Goal: Task Accomplishment & Management: Manage account settings

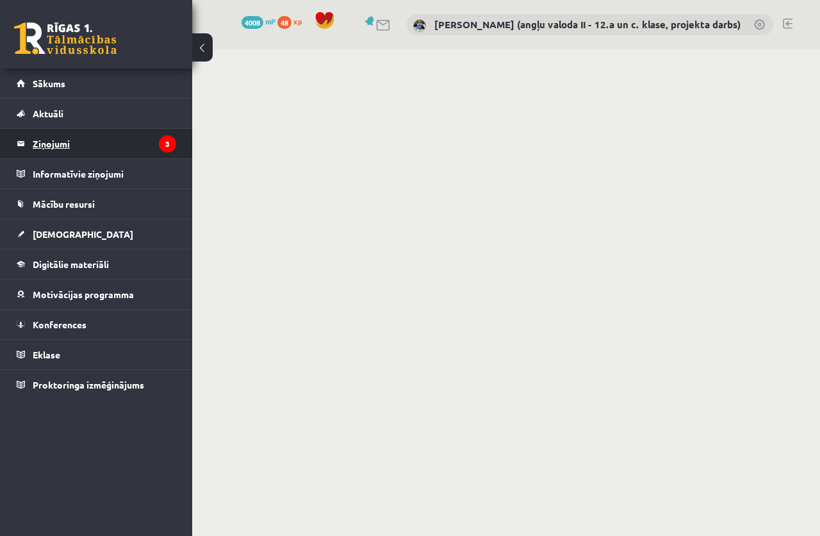
click at [56, 139] on legend "Ziņojumi 3" at bounding box center [104, 143] width 143 height 29
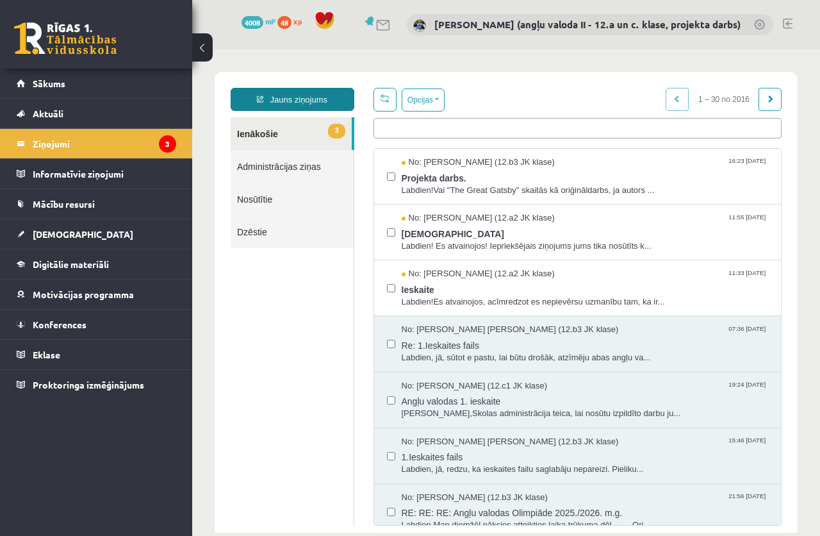
click at [283, 96] on link "Jauns ziņojums" at bounding box center [293, 99] width 124 height 23
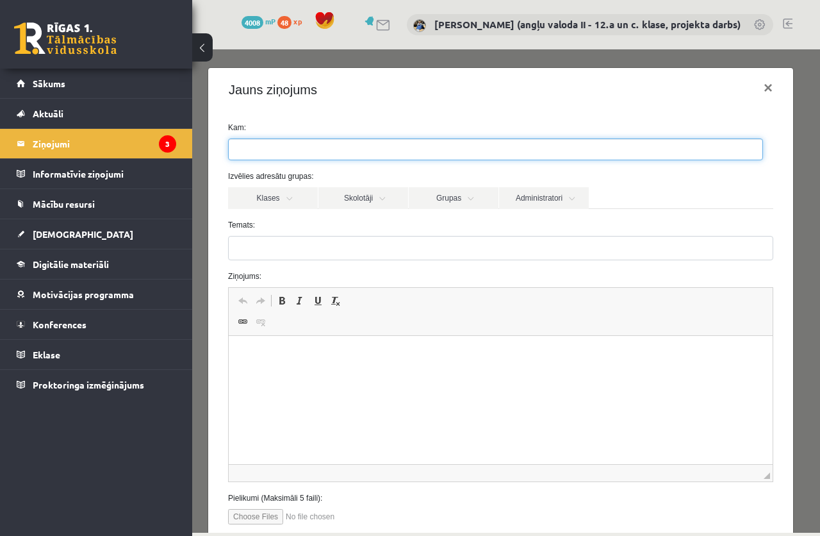
click at [265, 149] on input "search" at bounding box center [251, 149] width 45 height 20
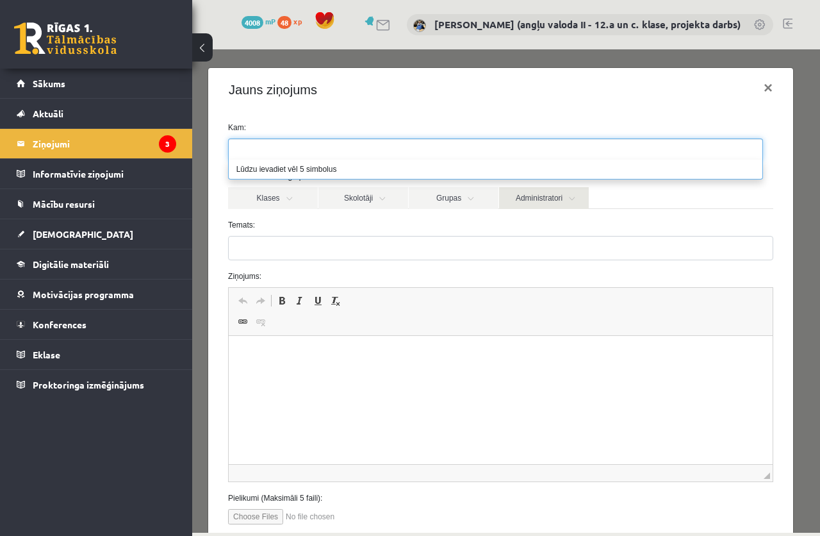
click at [543, 199] on link "Administratori" at bounding box center [544, 198] width 90 height 22
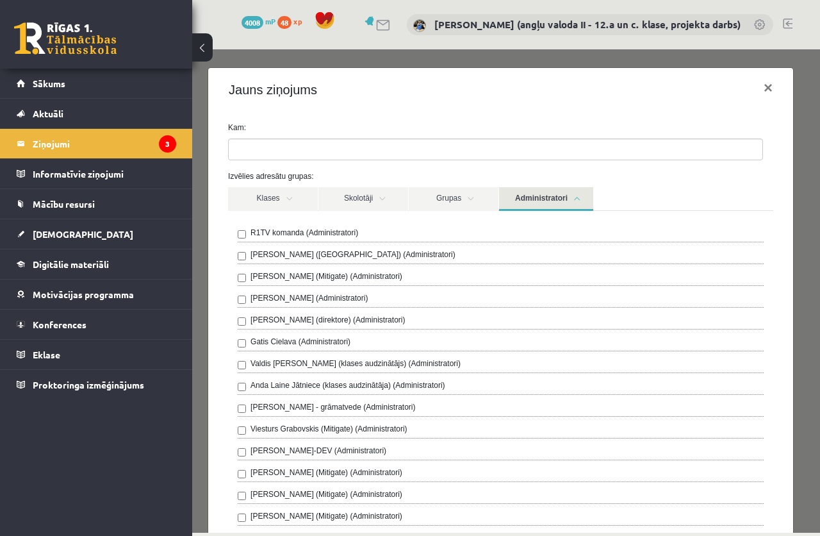
click at [321, 230] on label "R1TV komanda (Administratori)" at bounding box center [304, 233] width 108 height 12
click at [543, 200] on link "Administratori" at bounding box center [546, 199] width 94 height 24
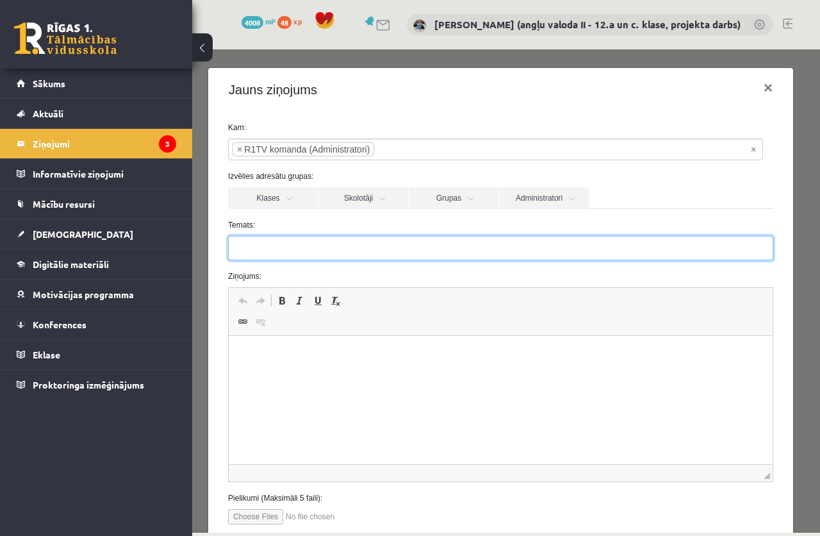
click at [296, 249] on input "Temats:" at bounding box center [500, 248] width 545 height 24
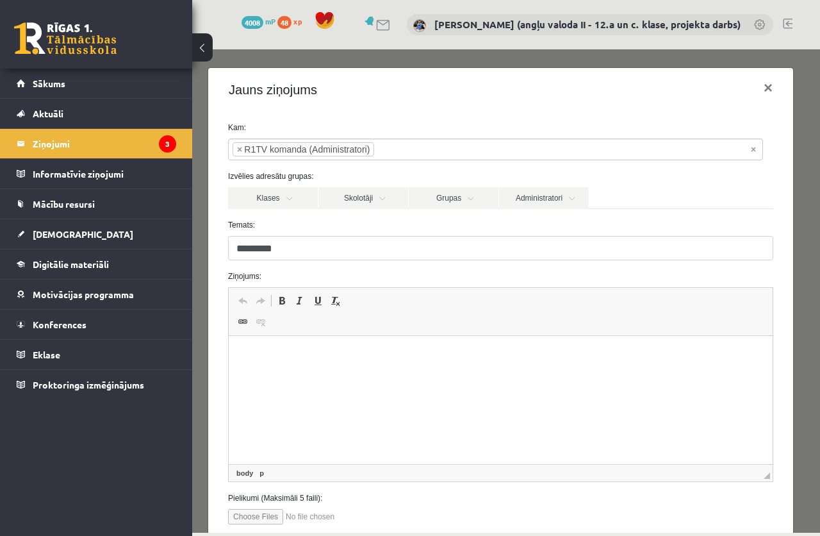
click at [305, 371] on html at bounding box center [501, 355] width 544 height 39
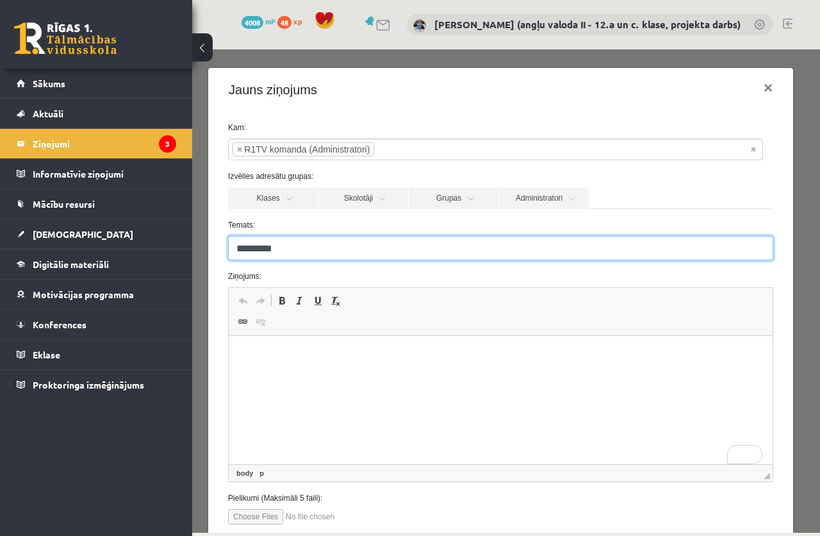
click at [299, 249] on input "*********" at bounding box center [500, 248] width 545 height 24
type input "**********"
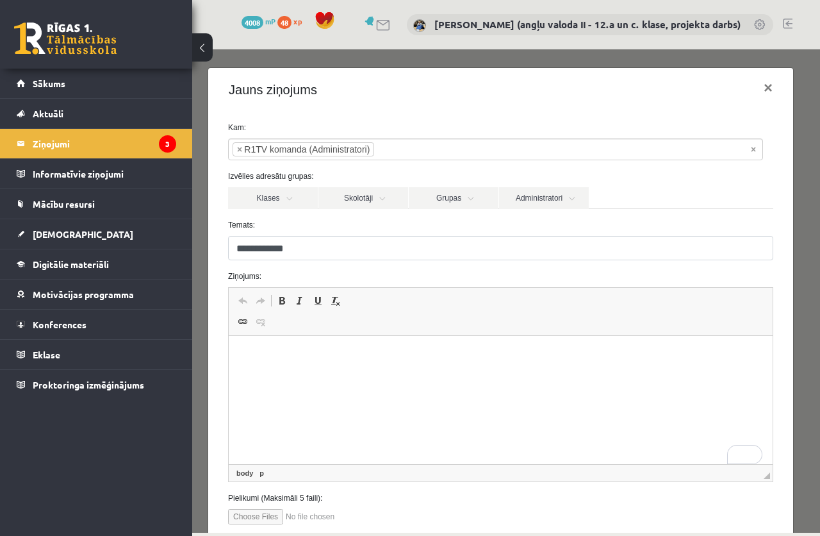
click at [267, 357] on p "To enrich screen reader interactions, please activate Accessibility in Grammarl…" at bounding box center [501, 354] width 518 height 13
click at [303, 376] on p "**********" at bounding box center [496, 376] width 508 height 13
click at [329, 374] on p "**********" at bounding box center [496, 376] width 508 height 13
click at [464, 375] on p "**********" at bounding box center [496, 376] width 508 height 13
click at [512, 377] on p "**********" at bounding box center [496, 376] width 508 height 13
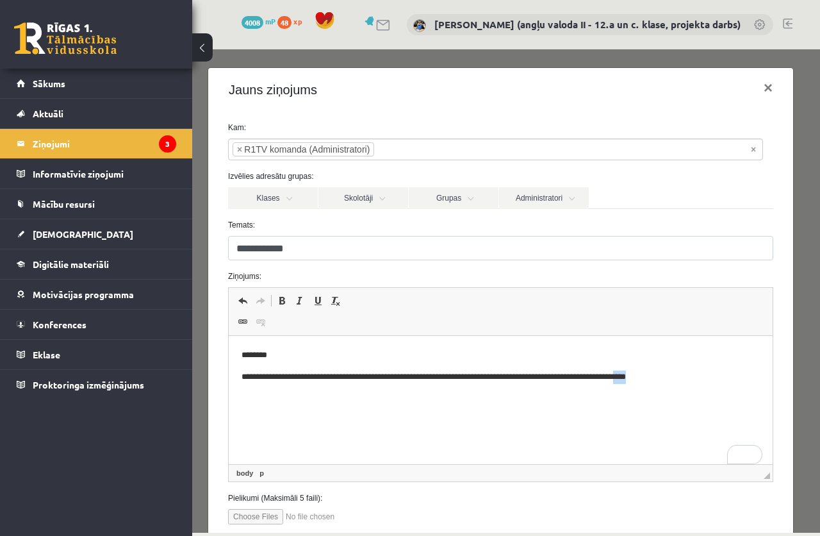
drag, startPoint x: 677, startPoint y: 375, endPoint x: 660, endPoint y: 375, distance: 16.7
click at [660, 375] on p "**********" at bounding box center [496, 376] width 508 height 13
click at [323, 400] on p "**********" at bounding box center [496, 397] width 508 height 13
click at [468, 400] on p "**********" at bounding box center [496, 397] width 508 height 13
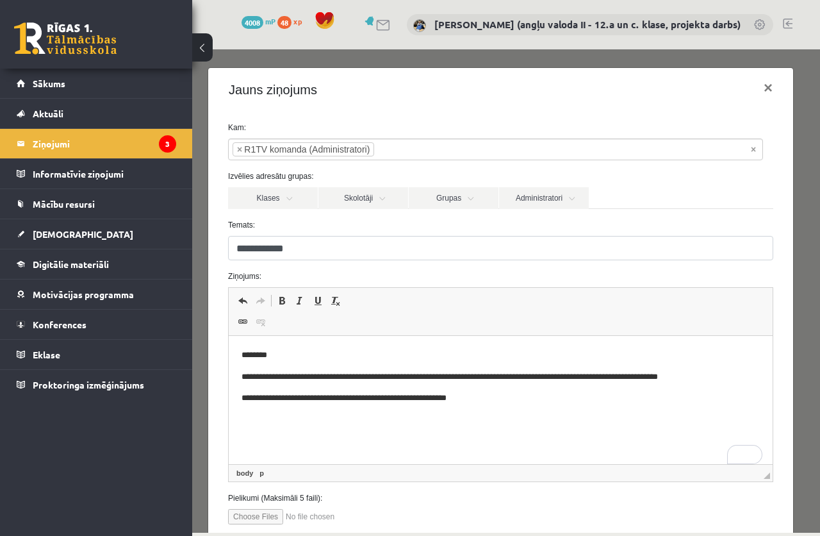
click at [481, 397] on p "**********" at bounding box center [496, 397] width 508 height 13
click at [616, 398] on p "**********" at bounding box center [496, 397] width 508 height 13
click at [611, 398] on p "**********" at bounding box center [496, 397] width 508 height 13
click at [630, 393] on p "**********" at bounding box center [496, 397] width 508 height 13
click at [320, 420] on p "**********" at bounding box center [490, 419] width 497 height 13
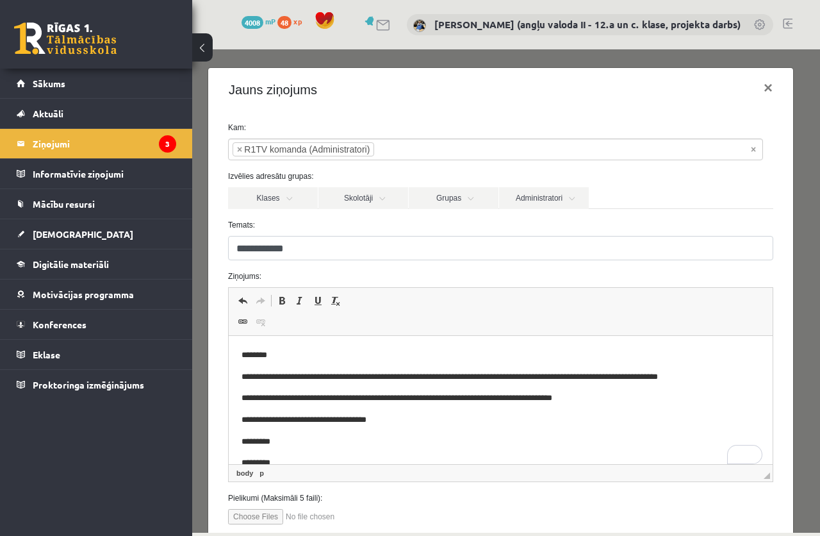
click at [315, 398] on p "**********" at bounding box center [490, 397] width 497 height 13
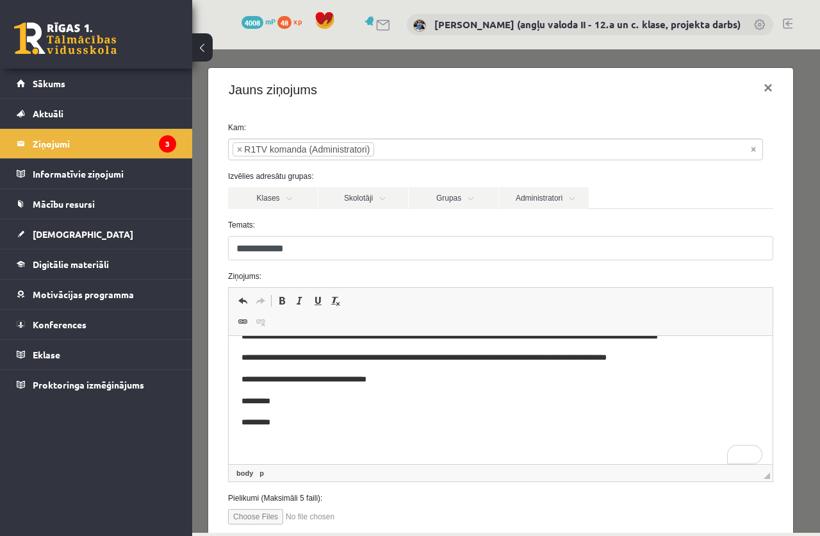
scroll to position [84, 0]
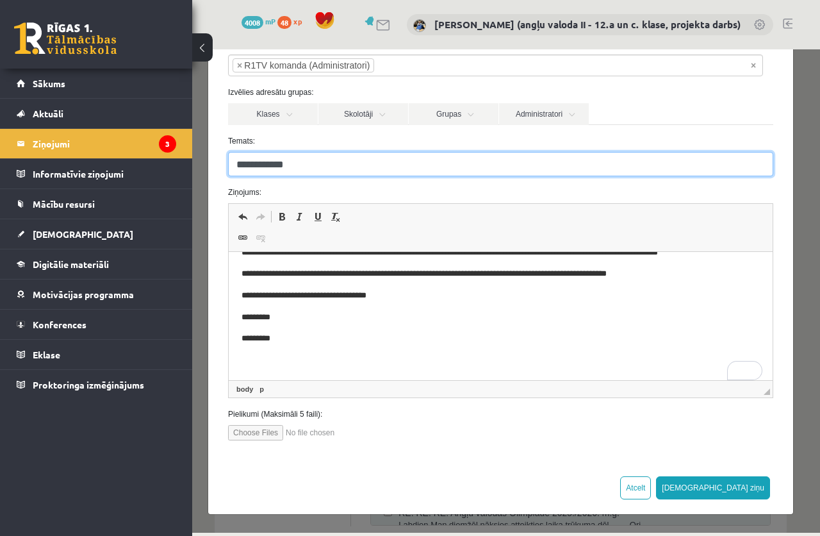
click at [315, 163] on input "**********" at bounding box center [500, 164] width 545 height 24
type input "**********"
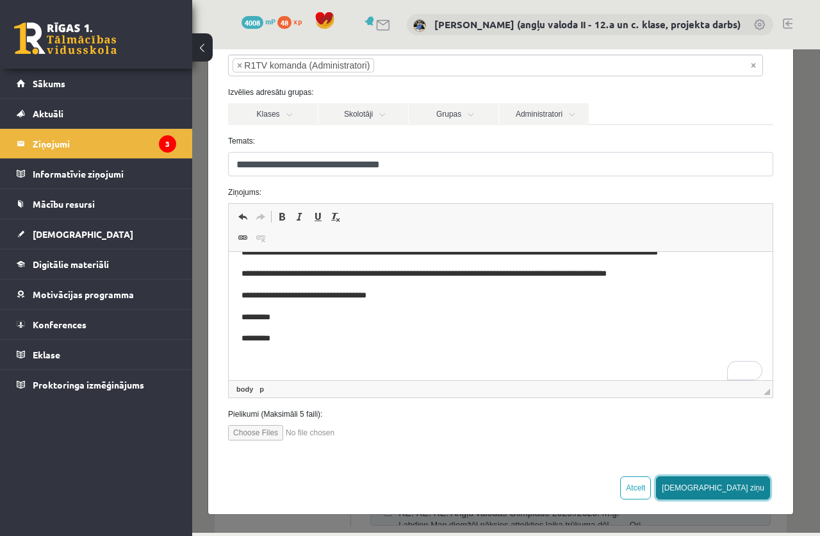
click at [744, 487] on button "[DEMOGRAPHIC_DATA] ziņu" at bounding box center [713, 487] width 114 height 23
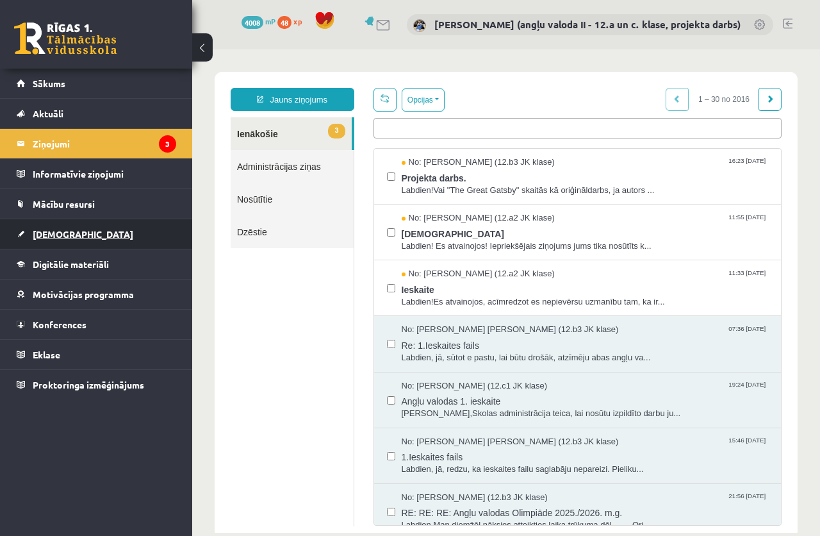
scroll to position [0, 0]
click at [44, 233] on span "[DEMOGRAPHIC_DATA]" at bounding box center [83, 234] width 101 height 12
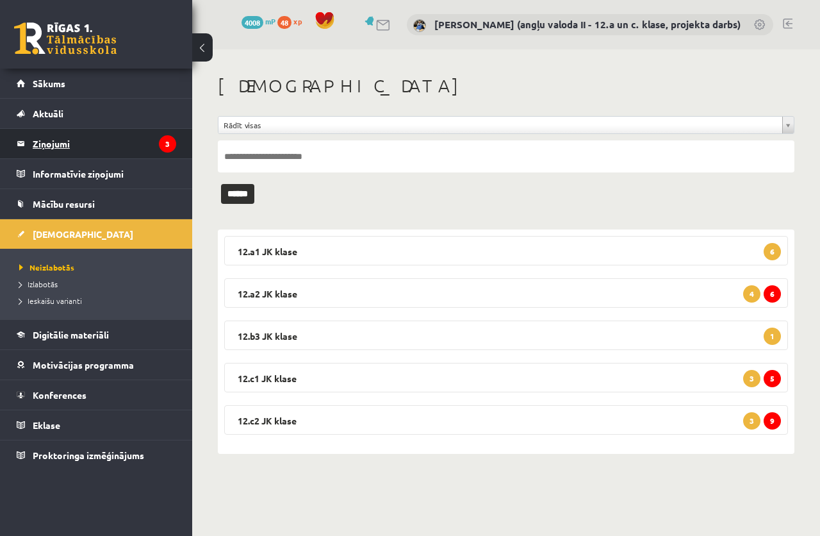
click at [57, 142] on legend "Ziņojumi 3" at bounding box center [104, 143] width 143 height 29
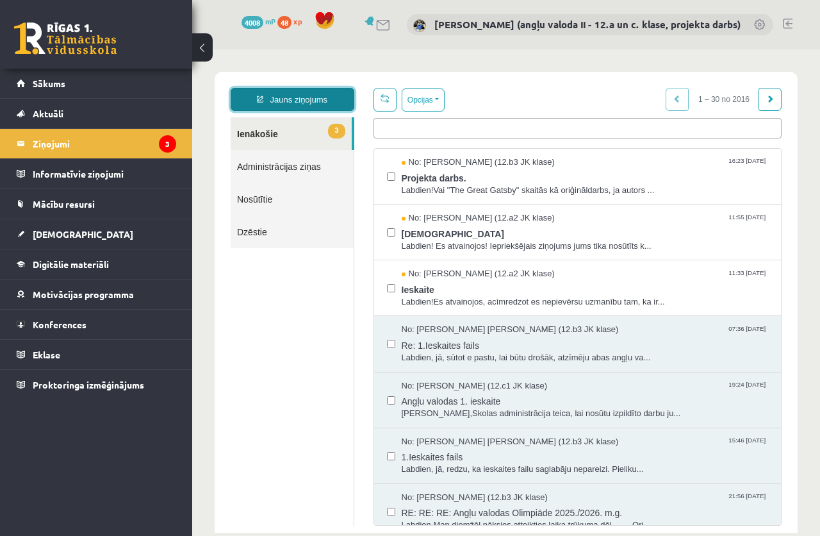
click at [284, 99] on link "Jauns ziņojums" at bounding box center [293, 99] width 124 height 23
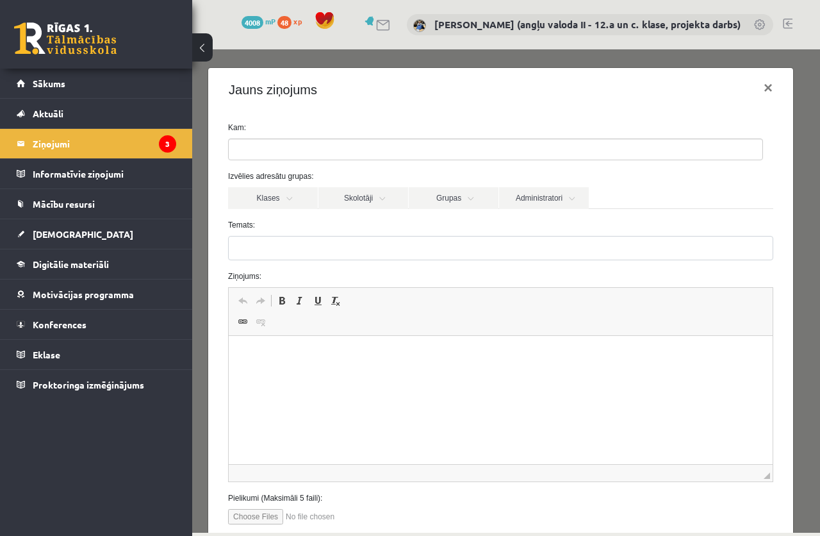
click at [300, 373] on html at bounding box center [501, 355] width 544 height 39
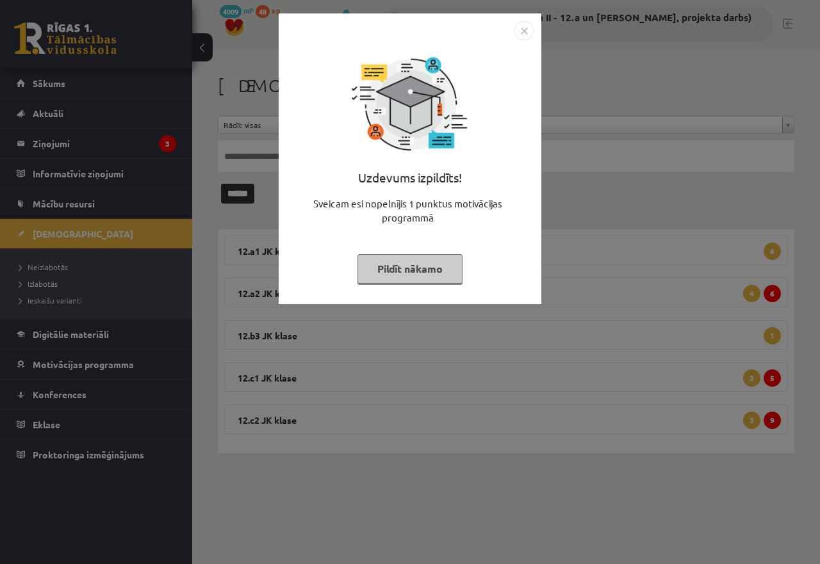
click at [401, 275] on button "Pildīt nākamo" at bounding box center [409, 268] width 105 height 29
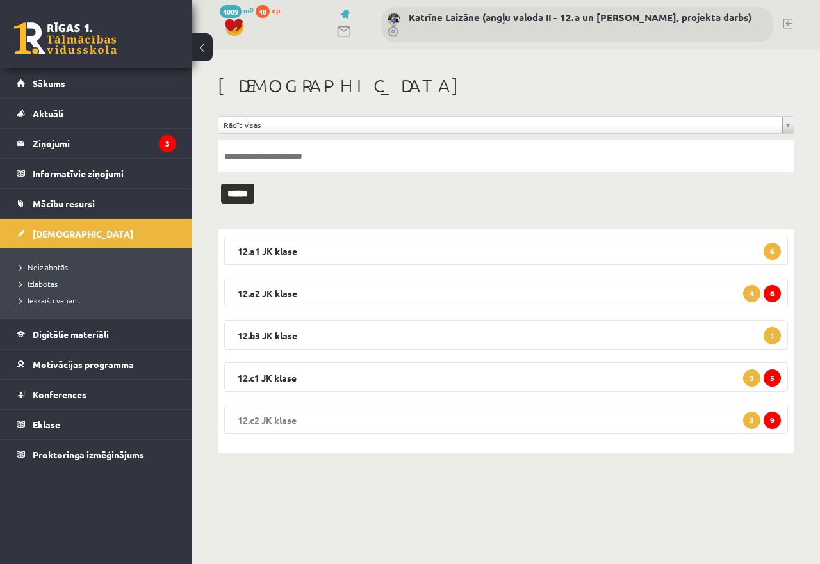
click at [363, 420] on legend "12.c2 JK klase 9 3" at bounding box center [506, 419] width 564 height 29
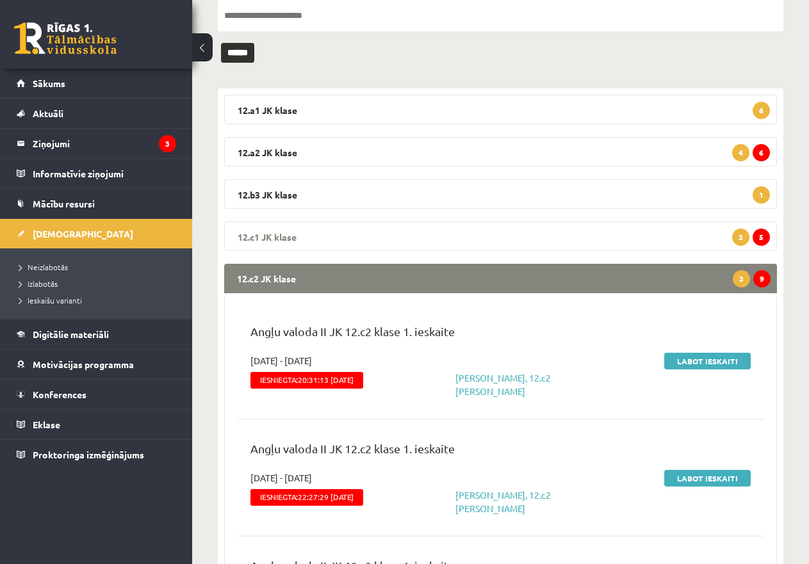
scroll to position [128, 0]
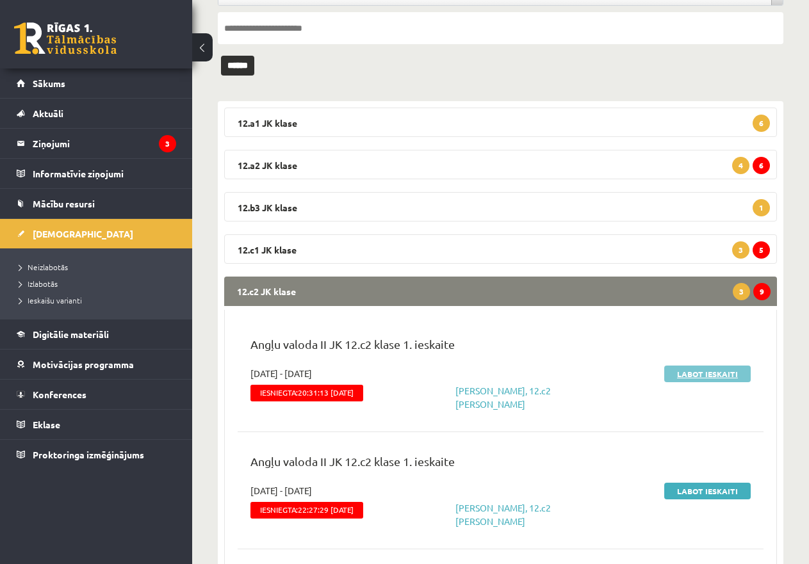
click at [714, 372] on link "Labot ieskaiti" at bounding box center [707, 374] width 86 height 17
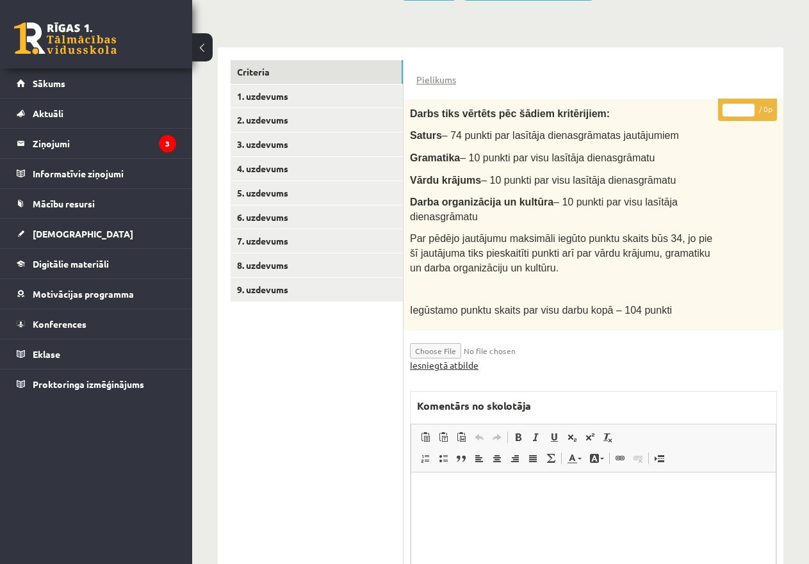
click at [465, 365] on link "Iesniegtā atbilde" at bounding box center [444, 365] width 69 height 13
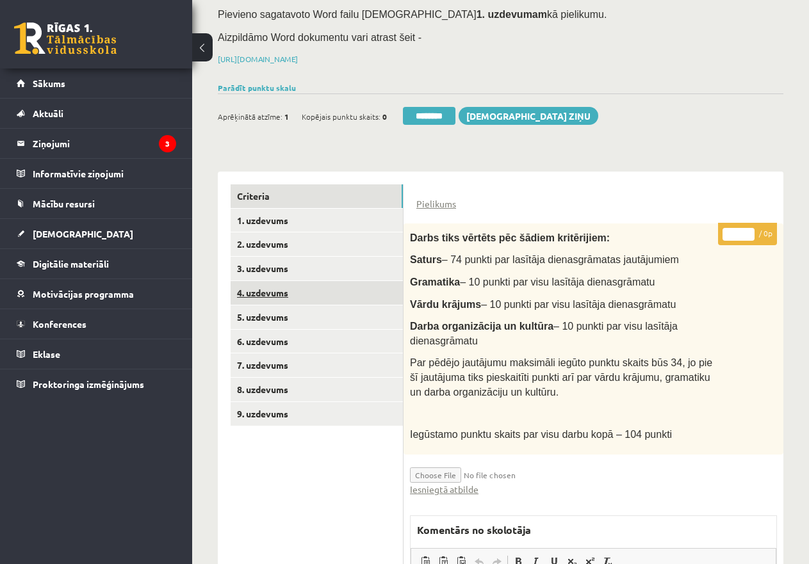
scroll to position [142, 0]
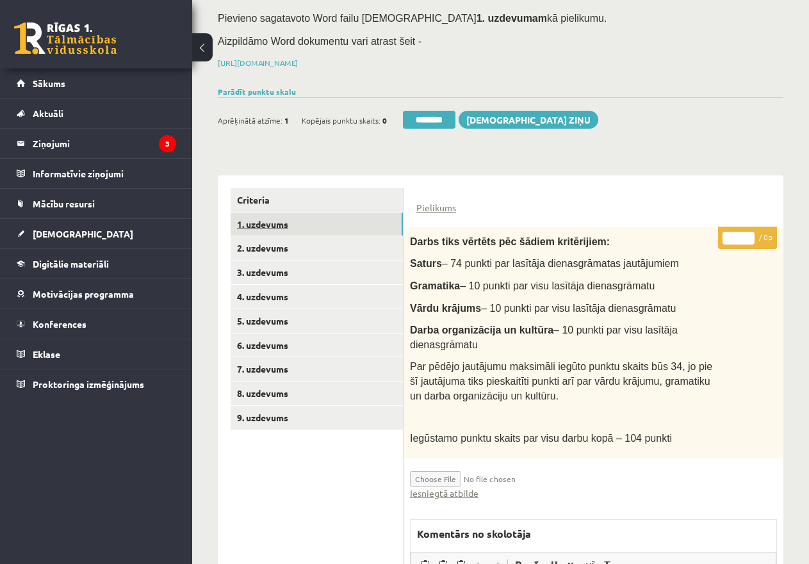
click at [277, 220] on link "1. uzdevums" at bounding box center [317, 225] width 172 height 24
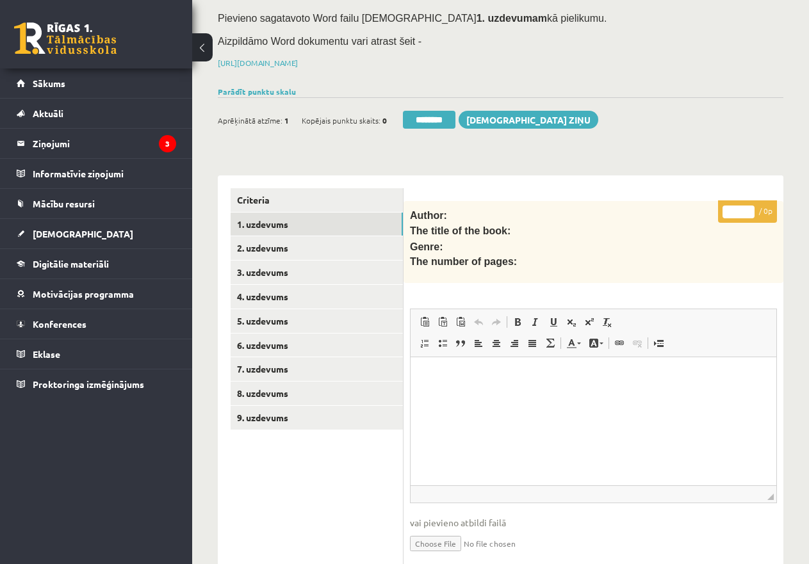
scroll to position [0, 0]
click at [279, 242] on link "2. uzdevums" at bounding box center [317, 248] width 172 height 24
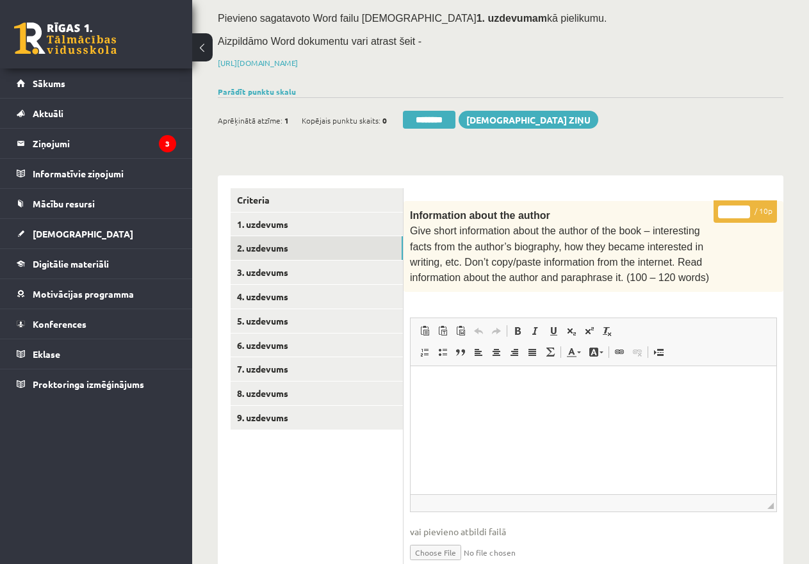
click at [725, 206] on input "*" at bounding box center [734, 212] width 32 height 13
type input "**"
click at [297, 270] on link "3. uzdevums" at bounding box center [317, 273] width 172 height 24
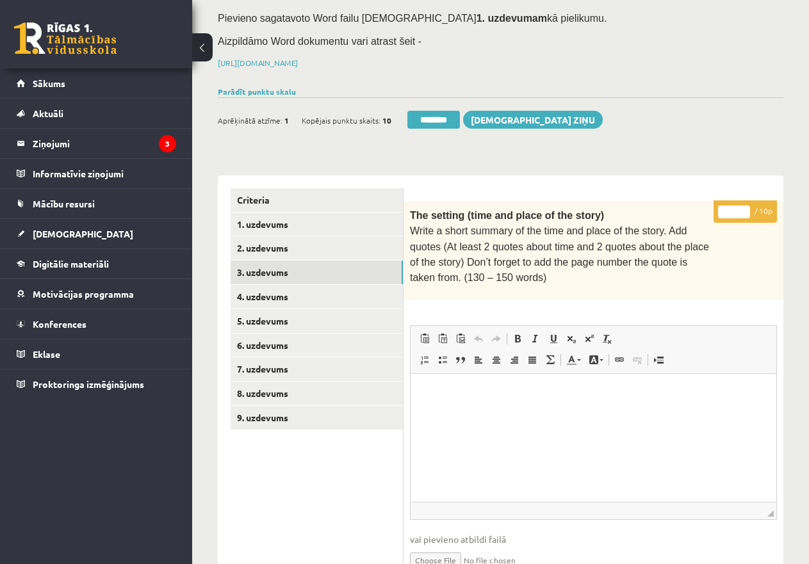
click at [722, 209] on input "*" at bounding box center [734, 212] width 32 height 13
type input "**"
click at [324, 294] on link "4. uzdevums" at bounding box center [317, 297] width 172 height 24
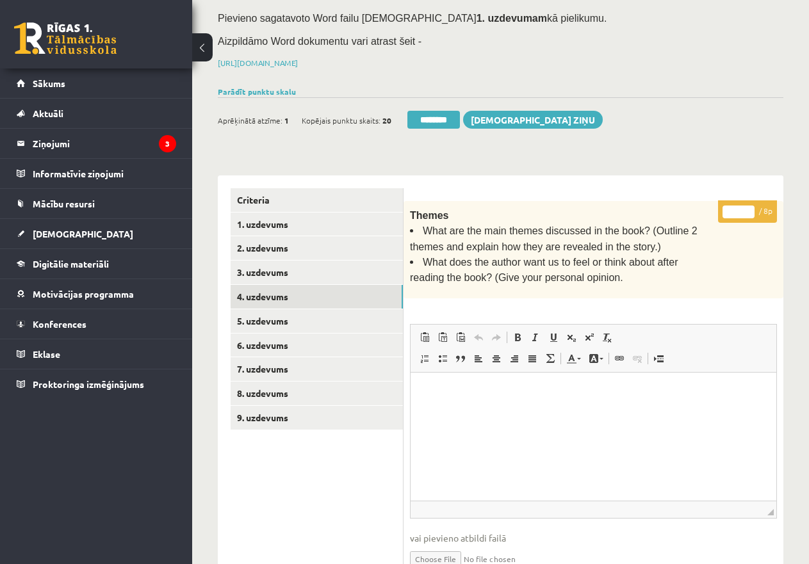
drag, startPoint x: 730, startPoint y: 207, endPoint x: 747, endPoint y: 207, distance: 16.7
click at [747, 207] on input "*" at bounding box center [739, 212] width 32 height 13
type input "*"
click at [272, 313] on link "5. uzdevums" at bounding box center [317, 321] width 172 height 24
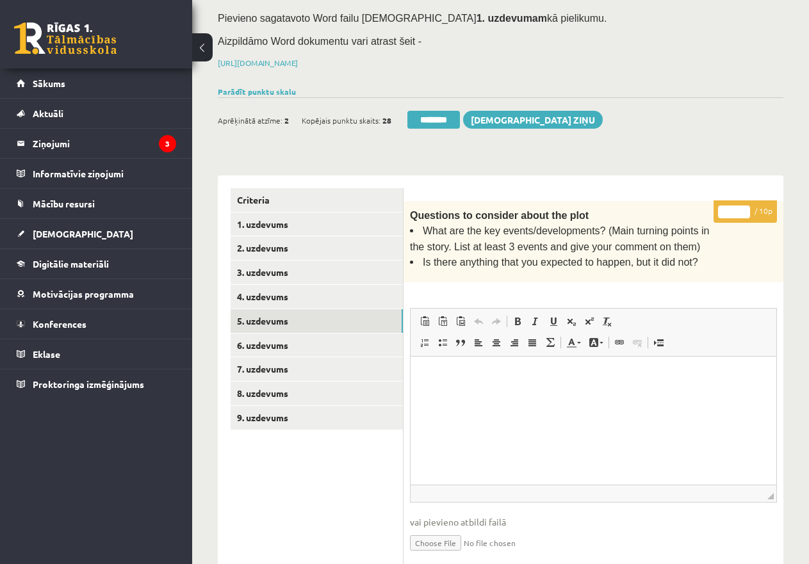
click at [727, 209] on input "*" at bounding box center [734, 212] width 32 height 13
type input "**"
click at [299, 341] on link "6. uzdevums" at bounding box center [317, 346] width 172 height 24
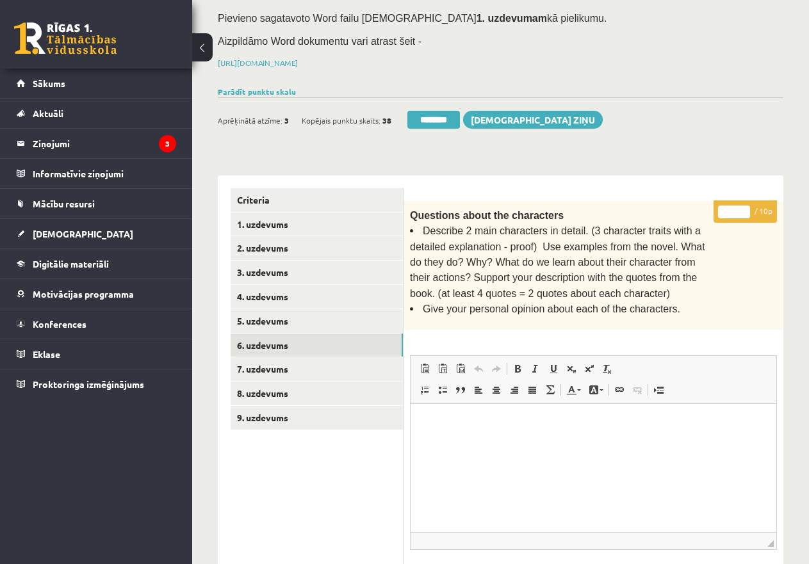
drag, startPoint x: 727, startPoint y: 208, endPoint x: 758, endPoint y: 209, distance: 31.4
click at [758, 209] on p "* / 10p" at bounding box center [745, 212] width 63 height 22
type input "**"
click at [745, 206] on input "**" at bounding box center [734, 212] width 32 height 13
click at [286, 363] on link "7. uzdevums" at bounding box center [317, 369] width 172 height 24
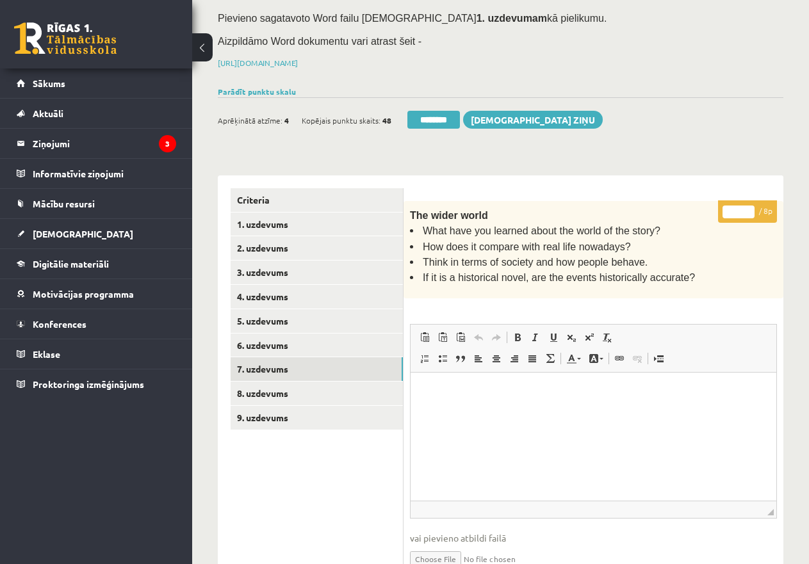
drag, startPoint x: 728, startPoint y: 208, endPoint x: 747, endPoint y: 208, distance: 19.2
click at [747, 208] on input "*" at bounding box center [739, 212] width 32 height 13
type input "*"
click at [268, 388] on link "8. uzdevums" at bounding box center [317, 394] width 172 height 24
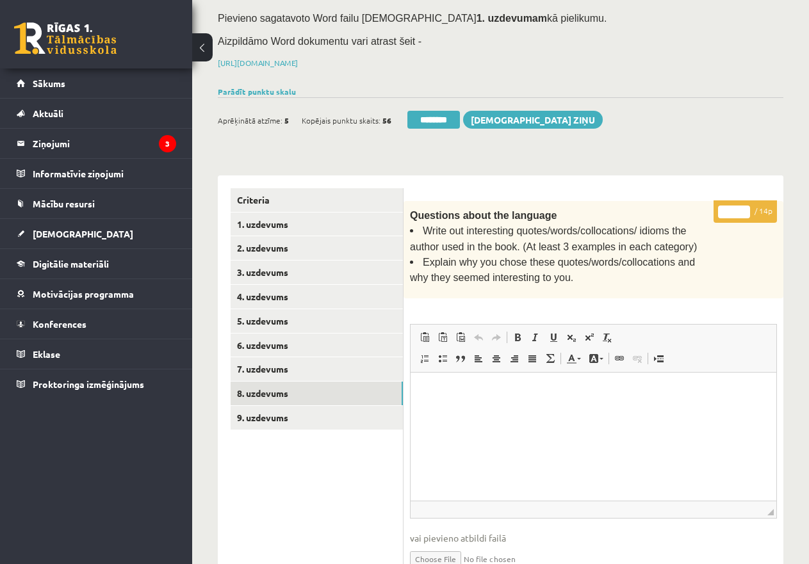
drag, startPoint x: 726, startPoint y: 213, endPoint x: 734, endPoint y: 208, distance: 9.2
click at [734, 208] on input "*" at bounding box center [734, 212] width 32 height 13
type input "**"
click at [275, 418] on link "9. uzdevums" at bounding box center [317, 418] width 172 height 24
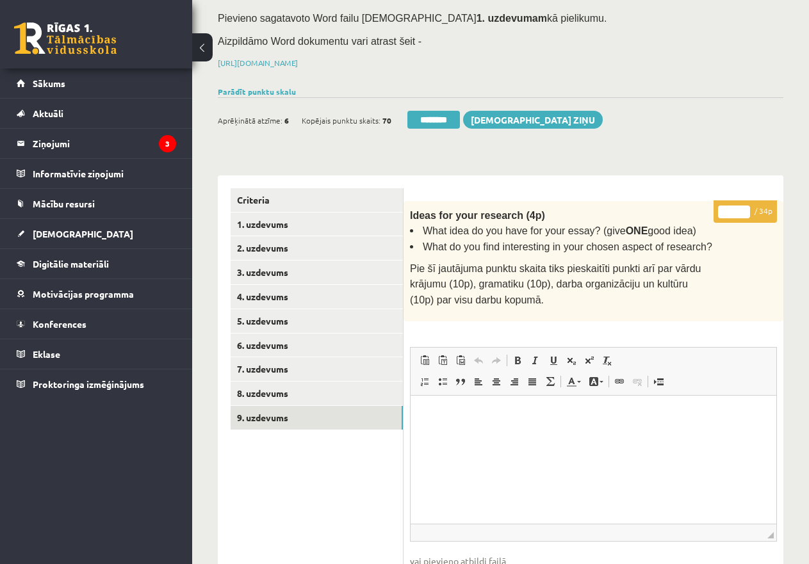
drag, startPoint x: 724, startPoint y: 209, endPoint x: 733, endPoint y: 200, distance: 13.6
click at [735, 208] on input "*" at bounding box center [734, 212] width 32 height 13
type input "**"
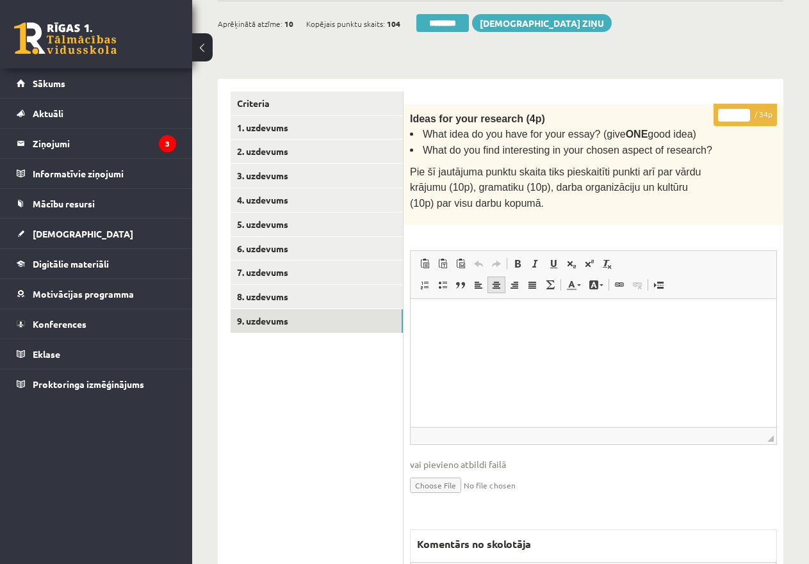
scroll to position [463, 0]
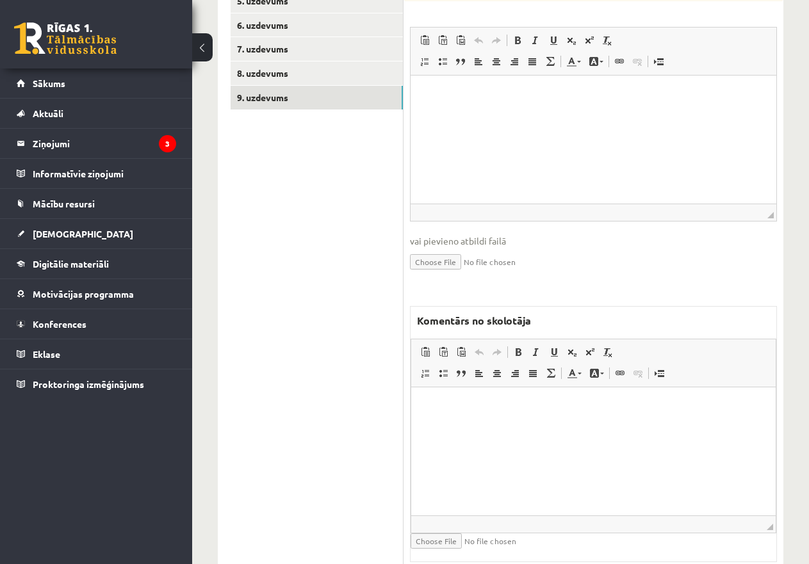
click at [482, 405] on p "Editor, wiswyg-editor-47433936022820-1760291482-67" at bounding box center [593, 406] width 339 height 13
drag, startPoint x: 559, startPoint y: 409, endPoint x: 478, endPoint y: 407, distance: 80.7
click at [478, 407] on p "**********" at bounding box center [593, 406] width 339 height 13
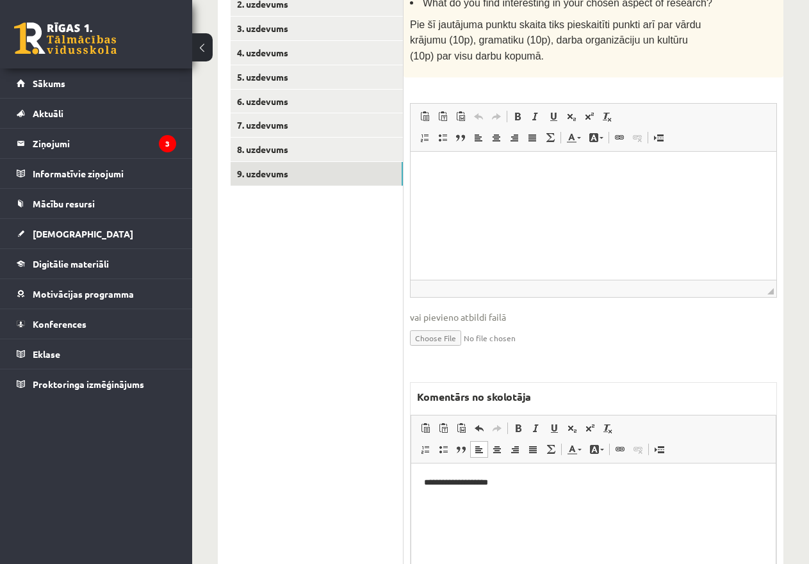
scroll to position [206, 0]
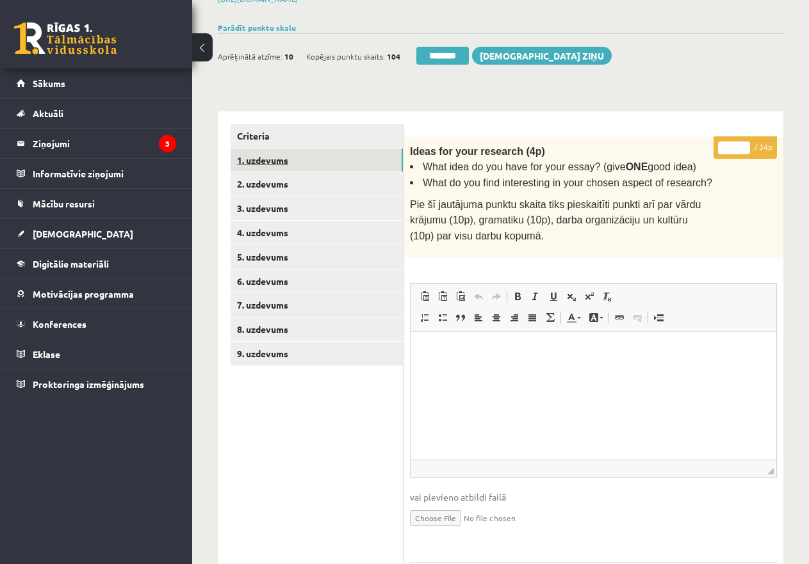
click at [252, 159] on link "1. uzdevums" at bounding box center [317, 161] width 172 height 24
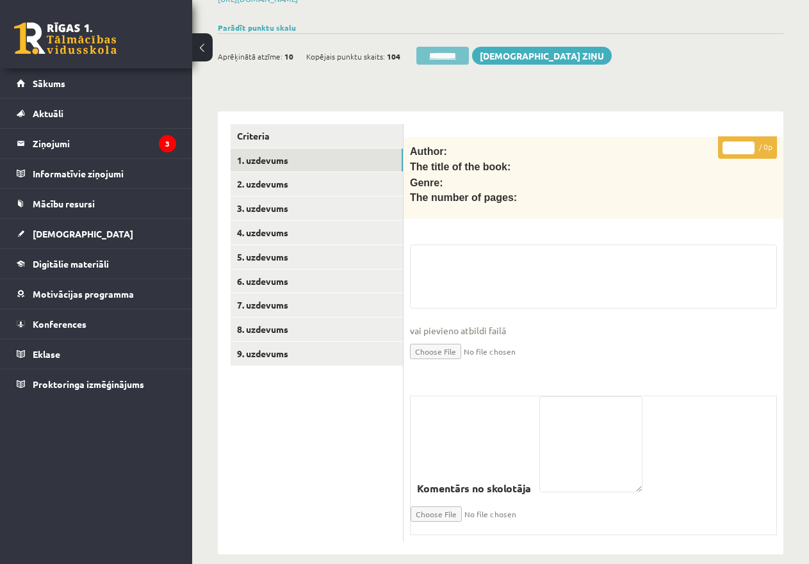
click at [451, 51] on input "********" at bounding box center [442, 56] width 53 height 18
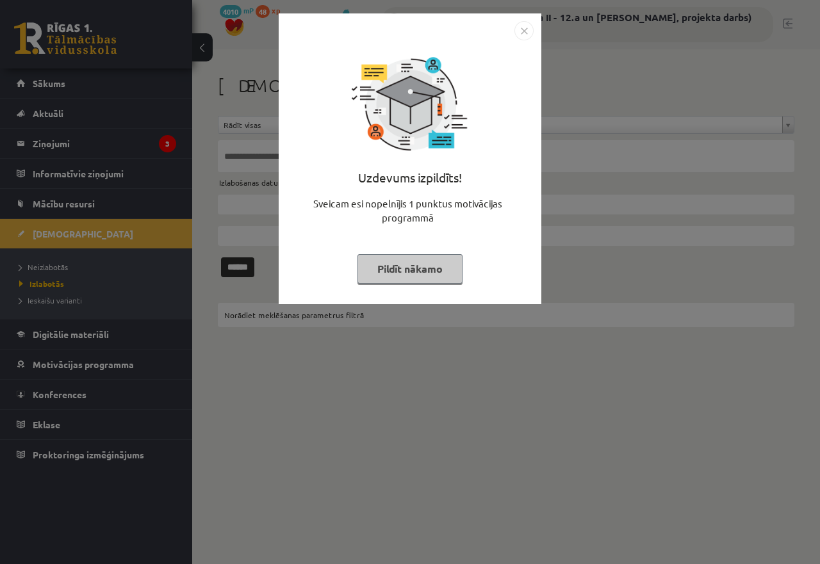
click at [403, 259] on button "Pildīt nākamo" at bounding box center [409, 268] width 105 height 29
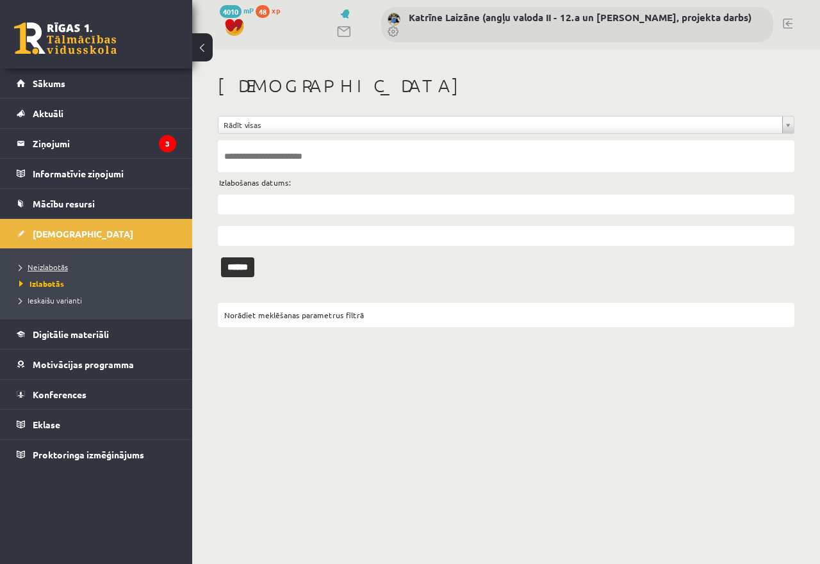
click at [40, 267] on span "Neizlabotās" at bounding box center [43, 267] width 49 height 10
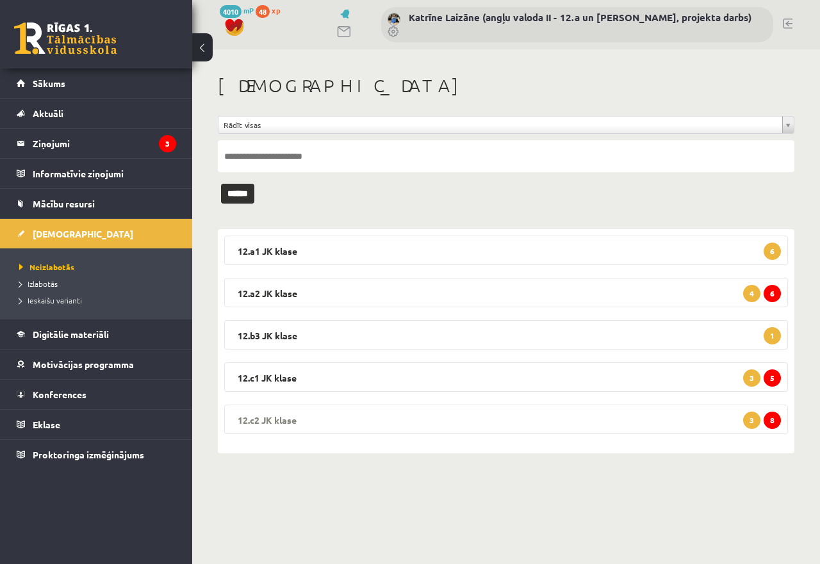
click at [647, 413] on legend "12.c2 JK klase 8 3" at bounding box center [506, 419] width 564 height 29
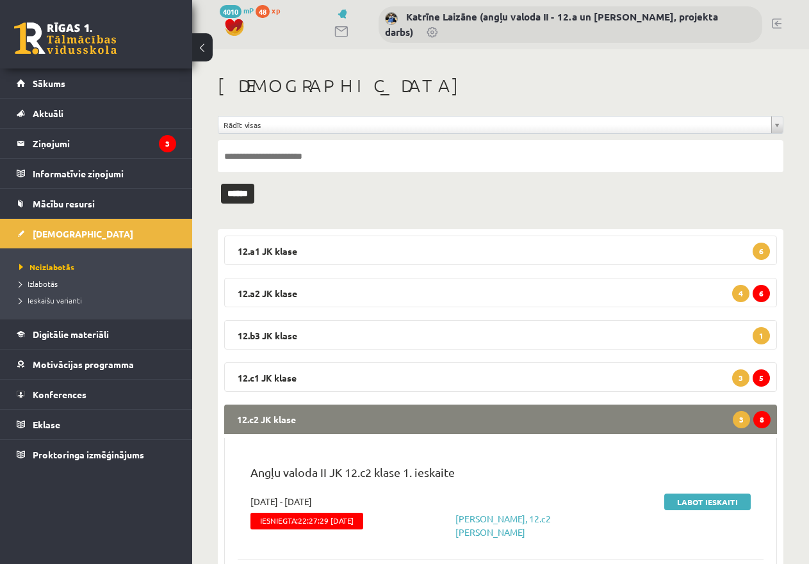
click at [702, 510] on div "Labot ieskaiti" at bounding box center [673, 517] width 173 height 44
click at [700, 502] on link "Labot ieskaiti" at bounding box center [707, 502] width 86 height 17
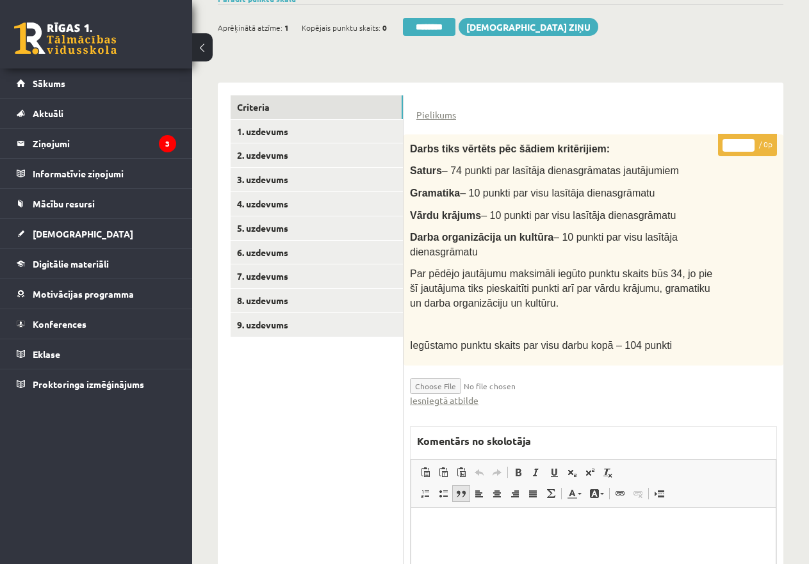
scroll to position [192, 0]
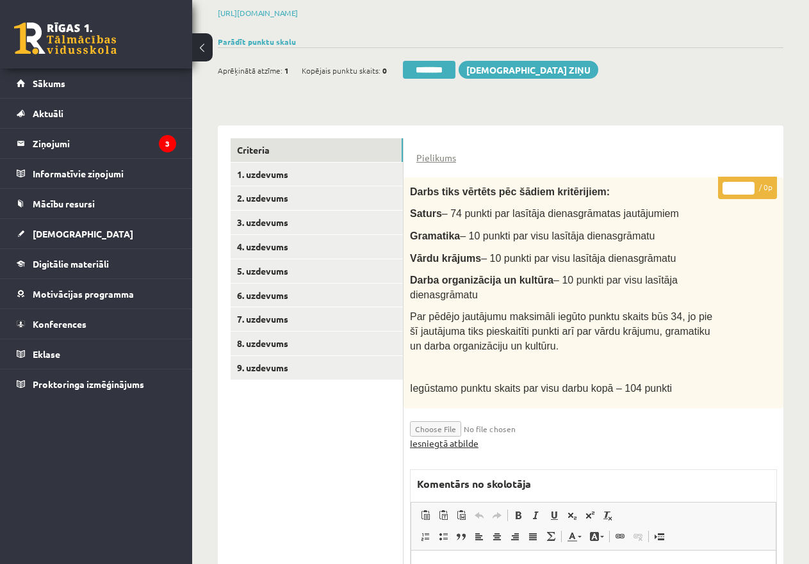
click at [451, 441] on link "Iesniegtā atbilde" at bounding box center [444, 443] width 69 height 13
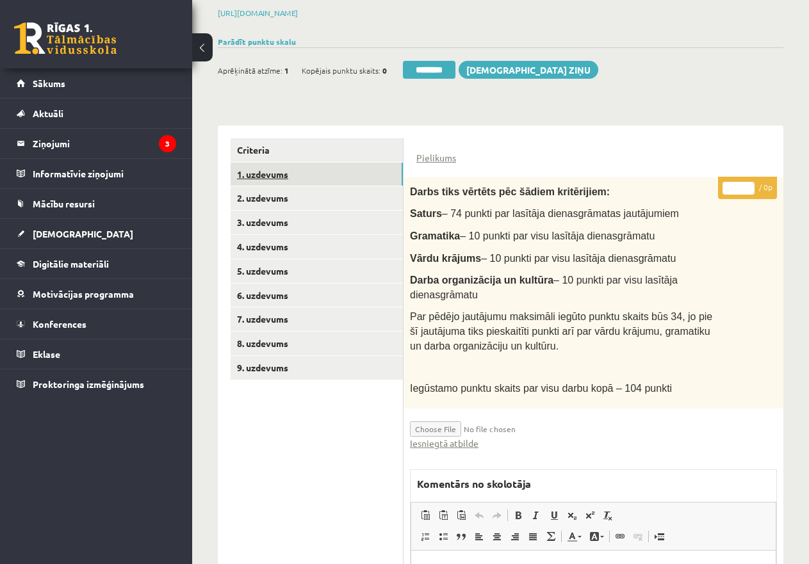
click at [280, 165] on link "1. uzdevums" at bounding box center [317, 175] width 172 height 24
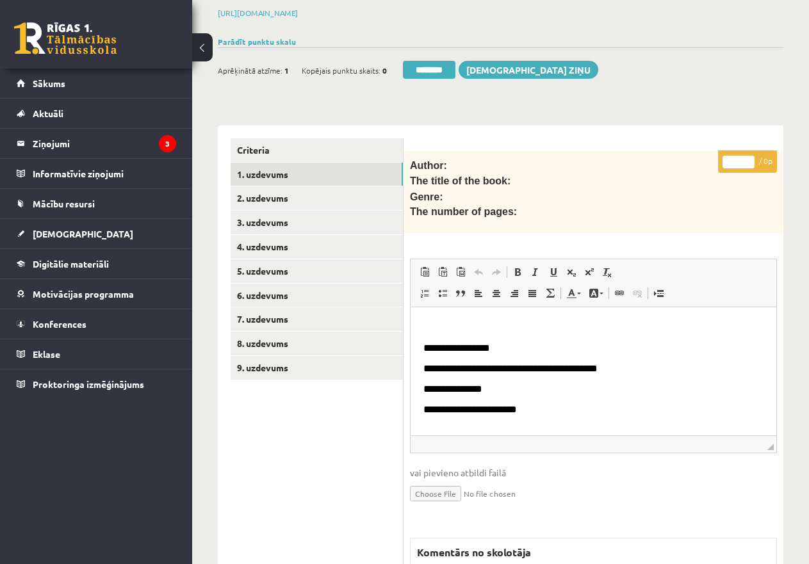
scroll to position [0, 0]
click at [269, 193] on link "2. uzdevums" at bounding box center [317, 198] width 172 height 24
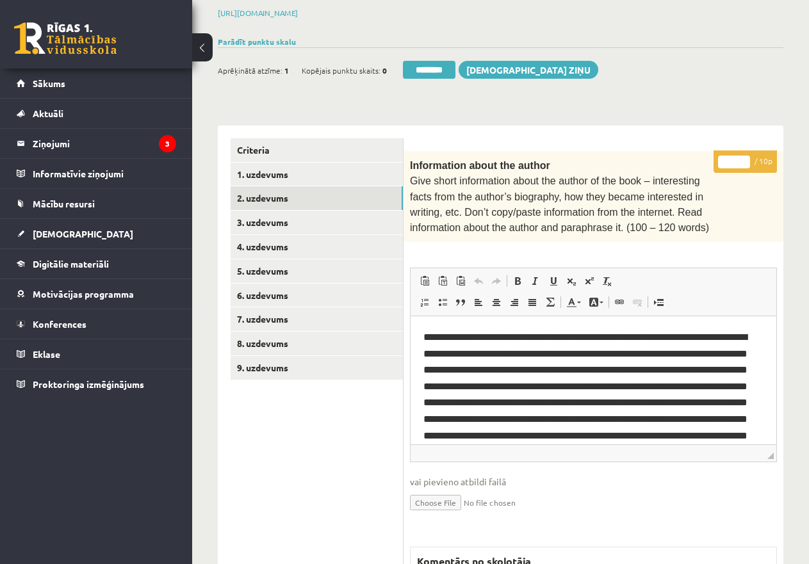
click at [726, 159] on input "*" at bounding box center [734, 162] width 32 height 13
type input "**"
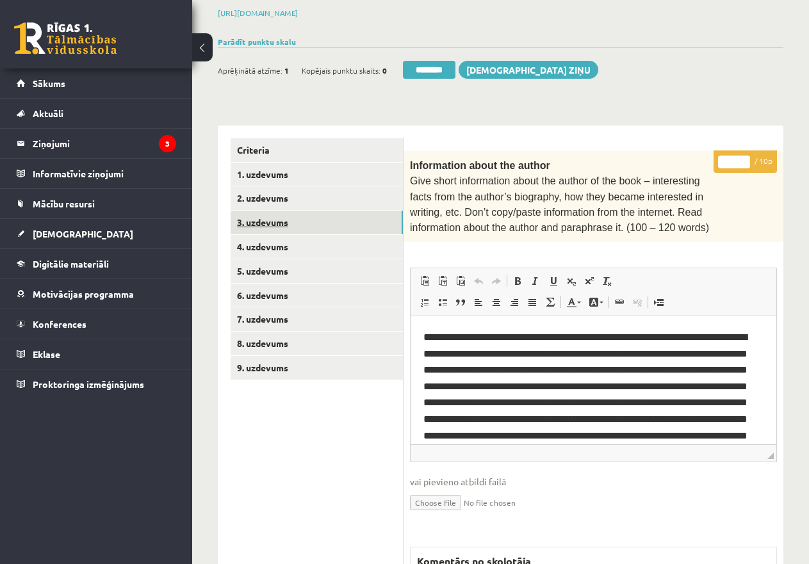
click at [313, 215] on link "3. uzdevums" at bounding box center [317, 223] width 172 height 24
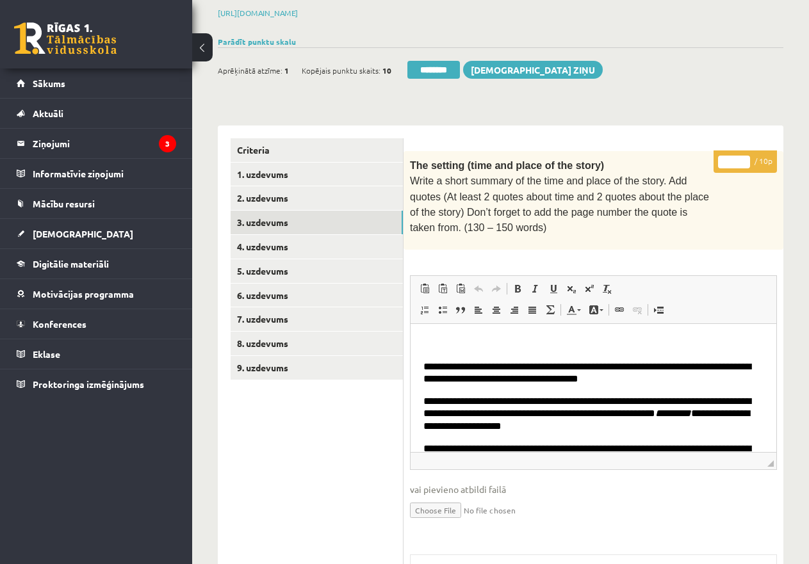
click at [728, 156] on input "*" at bounding box center [734, 162] width 32 height 13
type input "**"
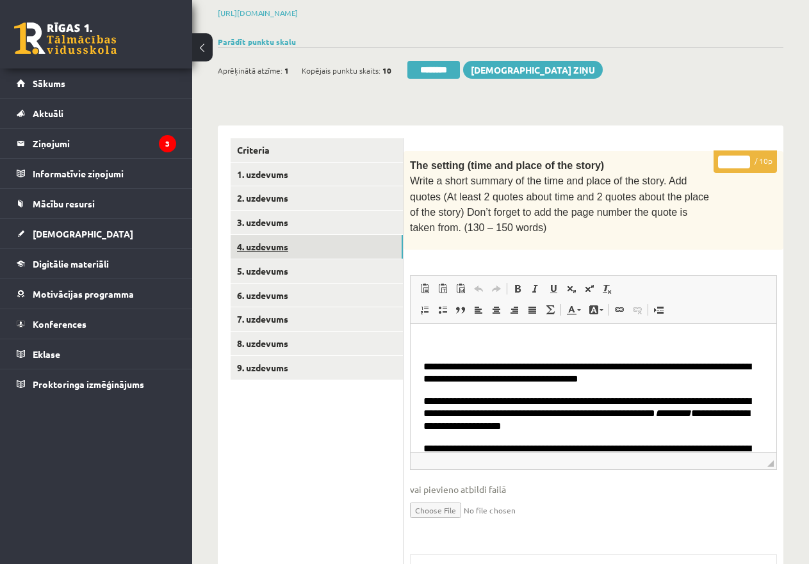
click at [291, 246] on link "4. uzdevums" at bounding box center [317, 247] width 172 height 24
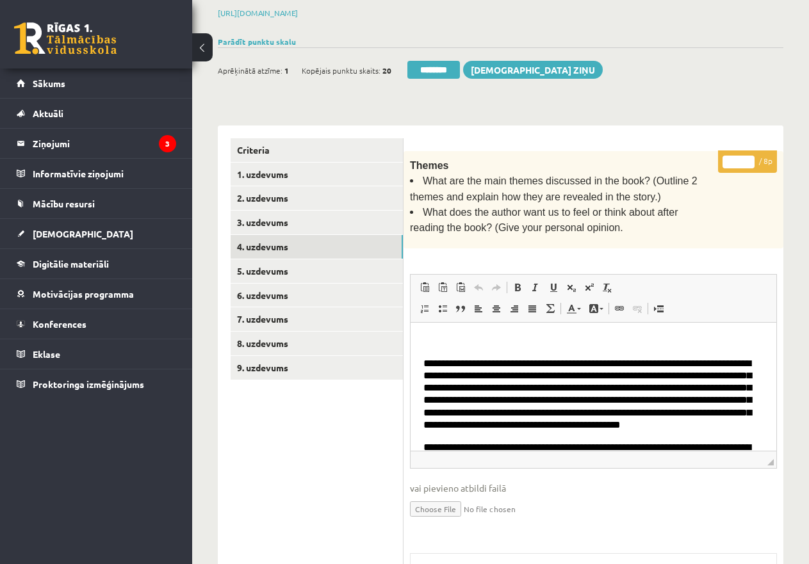
click at [732, 158] on input "*" at bounding box center [739, 162] width 32 height 13
click at [746, 160] on input "*" at bounding box center [739, 162] width 32 height 13
type input "*"
click at [750, 156] on input "*" at bounding box center [739, 162] width 32 height 13
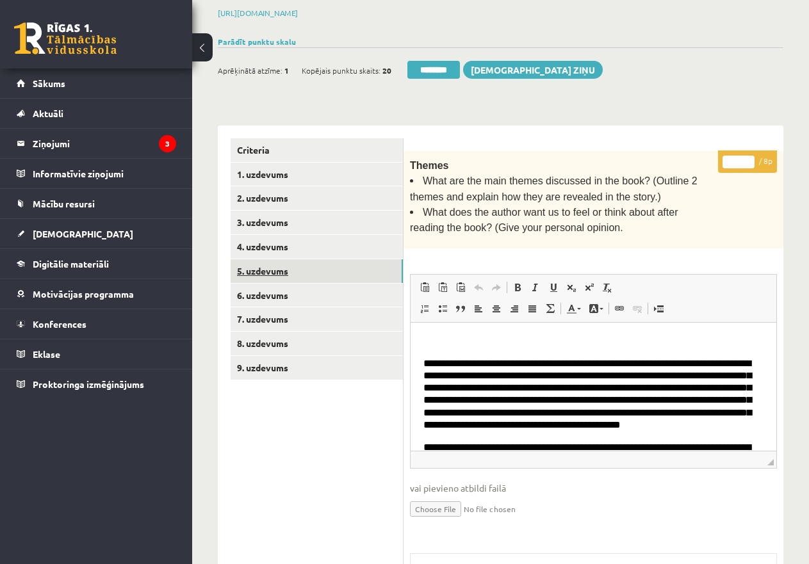
click at [250, 266] on link "5. uzdevums" at bounding box center [317, 271] width 172 height 24
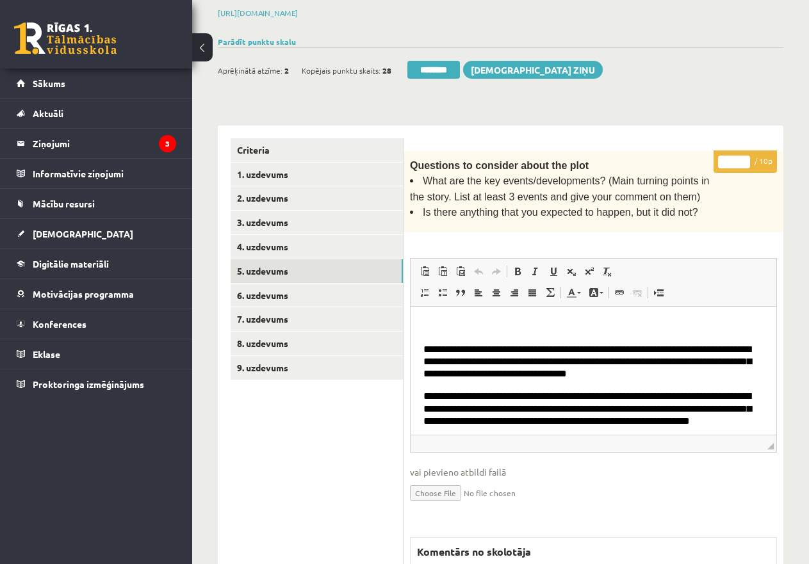
click at [721, 160] on input "*" at bounding box center [734, 162] width 32 height 13
type input "**"
click at [278, 292] on link "6. uzdevums" at bounding box center [317, 296] width 172 height 24
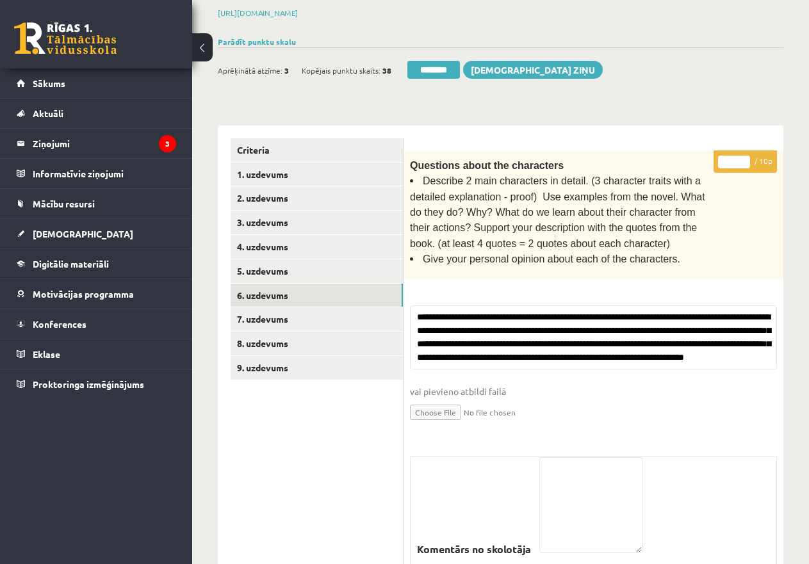
click at [726, 160] on input "*" at bounding box center [734, 162] width 32 height 13
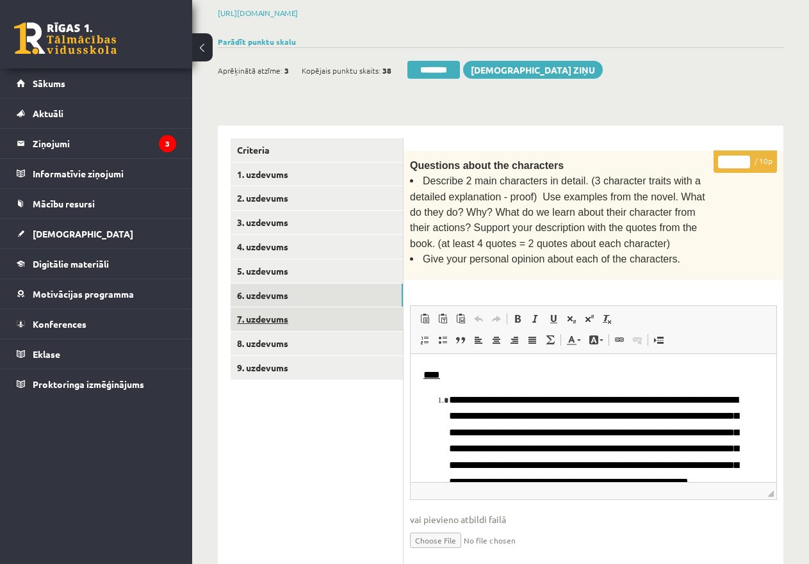
type input "**"
click at [276, 313] on link "7. uzdevums" at bounding box center [317, 319] width 172 height 24
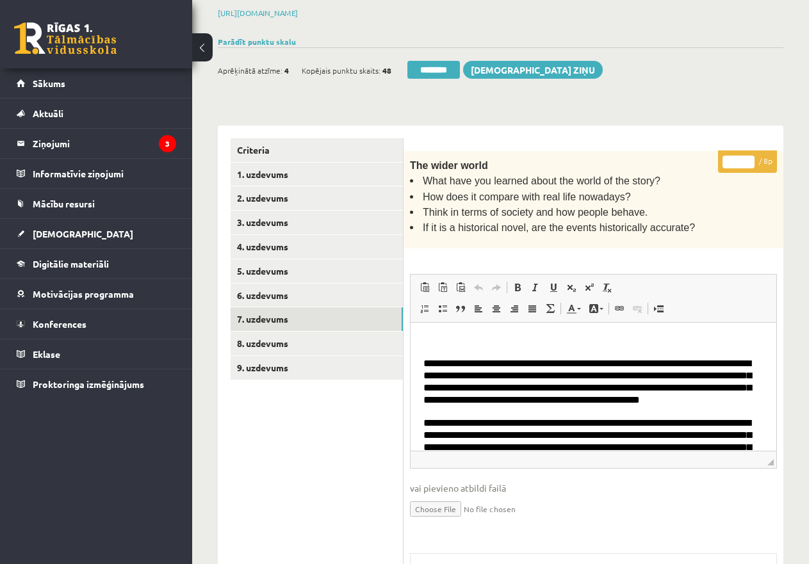
type input "*"
click at [748, 156] on input "*" at bounding box center [739, 162] width 32 height 13
click at [269, 336] on link "8. uzdevums" at bounding box center [317, 344] width 172 height 24
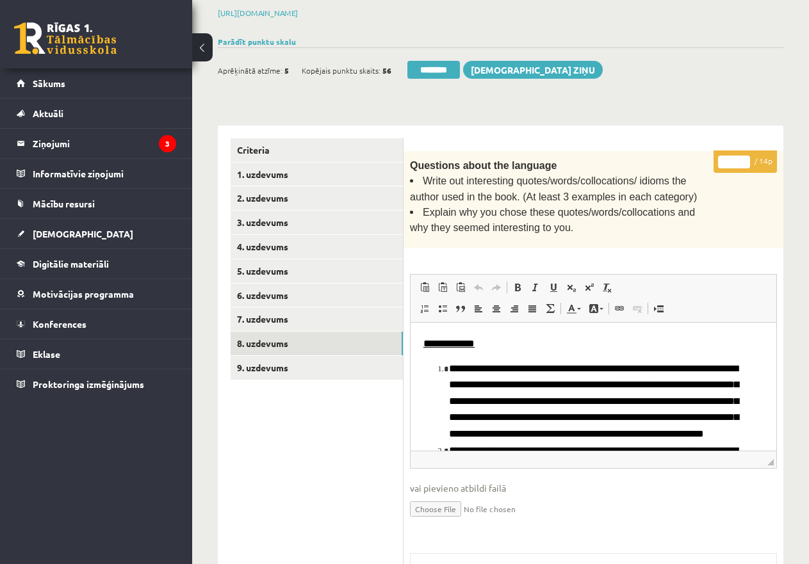
type input "**"
click at [742, 156] on input "**" at bounding box center [734, 162] width 32 height 13
click at [268, 364] on link "9. uzdevums" at bounding box center [317, 368] width 172 height 24
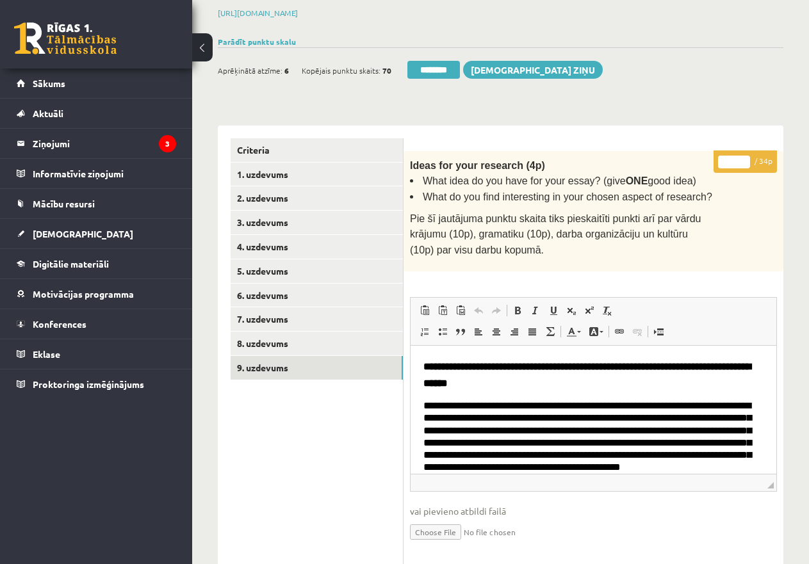
click at [720, 158] on input "*" at bounding box center [734, 162] width 32 height 13
drag, startPoint x: 722, startPoint y: 158, endPoint x: 730, endPoint y: 163, distance: 9.8
click at [730, 160] on input "*" at bounding box center [734, 162] width 32 height 13
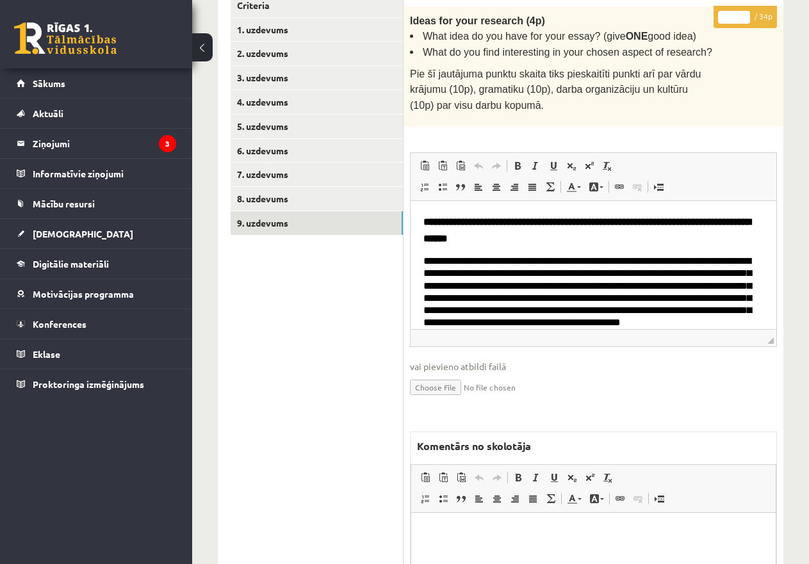
scroll to position [500, 0]
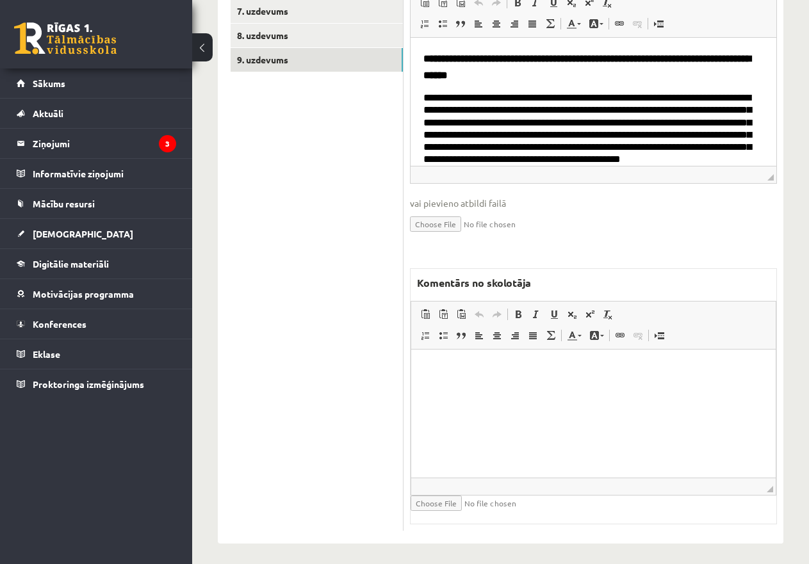
type input "**"
click at [487, 389] on html at bounding box center [593, 369] width 365 height 39
click at [436, 366] on p "*********" at bounding box center [593, 369] width 339 height 13
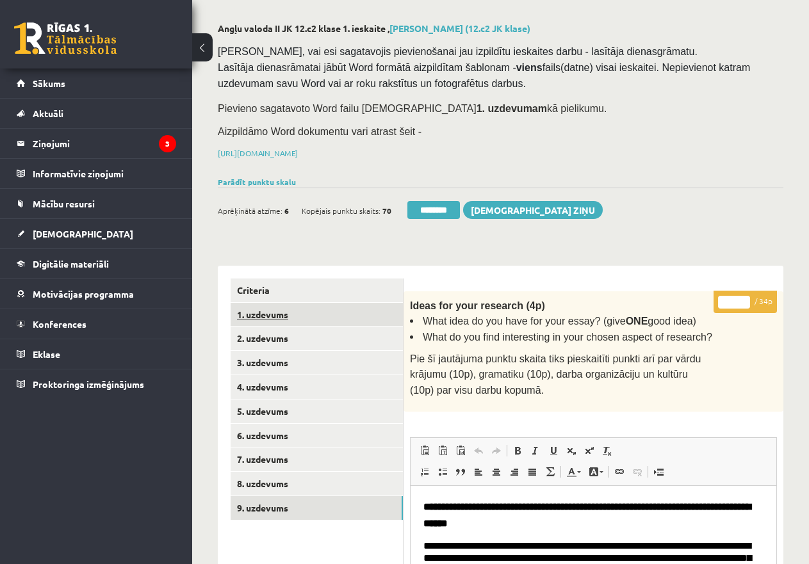
click at [273, 311] on link "1. uzdevums" at bounding box center [317, 315] width 172 height 24
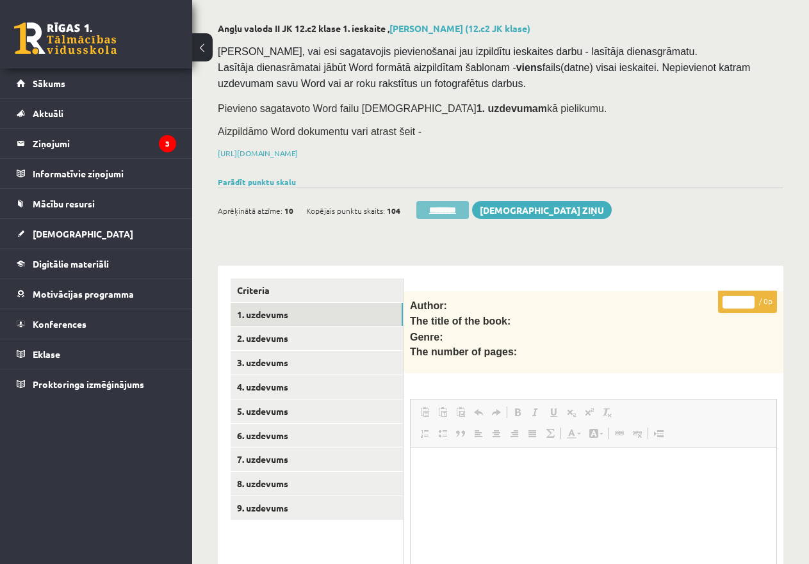
click at [448, 204] on input "********" at bounding box center [442, 210] width 53 height 18
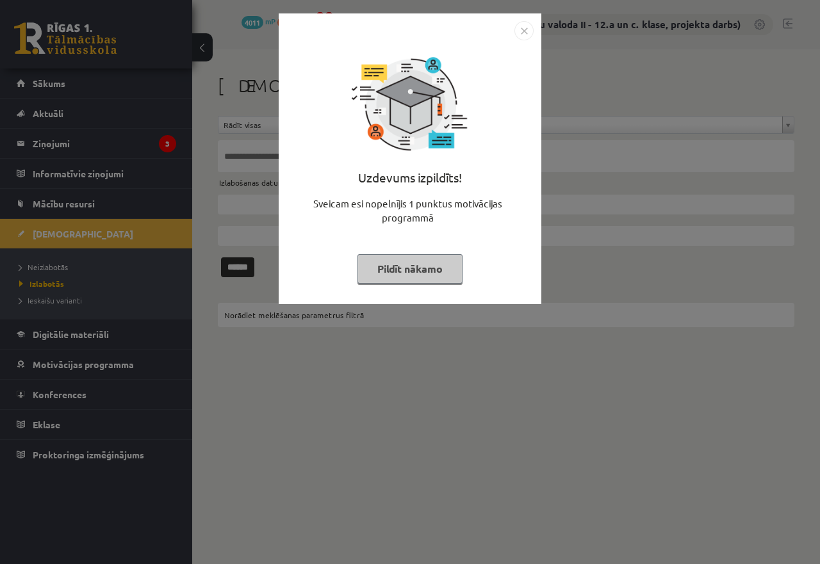
click at [383, 263] on button "Pildīt nākamo" at bounding box center [409, 268] width 105 height 29
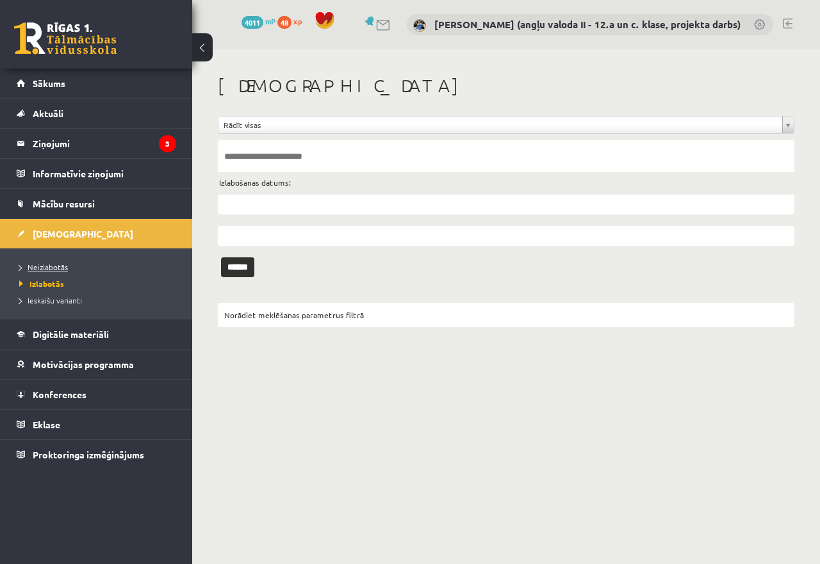
click at [43, 265] on span "Neizlabotās" at bounding box center [43, 267] width 49 height 10
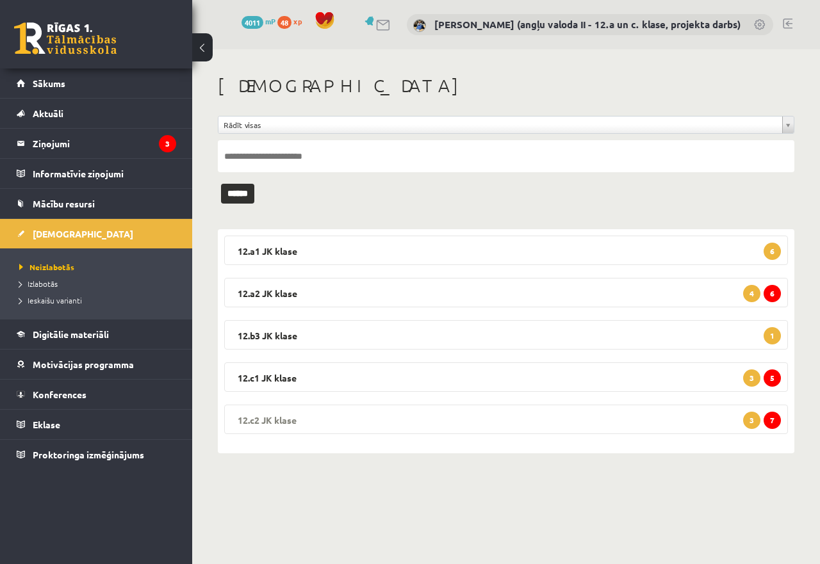
click at [450, 422] on legend "12.c2 JK klase 7 3" at bounding box center [506, 419] width 564 height 29
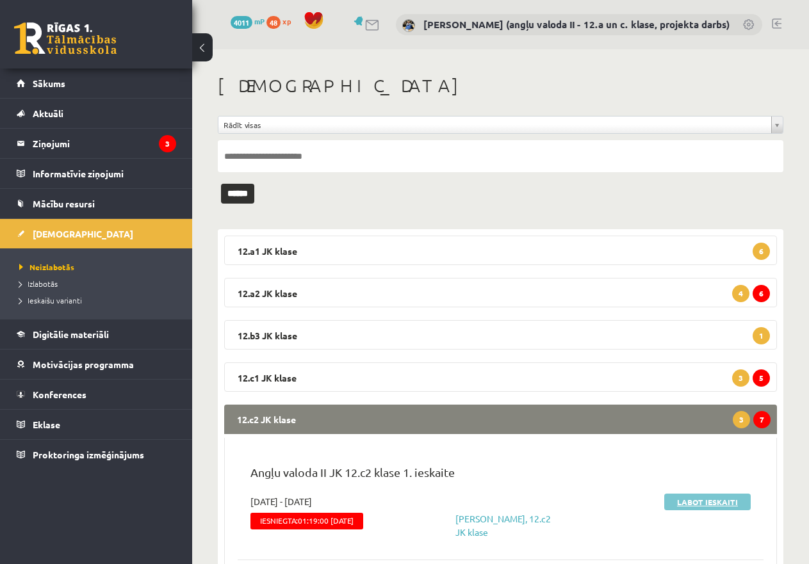
click at [700, 500] on link "Labot ieskaiti" at bounding box center [707, 502] width 86 height 17
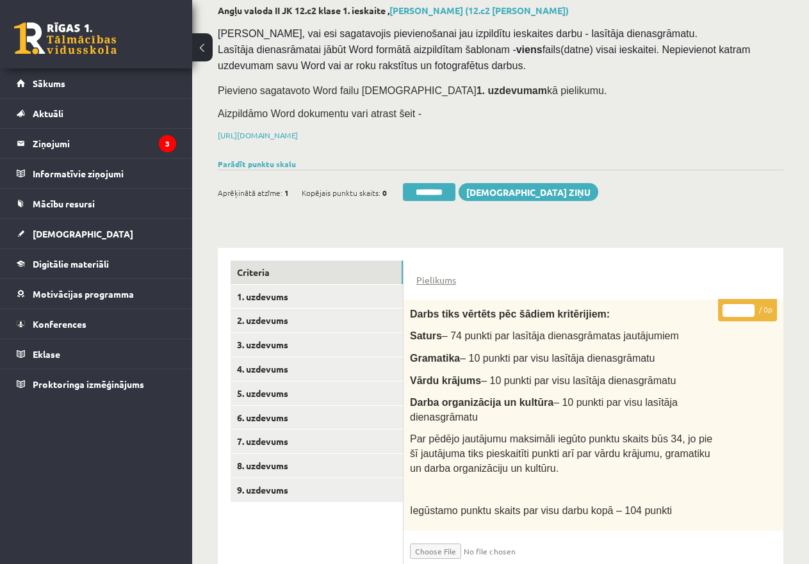
scroll to position [64, 0]
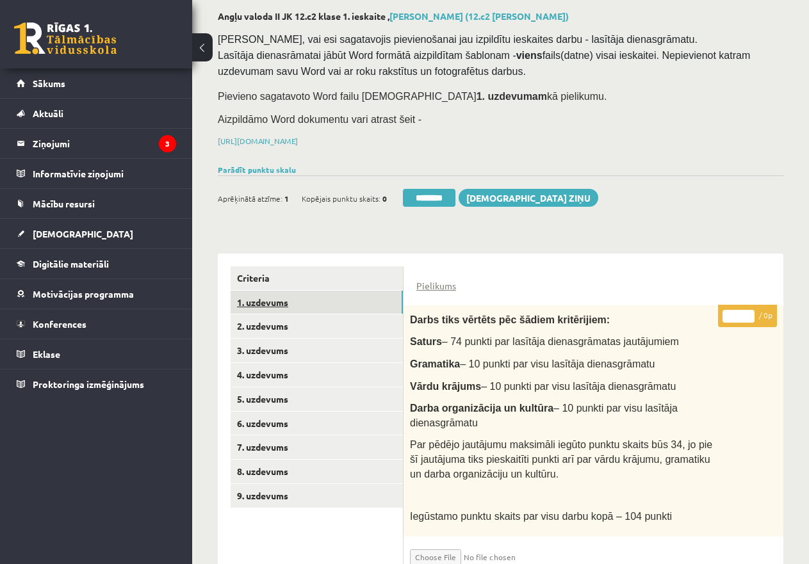
click at [283, 297] on link "1. uzdevums" at bounding box center [317, 303] width 172 height 24
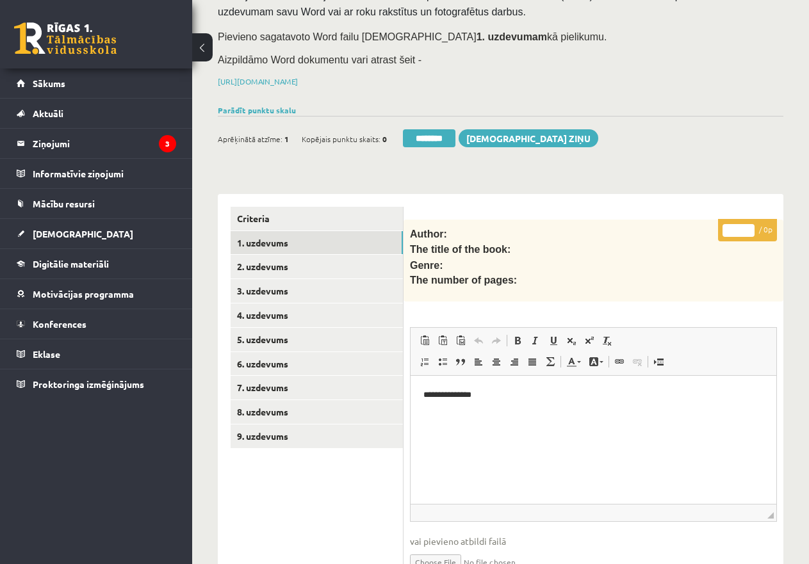
scroll to position [192, 0]
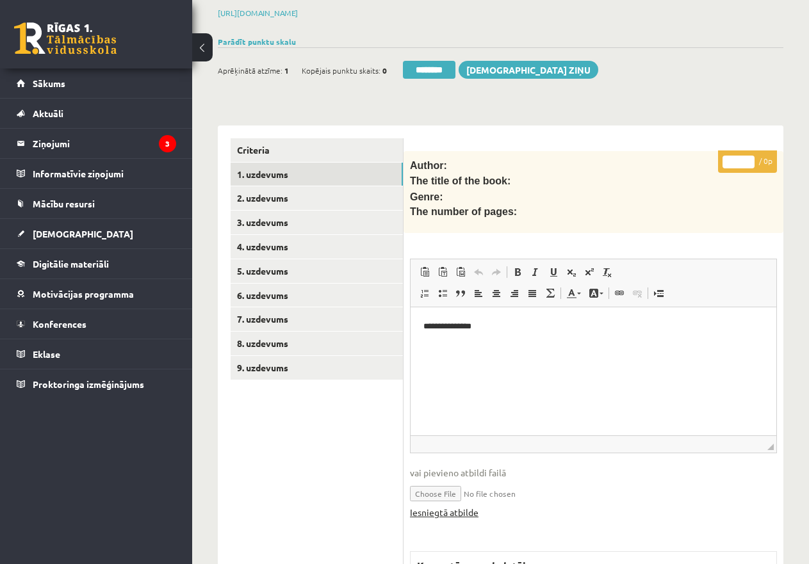
click at [445, 511] on link "Iesniegtā atbilde" at bounding box center [444, 512] width 69 height 13
click at [348, 493] on ul "Criteria 1. uzdevums 2. uzdevums 3. uzdevums 4. uzdevums 5. uzdevums 6. uzdevum…" at bounding box center [317, 476] width 173 height 676
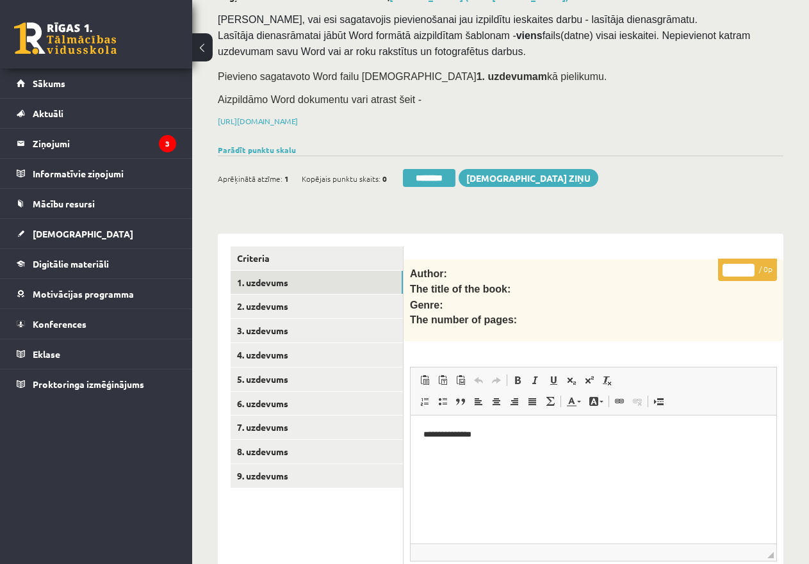
scroll to position [0, 0]
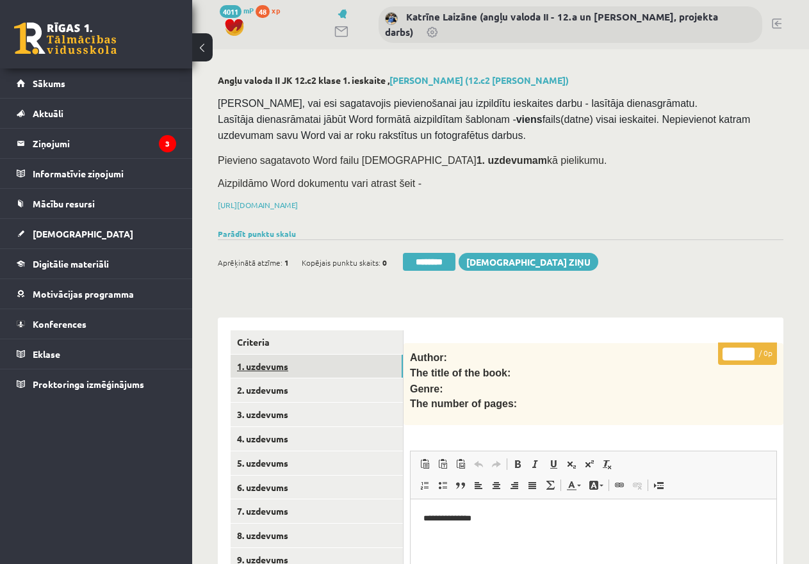
click at [272, 365] on link "1. uzdevums" at bounding box center [317, 367] width 172 height 24
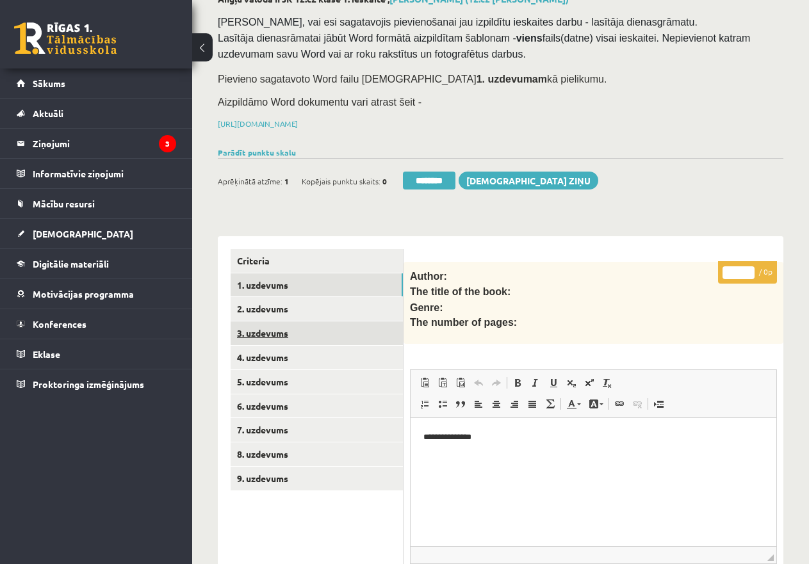
scroll to position [192, 0]
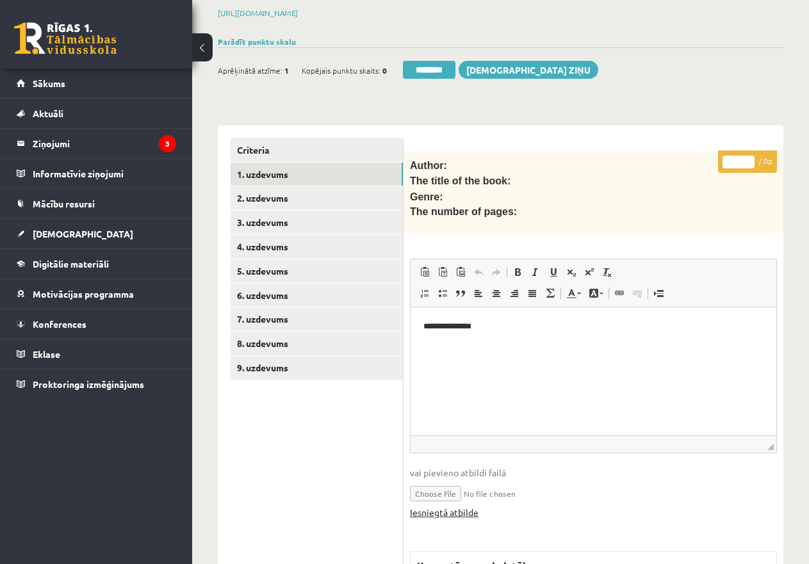
click at [451, 508] on link "Iesniegtā atbilde" at bounding box center [444, 512] width 69 height 13
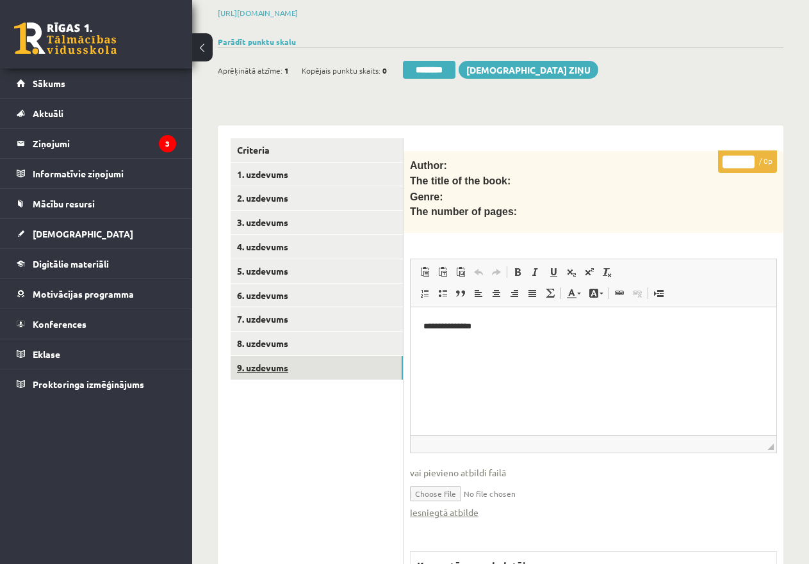
click at [312, 357] on link "9. uzdevums" at bounding box center [317, 368] width 172 height 24
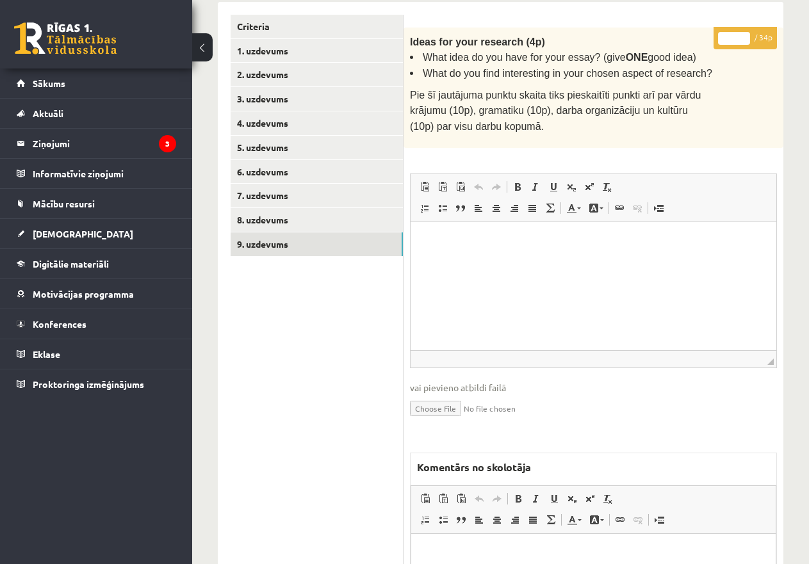
scroll to position [448, 0]
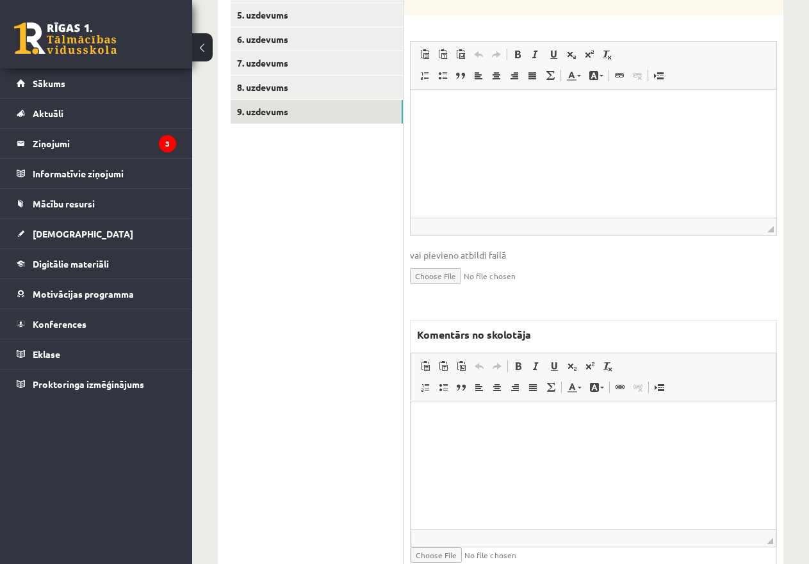
click at [460, 420] on p "Editor, wiswyg-editor-47433783241460-1760292227-421" at bounding box center [593, 420] width 339 height 13
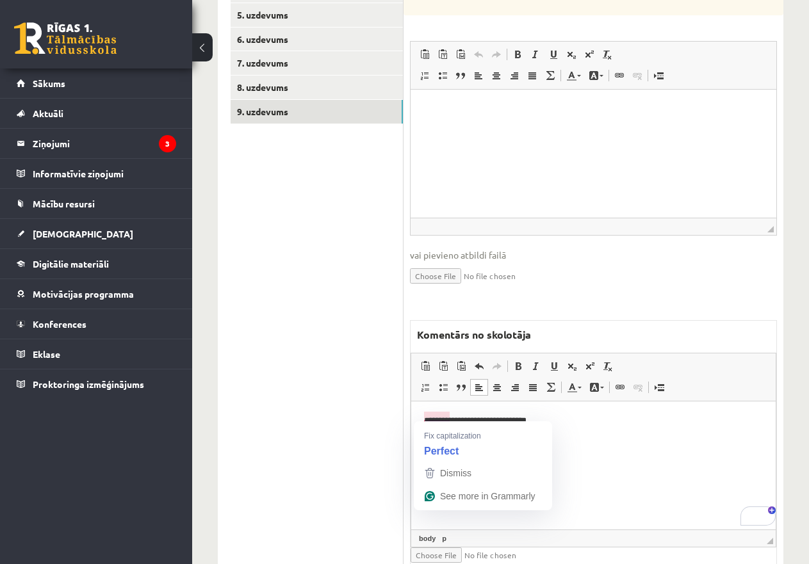
click at [618, 441] on html "**********" at bounding box center [593, 421] width 365 height 39
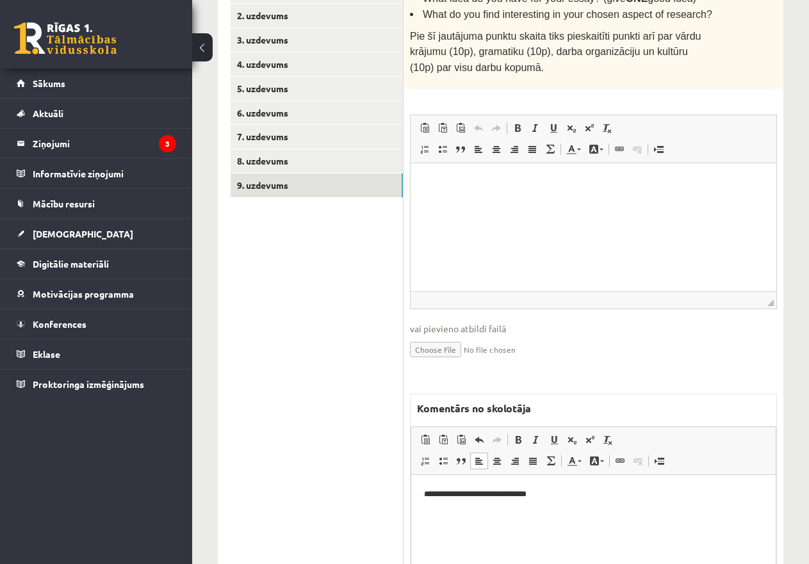
scroll to position [256, 0]
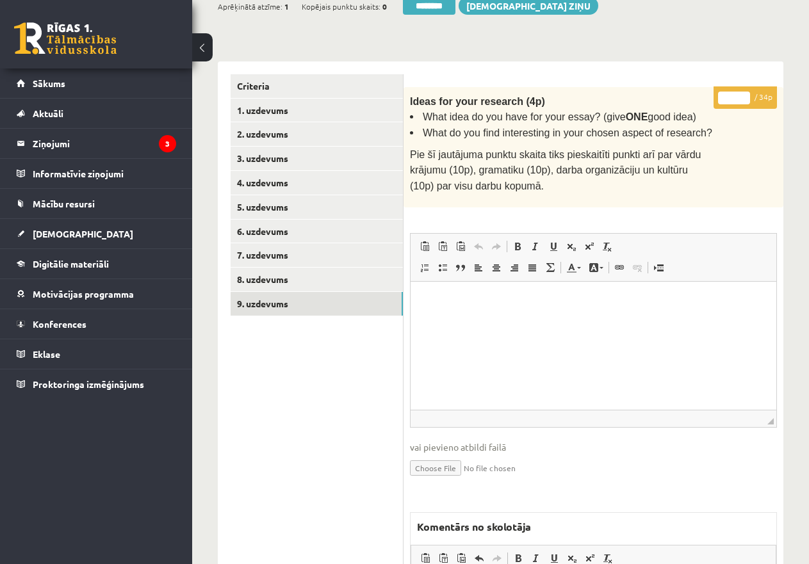
drag, startPoint x: 726, startPoint y: 95, endPoint x: 739, endPoint y: 95, distance: 12.2
click at [739, 95] on input "*" at bounding box center [734, 98] width 32 height 13
type input "**"
click at [290, 275] on link "8. uzdevums" at bounding box center [317, 280] width 172 height 24
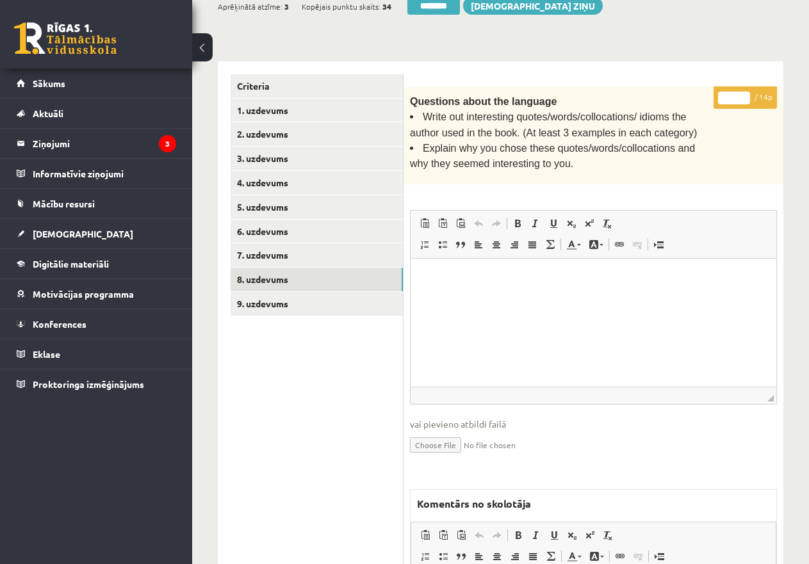
scroll to position [0, 0]
click at [725, 119] on div "Questions about the language Write out interesting quotes/words/collocations/ i…" at bounding box center [594, 135] width 380 height 97
click at [733, 92] on input "*" at bounding box center [734, 98] width 32 height 13
type input "**"
click at [336, 254] on link "7. uzdevums" at bounding box center [317, 255] width 172 height 24
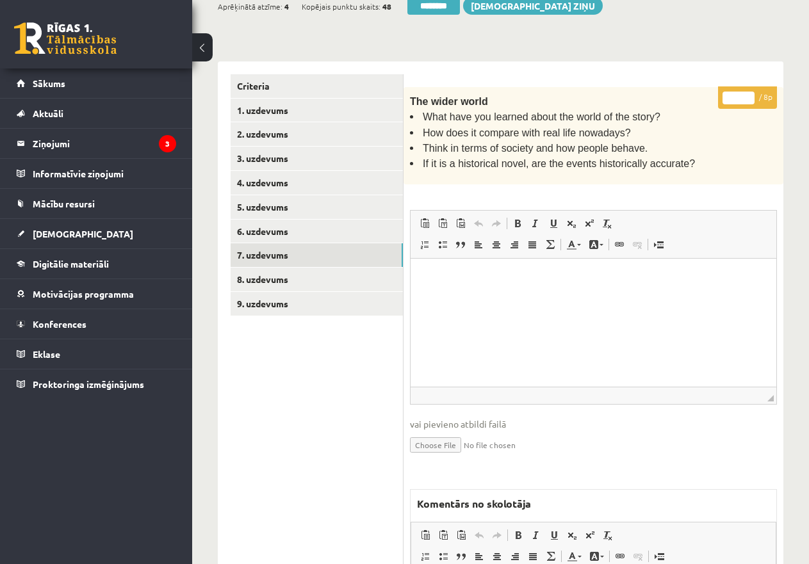
drag, startPoint x: 739, startPoint y: 93, endPoint x: 724, endPoint y: 94, distance: 15.4
click at [726, 92] on input "*" at bounding box center [739, 98] width 32 height 13
type input "*"
click at [292, 226] on link "6. uzdevums" at bounding box center [317, 232] width 172 height 24
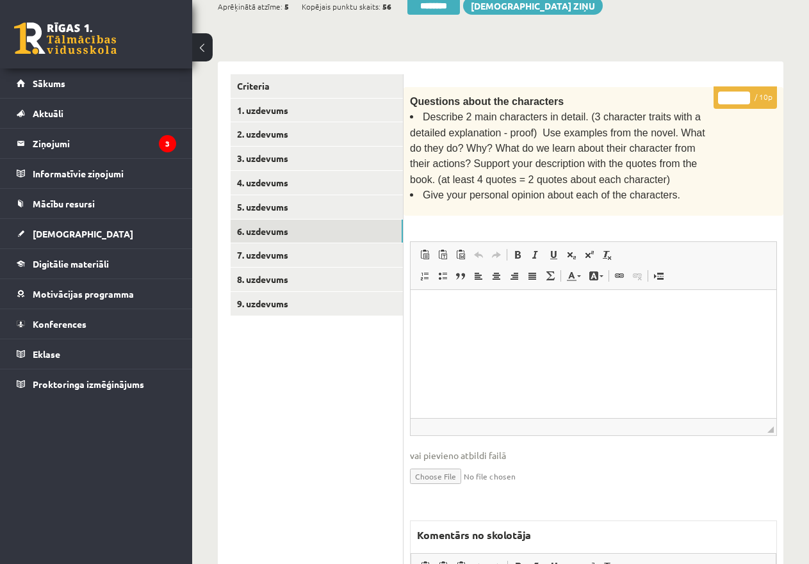
drag, startPoint x: 728, startPoint y: 92, endPoint x: 724, endPoint y: 104, distance: 12.8
click at [727, 93] on input "*" at bounding box center [734, 98] width 32 height 13
type input "**"
click at [293, 206] on link "5. uzdevums" at bounding box center [317, 207] width 172 height 24
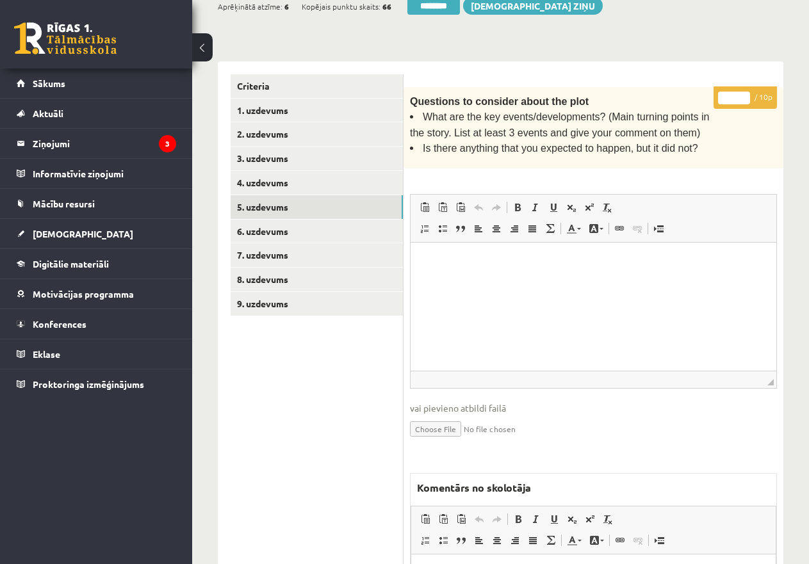
click at [727, 134] on div "Questions to consider about the plot What are the key events/developments? (Mai…" at bounding box center [594, 128] width 380 height 82
click at [723, 96] on input "*" at bounding box center [734, 98] width 32 height 13
type input "**"
click at [259, 175] on link "4. uzdevums" at bounding box center [317, 183] width 172 height 24
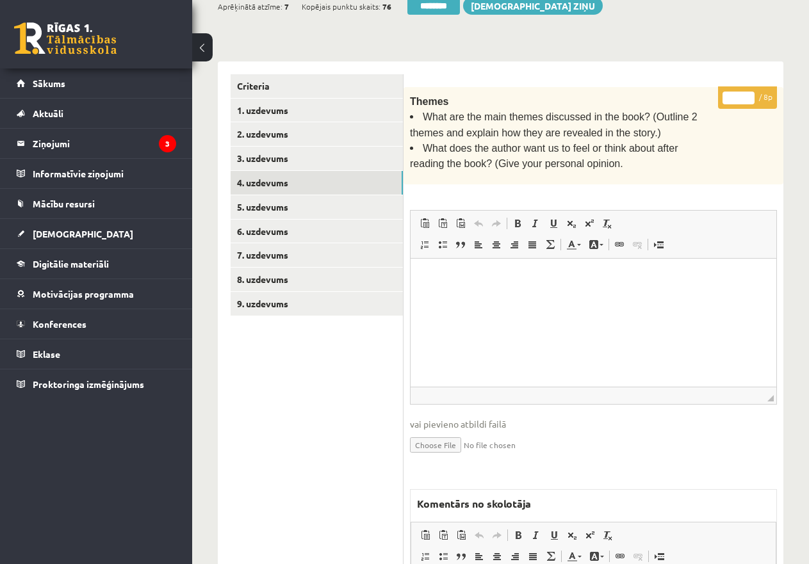
drag, startPoint x: 734, startPoint y: 94, endPoint x: 744, endPoint y: 94, distance: 10.2
click at [744, 94] on input "*" at bounding box center [739, 98] width 32 height 13
type input "*"
click at [277, 156] on link "3. uzdevums" at bounding box center [317, 159] width 172 height 24
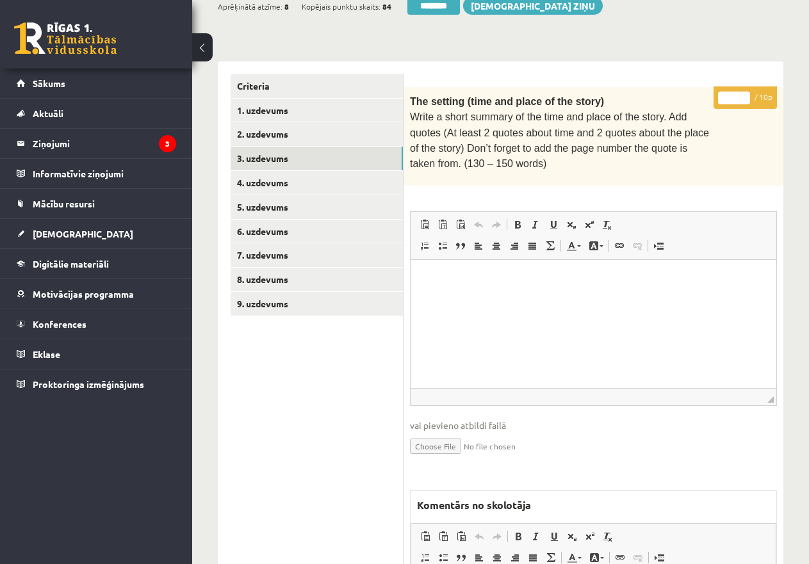
drag, startPoint x: 725, startPoint y: 96, endPoint x: 746, endPoint y: 96, distance: 21.1
click at [746, 96] on input "*" at bounding box center [734, 98] width 32 height 13
click at [734, 94] on input "*" at bounding box center [734, 98] width 32 height 13
click at [728, 94] on input "*" at bounding box center [734, 98] width 32 height 13
type input "**"
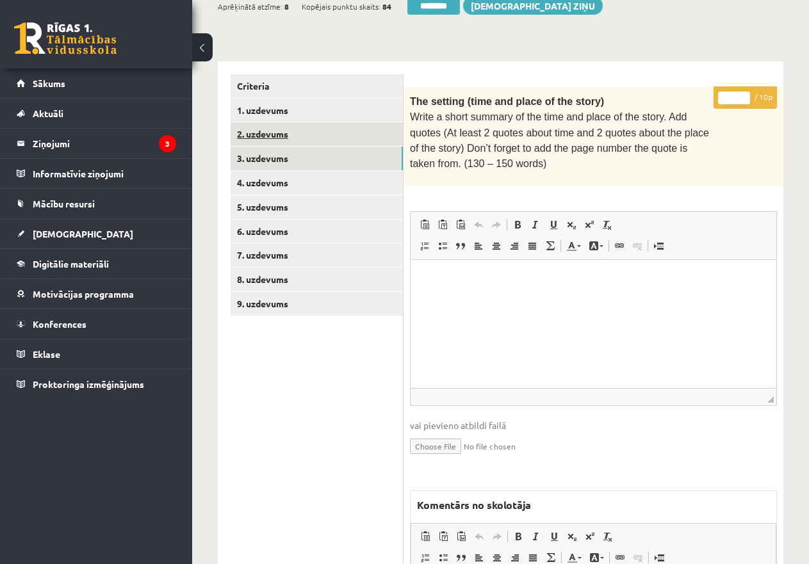
click at [301, 126] on link "2. uzdevums" at bounding box center [317, 134] width 172 height 24
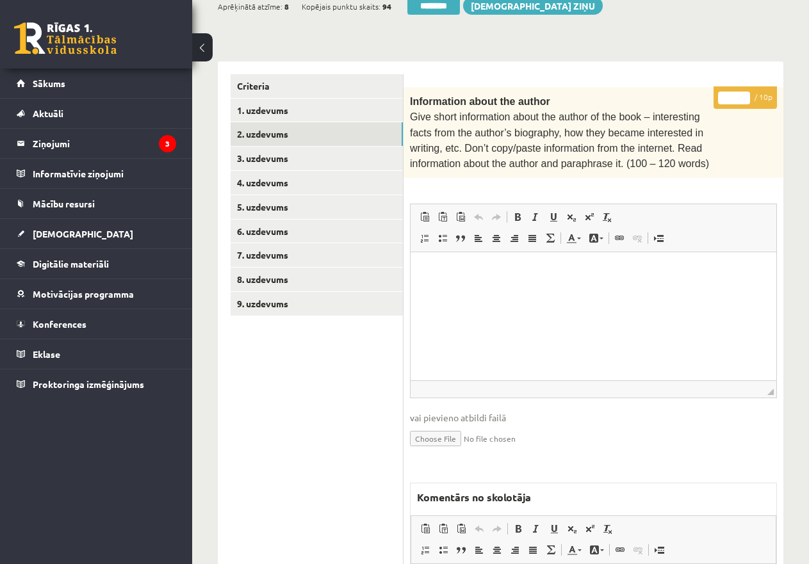
click at [720, 95] on input "*" at bounding box center [734, 98] width 32 height 13
type input "**"
click at [279, 107] on link "1. uzdevums" at bounding box center [317, 111] width 172 height 24
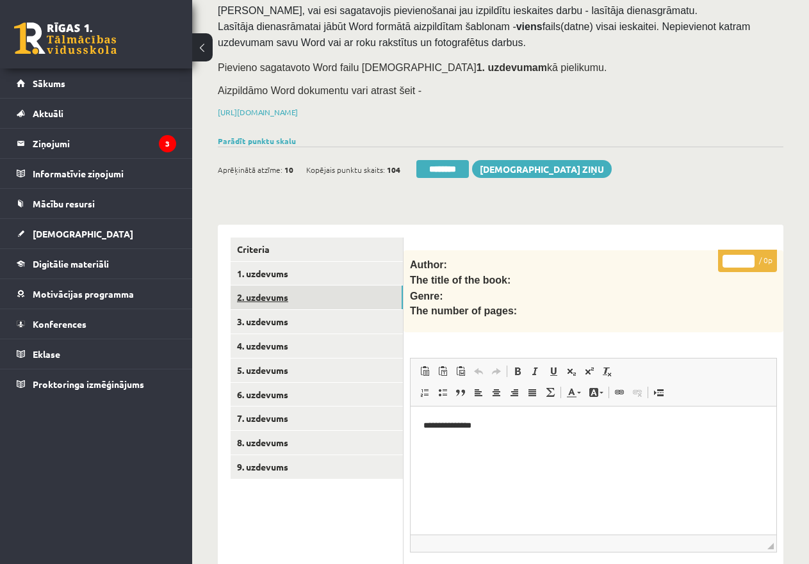
click at [279, 296] on link "2. uzdevums" at bounding box center [317, 298] width 172 height 24
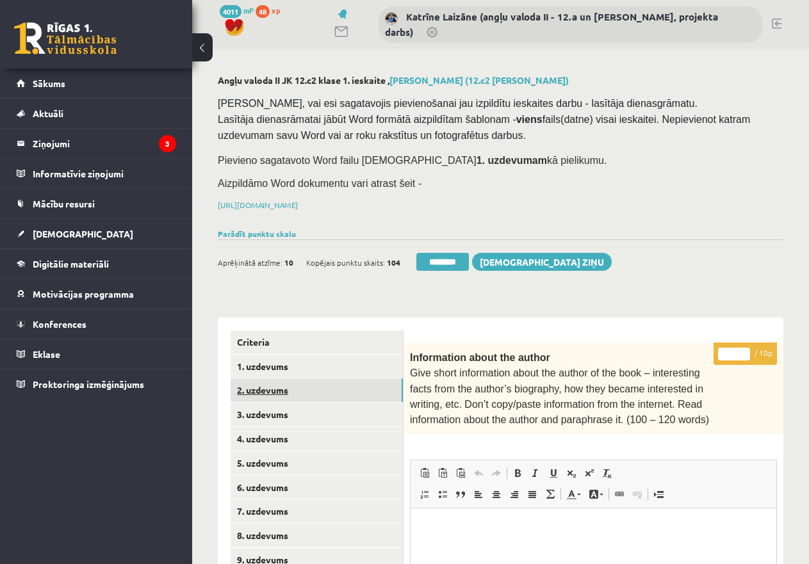
click at [288, 383] on link "2. uzdevums" at bounding box center [317, 391] width 172 height 24
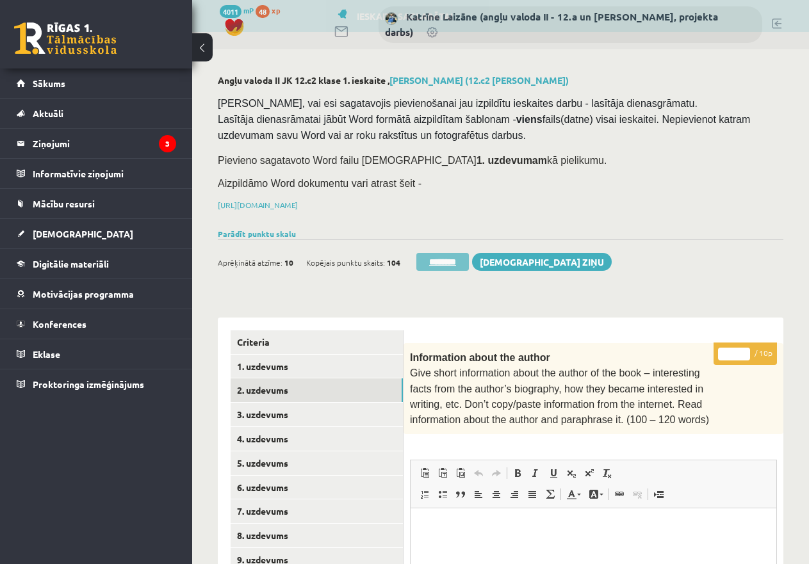
click at [454, 258] on input "********" at bounding box center [442, 262] width 53 height 18
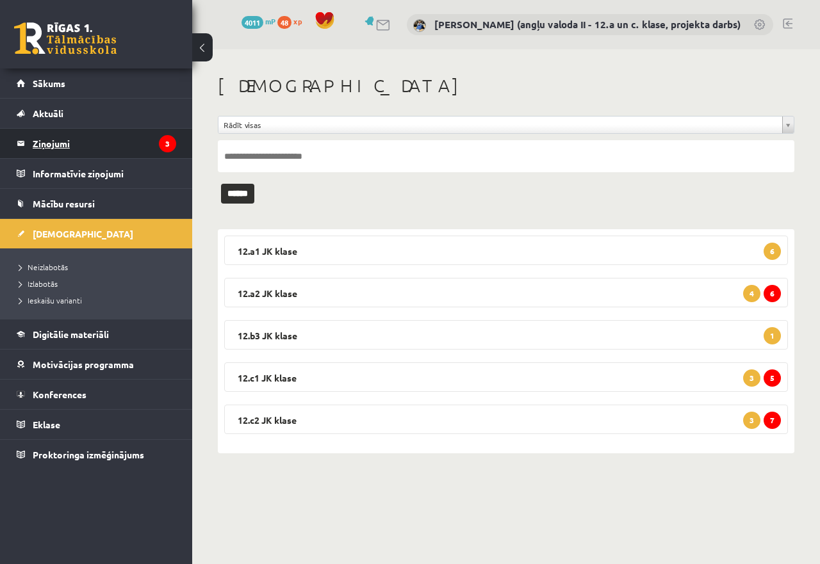
click at [58, 140] on legend "Ziņojumi 3" at bounding box center [104, 143] width 143 height 29
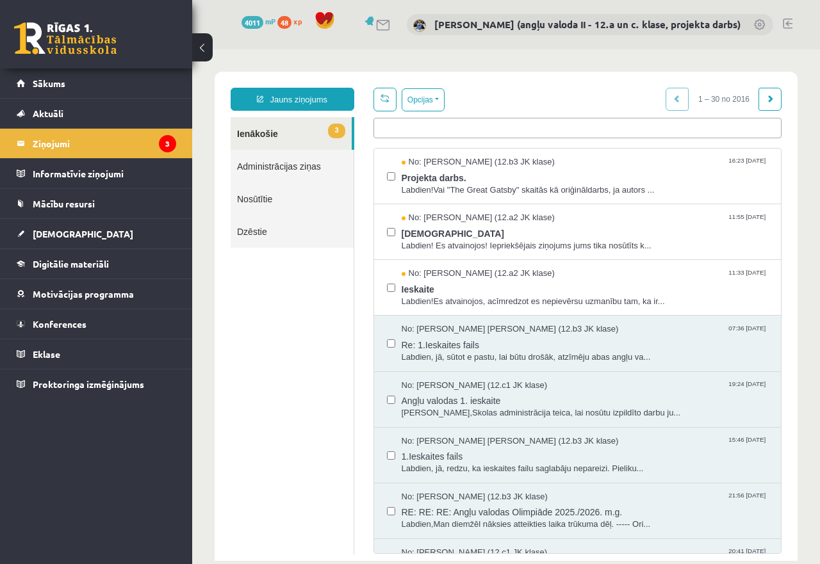
click at [403, 124] on ul at bounding box center [577, 126] width 407 height 15
click at [326, 94] on link "Jauns ziņojums" at bounding box center [293, 99] width 124 height 23
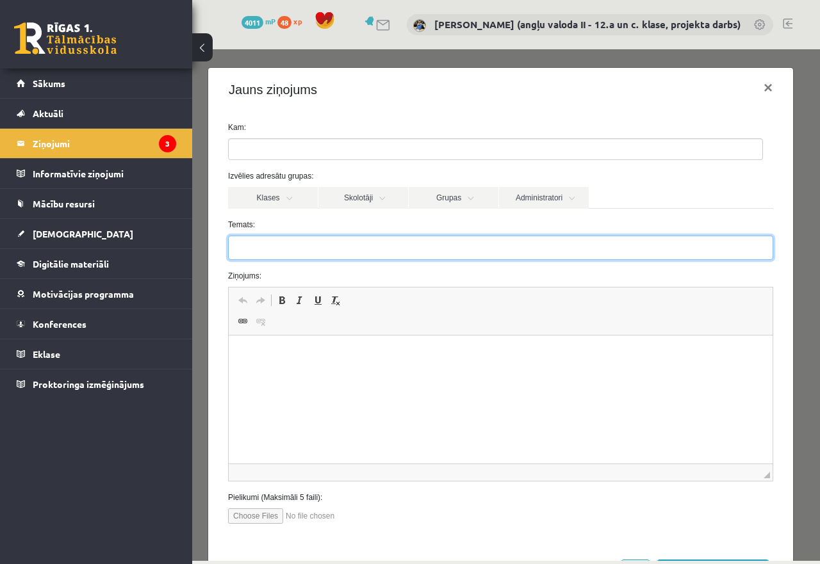
click at [287, 249] on input "Temats:" at bounding box center [500, 248] width 545 height 24
drag, startPoint x: 427, startPoint y: 249, endPoint x: 389, endPoint y: 249, distance: 37.8
click at [389, 249] on input "**********" at bounding box center [500, 248] width 545 height 24
type input "**********"
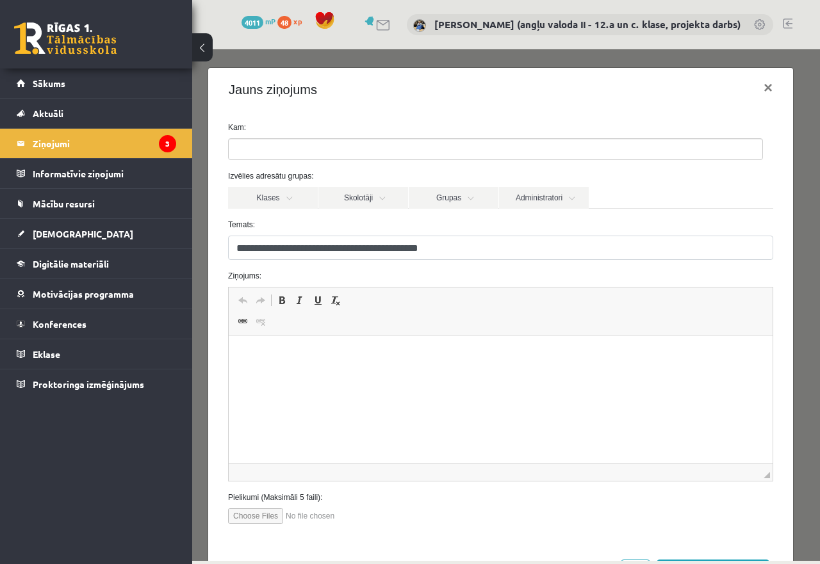
click at [309, 354] on p "Editor, wiswyg-editor-47433849087280-1760292372-449" at bounding box center [501, 354] width 518 height 13
click at [475, 373] on p "**********" at bounding box center [496, 376] width 508 height 13
click at [580, 373] on p "**********" at bounding box center [496, 376] width 508 height 13
click at [631, 374] on p "**********" at bounding box center [496, 376] width 508 height 13
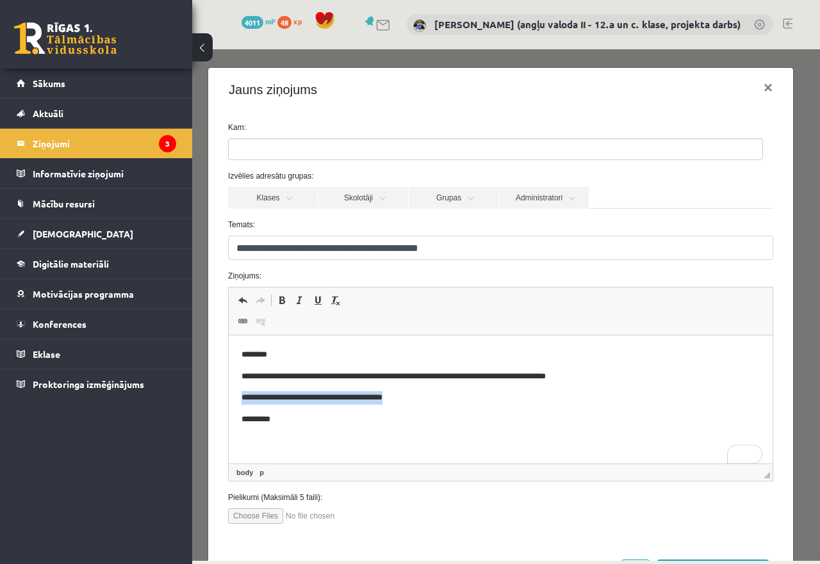
drag, startPoint x: 465, startPoint y: 394, endPoint x: 210, endPoint y: 394, distance: 255.0
click at [229, 394] on html "**********" at bounding box center [501, 388] width 544 height 104
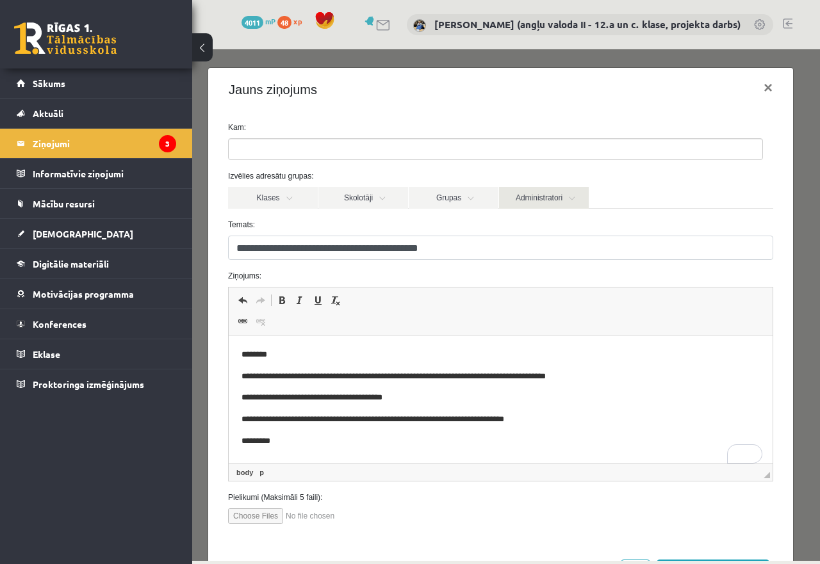
click at [521, 199] on link "Administratori" at bounding box center [544, 198] width 90 height 22
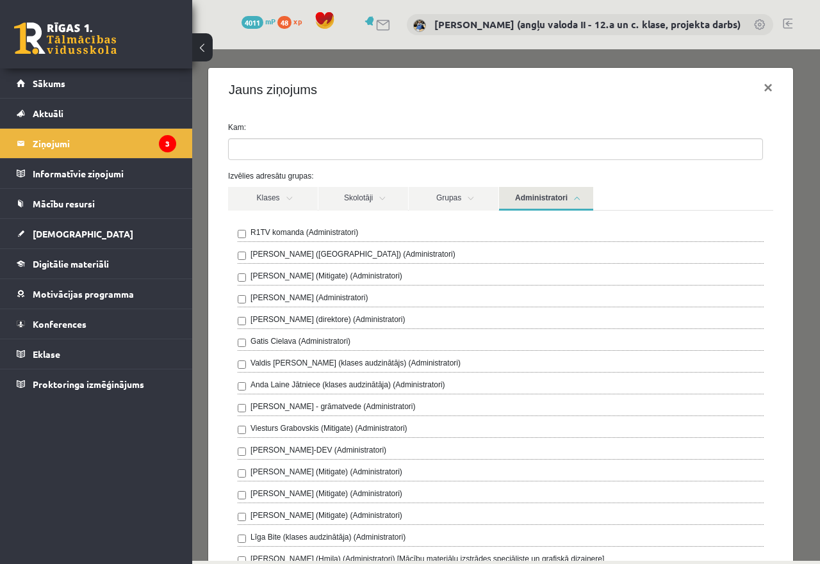
click at [317, 236] on label "R1TV komanda (Administratori)" at bounding box center [304, 233] width 108 height 12
click at [549, 202] on link "Administratori" at bounding box center [546, 199] width 94 height 24
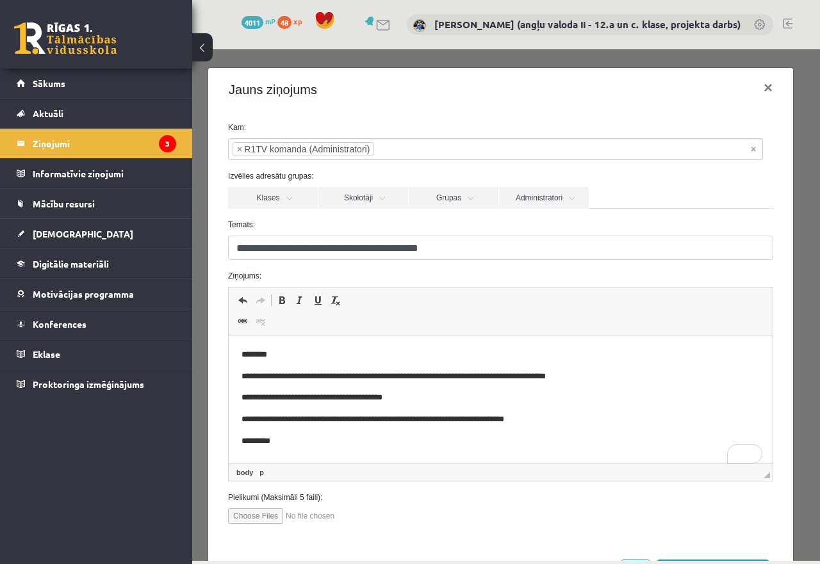
click at [463, 421] on p "**********" at bounding box center [496, 419] width 508 height 13
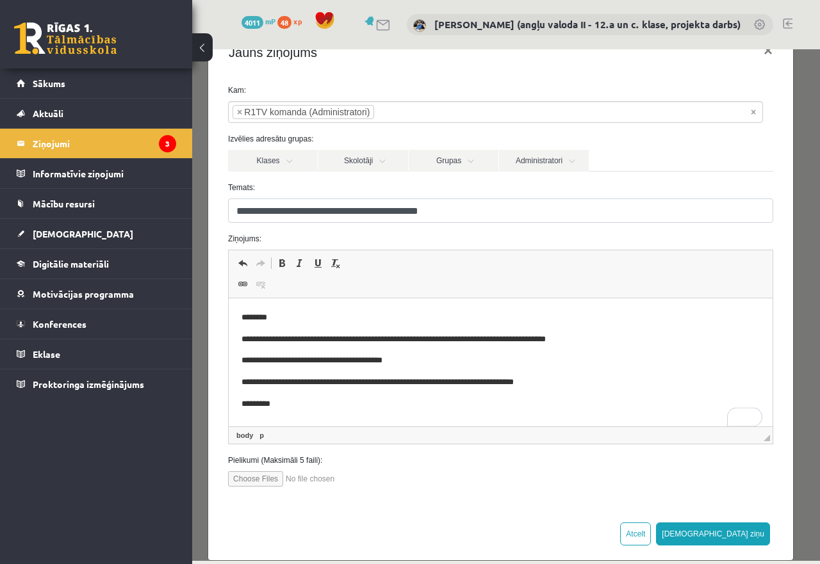
scroll to position [55, 0]
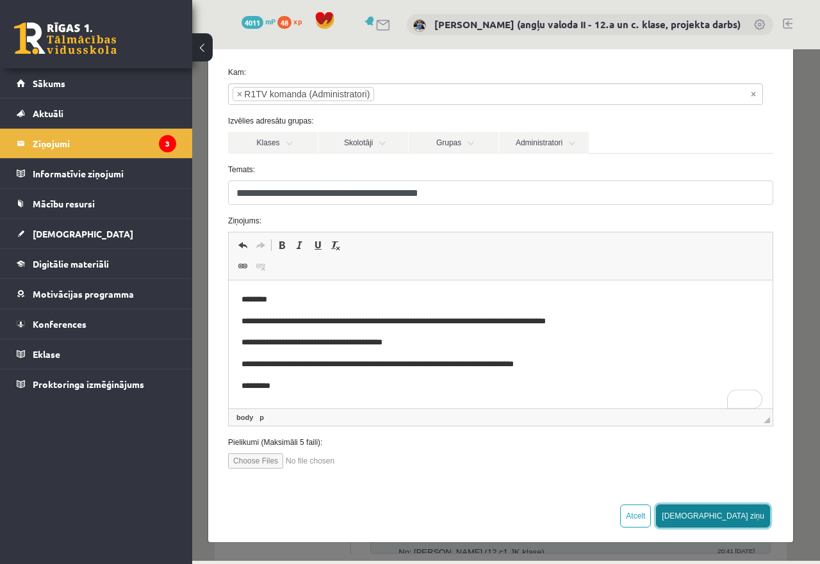
click at [733, 514] on button "Sūtīt ziņu" at bounding box center [713, 516] width 114 height 23
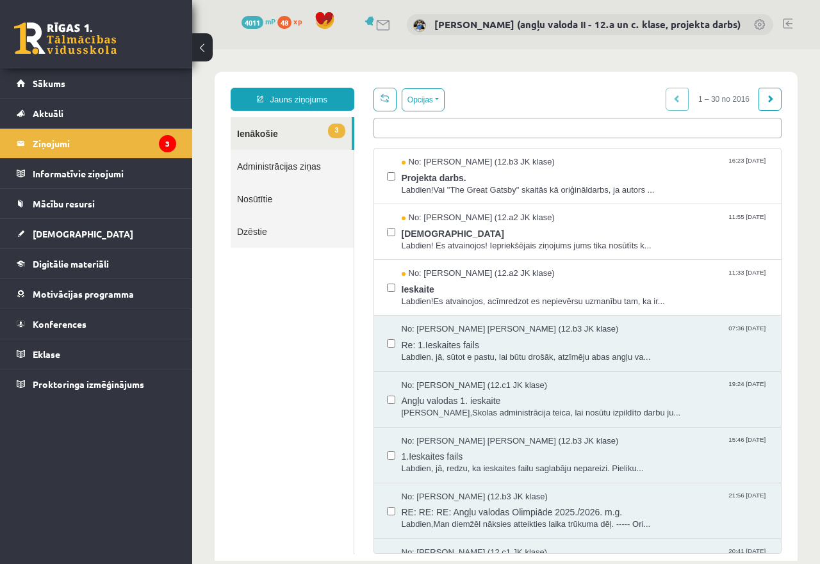
scroll to position [0, 0]
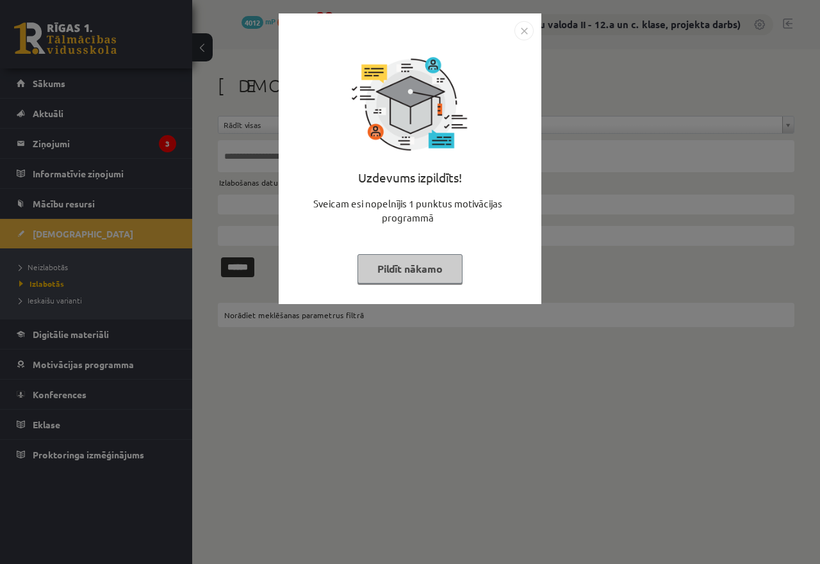
click at [417, 264] on button "Pildīt nākamo" at bounding box center [409, 268] width 105 height 29
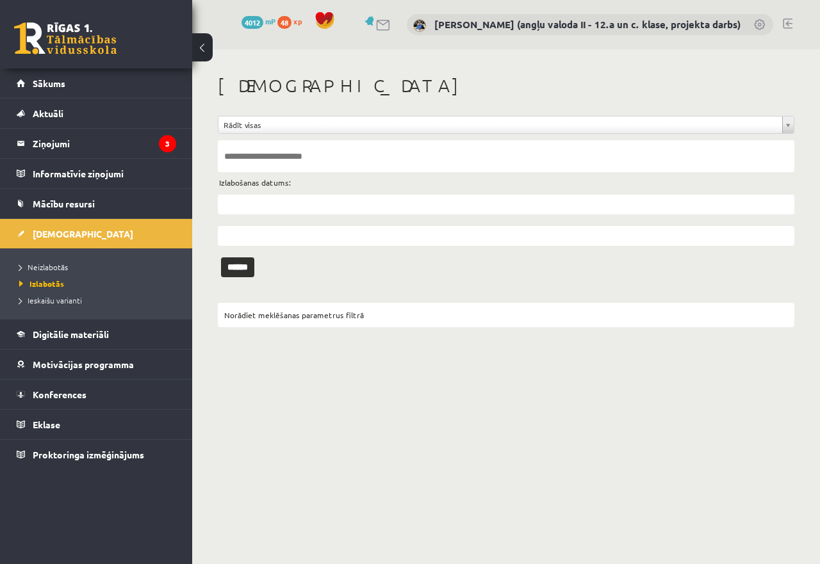
click at [60, 261] on li "Neizlabotās" at bounding box center [99, 267] width 160 height 17
click at [60, 263] on span "Neizlabotās" at bounding box center [46, 267] width 55 height 10
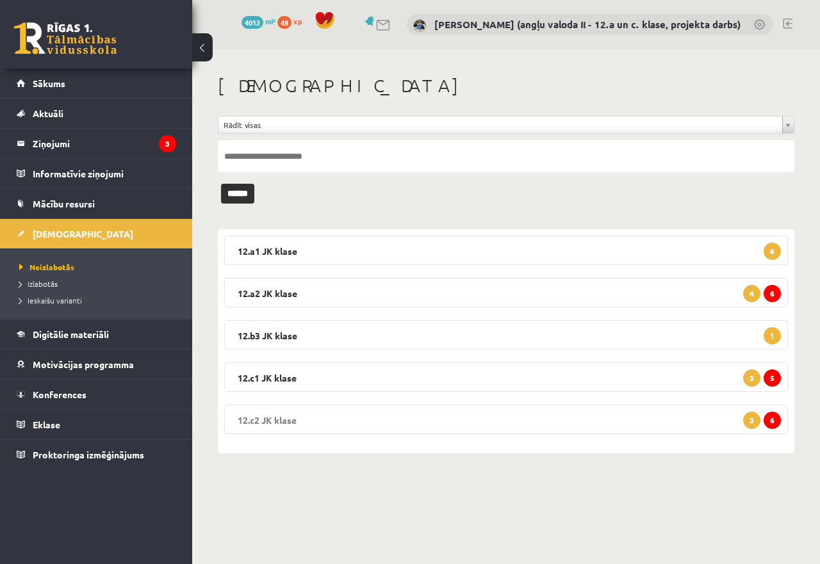
click at [678, 420] on legend "12.c2 JK klase 6 3" at bounding box center [506, 419] width 564 height 29
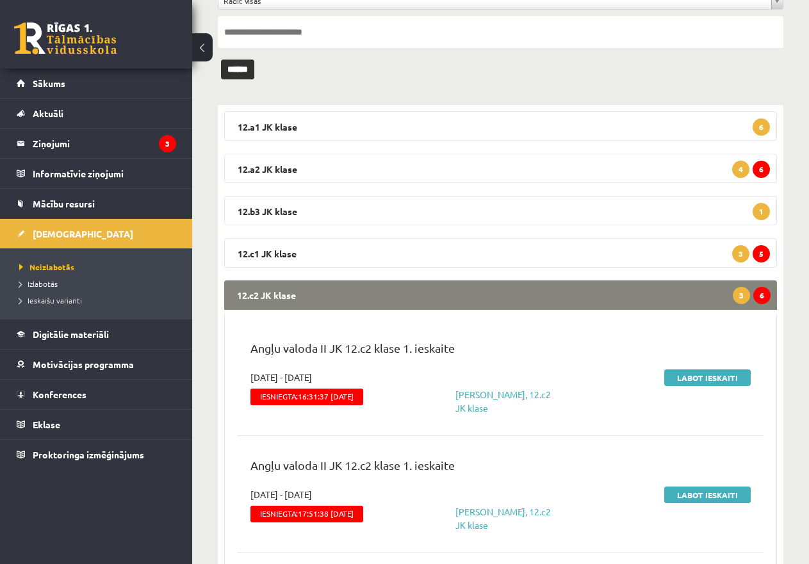
scroll to position [128, 0]
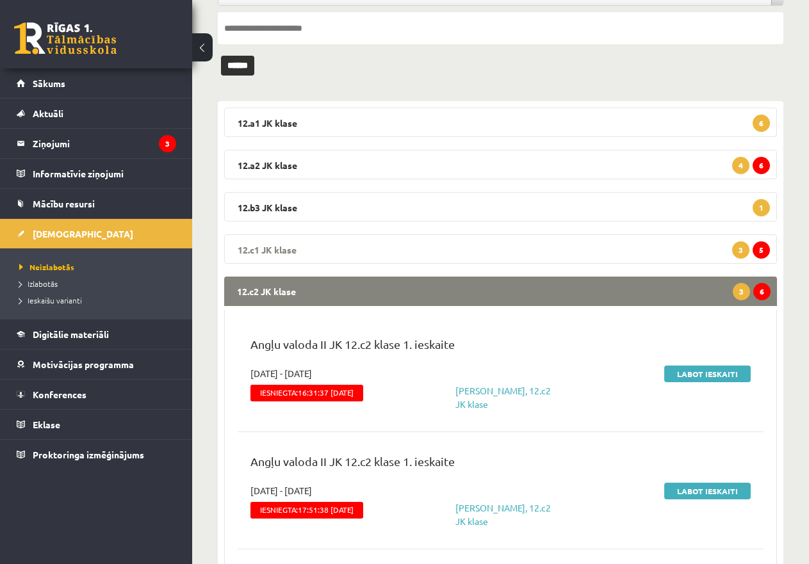
click at [562, 245] on legend "12.c1 JK klase 5 3" at bounding box center [500, 248] width 553 height 29
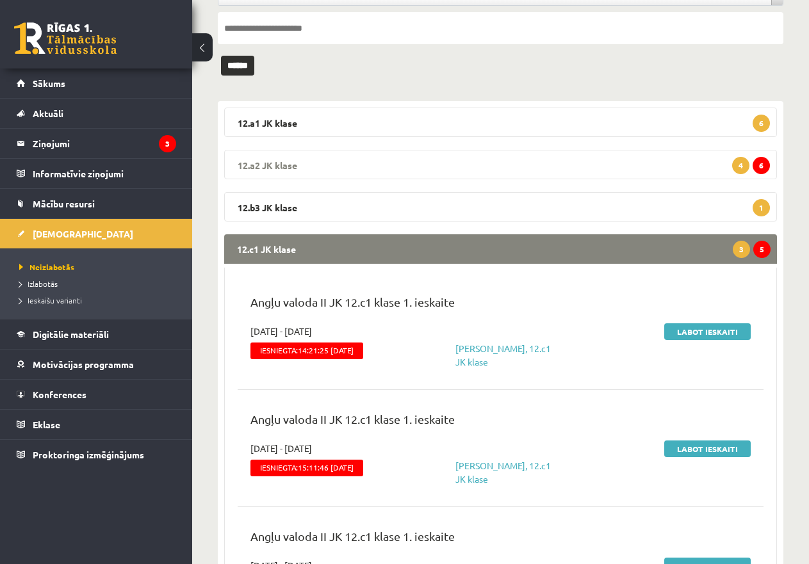
click at [557, 173] on legend "12.a2 JK klase 6 4" at bounding box center [500, 164] width 553 height 29
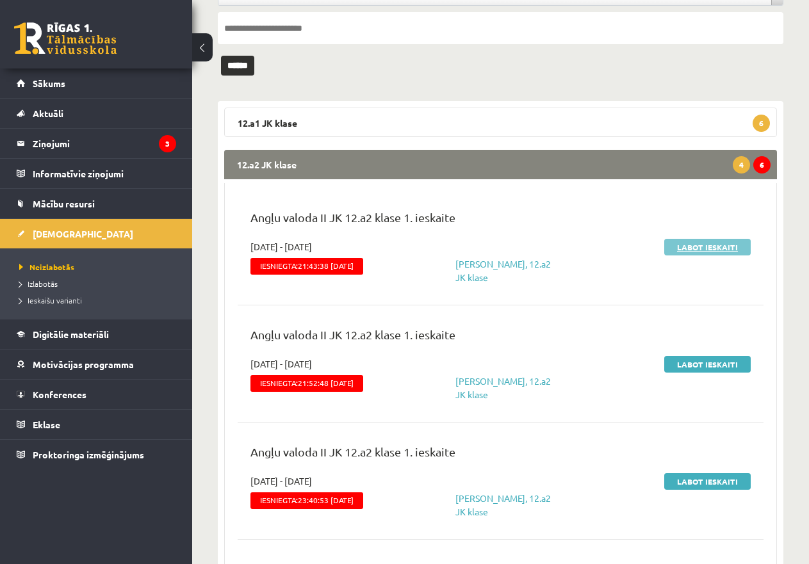
click at [692, 248] on link "Labot ieskaiti" at bounding box center [707, 247] width 86 height 17
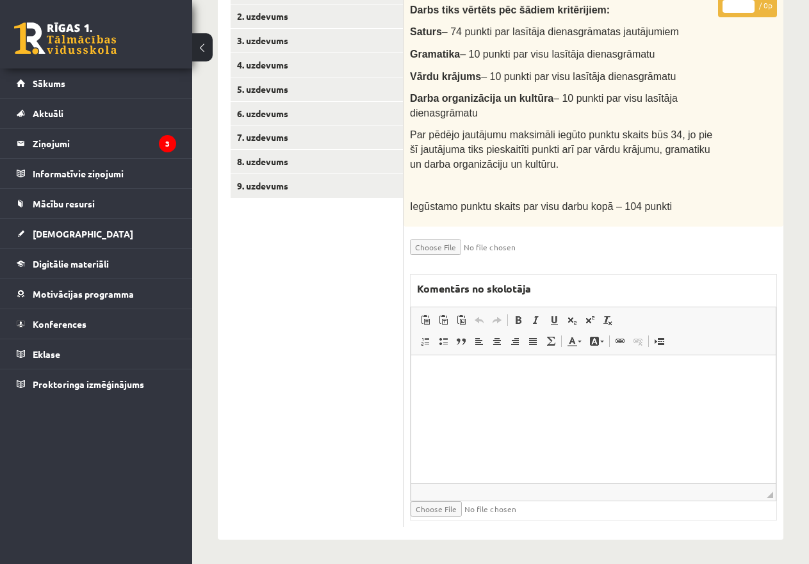
scroll to position [118, 0]
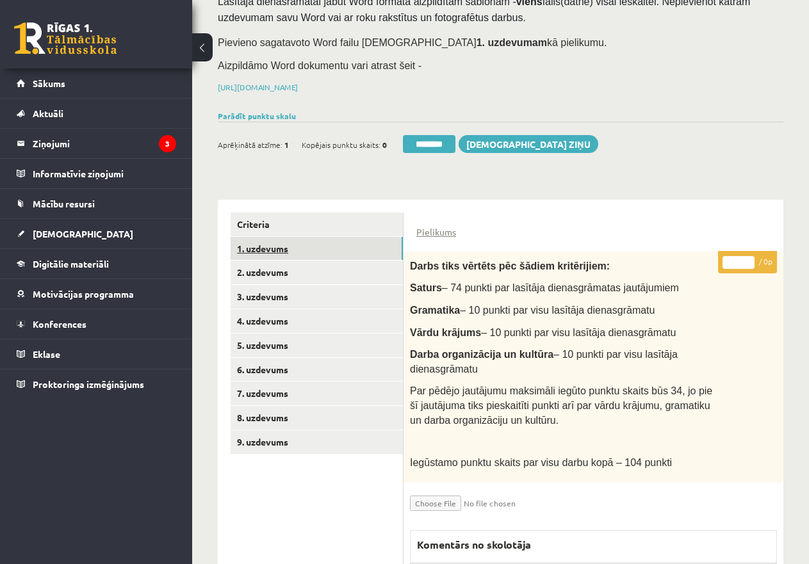
click at [284, 243] on link "1. uzdevums" at bounding box center [317, 249] width 172 height 24
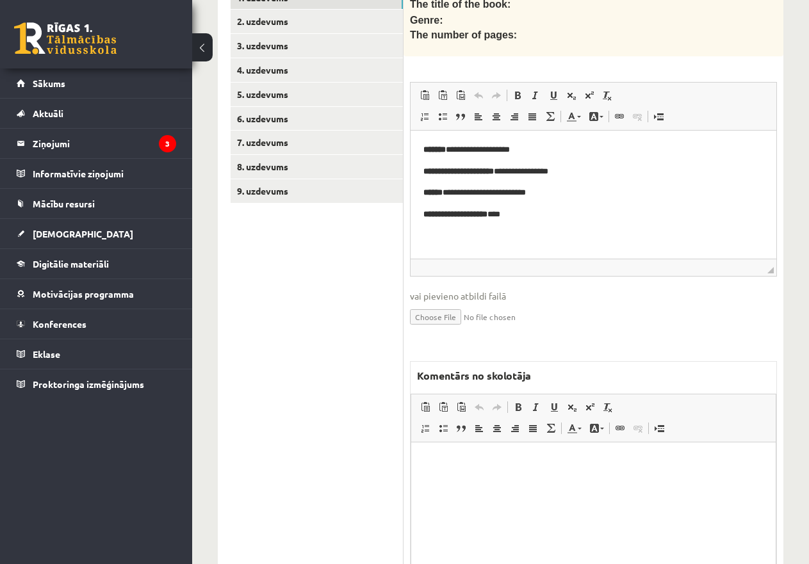
scroll to position [374, 0]
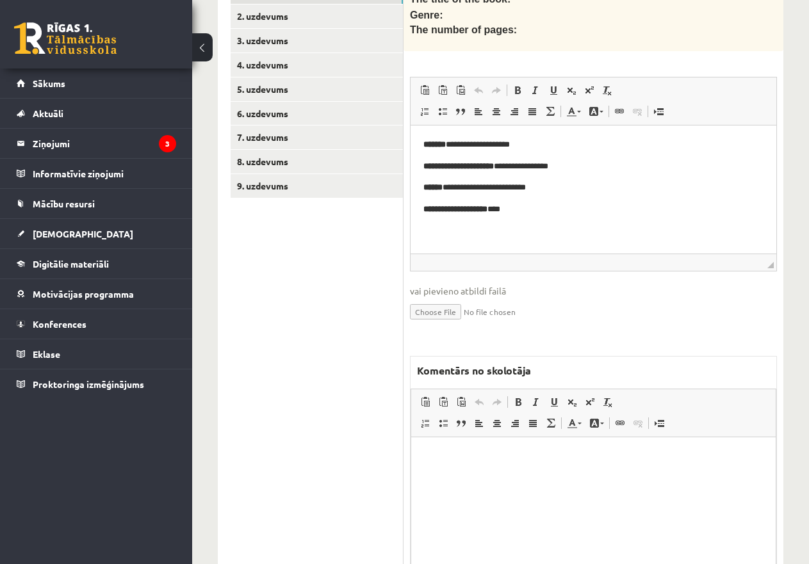
click at [455, 473] on html at bounding box center [593, 457] width 365 height 39
drag, startPoint x: 455, startPoint y: 473, endPoint x: 441, endPoint y: 463, distance: 17.6
click at [441, 463] on p "To enrich screen reader interactions, please activate Accessibility in Grammarl…" at bounding box center [593, 456] width 339 height 13
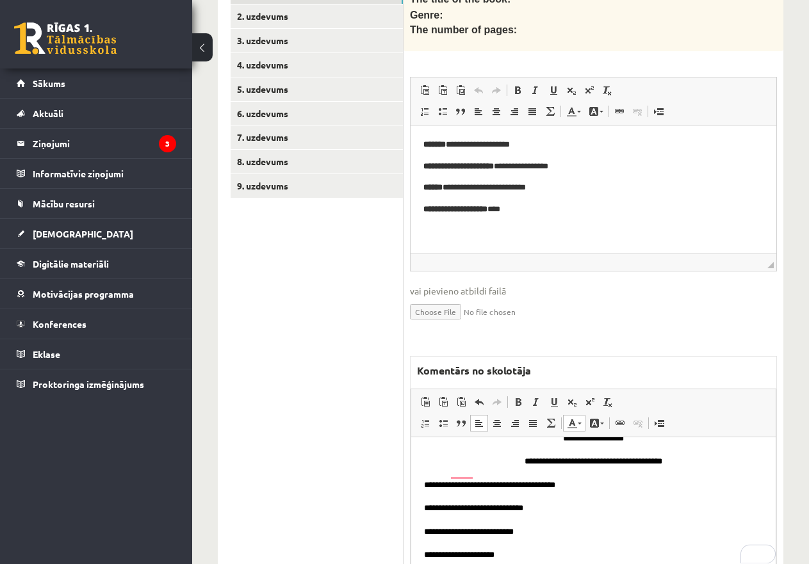
scroll to position [19, 0]
click at [291, 183] on link "9. uzdevums" at bounding box center [317, 186] width 172 height 24
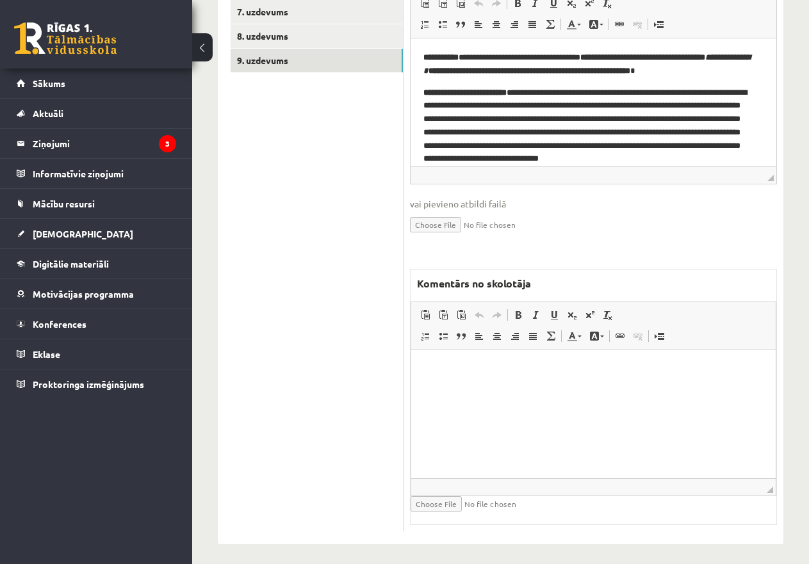
scroll to position [500, 0]
click at [450, 375] on html at bounding box center [593, 369] width 365 height 39
drag, startPoint x: 454, startPoint y: 377, endPoint x: 454, endPoint y: 390, distance: 12.8
click at [454, 389] on html at bounding box center [593, 369] width 365 height 39
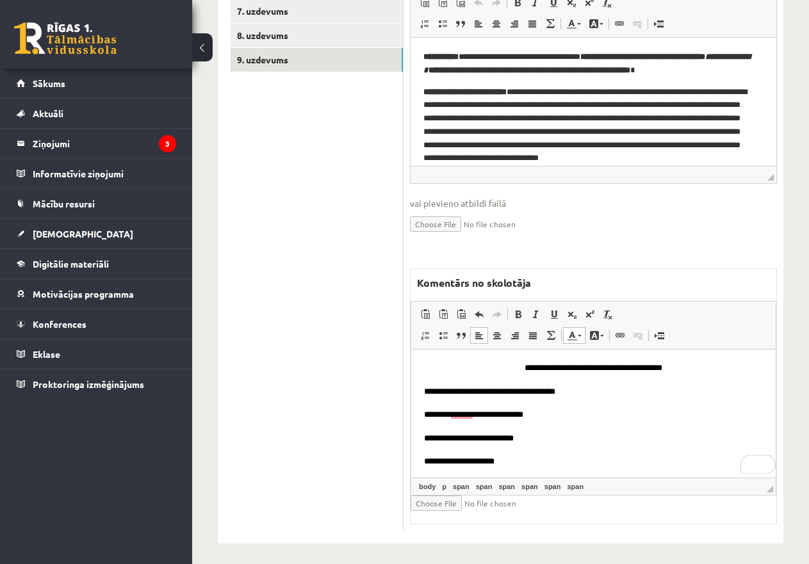
scroll to position [0, 0]
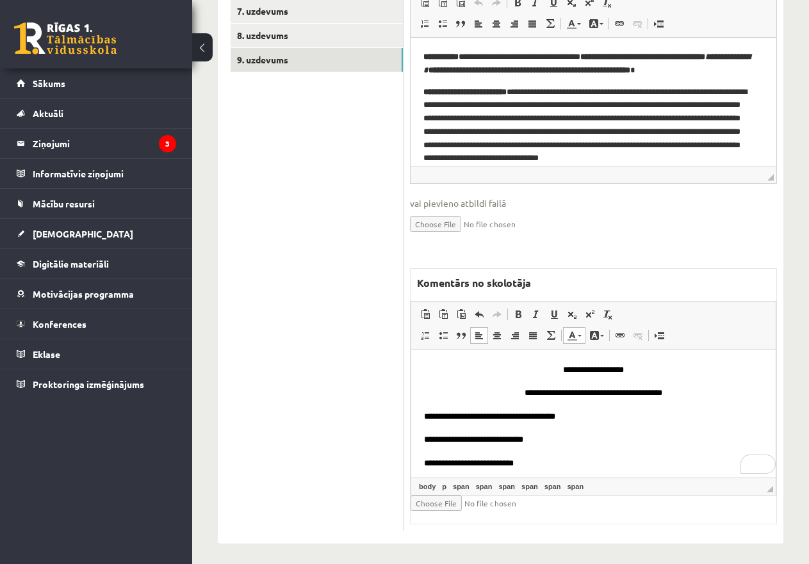
click at [602, 372] on span "**********" at bounding box center [593, 370] width 61 height 8
click at [625, 371] on span "**********" at bounding box center [594, 370] width 64 height 8
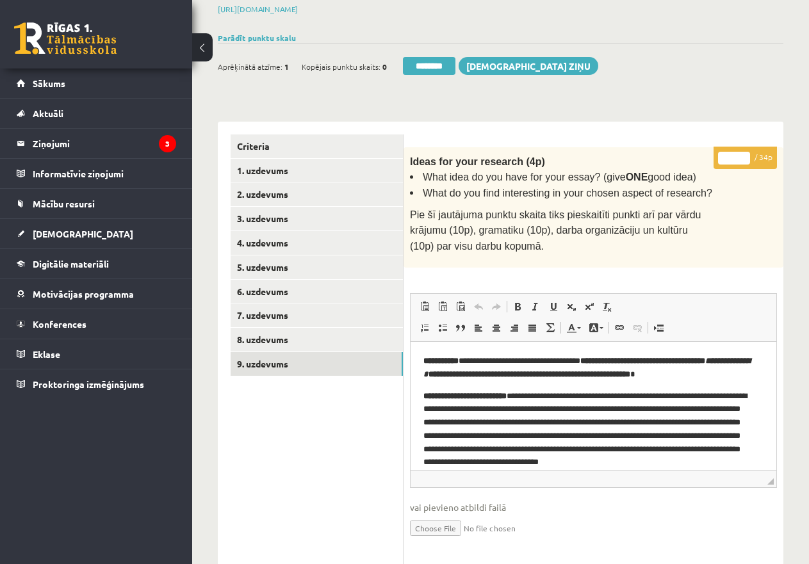
scroll to position [180, 0]
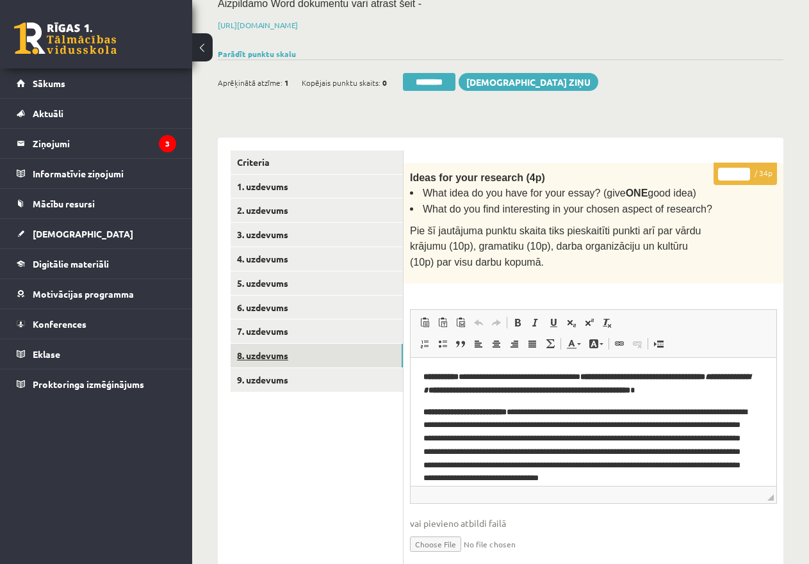
click at [261, 346] on link "8. uzdevums" at bounding box center [317, 356] width 172 height 24
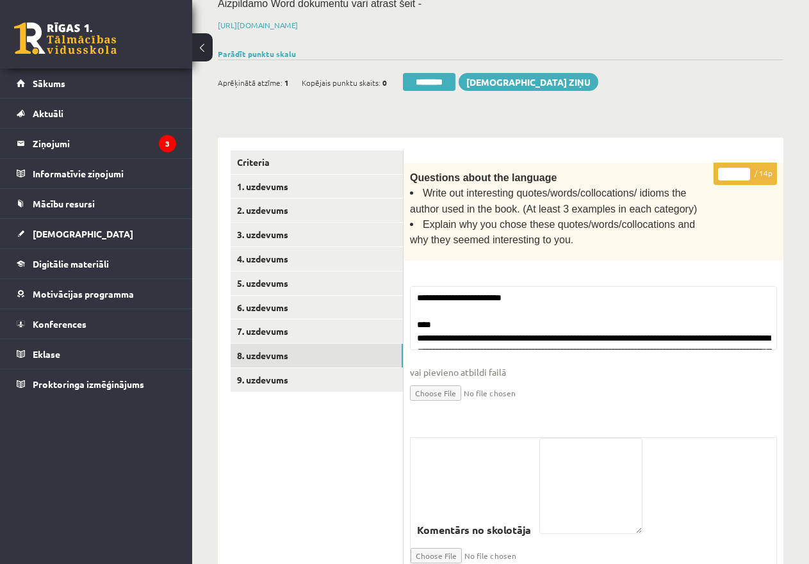
drag, startPoint x: 422, startPoint y: 74, endPoint x: 487, endPoint y: 36, distance: 75.5
click at [422, 74] on input "********" at bounding box center [429, 82] width 53 height 18
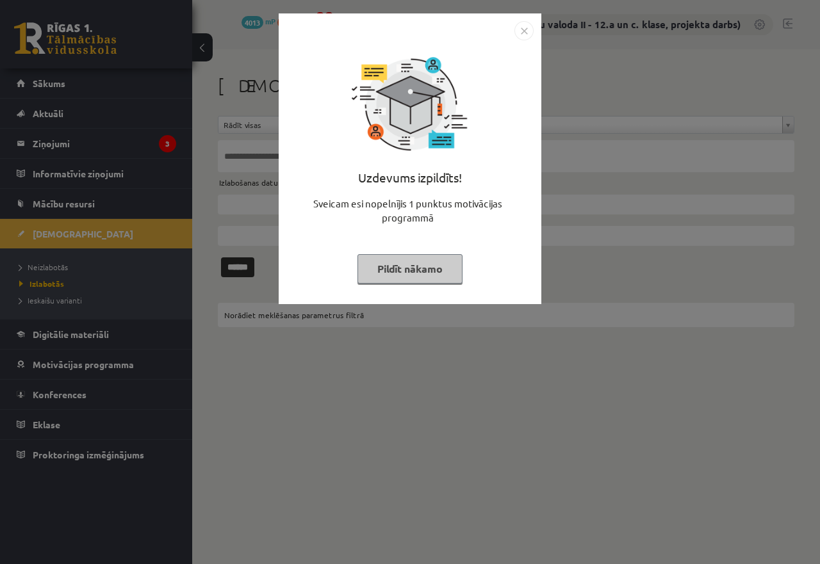
click at [414, 266] on button "Pildīt nākamo" at bounding box center [409, 268] width 105 height 29
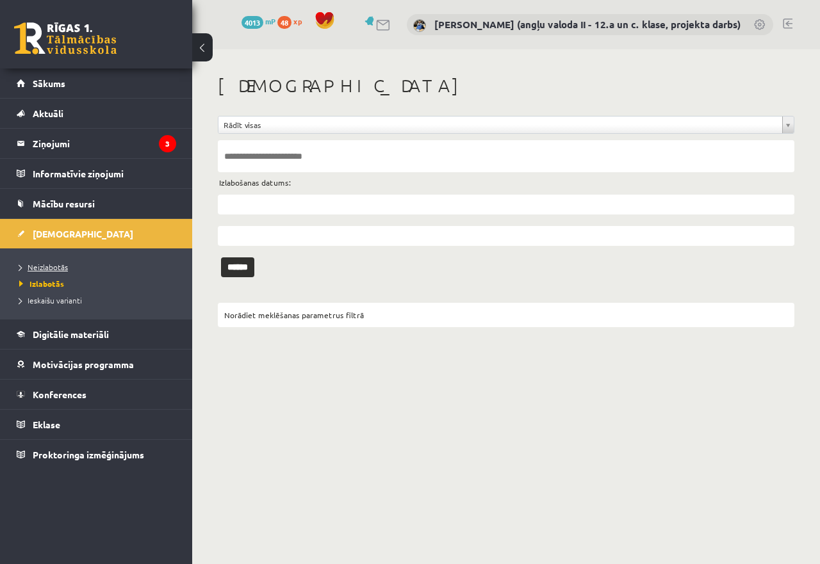
click at [49, 262] on link "Neizlabotās" at bounding box center [99, 267] width 160 height 12
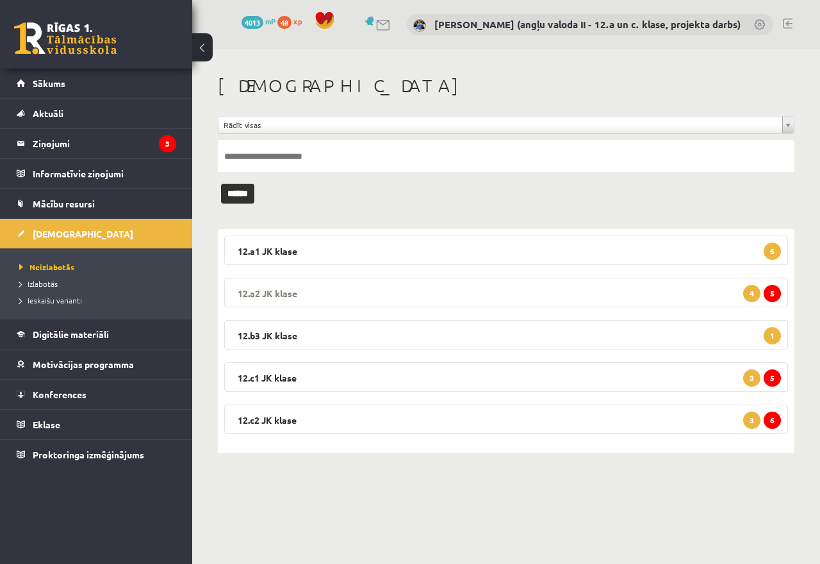
click at [532, 290] on legend "12.a2 JK klase 5 4" at bounding box center [506, 292] width 564 height 29
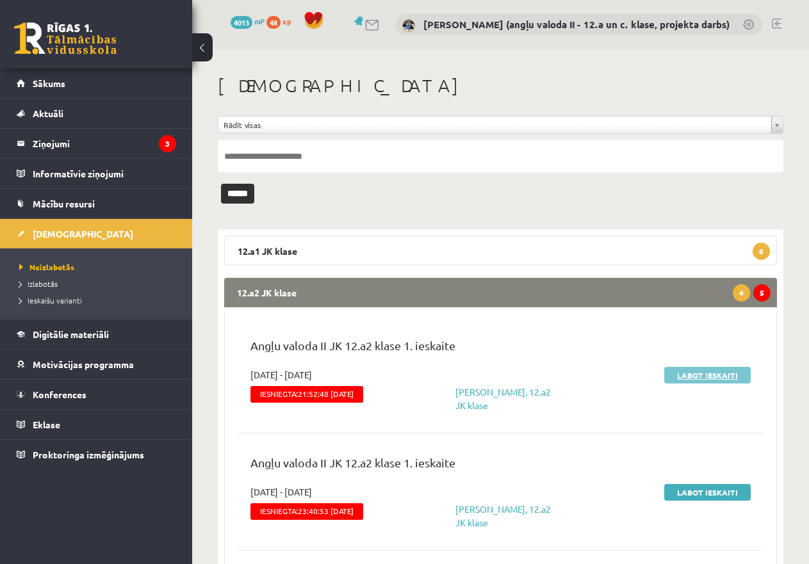
click at [687, 377] on link "Labot ieskaiti" at bounding box center [707, 375] width 86 height 17
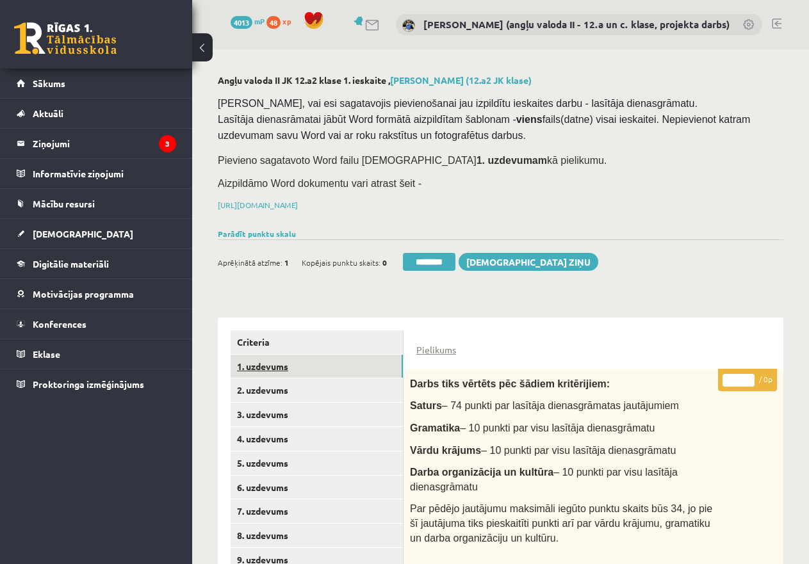
click at [259, 365] on link "1. uzdevums" at bounding box center [317, 367] width 172 height 24
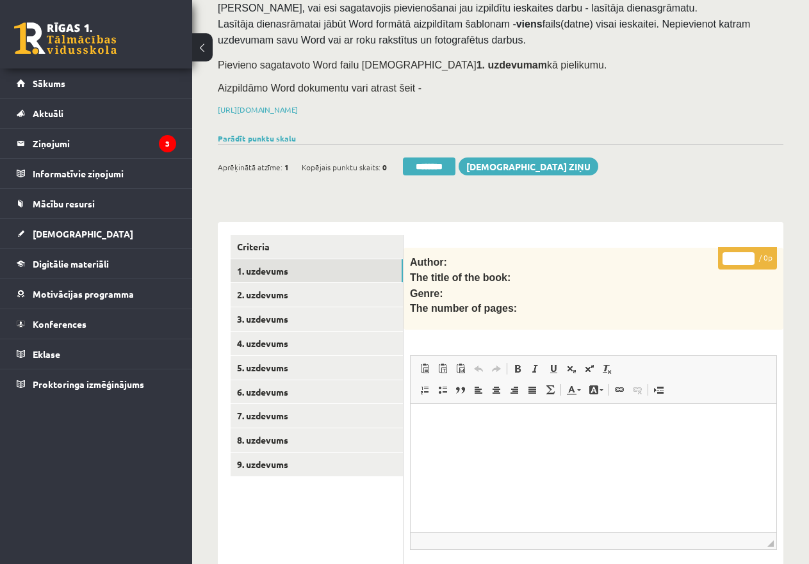
scroll to position [256, 0]
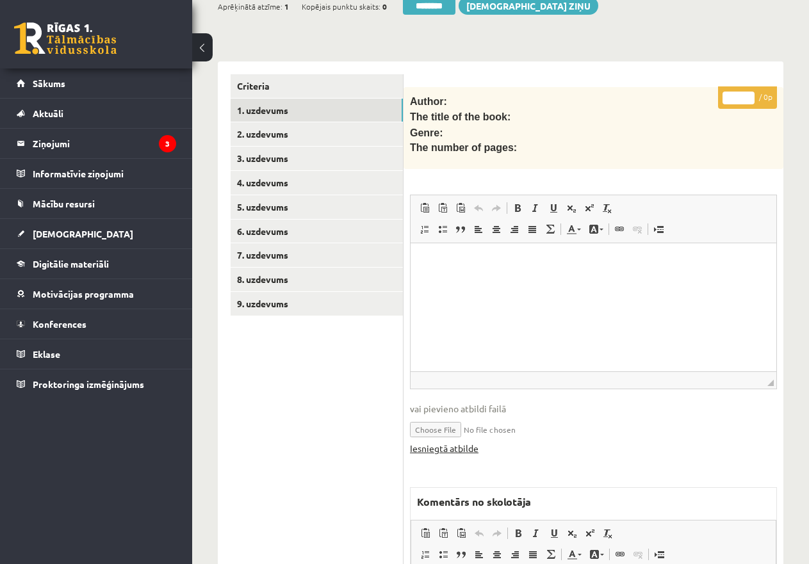
click at [447, 443] on link "Iesniegtā atbilde" at bounding box center [444, 448] width 69 height 13
click at [347, 279] on link "8. uzdevums" at bounding box center [317, 280] width 172 height 24
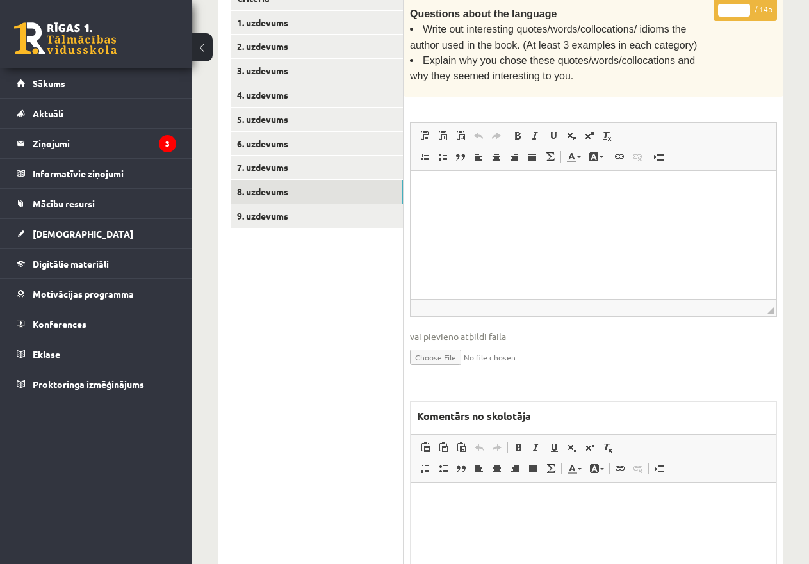
scroll to position [478, 0]
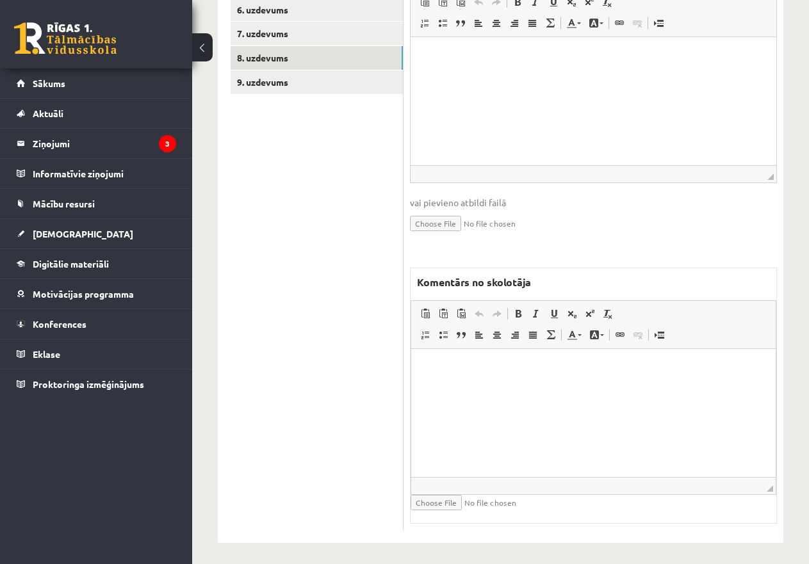
click at [461, 382] on html at bounding box center [593, 367] width 365 height 39
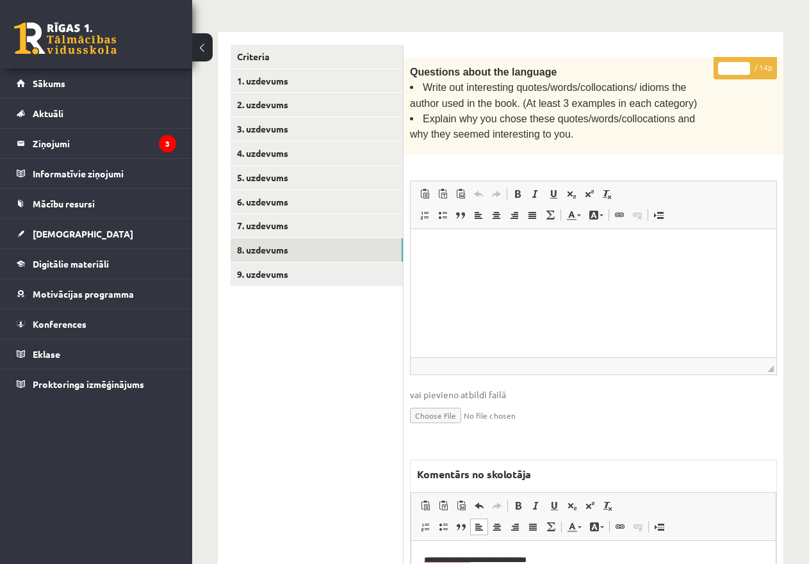
drag, startPoint x: 726, startPoint y: 65, endPoint x: 737, endPoint y: 65, distance: 10.2
click at [737, 65] on input "*" at bounding box center [734, 68] width 32 height 13
type input "*"
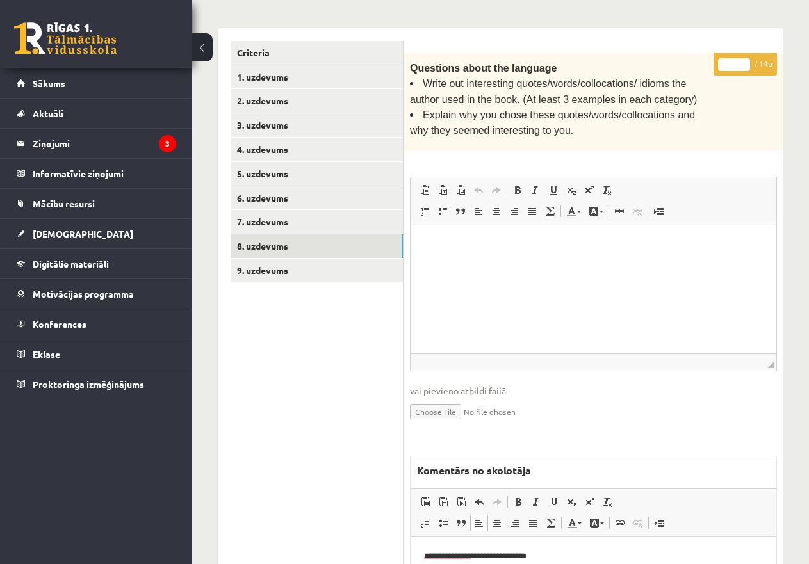
scroll to position [478, 0]
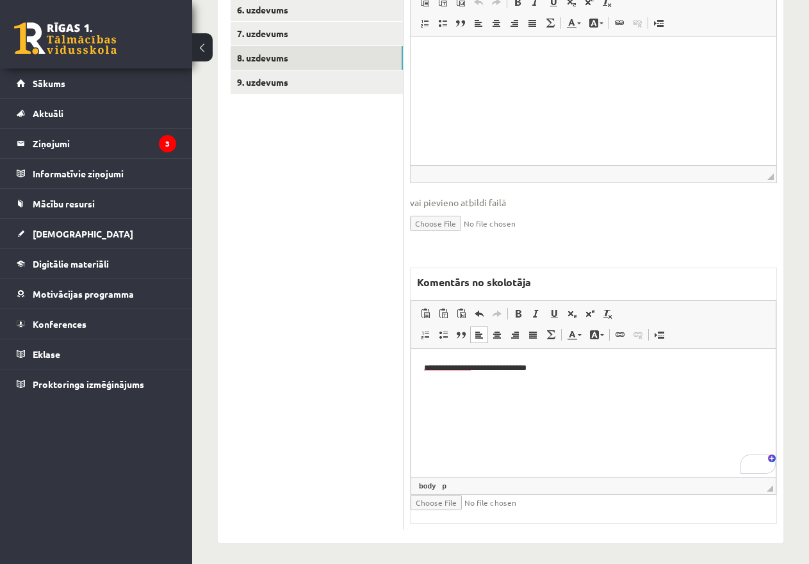
click at [554, 371] on p "**********" at bounding box center [593, 367] width 339 height 13
drag, startPoint x: 470, startPoint y: 390, endPoint x: 416, endPoint y: 391, distance: 54.5
click at [411, 391] on html "**********" at bounding box center [593, 378] width 365 height 60
click at [482, 390] on span "Cut" at bounding box center [478, 391] width 40 height 19
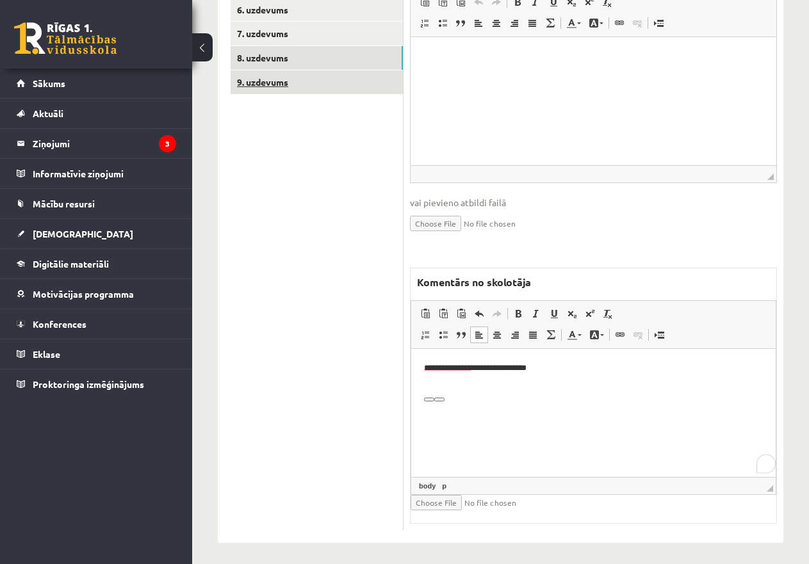
click at [290, 81] on link "9. uzdevums" at bounding box center [317, 82] width 172 height 24
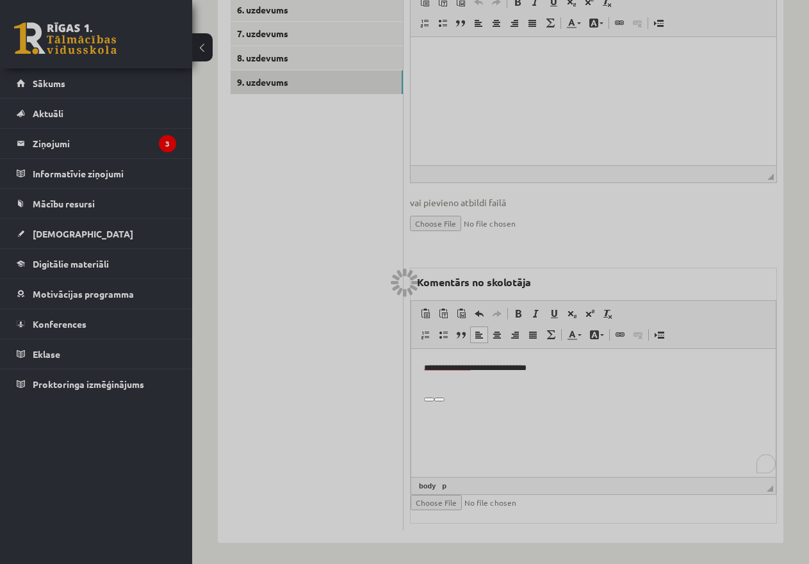
scroll to position [256, 0]
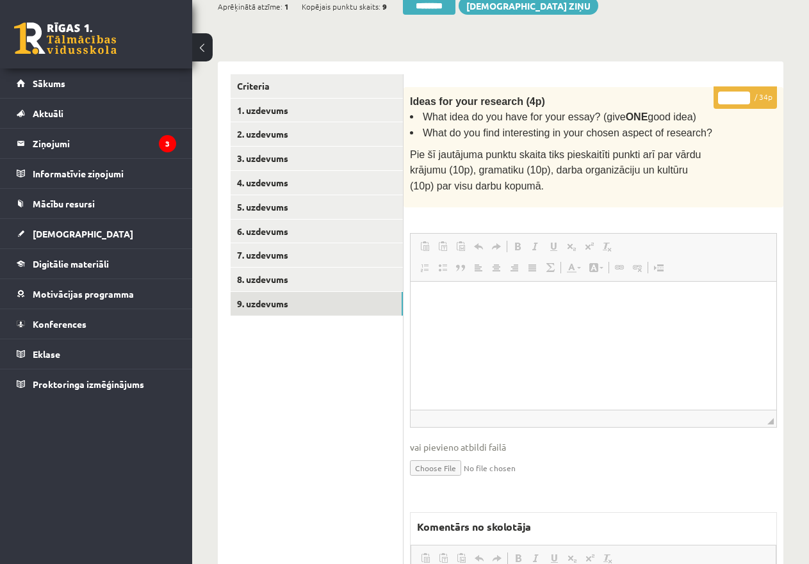
click at [456, 406] on div "* / 34p Ideas for your research (4p) What idea do you have for your essay? (giv…" at bounding box center [594, 431] width 380 height 688
click at [283, 302] on link "9. uzdevums" at bounding box center [317, 304] width 172 height 24
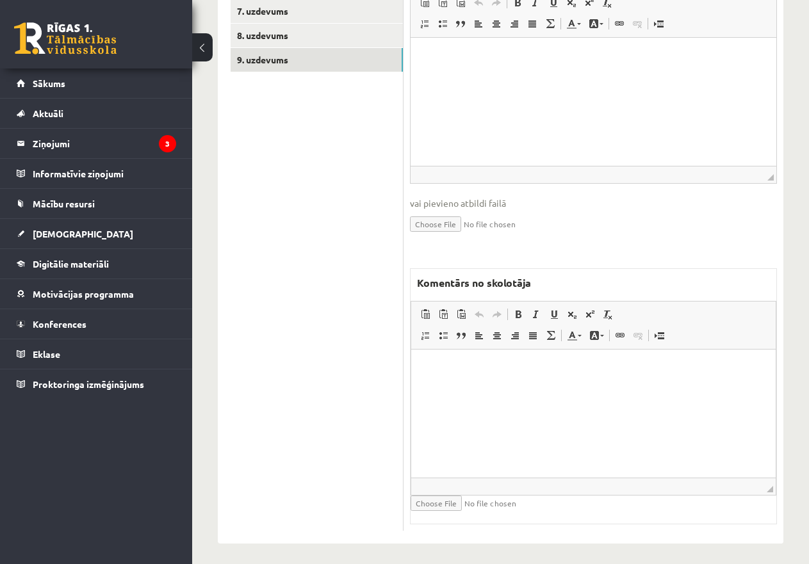
click at [436, 379] on html at bounding box center [593, 369] width 365 height 39
drag, startPoint x: 436, startPoint y: 379, endPoint x: 447, endPoint y: 384, distance: 11.5
click at [447, 384] on html at bounding box center [593, 369] width 365 height 39
click at [445, 381] on html at bounding box center [593, 369] width 365 height 39
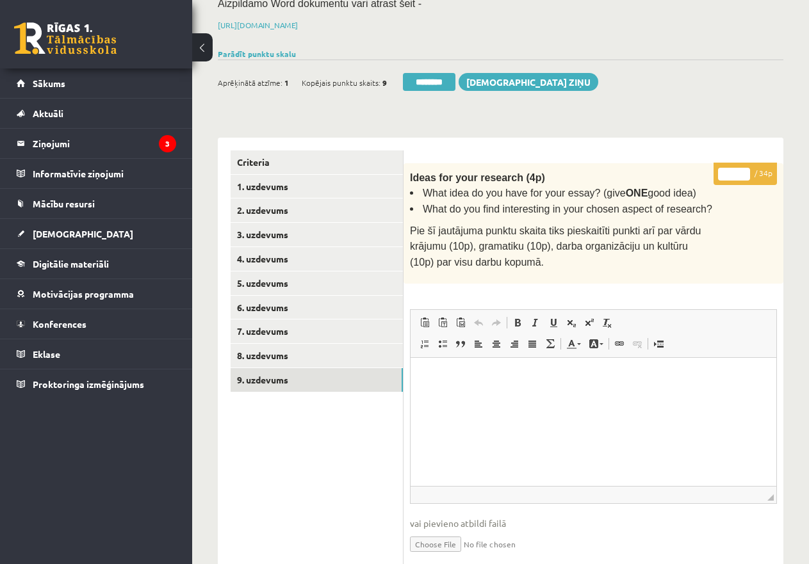
scroll to position [500, 0]
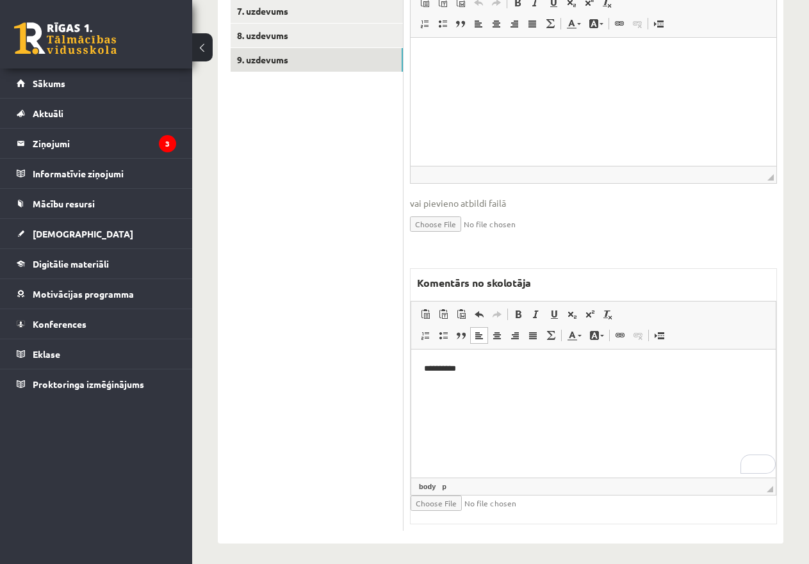
click at [477, 361] on html "**********" at bounding box center [593, 369] width 365 height 39
click at [557, 386] on p "**********" at bounding box center [593, 390] width 339 height 13
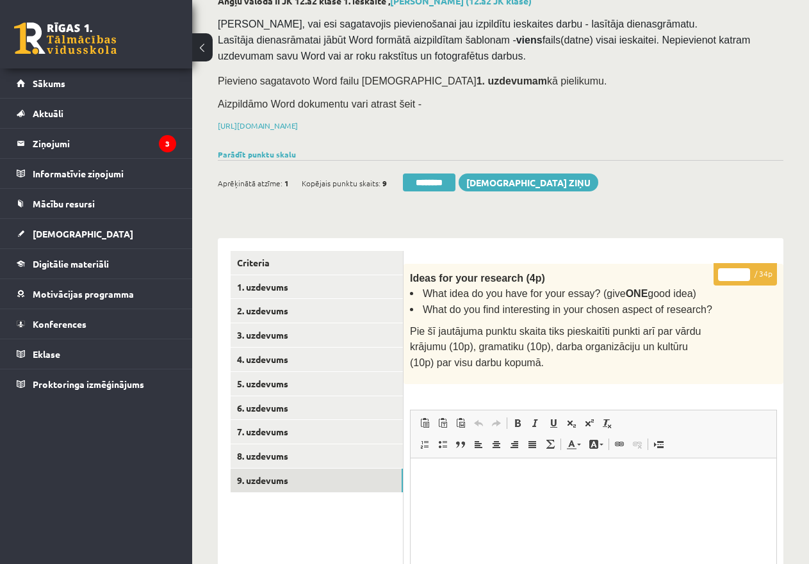
scroll to position [0, 0]
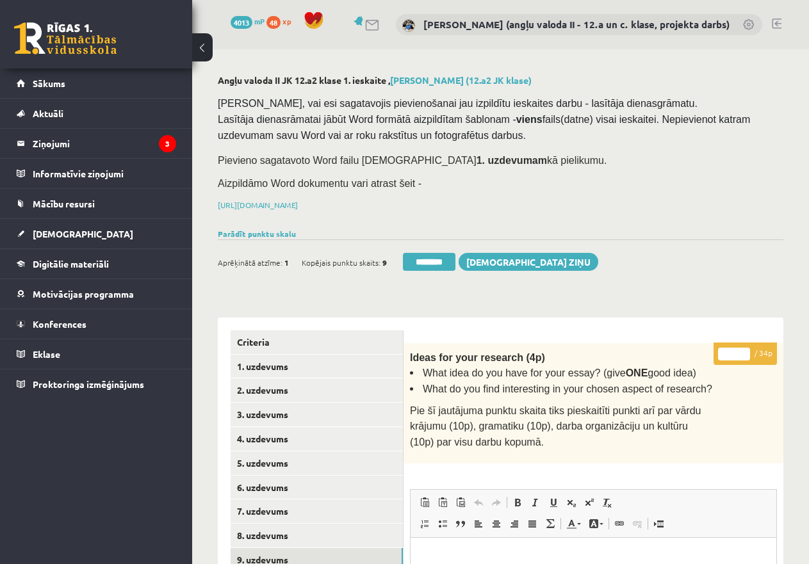
click at [726, 350] on input "*" at bounding box center [734, 354] width 32 height 13
type input "**"
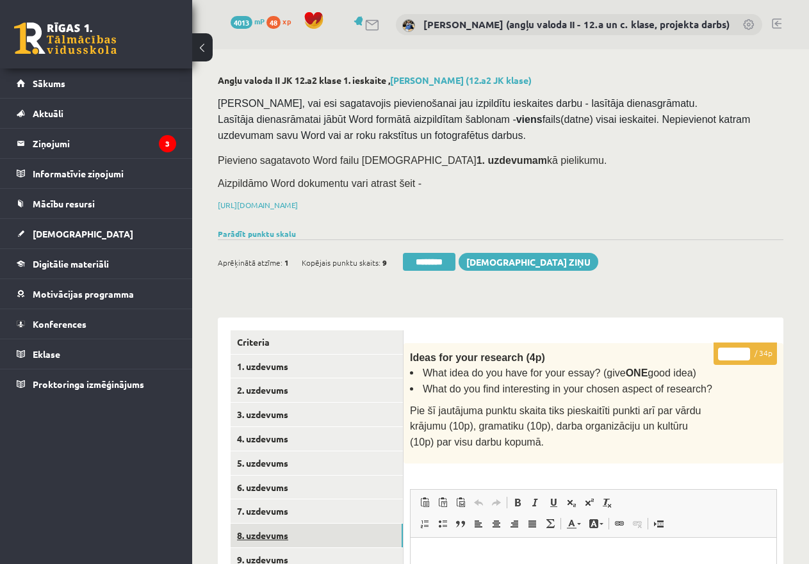
click at [336, 524] on link "8. uzdevums" at bounding box center [317, 536] width 172 height 24
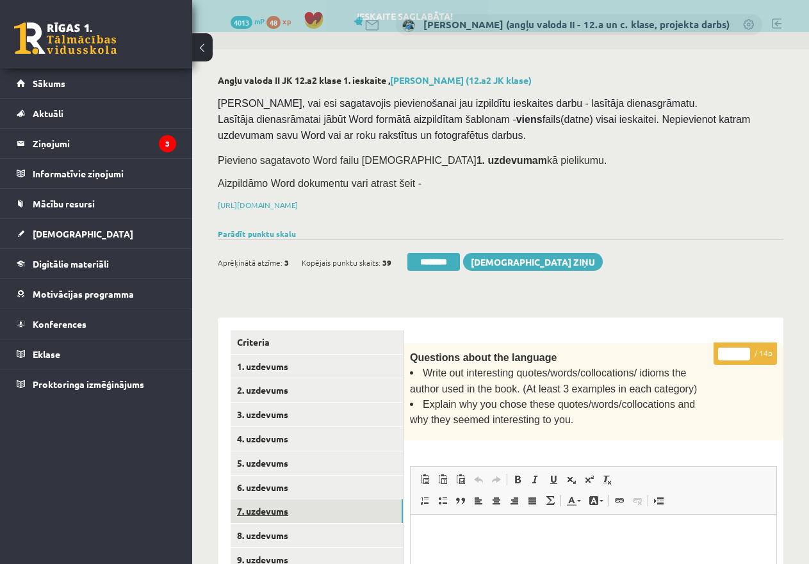
click at [315, 505] on link "7. uzdevums" at bounding box center [317, 512] width 172 height 24
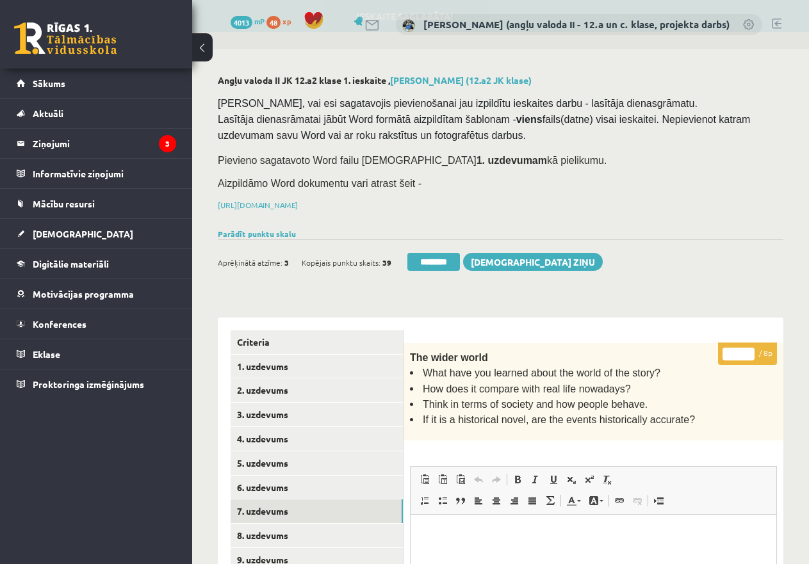
drag, startPoint x: 733, startPoint y: 350, endPoint x: 763, endPoint y: 350, distance: 29.5
click at [763, 350] on p "* / 8p" at bounding box center [747, 354] width 59 height 22
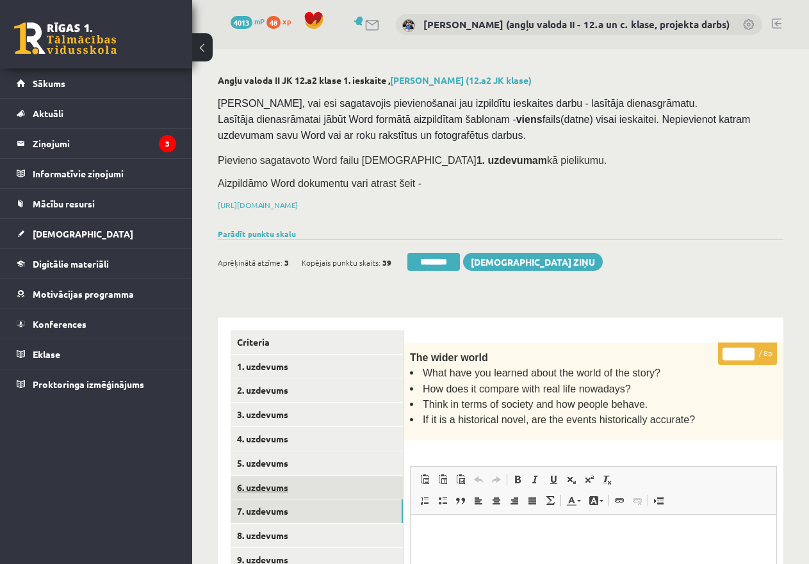
type input "*"
click at [324, 480] on link "6. uzdevums" at bounding box center [317, 488] width 172 height 24
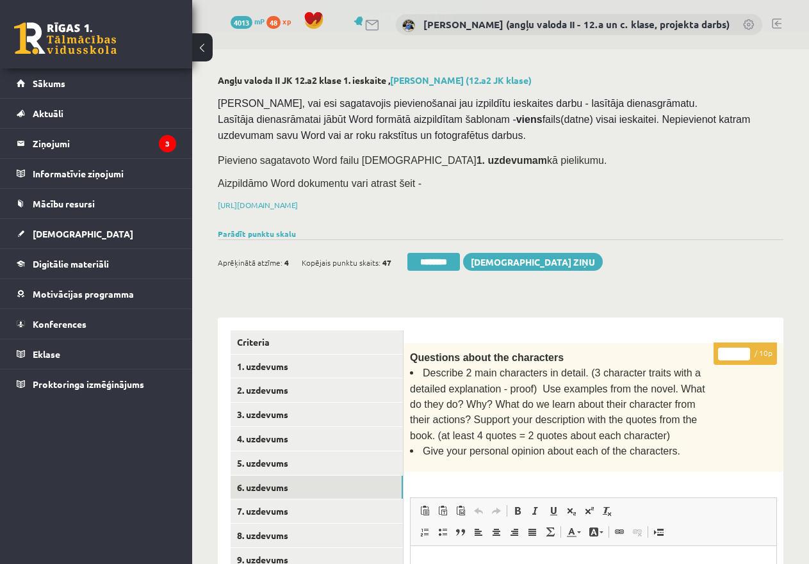
click at [720, 352] on input "*" at bounding box center [734, 354] width 32 height 13
type input "**"
click at [322, 461] on link "5. uzdevums" at bounding box center [317, 464] width 172 height 24
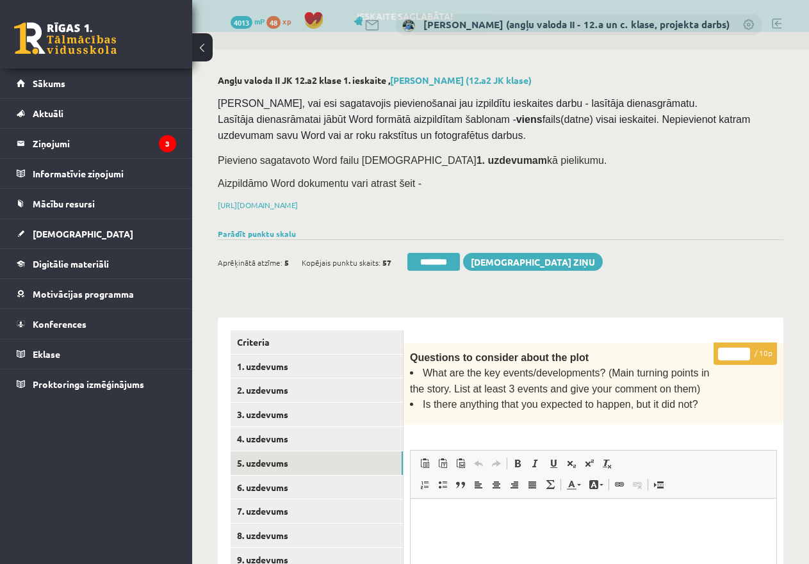
drag, startPoint x: 723, startPoint y: 349, endPoint x: 754, endPoint y: 350, distance: 31.4
click at [754, 350] on p "* / 10p" at bounding box center [745, 354] width 63 height 22
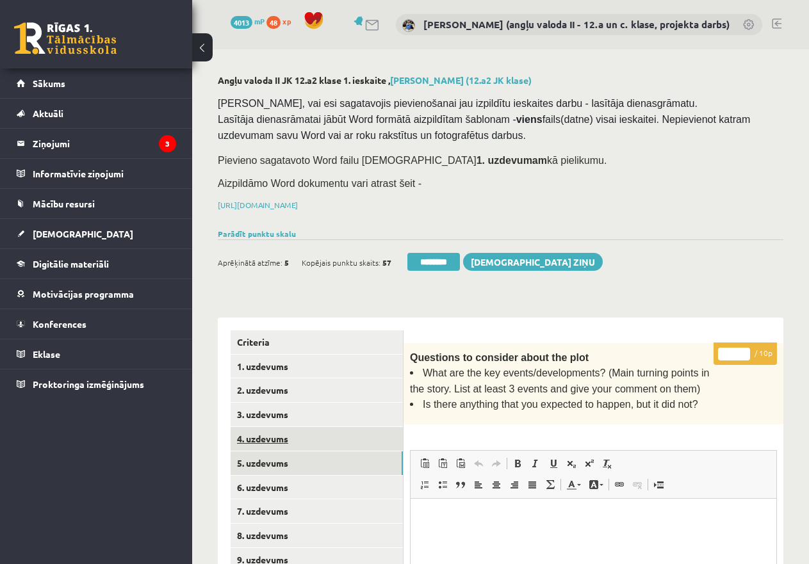
type input "**"
click at [314, 438] on link "4. uzdevums" at bounding box center [317, 439] width 172 height 24
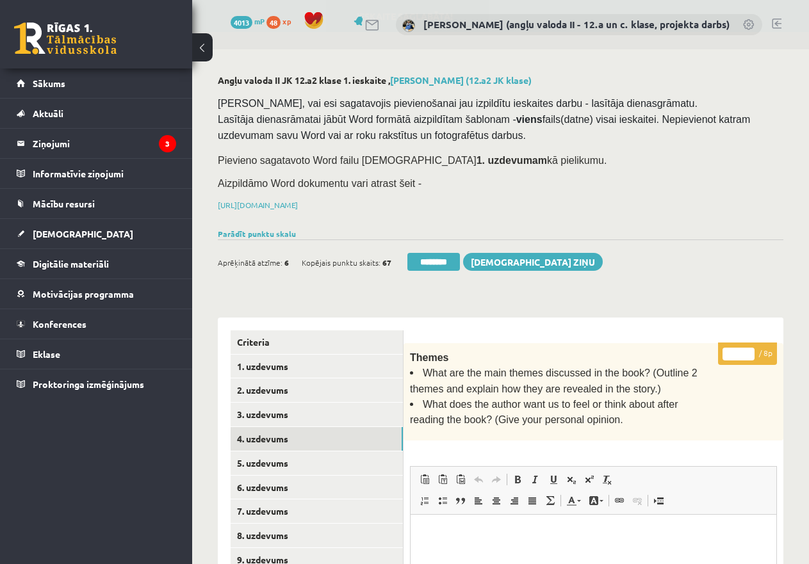
drag, startPoint x: 730, startPoint y: 352, endPoint x: 739, endPoint y: 348, distance: 9.8
click at [739, 350] on input "*" at bounding box center [739, 354] width 32 height 13
type input "*"
click at [320, 412] on link "3. uzdevums" at bounding box center [317, 415] width 172 height 24
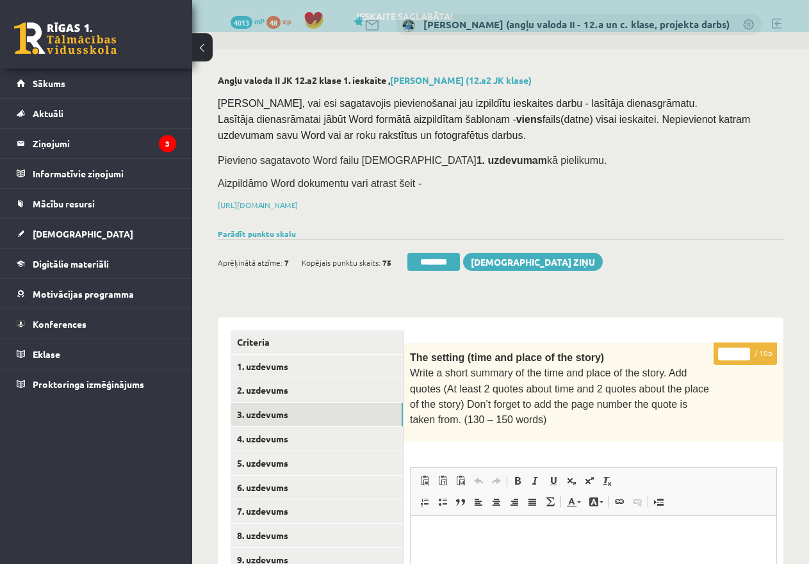
click at [726, 348] on input "*" at bounding box center [734, 354] width 32 height 13
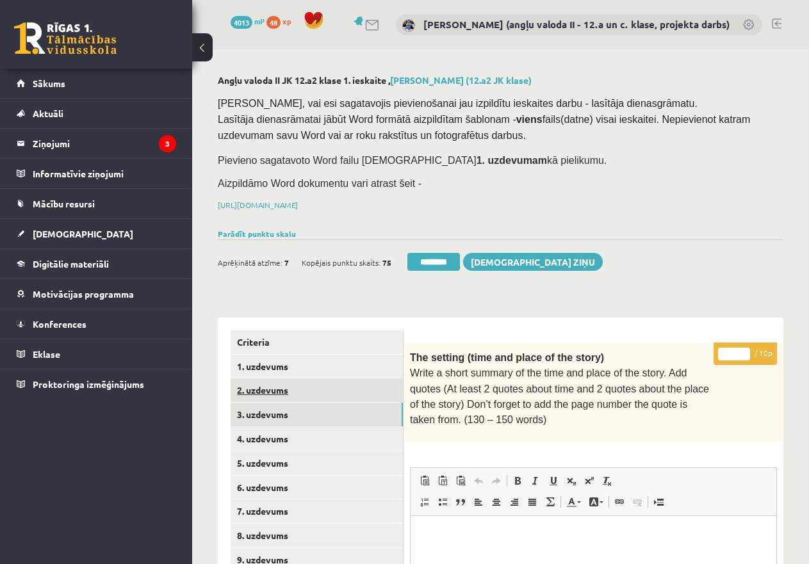
type input "**"
click at [278, 385] on link "2. uzdevums" at bounding box center [317, 391] width 172 height 24
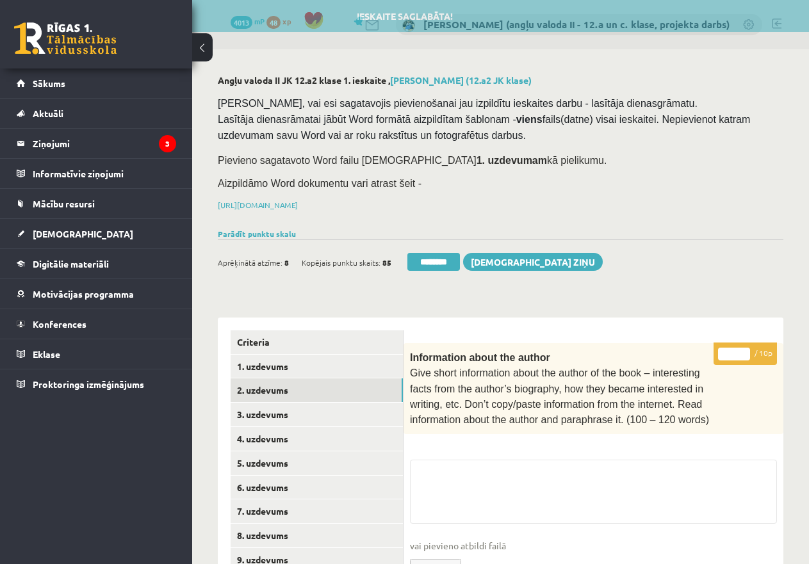
click at [725, 352] on input "*" at bounding box center [734, 354] width 32 height 13
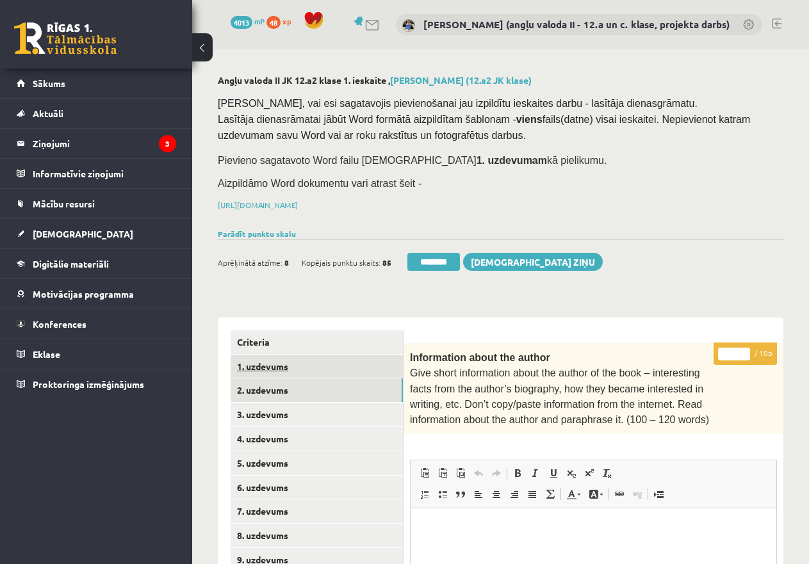
type input "**"
click at [268, 361] on link "1. uzdevums" at bounding box center [317, 367] width 172 height 24
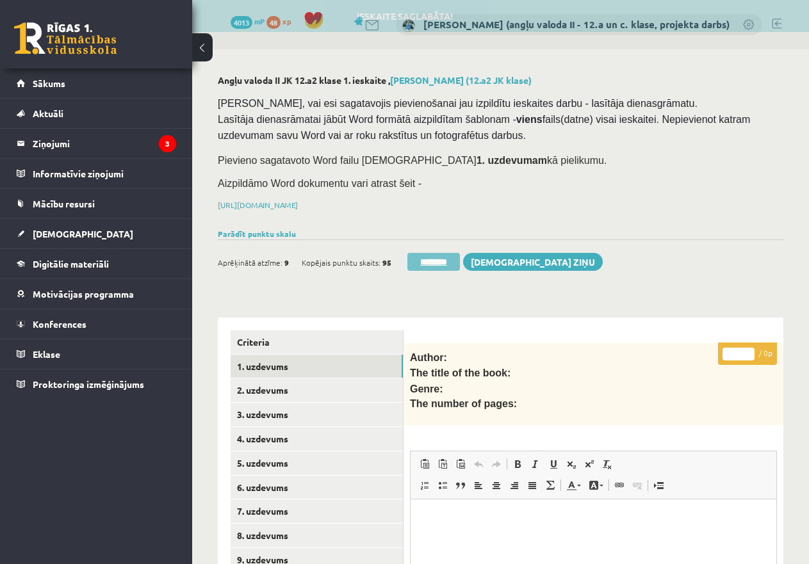
click at [454, 258] on input "********" at bounding box center [433, 262] width 53 height 18
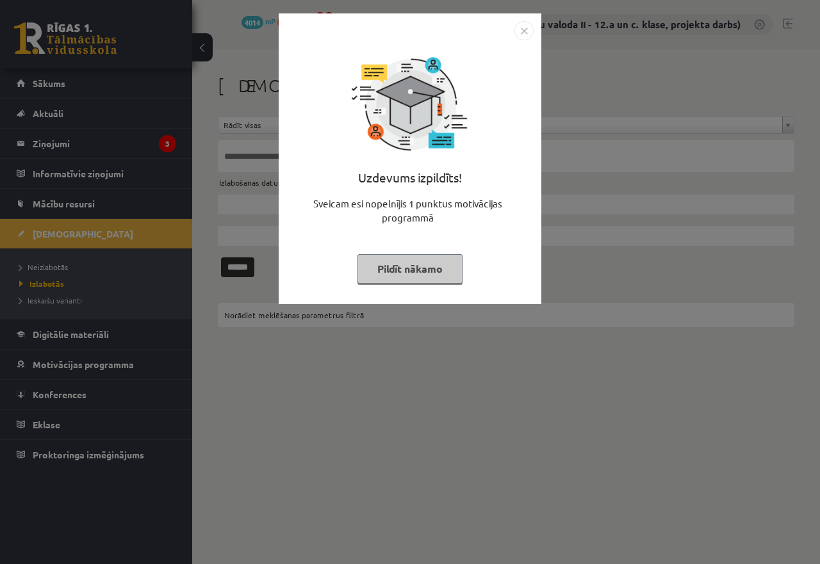
click at [400, 259] on button "Pildīt nākamo" at bounding box center [409, 268] width 105 height 29
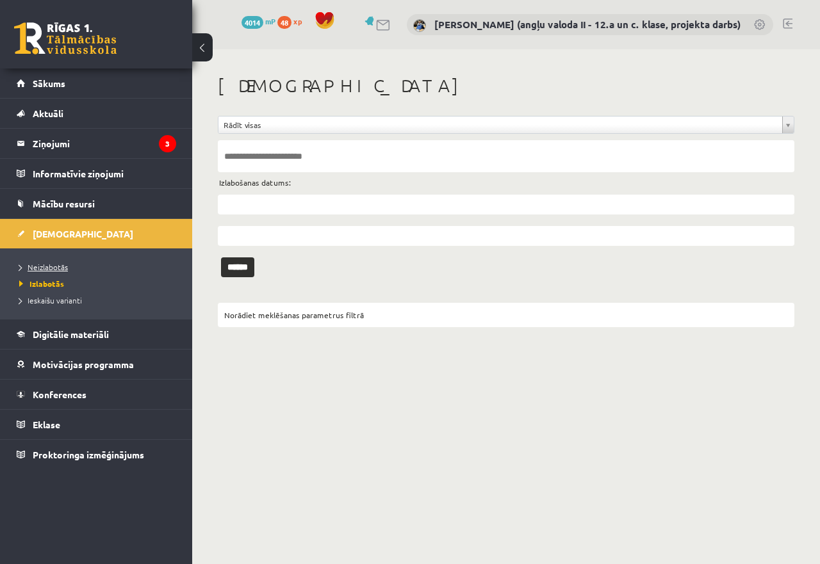
click at [23, 266] on span "Neizlabotās" at bounding box center [43, 267] width 49 height 10
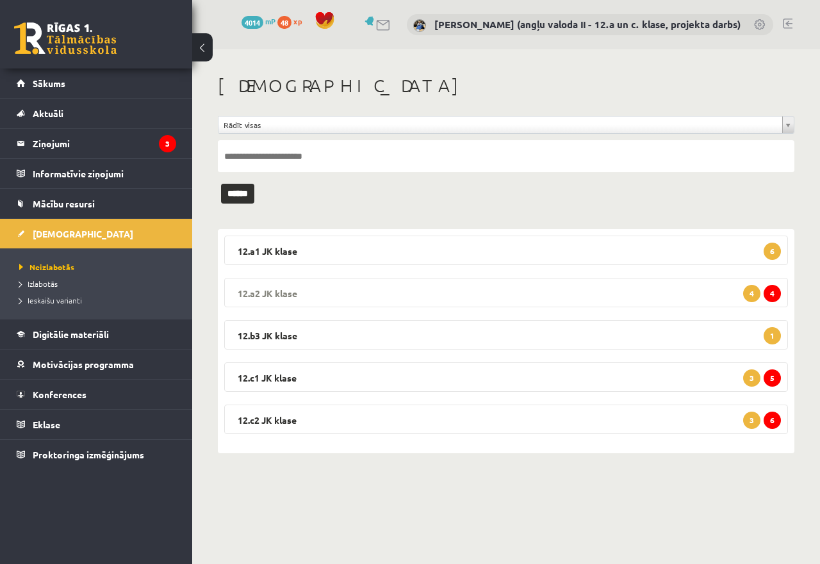
click at [452, 286] on legend "12.a2 JK klase 4 4" at bounding box center [506, 292] width 564 height 29
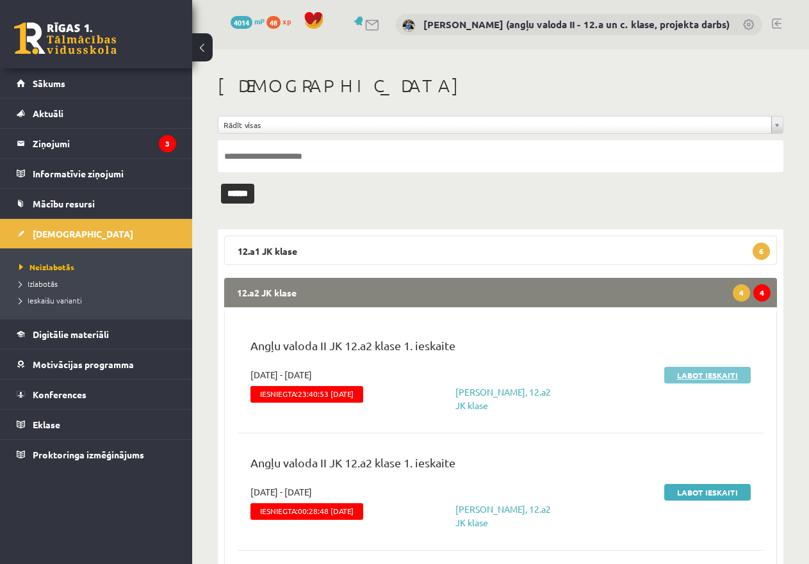
click at [684, 368] on link "Labot ieskaiti" at bounding box center [707, 375] width 86 height 17
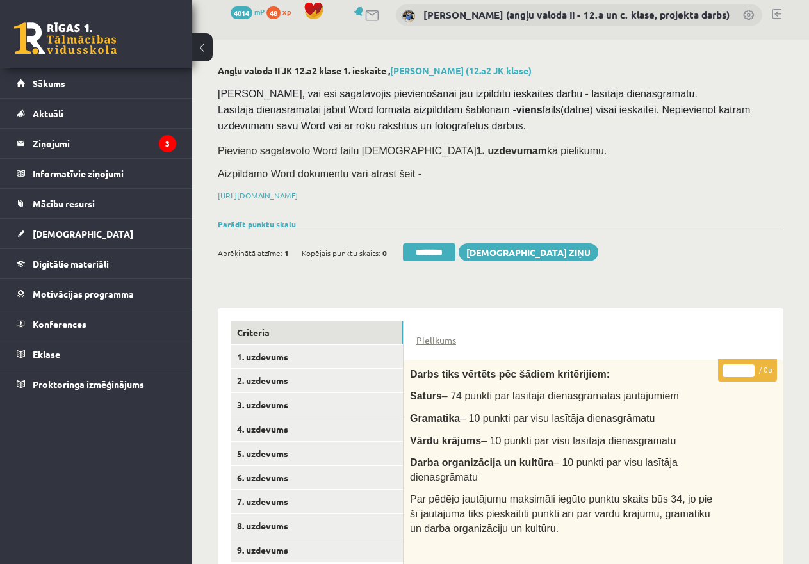
scroll to position [256, 0]
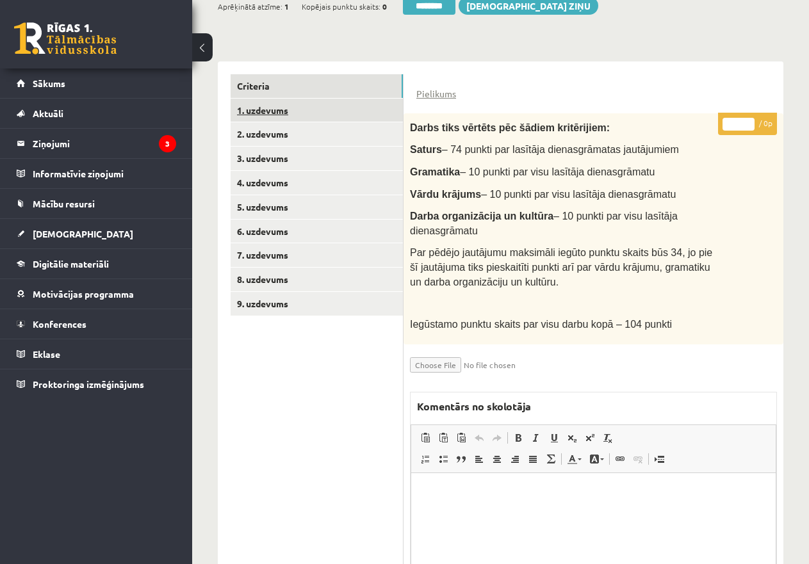
click at [262, 102] on link "1. uzdevums" at bounding box center [317, 111] width 172 height 24
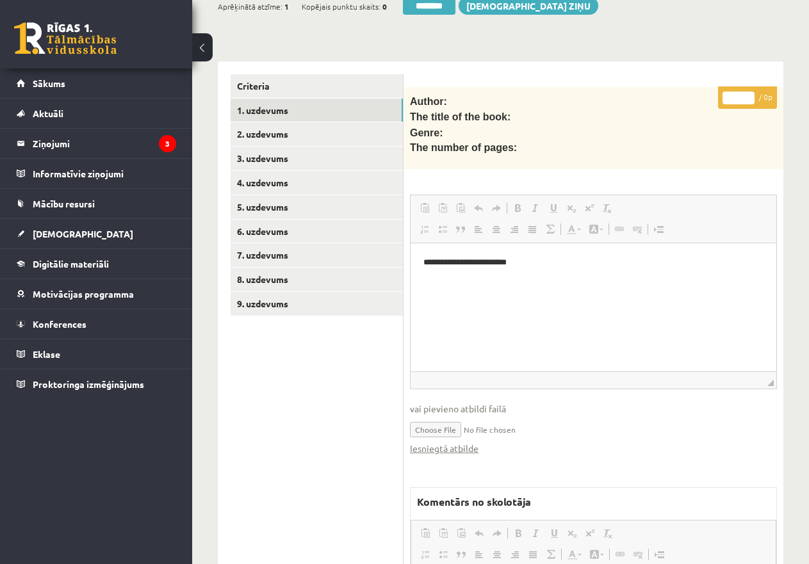
scroll to position [0, 0]
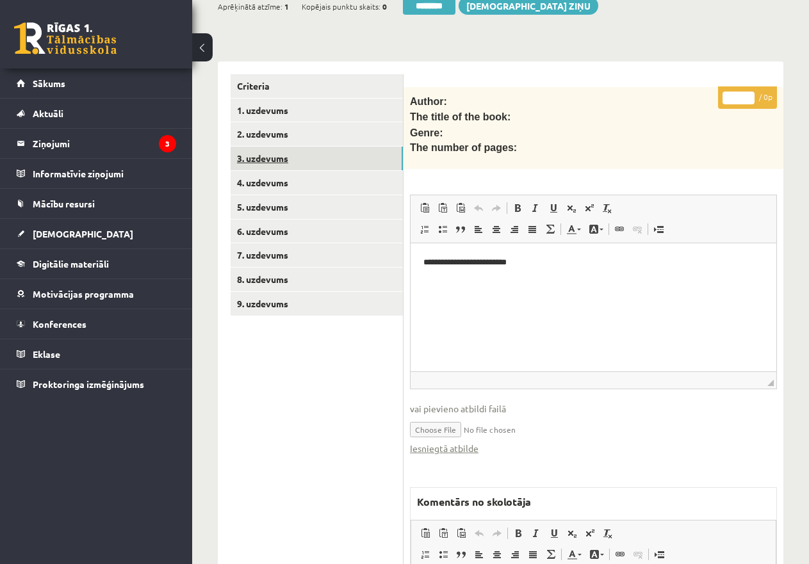
click at [279, 155] on link "3. uzdevums" at bounding box center [317, 159] width 172 height 24
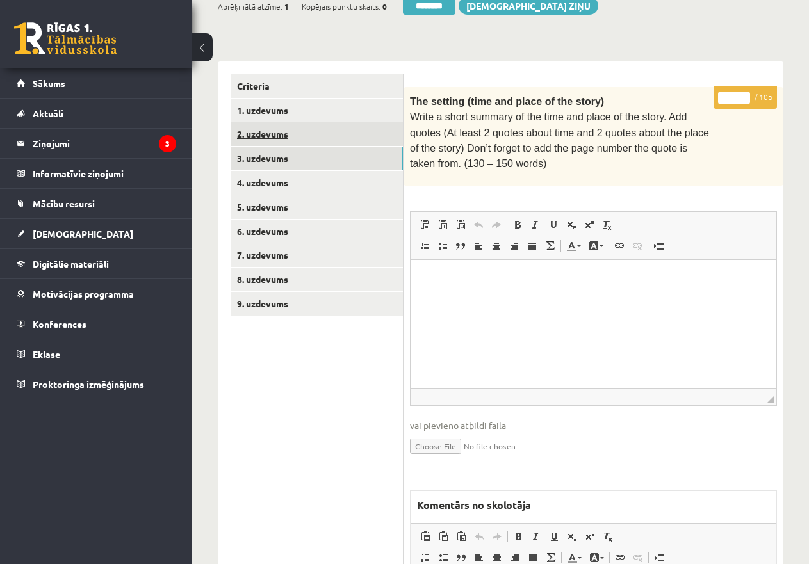
click at [274, 131] on link "2. uzdevums" at bounding box center [317, 134] width 172 height 24
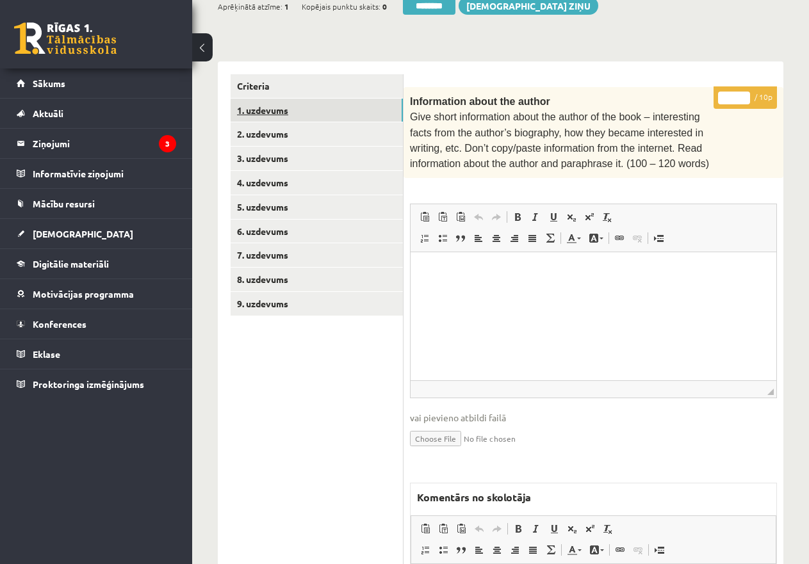
click at [266, 104] on link "1. uzdevums" at bounding box center [317, 111] width 172 height 24
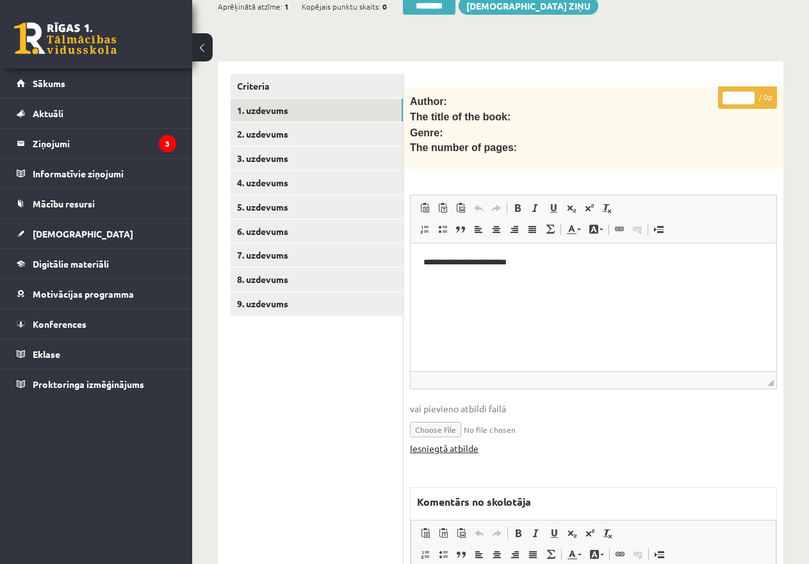
click at [436, 443] on link "Iesniegtā atbilde" at bounding box center [444, 448] width 69 height 13
click at [455, 444] on link "Iesniegtā atbilde" at bounding box center [444, 448] width 69 height 13
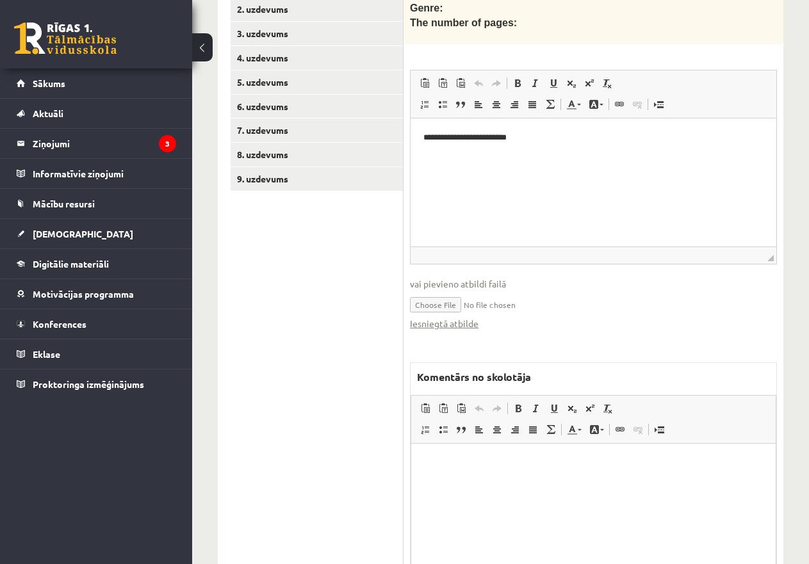
scroll to position [477, 0]
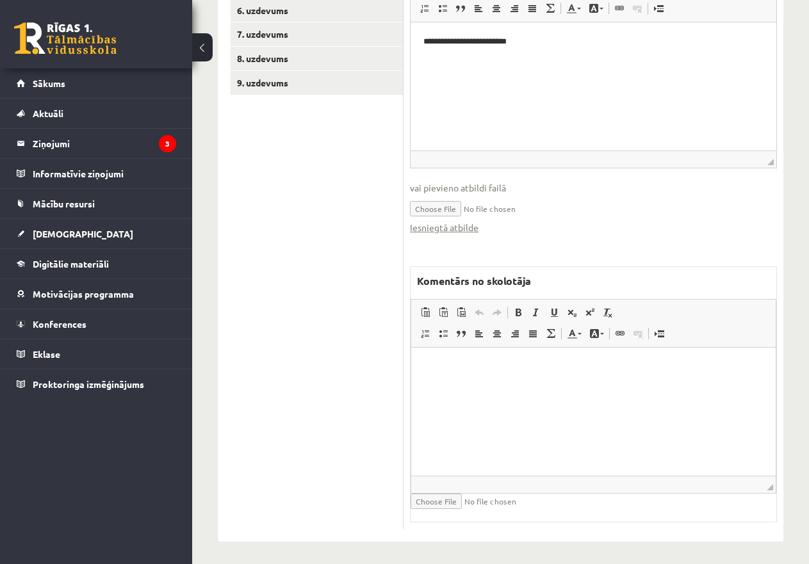
click at [454, 373] on html at bounding box center [593, 367] width 365 height 39
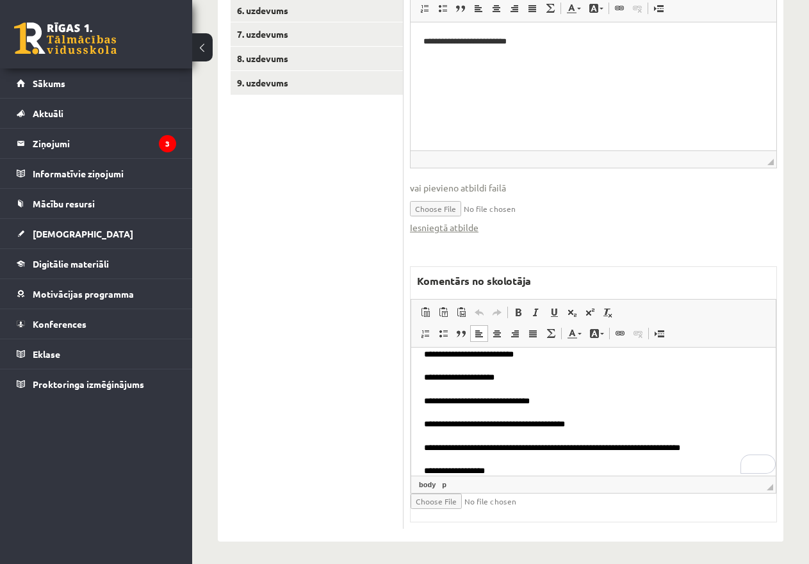
scroll to position [107, 0]
click at [284, 83] on link "9. uzdevums" at bounding box center [317, 83] width 172 height 24
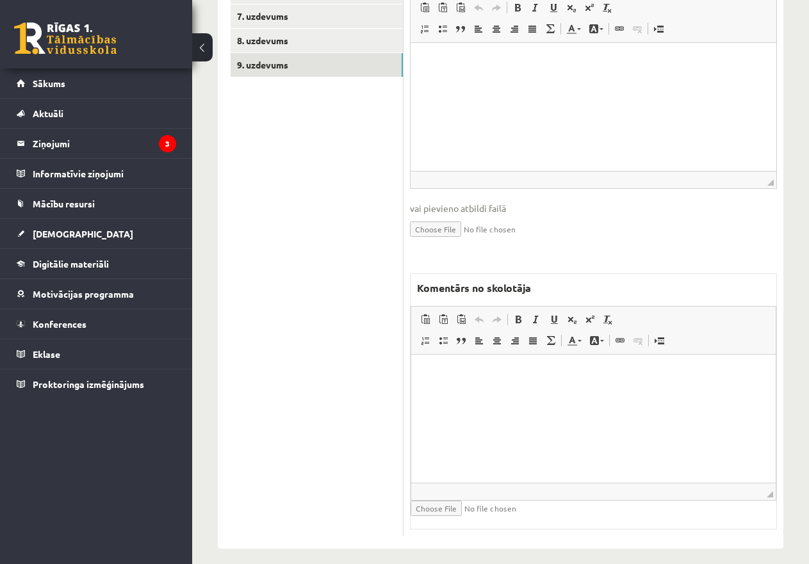
scroll to position [500, 0]
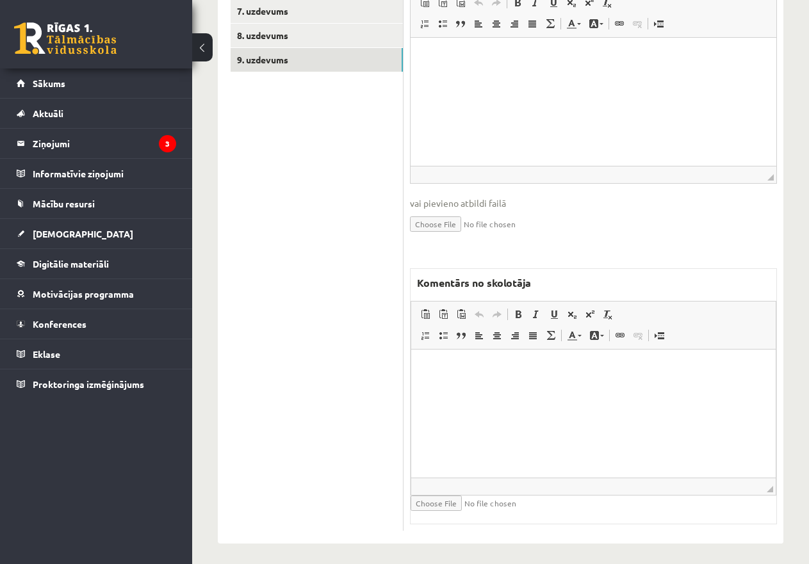
click at [457, 369] on p "Editor, wiswyg-editor-47433889808580-1760293209-507" at bounding box center [593, 369] width 339 height 13
click at [487, 373] on span "Paste" at bounding box center [493, 373] width 40 height 19
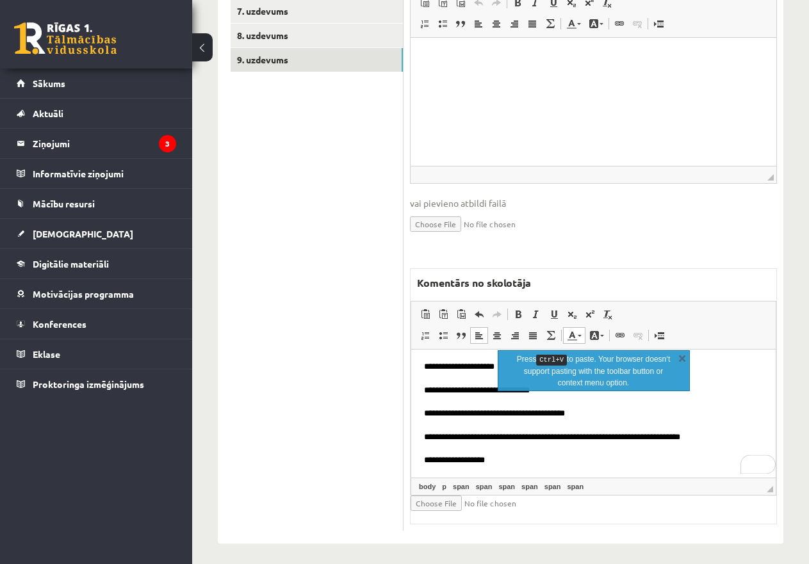
scroll to position [123, 0]
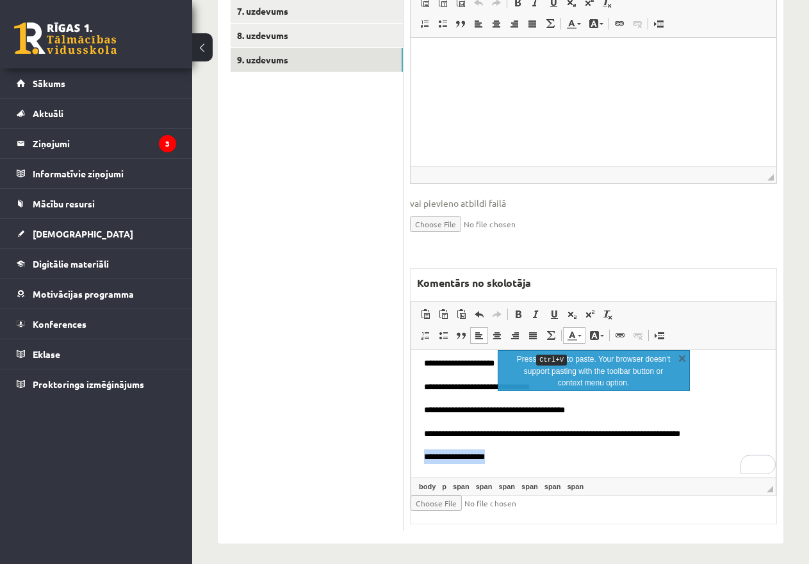
drag, startPoint x: 504, startPoint y: 460, endPoint x: 403, endPoint y: 454, distance: 100.8
click at [411, 454] on html "**********" at bounding box center [593, 352] width 365 height 251
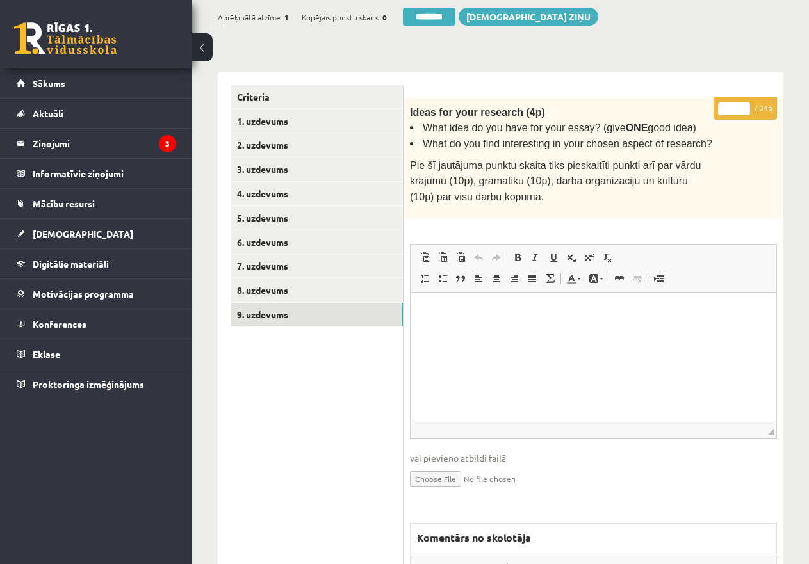
scroll to position [180, 0]
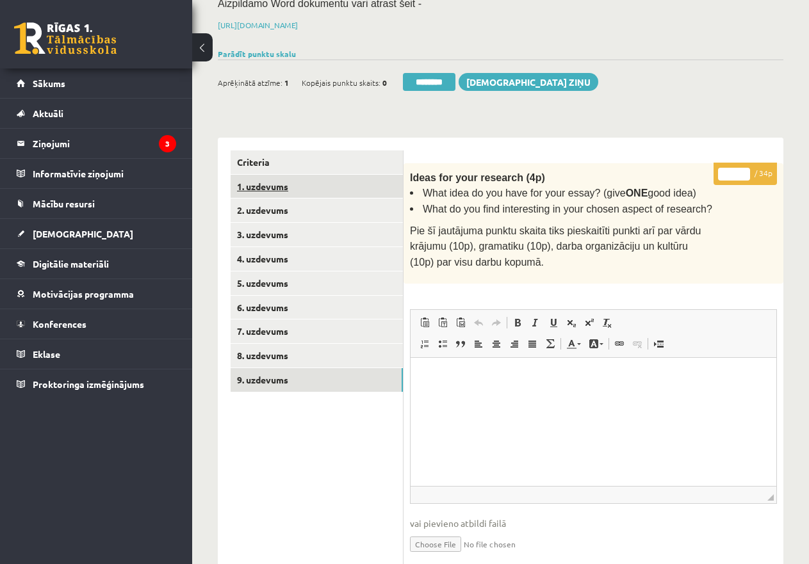
click at [312, 180] on link "1. uzdevums" at bounding box center [317, 187] width 172 height 24
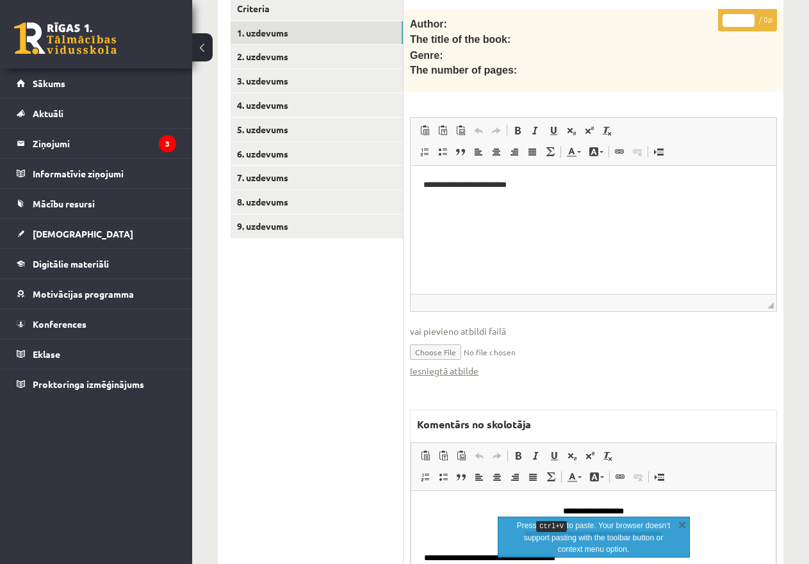
scroll to position [477, 0]
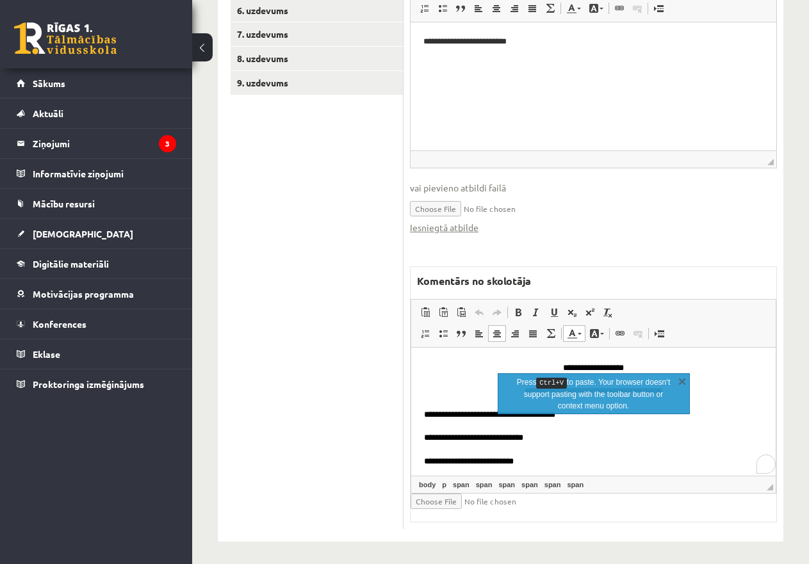
click at [564, 461] on p "**********" at bounding box center [593, 461] width 339 height 15
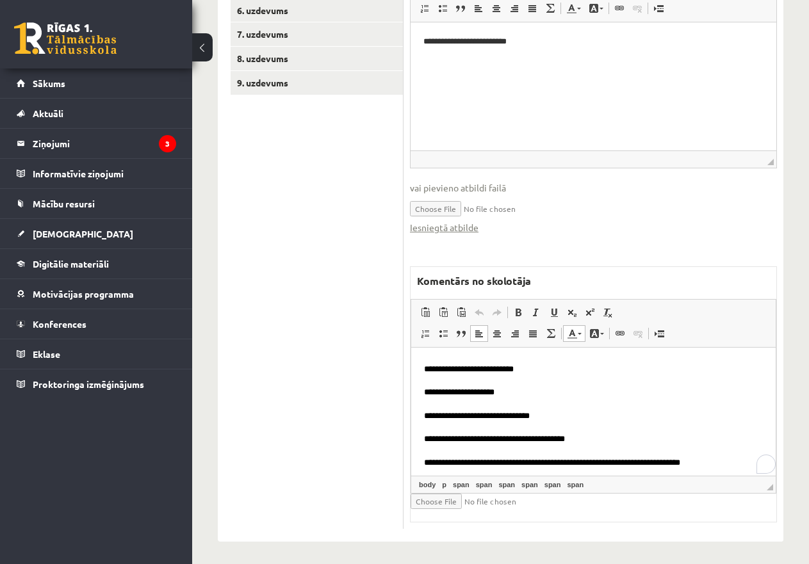
scroll to position [123, 0]
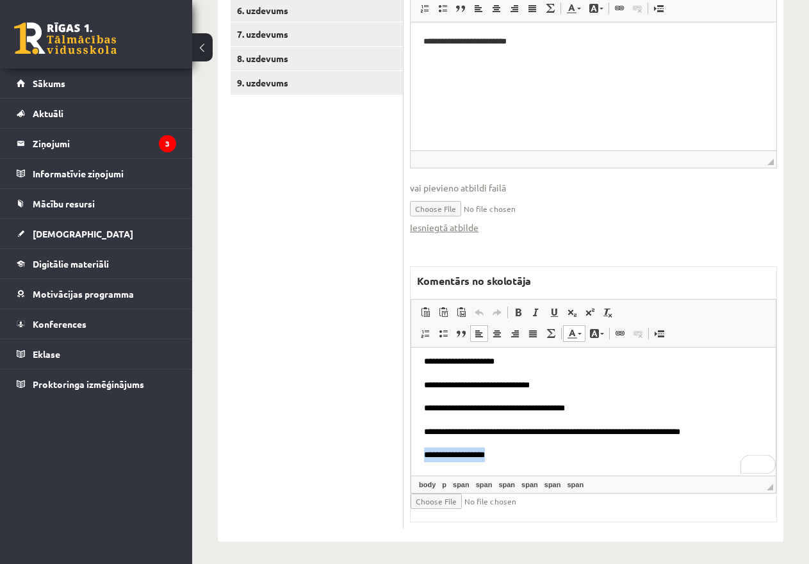
drag, startPoint x: 506, startPoint y: 452, endPoint x: 402, endPoint y: 450, distance: 104.4
click at [411, 450] on html "**********" at bounding box center [593, 350] width 365 height 251
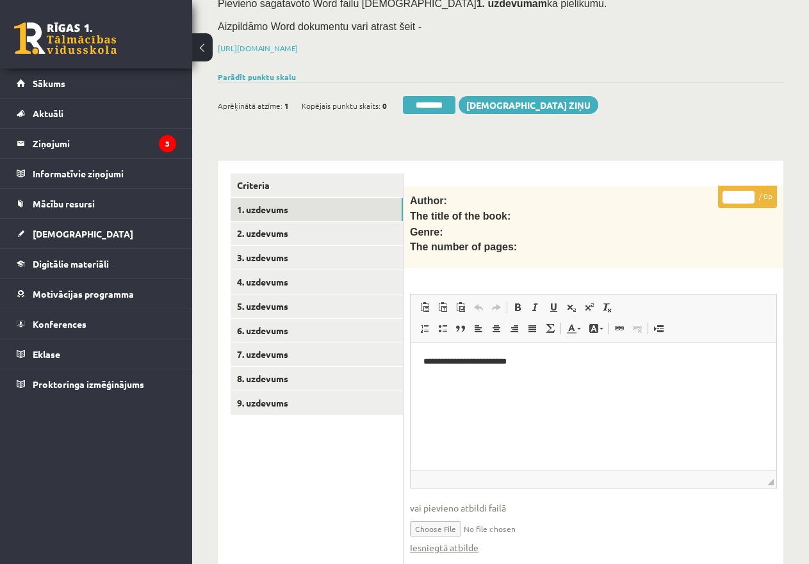
scroll to position [0, 0]
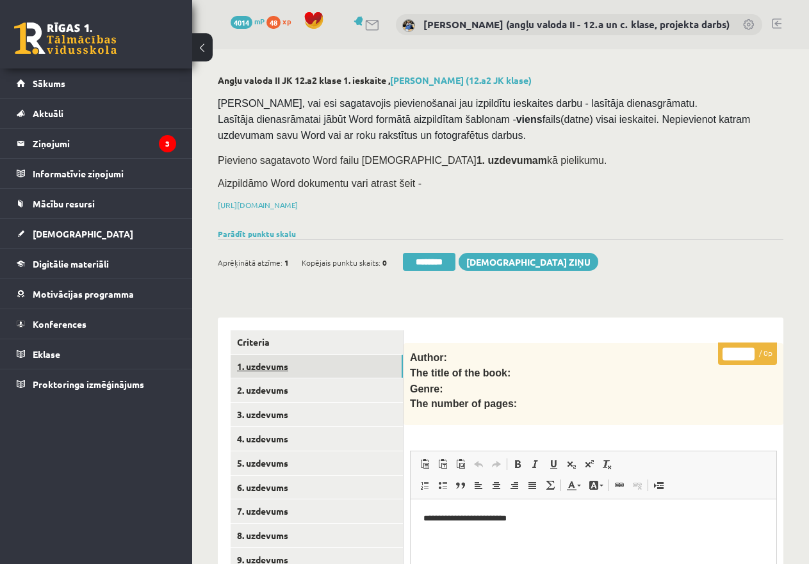
click at [282, 361] on link "1. uzdevums" at bounding box center [317, 367] width 172 height 24
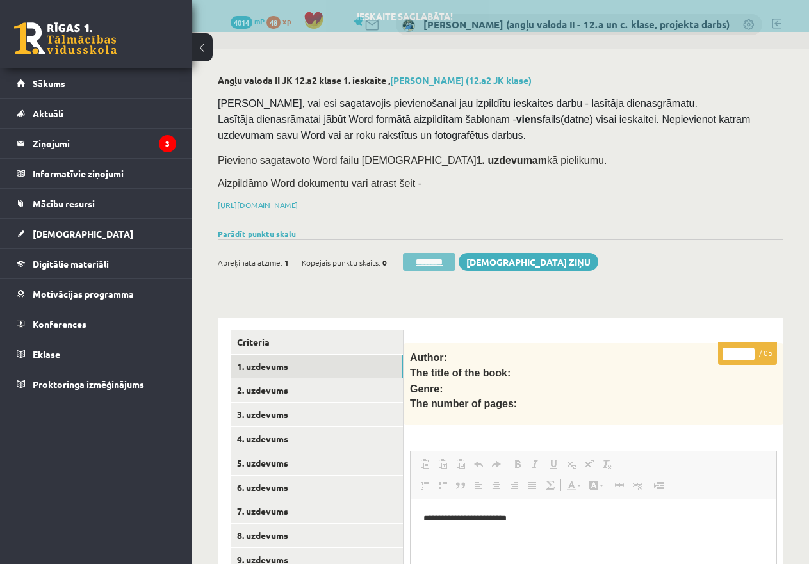
click at [427, 253] on input "********" at bounding box center [429, 262] width 53 height 18
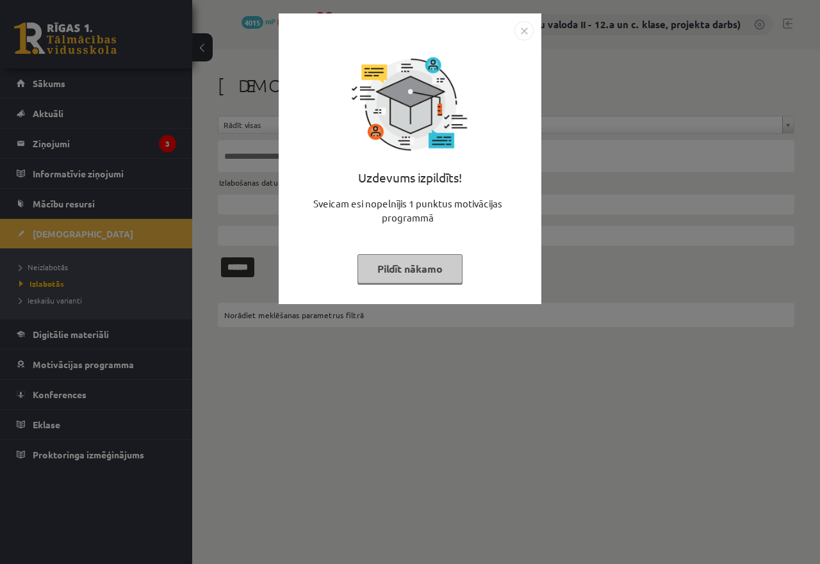
drag, startPoint x: 406, startPoint y: 268, endPoint x: 278, endPoint y: 261, distance: 127.6
click at [405, 268] on button "Pildīt nākamo" at bounding box center [409, 268] width 105 height 29
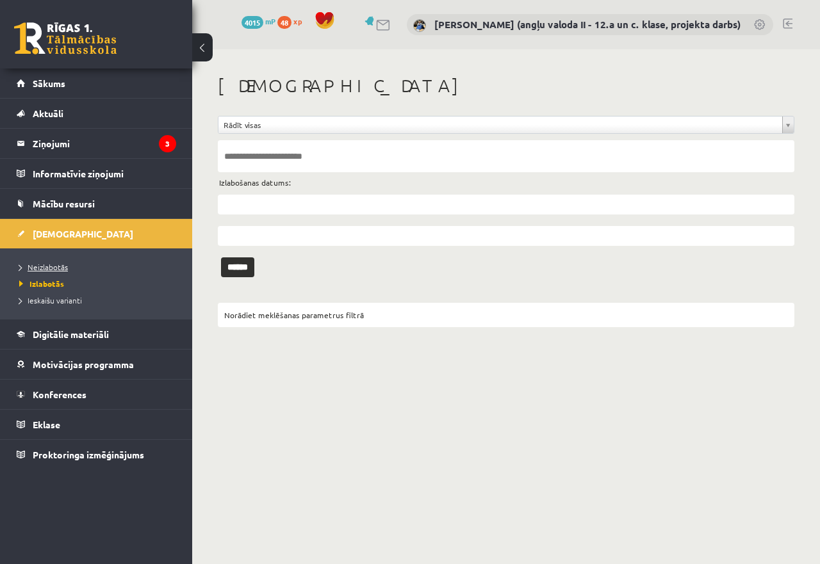
click at [59, 266] on span "Neizlabotās" at bounding box center [43, 267] width 49 height 10
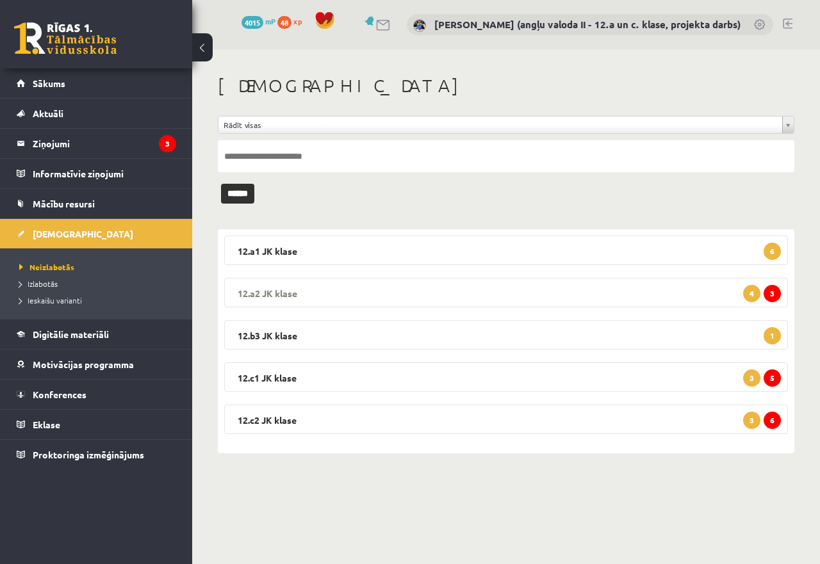
click at [426, 296] on legend "12.a2 JK klase 3 4" at bounding box center [506, 292] width 564 height 29
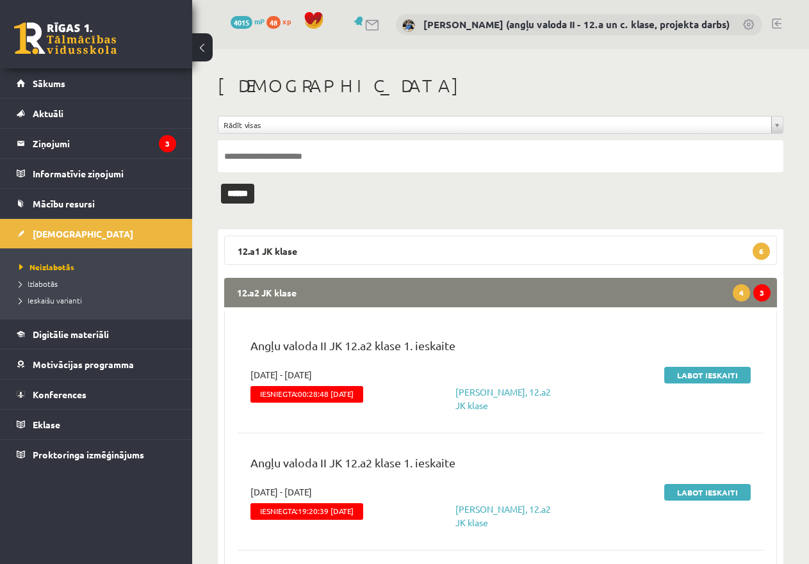
click at [407, 287] on legend "12.a2 JK klase 3 4" at bounding box center [500, 292] width 553 height 29
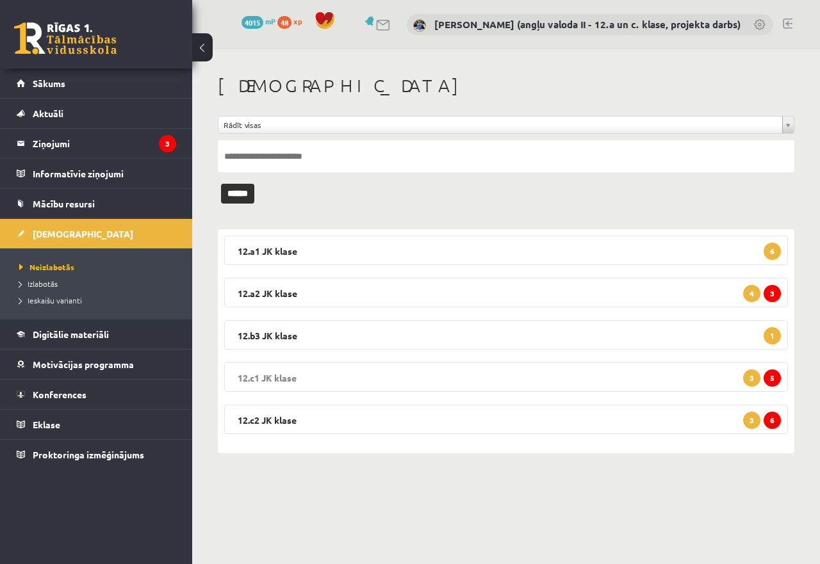
click at [459, 377] on legend "12.c1 JK klase 5 3" at bounding box center [506, 377] width 564 height 29
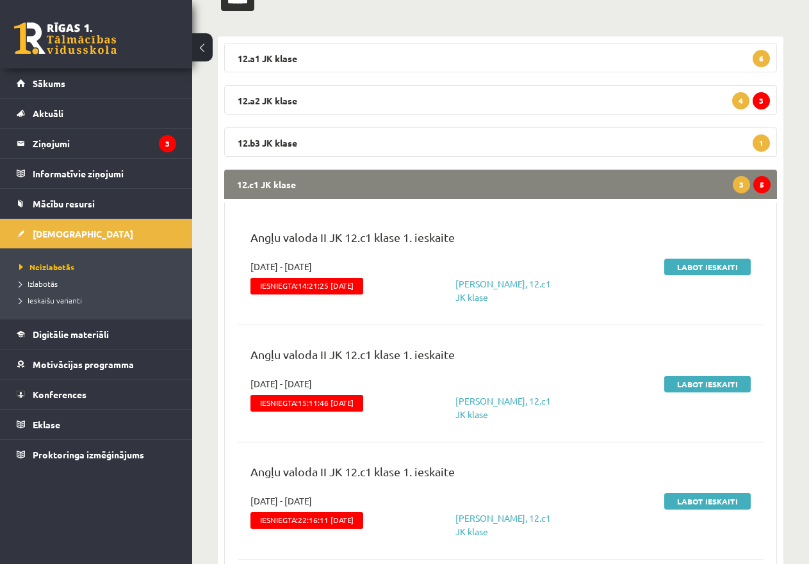
scroll to position [192, 0]
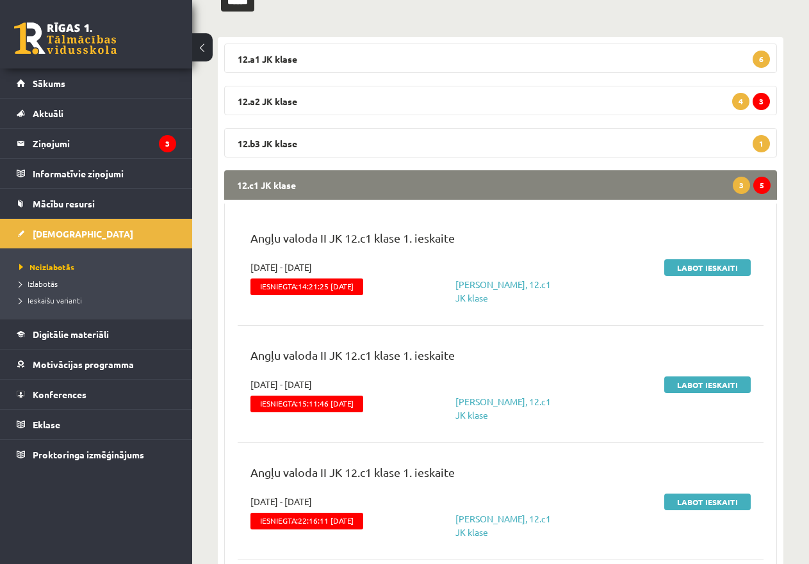
click at [575, 188] on legend "12.c1 JK klase 5 3" at bounding box center [500, 184] width 553 height 29
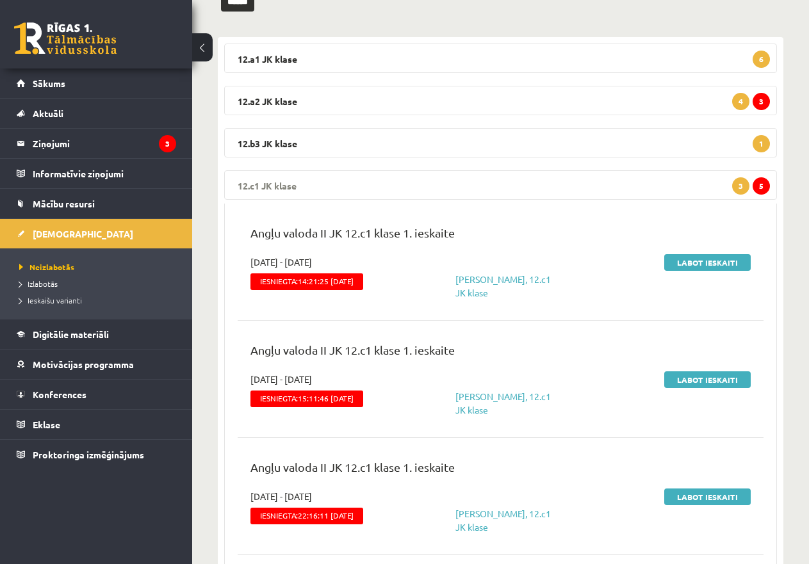
scroll to position [0, 0]
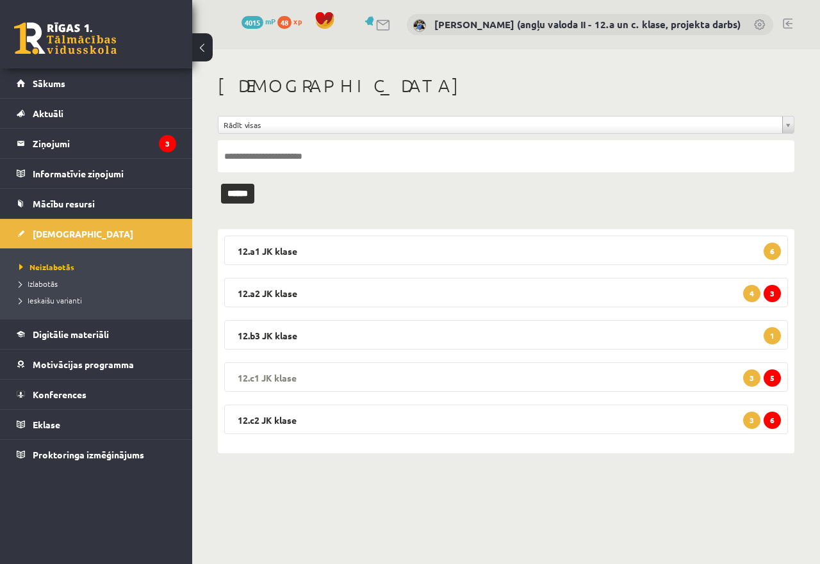
click at [593, 372] on legend "12.c1 JK klase 5 3" at bounding box center [506, 377] width 564 height 29
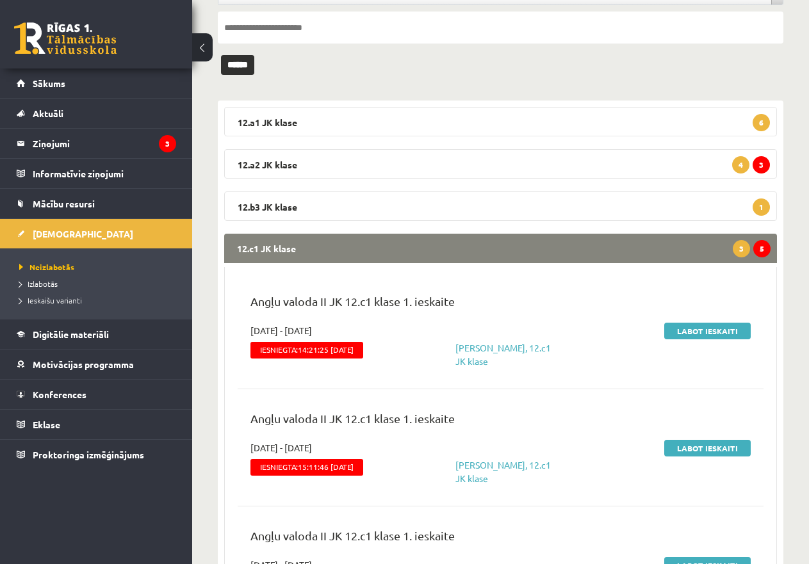
scroll to position [128, 0]
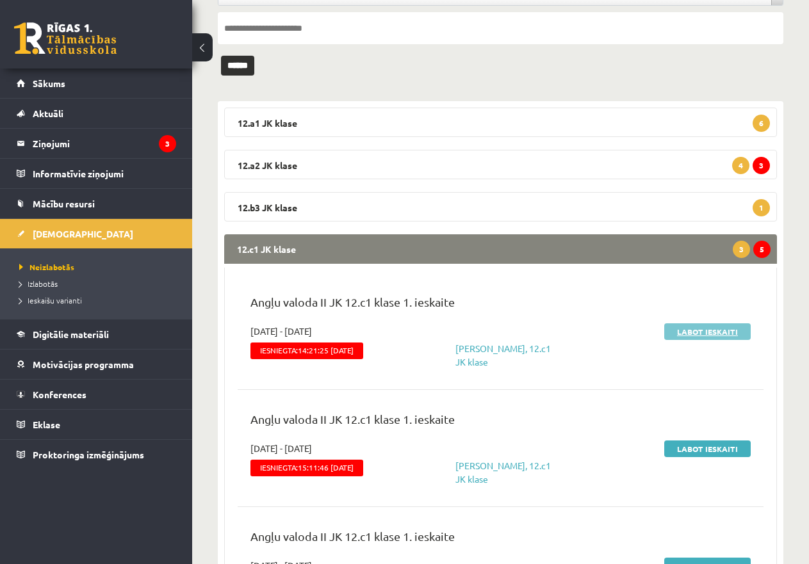
click at [717, 329] on link "Labot ieskaiti" at bounding box center [707, 332] width 86 height 17
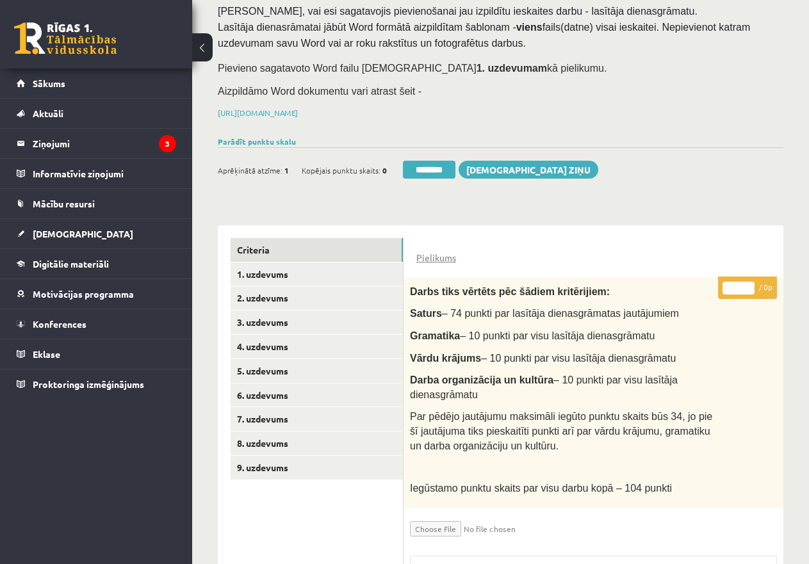
scroll to position [256, 0]
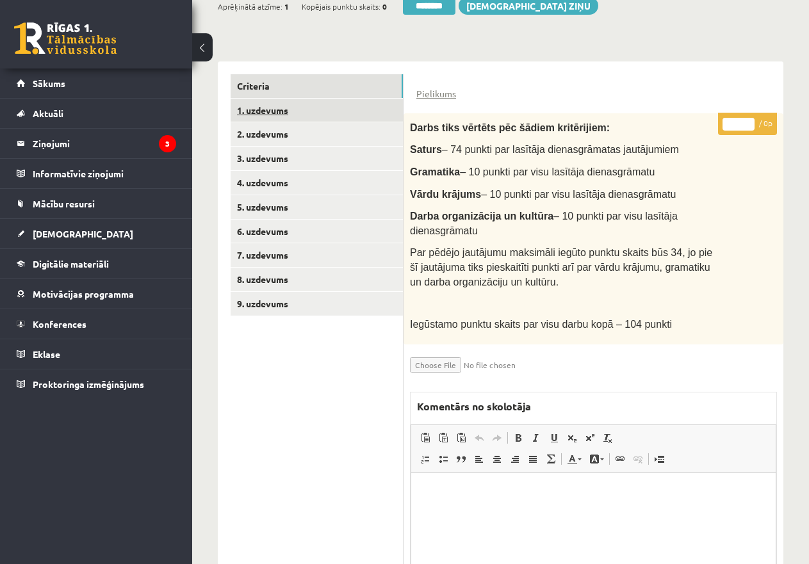
click at [274, 102] on link "1. uzdevums" at bounding box center [317, 111] width 172 height 24
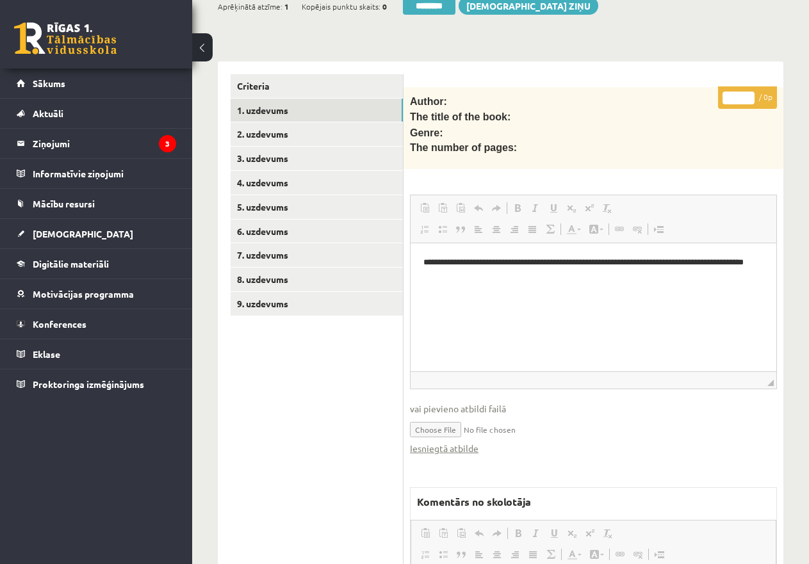
scroll to position [0, 0]
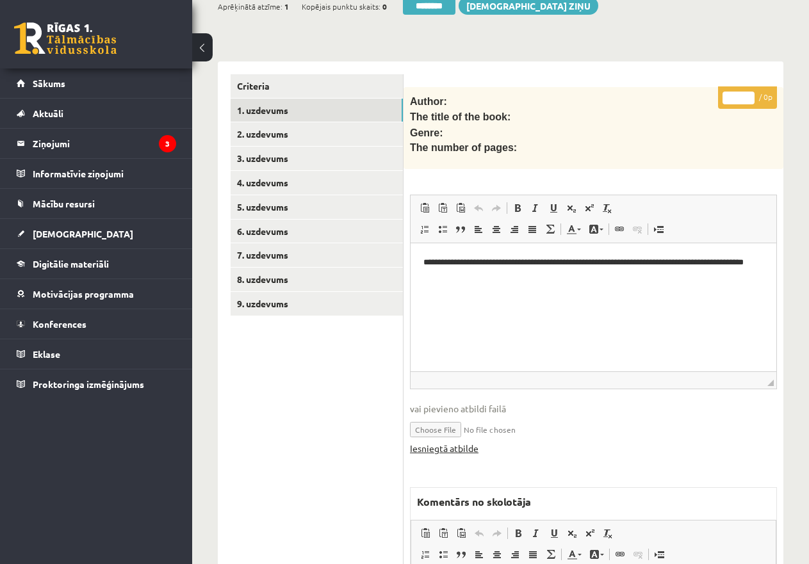
click at [452, 444] on link "Iesniegtā atbilde" at bounding box center [444, 448] width 69 height 13
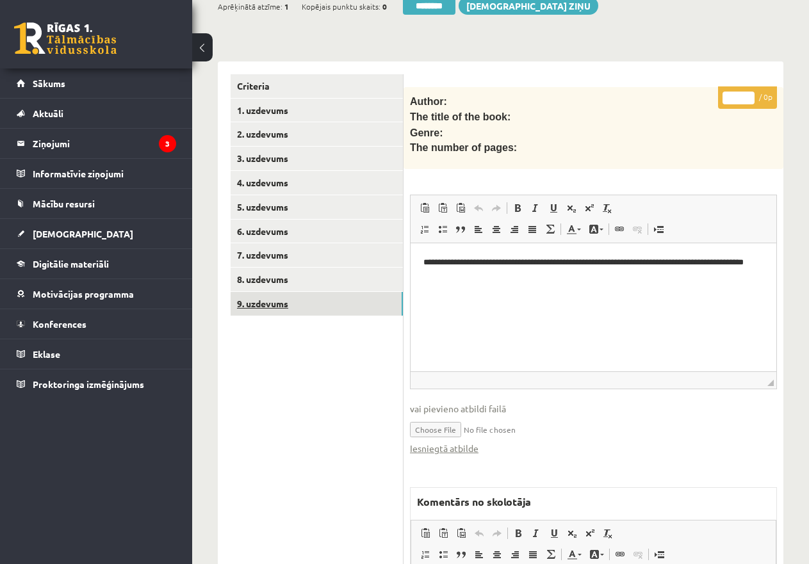
click at [274, 297] on link "9. uzdevums" at bounding box center [317, 304] width 172 height 24
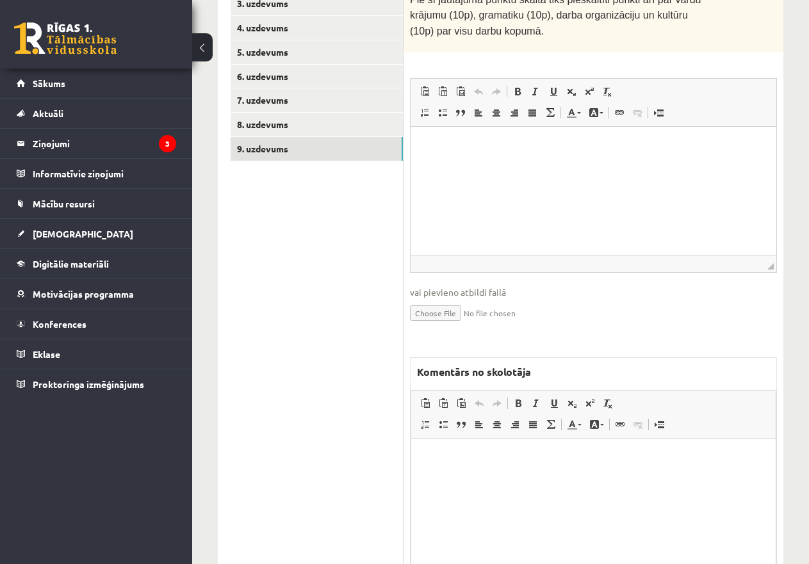
scroll to position [500, 0]
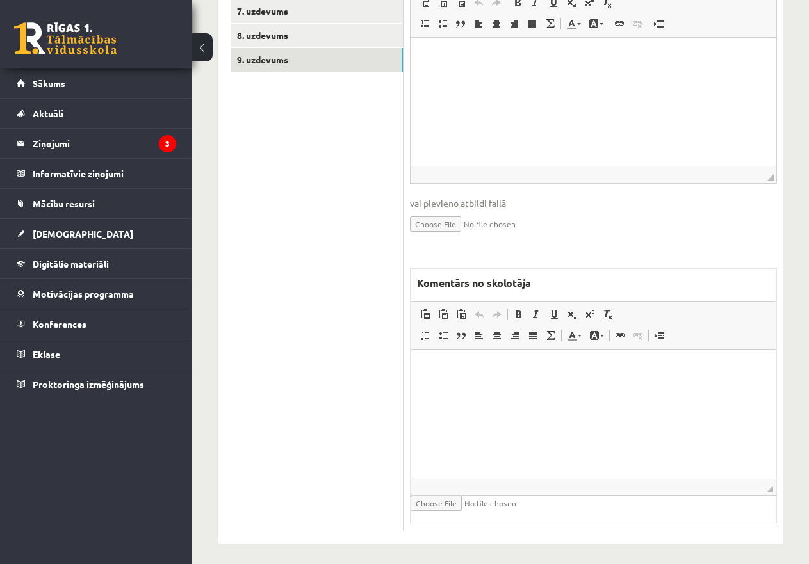
click at [452, 363] on p "Editor, wiswyg-editor-47433861999920-1760293464-652" at bounding box center [593, 369] width 339 height 13
click at [511, 368] on p "**********" at bounding box center [593, 369] width 339 height 13
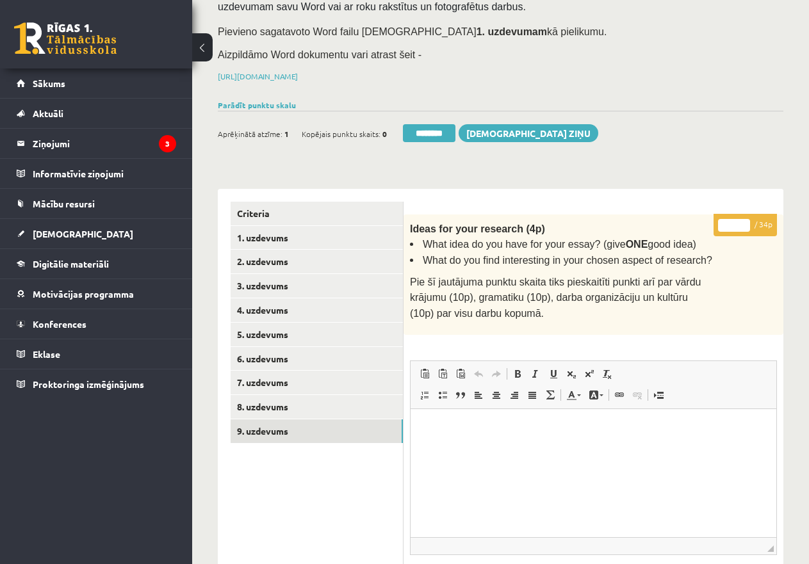
scroll to position [116, 0]
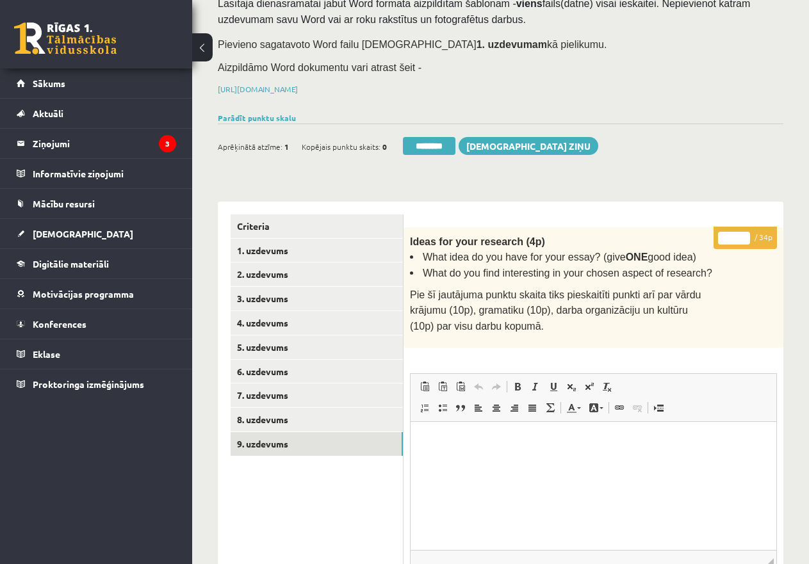
drag, startPoint x: 737, startPoint y: 233, endPoint x: 703, endPoint y: 233, distance: 33.3
click at [703, 233] on div "* / 34p Ideas for your research (4p) What idea do you have for your essay? (giv…" at bounding box center [594, 571] width 380 height 688
type input "**"
drag, startPoint x: 288, startPoint y: 417, endPoint x: 321, endPoint y: 409, distance: 33.6
click at [288, 416] on link "8. uzdevums" at bounding box center [317, 420] width 172 height 24
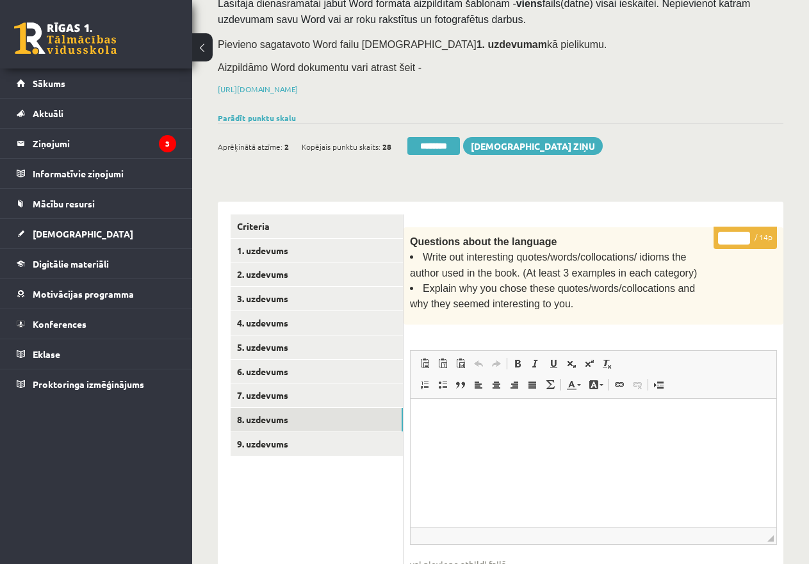
scroll to position [0, 0]
drag, startPoint x: 727, startPoint y: 235, endPoint x: 753, endPoint y: 235, distance: 25.6
click at [753, 235] on p "* / 14p" at bounding box center [745, 238] width 63 height 22
type input "**"
click at [301, 388] on link "7. uzdevums" at bounding box center [317, 396] width 172 height 24
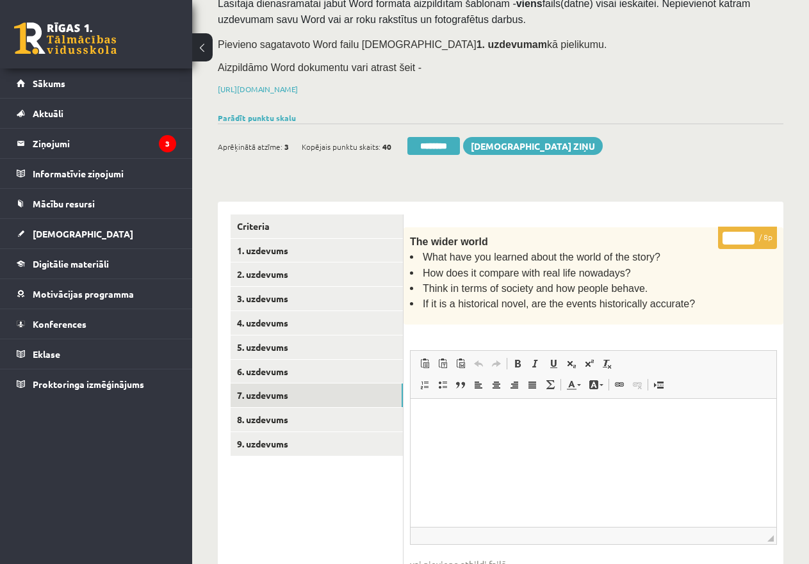
drag, startPoint x: 730, startPoint y: 233, endPoint x: 744, endPoint y: 234, distance: 14.7
click at [744, 234] on input "*" at bounding box center [739, 238] width 32 height 13
type input "*"
click at [312, 370] on link "6. uzdevums" at bounding box center [317, 372] width 172 height 24
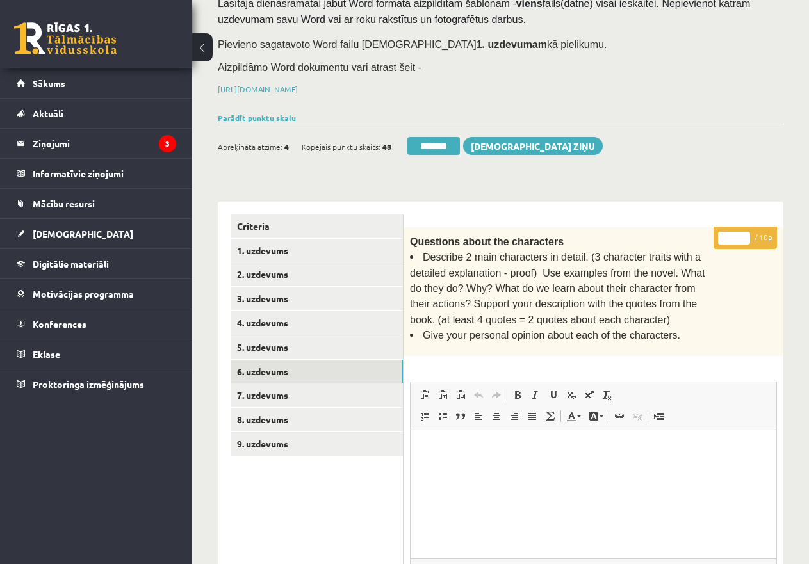
click at [723, 234] on input "*" at bounding box center [734, 238] width 32 height 13
type input "**"
click at [298, 338] on link "5. uzdevums" at bounding box center [317, 348] width 172 height 24
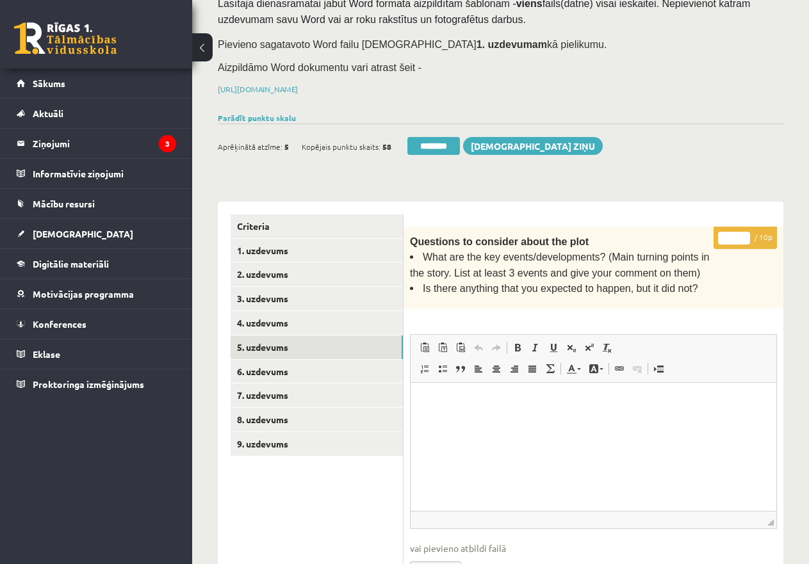
click at [722, 232] on input "*" at bounding box center [734, 238] width 32 height 13
type input "**"
click at [331, 316] on link "4. uzdevums" at bounding box center [317, 323] width 172 height 24
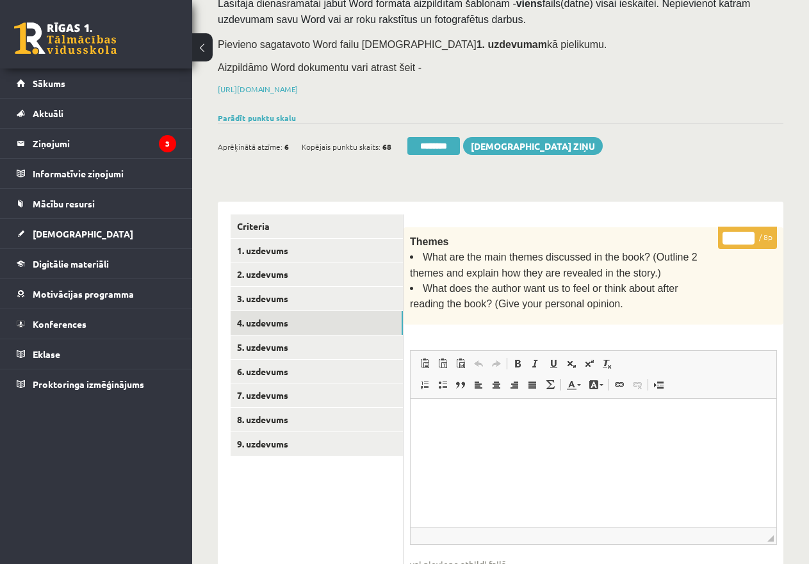
drag, startPoint x: 730, startPoint y: 233, endPoint x: 745, endPoint y: 234, distance: 14.8
click at [745, 234] on input "*" at bounding box center [739, 238] width 32 height 13
type input "*"
click at [266, 294] on link "3. uzdevums" at bounding box center [317, 299] width 172 height 24
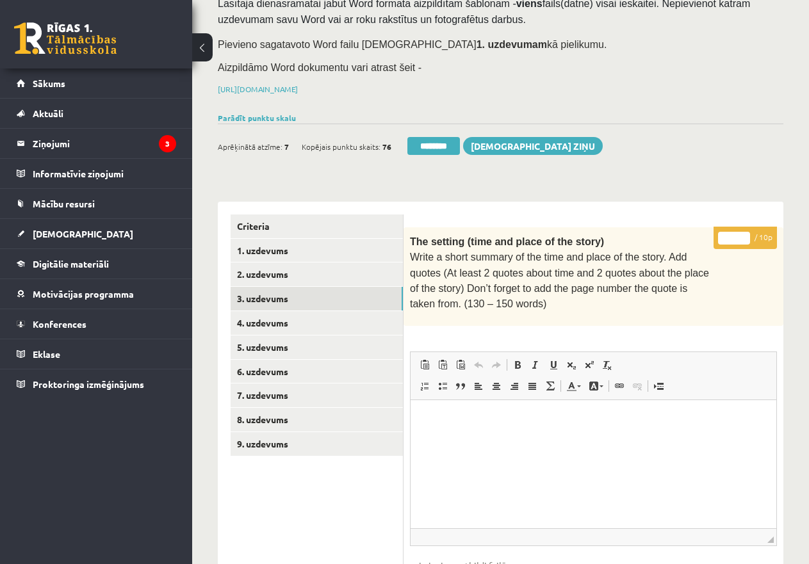
click at [721, 237] on input "*" at bounding box center [734, 238] width 32 height 13
type input "**"
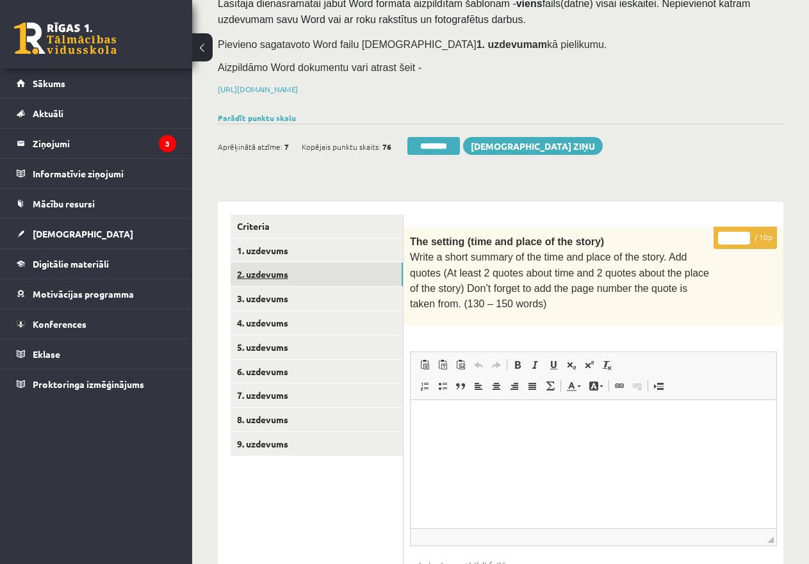
click at [350, 270] on link "2. uzdevums" at bounding box center [317, 275] width 172 height 24
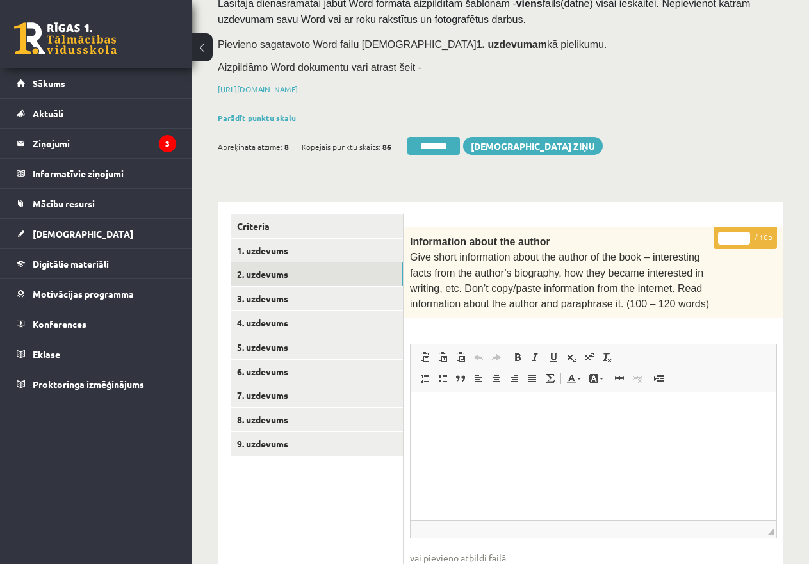
click at [717, 234] on p "* / 10p" at bounding box center [745, 238] width 63 height 22
click at [723, 234] on input "*" at bounding box center [734, 238] width 32 height 13
type input "**"
click at [286, 249] on link "1. uzdevums" at bounding box center [317, 251] width 172 height 24
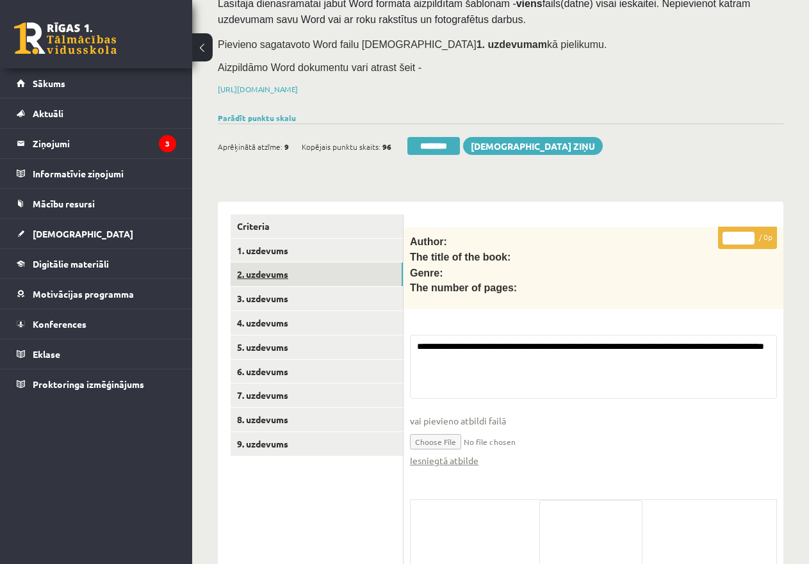
click at [289, 270] on link "2. uzdevums" at bounding box center [317, 275] width 172 height 24
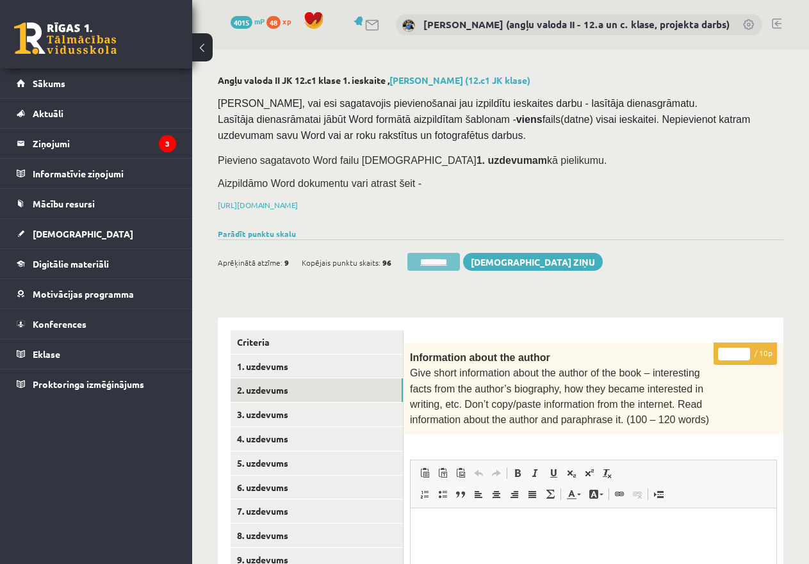
click at [427, 256] on input "********" at bounding box center [433, 262] width 53 height 18
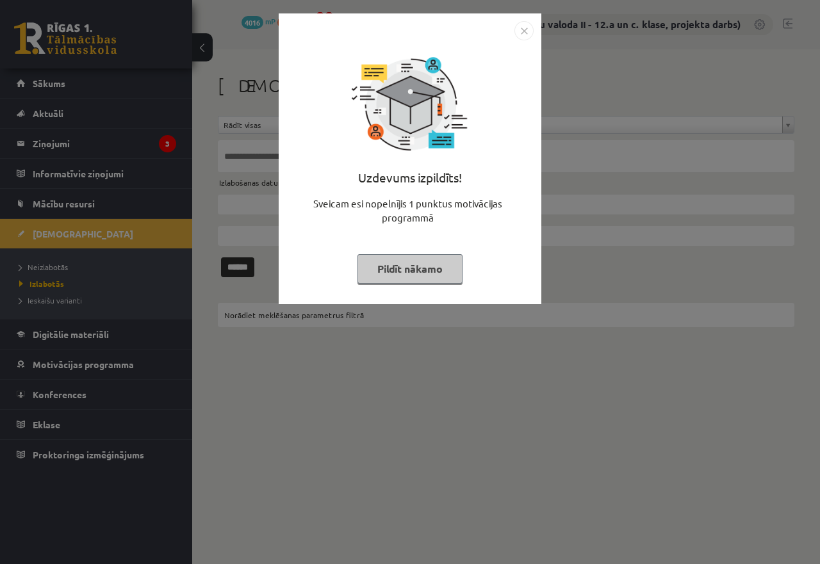
click at [63, 265] on div "Uzdevums izpildīts! Sveicam esi nopelnījis 1 punktus motivācijas programmā Pild…" at bounding box center [410, 282] width 820 height 564
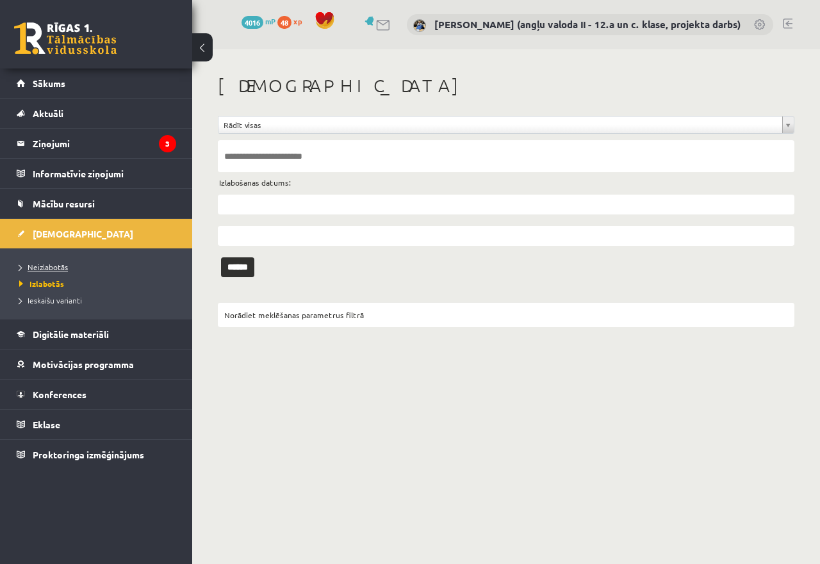
click at [57, 266] on span "Neizlabotās" at bounding box center [43, 267] width 49 height 10
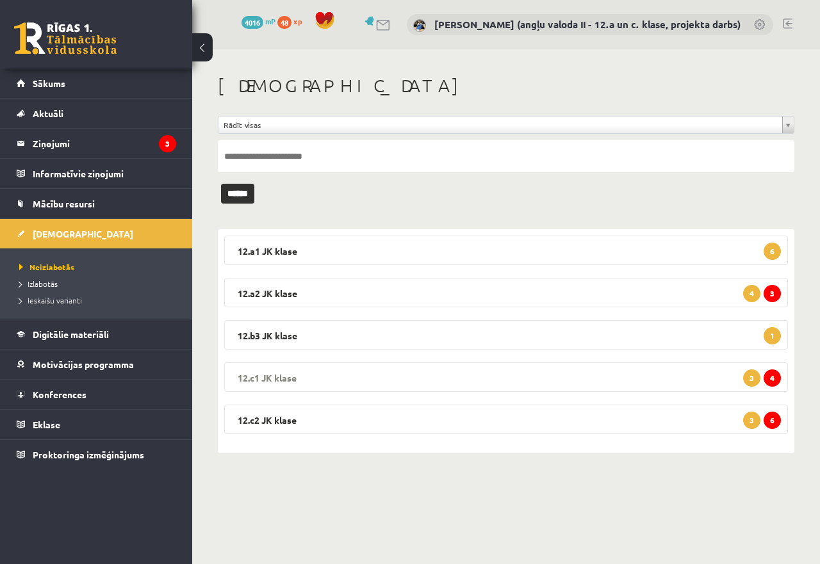
click at [524, 373] on legend "12.c1 JK klase 4 3" at bounding box center [506, 377] width 564 height 29
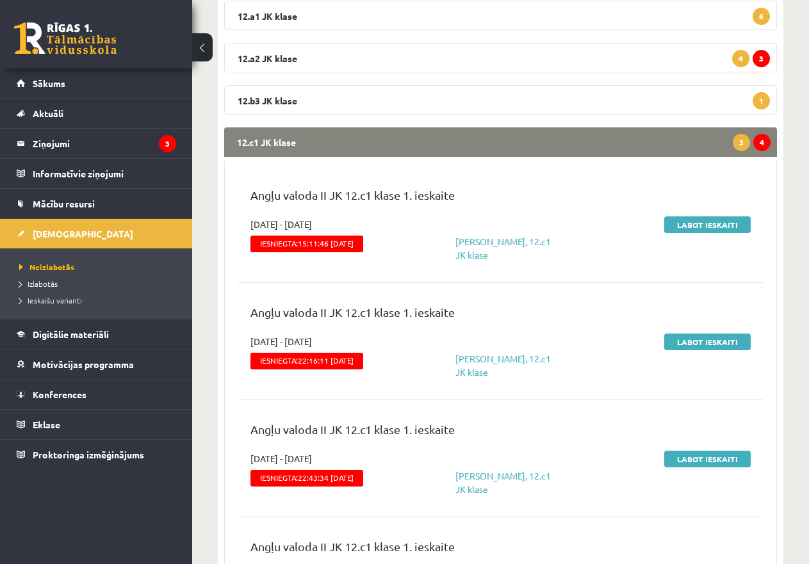
scroll to position [256, 0]
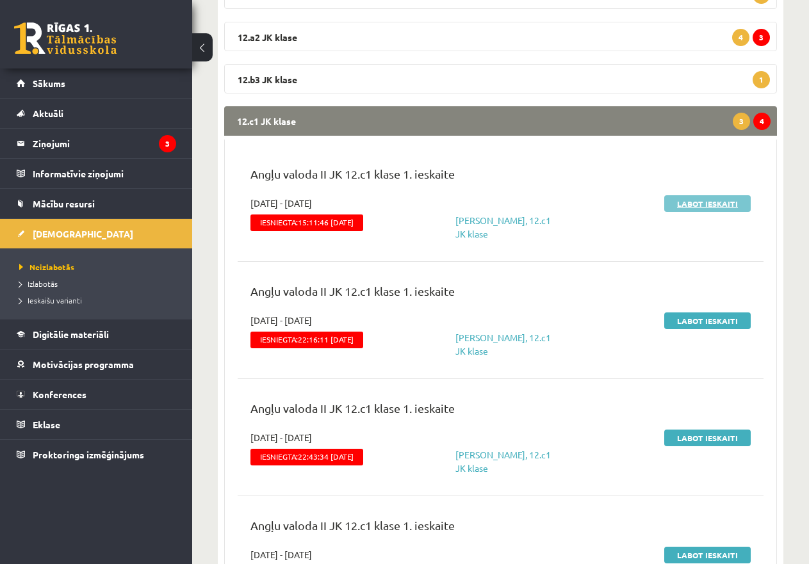
click at [719, 197] on link "Labot ieskaiti" at bounding box center [707, 203] width 86 height 17
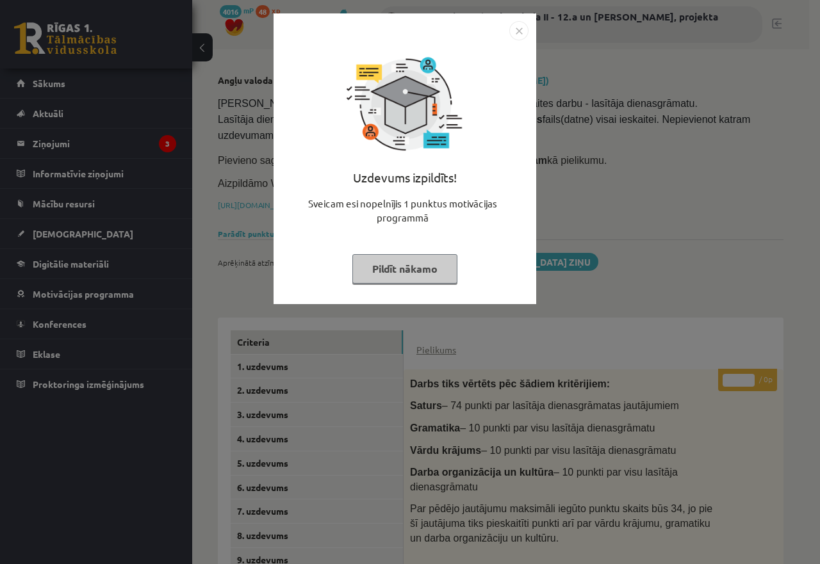
click at [388, 268] on button "Pildīt nākamo" at bounding box center [404, 268] width 105 height 29
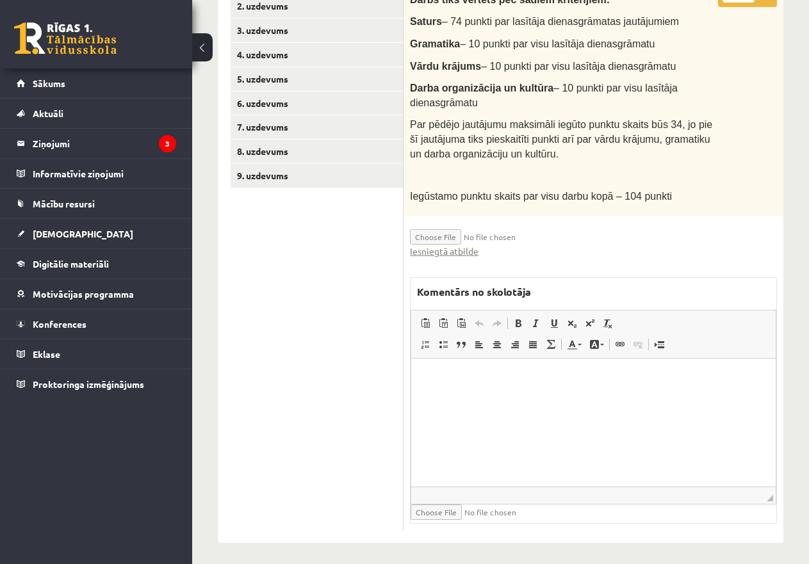
scroll to position [128, 0]
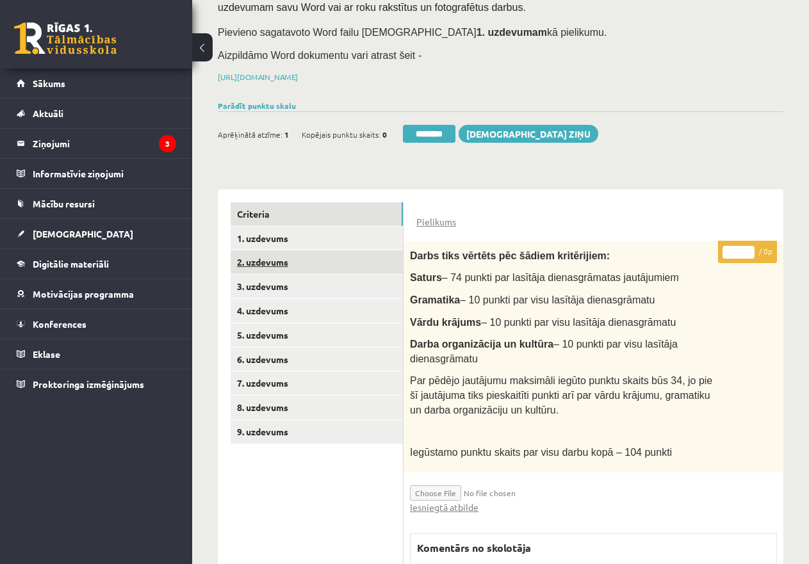
click at [273, 263] on link "2. uzdevums" at bounding box center [317, 262] width 172 height 24
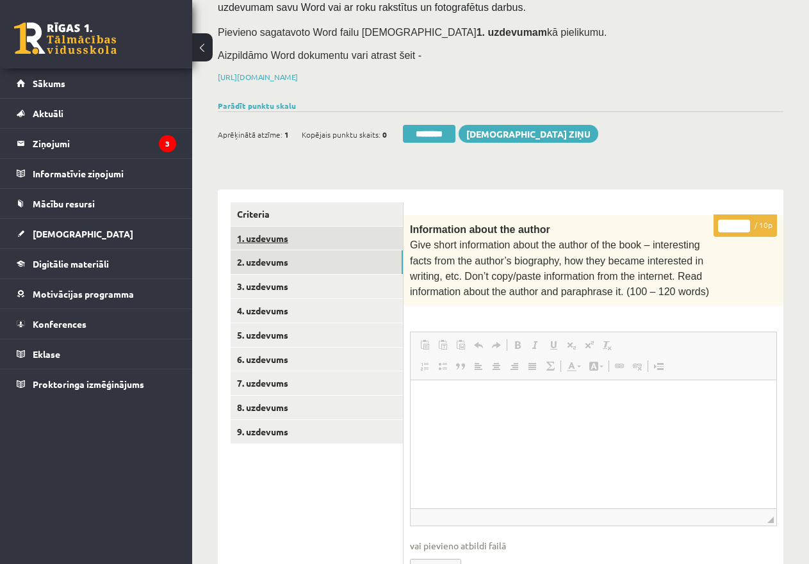
scroll to position [0, 0]
click at [272, 238] on link "1. uzdevums" at bounding box center [317, 239] width 172 height 24
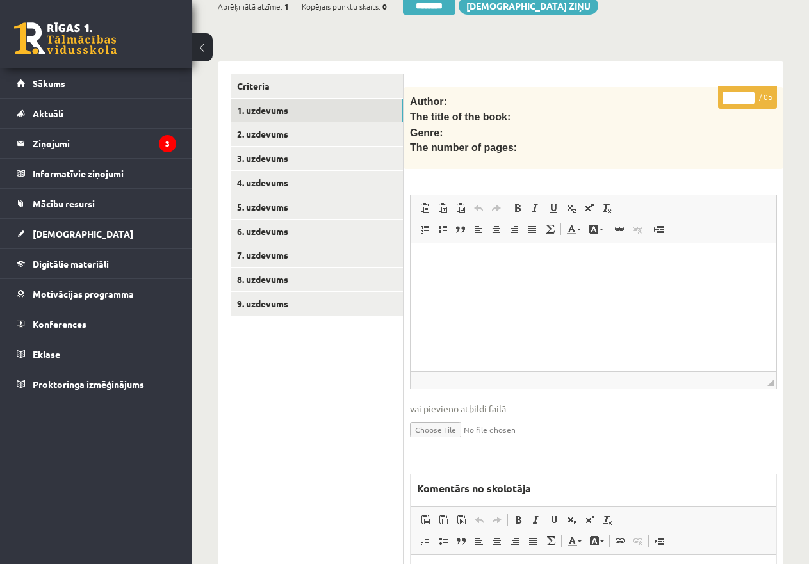
scroll to position [320, 0]
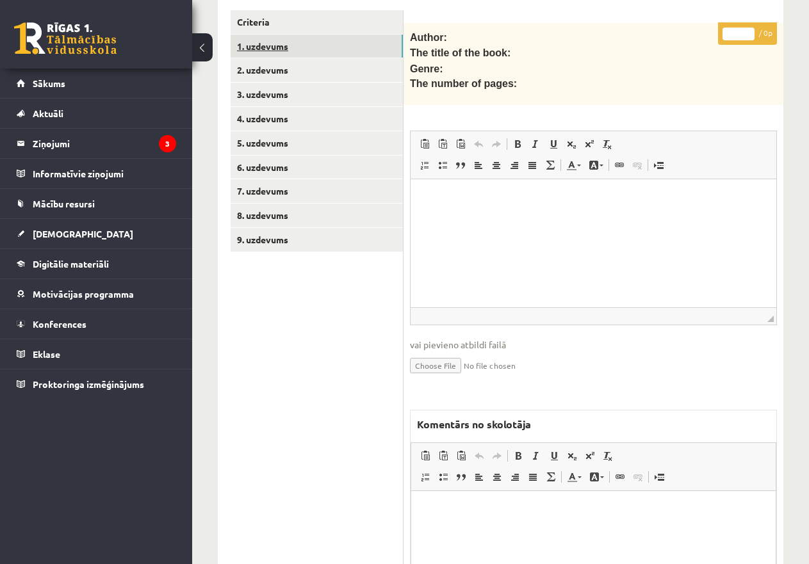
click at [262, 45] on link "1. uzdevums" at bounding box center [317, 47] width 172 height 24
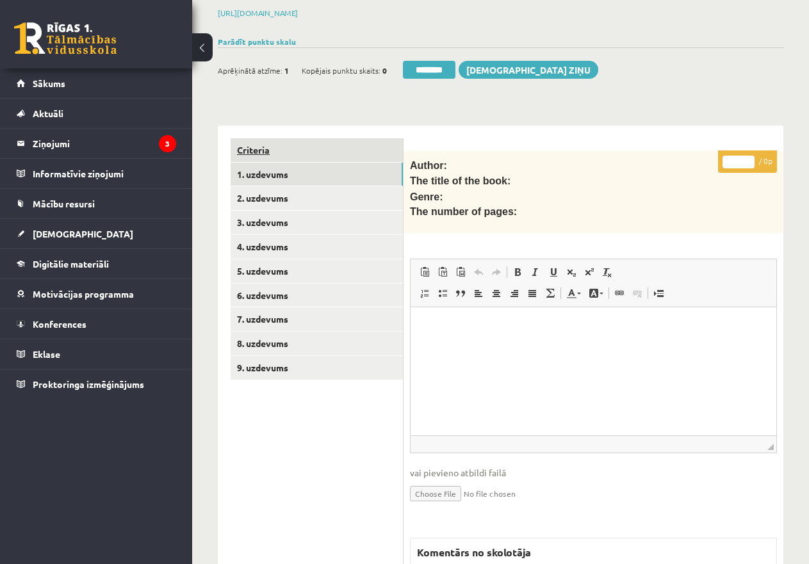
click at [286, 143] on link "Criteria" at bounding box center [317, 150] width 172 height 24
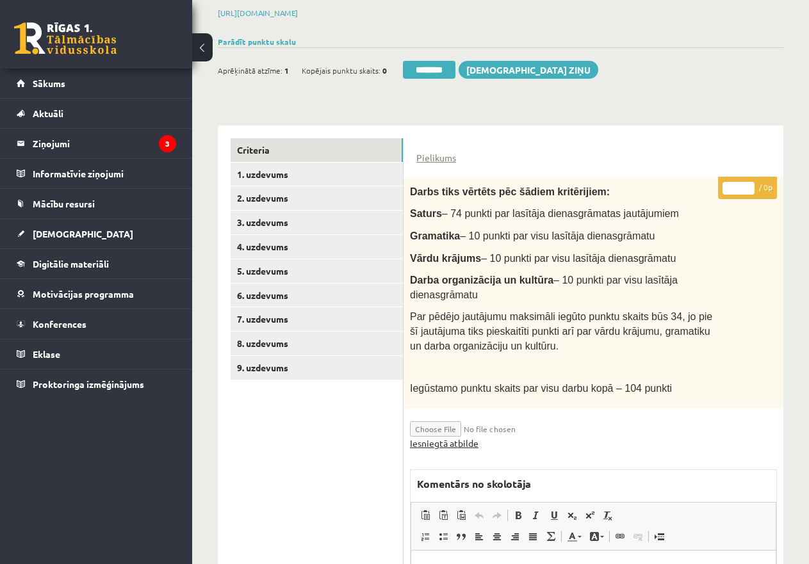
scroll to position [0, 0]
click at [470, 441] on link "Iesniegtā atbilde" at bounding box center [444, 443] width 69 height 13
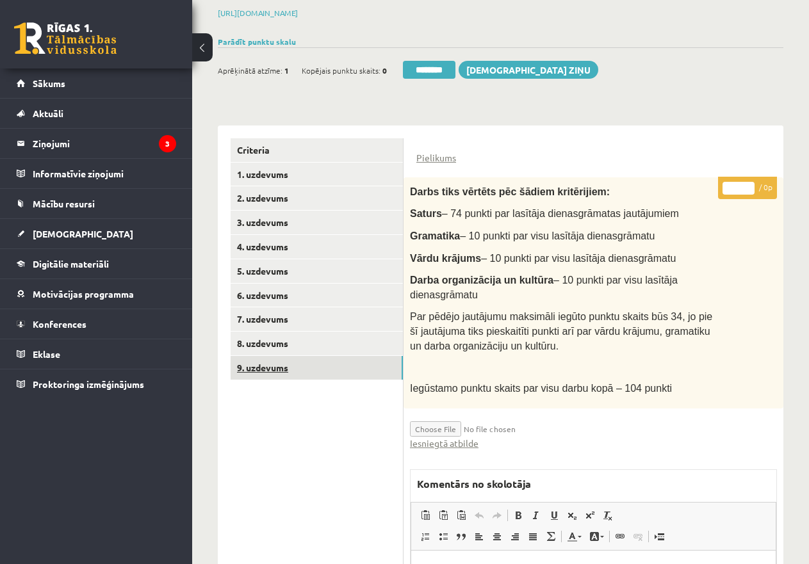
click at [268, 364] on link "9. uzdevums" at bounding box center [317, 368] width 172 height 24
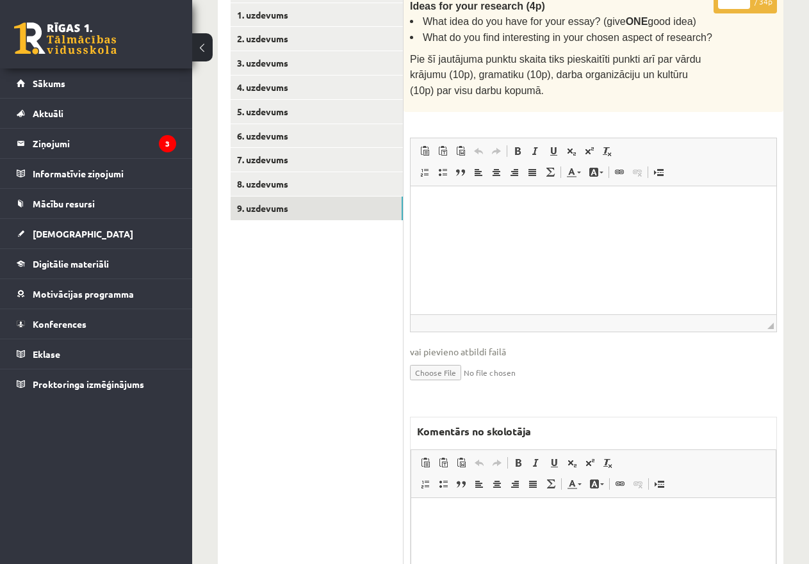
scroll to position [500, 0]
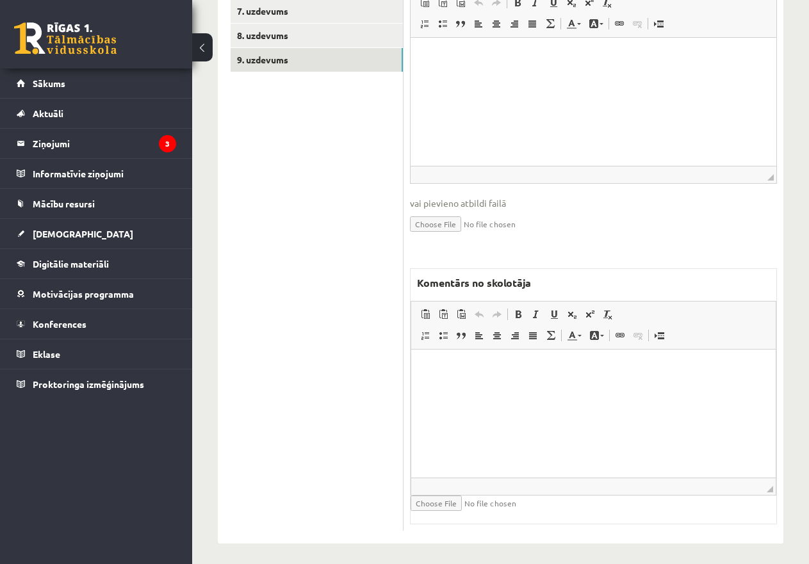
click at [452, 382] on html at bounding box center [593, 369] width 365 height 39
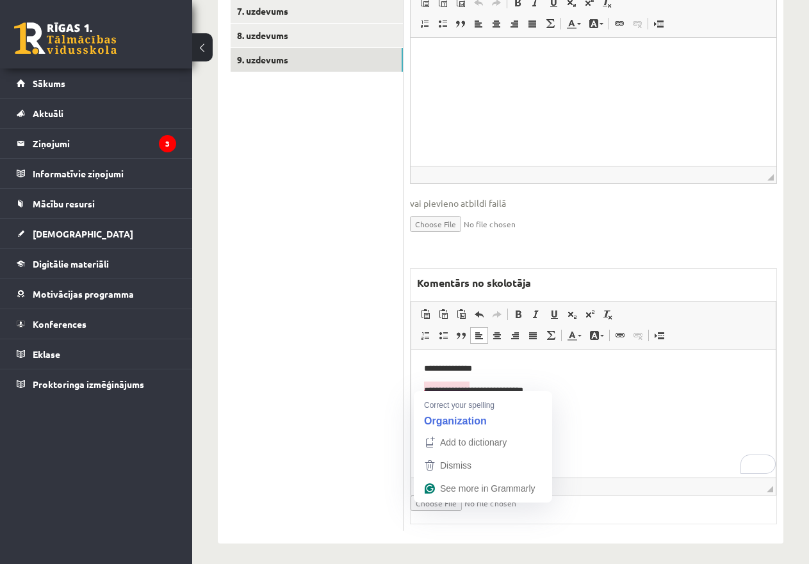
click at [462, 388] on p "**********" at bounding box center [593, 390] width 339 height 13
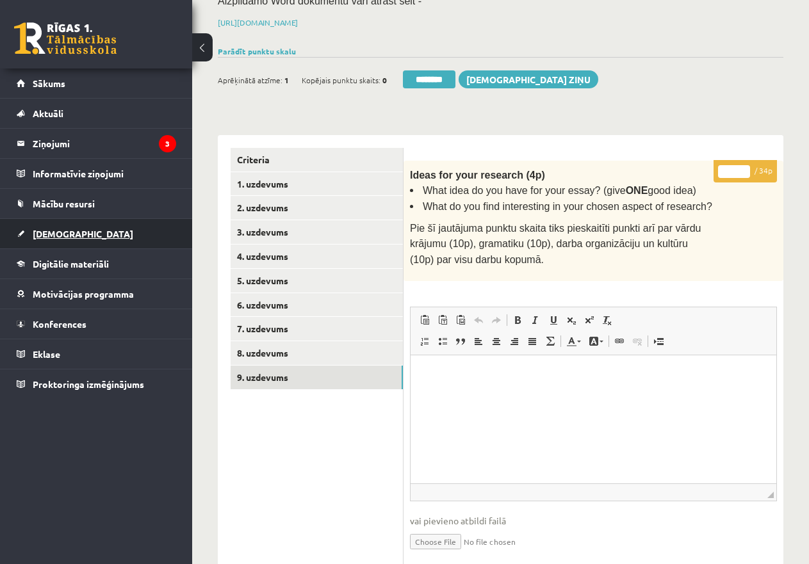
scroll to position [180, 0]
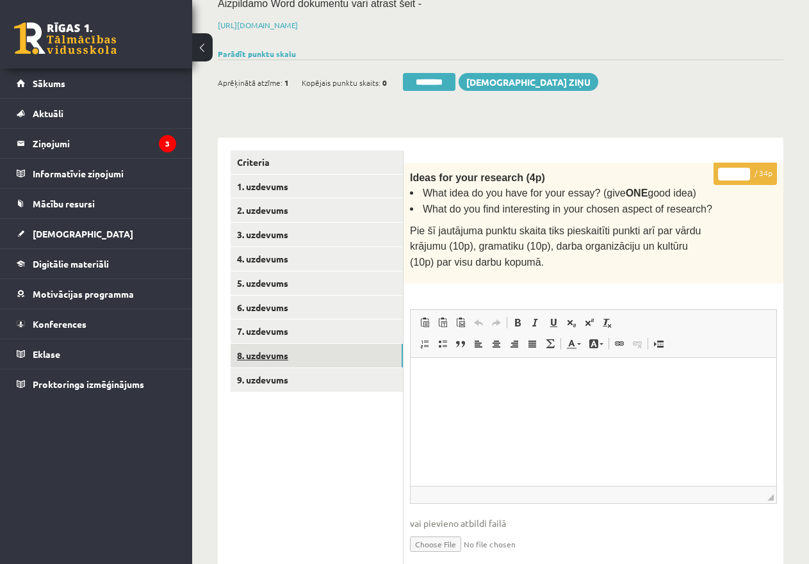
click at [270, 353] on link "8. uzdevums" at bounding box center [317, 356] width 172 height 24
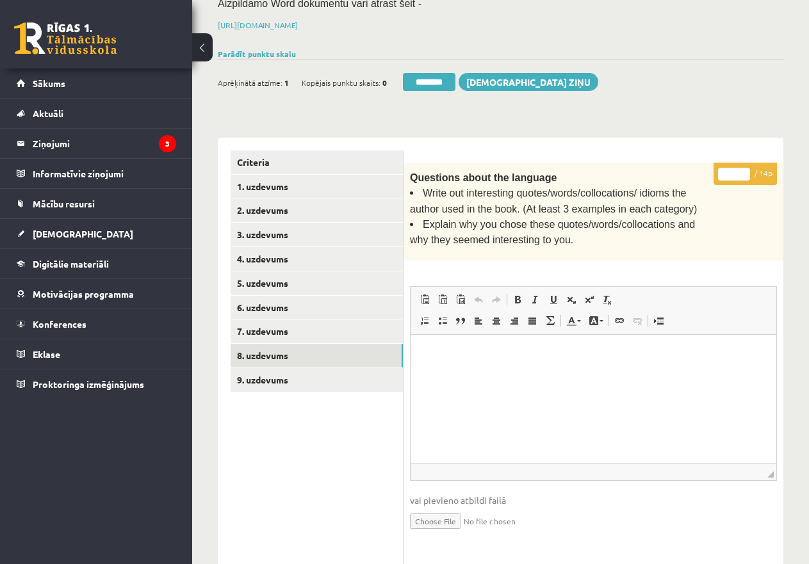
scroll to position [0, 0]
drag, startPoint x: 735, startPoint y: 167, endPoint x: 692, endPoint y: 168, distance: 42.9
click at [692, 168] on div "* / 14p Questions about the language Write out interesting quotes/words/colloca…" at bounding box center [594, 495] width 380 height 665
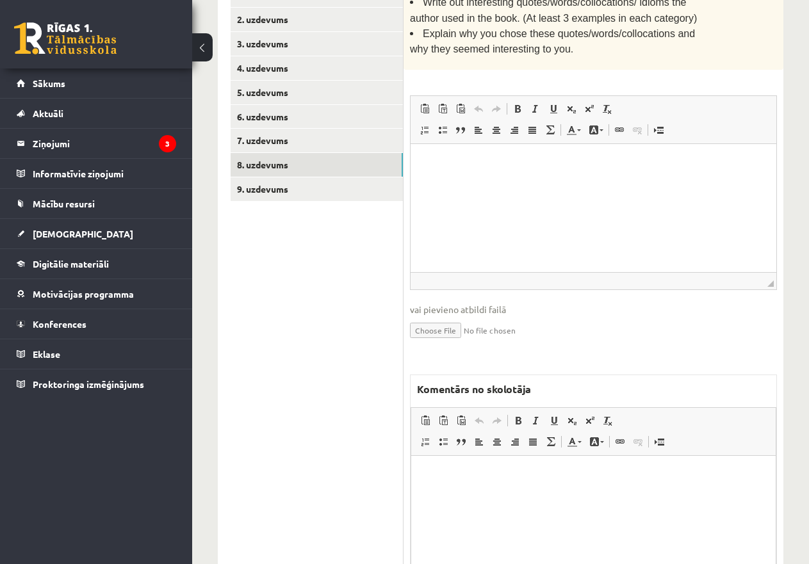
scroll to position [436, 0]
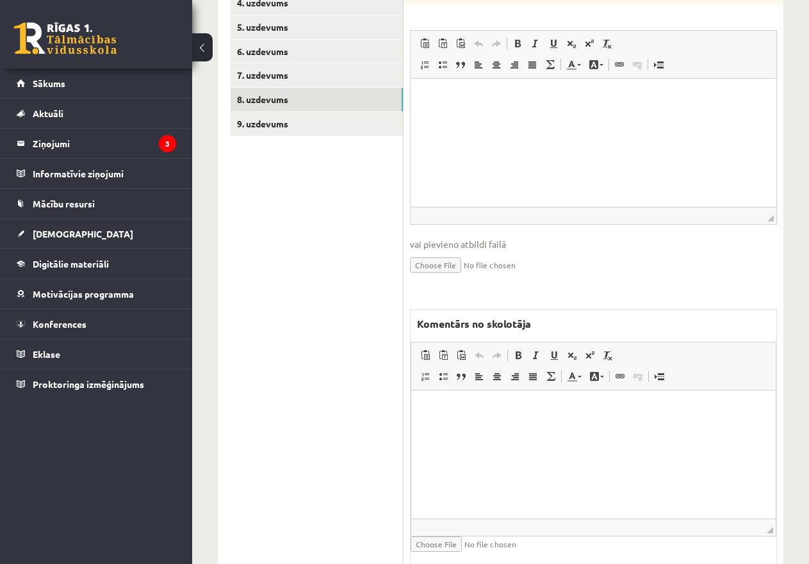
type input "*"
click at [501, 418] on html at bounding box center [593, 409] width 365 height 39
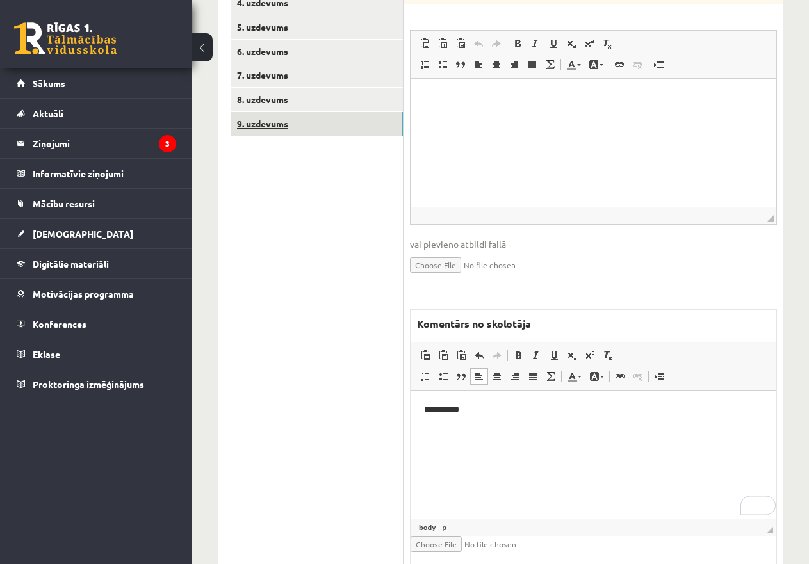
click at [275, 119] on link "9. uzdevums" at bounding box center [317, 124] width 172 height 24
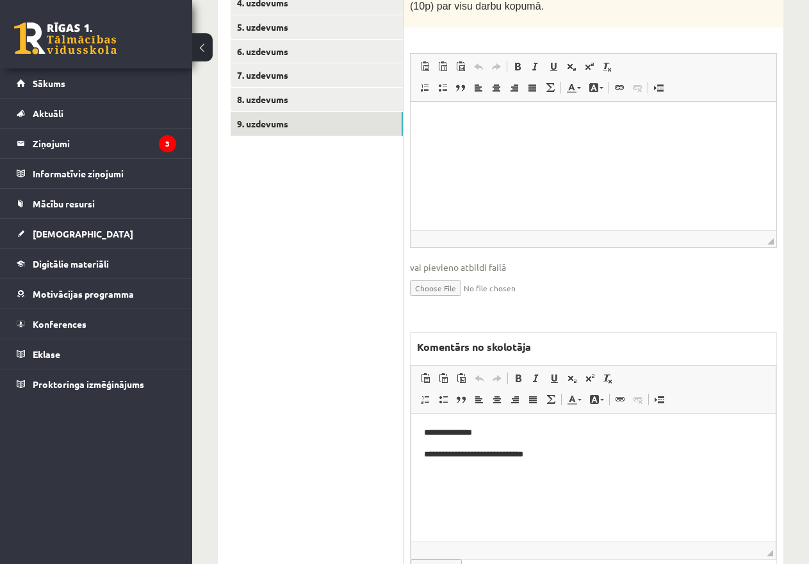
scroll to position [0, 0]
click at [578, 453] on p "**********" at bounding box center [593, 454] width 339 height 13
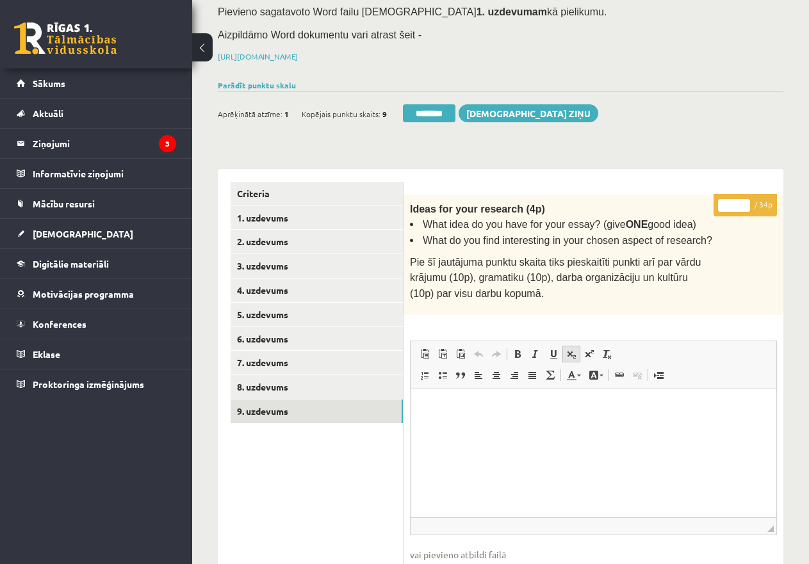
scroll to position [116, 0]
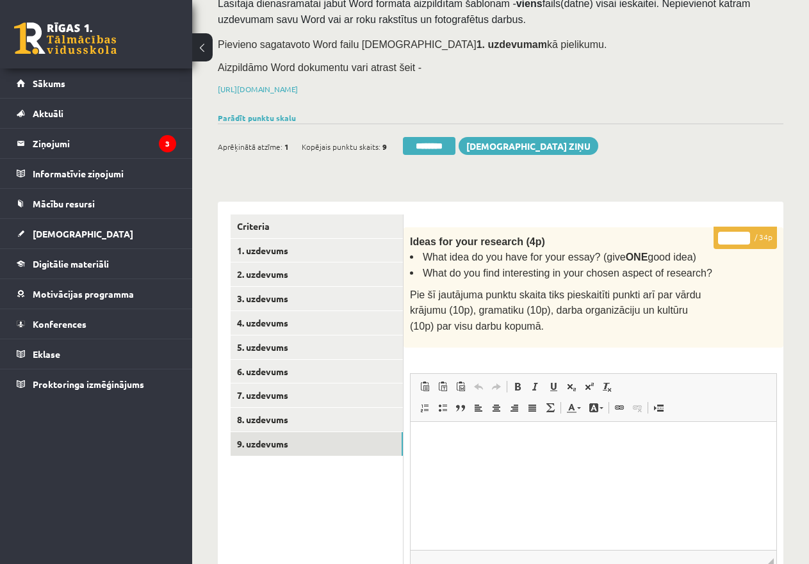
drag, startPoint x: 735, startPoint y: 235, endPoint x: 720, endPoint y: 234, distance: 15.4
click at [720, 234] on input "*" at bounding box center [734, 238] width 32 height 13
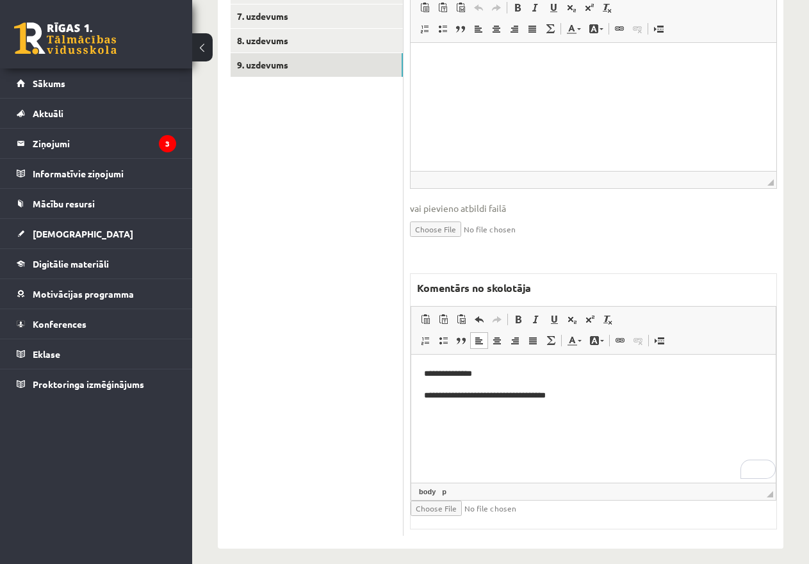
scroll to position [500, 0]
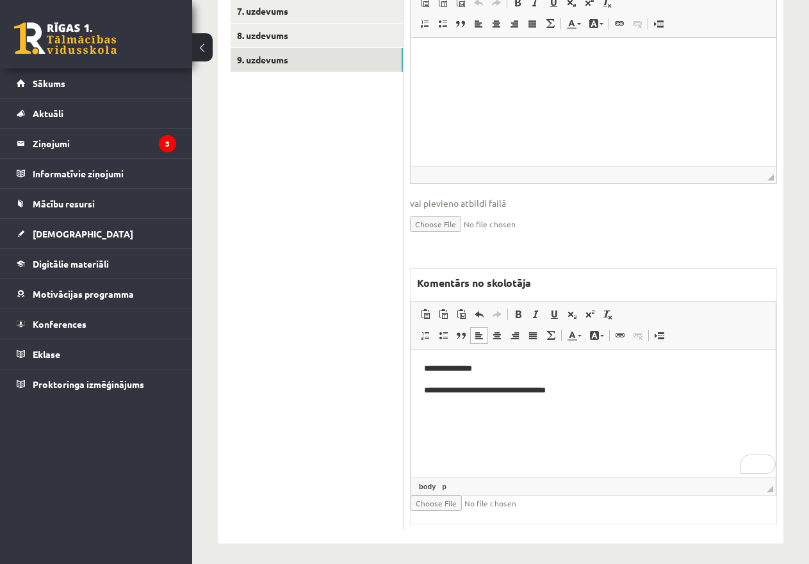
type input "**"
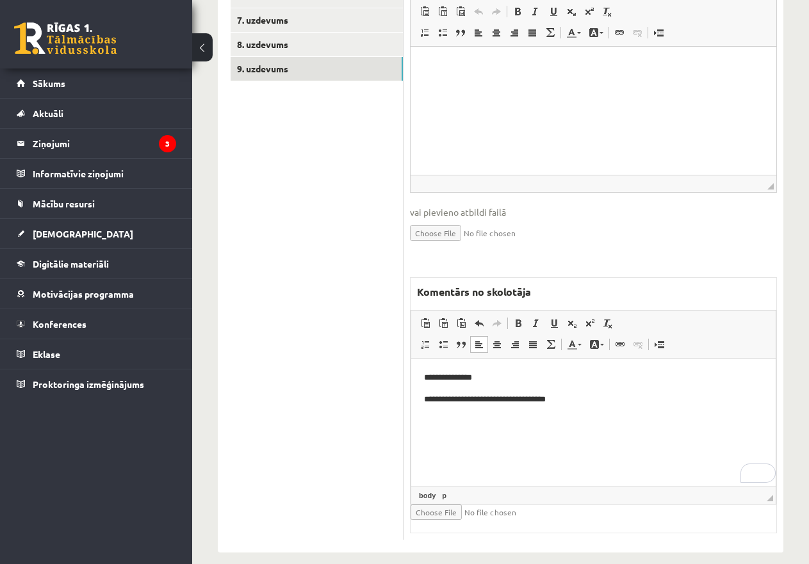
scroll to position [244, 0]
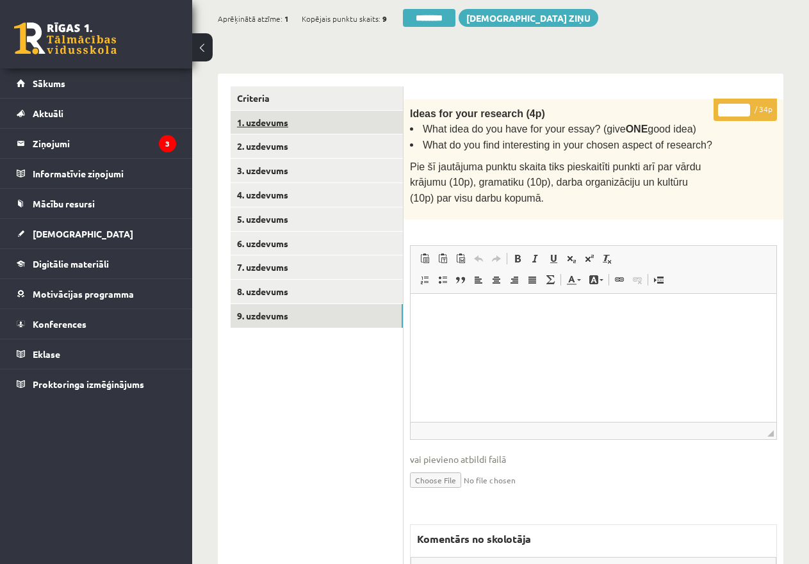
click at [279, 123] on link "1. uzdevums" at bounding box center [317, 123] width 172 height 24
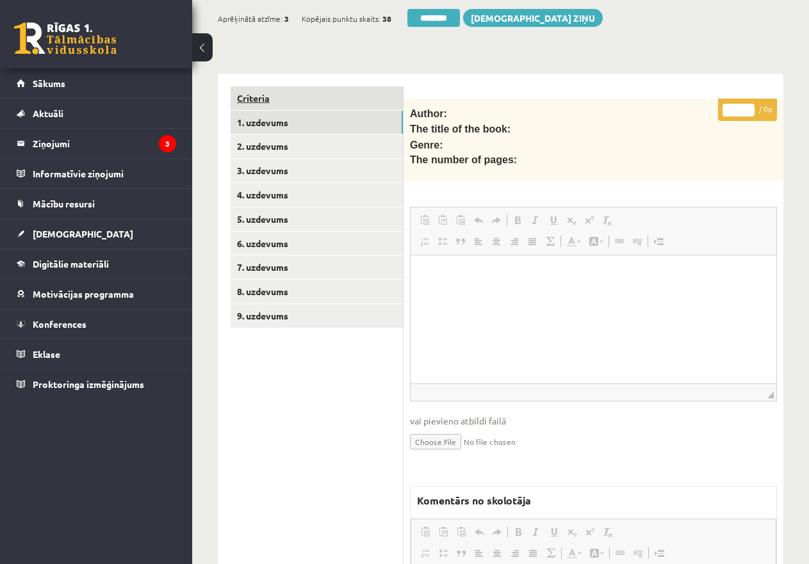
scroll to position [0, 0]
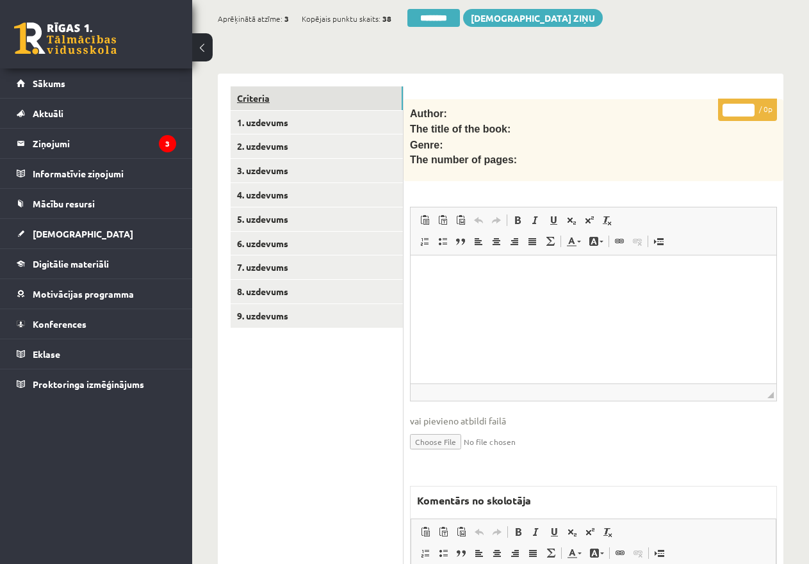
click at [256, 95] on link "Criteria" at bounding box center [317, 98] width 172 height 24
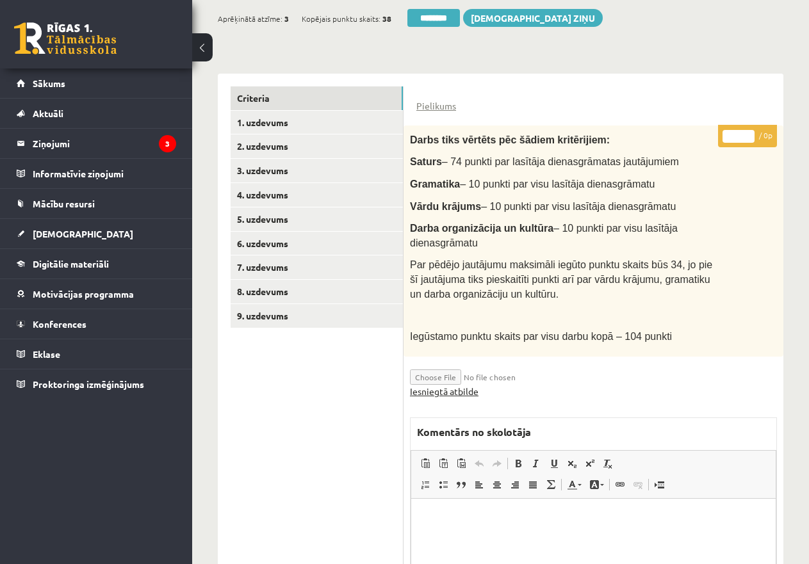
click at [441, 387] on link "Iesniegtā atbilde" at bounding box center [444, 391] width 69 height 13
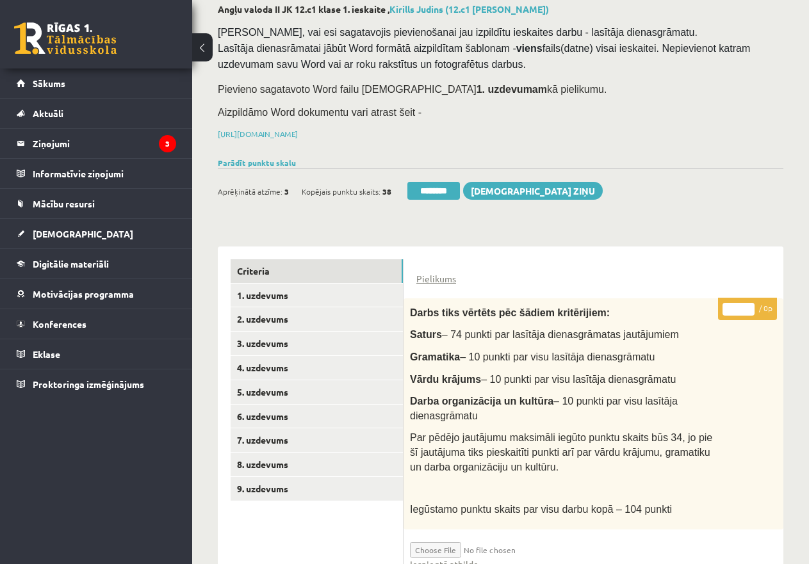
scroll to position [67, 0]
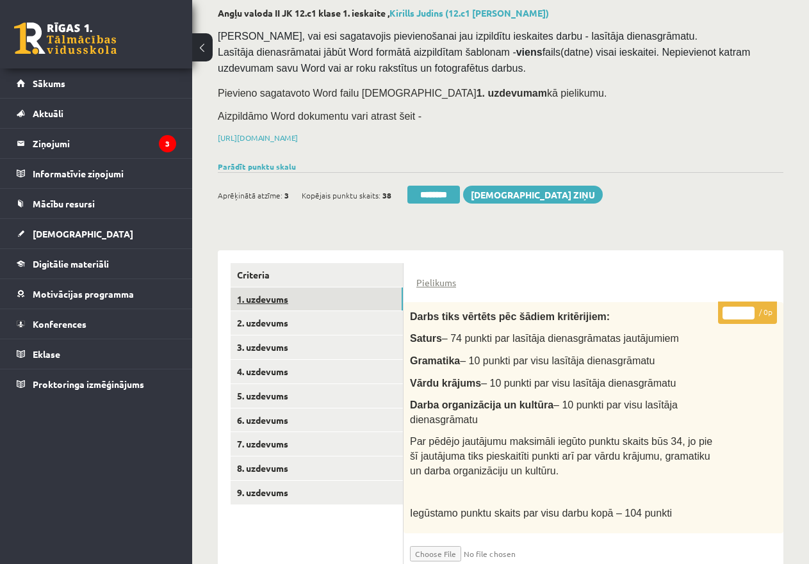
click at [290, 295] on link "1. uzdevums" at bounding box center [317, 300] width 172 height 24
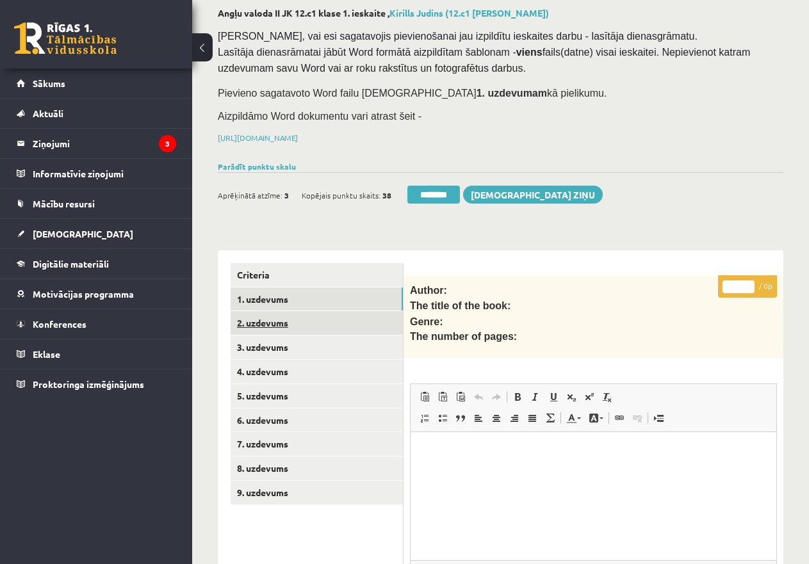
scroll to position [0, 0]
click at [290, 314] on link "2. uzdevums" at bounding box center [317, 323] width 172 height 24
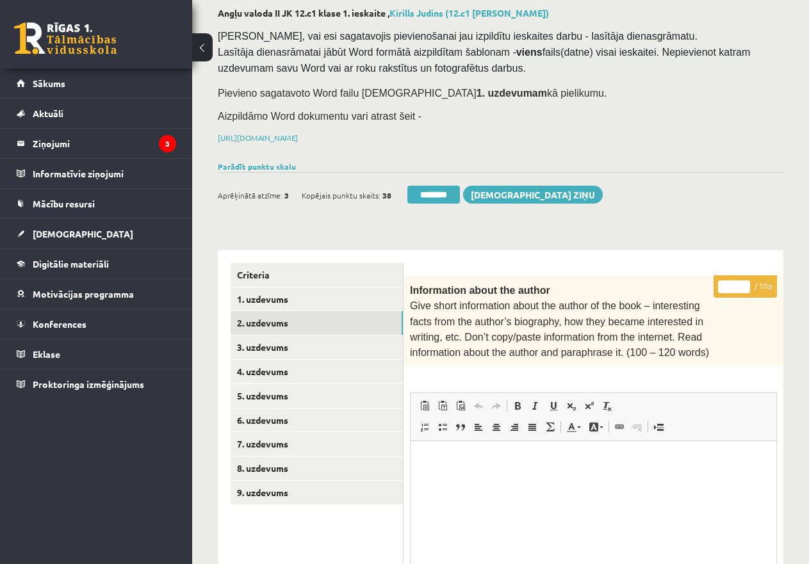
click at [721, 283] on input "*" at bounding box center [734, 287] width 32 height 13
type input "**"
click at [325, 343] on link "3. uzdevums" at bounding box center [317, 348] width 172 height 24
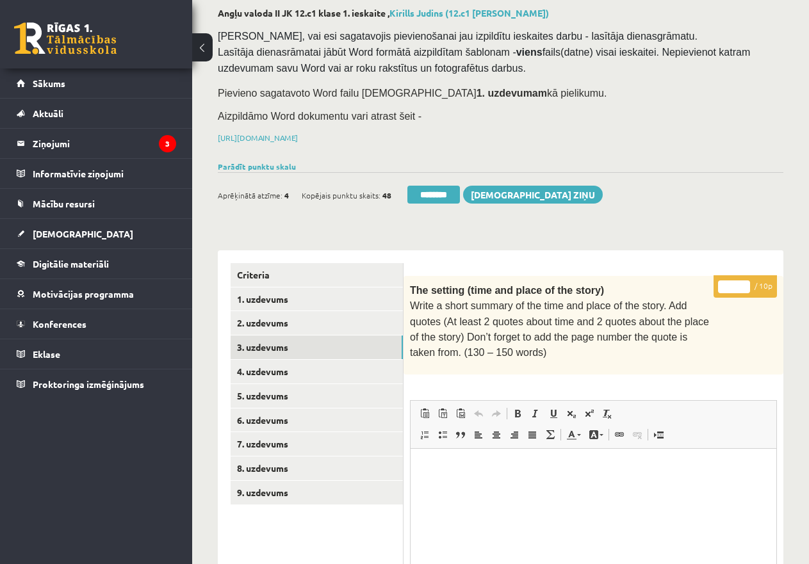
click at [723, 281] on input "*" at bounding box center [734, 287] width 32 height 13
type input "**"
click at [260, 370] on link "4. uzdevums" at bounding box center [317, 372] width 172 height 24
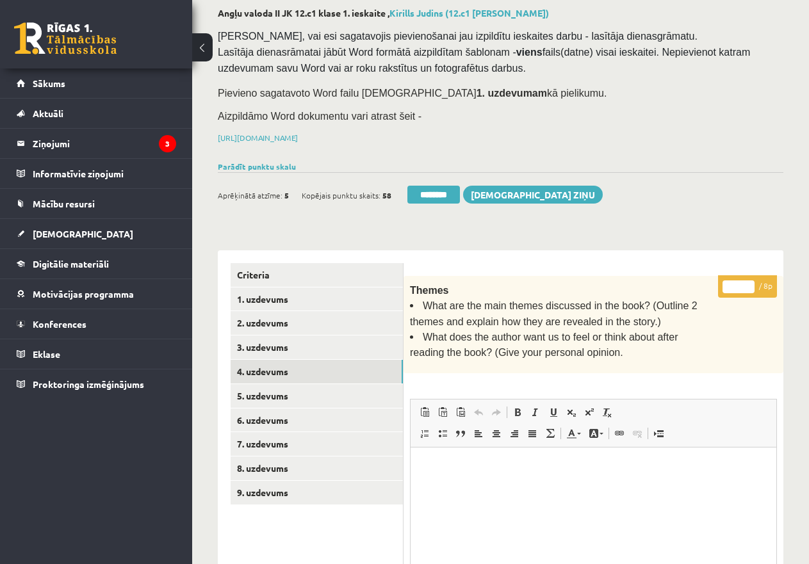
click at [733, 284] on input "*" at bounding box center [739, 287] width 32 height 13
drag, startPoint x: 733, startPoint y: 284, endPoint x: 747, endPoint y: 284, distance: 14.1
click at [747, 284] on input "*" at bounding box center [739, 287] width 32 height 13
type input "*"
click at [262, 396] on link "5. uzdevums" at bounding box center [317, 396] width 172 height 24
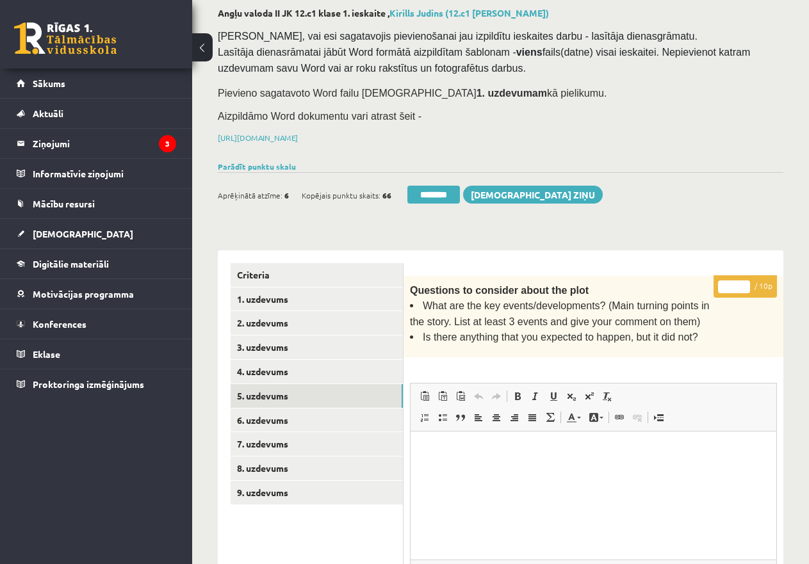
click at [722, 281] on input "*" at bounding box center [734, 287] width 32 height 13
type input "**"
click at [326, 416] on link "6. uzdevums" at bounding box center [317, 421] width 172 height 24
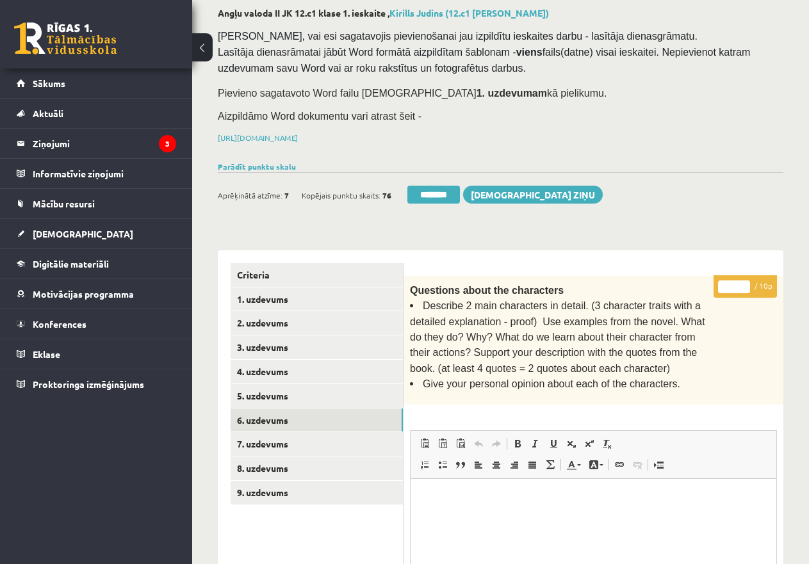
click at [725, 284] on input "*" at bounding box center [734, 287] width 32 height 13
type input "**"
click at [275, 443] on link "7. uzdevums" at bounding box center [317, 444] width 172 height 24
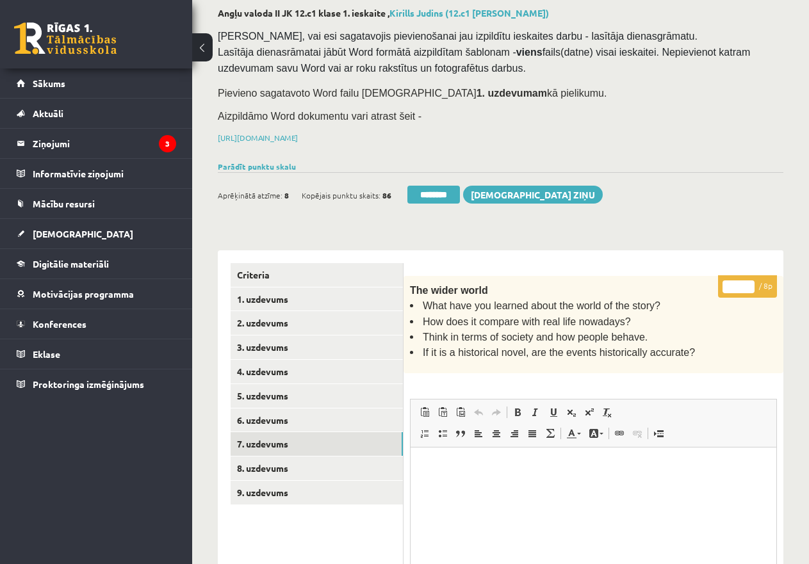
drag, startPoint x: 745, startPoint y: 284, endPoint x: 755, endPoint y: 284, distance: 9.6
click at [755, 284] on input "*" at bounding box center [739, 287] width 32 height 13
type input "*"
click at [275, 468] on link "8. uzdevums" at bounding box center [317, 469] width 172 height 24
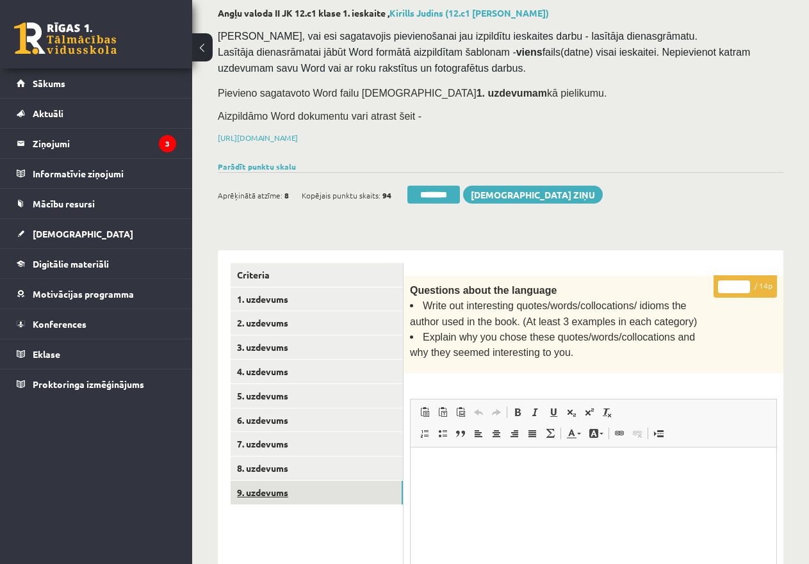
click at [298, 486] on link "9. uzdevums" at bounding box center [317, 493] width 172 height 24
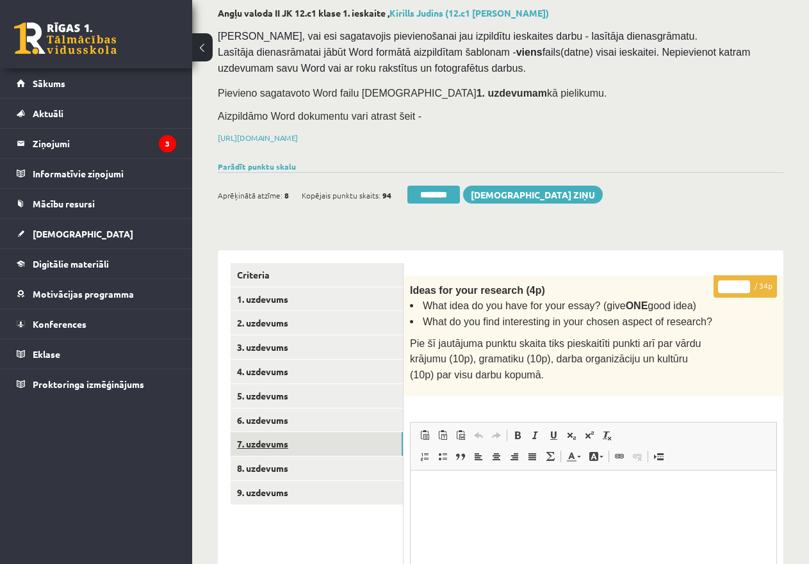
click at [284, 439] on link "7. uzdevums" at bounding box center [317, 444] width 172 height 24
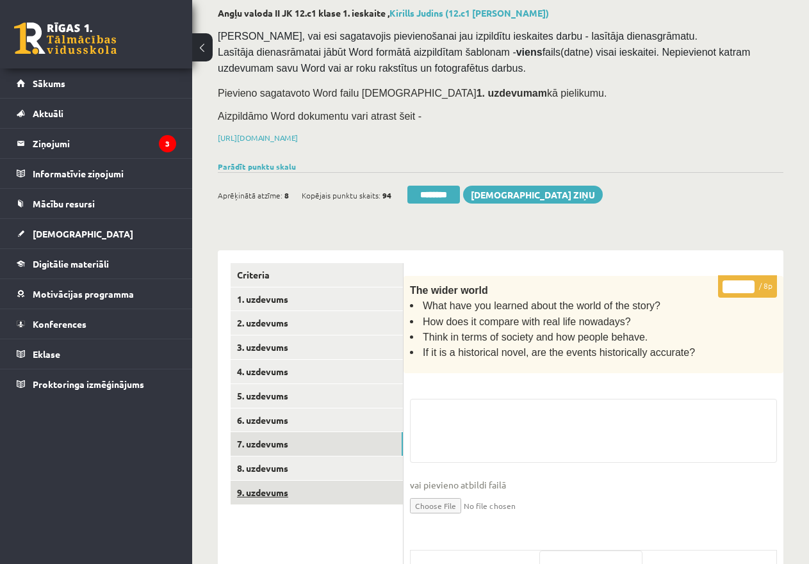
click at [298, 493] on link "9. uzdevums" at bounding box center [317, 493] width 172 height 24
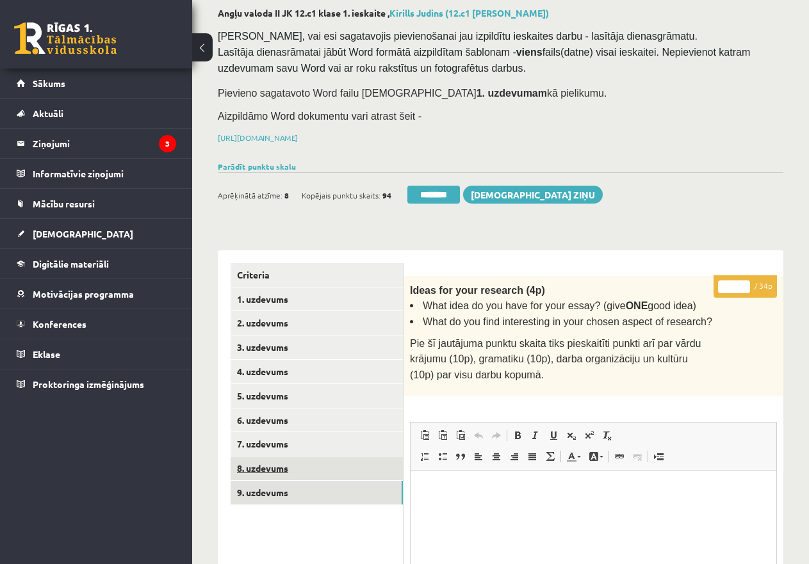
click at [281, 464] on link "8. uzdevums" at bounding box center [317, 469] width 172 height 24
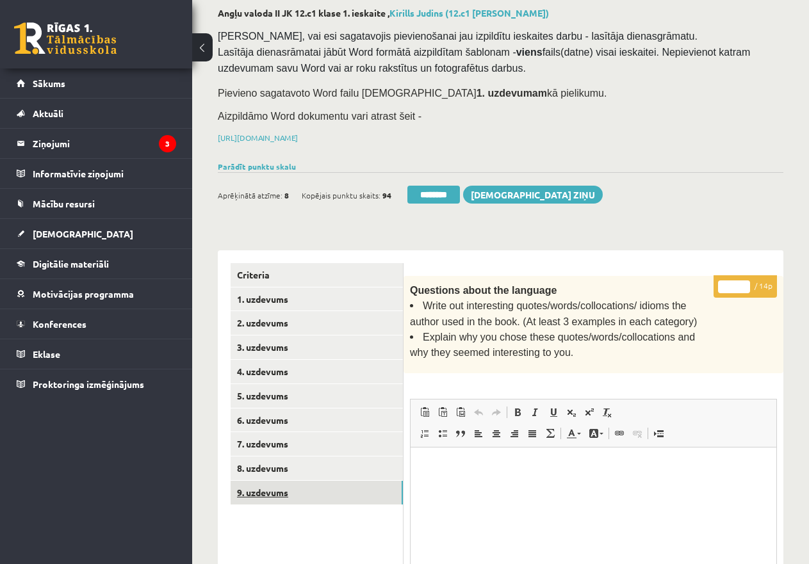
click at [299, 485] on link "9. uzdevums" at bounding box center [317, 493] width 172 height 24
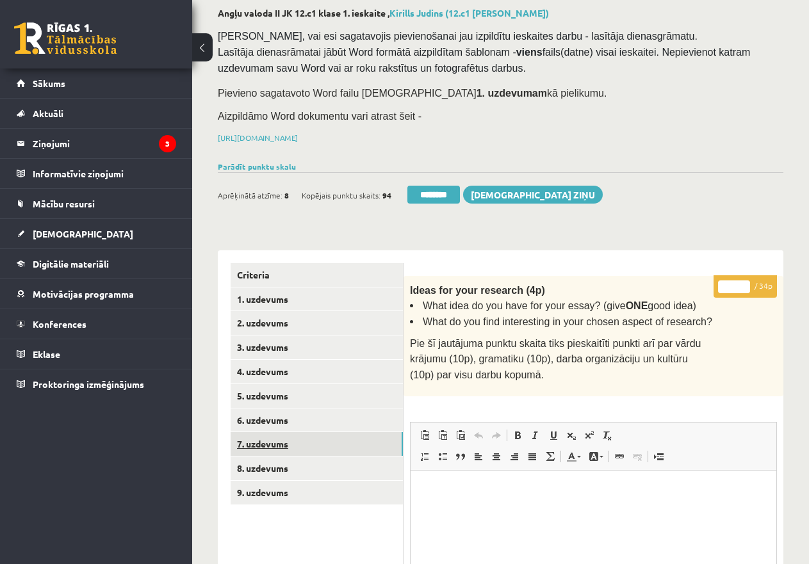
click at [276, 441] on link "7. uzdevums" at bounding box center [317, 444] width 172 height 24
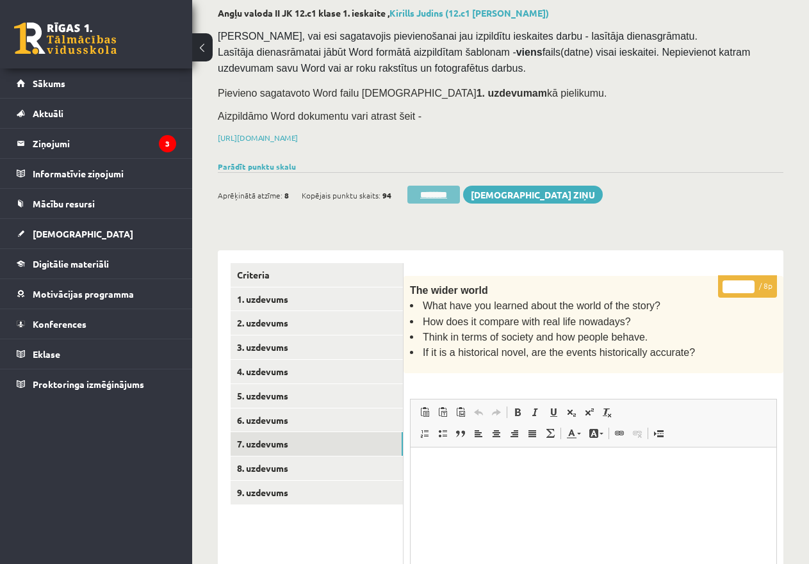
click at [423, 191] on input "********" at bounding box center [433, 195] width 53 height 18
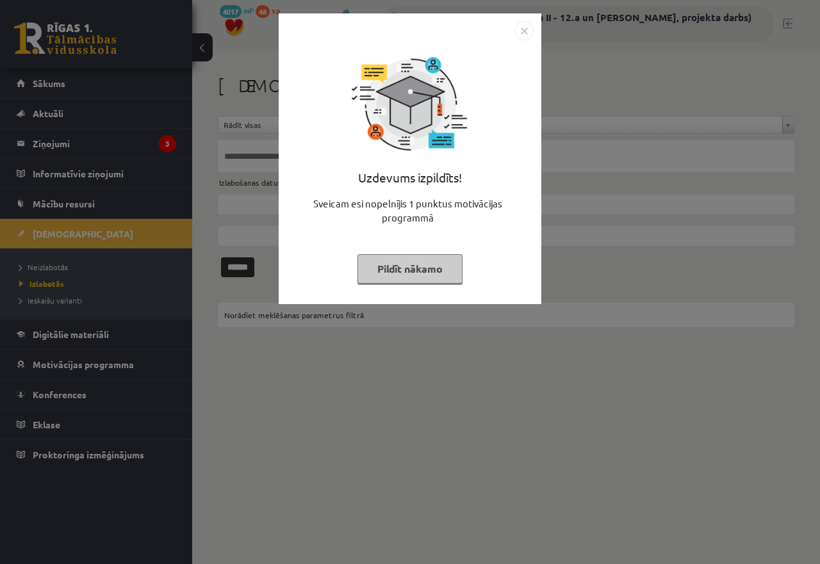
click at [383, 259] on button "Pildīt nākamo" at bounding box center [409, 268] width 105 height 29
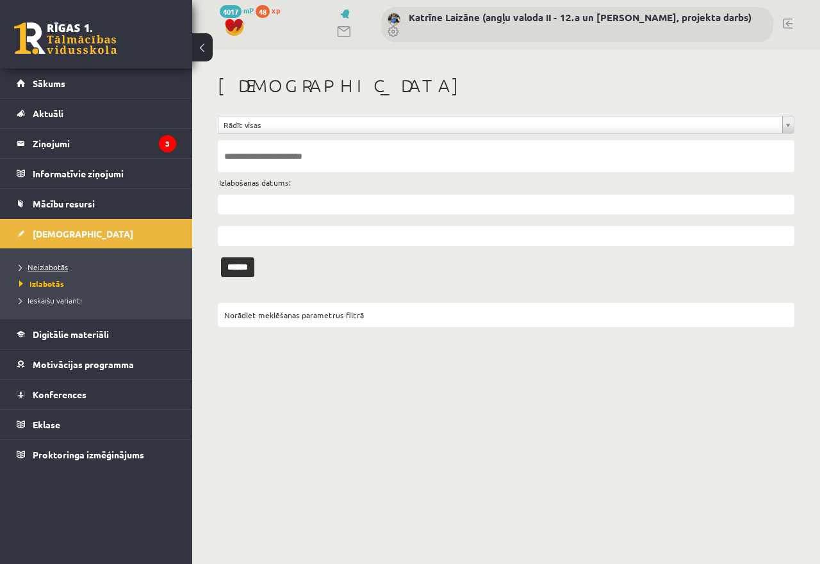
click at [63, 268] on span "Neizlabotās" at bounding box center [43, 267] width 49 height 10
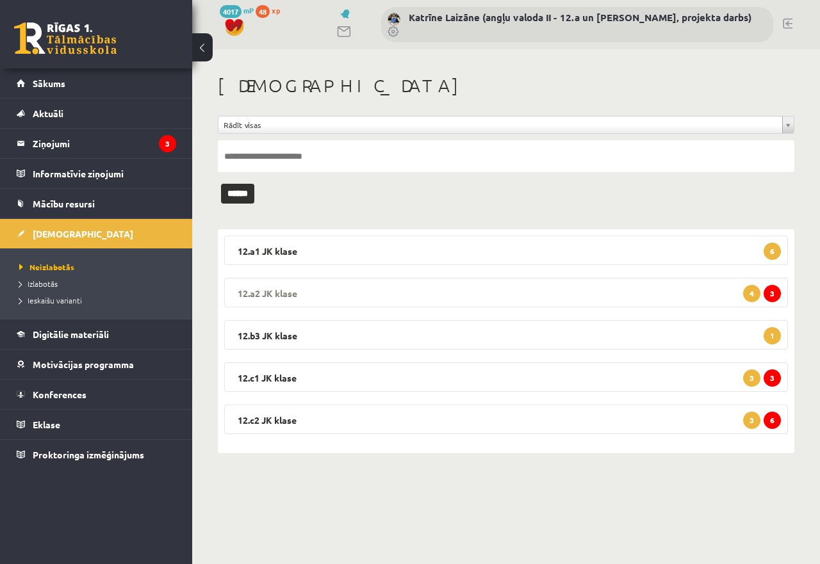
click at [589, 299] on legend "12.a2 JK klase 3 4" at bounding box center [506, 292] width 564 height 29
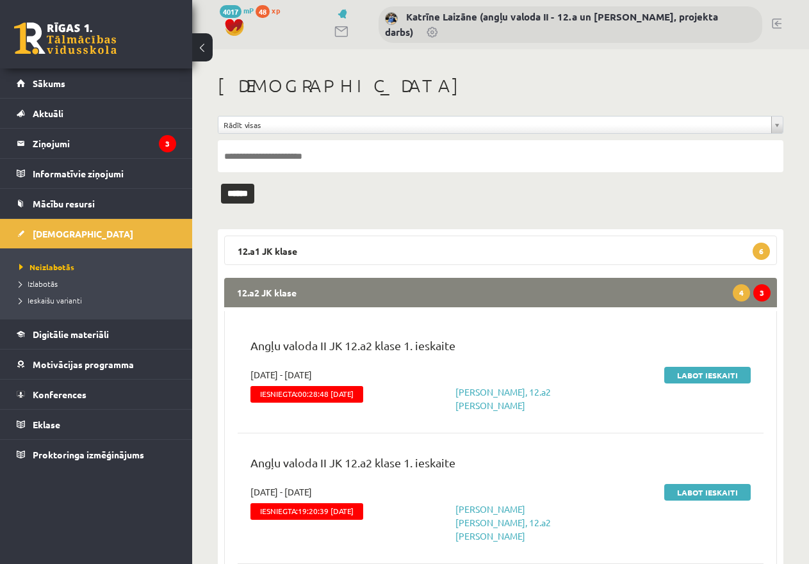
click at [589, 299] on legend "12.a2 JK klase 3 4" at bounding box center [500, 292] width 553 height 29
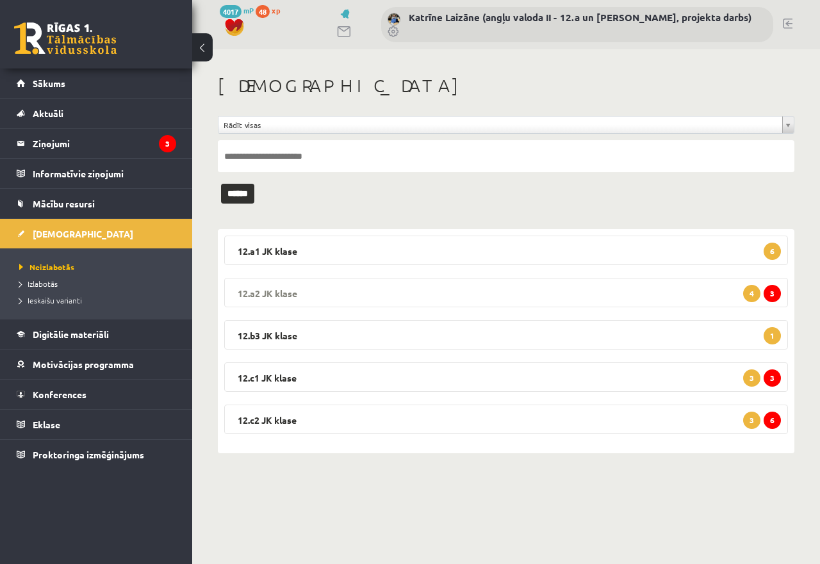
click at [556, 288] on legend "12.a2 JK klase 3 4" at bounding box center [506, 292] width 564 height 29
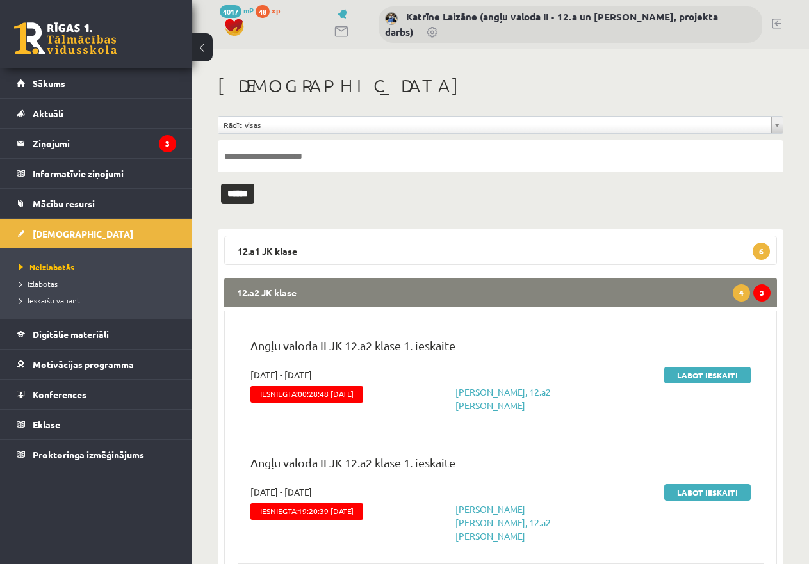
click at [555, 289] on legend "12.a2 JK klase 3 4" at bounding box center [500, 292] width 553 height 29
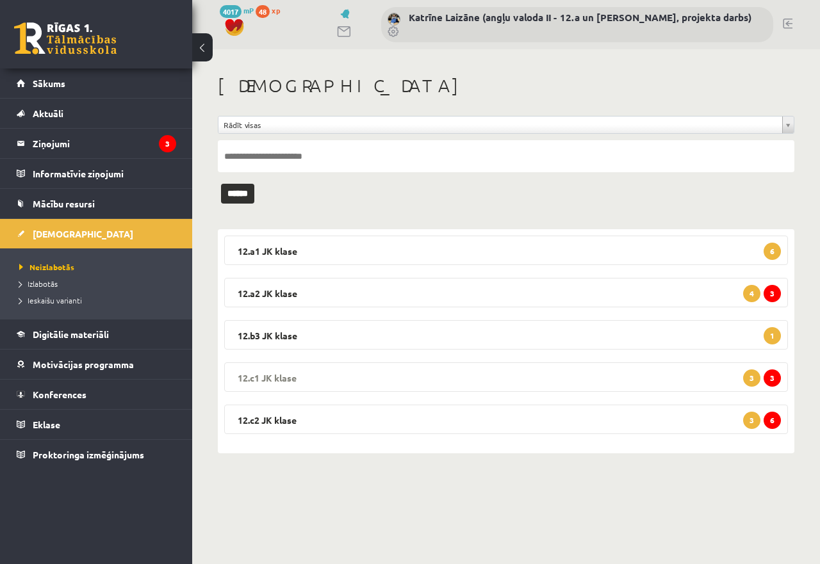
click at [584, 379] on legend "12.c1 [PERSON_NAME] 3 3" at bounding box center [506, 377] width 564 height 29
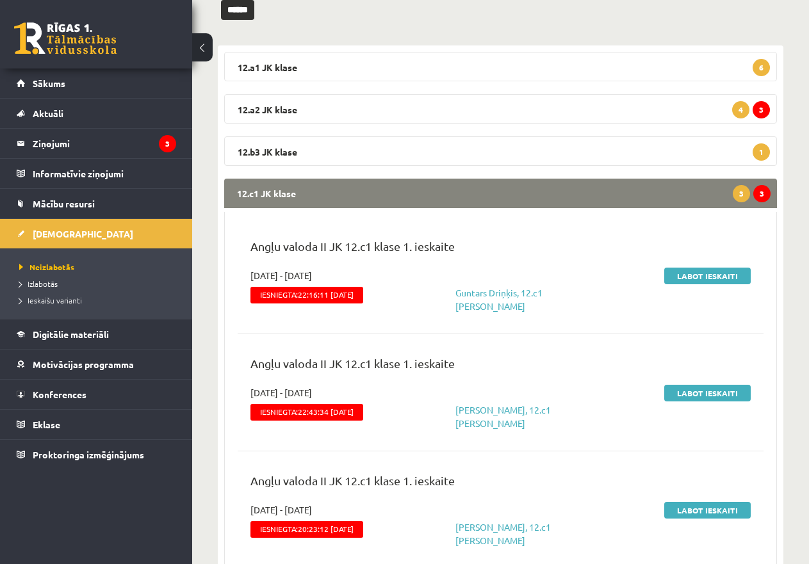
scroll to position [192, 0]
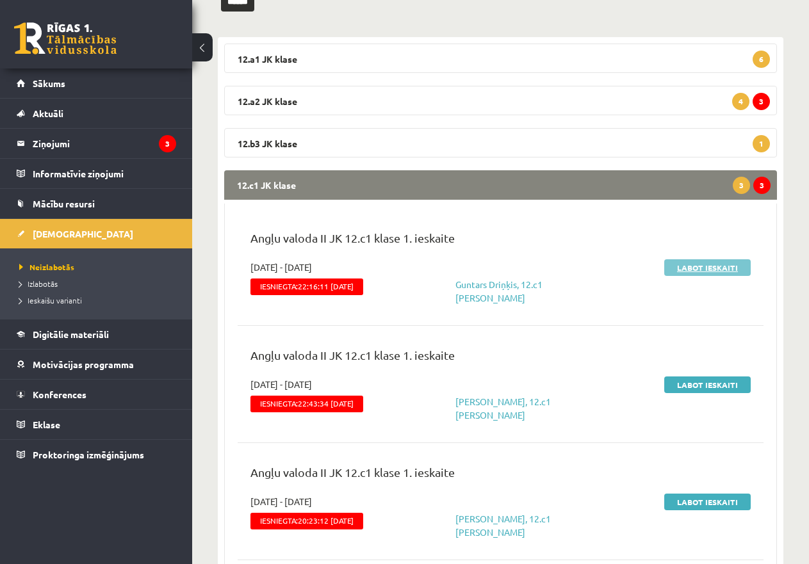
click at [712, 261] on link "Labot ieskaiti" at bounding box center [707, 267] width 86 height 17
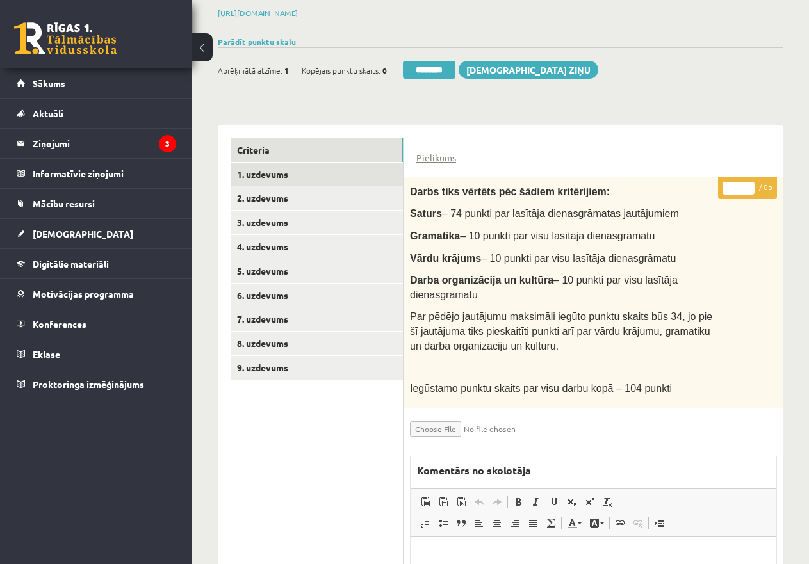
click at [264, 170] on link "1. uzdevums" at bounding box center [317, 175] width 172 height 24
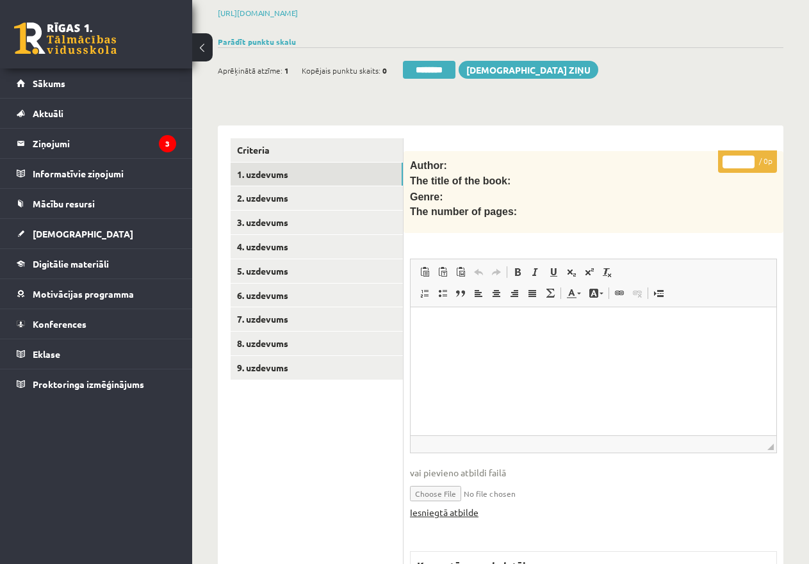
click at [450, 507] on link "Iesniegtā atbilde" at bounding box center [444, 512] width 69 height 13
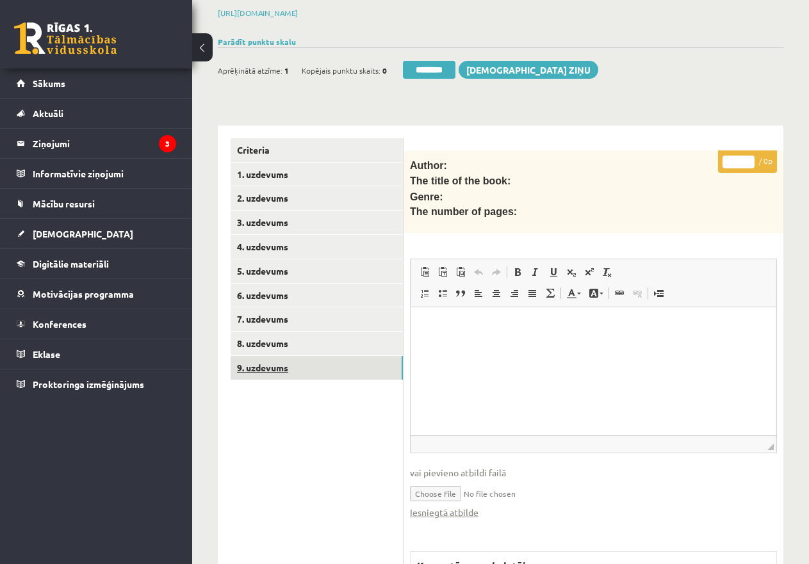
click at [309, 366] on link "9. uzdevums" at bounding box center [317, 368] width 172 height 24
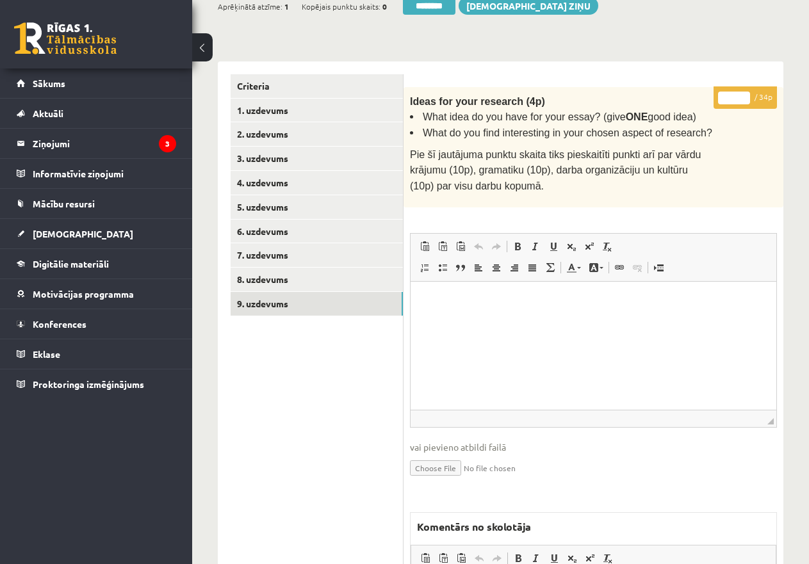
scroll to position [500, 0]
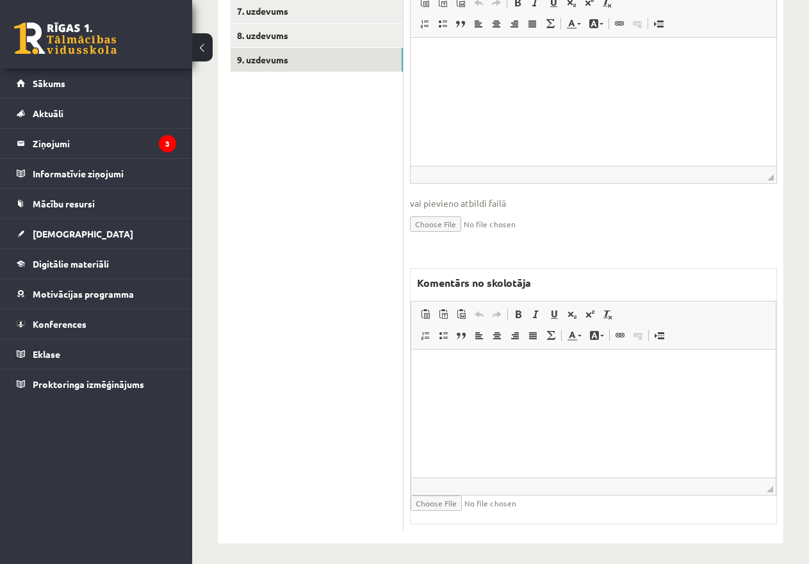
click at [456, 381] on html at bounding box center [593, 369] width 365 height 39
click at [281, 35] on link "8. uzdevums" at bounding box center [317, 36] width 172 height 24
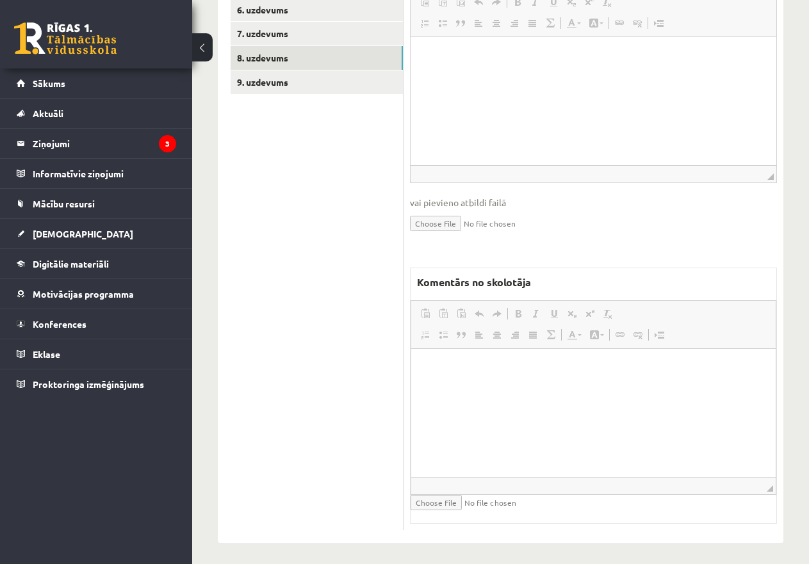
scroll to position [0, 0]
click at [482, 378] on html at bounding box center [593, 367] width 365 height 39
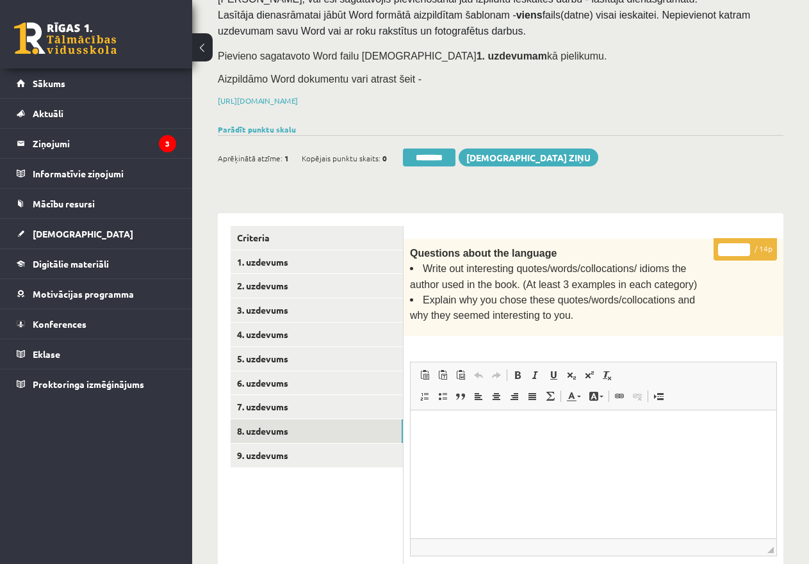
scroll to position [94, 0]
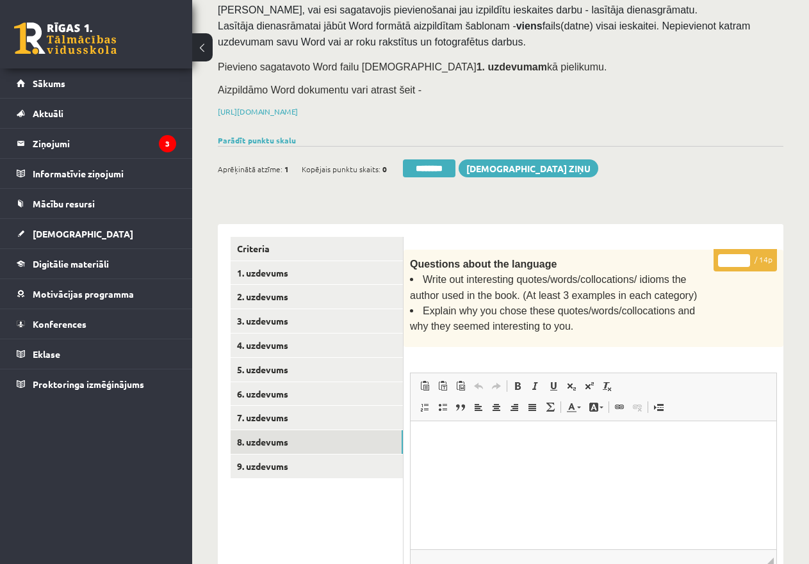
drag, startPoint x: 732, startPoint y: 256, endPoint x: 705, endPoint y: 255, distance: 26.3
drag, startPoint x: 734, startPoint y: 259, endPoint x: 714, endPoint y: 258, distance: 20.5
click at [714, 258] on p "* / 14p" at bounding box center [745, 260] width 63 height 22
type input "*"
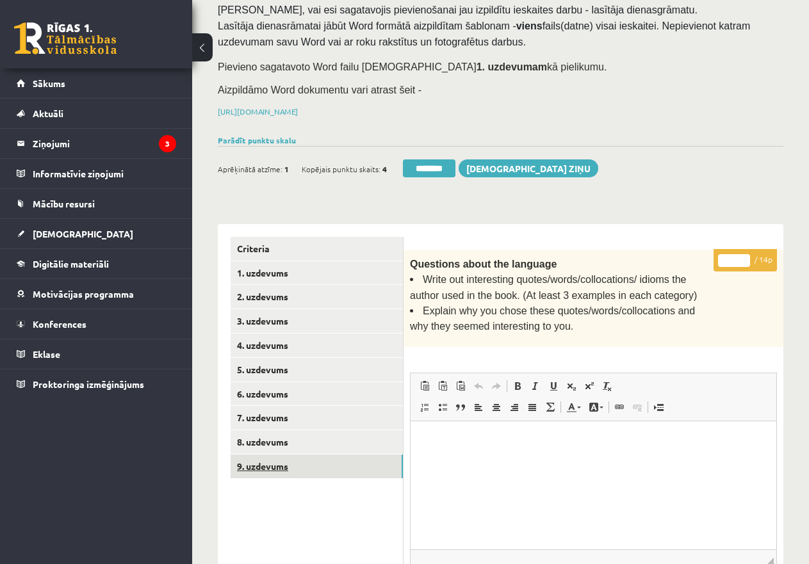
click at [277, 464] on link "9. uzdevums" at bounding box center [317, 467] width 172 height 24
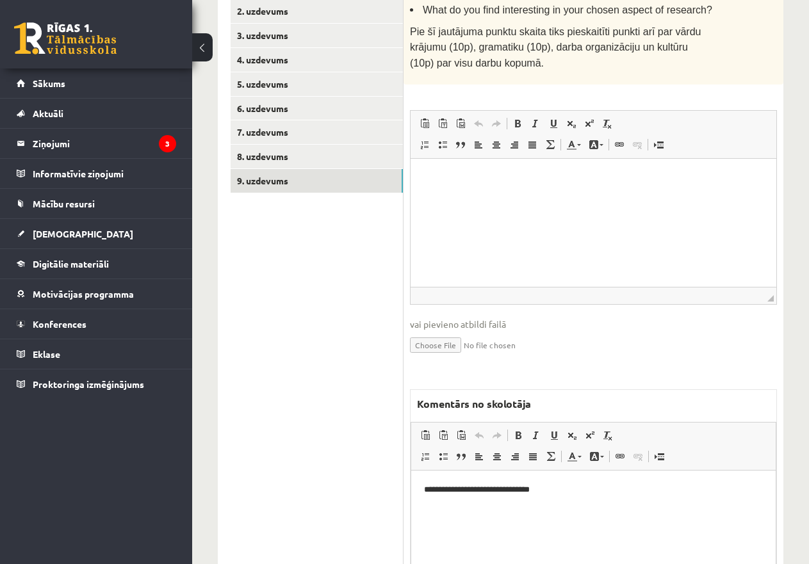
scroll to position [500, 0]
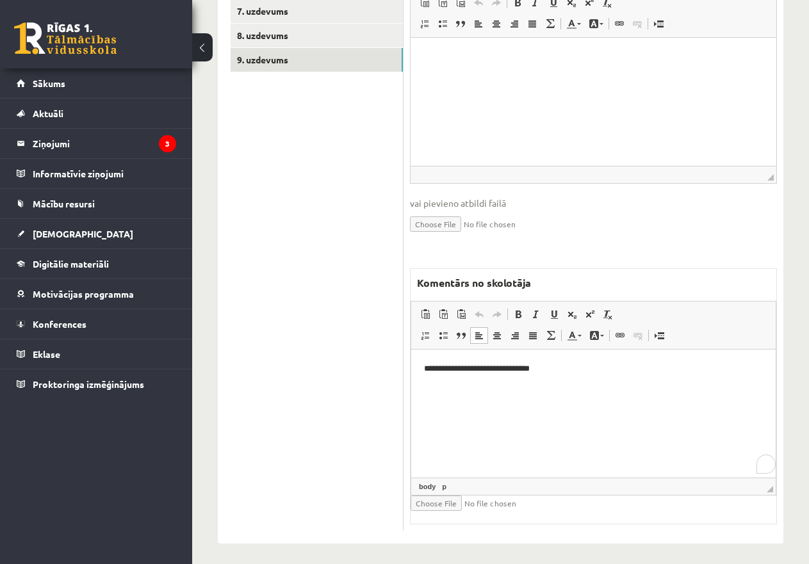
click at [581, 366] on p "**********" at bounding box center [593, 369] width 339 height 13
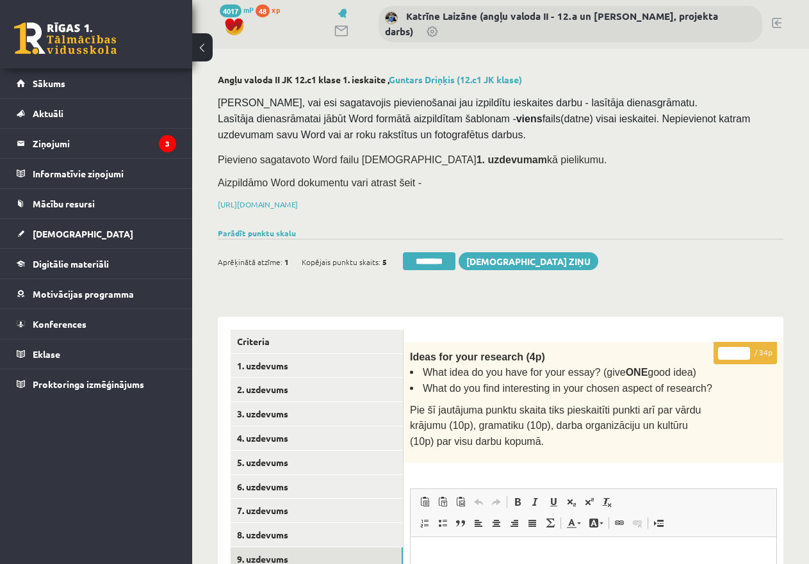
scroll to position [0, 0]
click at [726, 351] on input "*" at bounding box center [734, 354] width 32 height 13
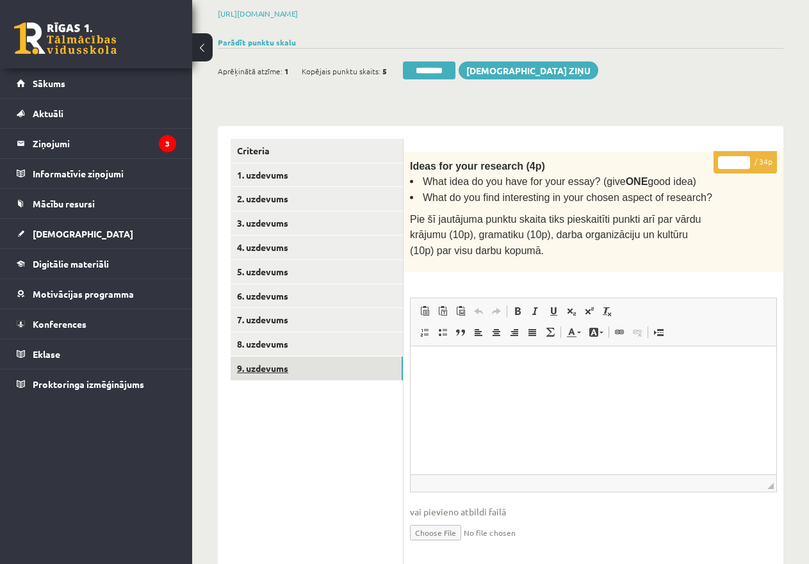
scroll to position [192, 0]
type input "**"
click at [272, 342] on link "8. uzdevums" at bounding box center [317, 344] width 172 height 24
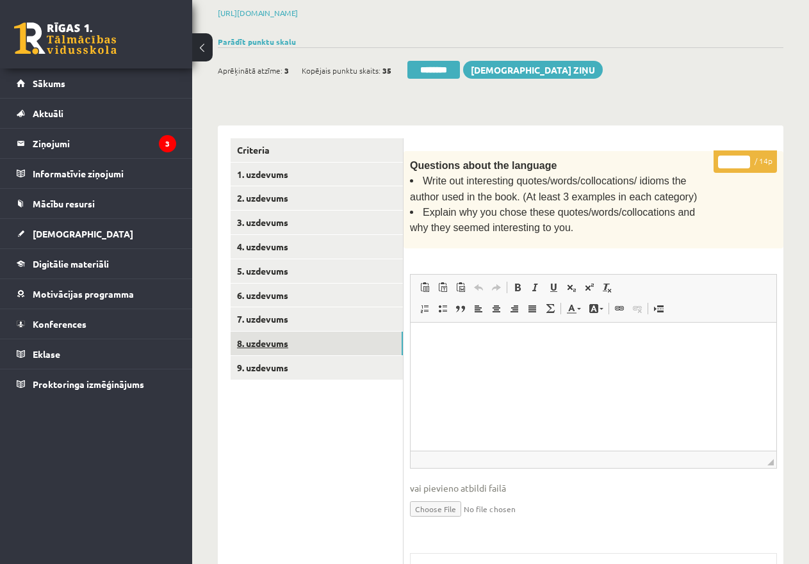
scroll to position [0, 0]
click at [277, 315] on link "7. uzdevums" at bounding box center [317, 319] width 172 height 24
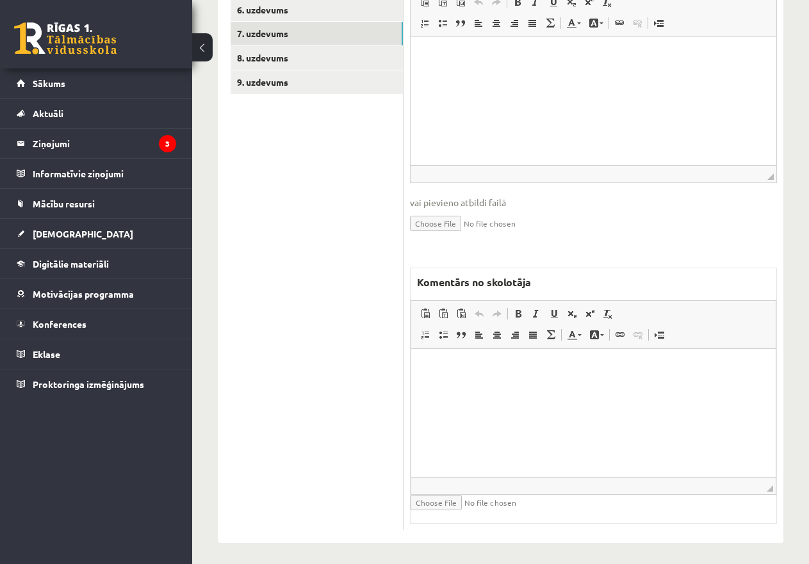
scroll to position [158, 0]
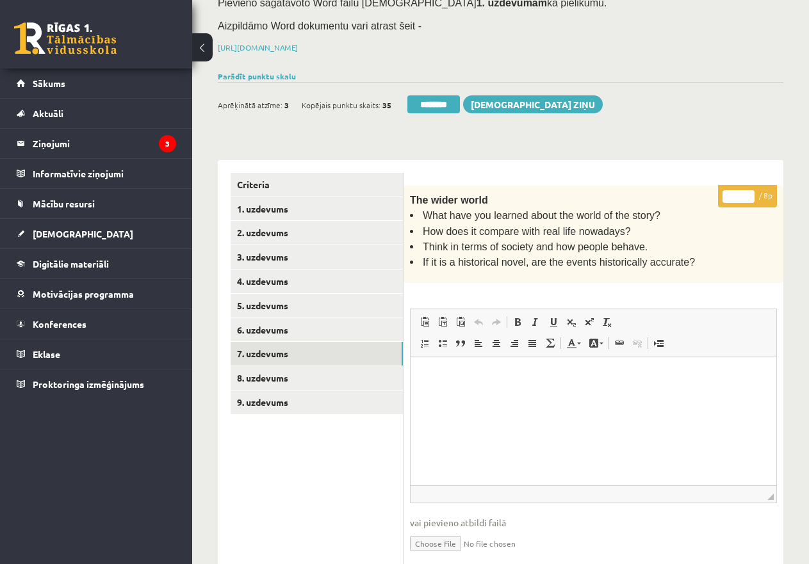
type input "*"
click at [744, 192] on input "*" at bounding box center [739, 196] width 32 height 13
click at [286, 326] on link "6. uzdevums" at bounding box center [317, 330] width 172 height 24
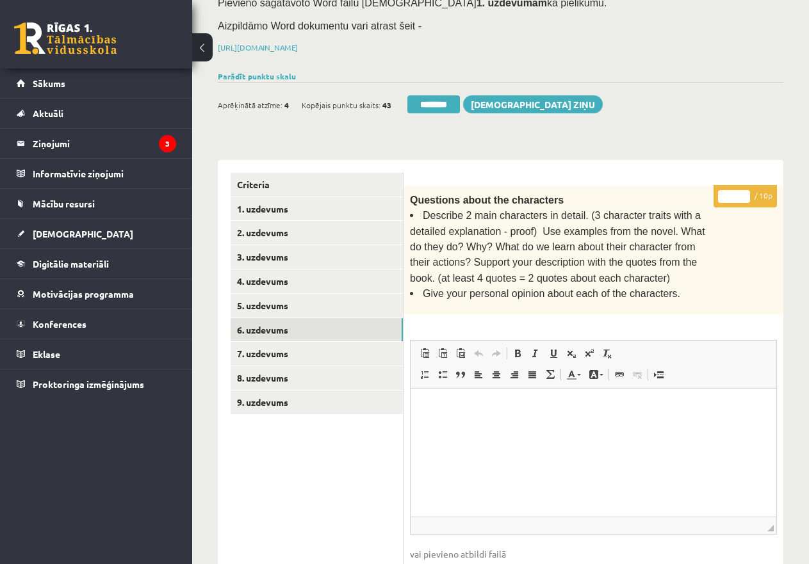
scroll to position [0, 0]
click at [726, 195] on input "*" at bounding box center [734, 196] width 32 height 13
type input "**"
click at [300, 307] on link "5. uzdevums" at bounding box center [317, 306] width 172 height 24
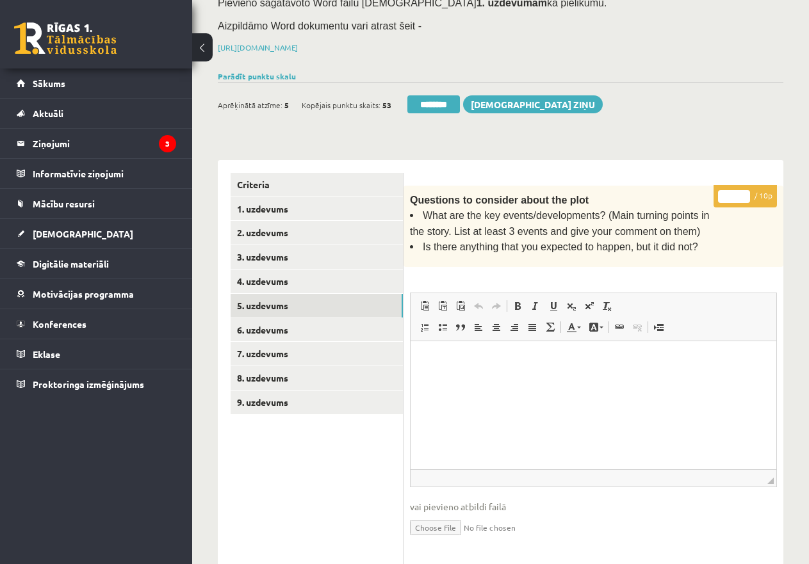
click at [723, 191] on input "*" at bounding box center [734, 196] width 32 height 13
type input "**"
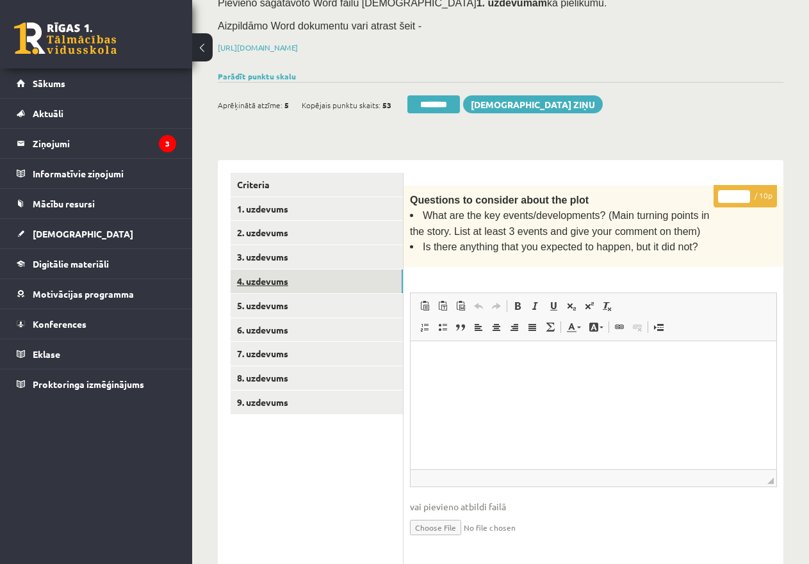
click at [259, 273] on link "4. uzdevums" at bounding box center [317, 282] width 172 height 24
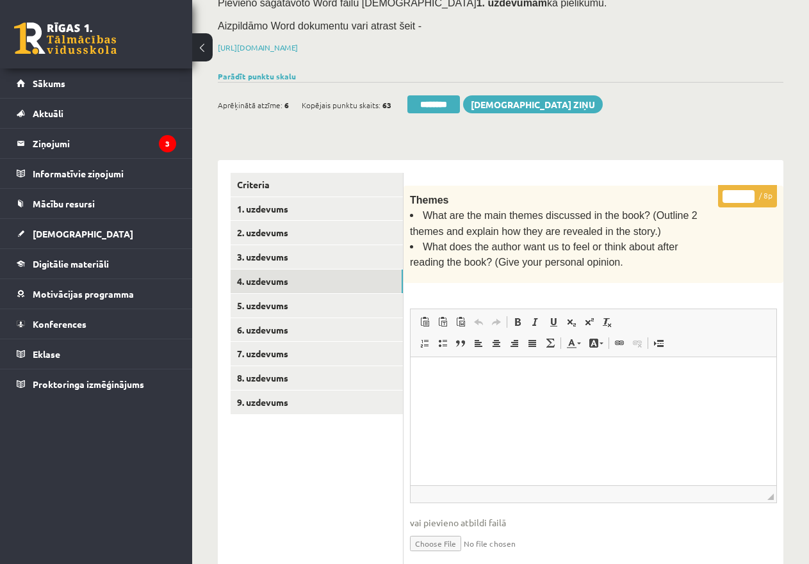
click at [731, 196] on input "*" at bounding box center [739, 196] width 32 height 13
type input "**"
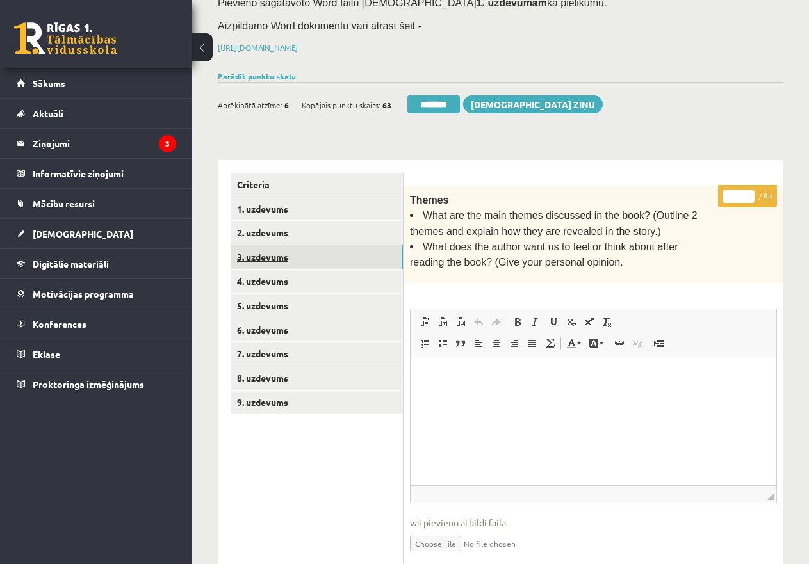
click at [277, 252] on link "3. uzdevums" at bounding box center [317, 257] width 172 height 24
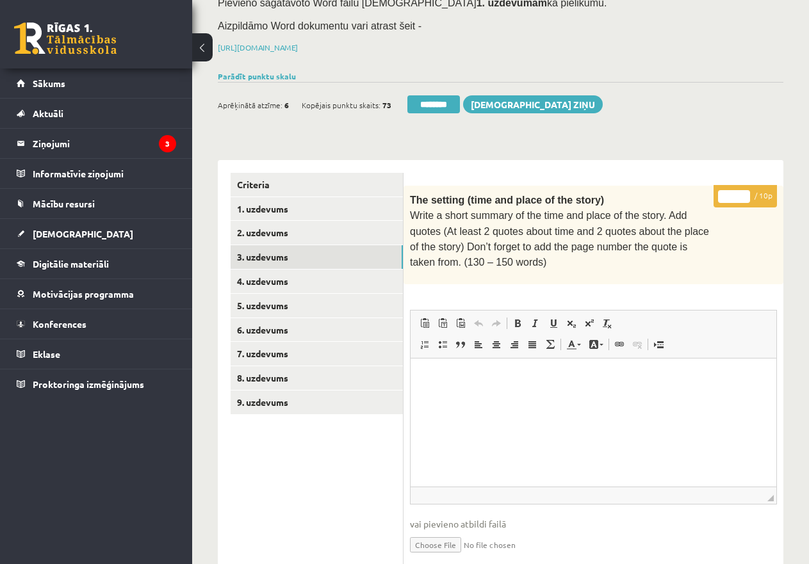
click at [727, 193] on input "*" at bounding box center [734, 196] width 32 height 13
type input "**"
click at [300, 233] on link "2. uzdevums" at bounding box center [317, 233] width 172 height 24
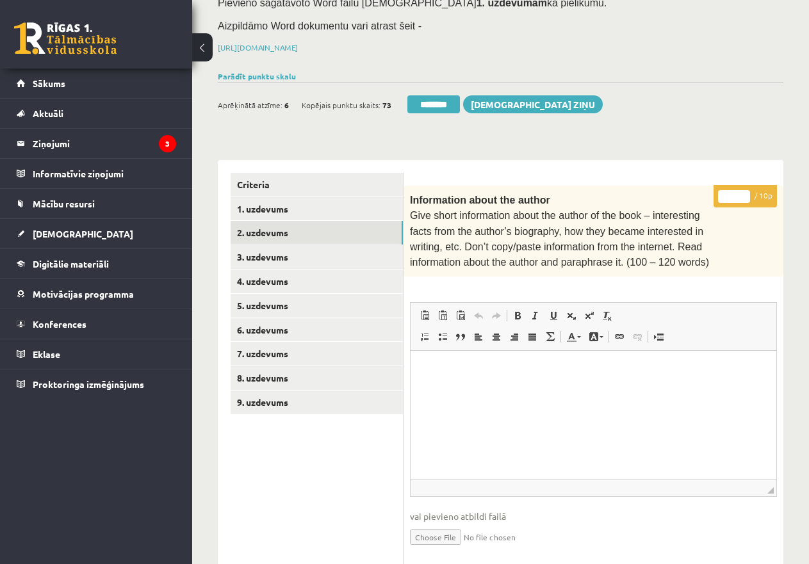
click at [730, 195] on input "*" at bounding box center [734, 196] width 32 height 13
type input "**"
click at [332, 208] on link "1. uzdevums" at bounding box center [317, 209] width 172 height 24
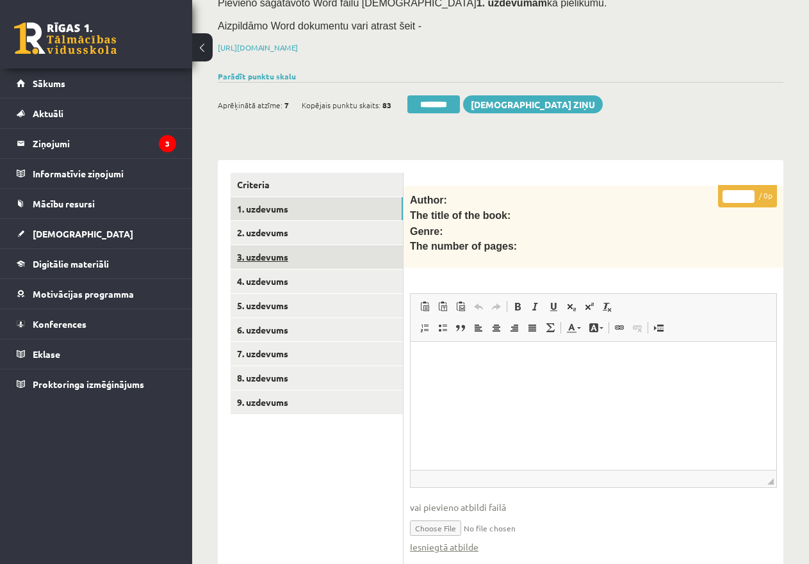
click at [312, 254] on link "3. uzdevums" at bounding box center [317, 257] width 172 height 24
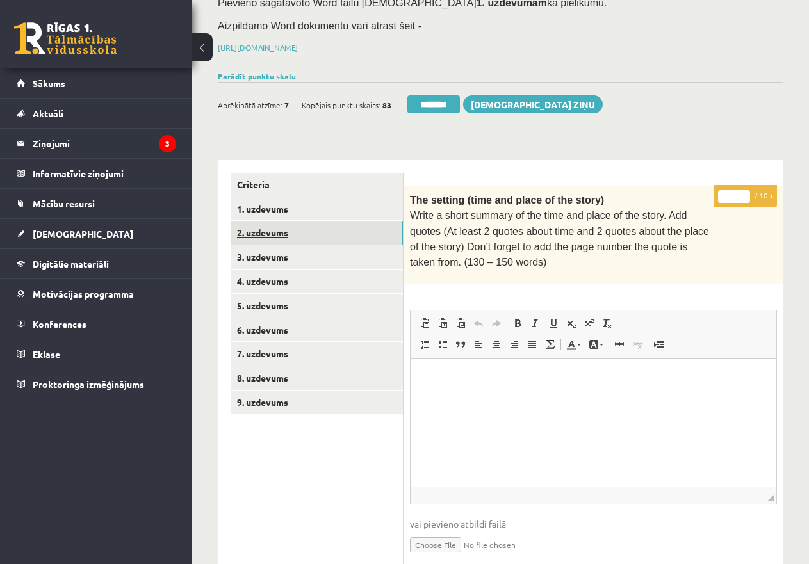
click at [308, 232] on link "2. uzdevums" at bounding box center [317, 233] width 172 height 24
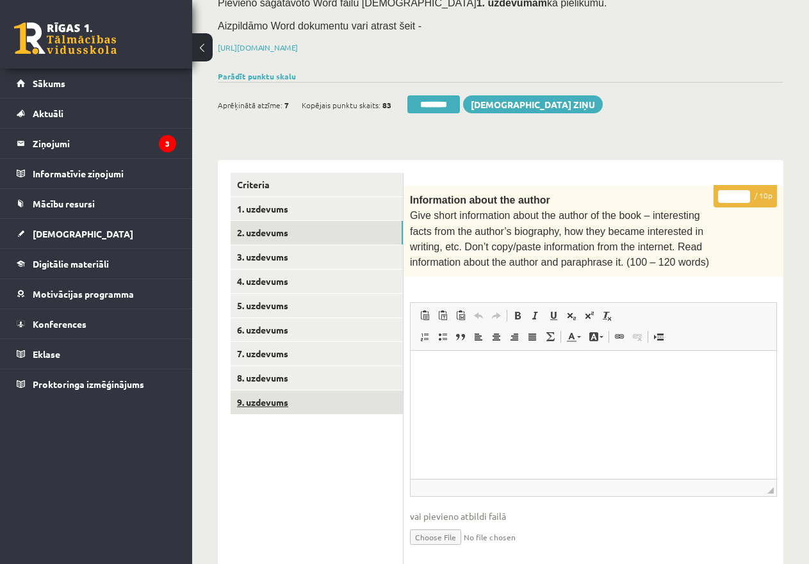
click at [290, 398] on link "9. uzdevums" at bounding box center [317, 403] width 172 height 24
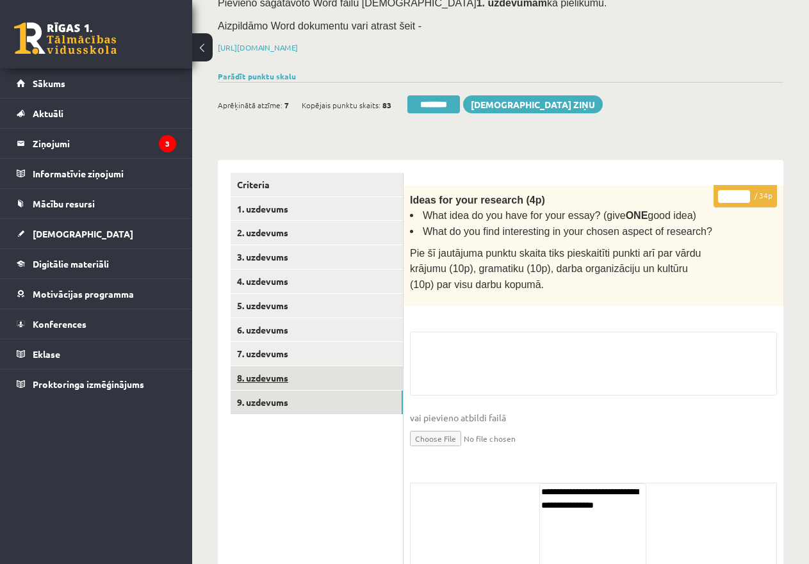
click at [277, 370] on link "8. uzdevums" at bounding box center [317, 378] width 172 height 24
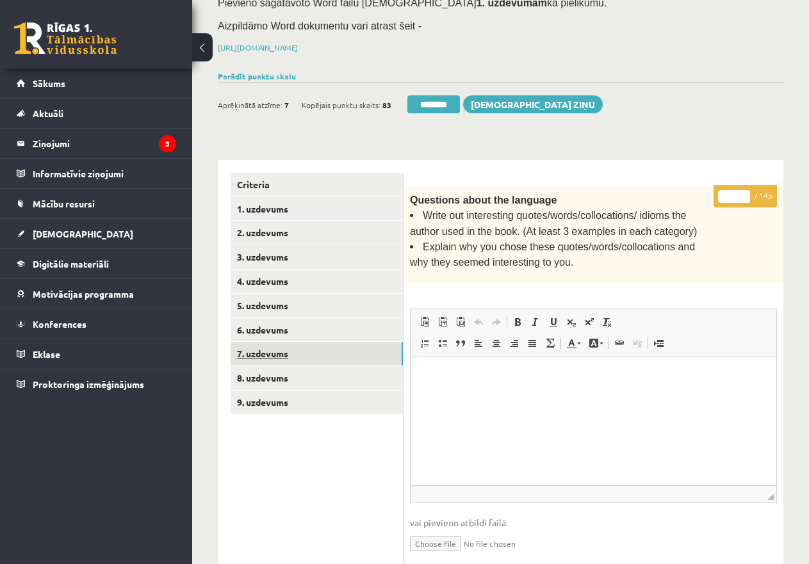
click at [286, 347] on link "7. uzdevums" at bounding box center [317, 354] width 172 height 24
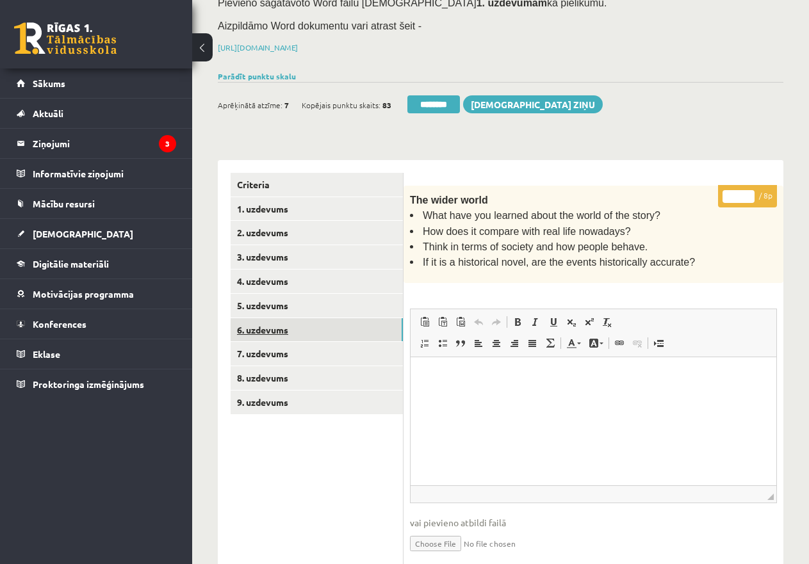
click at [300, 318] on link "6. uzdevums" at bounding box center [317, 330] width 172 height 24
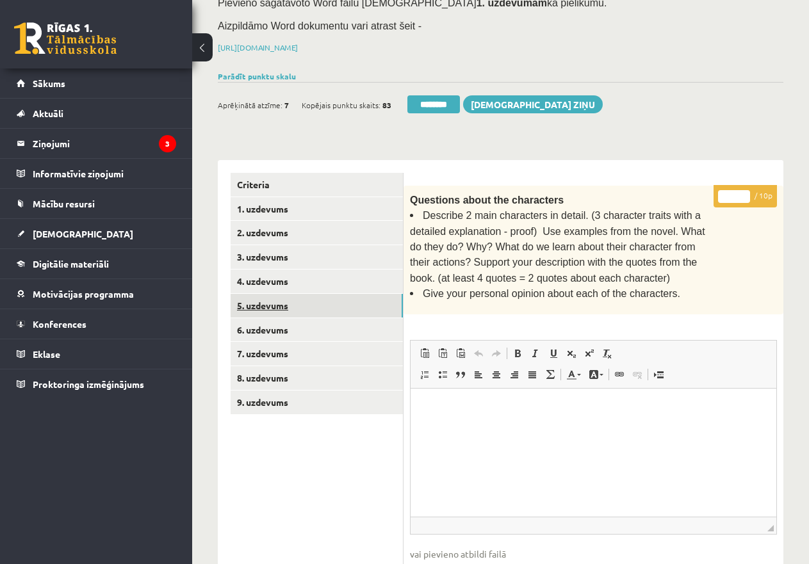
click at [313, 296] on link "5. uzdevums" at bounding box center [317, 306] width 172 height 24
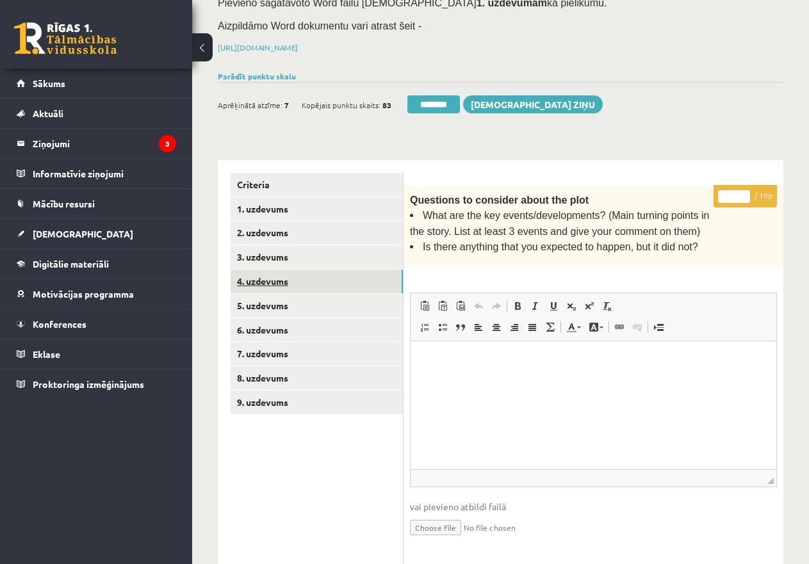
click at [313, 278] on link "4. uzdevums" at bounding box center [317, 282] width 172 height 24
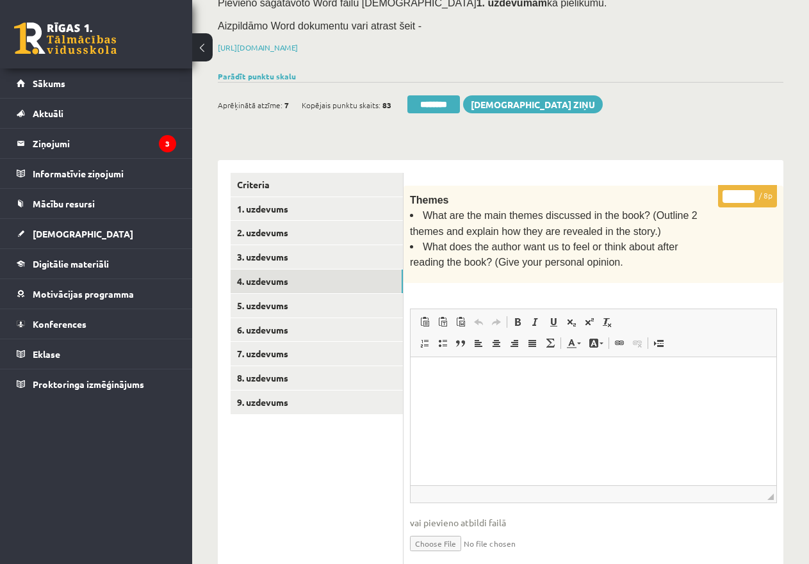
type input "*"
click at [751, 190] on input "*" at bounding box center [739, 196] width 32 height 13
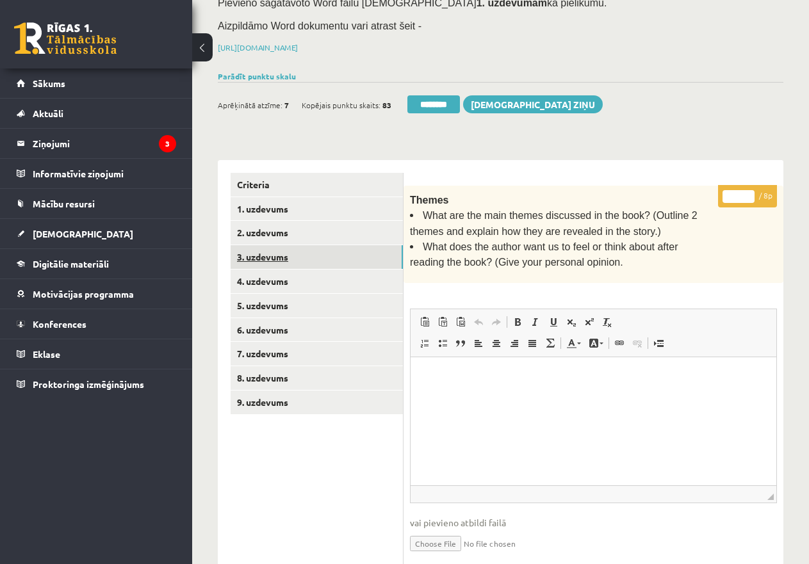
click at [286, 254] on link "3. uzdevums" at bounding box center [317, 257] width 172 height 24
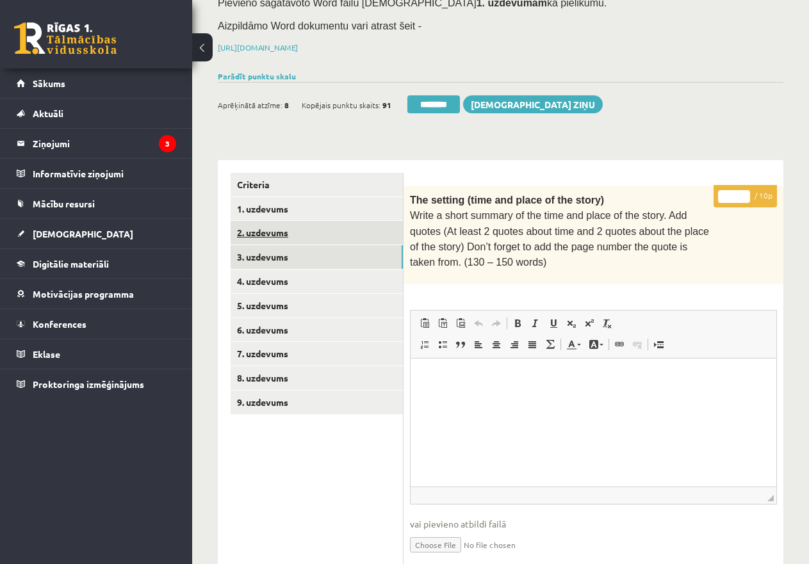
click at [283, 230] on link "2. uzdevums" at bounding box center [317, 233] width 172 height 24
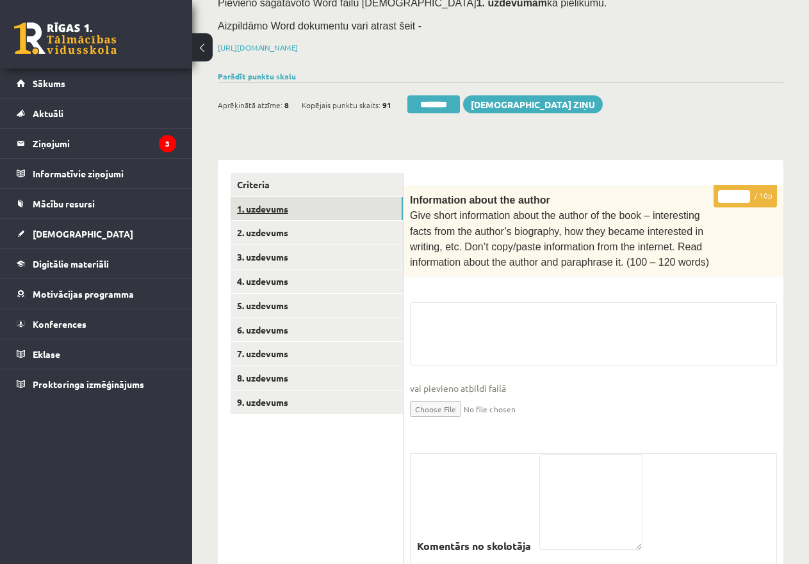
click at [296, 206] on link "1. uzdevums" at bounding box center [317, 209] width 172 height 24
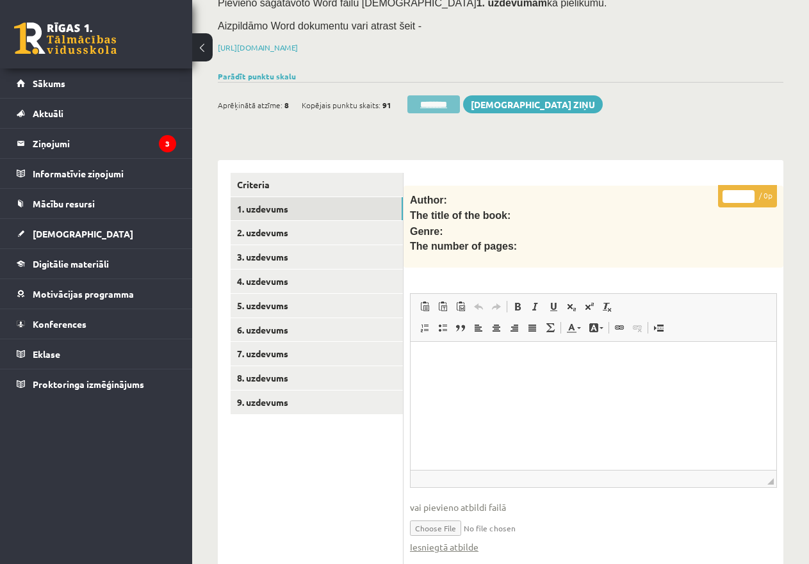
click at [434, 102] on input "********" at bounding box center [433, 104] width 53 height 18
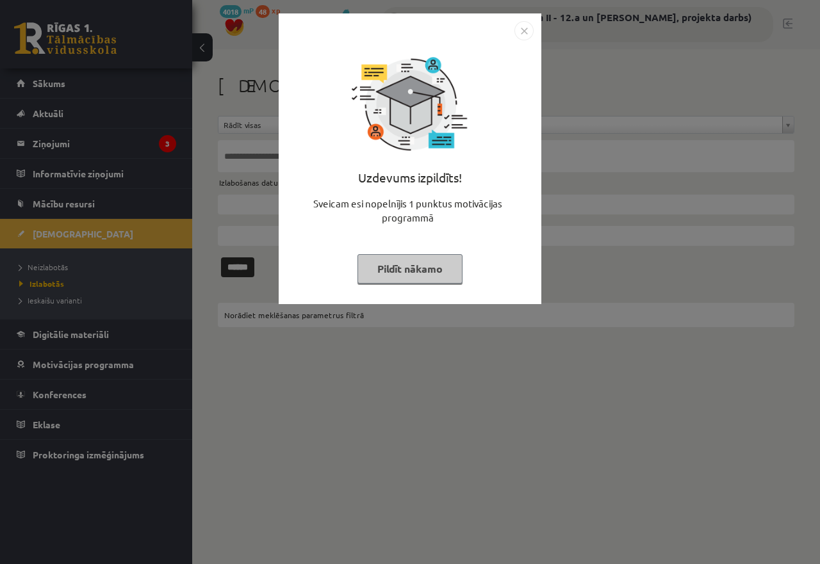
click at [402, 264] on button "Pildīt nākamo" at bounding box center [409, 268] width 105 height 29
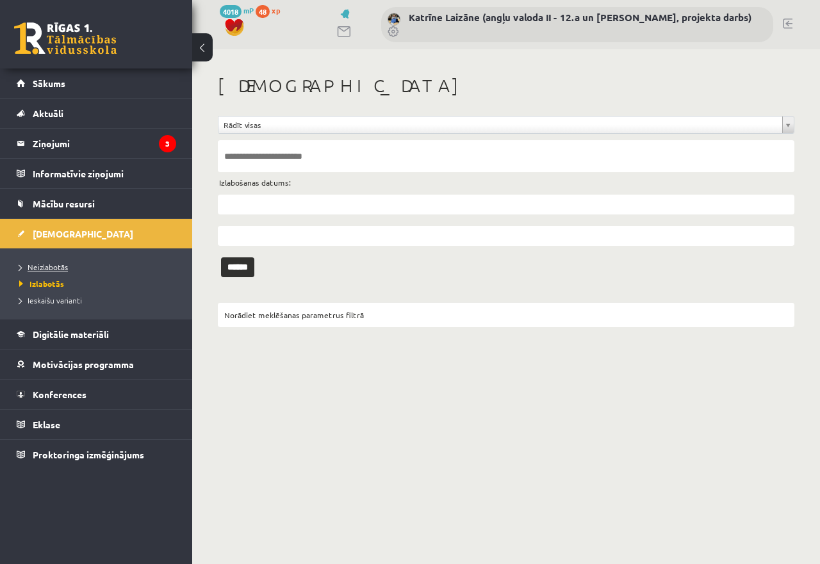
click at [55, 261] on link "Neizlabotās" at bounding box center [99, 267] width 160 height 12
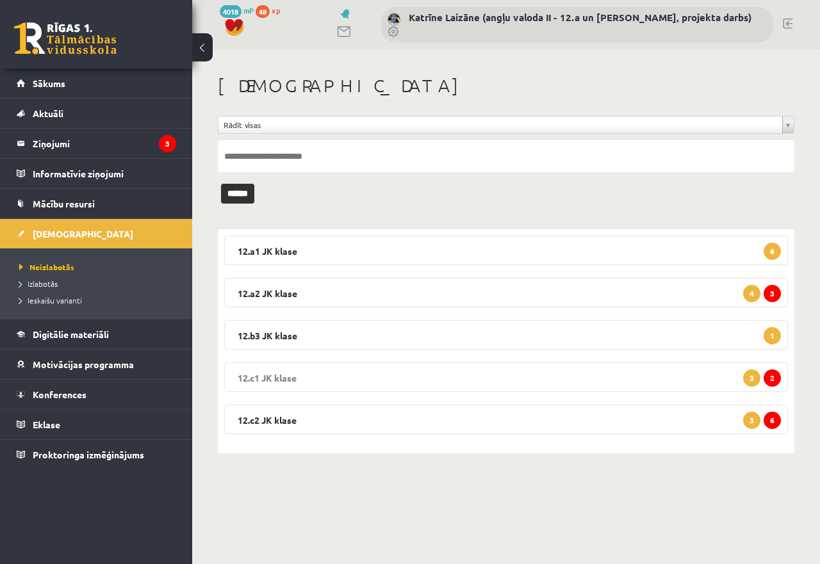
click at [555, 370] on legend "12.c1 [PERSON_NAME] 2 3" at bounding box center [506, 377] width 564 height 29
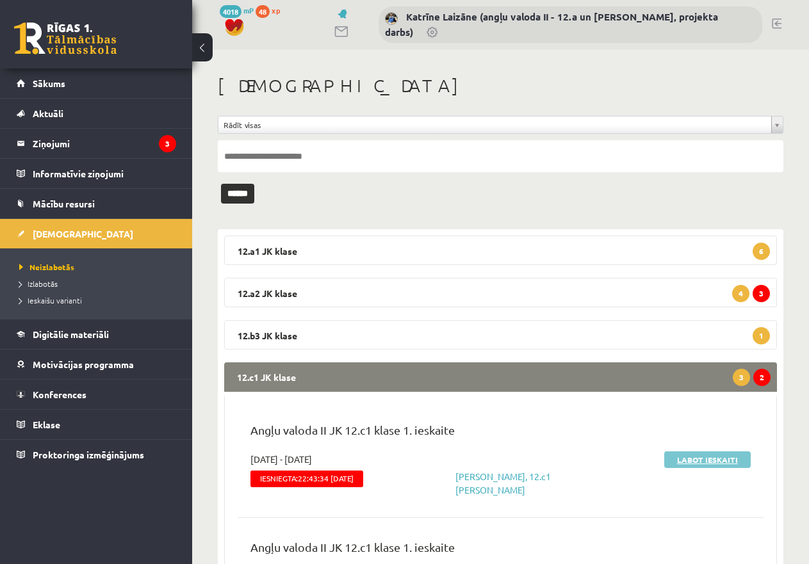
click at [691, 461] on link "Labot ieskaiti" at bounding box center [707, 460] width 86 height 17
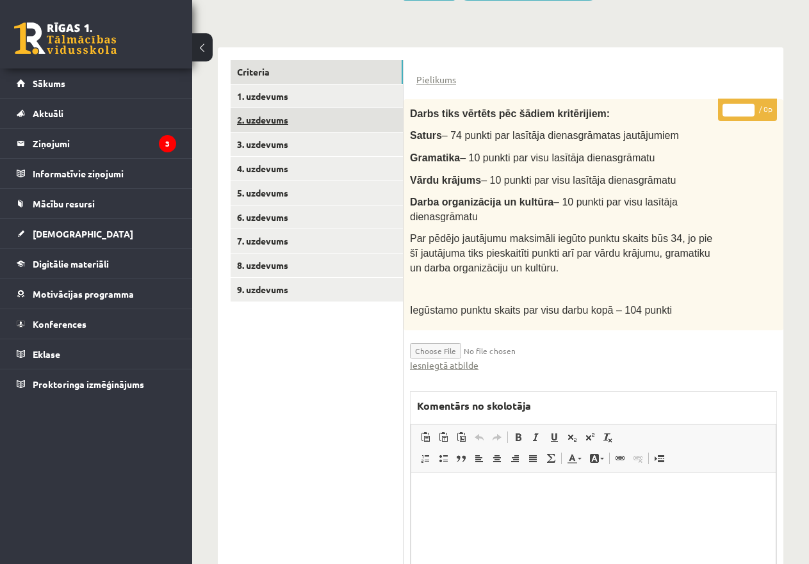
click at [266, 114] on link "2. uzdevums" at bounding box center [317, 120] width 172 height 24
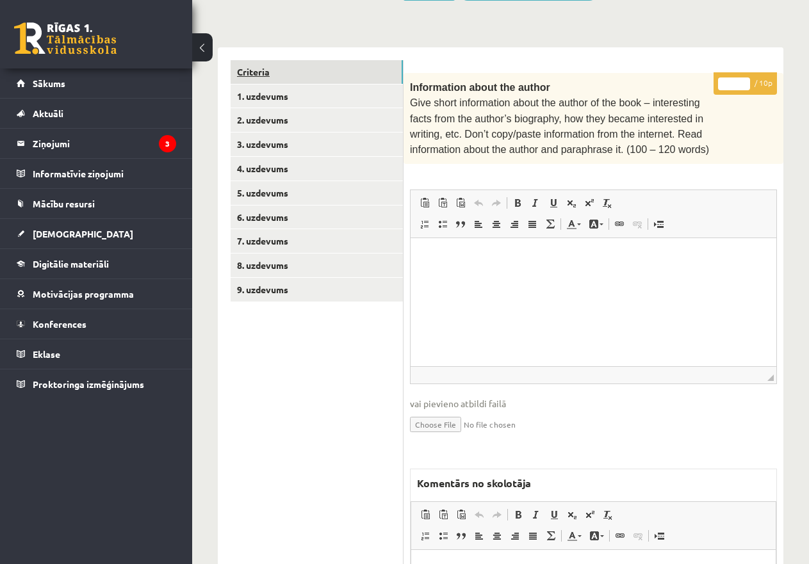
click at [249, 69] on link "Criteria" at bounding box center [317, 72] width 172 height 24
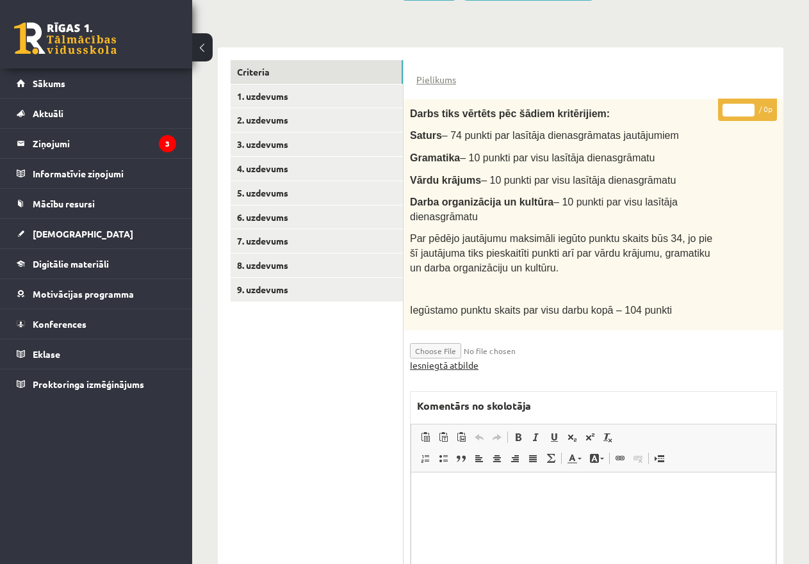
click at [449, 363] on link "Iesniegtā atbilde" at bounding box center [444, 365] width 69 height 13
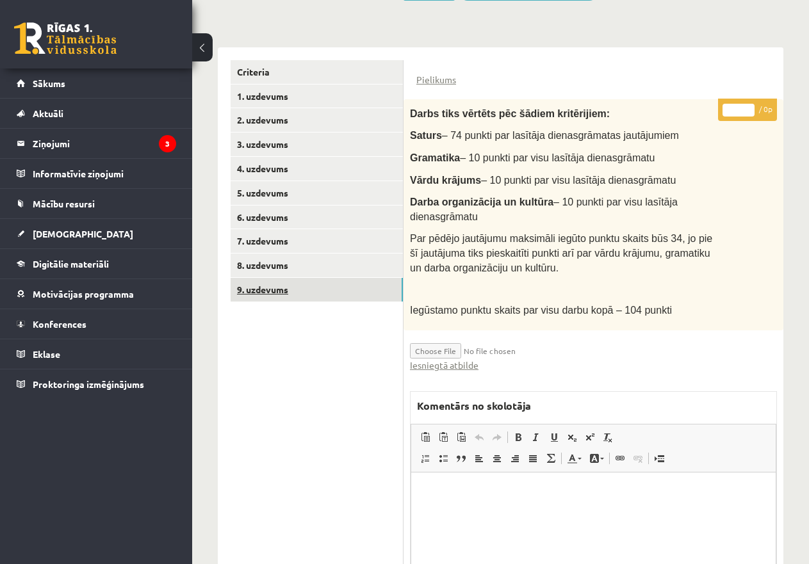
click at [323, 284] on link "9. uzdevums" at bounding box center [317, 290] width 172 height 24
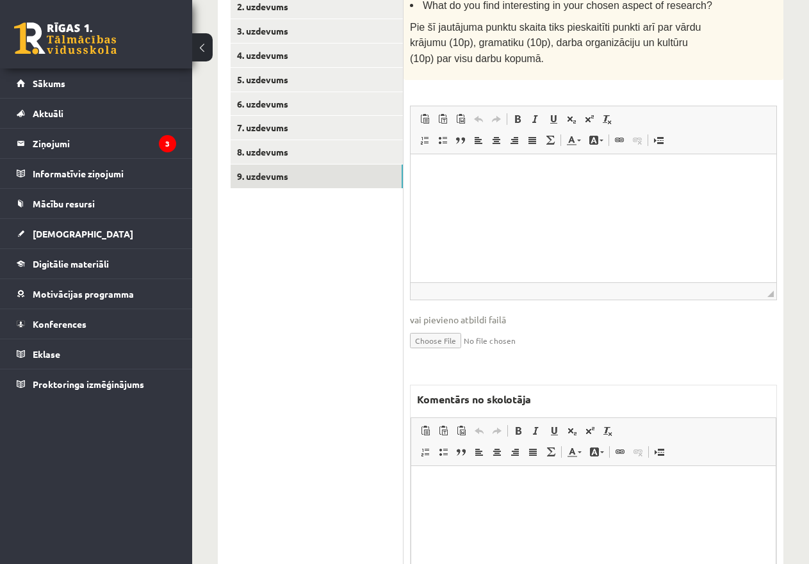
scroll to position [500, 0]
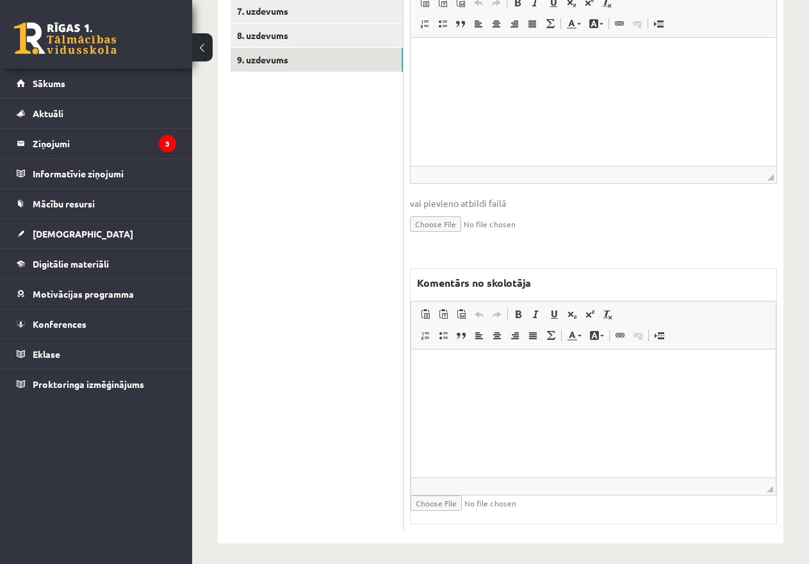
click at [459, 385] on html at bounding box center [593, 369] width 365 height 39
drag, startPoint x: 459, startPoint y: 385, endPoint x: 464, endPoint y: 392, distance: 8.7
click at [464, 389] on html at bounding box center [593, 369] width 365 height 39
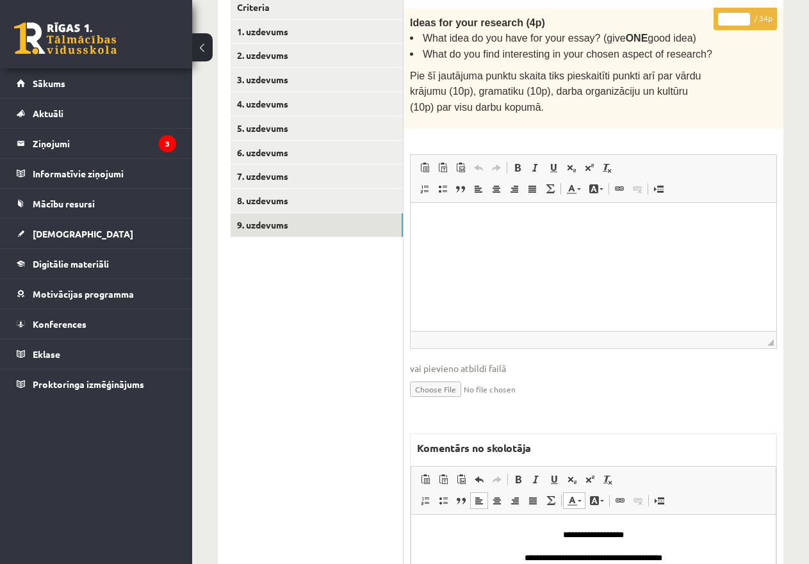
scroll to position [116, 0]
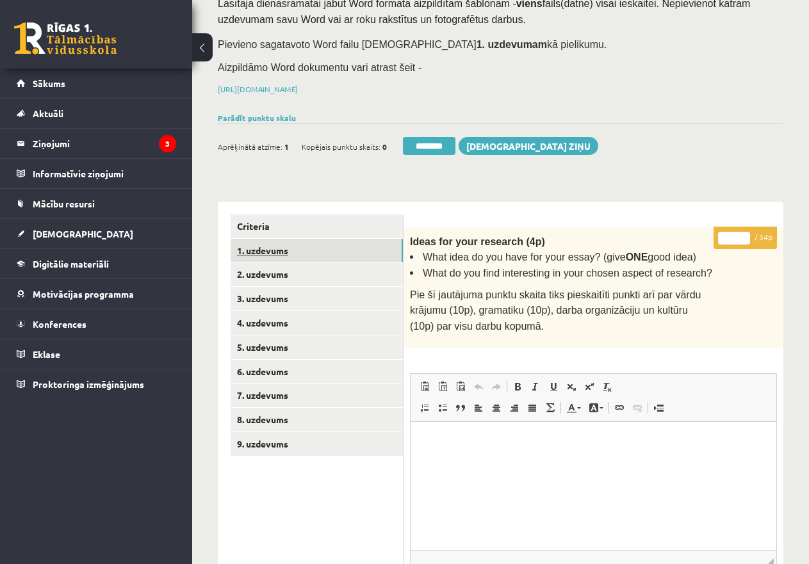
click at [307, 245] on link "1. uzdevums" at bounding box center [317, 251] width 172 height 24
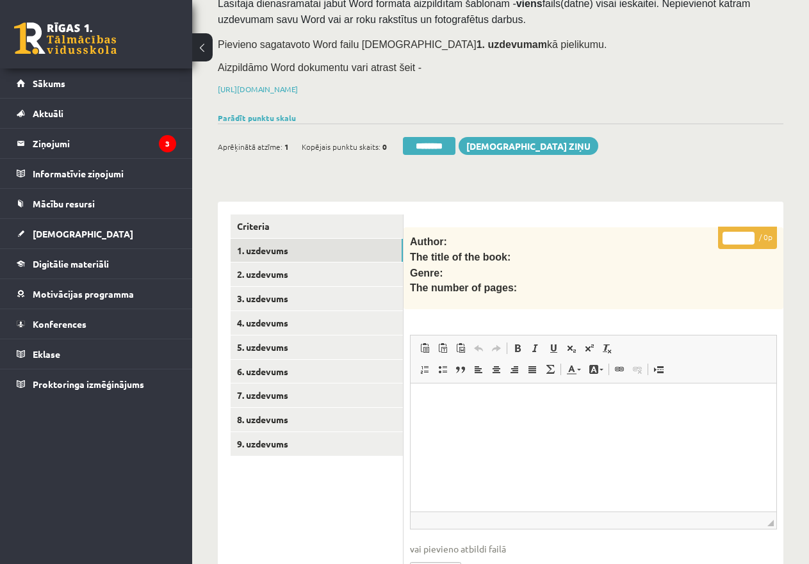
scroll to position [436, 0]
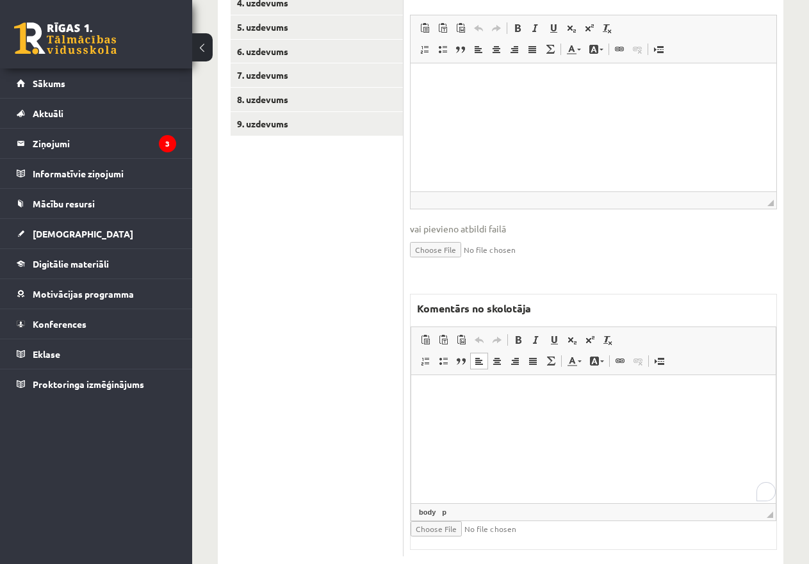
click at [473, 402] on html at bounding box center [593, 394] width 365 height 39
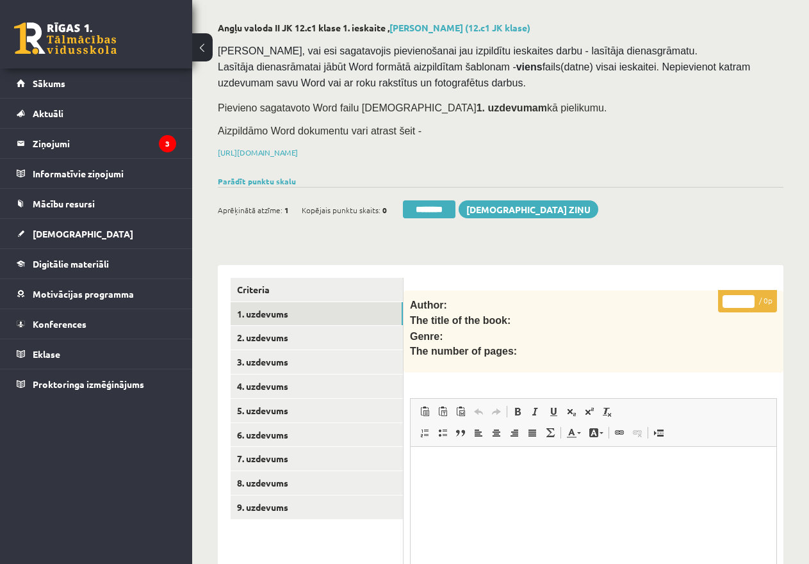
scroll to position [52, 0]
click at [279, 280] on link "Criteria" at bounding box center [317, 291] width 172 height 24
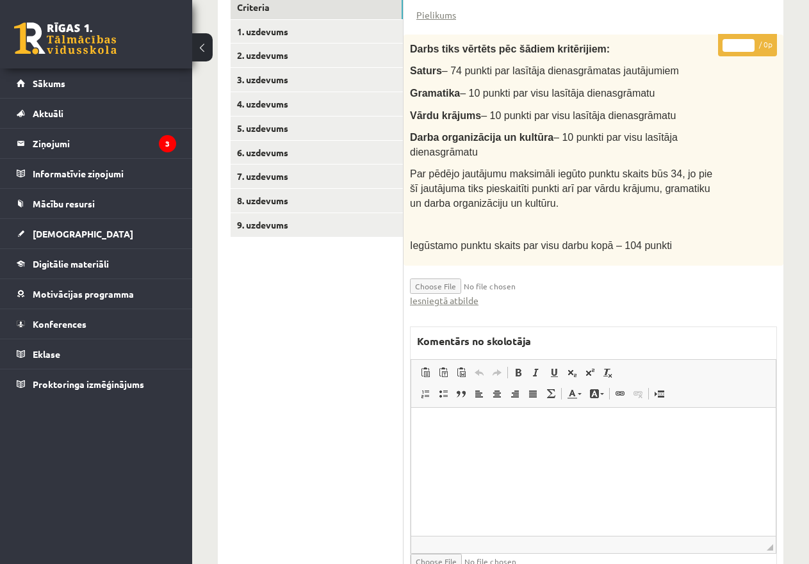
scroll to position [0, 0]
click at [436, 423] on p "Editor, wiswyg-editor-47433847480460-1760294731-256" at bounding box center [593, 427] width 339 height 13
click at [464, 427] on span "Paste" at bounding box center [472, 431] width 40 height 19
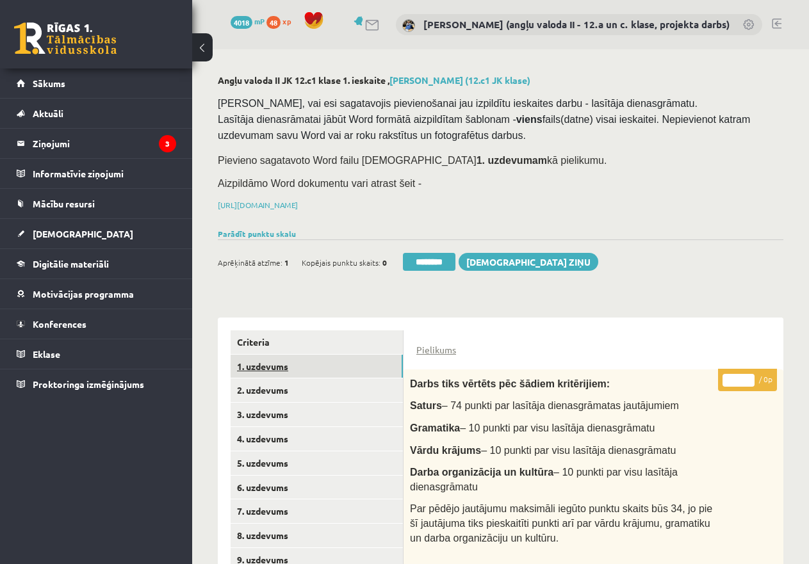
click at [254, 362] on link "1. uzdevums" at bounding box center [317, 367] width 172 height 24
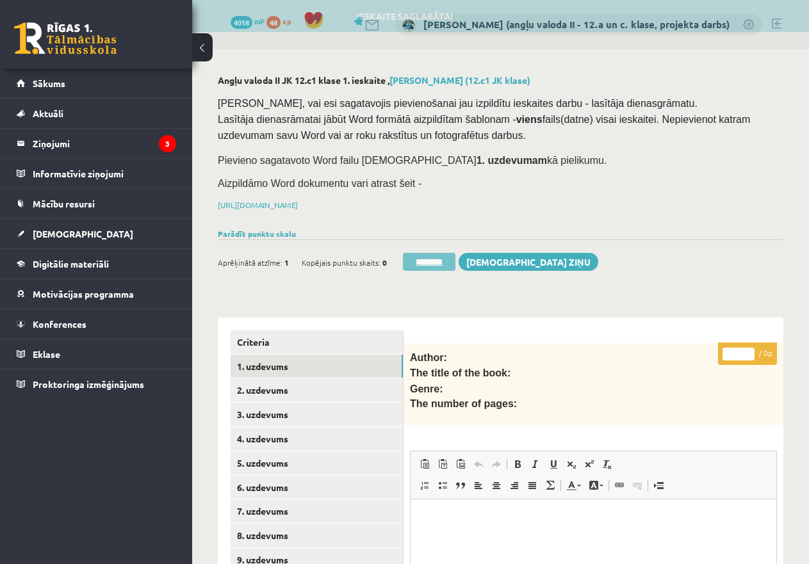
click at [436, 258] on input "********" at bounding box center [429, 262] width 53 height 18
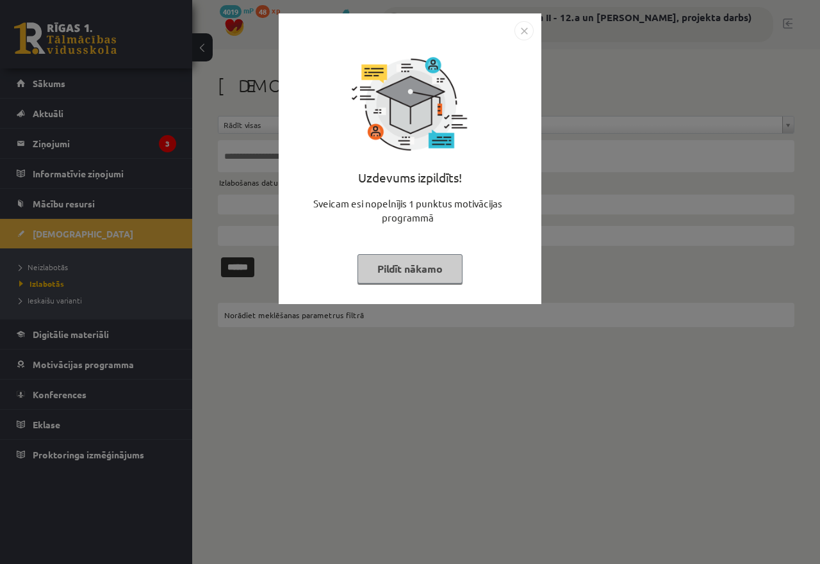
click at [405, 267] on button "Pildīt nākamo" at bounding box center [409, 268] width 105 height 29
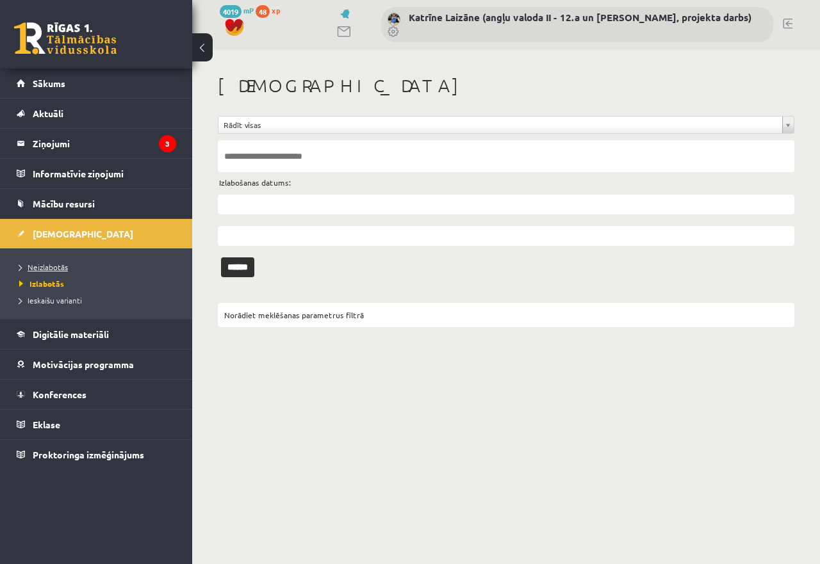
click at [34, 263] on span "Neizlabotās" at bounding box center [43, 267] width 49 height 10
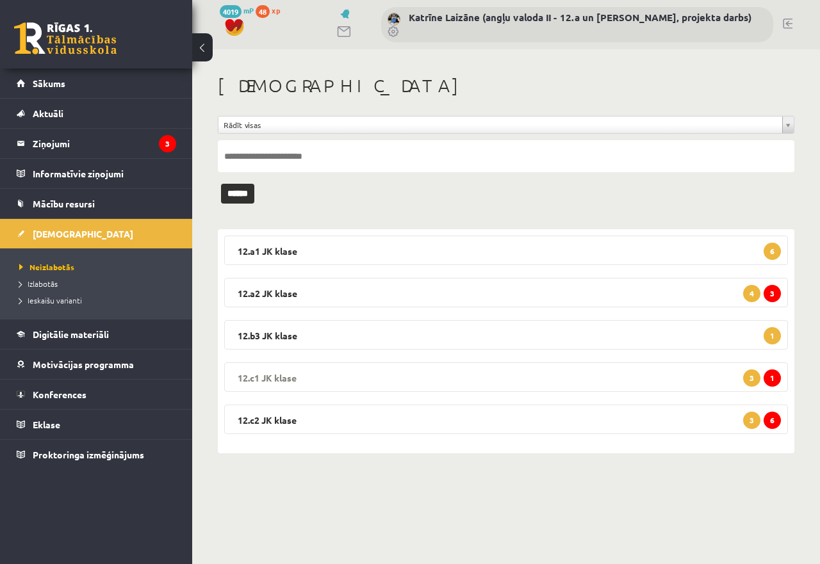
click at [403, 377] on legend "12.c1 [PERSON_NAME] 1 3" at bounding box center [506, 377] width 564 height 29
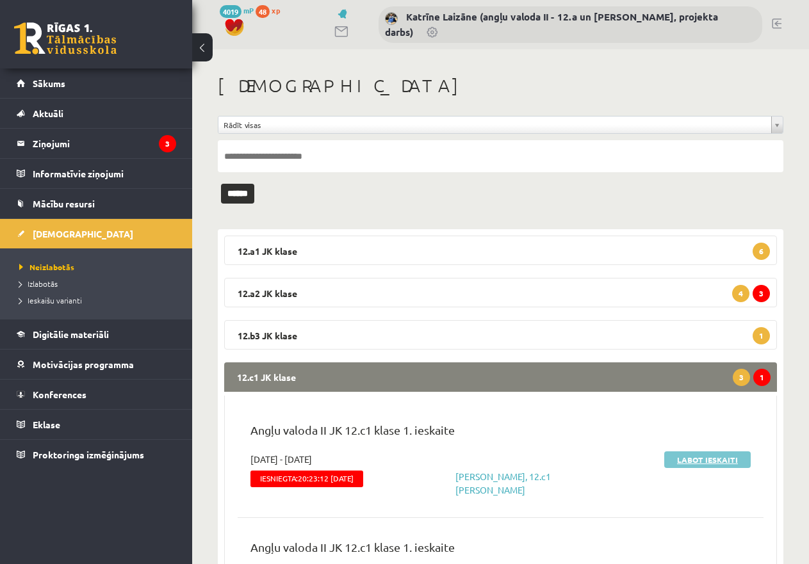
click at [707, 457] on link "Labot ieskaiti" at bounding box center [707, 460] width 86 height 17
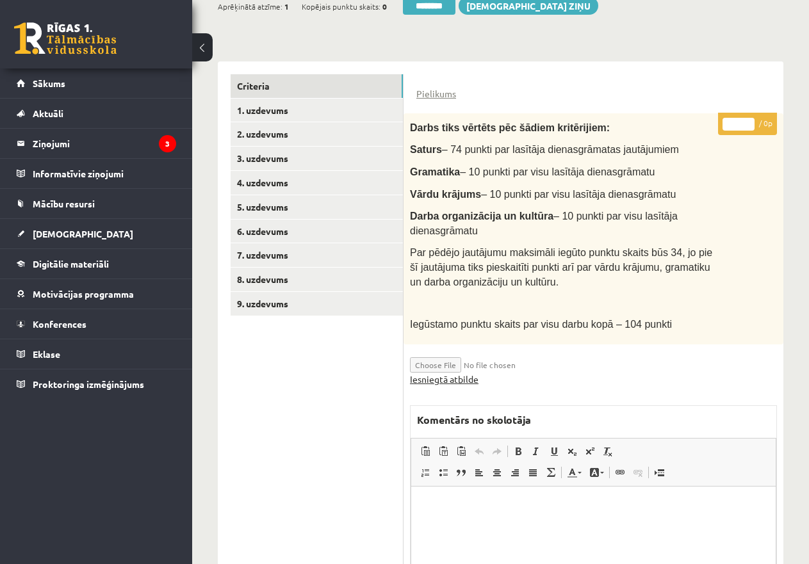
click at [452, 376] on link "Iesniegtā atbilde" at bounding box center [444, 379] width 69 height 13
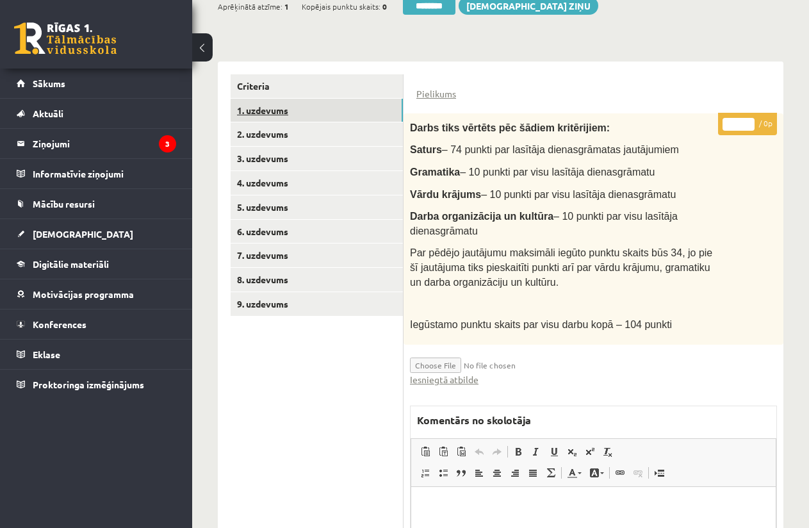
click at [269, 103] on link "1. uzdevums" at bounding box center [317, 111] width 172 height 24
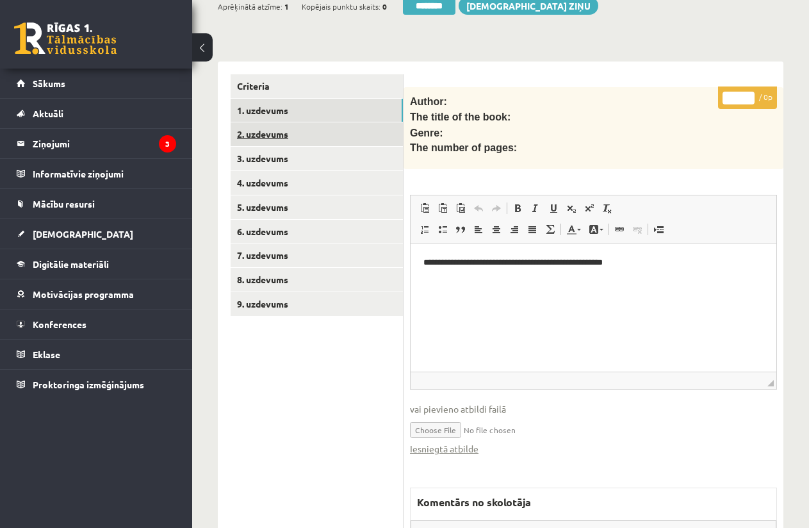
click at [272, 129] on link "2. uzdevums" at bounding box center [317, 134] width 172 height 24
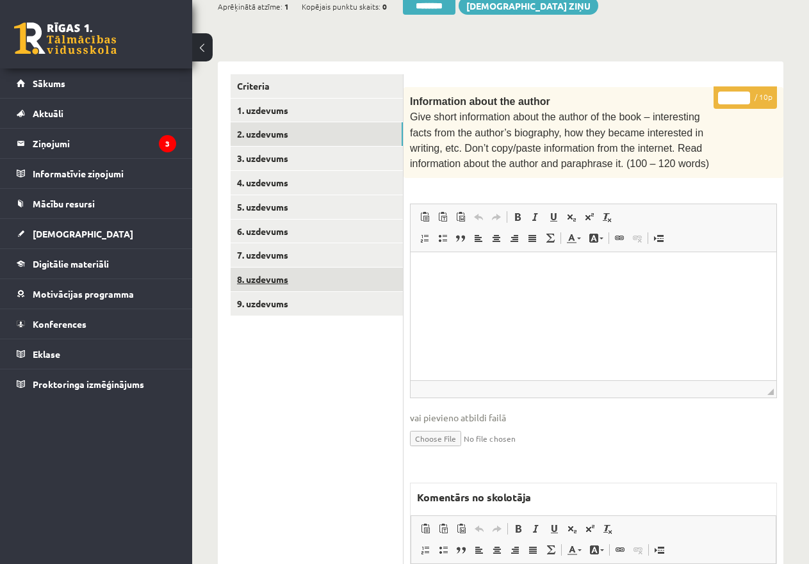
click at [324, 268] on link "8. uzdevums" at bounding box center [317, 280] width 172 height 24
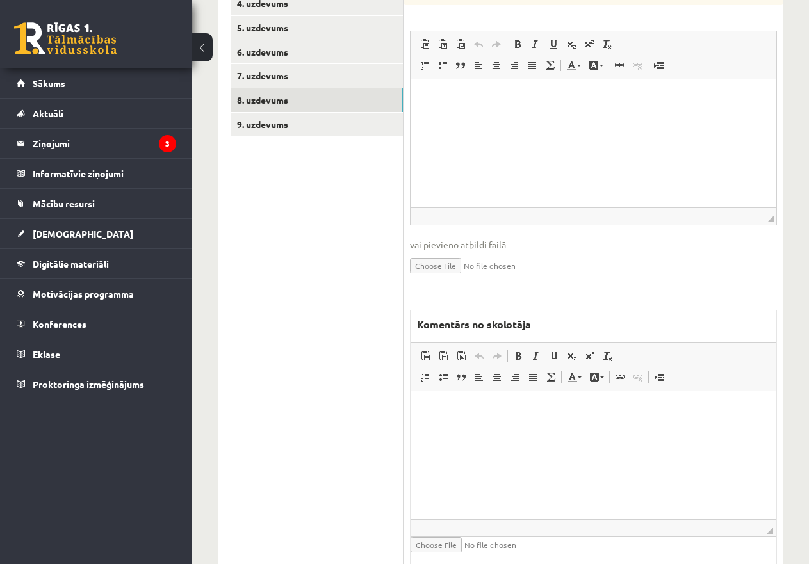
scroll to position [478, 0]
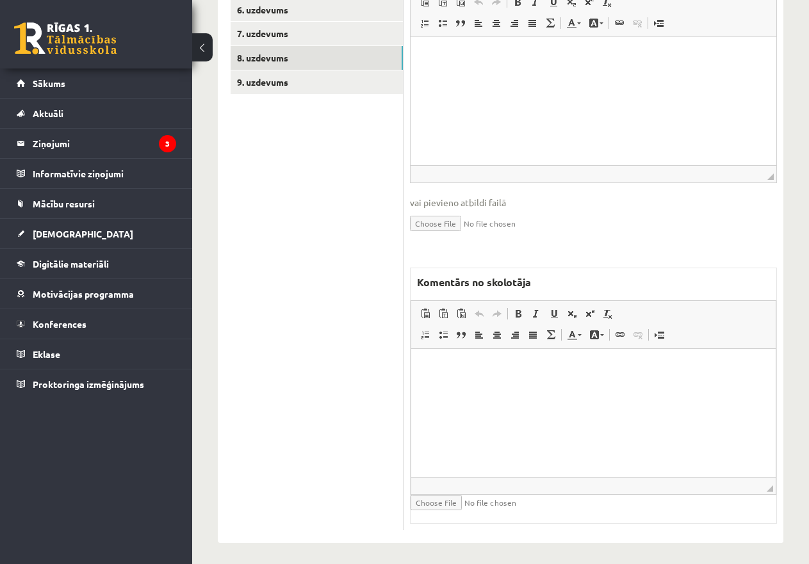
click at [470, 372] on p "Editor, wiswyg-editor-47433881537200-1760294916-123" at bounding box center [593, 367] width 339 height 13
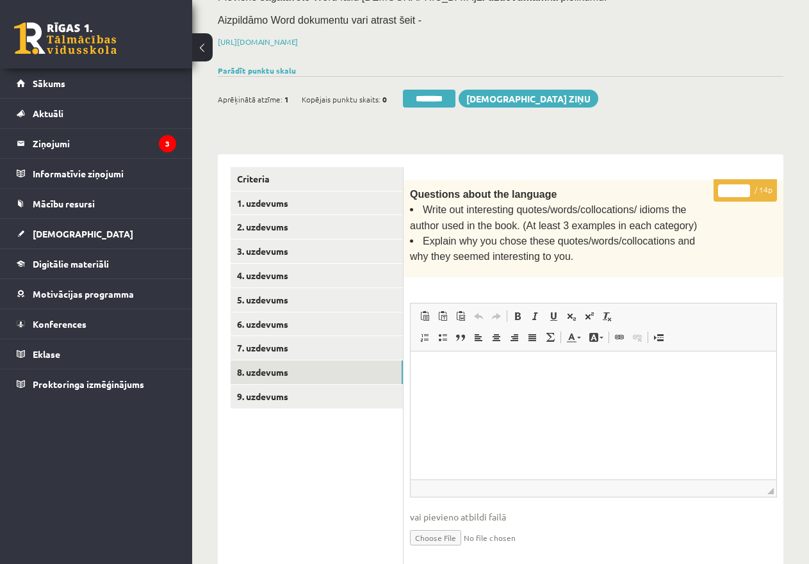
scroll to position [158, 0]
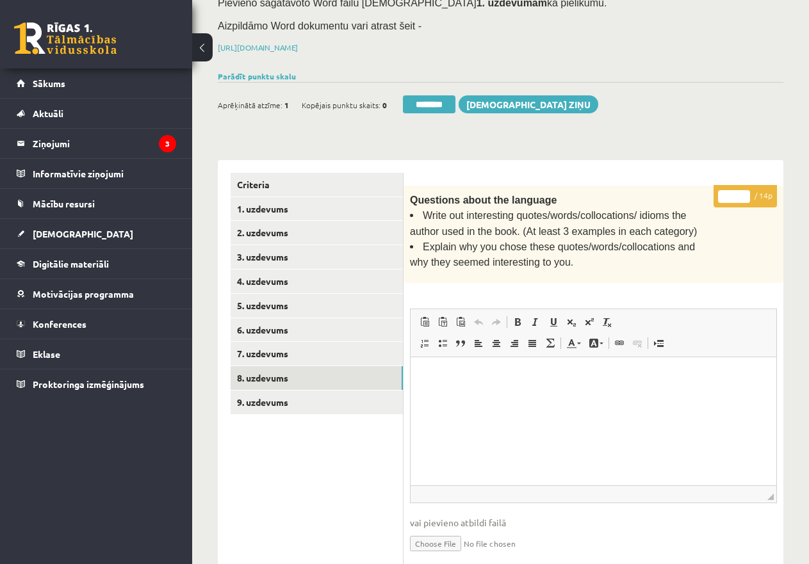
drag, startPoint x: 732, startPoint y: 193, endPoint x: 721, endPoint y: 191, distance: 11.1
click at [721, 191] on input "*" at bounding box center [734, 196] width 32 height 13
type input "*"
click at [277, 399] on link "9. uzdevums" at bounding box center [317, 403] width 172 height 24
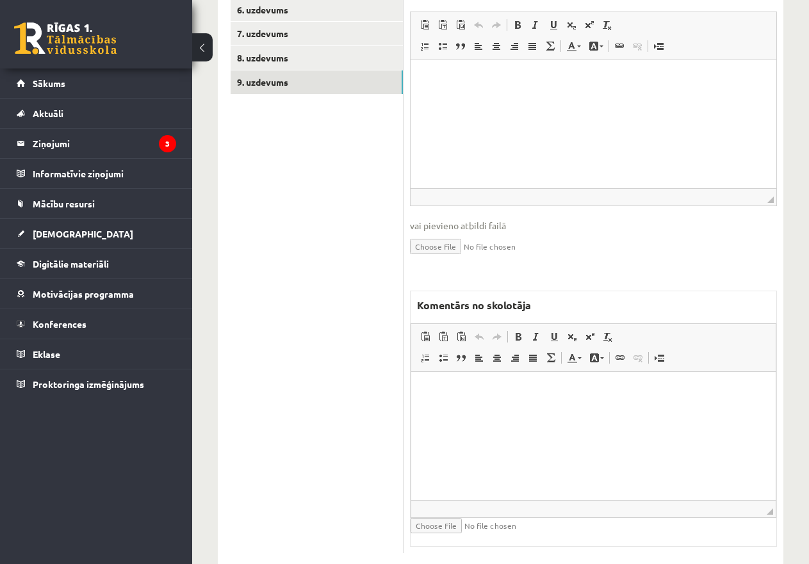
scroll to position [500, 0]
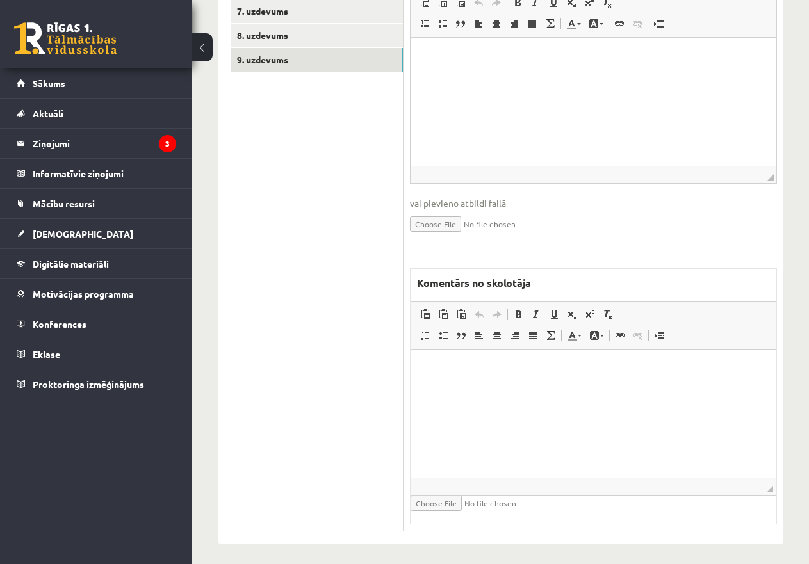
click at [445, 368] on p "Editor, wiswyg-editor-47433774535640-1760294936-699" at bounding box center [593, 369] width 339 height 13
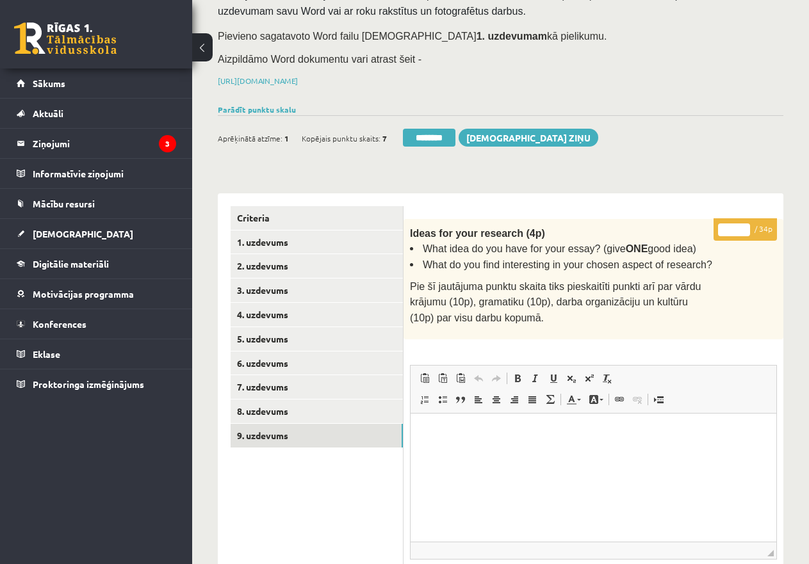
scroll to position [116, 0]
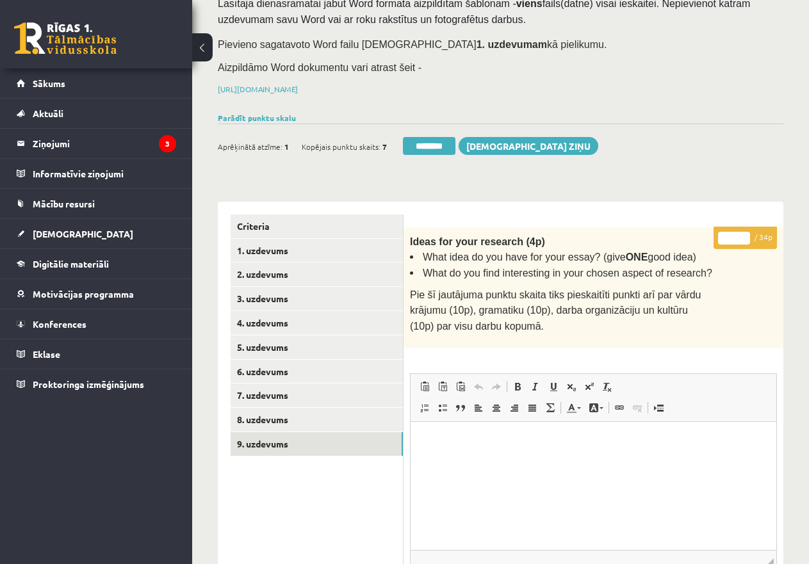
drag, startPoint x: 726, startPoint y: 235, endPoint x: 716, endPoint y: 235, distance: 9.6
click at [716, 235] on p "* / 34p" at bounding box center [745, 238] width 63 height 22
type input "**"
click at [254, 414] on link "8. uzdevums" at bounding box center [317, 420] width 172 height 24
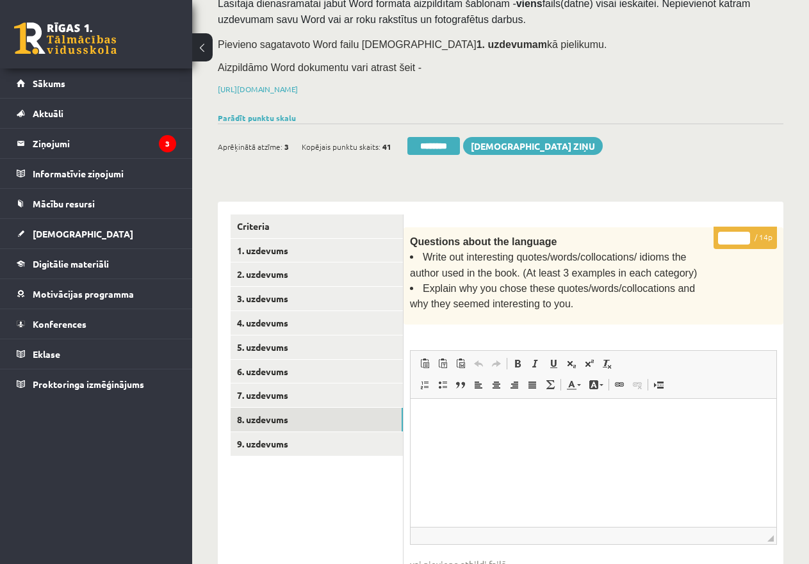
scroll to position [0, 0]
click at [297, 389] on link "7. uzdevums" at bounding box center [317, 396] width 172 height 24
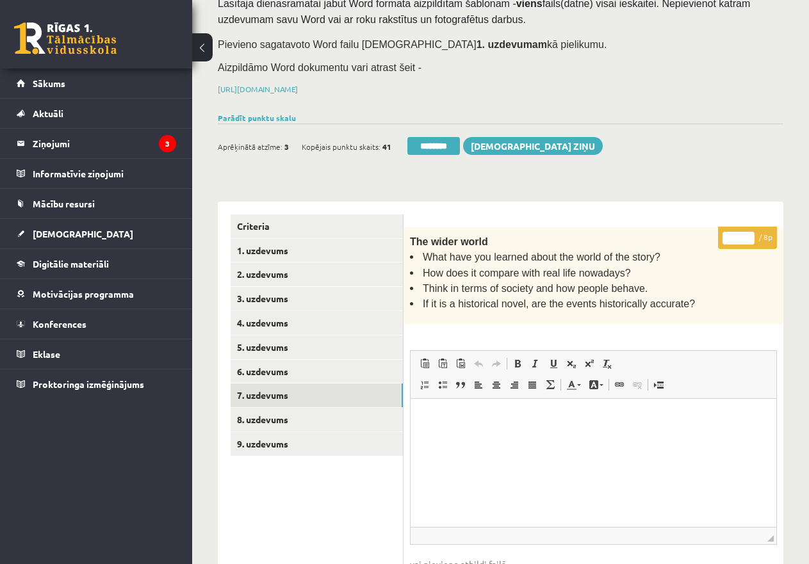
drag, startPoint x: 736, startPoint y: 236, endPoint x: 717, endPoint y: 231, distance: 19.7
click at [717, 233] on div "* / 8p The wider world What have you learned about the world of the story? How …" at bounding box center [594, 559] width 380 height 665
type input "*"
click at [310, 368] on link "6. uzdevums" at bounding box center [317, 372] width 172 height 24
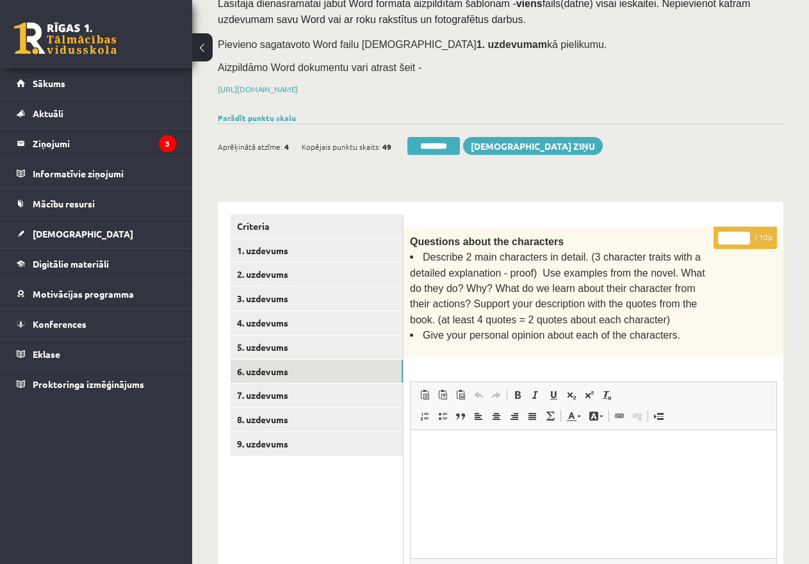
click at [721, 233] on input "*" at bounding box center [734, 238] width 32 height 13
type input "**"
click at [286, 340] on link "5. uzdevums" at bounding box center [317, 348] width 172 height 24
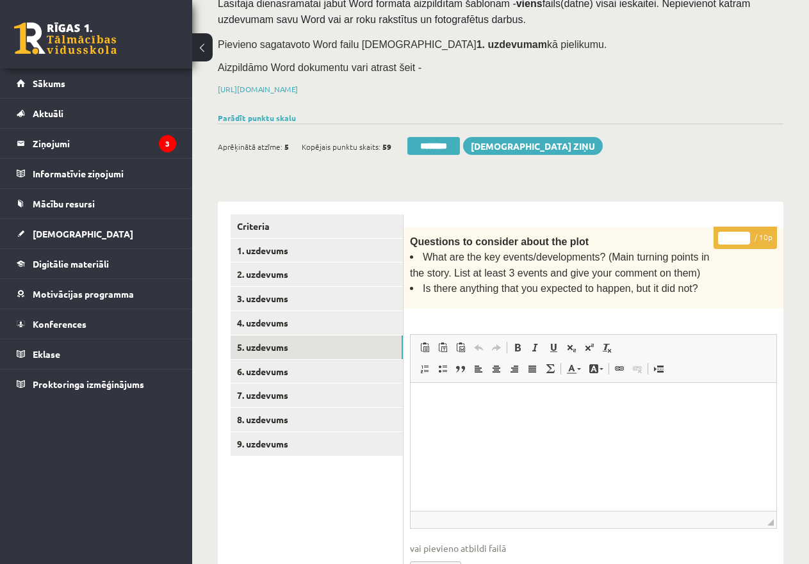
click at [723, 233] on input "*" at bounding box center [734, 238] width 32 height 13
type input "**"
click at [271, 320] on link "4. uzdevums" at bounding box center [317, 323] width 172 height 24
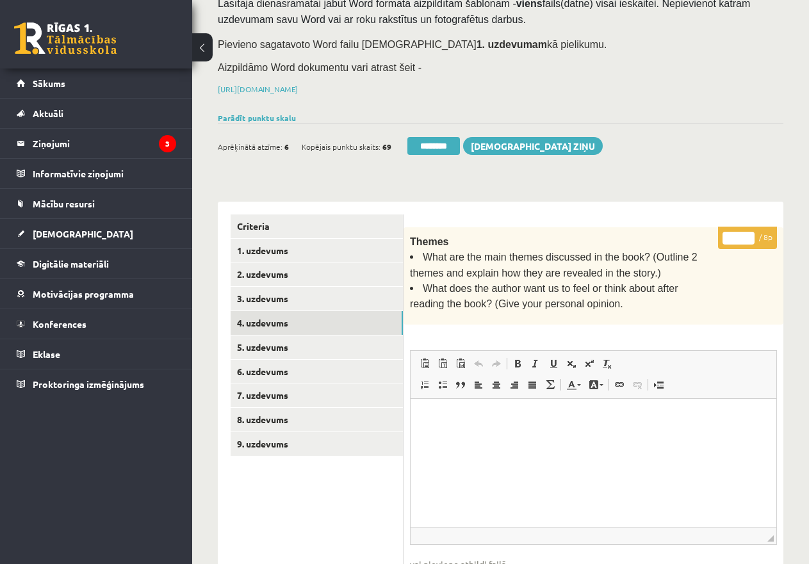
click at [725, 233] on input "*" at bounding box center [739, 238] width 32 height 13
drag, startPoint x: 725, startPoint y: 233, endPoint x: 750, endPoint y: 238, distance: 25.6
click at [750, 238] on input "*" at bounding box center [739, 238] width 32 height 13
type input "*"
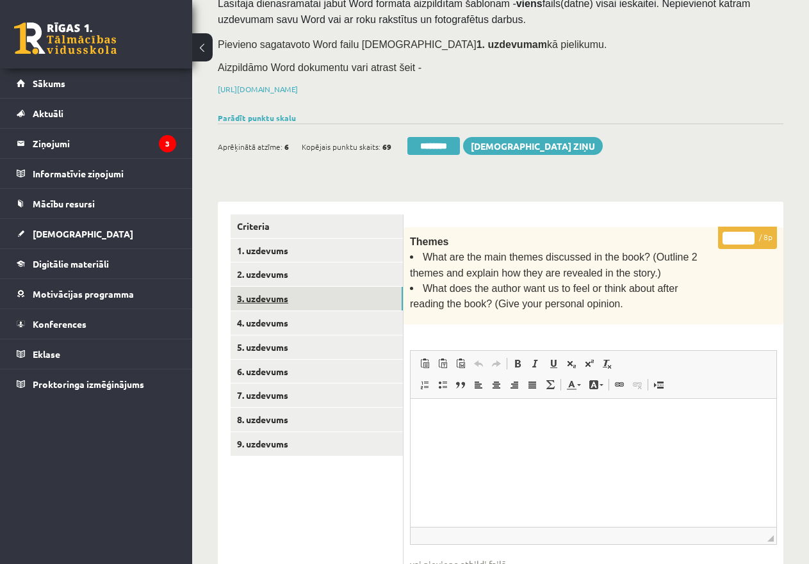
click at [295, 293] on link "3. uzdevums" at bounding box center [317, 299] width 172 height 24
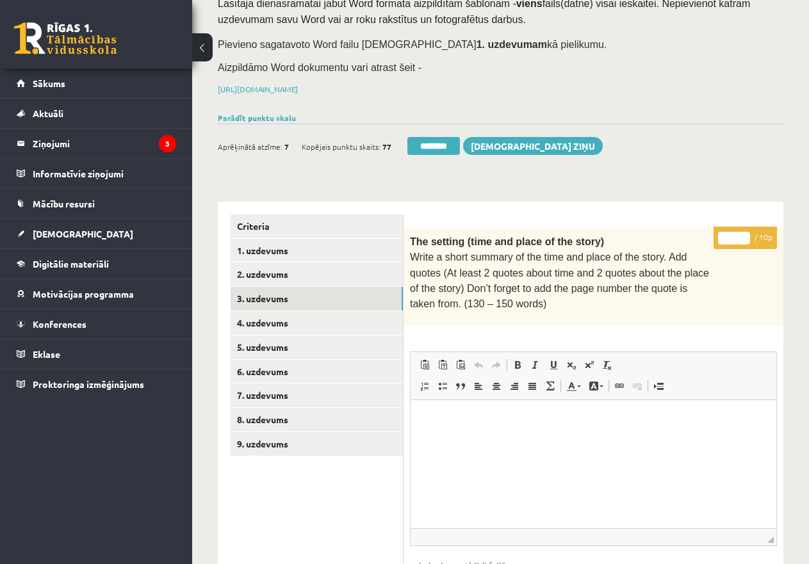
click at [724, 234] on input "*" at bounding box center [734, 238] width 32 height 13
type input "**"
click at [312, 267] on link "2. uzdevums" at bounding box center [317, 275] width 172 height 24
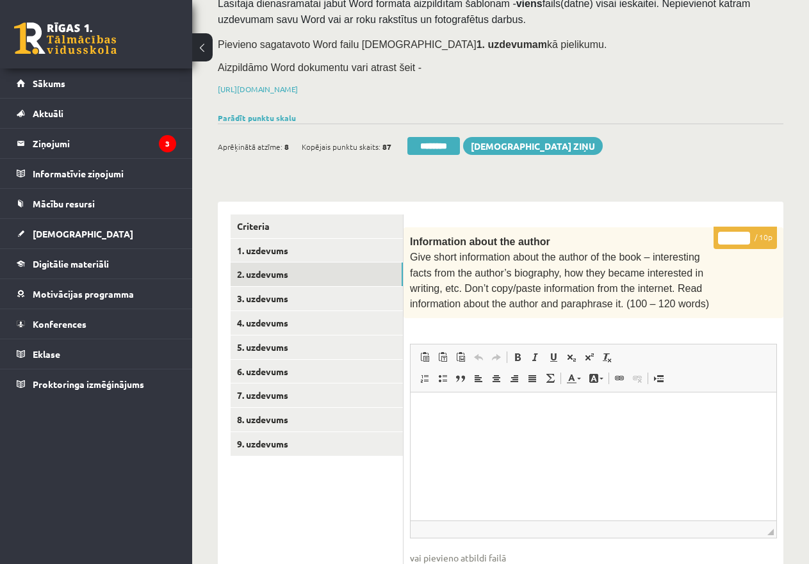
click at [721, 232] on input "*" at bounding box center [734, 238] width 32 height 13
type input "**"
click at [272, 247] on link "1. uzdevums" at bounding box center [317, 251] width 172 height 24
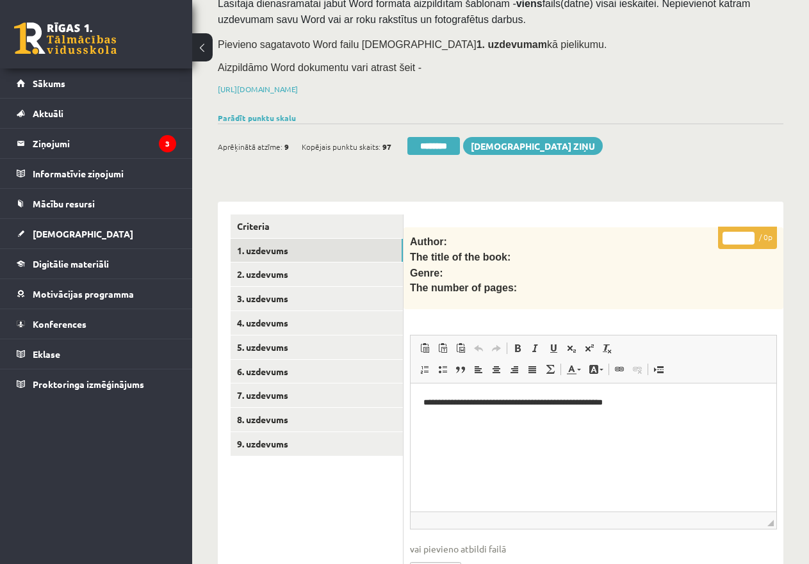
click at [730, 238] on input "*" at bounding box center [739, 238] width 32 height 13
type input "*"
click at [266, 263] on link "2. uzdevums" at bounding box center [317, 275] width 172 height 24
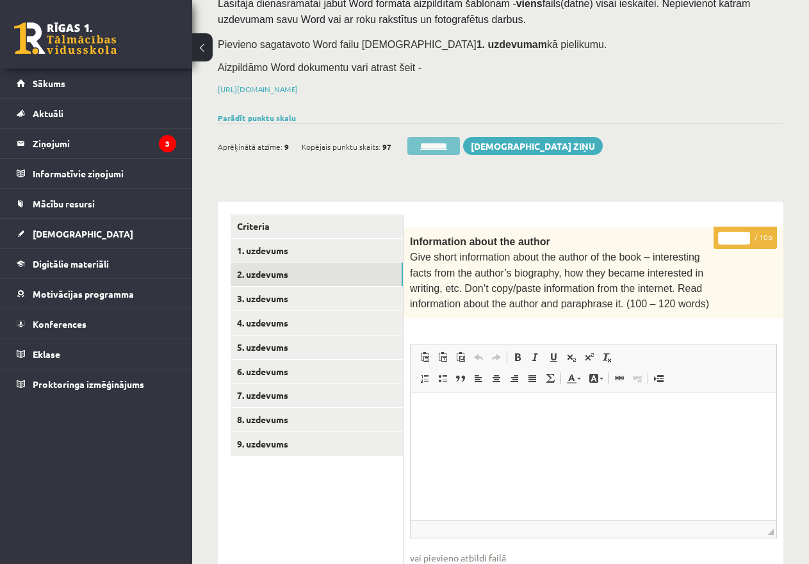
click at [447, 142] on input "********" at bounding box center [433, 146] width 53 height 18
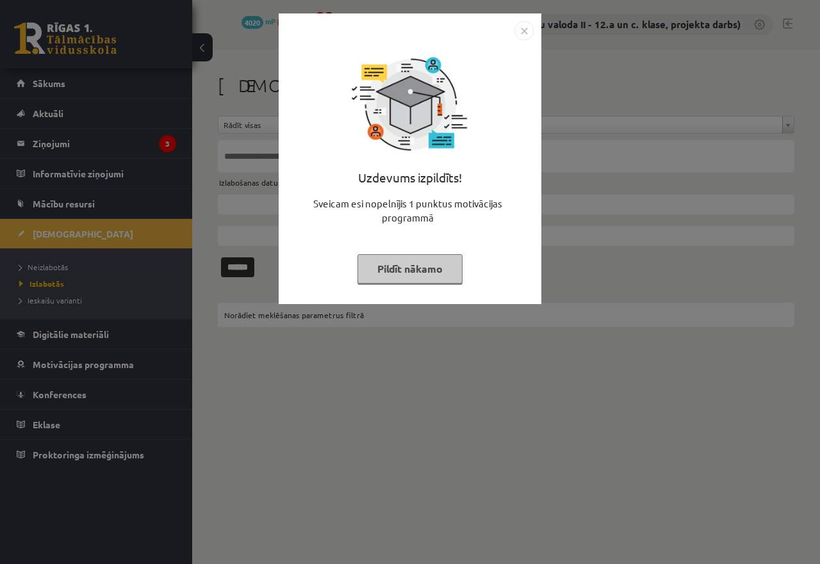
click at [422, 266] on button "Pildīt nākamo" at bounding box center [409, 268] width 105 height 29
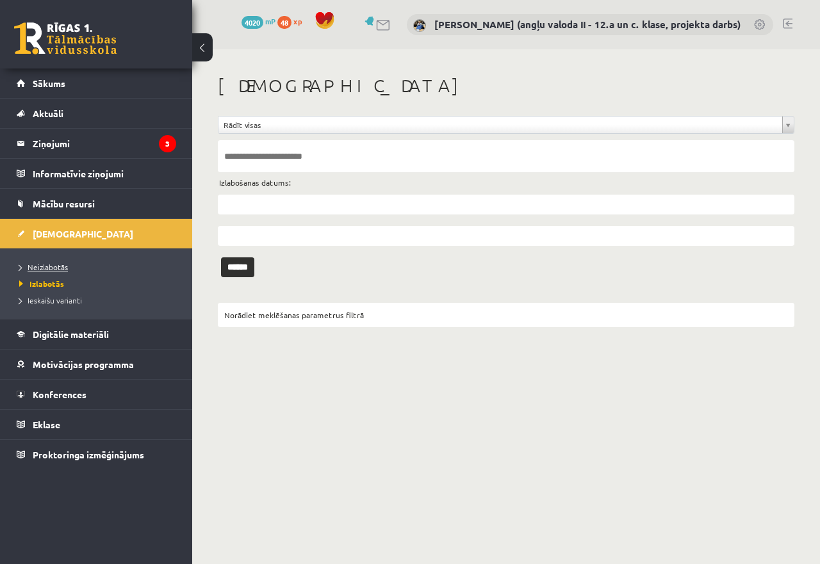
click at [37, 265] on span "Neizlabotās" at bounding box center [43, 267] width 49 height 10
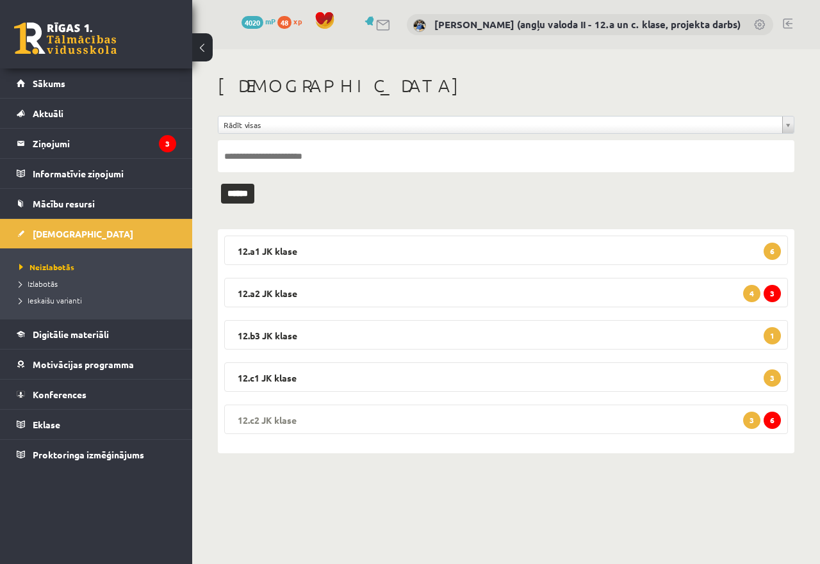
click at [633, 422] on legend "12.c2 JK klase 6 3" at bounding box center [506, 419] width 564 height 29
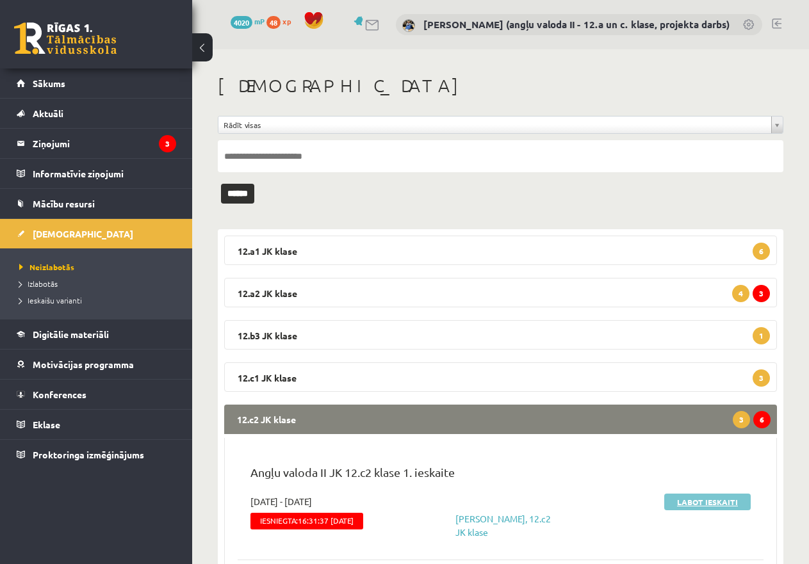
click at [707, 498] on link "Labot ieskaiti" at bounding box center [707, 502] width 86 height 17
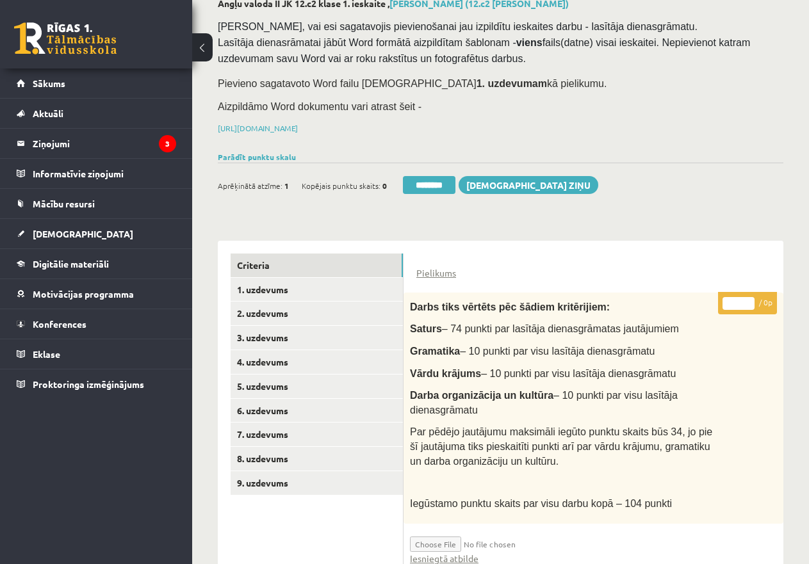
scroll to position [256, 0]
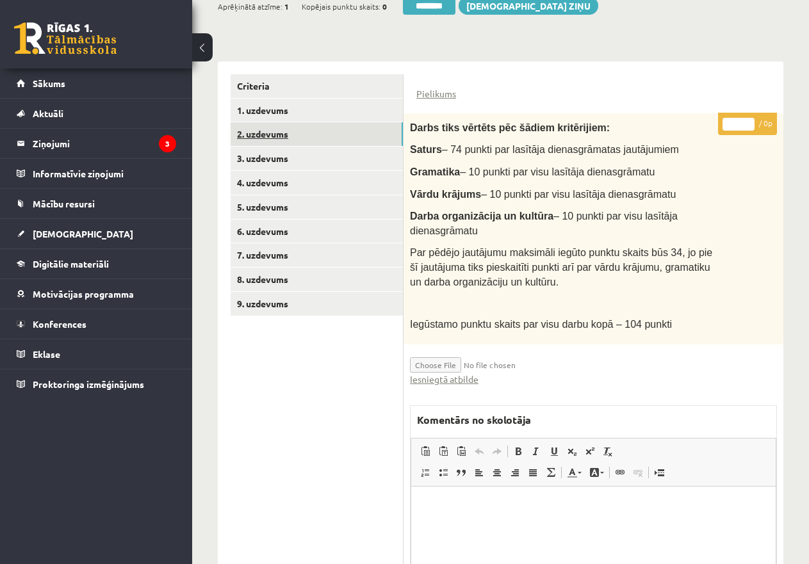
click at [263, 128] on link "2. uzdevums" at bounding box center [317, 134] width 172 height 24
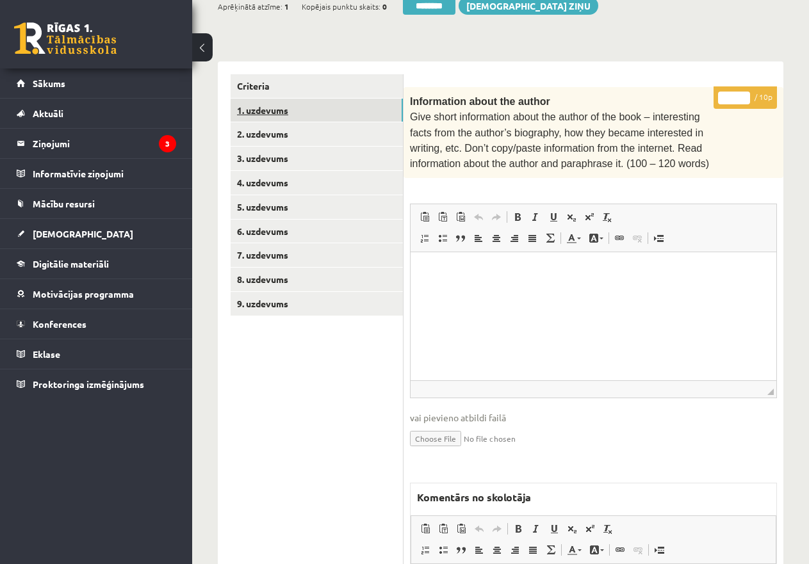
scroll to position [0, 0]
click at [260, 112] on link "1. uzdevums" at bounding box center [317, 111] width 172 height 24
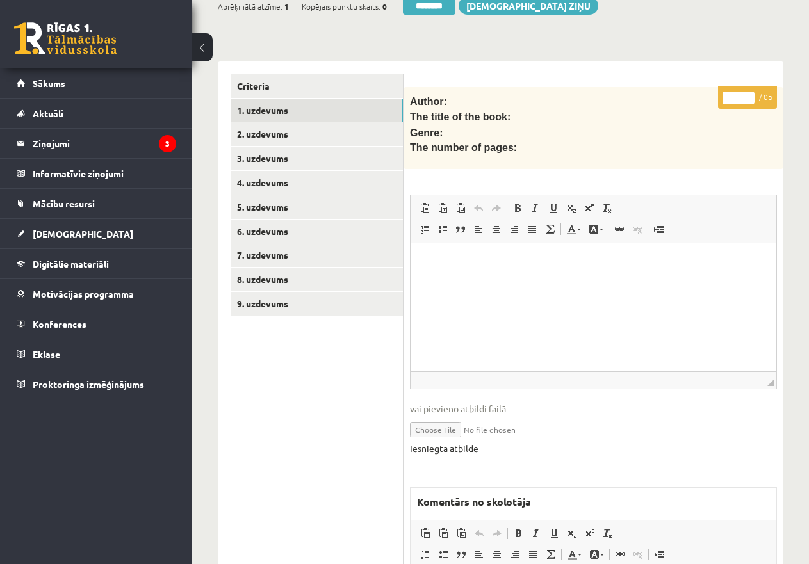
click at [454, 442] on link "Iesniegtā atbilde" at bounding box center [444, 448] width 69 height 13
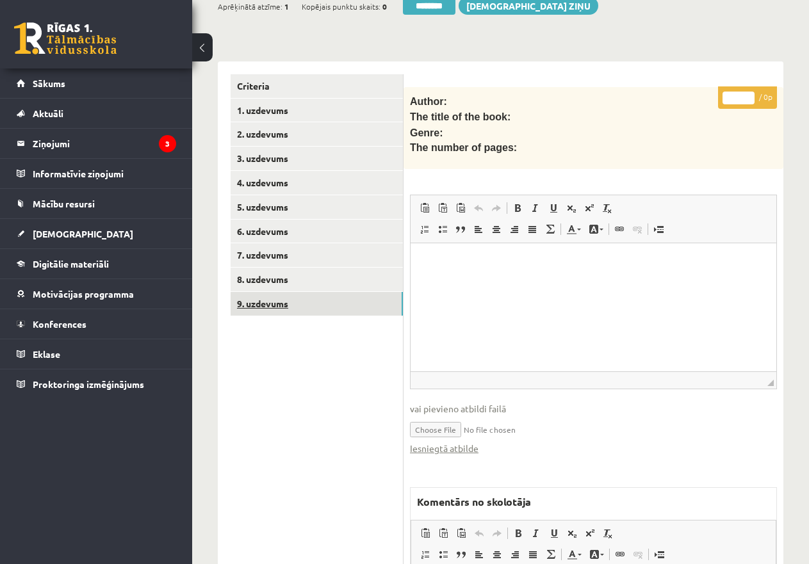
click at [288, 306] on link "9. uzdevums" at bounding box center [317, 304] width 172 height 24
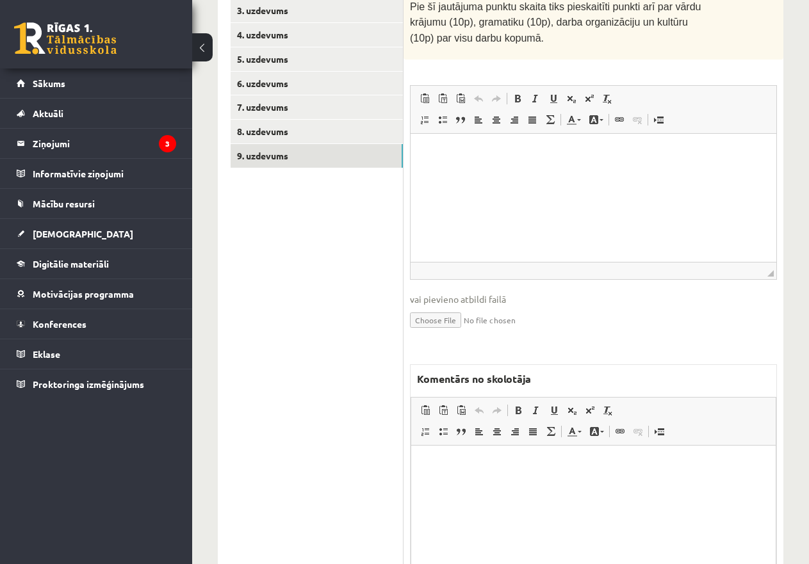
scroll to position [500, 0]
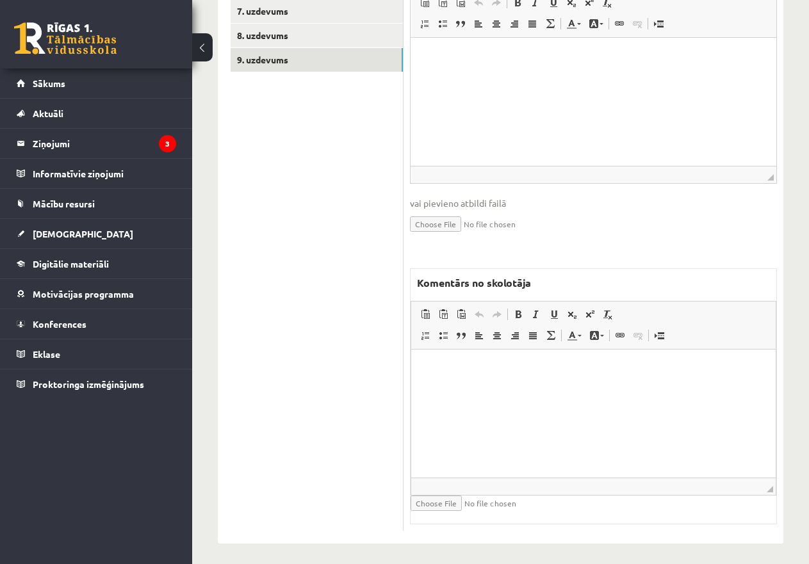
click at [459, 389] on html at bounding box center [593, 369] width 365 height 39
click at [564, 363] on p "**********" at bounding box center [593, 369] width 339 height 13
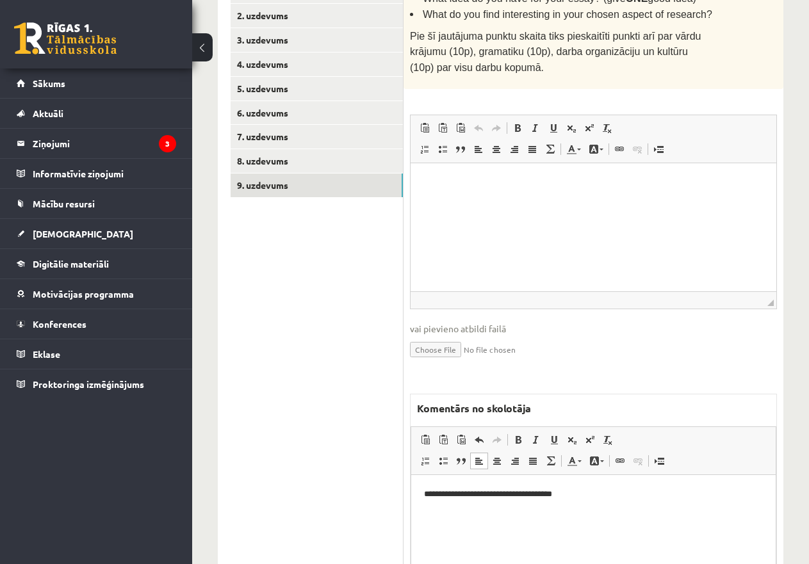
scroll to position [52, 0]
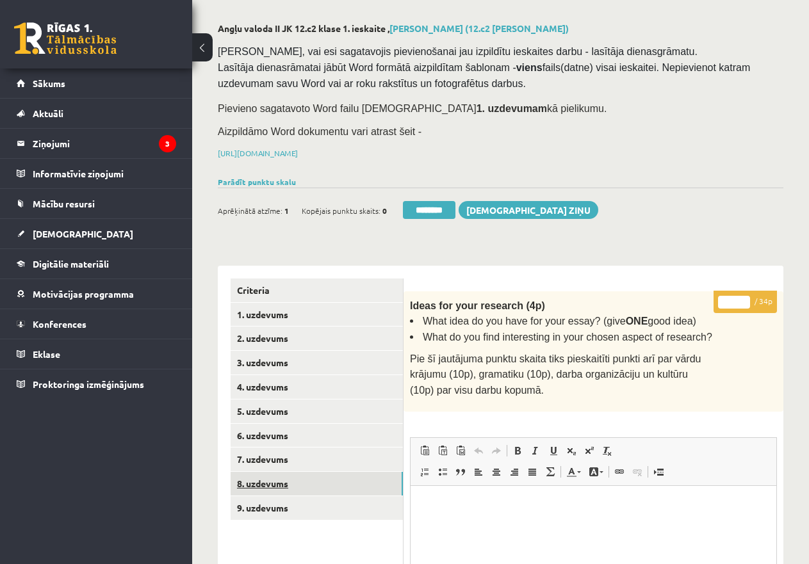
click at [284, 483] on link "8. uzdevums" at bounding box center [317, 484] width 172 height 24
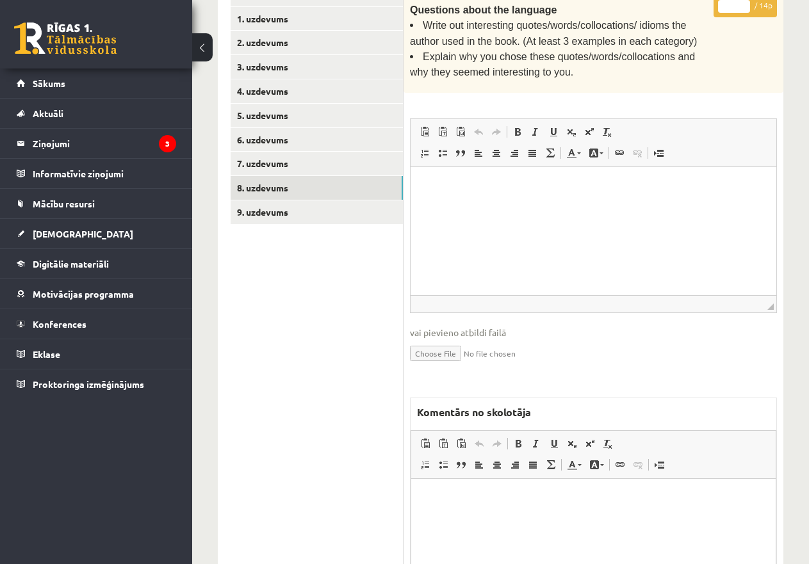
scroll to position [478, 0]
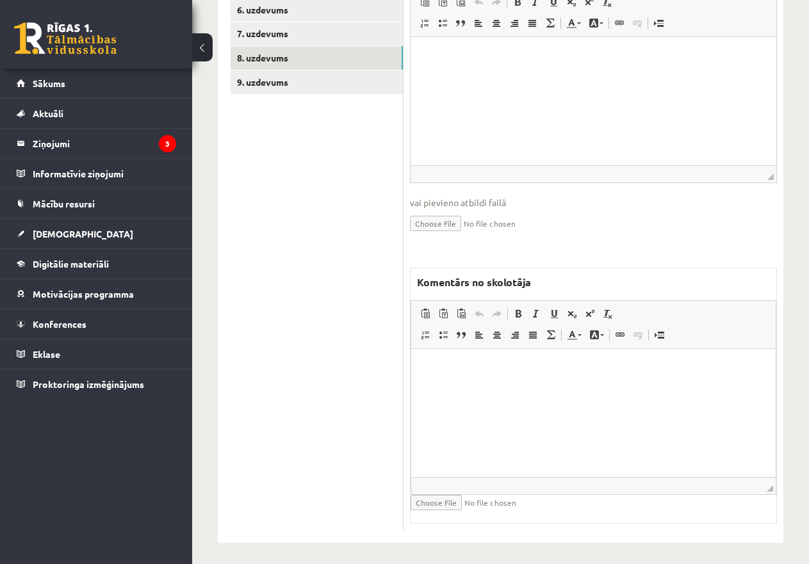
click at [429, 367] on p "Editor, wiswyg-editor-47433884120380-1760295332-248" at bounding box center [593, 367] width 339 height 13
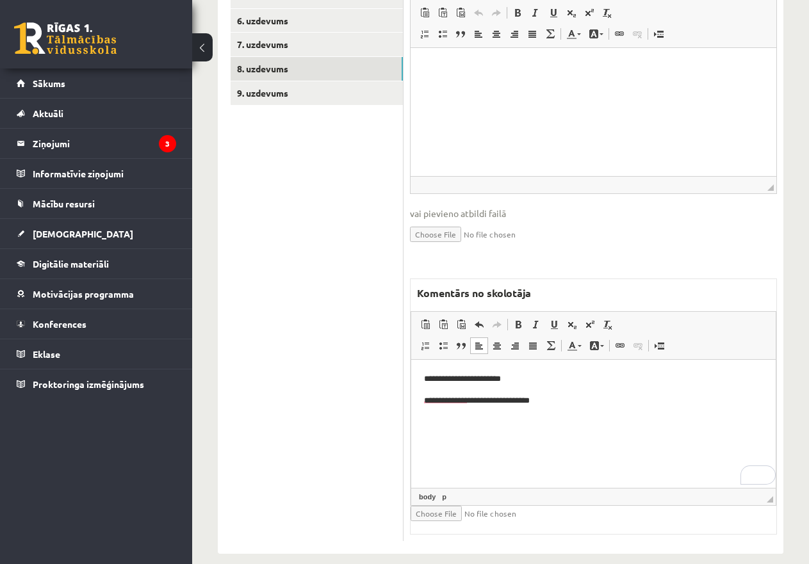
scroll to position [158, 0]
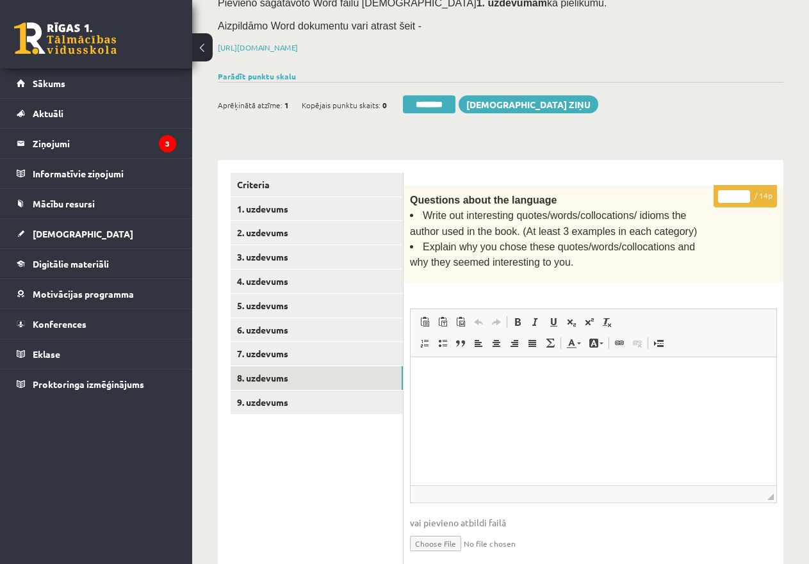
drag, startPoint x: 737, startPoint y: 193, endPoint x: 715, endPoint y: 191, distance: 21.9
click at [715, 191] on p "* / 14p" at bounding box center [745, 196] width 63 height 22
click at [733, 193] on input "**" at bounding box center [734, 196] width 32 height 13
type input "**"
click at [288, 400] on link "9. uzdevums" at bounding box center [317, 403] width 172 height 24
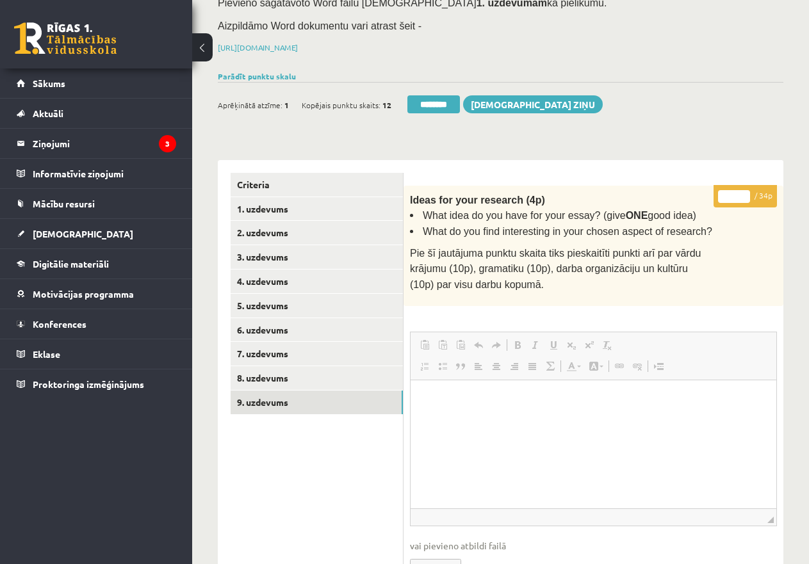
scroll to position [0, 0]
drag, startPoint x: 724, startPoint y: 190, endPoint x: 733, endPoint y: 193, distance: 9.3
click at [733, 193] on input "*" at bounding box center [734, 196] width 32 height 13
type input "**"
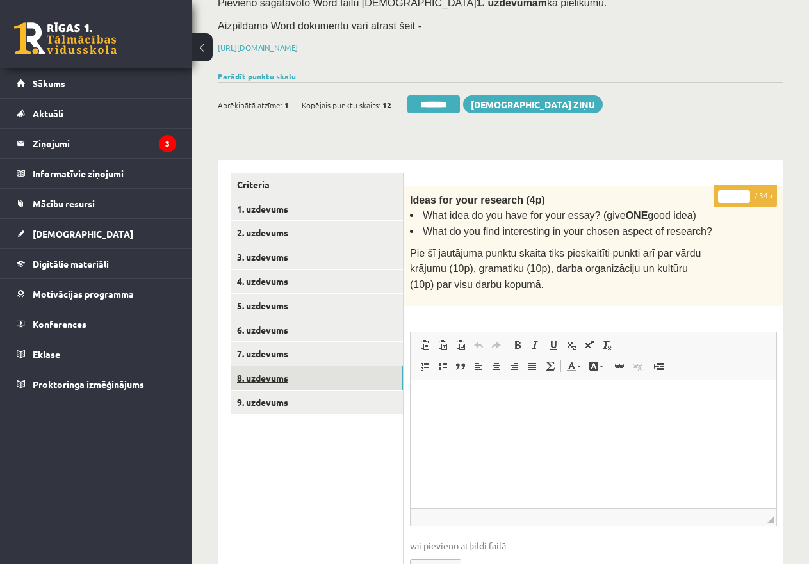
click at [313, 376] on link "8. uzdevums" at bounding box center [317, 378] width 172 height 24
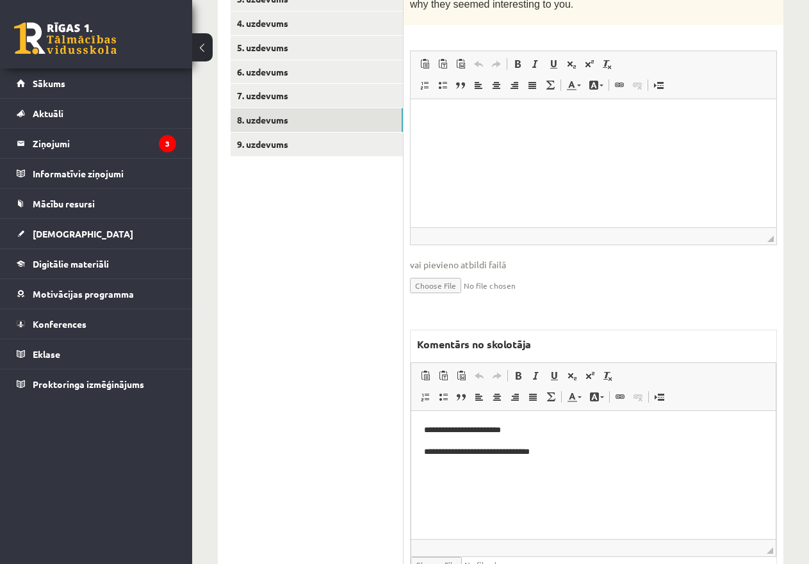
scroll to position [286, 0]
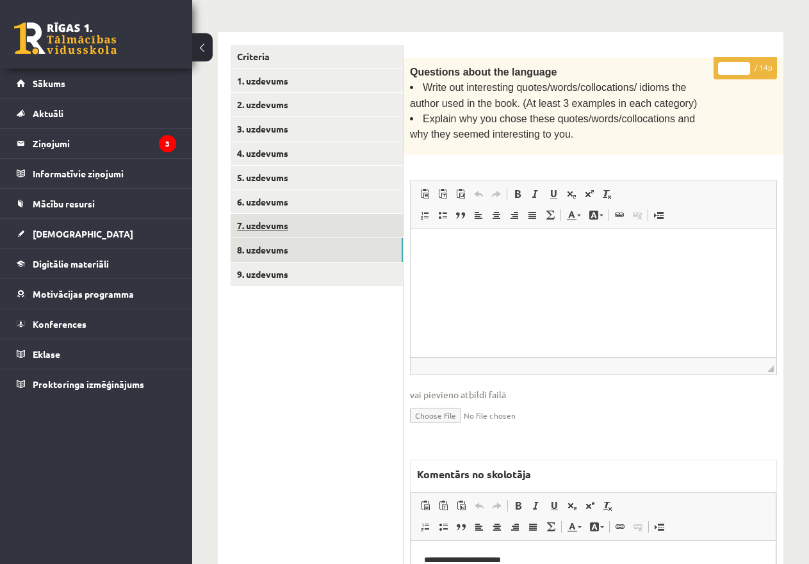
click at [279, 220] on link "7. uzdevums" at bounding box center [317, 226] width 172 height 24
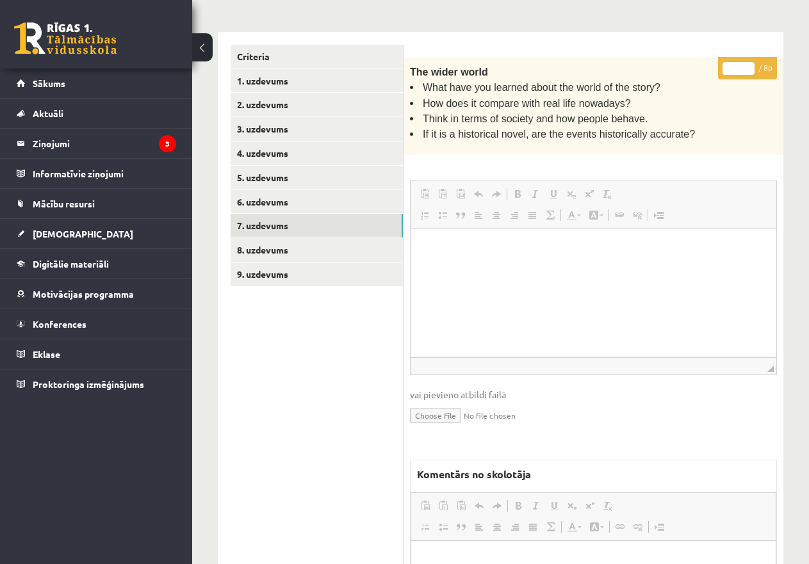
scroll to position [0, 0]
click at [737, 63] on input "*" at bounding box center [739, 68] width 32 height 13
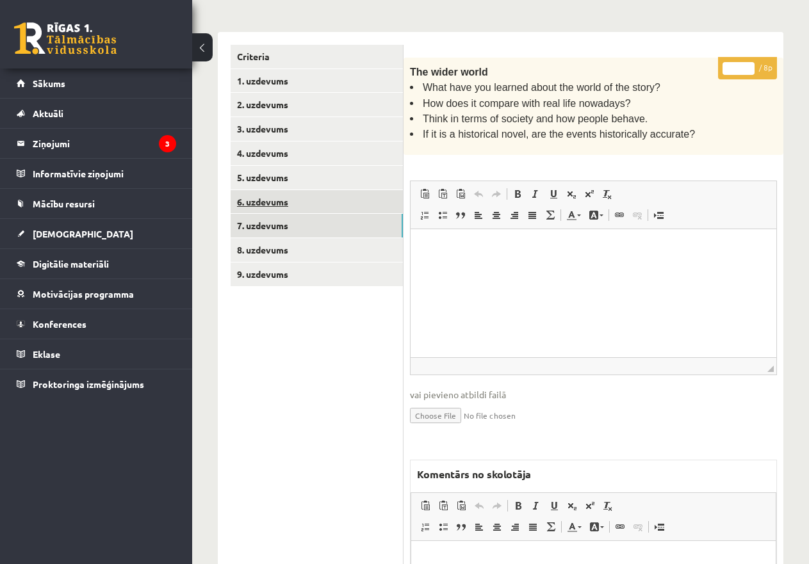
type input "*"
click at [272, 199] on link "6. uzdevums" at bounding box center [317, 202] width 172 height 24
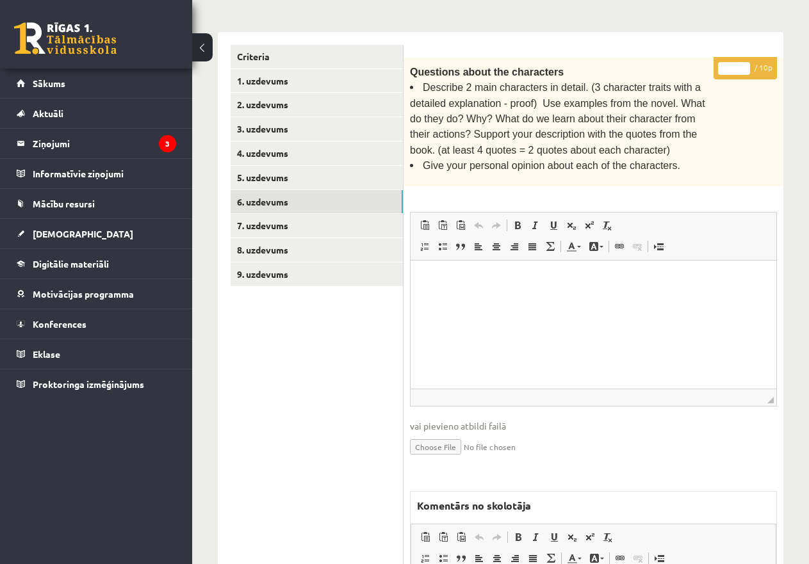
click at [722, 64] on input "*" at bounding box center [734, 68] width 32 height 13
type input "**"
click at [311, 167] on link "5. uzdevums" at bounding box center [317, 178] width 172 height 24
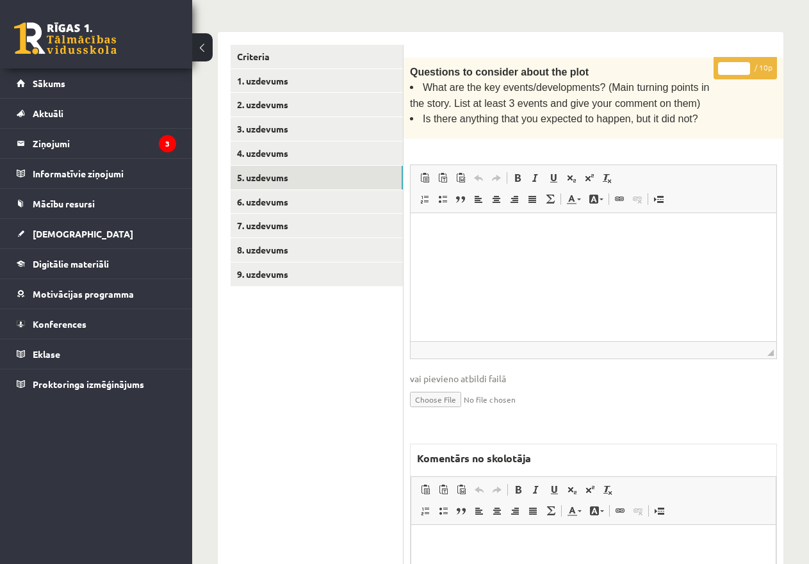
click at [726, 67] on input "*" at bounding box center [734, 68] width 32 height 13
type input "**"
click at [306, 147] on link "4. uzdevums" at bounding box center [317, 154] width 172 height 24
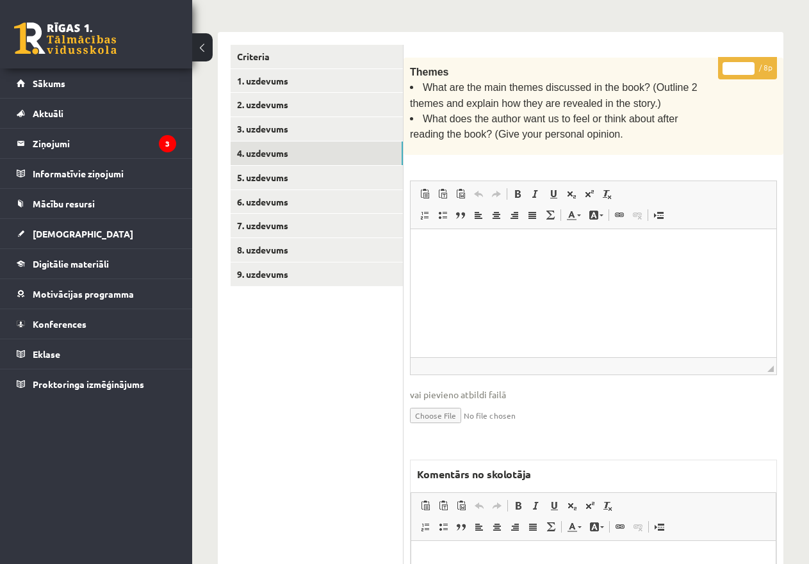
drag, startPoint x: 727, startPoint y: 65, endPoint x: 748, endPoint y: 67, distance: 21.2
click at [748, 67] on input "*" at bounding box center [739, 68] width 32 height 13
type input "*"
click at [314, 119] on link "3. uzdevums" at bounding box center [317, 129] width 172 height 24
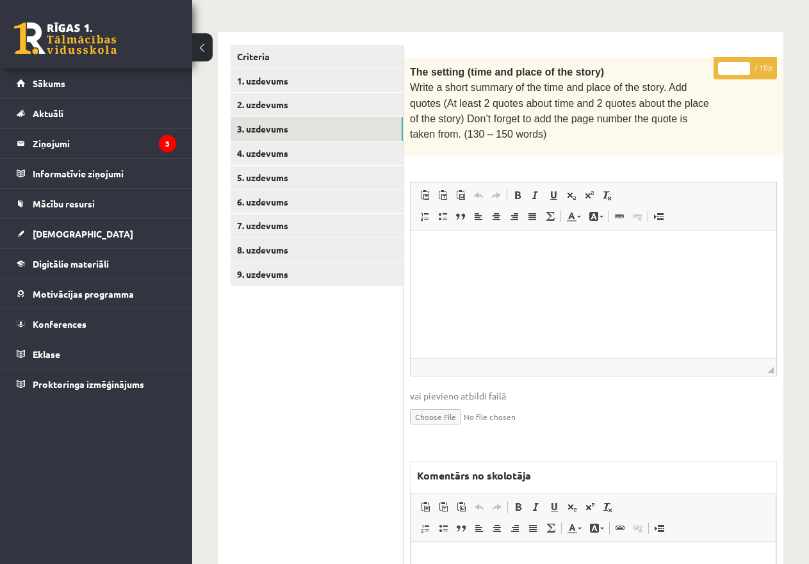
click at [719, 68] on input "*" at bounding box center [734, 68] width 32 height 13
type input "**"
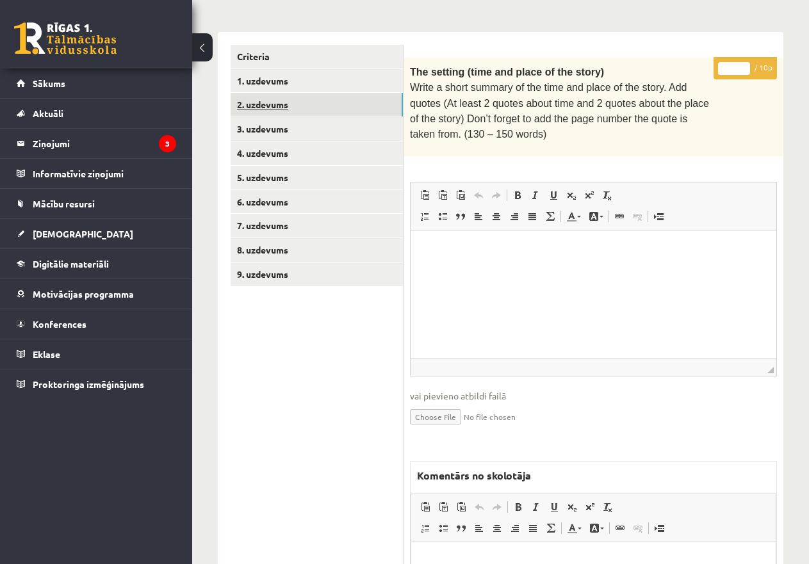
click at [329, 101] on link "2. uzdevums" at bounding box center [317, 105] width 172 height 24
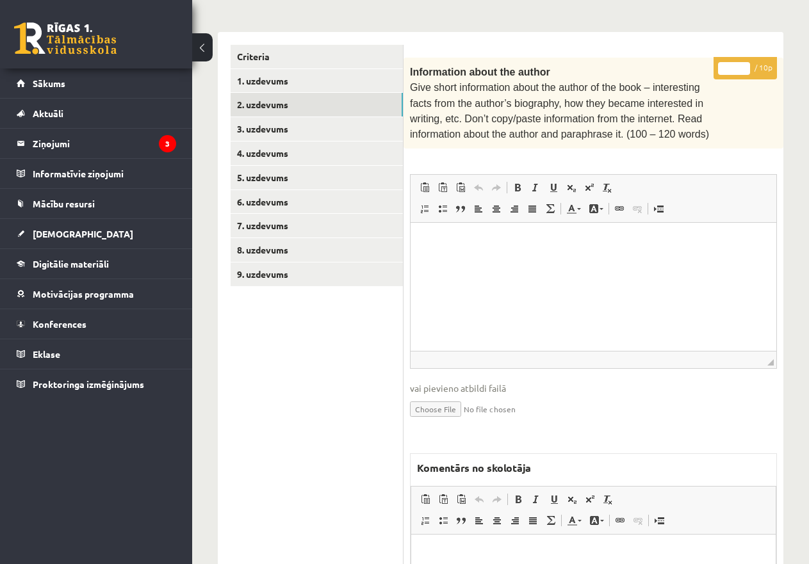
click at [725, 65] on input "*" at bounding box center [734, 68] width 32 height 13
type input "**"
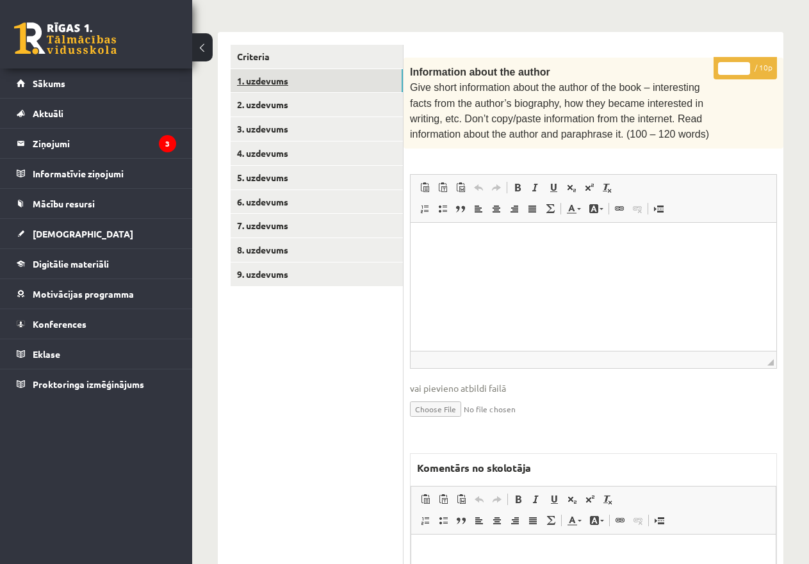
click at [290, 83] on link "1. uzdevums" at bounding box center [317, 81] width 172 height 24
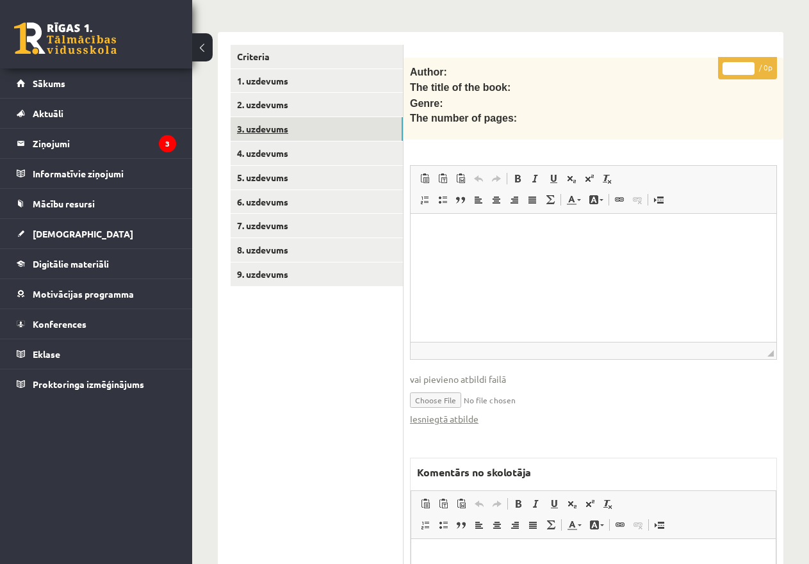
click at [313, 126] on link "3. uzdevums" at bounding box center [317, 129] width 172 height 24
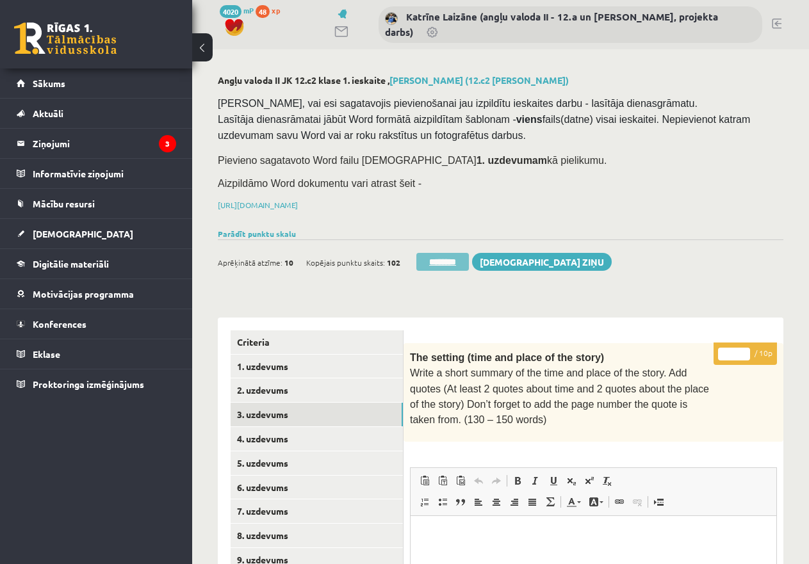
click at [439, 254] on input "********" at bounding box center [442, 262] width 53 height 18
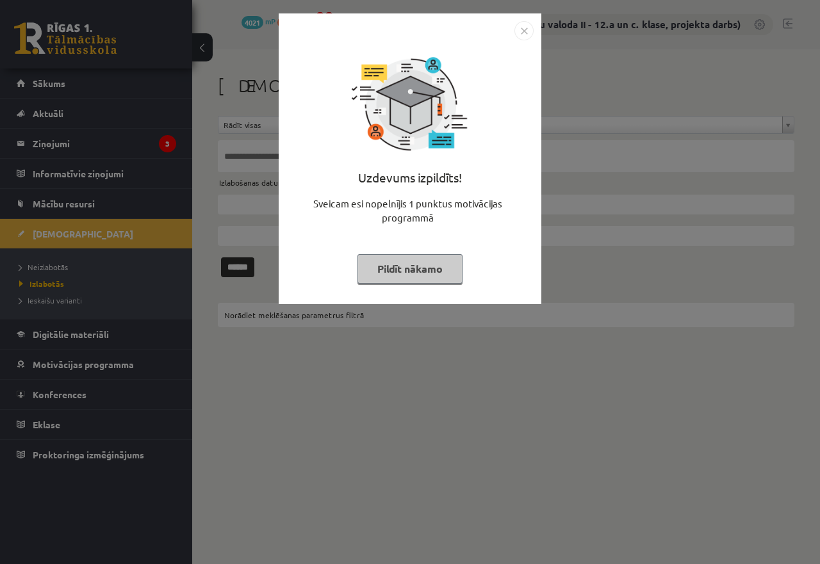
click at [431, 265] on button "Pildīt nākamo" at bounding box center [409, 268] width 105 height 29
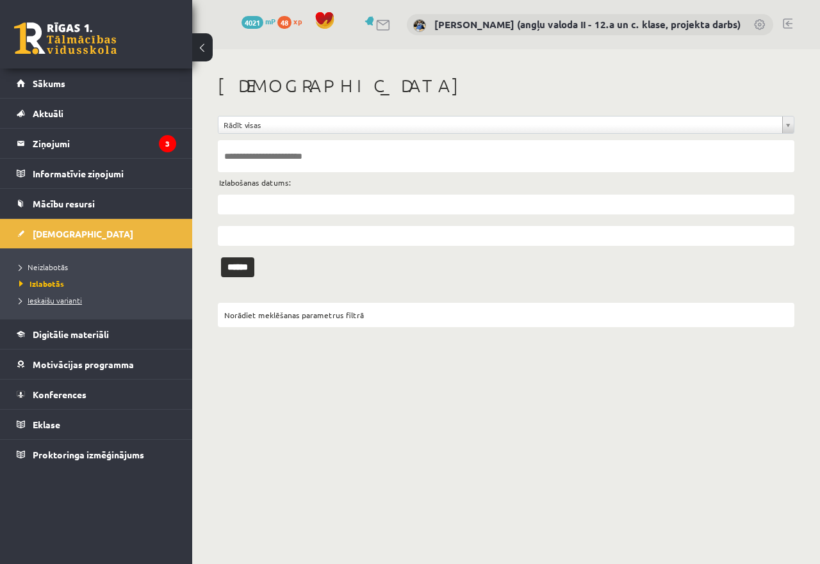
click at [66, 297] on span "Ieskaišu varianti" at bounding box center [50, 300] width 63 height 10
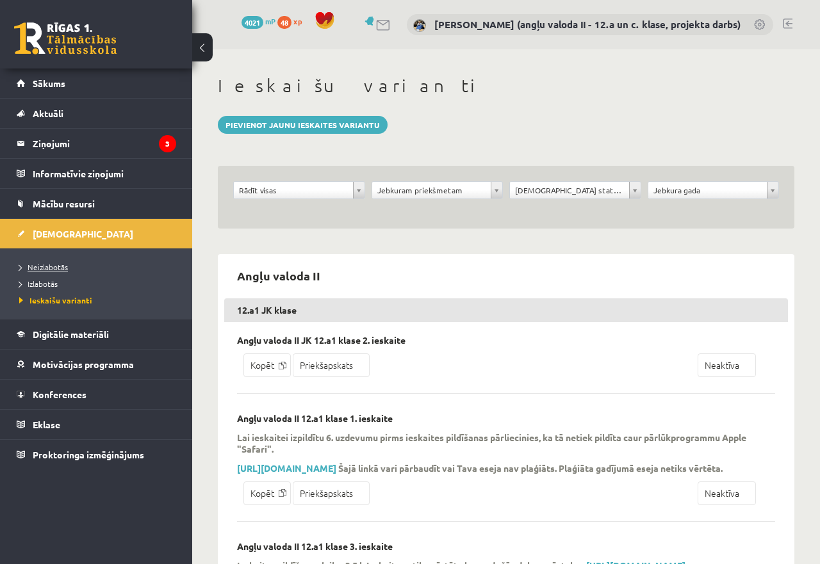
click at [45, 262] on link "Neizlabotās" at bounding box center [99, 267] width 160 height 12
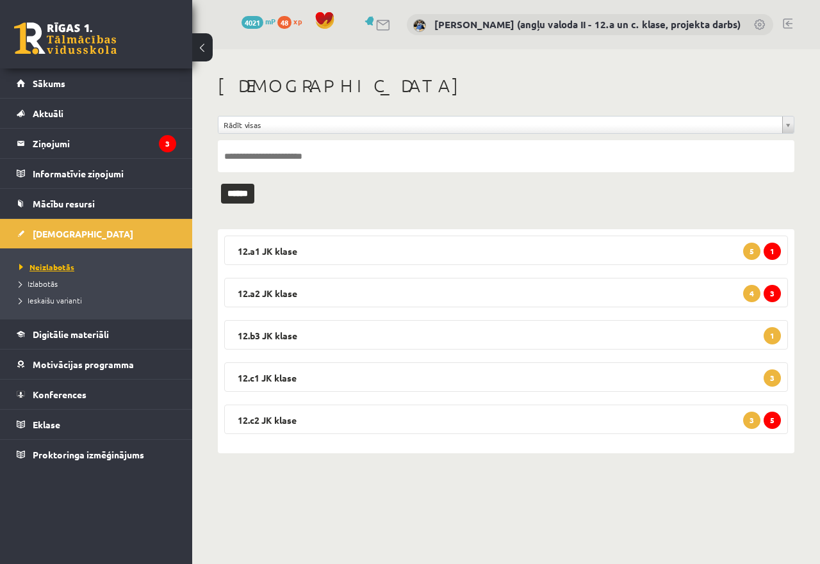
click at [45, 263] on span "Neizlabotās" at bounding box center [46, 267] width 55 height 10
click at [512, 297] on legend "12.a2 JK klase 3 4" at bounding box center [506, 292] width 564 height 29
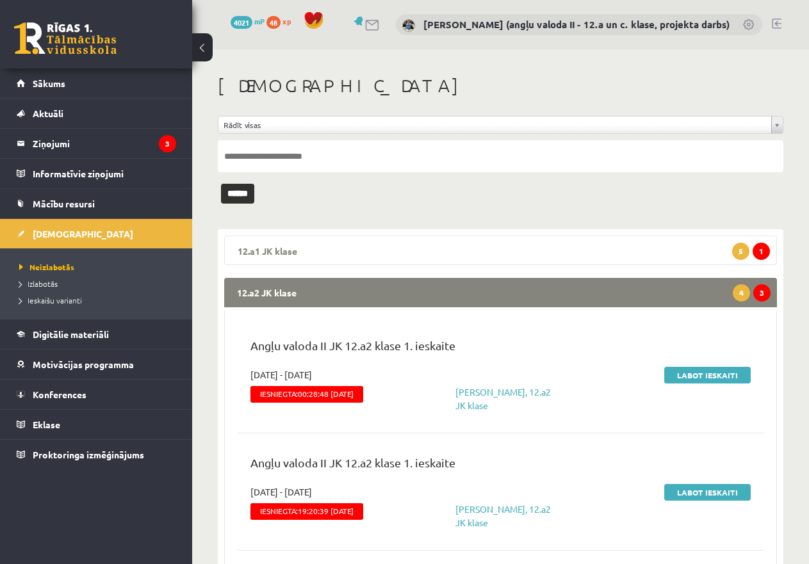
click at [489, 248] on legend "12.a1 JK klase 1 5" at bounding box center [500, 250] width 553 height 29
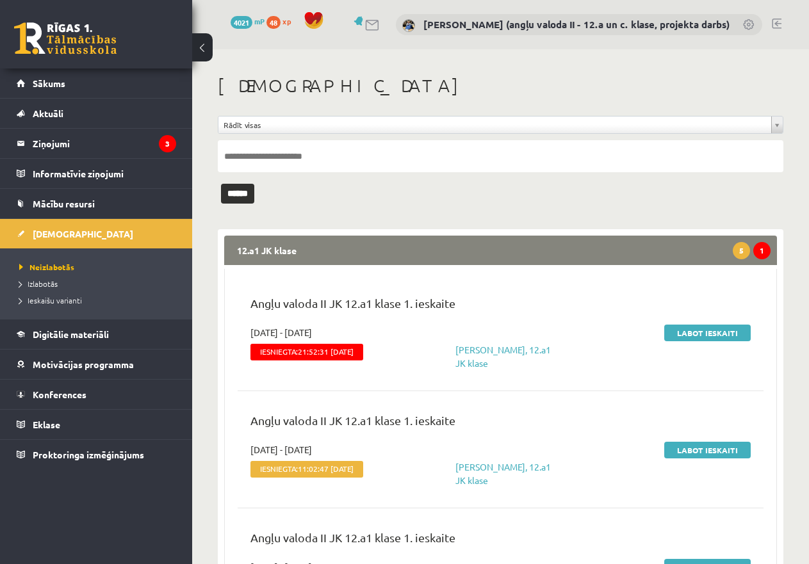
click at [489, 248] on legend "12.a1 JK klase 1 5" at bounding box center [500, 250] width 553 height 29
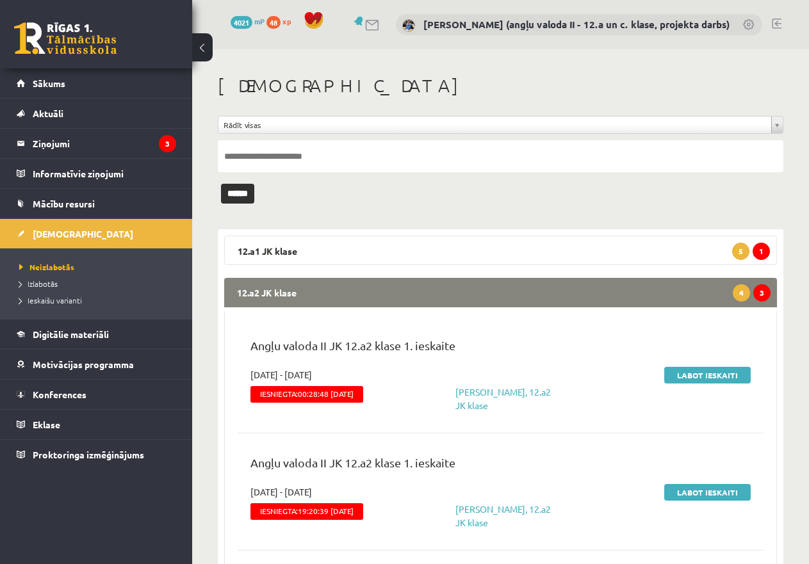
click at [507, 295] on legend "12.a2 JK klase 3 4" at bounding box center [500, 292] width 553 height 29
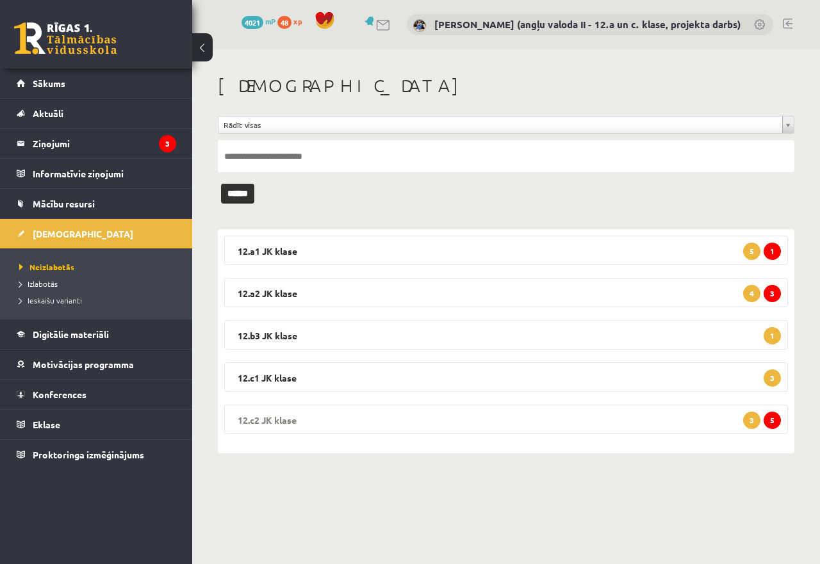
click at [573, 434] on legend "12.c2 JK klase 5 3" at bounding box center [506, 419] width 564 height 29
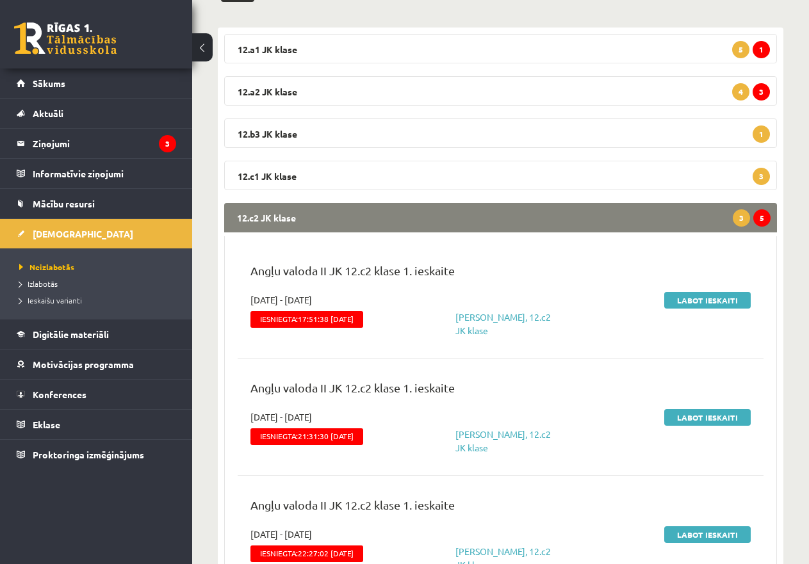
scroll to position [256, 0]
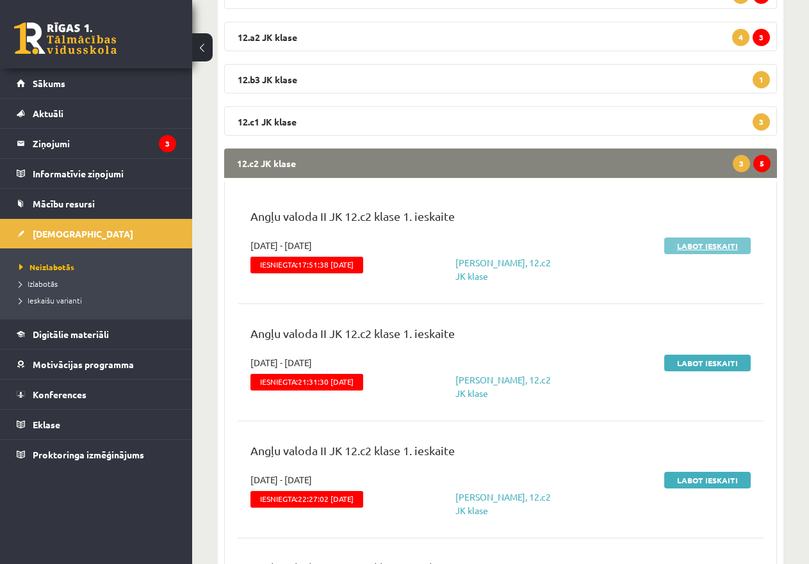
click at [700, 245] on link "Labot ieskaiti" at bounding box center [707, 246] width 86 height 17
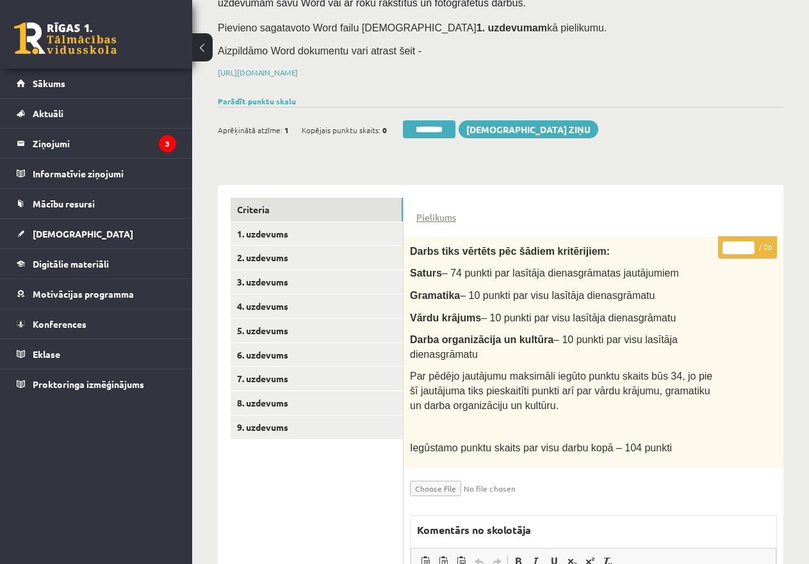
scroll to position [128, 0]
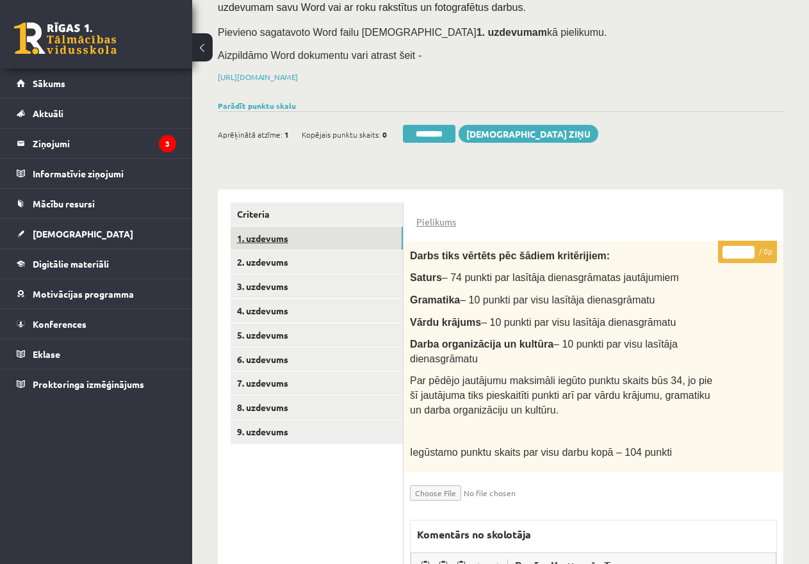
click at [278, 236] on link "1. uzdevums" at bounding box center [317, 239] width 172 height 24
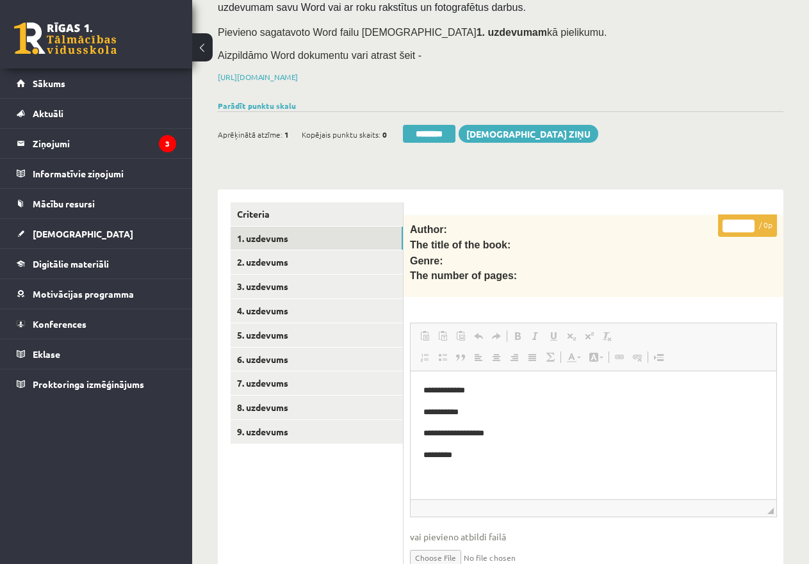
scroll to position [0, 0]
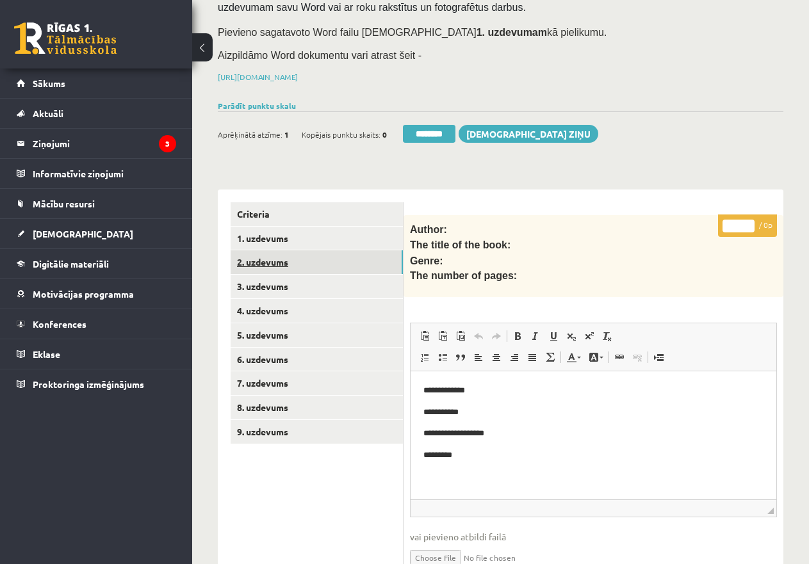
click at [270, 254] on link "2. uzdevums" at bounding box center [317, 262] width 172 height 24
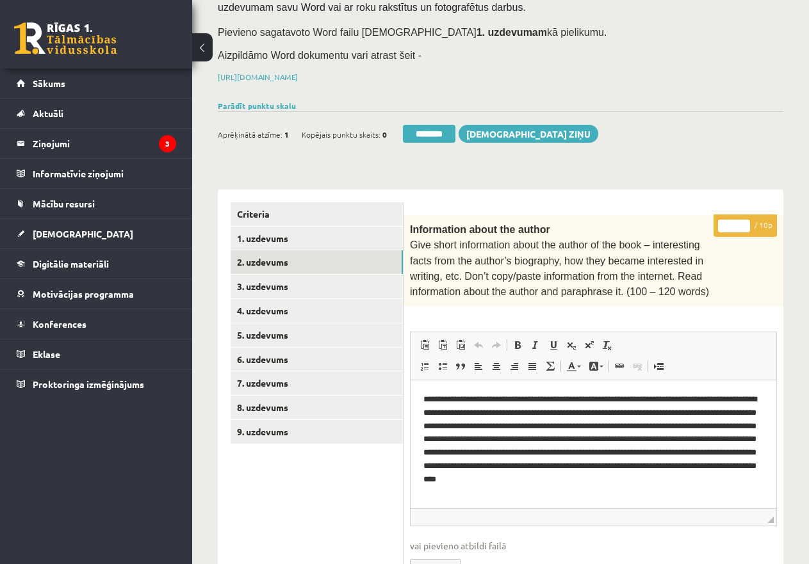
click at [722, 220] on input "*" at bounding box center [734, 226] width 32 height 13
type input "**"
click at [283, 284] on link "3. uzdevums" at bounding box center [317, 287] width 172 height 24
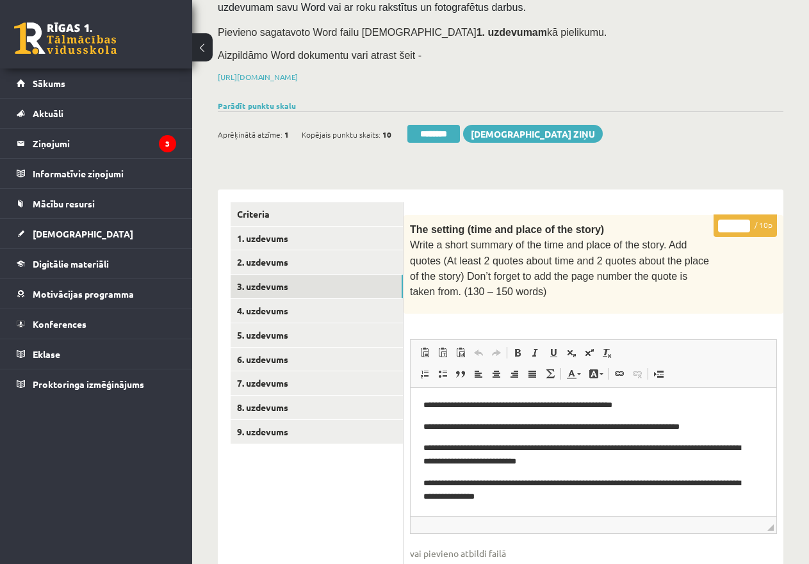
scroll to position [192, 0]
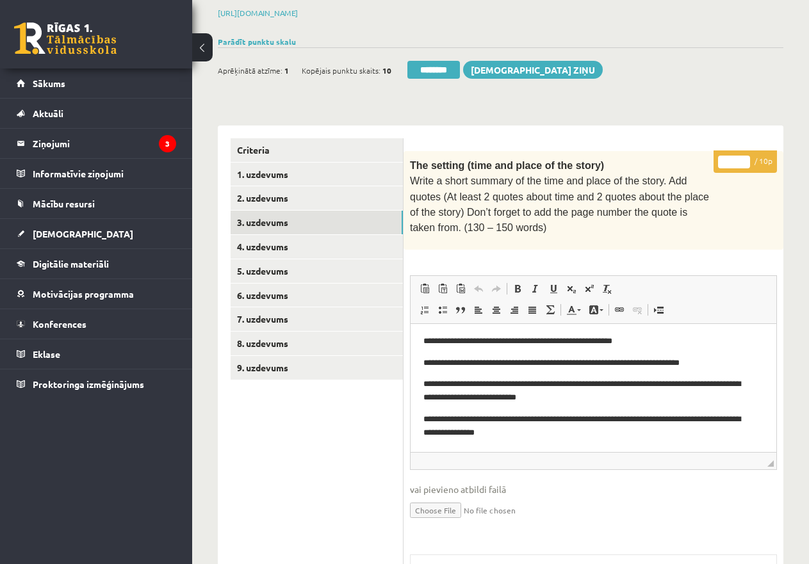
click at [722, 159] on input "*" at bounding box center [734, 162] width 32 height 13
type input "**"
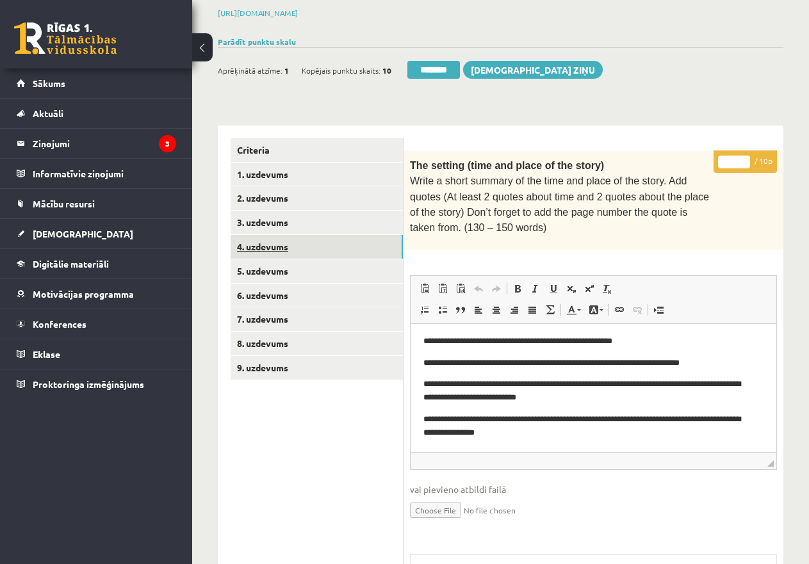
click at [354, 245] on link "4. uzdevums" at bounding box center [317, 247] width 172 height 24
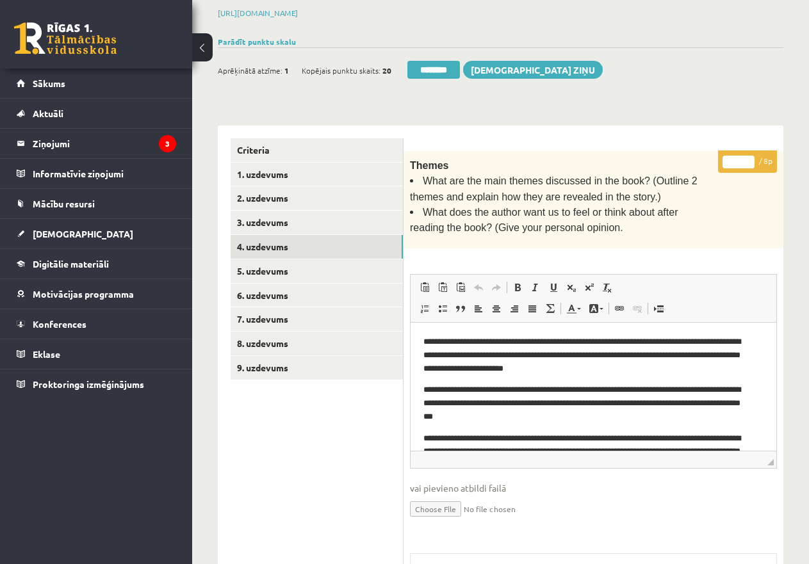
scroll to position [0, 0]
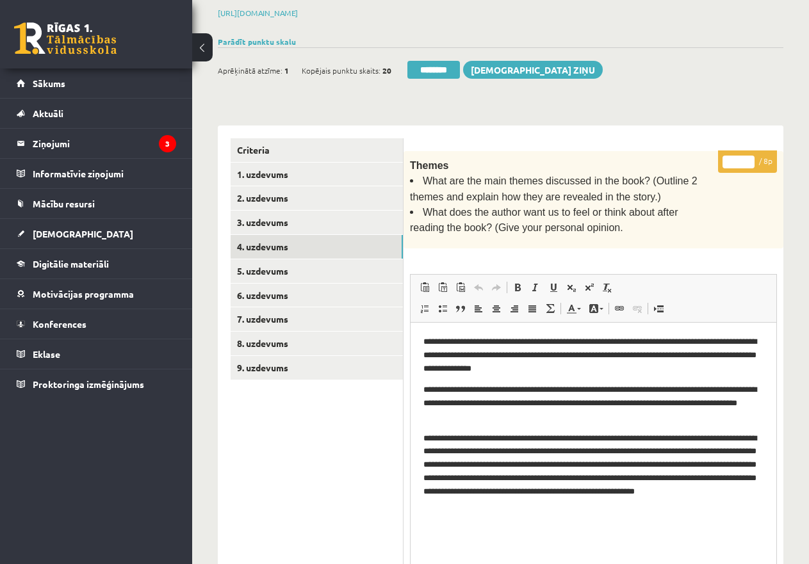
drag, startPoint x: 771, startPoint y: 459, endPoint x: 774, endPoint y: 589, distance: 130.1
click at [774, 372] on html "0 Dāvanas 4021 mP 48 xp Katrīne Laizāne (angļu valoda II - 12.a un [PERSON_NAME…" at bounding box center [404, 90] width 809 height 564
click at [732, 160] on input "*" at bounding box center [739, 162] width 32 height 13
click at [741, 158] on input "*" at bounding box center [739, 162] width 32 height 13
type input "*"
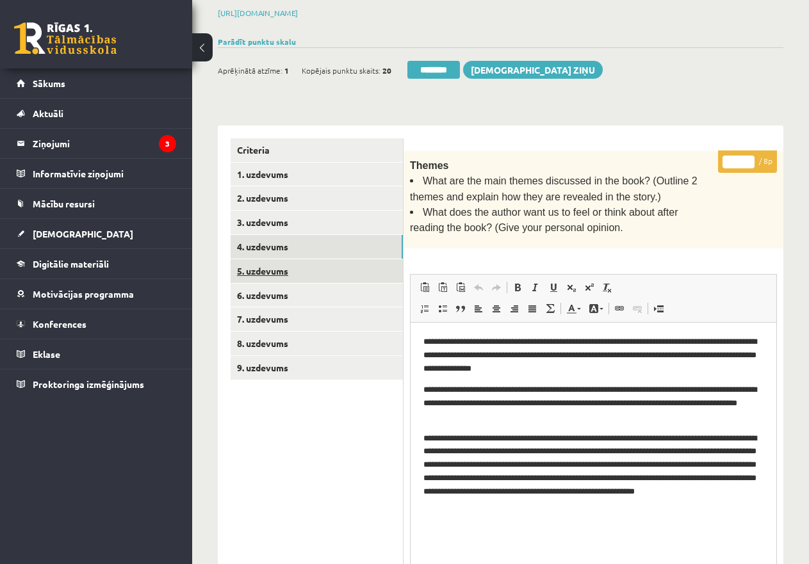
click at [256, 268] on link "5. uzdevums" at bounding box center [317, 271] width 172 height 24
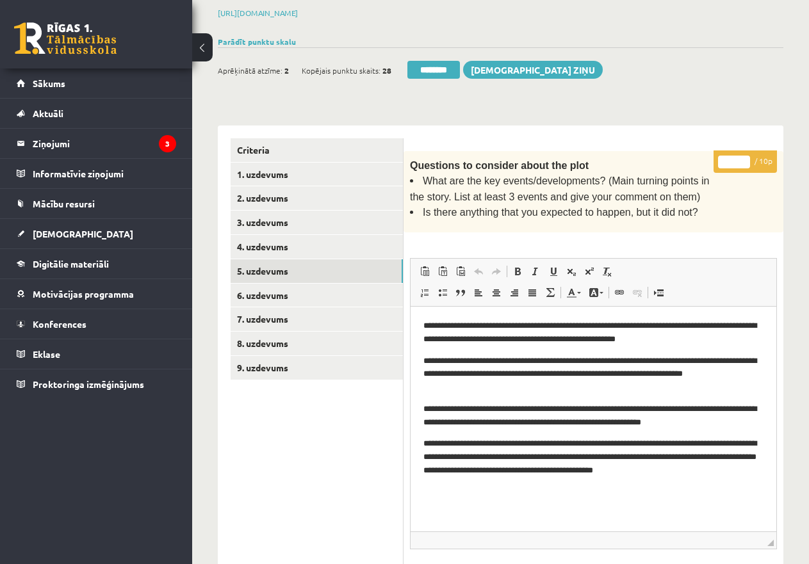
drag, startPoint x: 769, startPoint y: 439, endPoint x: 775, endPoint y: 537, distance: 97.5
click at [775, 537] on span "◢ Elements path" at bounding box center [594, 540] width 366 height 17
click at [724, 158] on input "*" at bounding box center [734, 162] width 32 height 13
type input "**"
click at [361, 291] on link "6. uzdevums" at bounding box center [317, 296] width 172 height 24
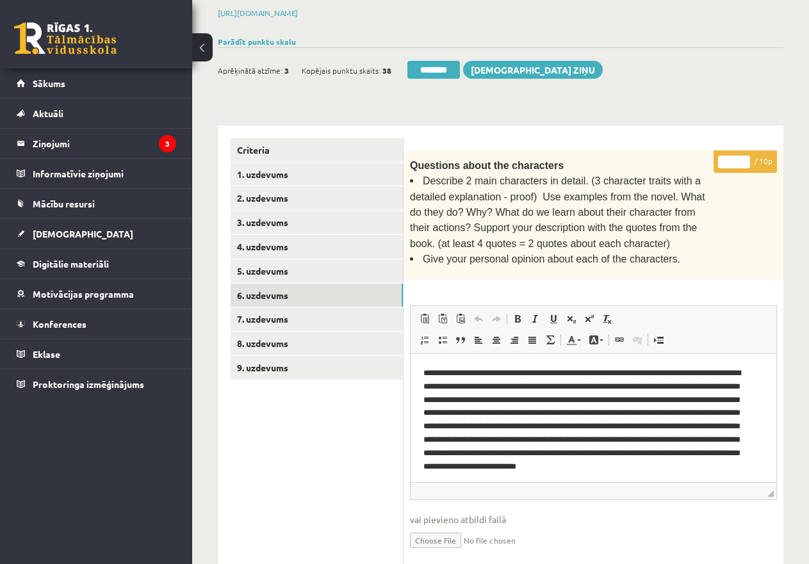
drag, startPoint x: 778, startPoint y: 508, endPoint x: 791, endPoint y: 587, distance: 80.6
click at [791, 372] on html "0 Dāvanas 4021 mP 48 xp Katrīne Laizāne (angļu valoda II - 12.a un [PERSON_NAME…" at bounding box center [404, 90] width 809 height 564
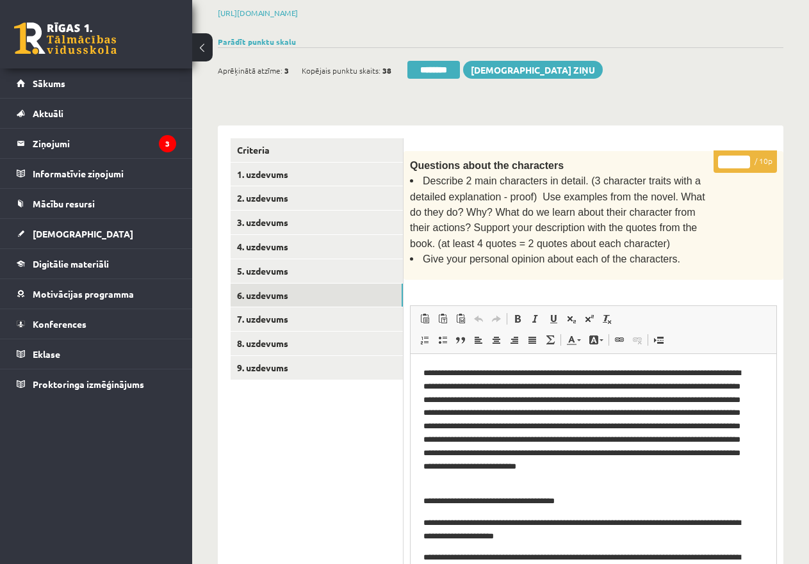
drag, startPoint x: 770, startPoint y: 484, endPoint x: 796, endPoint y: 589, distance: 108.8
click at [796, 372] on html "0 Dāvanas 4021 mP 48 xp Katrīne Laizāne (angļu valoda II - 12.a un [PERSON_NAME…" at bounding box center [404, 90] width 809 height 564
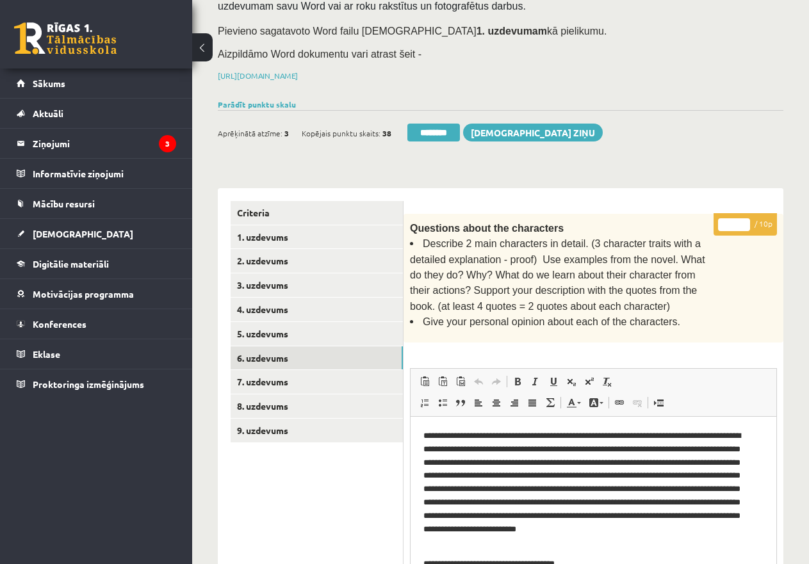
scroll to position [128, 0]
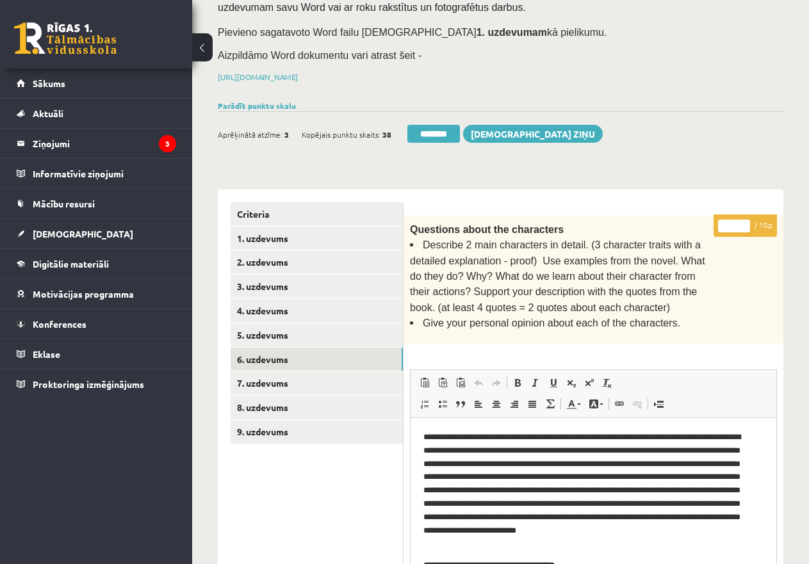
click at [726, 223] on input "*" at bounding box center [734, 226] width 32 height 13
type input "**"
click at [326, 377] on link "7. uzdevums" at bounding box center [317, 384] width 172 height 24
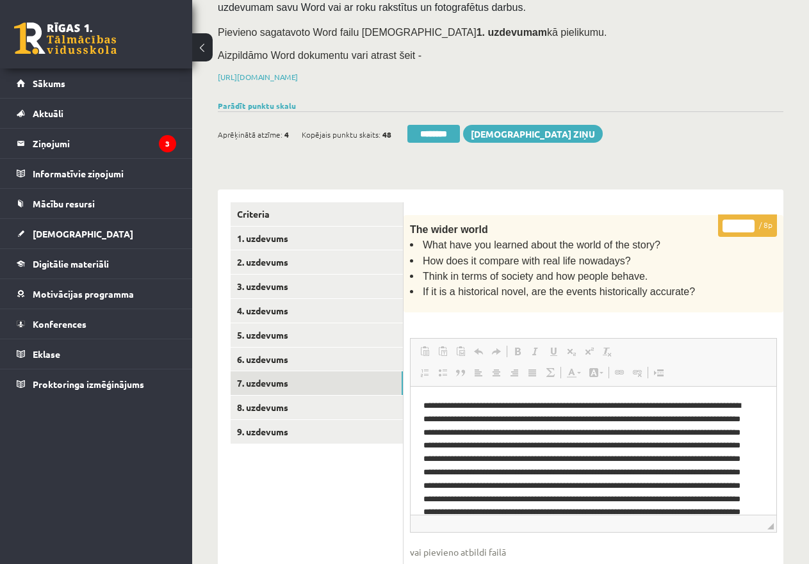
scroll to position [0, 0]
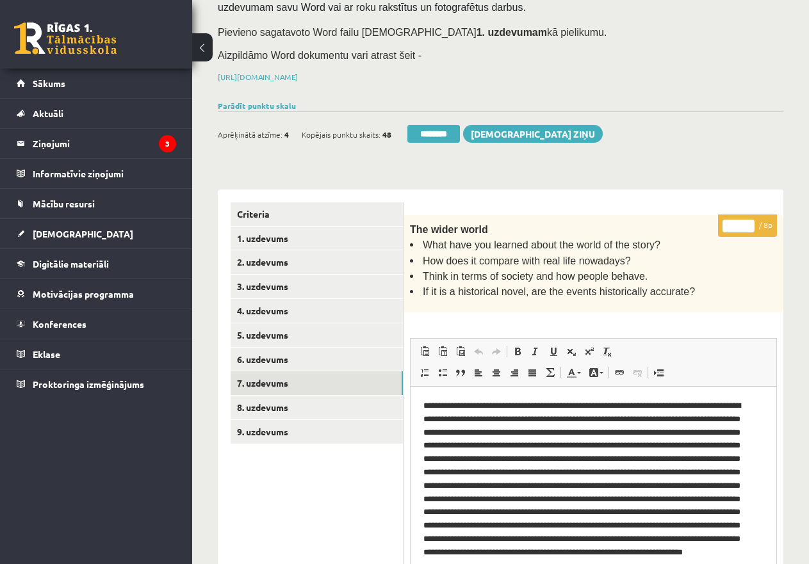
drag, startPoint x: 771, startPoint y: 520, endPoint x: 801, endPoint y: 586, distance: 72.8
click at [801, 436] on html "0 Dāvanas 4021 mP 48 xp Katrīne Laizāne (angļu valoda II - 12.a un c. klase, pr…" at bounding box center [404, 154] width 809 height 564
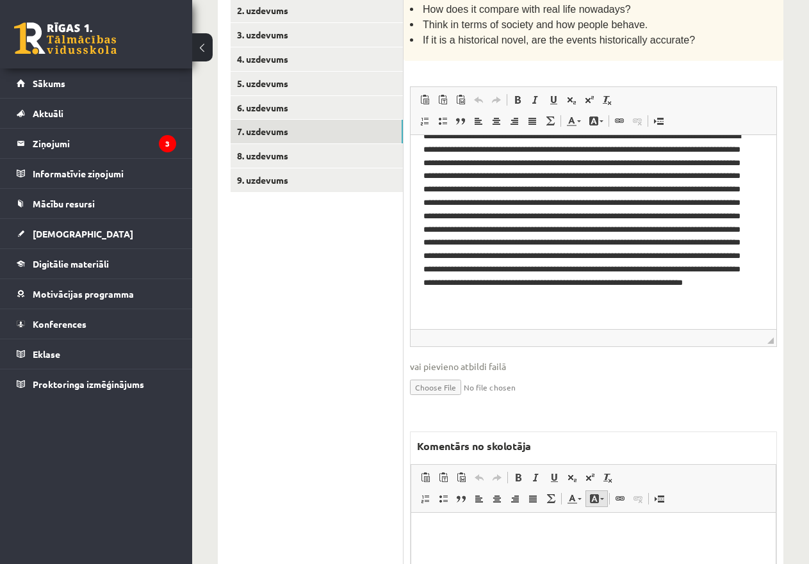
scroll to position [544, 0]
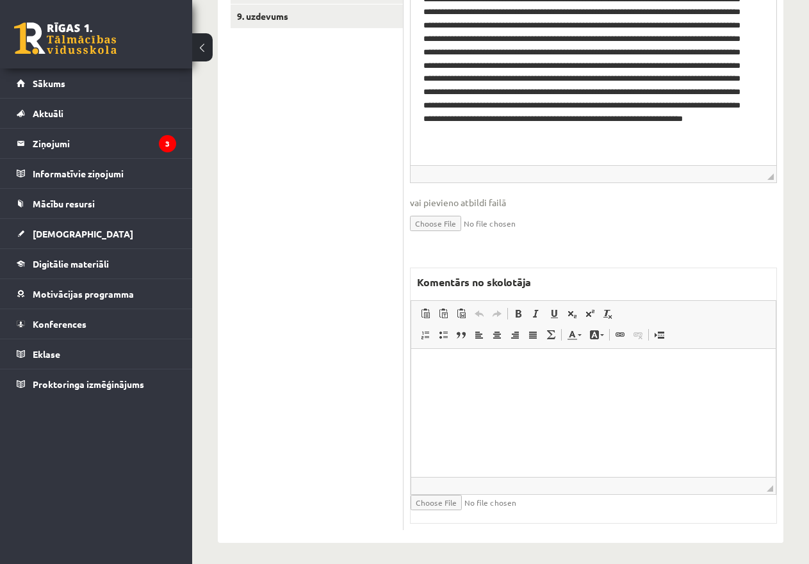
click at [480, 377] on html at bounding box center [593, 367] width 365 height 39
click at [493, 368] on p "**********" at bounding box center [593, 367] width 339 height 13
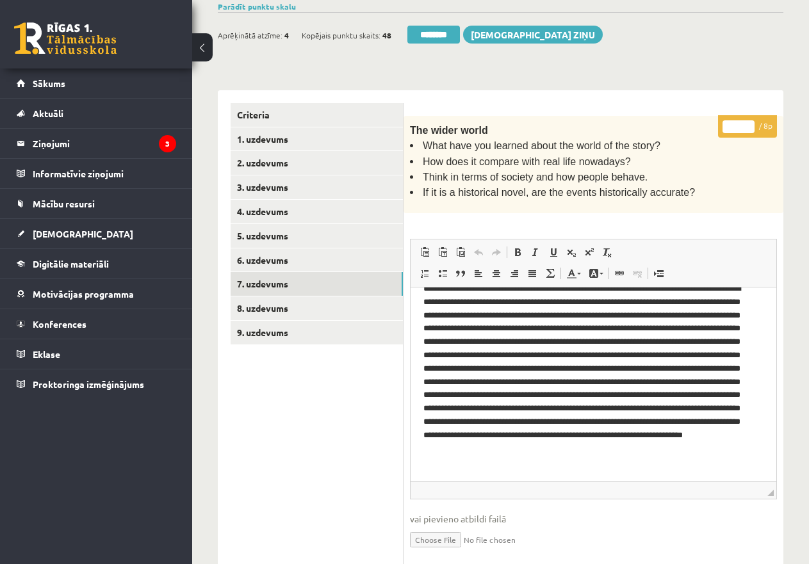
scroll to position [224, 0]
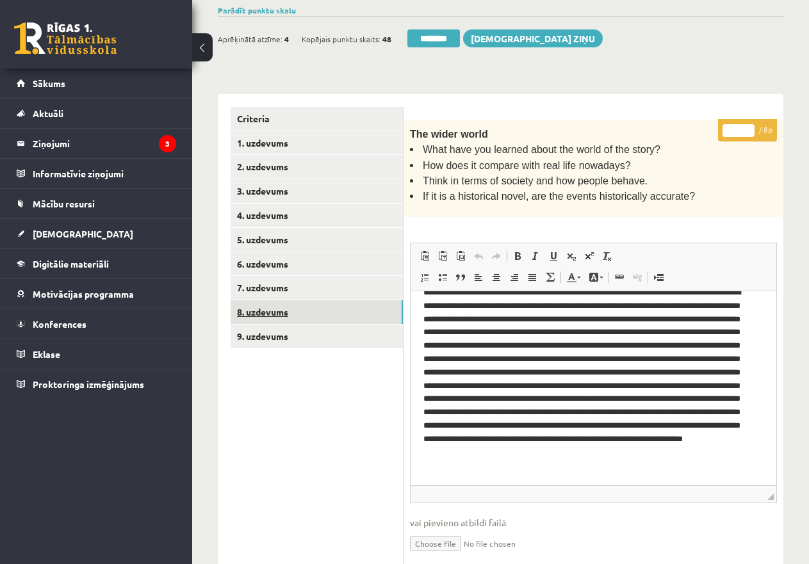
click at [272, 307] on link "8. uzdevums" at bounding box center [317, 312] width 172 height 24
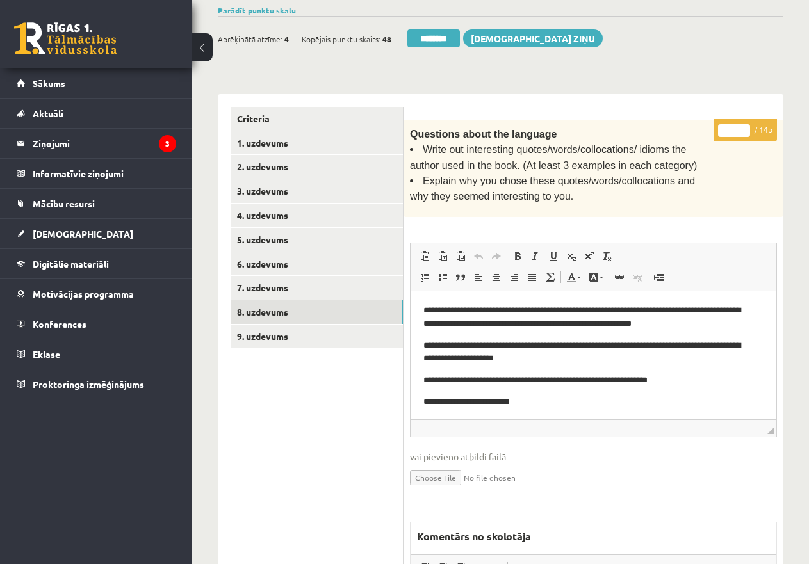
scroll to position [0, 0]
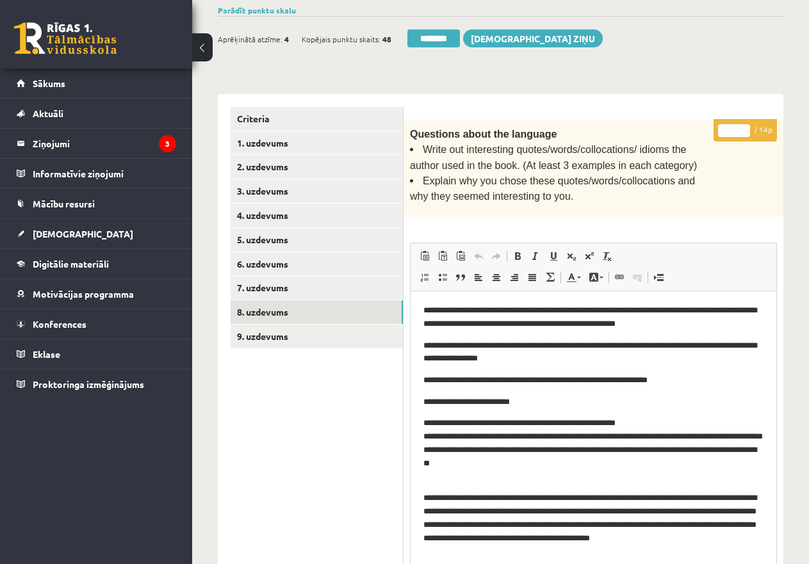
drag, startPoint x: 773, startPoint y: 427, endPoint x: 804, endPoint y: 589, distance: 165.1
click at [804, 341] on html "0 Dāvanas 4021 mP 48 xp Katrīne Laizāne (angļu valoda II - 12.a un c. klase, pr…" at bounding box center [404, 58] width 809 height 564
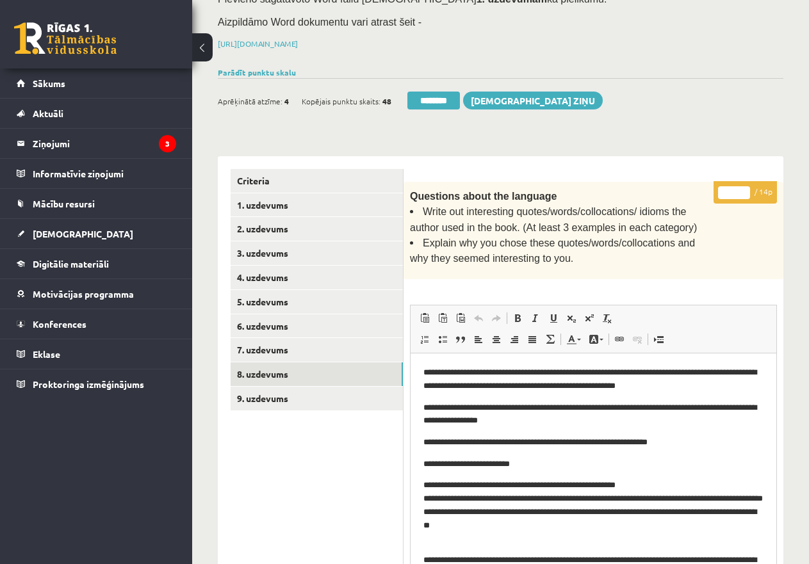
scroll to position [160, 0]
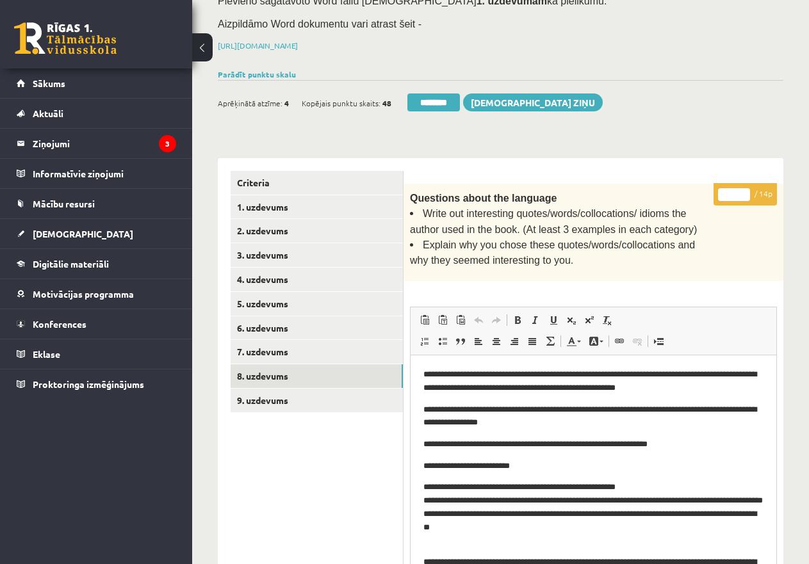
drag, startPoint x: 727, startPoint y: 193, endPoint x: 744, endPoint y: 193, distance: 16.7
click at [744, 193] on input "*" at bounding box center [734, 194] width 32 height 13
type input "**"
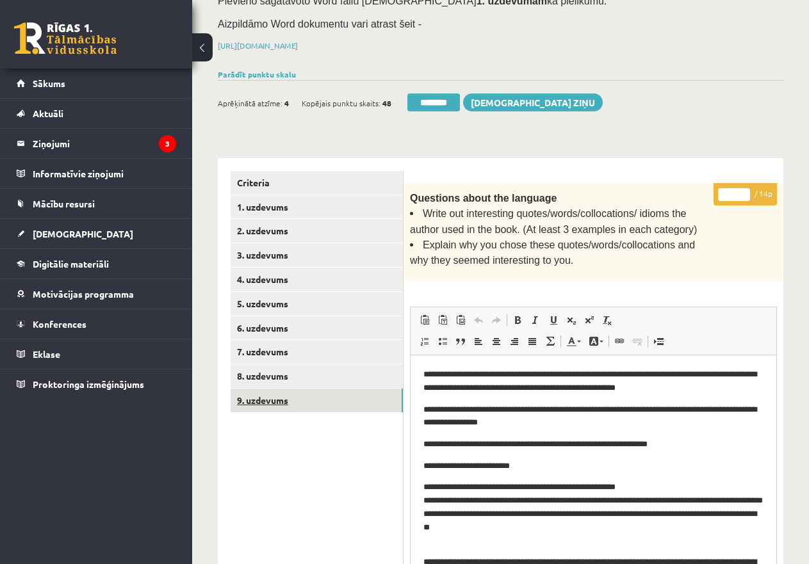
click at [329, 395] on link "9. uzdevums" at bounding box center [317, 401] width 172 height 24
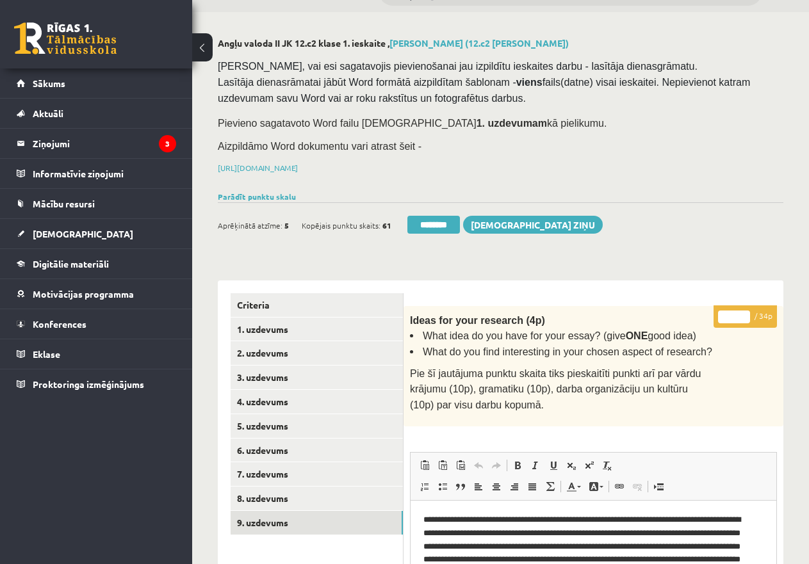
scroll to position [31, 0]
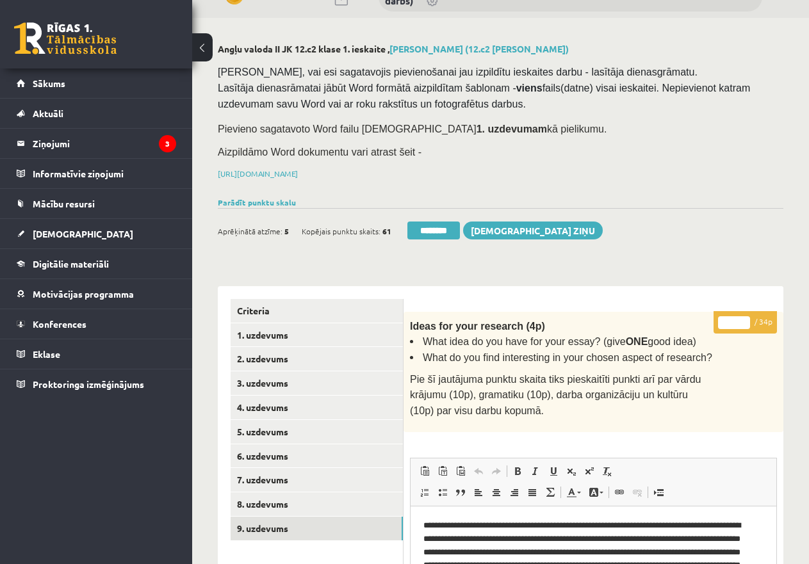
drag, startPoint x: 733, startPoint y: 320, endPoint x: 718, endPoint y: 320, distance: 15.4
click at [718, 320] on input "*" at bounding box center [734, 322] width 32 height 13
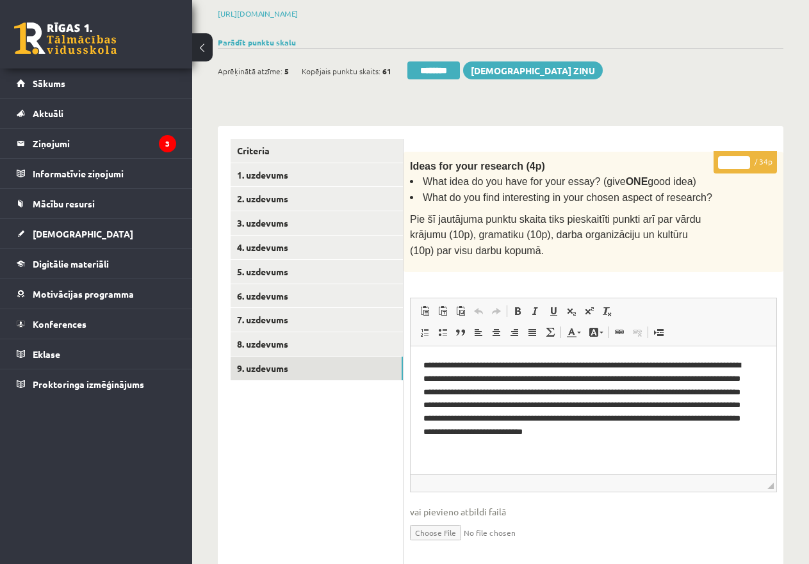
scroll to position [416, 0]
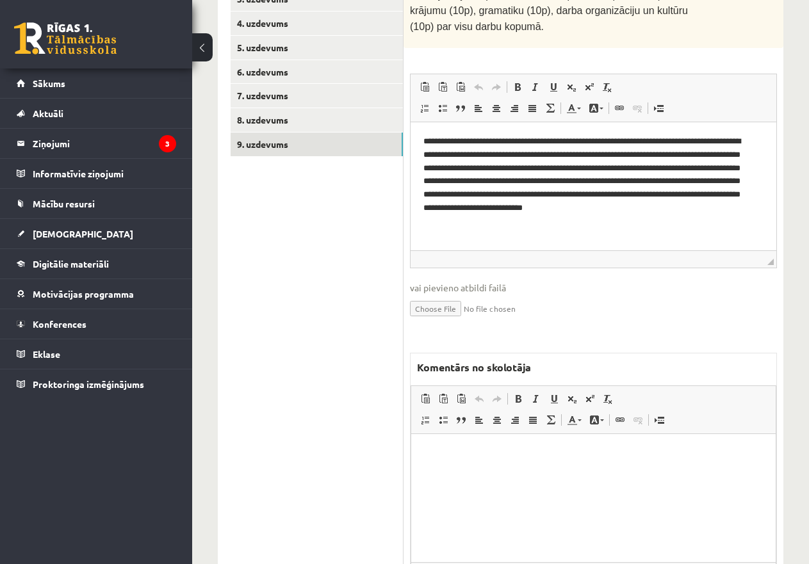
type input "**"
click at [472, 450] on p "Editor, wiswyg-editor-47433851629160-1760295629-804" at bounding box center [593, 453] width 339 height 13
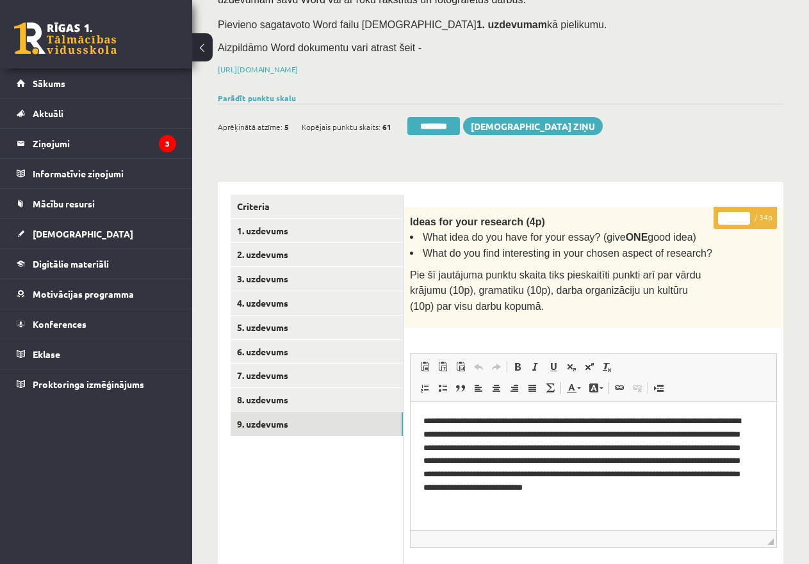
scroll to position [95, 0]
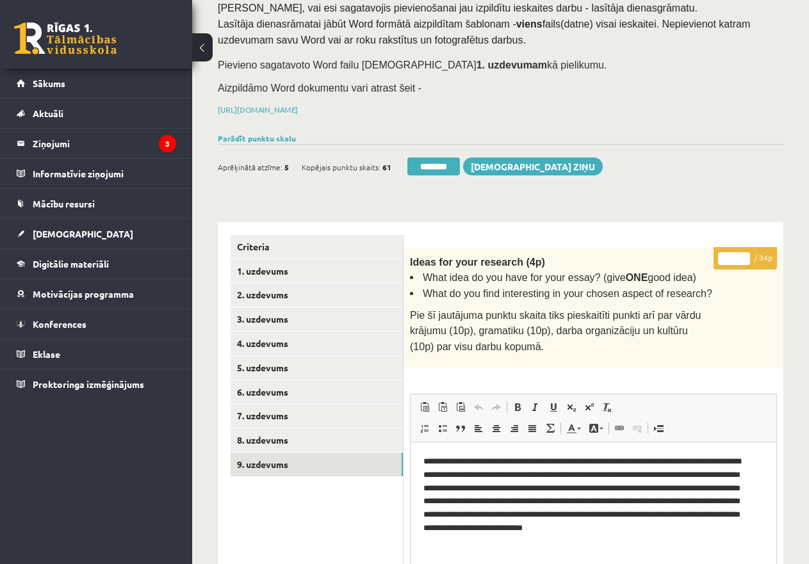
click at [746, 259] on input "**" at bounding box center [734, 258] width 32 height 13
type input "**"
click at [746, 258] on input "**" at bounding box center [734, 258] width 32 height 13
click at [258, 363] on link "5. uzdevums" at bounding box center [317, 368] width 172 height 24
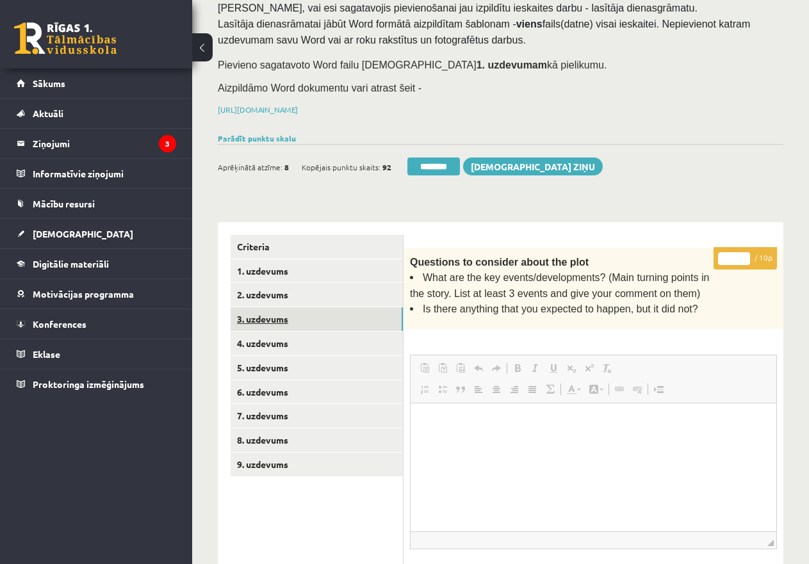
click at [258, 316] on link "3. uzdevums" at bounding box center [317, 319] width 172 height 24
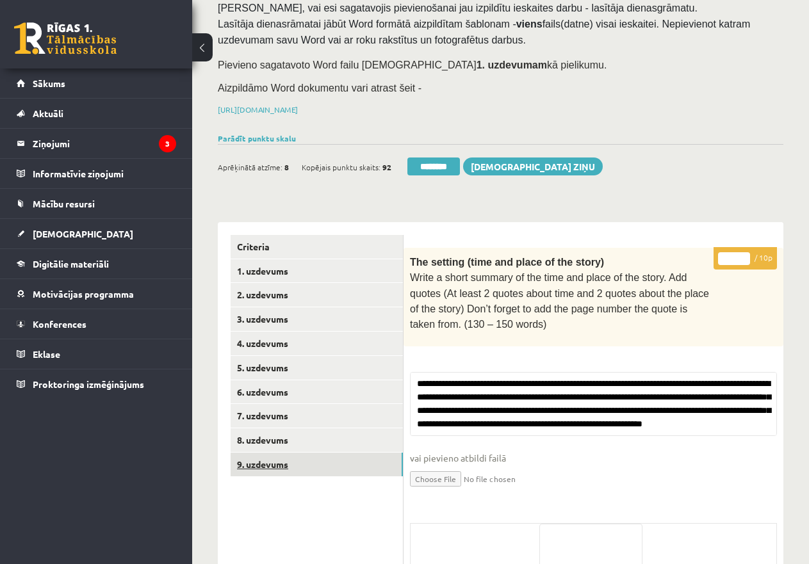
click at [284, 457] on link "9. uzdevums" at bounding box center [317, 465] width 172 height 24
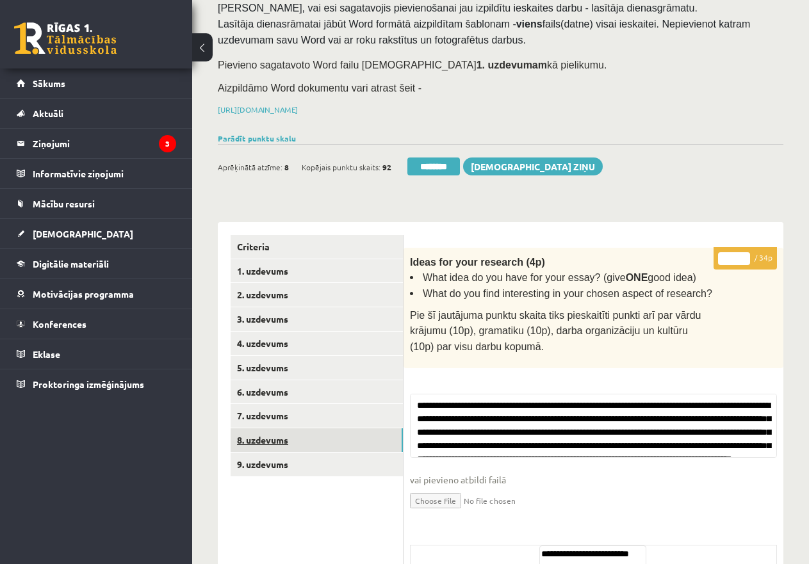
click at [282, 438] on link "8. uzdevums" at bounding box center [317, 441] width 172 height 24
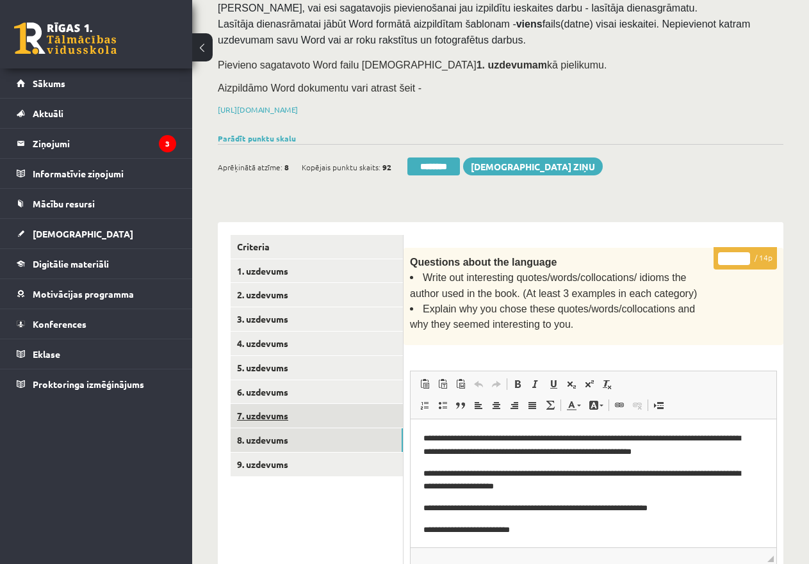
scroll to position [0, 0]
click at [288, 413] on link "7. uzdevums" at bounding box center [317, 416] width 172 height 24
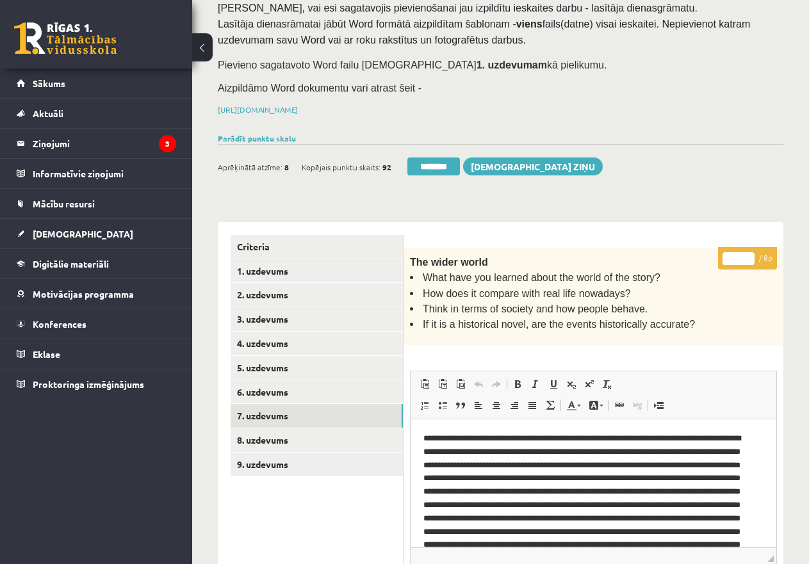
drag, startPoint x: 736, startPoint y: 258, endPoint x: 723, endPoint y: 255, distance: 13.7
click at [723, 255] on input "*" at bounding box center [739, 258] width 32 height 13
type input "*"
click at [328, 407] on link "7. uzdevums" at bounding box center [317, 416] width 172 height 24
click at [446, 163] on input "********" at bounding box center [442, 167] width 53 height 18
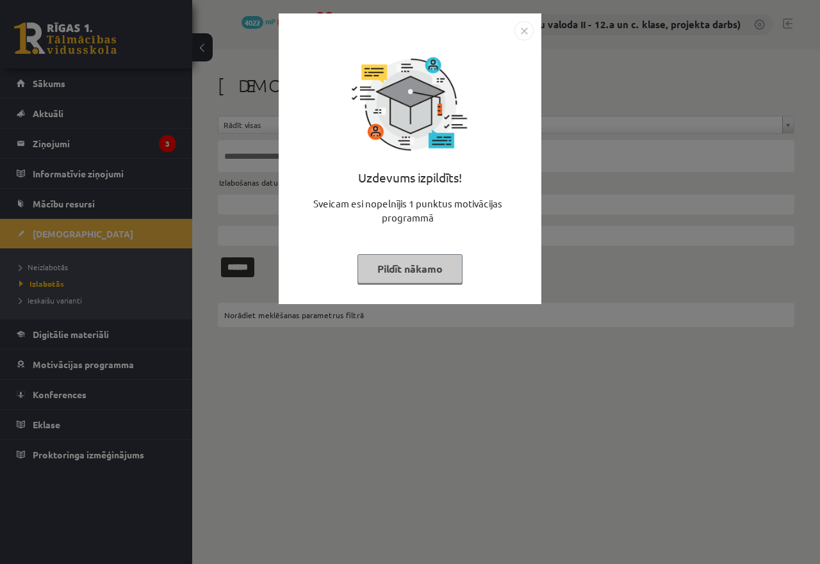
click at [409, 258] on button "Pildīt nākamo" at bounding box center [409, 268] width 105 height 29
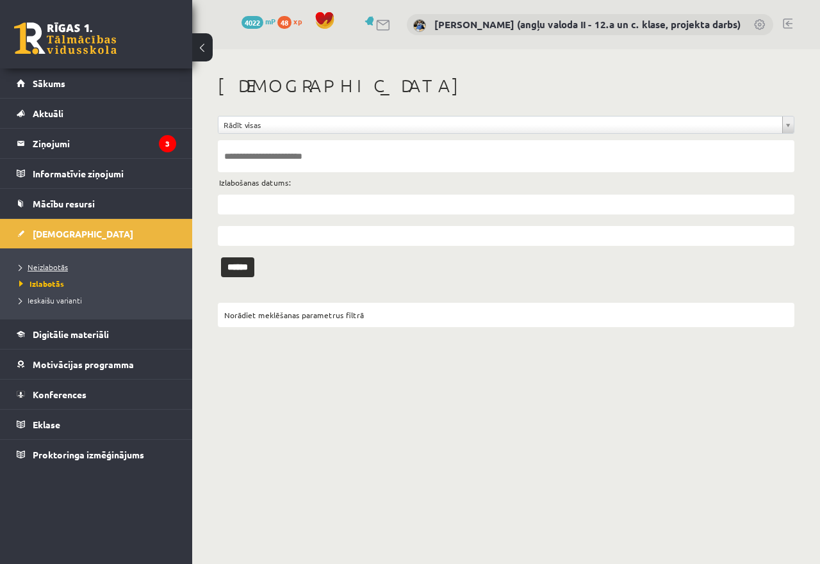
click at [49, 266] on span "Neizlabotās" at bounding box center [43, 267] width 49 height 10
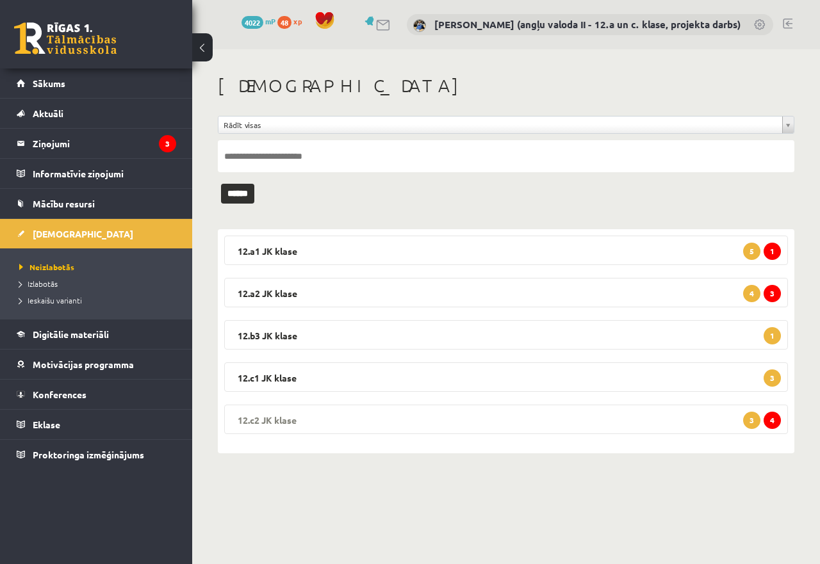
click at [422, 422] on legend "12.c2 JK klase 4 3" at bounding box center [506, 419] width 564 height 29
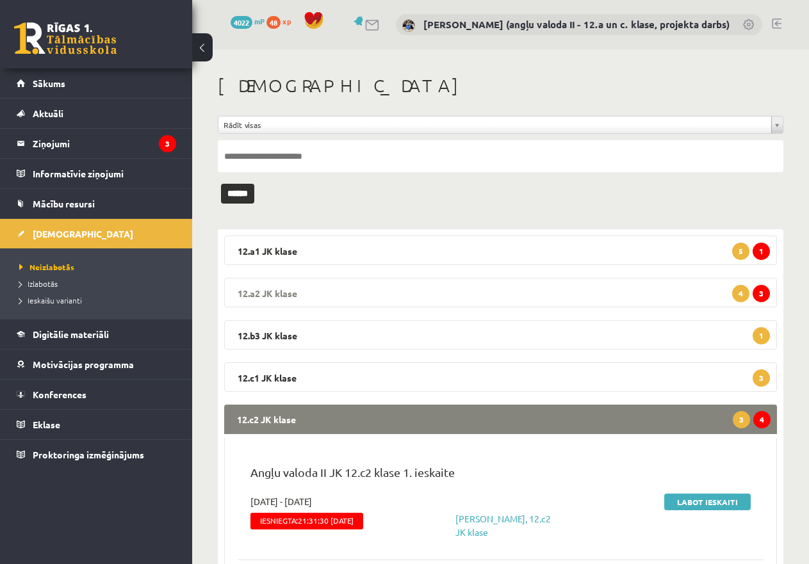
click at [392, 290] on legend "12.a2 JK klase 3 4" at bounding box center [500, 292] width 553 height 29
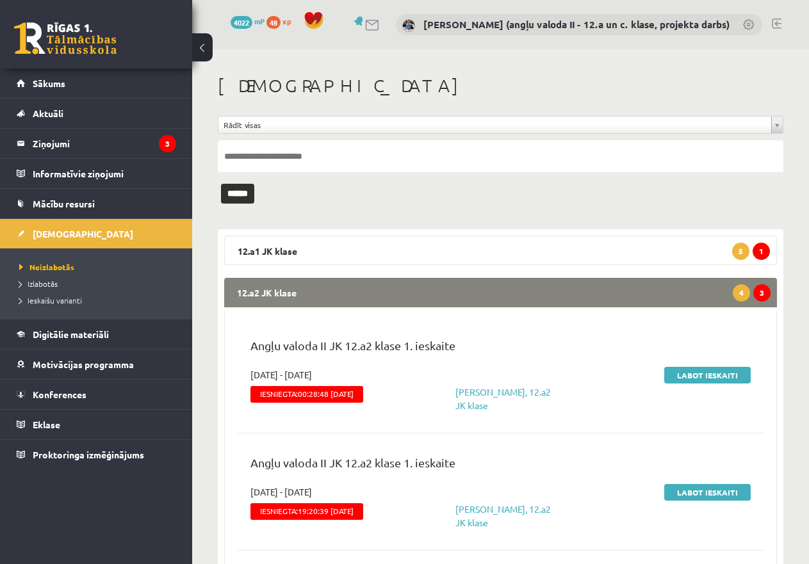
click at [392, 290] on legend "12.a2 JK klase 3 4" at bounding box center [500, 292] width 553 height 29
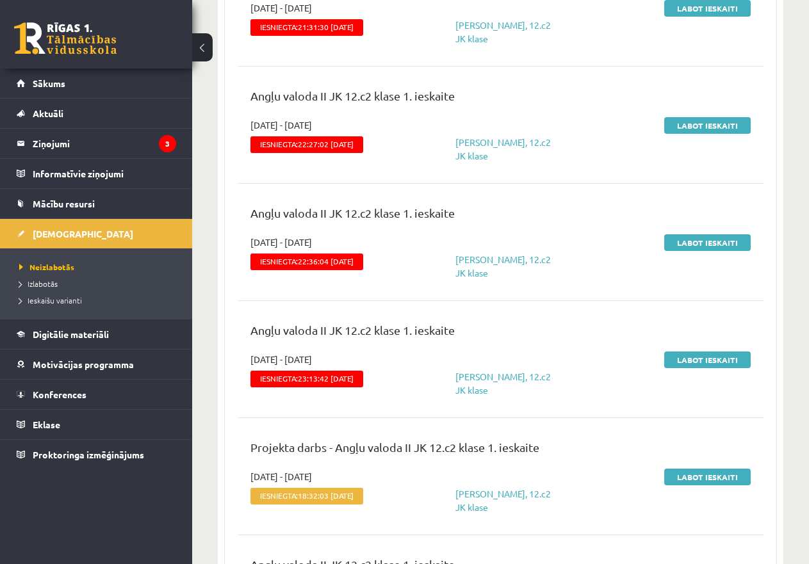
scroll to position [512, 0]
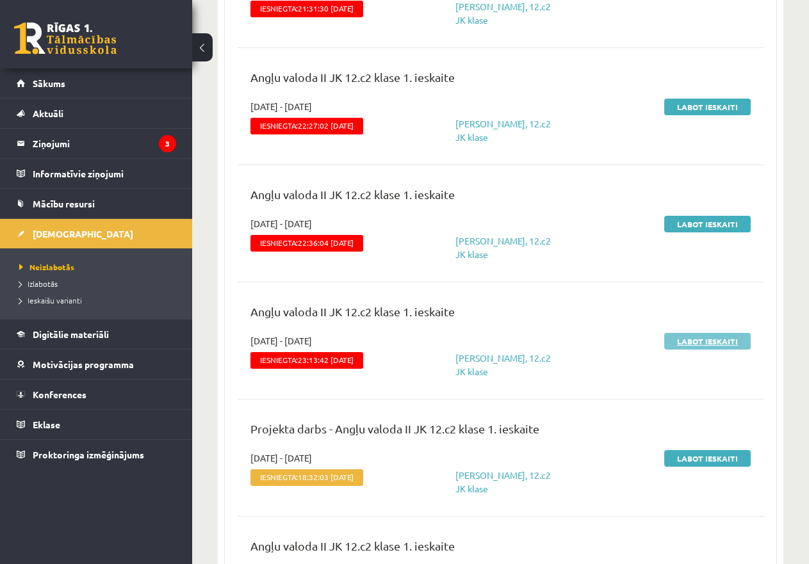
click at [694, 338] on link "Labot ieskaiti" at bounding box center [707, 341] width 86 height 17
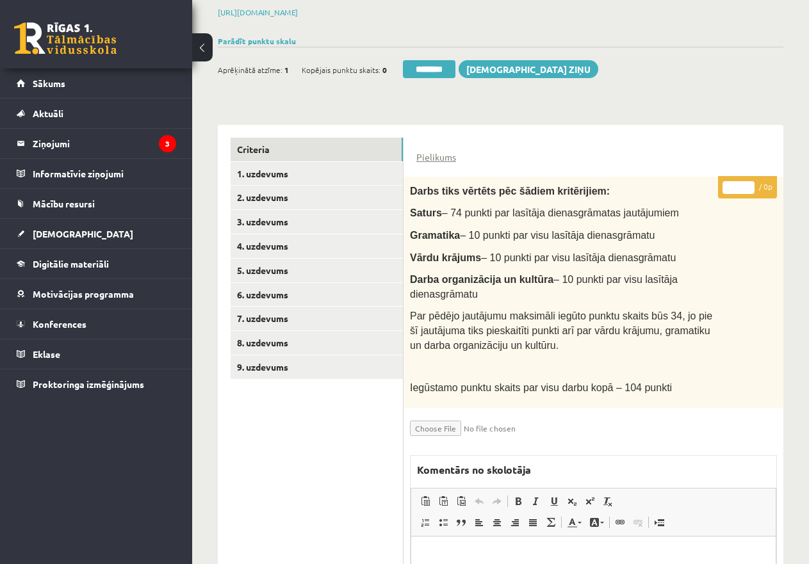
scroll to position [182, 0]
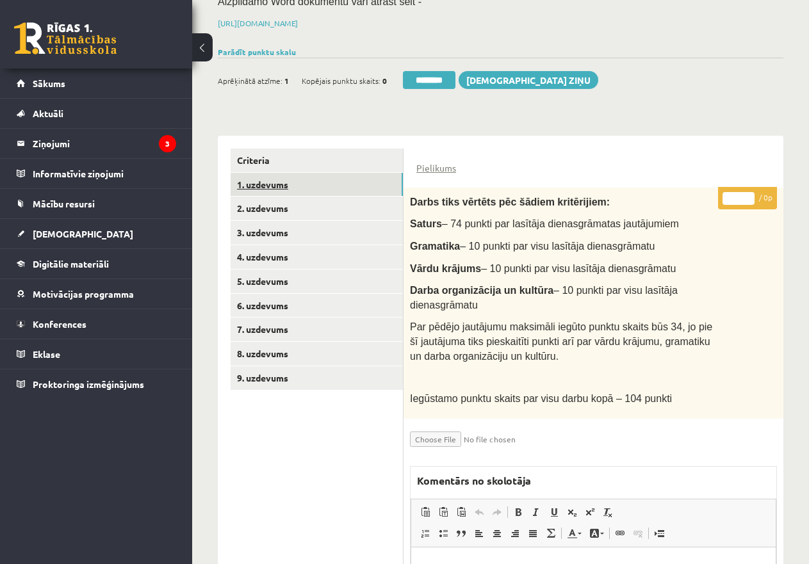
click at [286, 181] on link "1. uzdevums" at bounding box center [317, 185] width 172 height 24
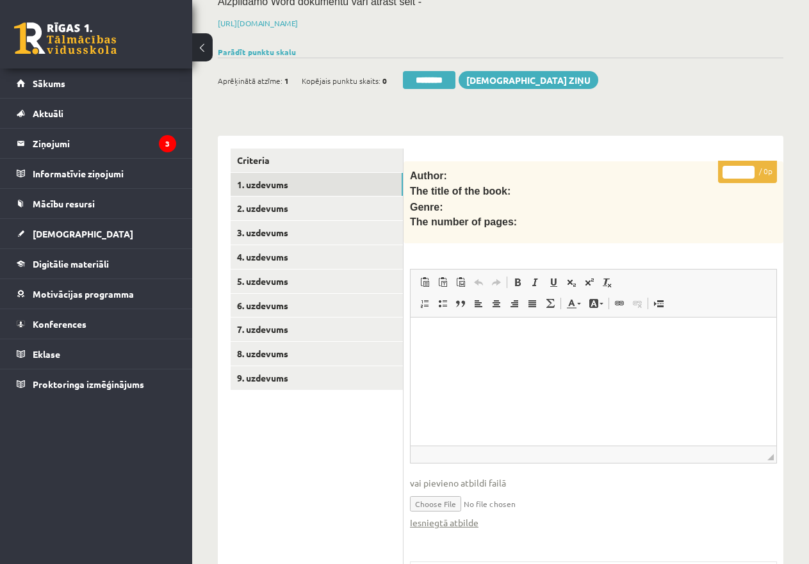
scroll to position [0, 0]
click at [455, 519] on link "Iesniegtā atbilde" at bounding box center [444, 522] width 69 height 13
click at [283, 375] on link "9. uzdevums" at bounding box center [317, 378] width 172 height 24
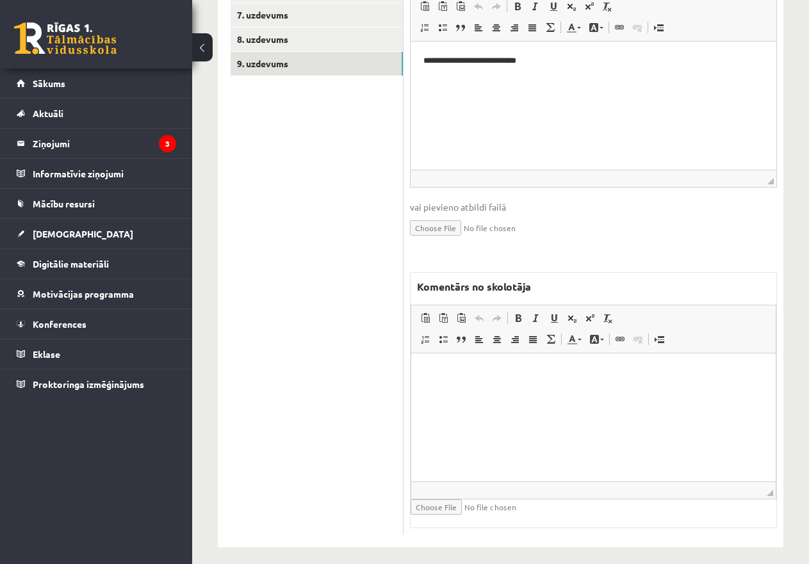
scroll to position [500, 0]
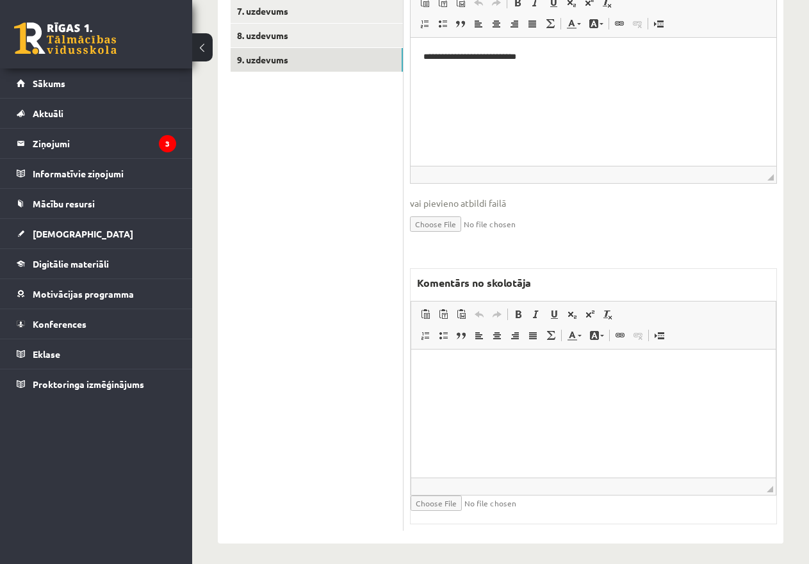
click at [459, 370] on p "Editor, wiswyg-editor-47434040401480-1760295767-799" at bounding box center [593, 369] width 339 height 13
click at [268, 28] on link "8. uzdevums" at bounding box center [317, 36] width 172 height 24
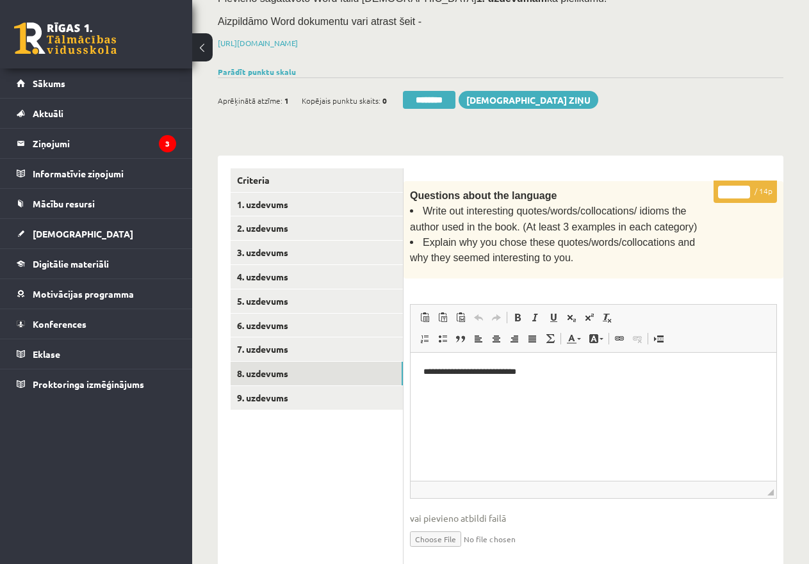
scroll to position [158, 0]
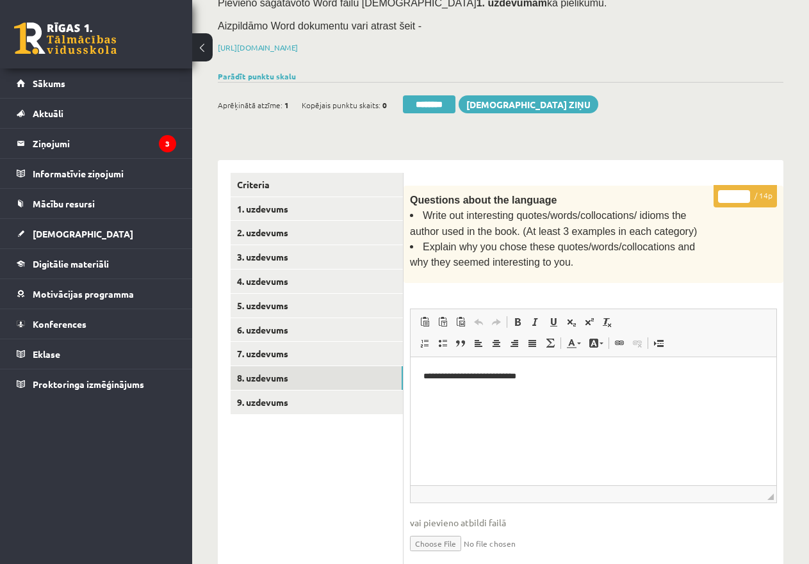
drag, startPoint x: 733, startPoint y: 197, endPoint x: 720, endPoint y: 181, distance: 20.5
click at [721, 185] on p "* / 14p" at bounding box center [745, 196] width 63 height 22
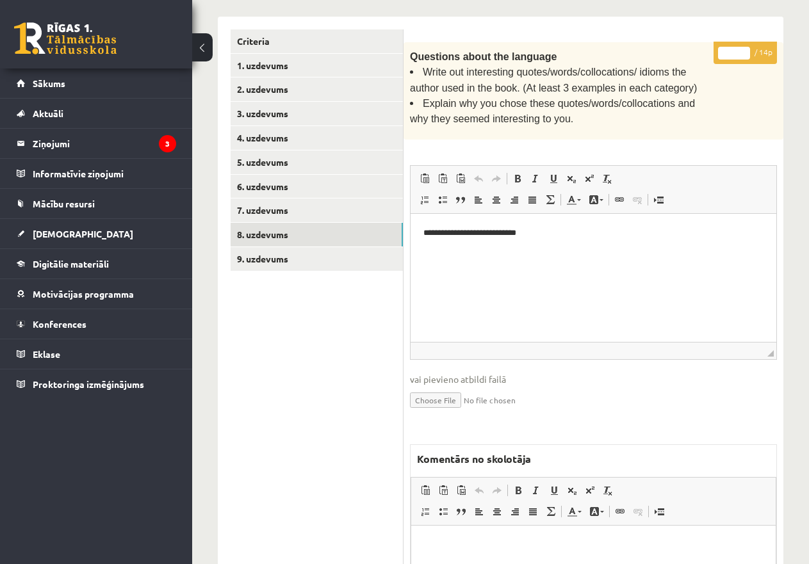
scroll to position [478, 0]
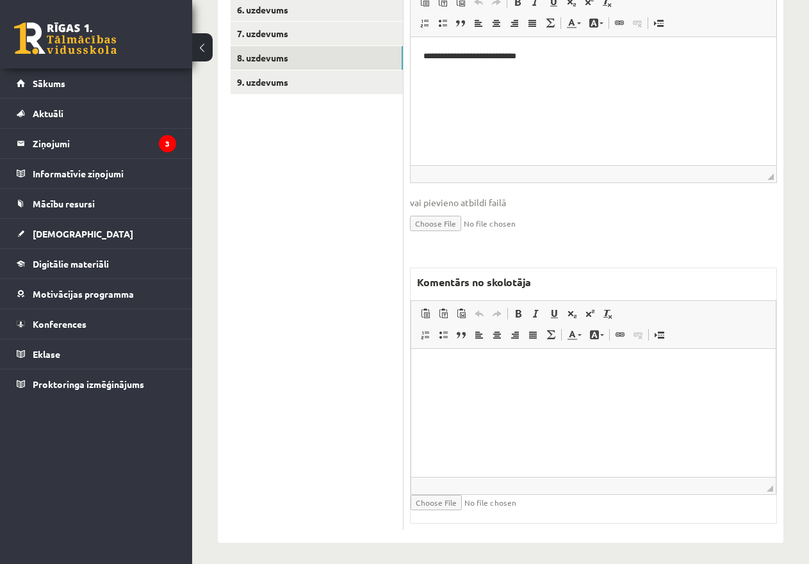
type input "*"
click at [477, 388] on html at bounding box center [593, 367] width 365 height 39
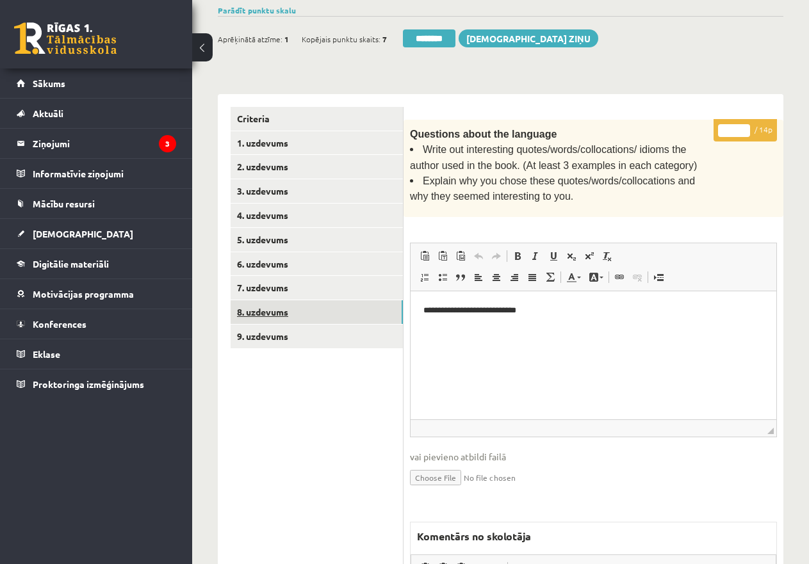
scroll to position [222, 0]
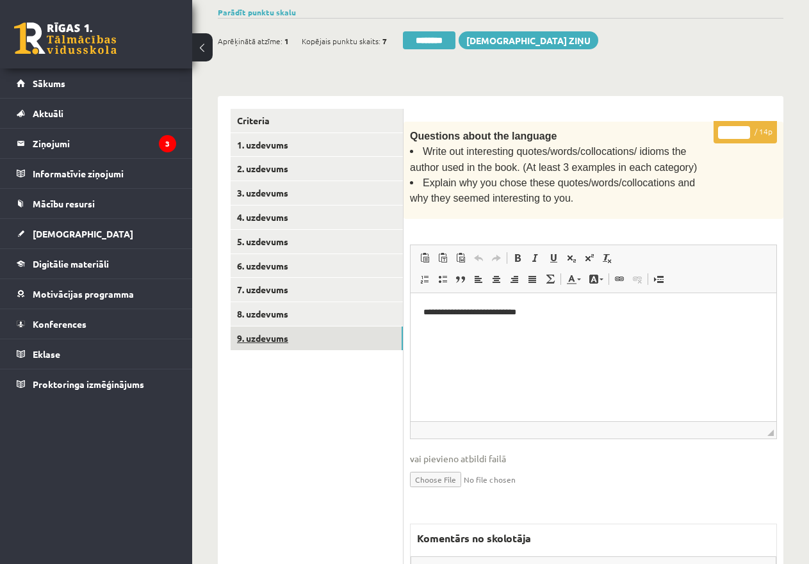
click at [284, 333] on link "9. uzdevums" at bounding box center [317, 339] width 172 height 24
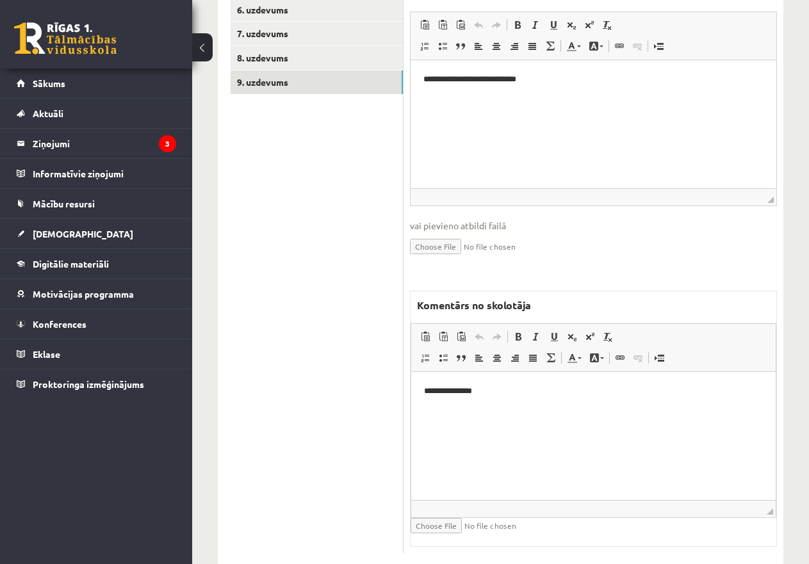
scroll to position [0, 0]
click at [486, 401] on html "**********" at bounding box center [593, 391] width 365 height 39
click at [477, 407] on p "**********" at bounding box center [593, 413] width 339 height 13
click at [577, 432] on html "**********" at bounding box center [593, 402] width 365 height 60
click at [480, 411] on p "**********" at bounding box center [593, 413] width 339 height 13
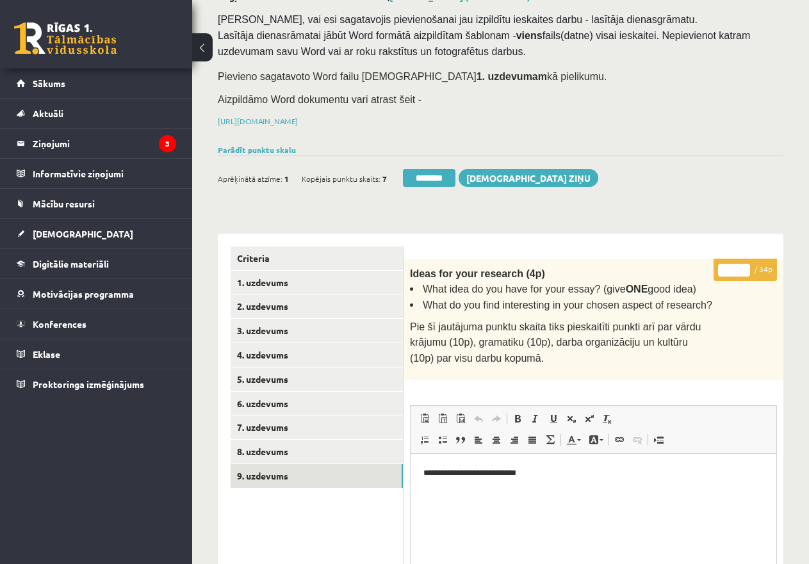
scroll to position [29, 0]
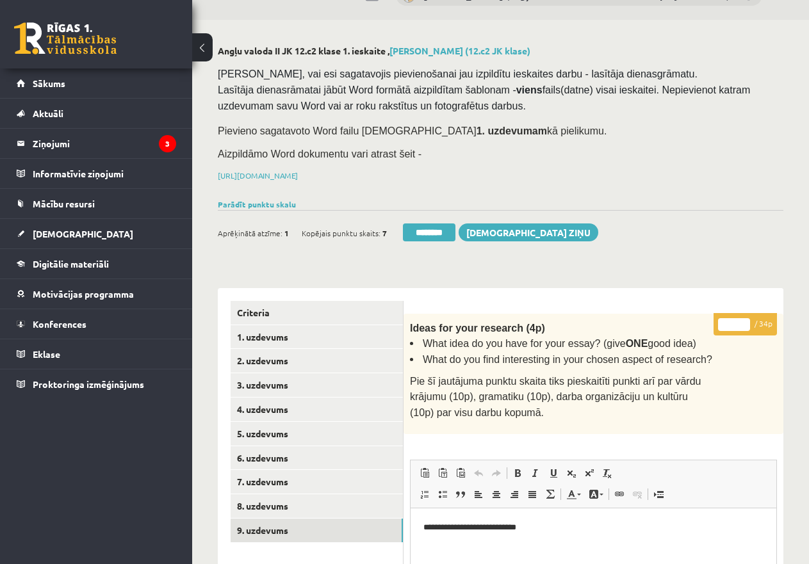
drag, startPoint x: 734, startPoint y: 320, endPoint x: 719, endPoint y: 316, distance: 15.2
click at [720, 318] on input "*" at bounding box center [734, 324] width 32 height 13
type input "**"
click at [254, 502] on link "8. uzdevums" at bounding box center [317, 507] width 172 height 24
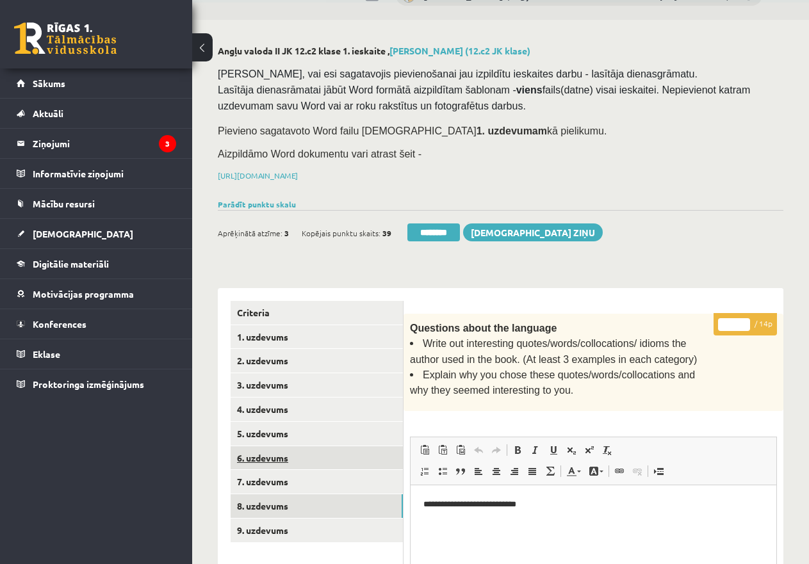
scroll to position [0, 0]
click at [277, 472] on link "7. uzdevums" at bounding box center [317, 482] width 172 height 24
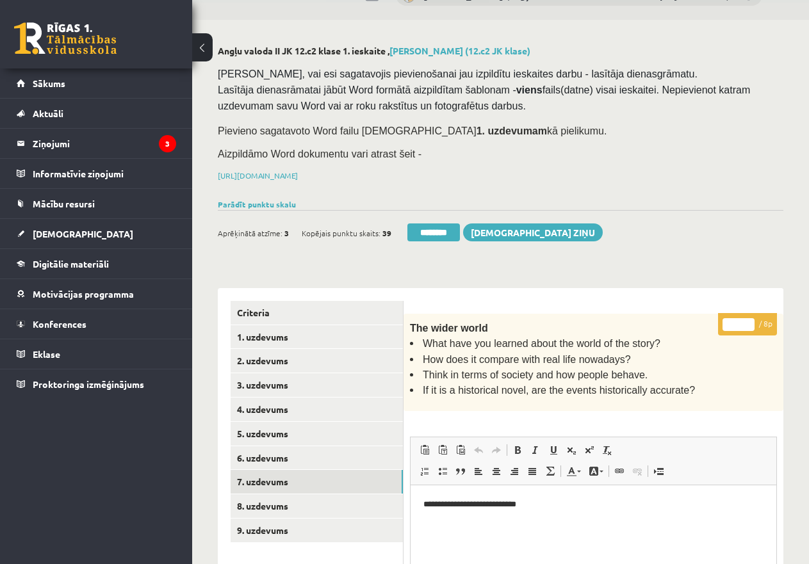
drag, startPoint x: 737, startPoint y: 322, endPoint x: 718, endPoint y: 322, distance: 19.2
click at [718, 322] on p "* / 8p" at bounding box center [747, 324] width 59 height 22
type input "*"
click at [293, 448] on link "6. uzdevums" at bounding box center [317, 459] width 172 height 24
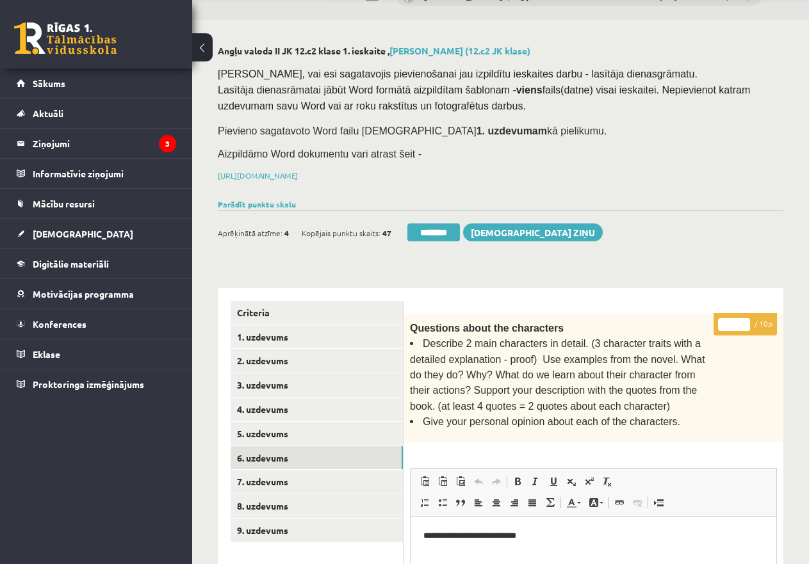
click at [724, 320] on input "*" at bounding box center [734, 324] width 32 height 13
type input "**"
click at [319, 434] on link "5. uzdevums" at bounding box center [317, 434] width 172 height 24
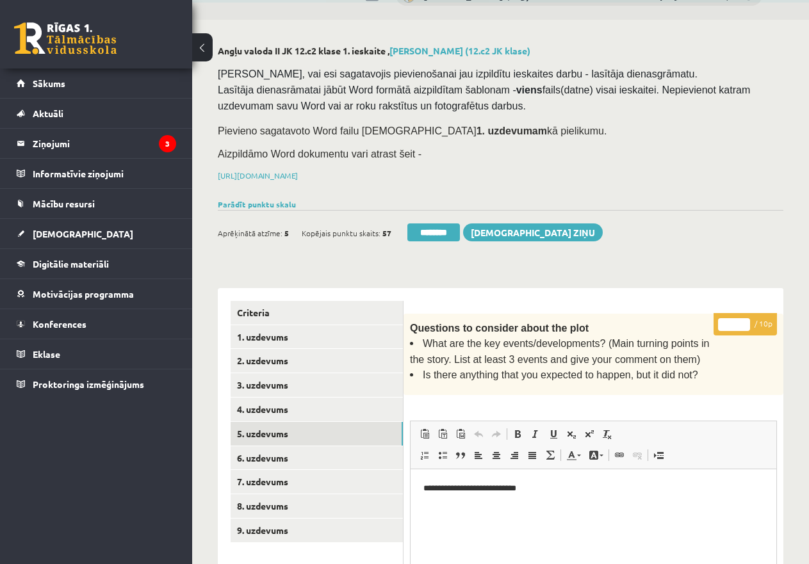
click at [727, 320] on input "*" at bounding box center [734, 324] width 32 height 13
type input "**"
click at [295, 404] on link "4. uzdevums" at bounding box center [317, 410] width 172 height 24
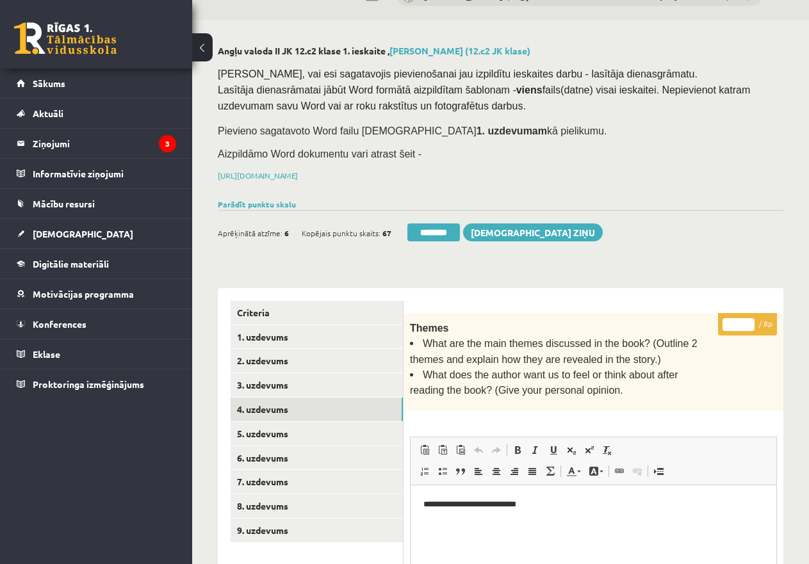
drag, startPoint x: 730, startPoint y: 322, endPoint x: 739, endPoint y: 322, distance: 9.0
click at [739, 322] on input "*" at bounding box center [739, 324] width 32 height 13
type input "*"
click at [268, 379] on link "3. uzdevums" at bounding box center [317, 385] width 172 height 24
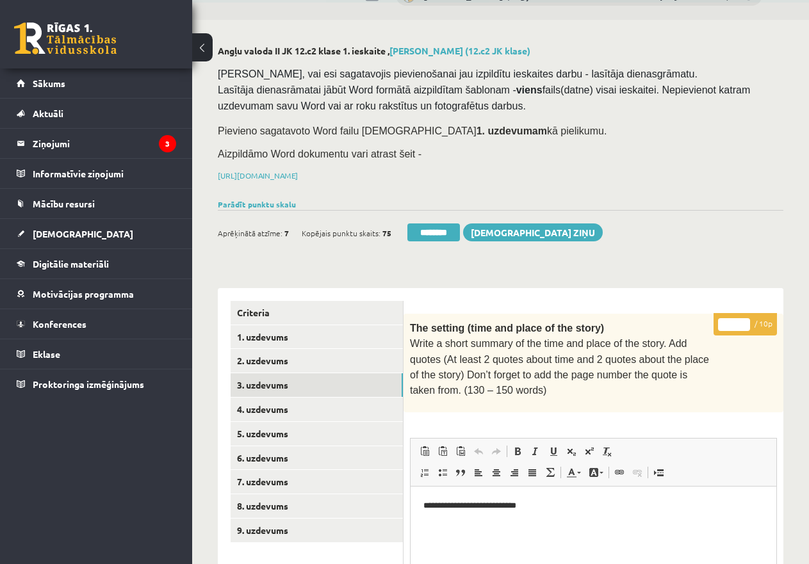
click at [722, 322] on input "*" at bounding box center [734, 324] width 32 height 13
type input "**"
click at [320, 357] on link "2. uzdevums" at bounding box center [317, 361] width 172 height 24
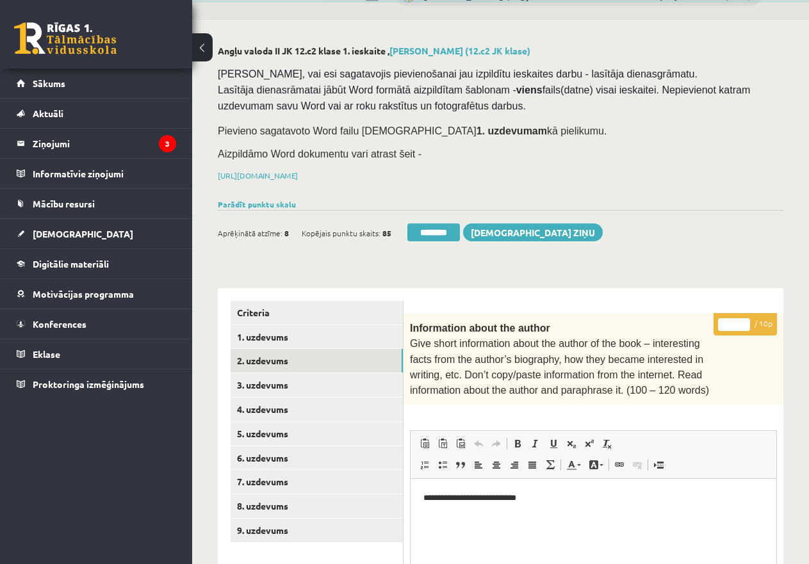
click at [722, 324] on input "*" at bounding box center [734, 324] width 32 height 13
type input "**"
click at [277, 335] on link "1. uzdevums" at bounding box center [317, 337] width 172 height 24
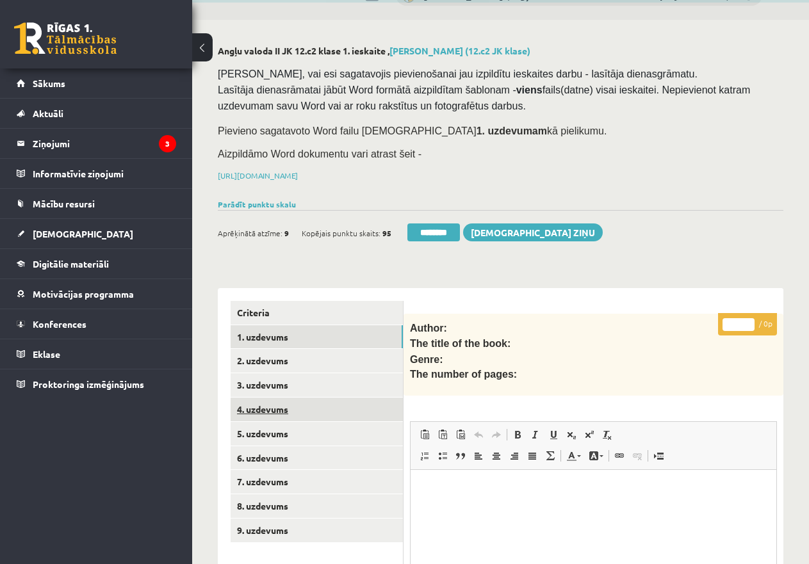
click at [274, 402] on link "4. uzdevums" at bounding box center [317, 410] width 172 height 24
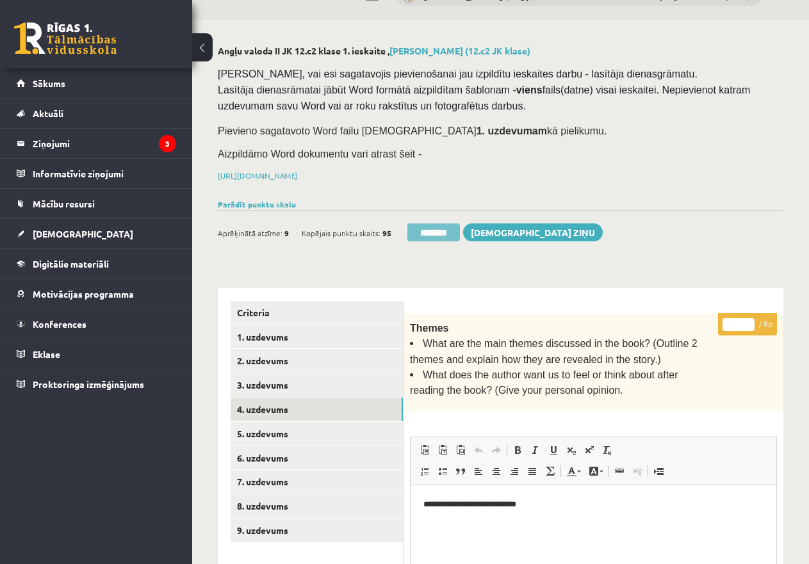
click at [434, 227] on input "********" at bounding box center [433, 233] width 53 height 18
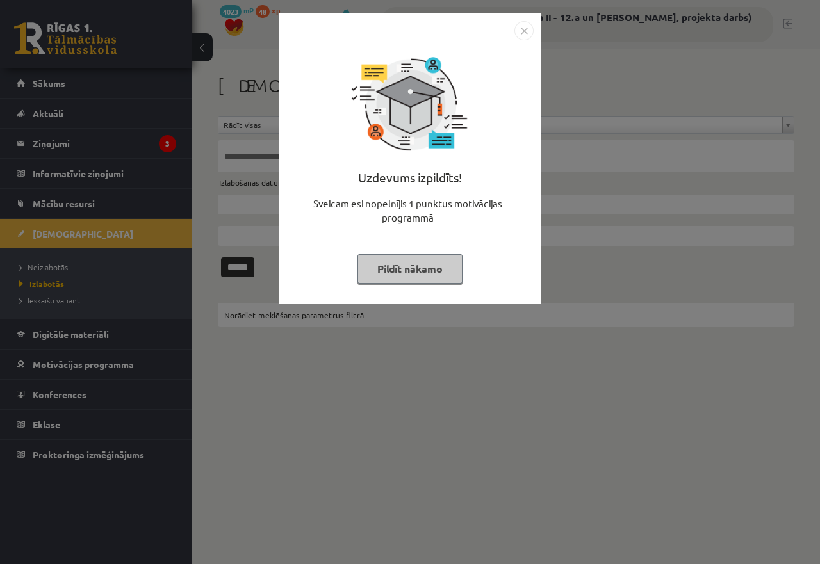
click at [422, 266] on button "Pildīt nākamo" at bounding box center [409, 268] width 105 height 29
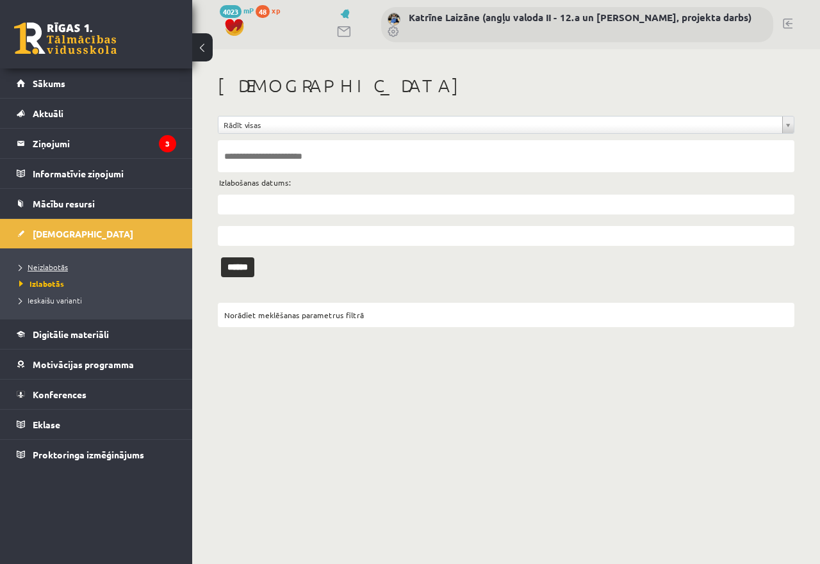
click at [42, 265] on span "Neizlabotās" at bounding box center [43, 267] width 49 height 10
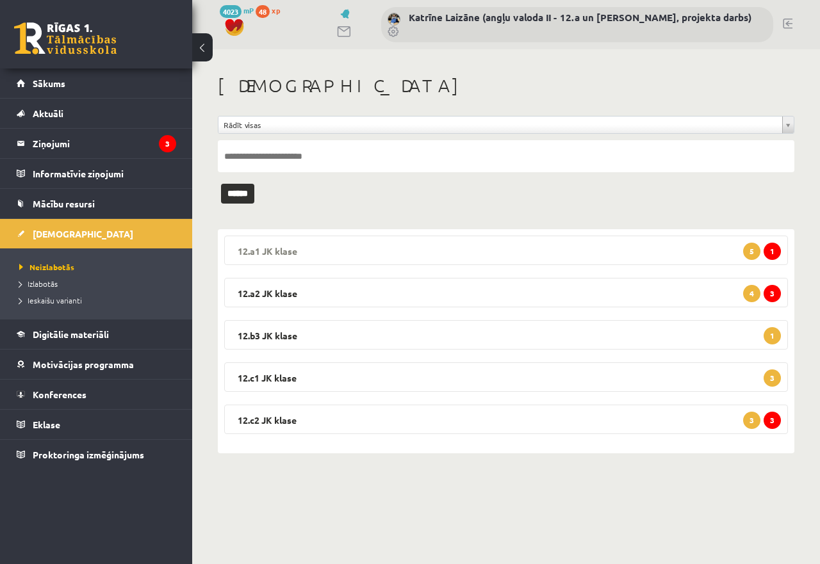
click at [381, 242] on legend "12.a1 JK klase 1 5" at bounding box center [506, 250] width 564 height 29
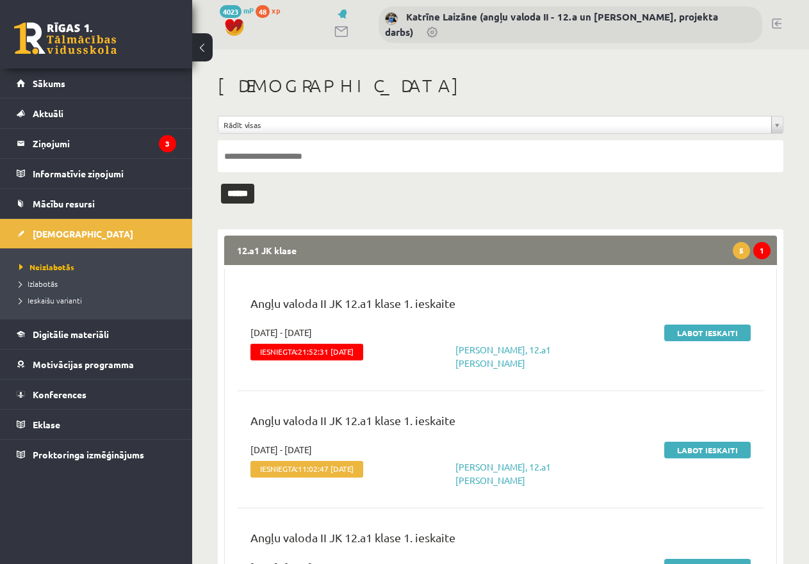
click at [379, 240] on legend "12.a1 JK klase 1 5" at bounding box center [500, 250] width 553 height 29
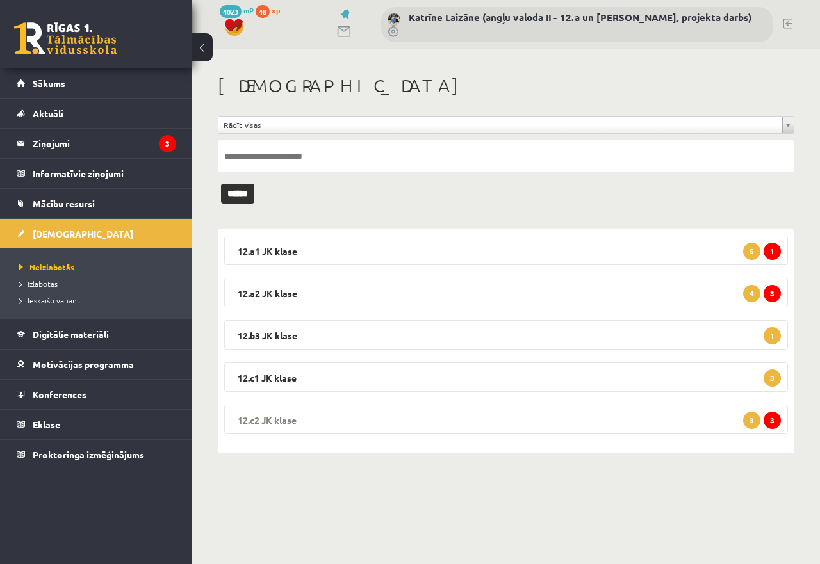
click at [431, 418] on legend "12.c2 JK klase 3 3" at bounding box center [506, 419] width 564 height 29
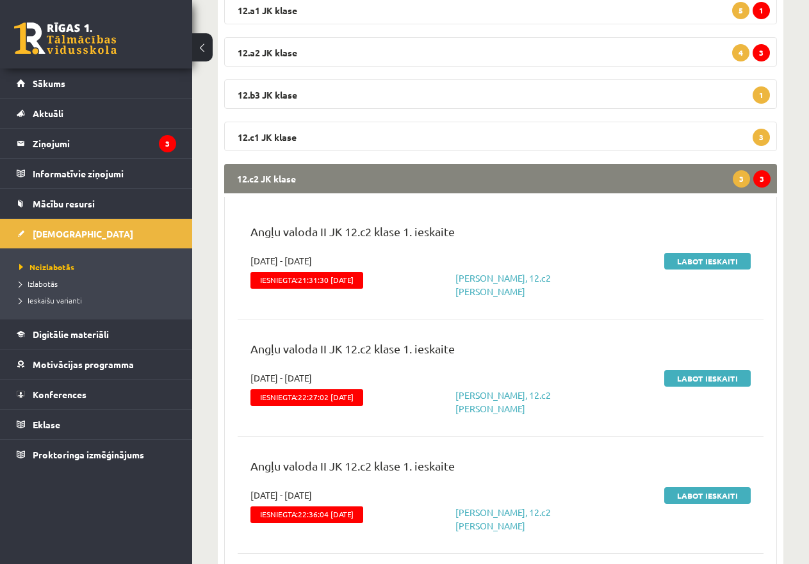
scroll to position [256, 0]
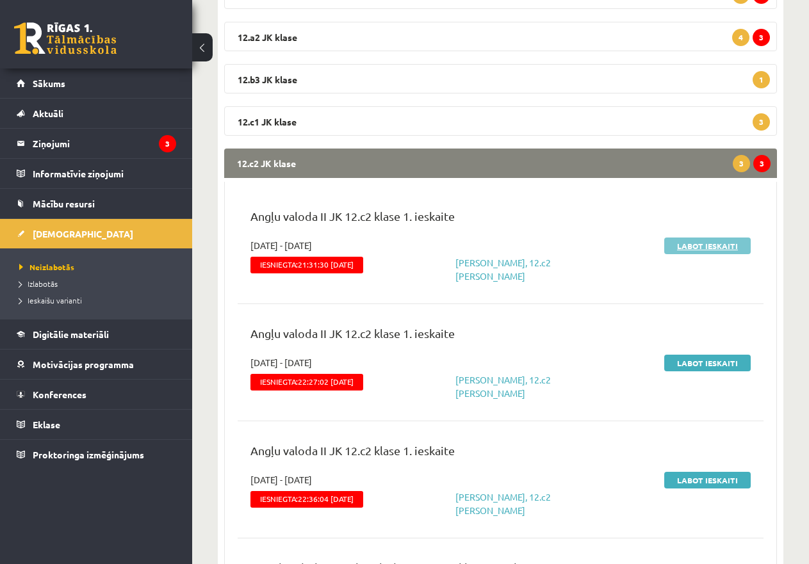
click at [695, 243] on link "Labot ieskaiti" at bounding box center [707, 246] width 86 height 17
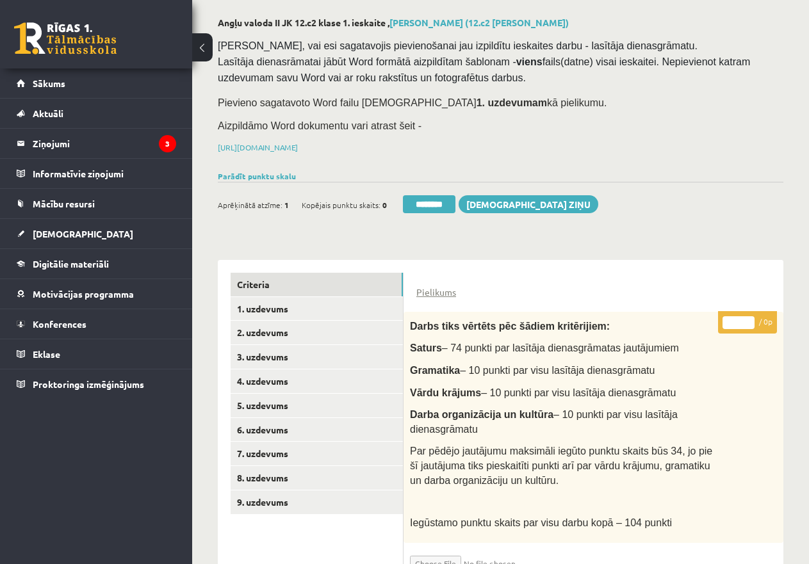
scroll to position [54, 0]
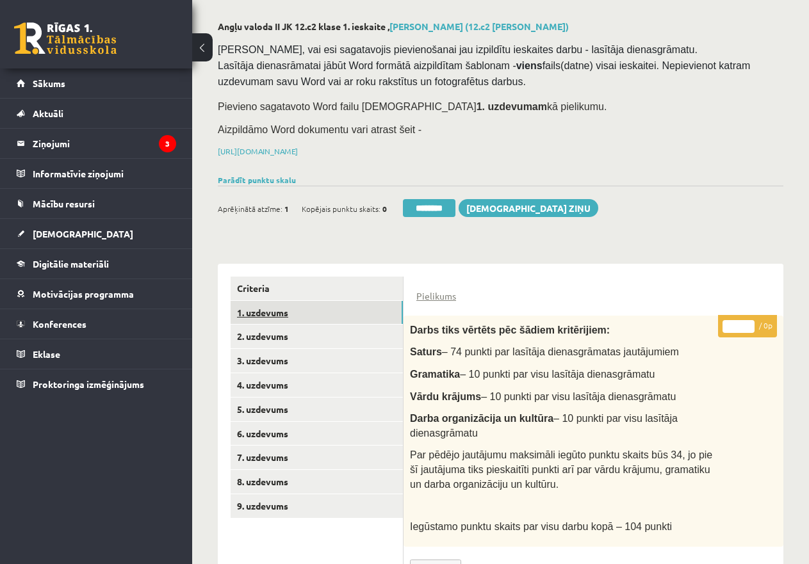
click at [267, 310] on link "1. uzdevums" at bounding box center [317, 313] width 172 height 24
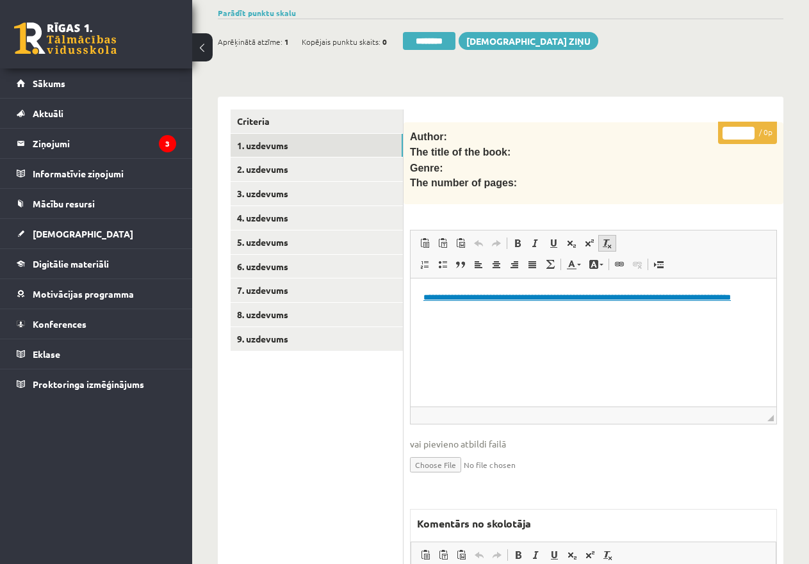
scroll to position [118, 0]
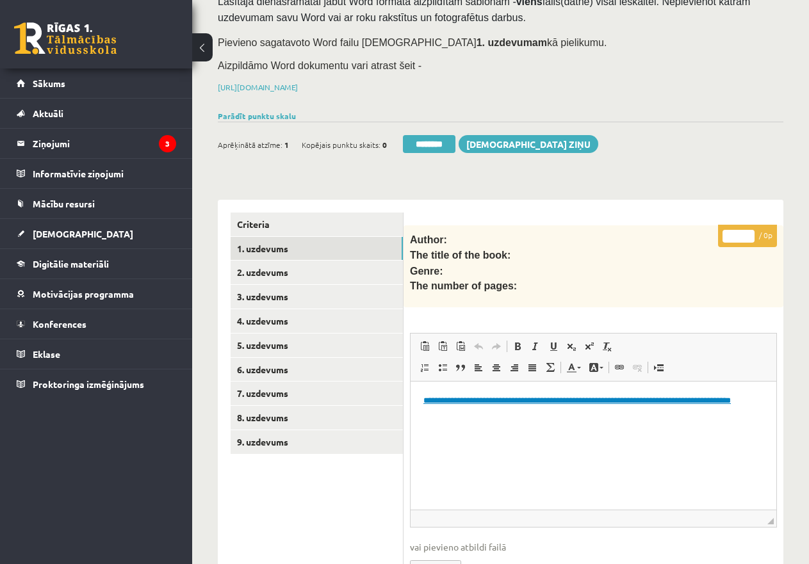
click at [467, 401] on link "**********" at bounding box center [576, 401] width 307 height 8
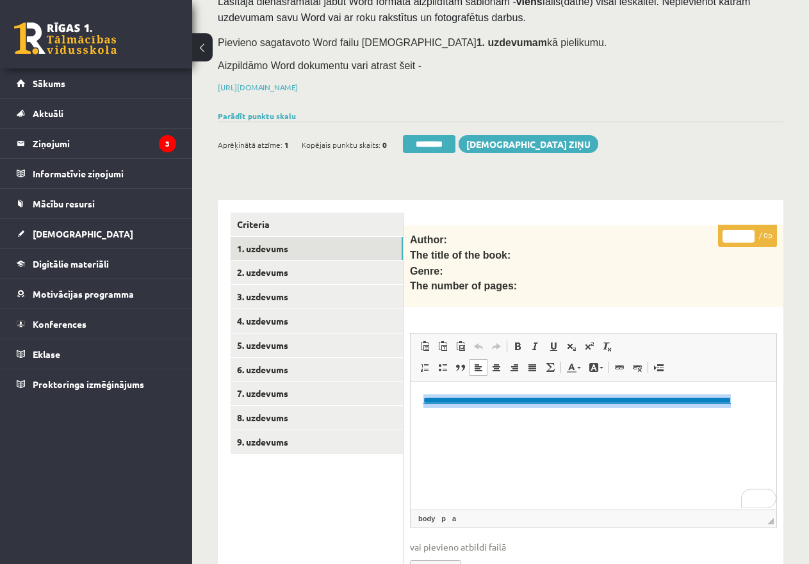
drag, startPoint x: 504, startPoint y: 415, endPoint x: 419, endPoint y: 402, distance: 85.6
click at [419, 402] on html "**********" at bounding box center [594, 401] width 366 height 39
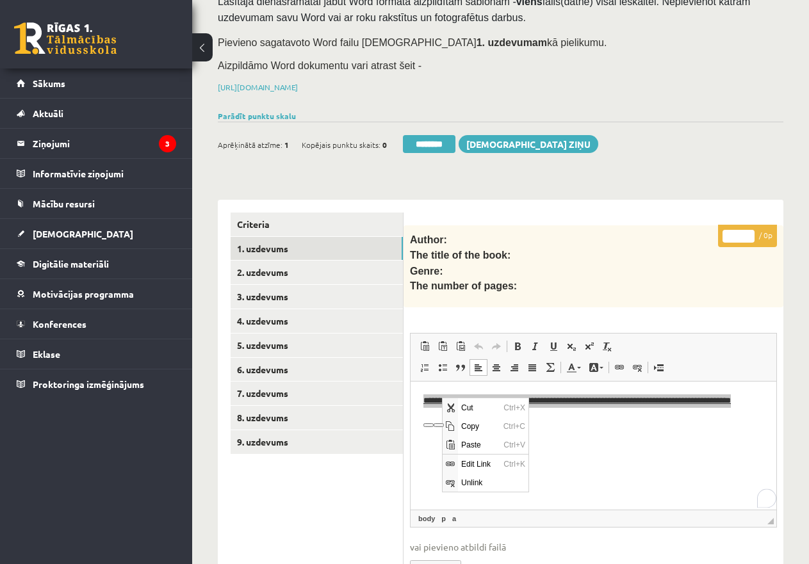
scroll to position [0, 0]
click at [478, 427] on span "Copy" at bounding box center [479, 426] width 42 height 19
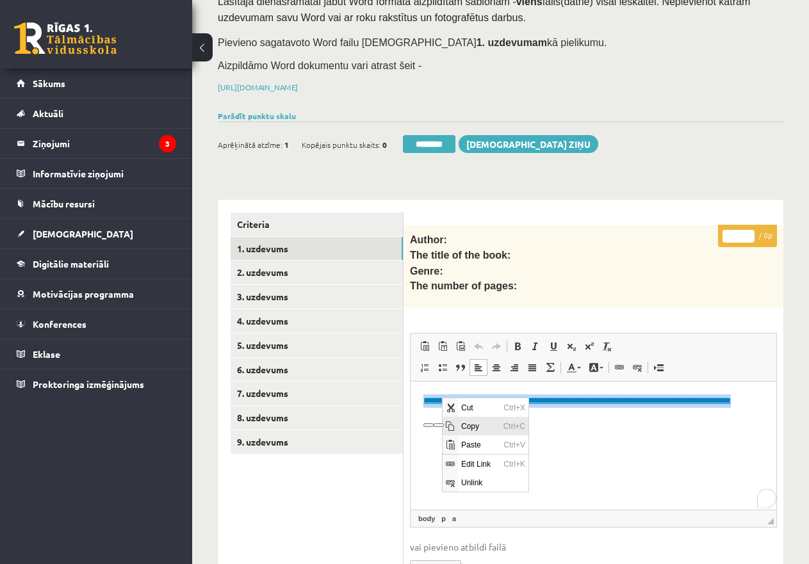
copy link "**********"
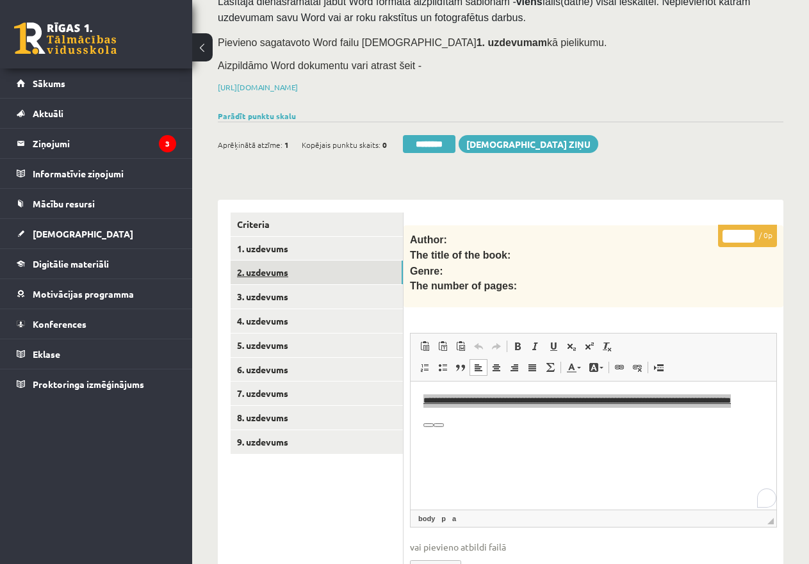
click at [305, 268] on link "2. uzdevums" at bounding box center [317, 273] width 172 height 24
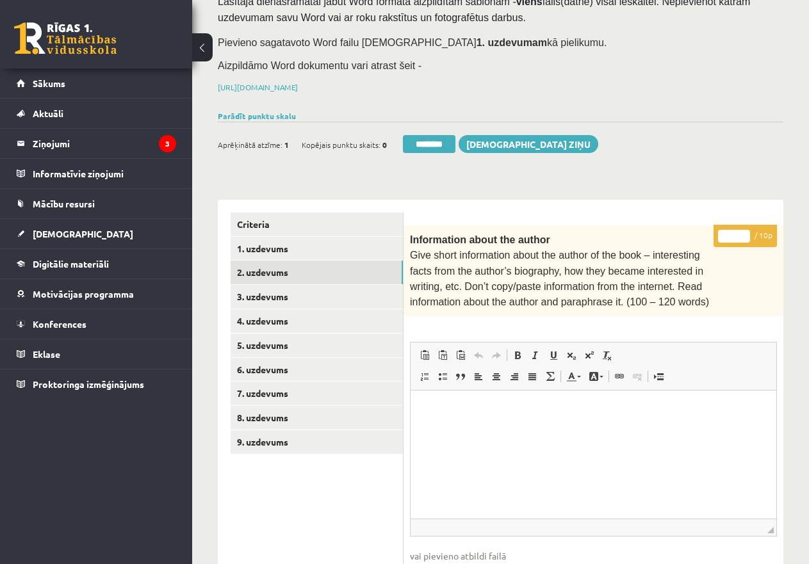
click at [725, 231] on input "*" at bounding box center [734, 236] width 32 height 13
type input "**"
click at [346, 289] on link "3. uzdevums" at bounding box center [317, 297] width 172 height 24
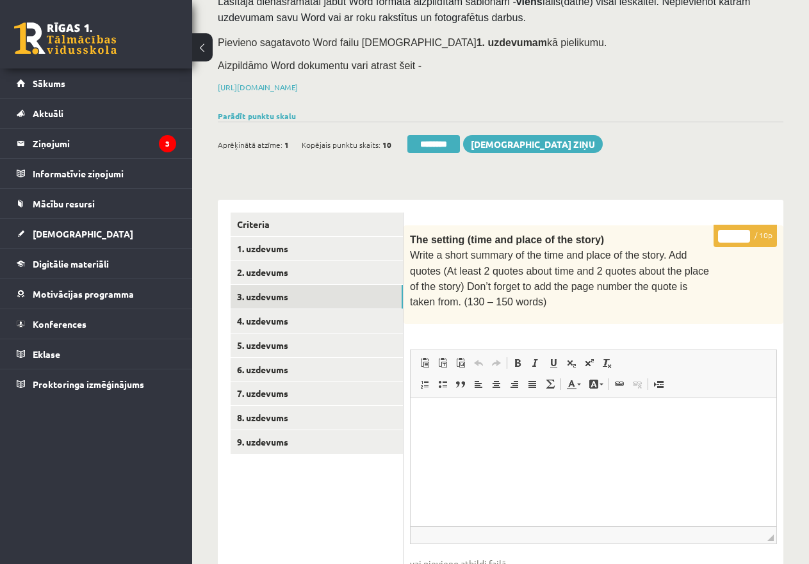
click at [723, 234] on input "*" at bounding box center [734, 236] width 32 height 13
type input "**"
click at [356, 316] on link "4. uzdevums" at bounding box center [317, 321] width 172 height 24
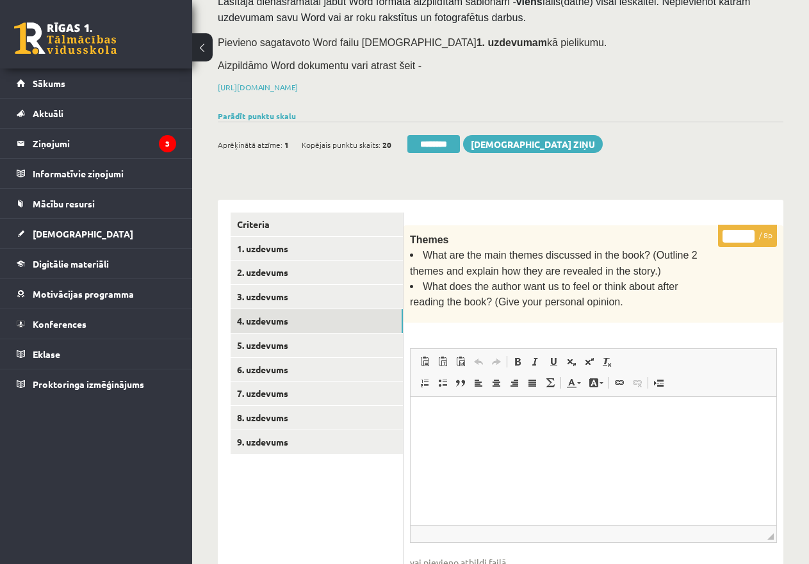
drag, startPoint x: 730, startPoint y: 232, endPoint x: 744, endPoint y: 232, distance: 14.1
click at [744, 232] on input "*" at bounding box center [739, 236] width 32 height 13
type input "*"
click at [343, 336] on link "5. uzdevums" at bounding box center [317, 346] width 172 height 24
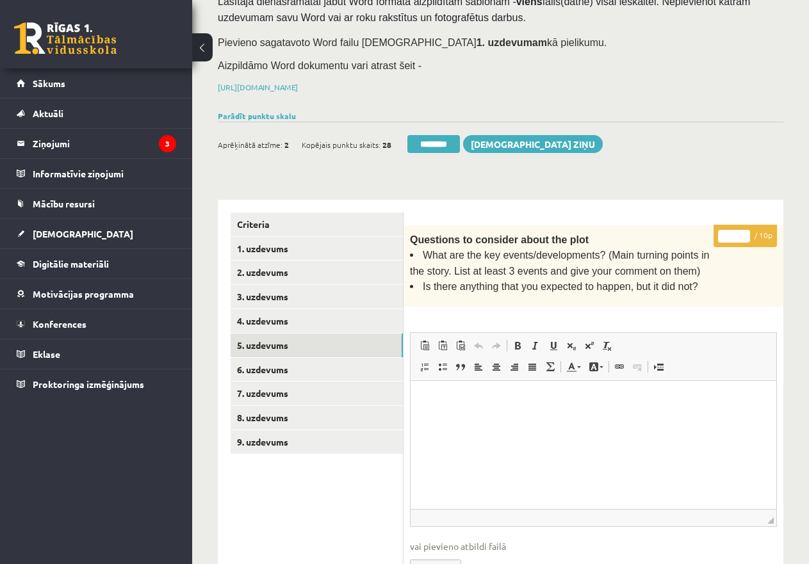
click at [725, 231] on input "*" at bounding box center [734, 236] width 32 height 13
type input "**"
click at [337, 366] on link "6. uzdevums" at bounding box center [317, 370] width 172 height 24
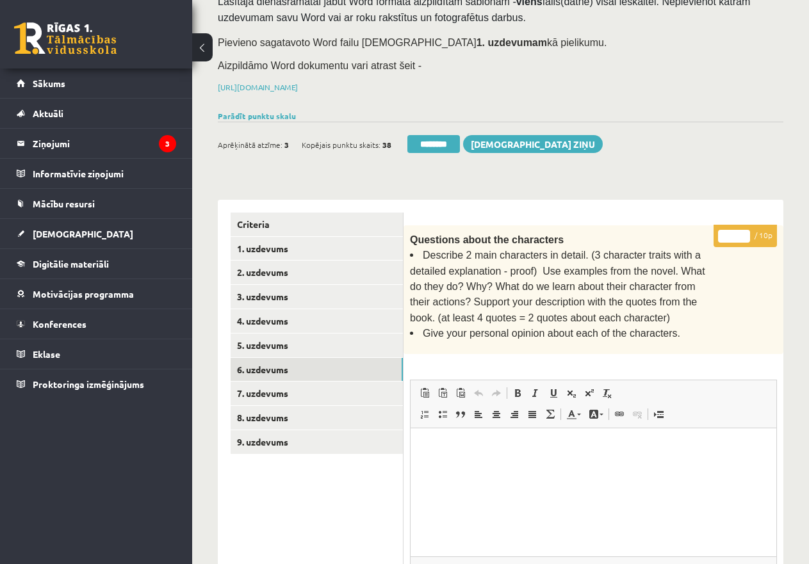
click at [726, 236] on input "*" at bounding box center [734, 236] width 32 height 13
type input "**"
click at [331, 382] on link "7. uzdevums" at bounding box center [317, 394] width 172 height 24
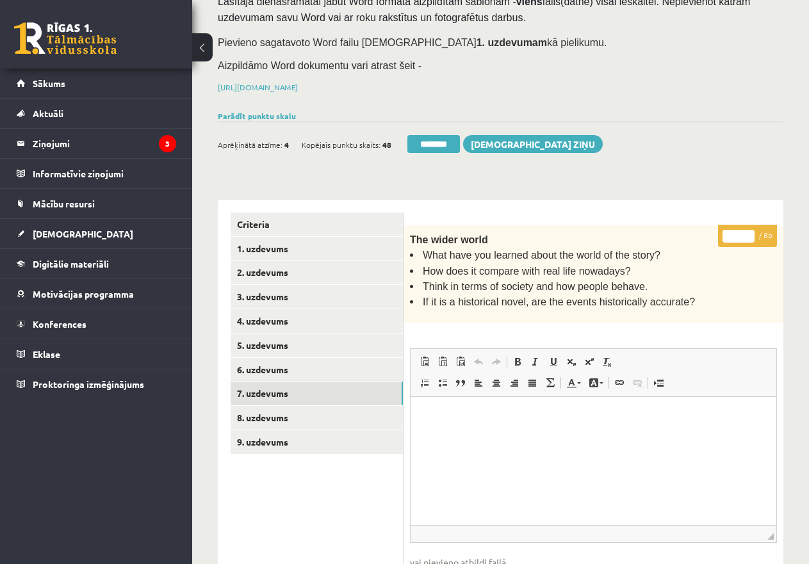
drag, startPoint x: 741, startPoint y: 235, endPoint x: 748, endPoint y: 236, distance: 7.8
click at [748, 236] on input "*" at bounding box center [739, 236] width 32 height 13
type input "*"
click at [321, 408] on link "8. uzdevums" at bounding box center [317, 418] width 172 height 24
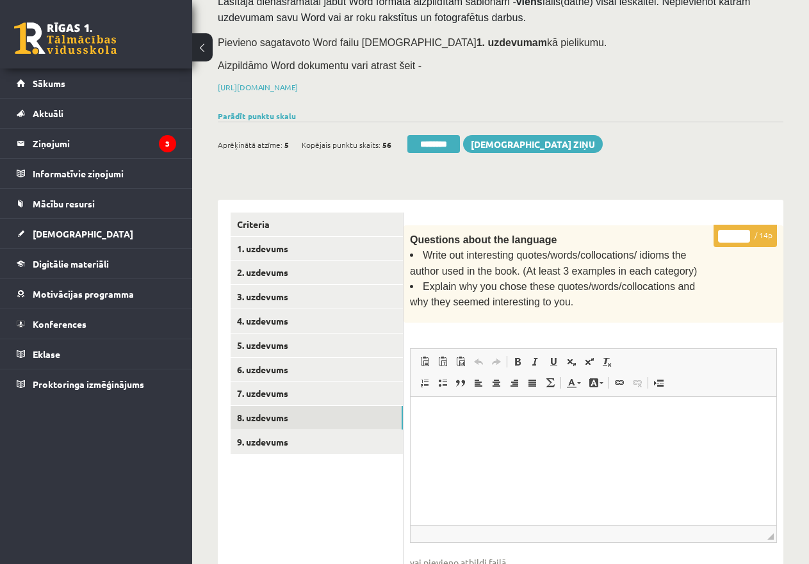
click at [733, 230] on input "*" at bounding box center [734, 236] width 32 height 13
type input "**"
click at [377, 439] on link "9. uzdevums" at bounding box center [317, 442] width 172 height 24
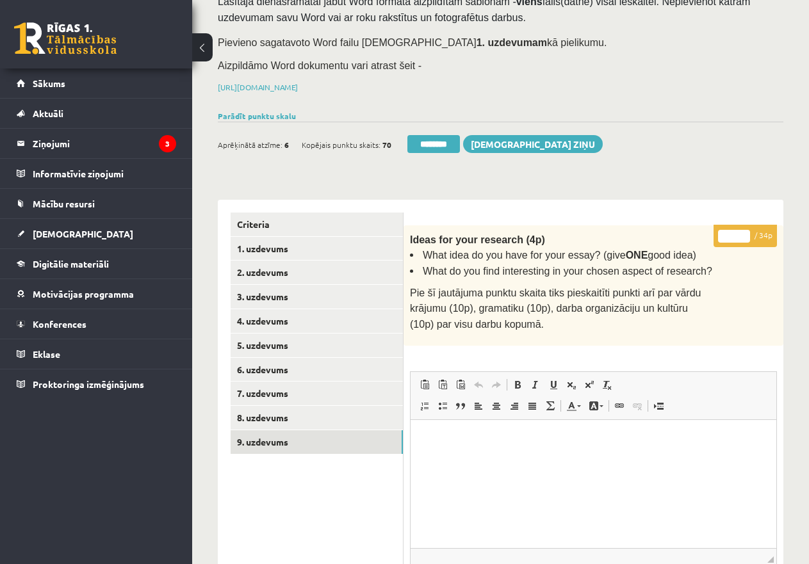
drag, startPoint x: 731, startPoint y: 234, endPoint x: 716, endPoint y: 231, distance: 15.7
click at [716, 231] on p "* / 34p" at bounding box center [745, 236] width 63 height 22
type input "**"
click at [293, 433] on link "9. uzdevums" at bounding box center [317, 442] width 172 height 24
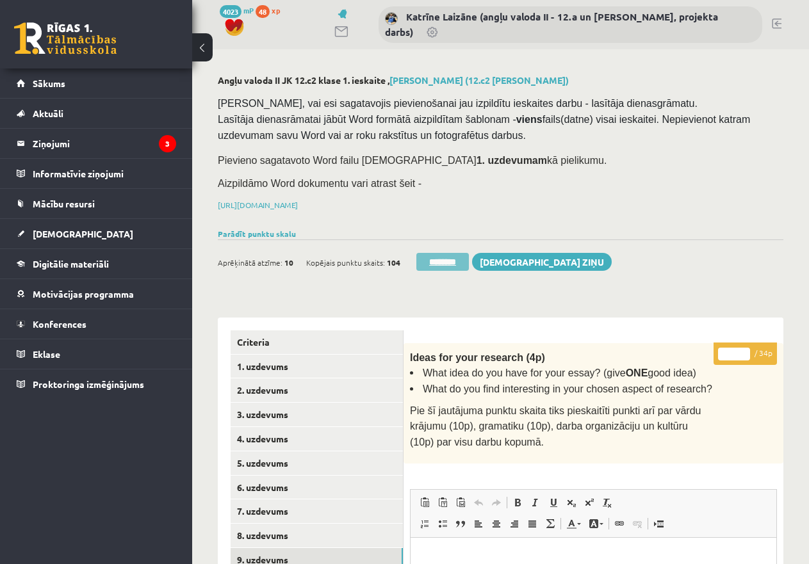
click at [429, 254] on input "********" at bounding box center [442, 262] width 53 height 18
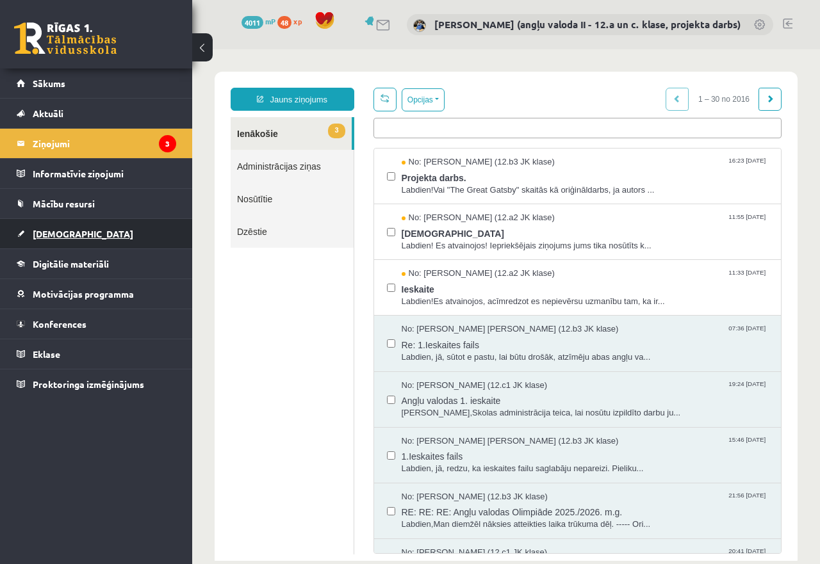
click at [56, 233] on span "[DEMOGRAPHIC_DATA]" at bounding box center [83, 234] width 101 height 12
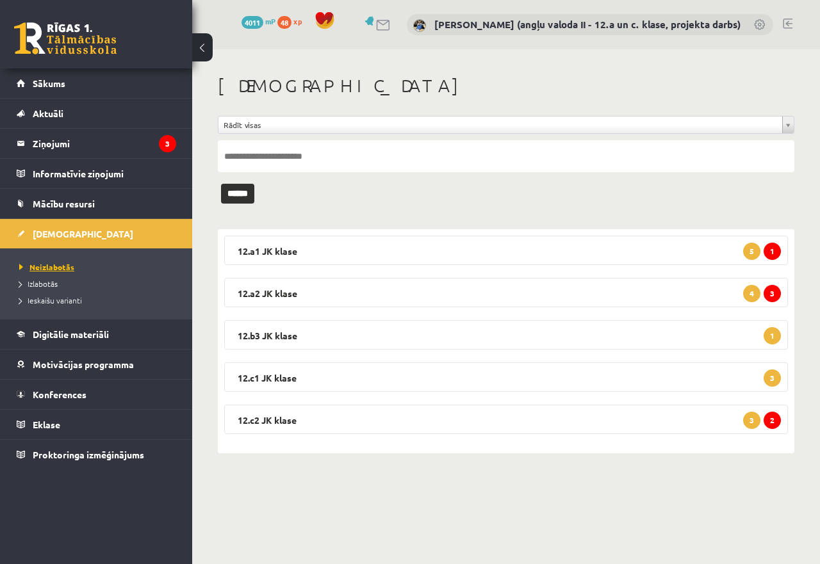
click at [60, 263] on span "Neizlabotās" at bounding box center [46, 267] width 55 height 10
click at [581, 426] on legend "12.c2 JK klase 2 3" at bounding box center [506, 419] width 564 height 29
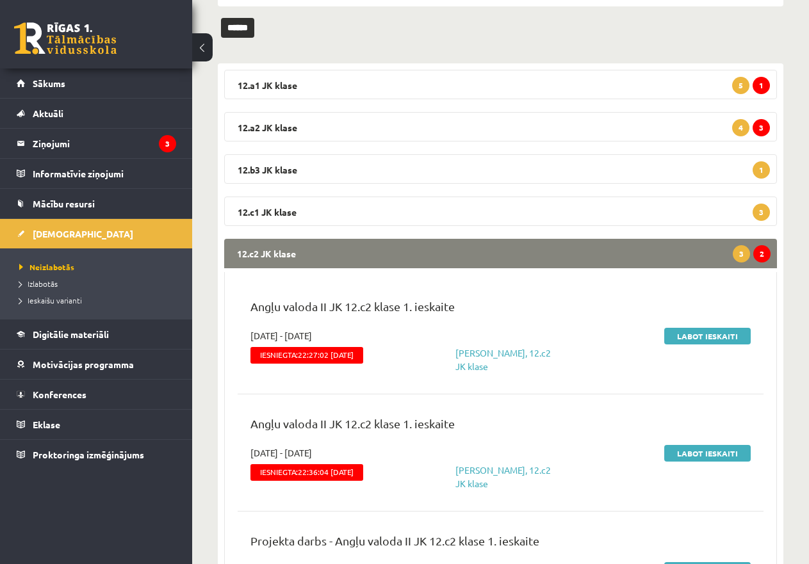
scroll to position [192, 0]
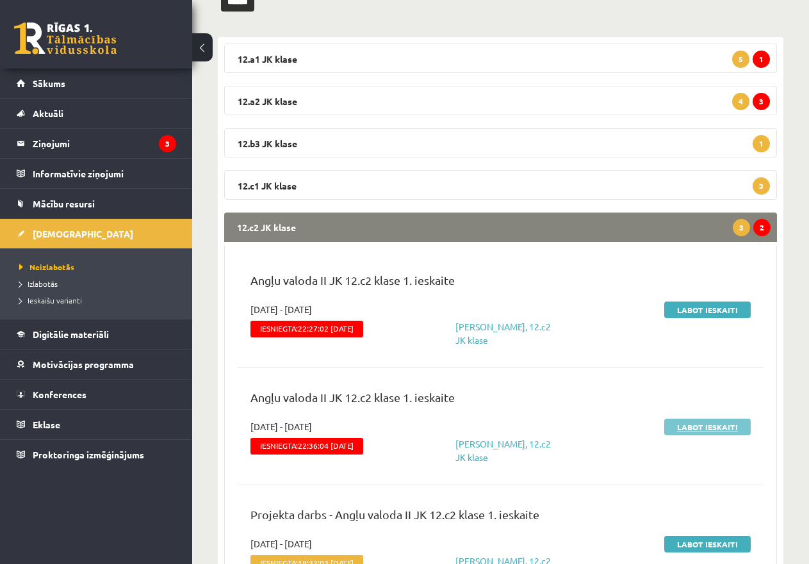
click at [709, 429] on link "Labot ieskaiti" at bounding box center [707, 427] width 86 height 17
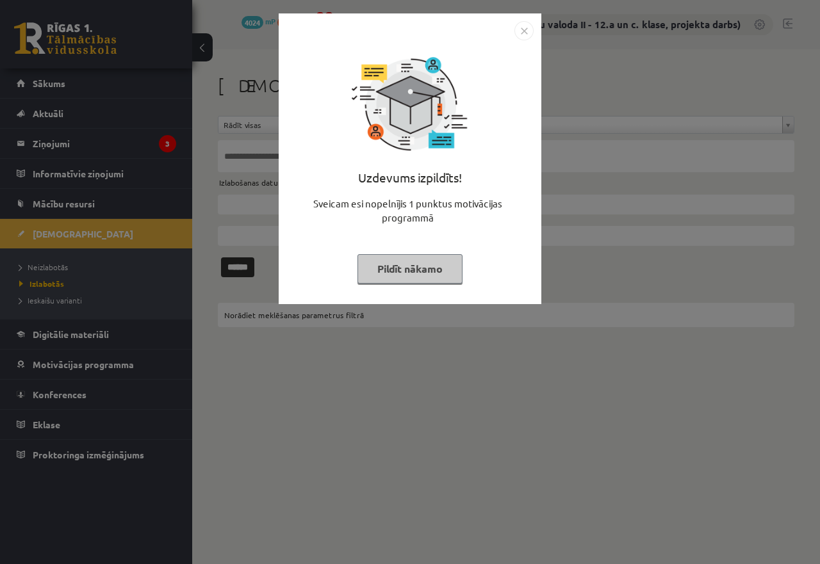
click at [401, 266] on button "Pildīt nākamo" at bounding box center [409, 268] width 105 height 29
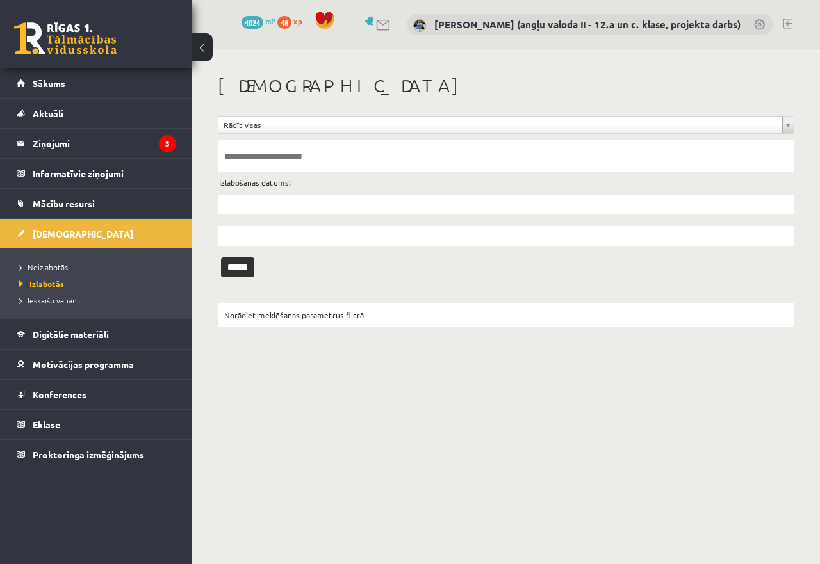
click at [56, 266] on span "Neizlabotās" at bounding box center [43, 267] width 49 height 10
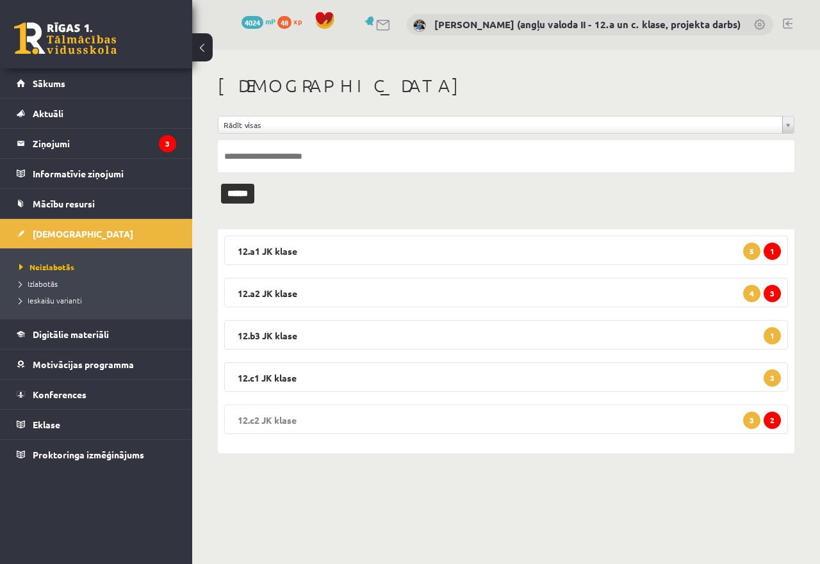
click at [400, 418] on legend "12.c2 JK klase 2 3" at bounding box center [506, 419] width 564 height 29
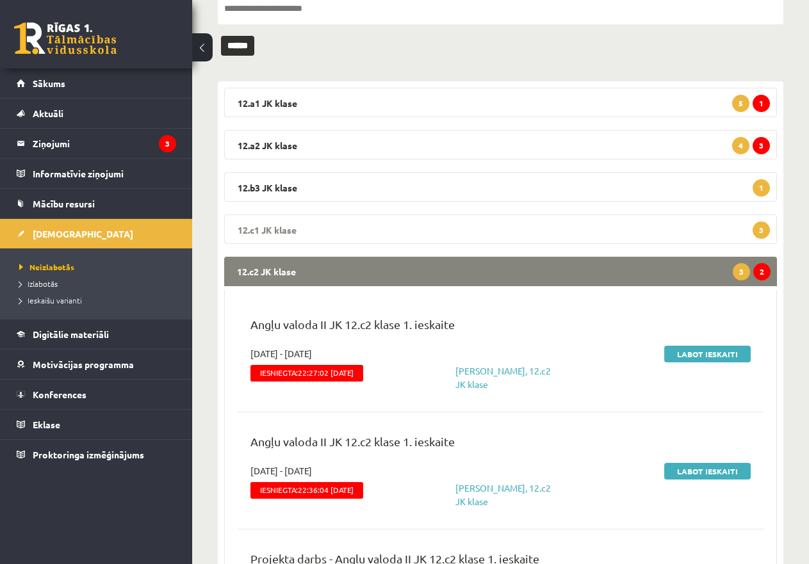
scroll to position [192, 0]
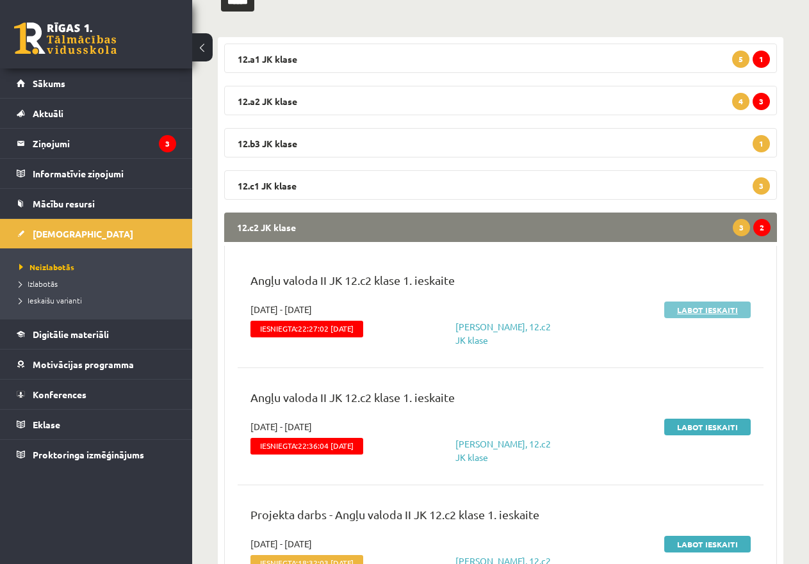
click at [725, 306] on link "Labot ieskaiti" at bounding box center [707, 310] width 86 height 17
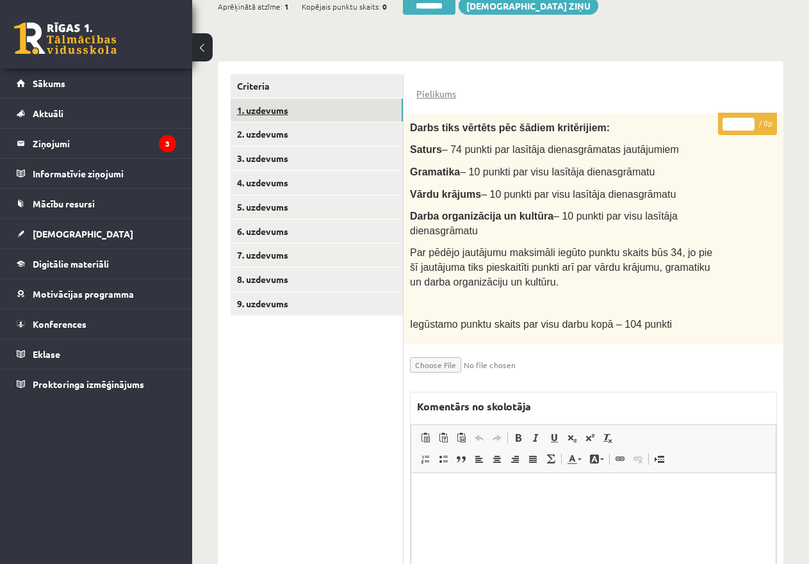
click at [297, 102] on link "1. uzdevums" at bounding box center [317, 111] width 172 height 24
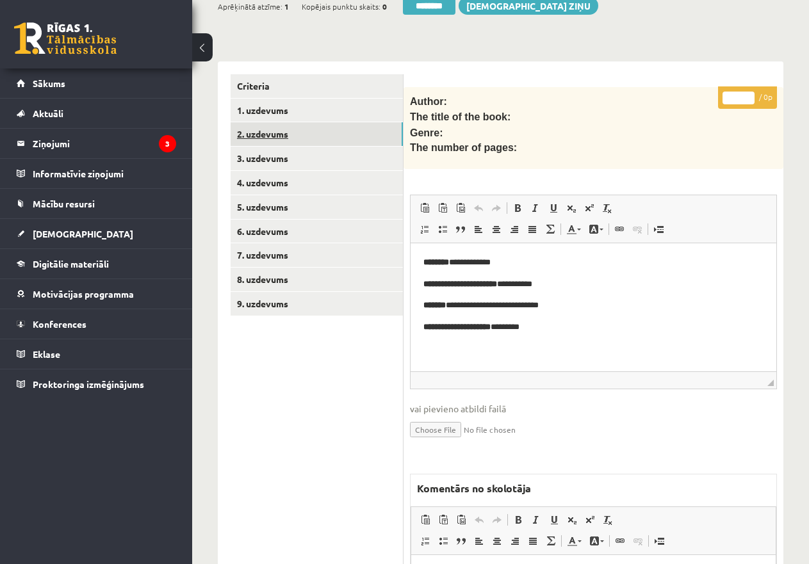
click at [272, 128] on link "2. uzdevums" at bounding box center [317, 134] width 172 height 24
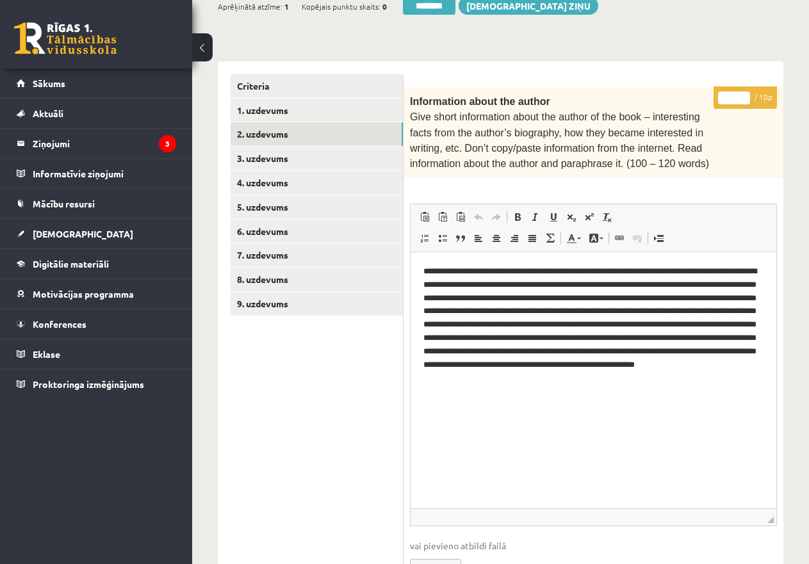
drag, startPoint x: 771, startPoint y: 384, endPoint x: 785, endPoint y: 512, distance: 128.9
click at [785, 512] on div "Angļu valoda II JK 12.c2 klase 1. ieskaite , Samanta Ribule (12.c2 JK klase) Pā…" at bounding box center [500, 352] width 617 height 1119
click at [728, 95] on input "*" at bounding box center [734, 98] width 32 height 13
drag, startPoint x: 726, startPoint y: 97, endPoint x: 736, endPoint y: 96, distance: 10.3
click at [736, 96] on input "*" at bounding box center [734, 98] width 32 height 13
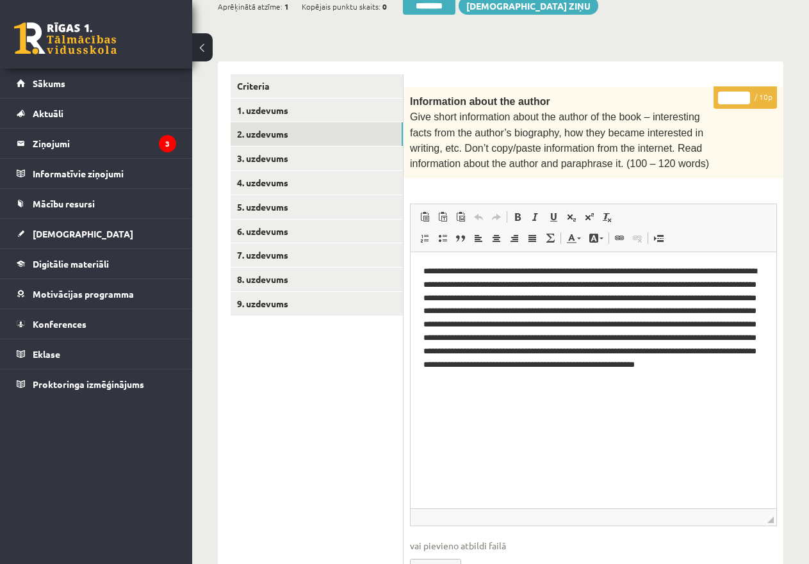
click at [750, 92] on input "*" at bounding box center [734, 98] width 32 height 13
click at [748, 94] on input "*" at bounding box center [734, 98] width 32 height 13
type input "**"
click at [748, 94] on input "**" at bounding box center [734, 98] width 32 height 13
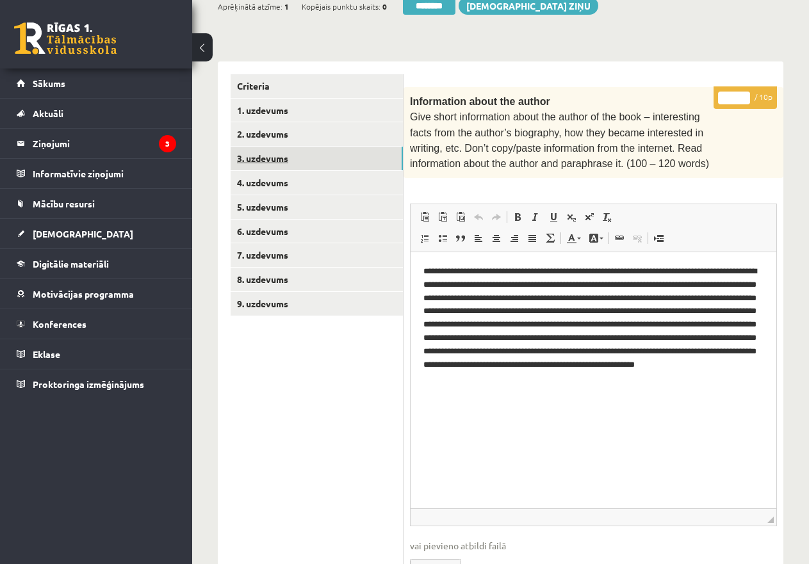
click at [345, 152] on link "3. uzdevums" at bounding box center [317, 159] width 172 height 24
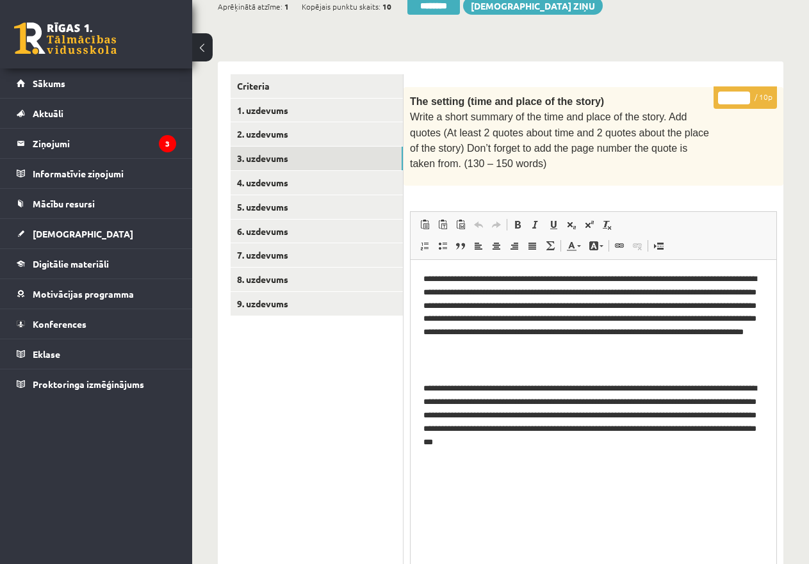
drag, startPoint x: 771, startPoint y: 395, endPoint x: 767, endPoint y: 578, distance: 183.3
click at [767, 308] on html "0 Dāvanas 4024 mP 48 xp Katrīne Laizāne (angļu valoda II - 12.a un c. klase, pr…" at bounding box center [404, 26] width 809 height 564
click at [727, 92] on input "*" at bounding box center [734, 98] width 32 height 13
type input "**"
click at [354, 180] on link "4. uzdevums" at bounding box center [317, 183] width 172 height 24
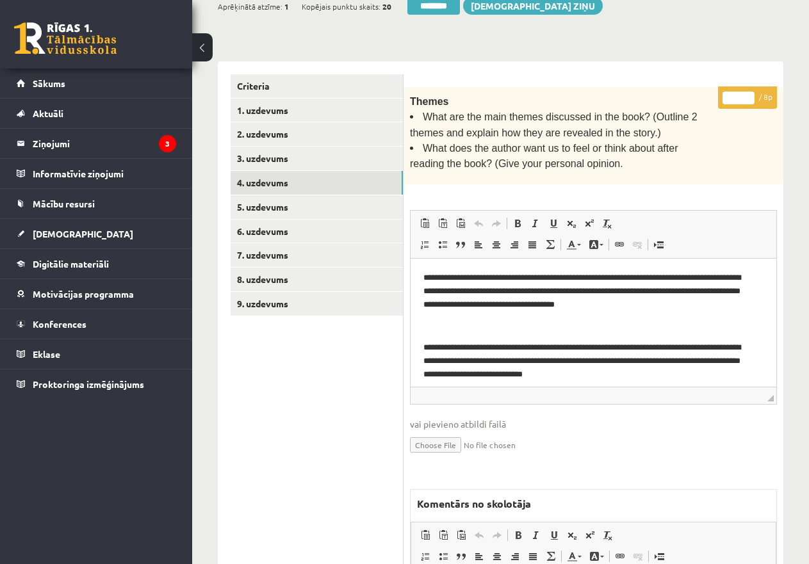
type input "*"
click at [751, 92] on input "*" at bounding box center [739, 98] width 32 height 13
click at [345, 203] on link "5. uzdevums" at bounding box center [317, 207] width 172 height 24
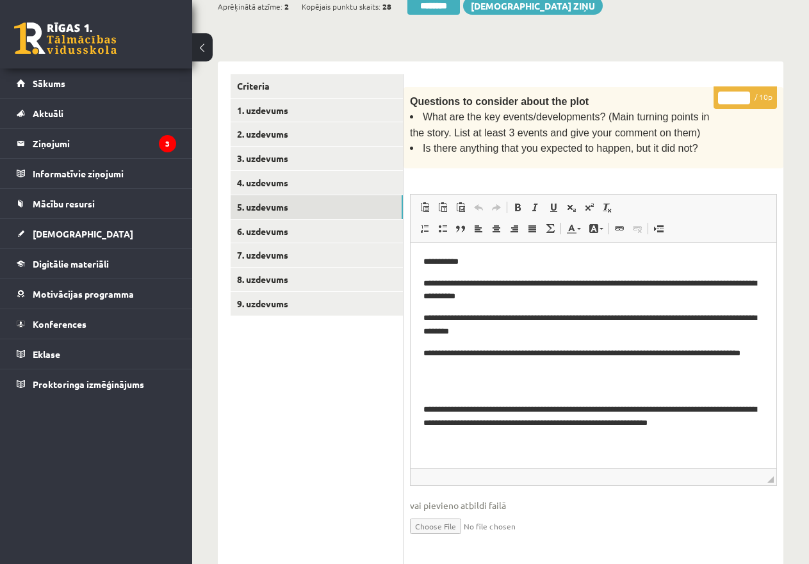
drag, startPoint x: 772, startPoint y: 379, endPoint x: 757, endPoint y: 516, distance: 137.9
click at [757, 486] on span "◢ Elements path" at bounding box center [594, 476] width 366 height 17
drag, startPoint x: 725, startPoint y: 98, endPoint x: 739, endPoint y: 97, distance: 13.5
click at [739, 97] on input "*" at bounding box center [734, 98] width 32 height 13
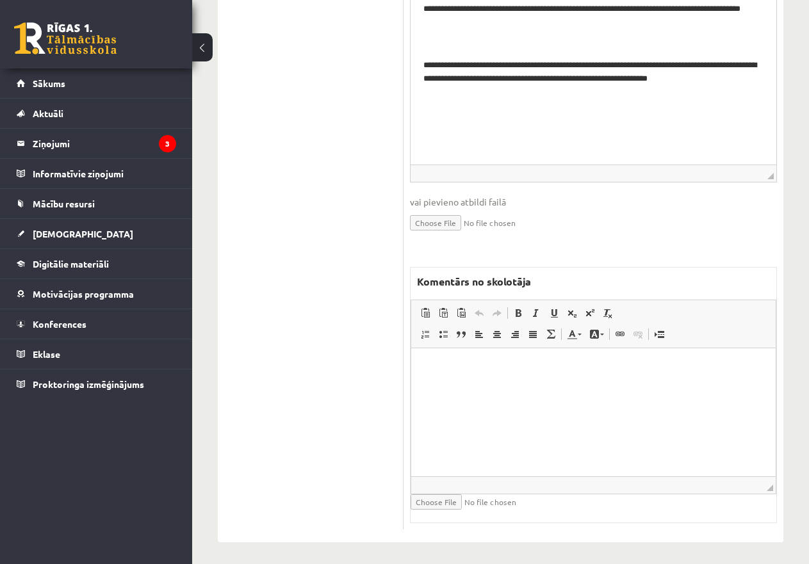
type input "*"
click at [471, 388] on html at bounding box center [593, 367] width 365 height 39
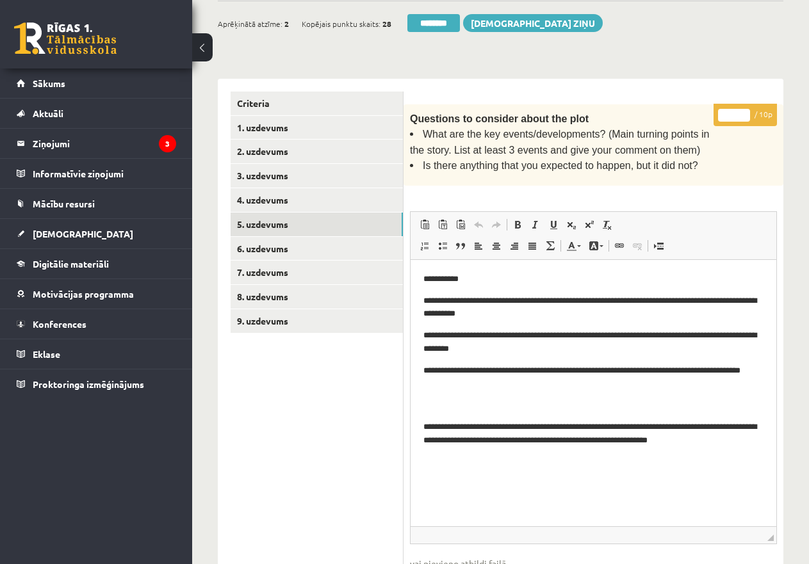
scroll to position [217, 0]
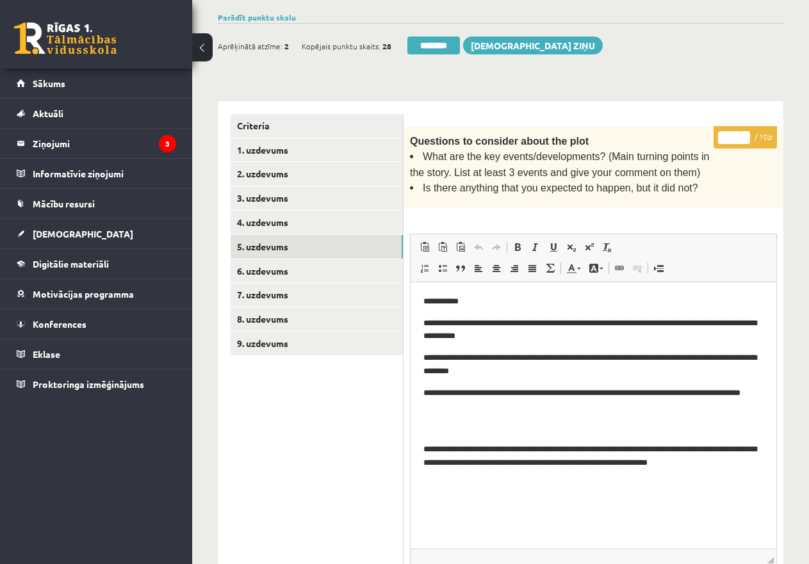
type input "*"
click at [743, 138] on input "*" at bounding box center [734, 137] width 32 height 13
click at [267, 266] on link "6. uzdevums" at bounding box center [317, 271] width 172 height 24
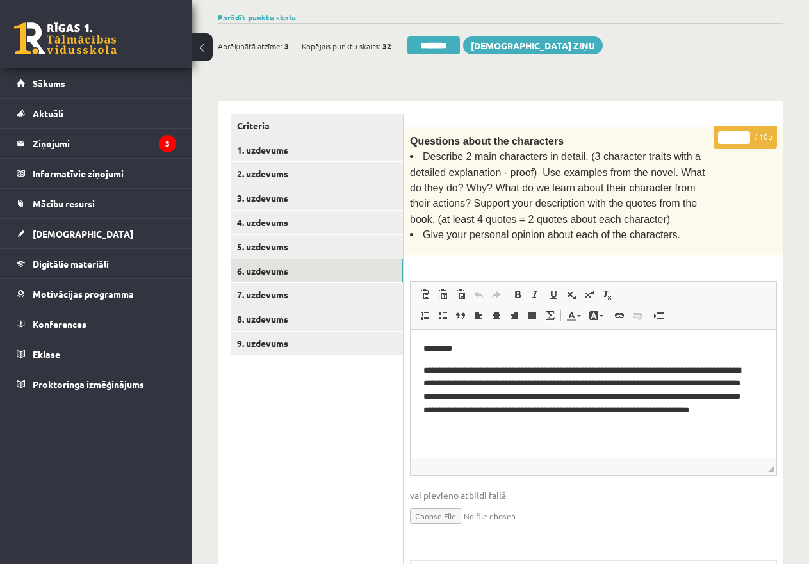
scroll to position [0, 0]
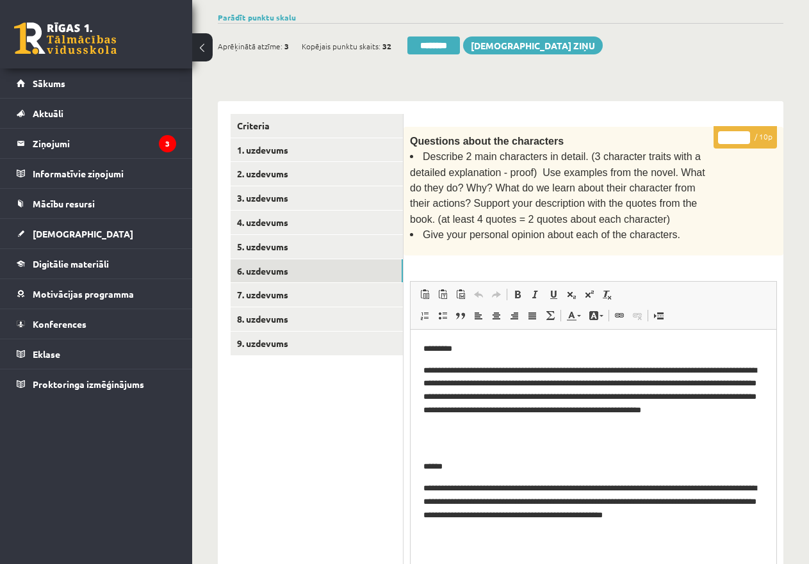
drag, startPoint x: 767, startPoint y: 463, endPoint x: 787, endPoint y: 589, distance: 128.4
click at [787, 348] on html "0 Dāvanas 4024 mP 48 xp Katrīne Laizāne (angļu valoda II - 12.a un c. klase, pr…" at bounding box center [404, 65] width 809 height 564
drag, startPoint x: 732, startPoint y: 135, endPoint x: 712, endPoint y: 135, distance: 19.9
click at [712, 135] on div "* / 10p Questions about the characters Describe 2 main characters in detail. (3…" at bounding box center [594, 538] width 380 height 823
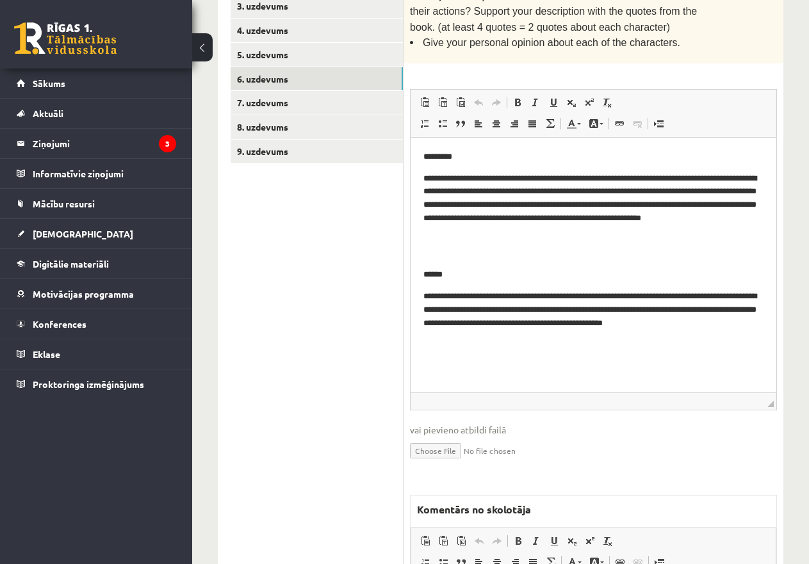
scroll to position [635, 0]
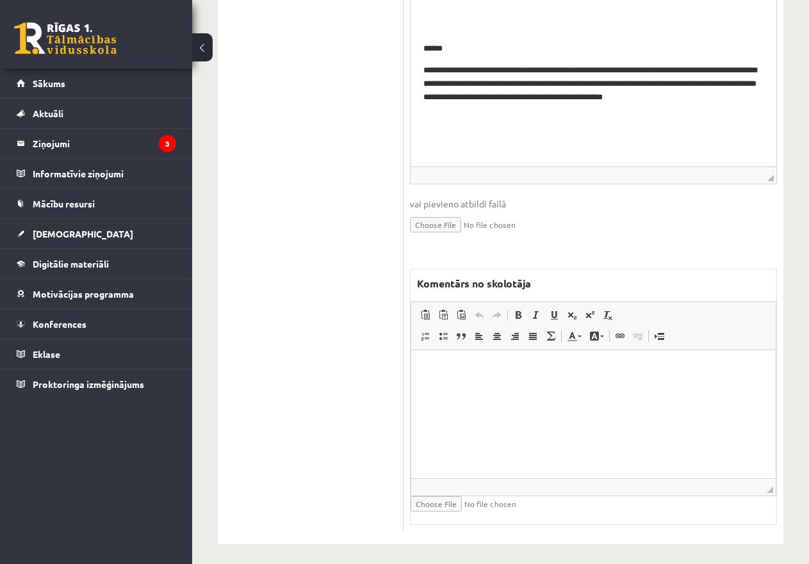
type input "*"
click at [459, 388] on html at bounding box center [593, 369] width 365 height 39
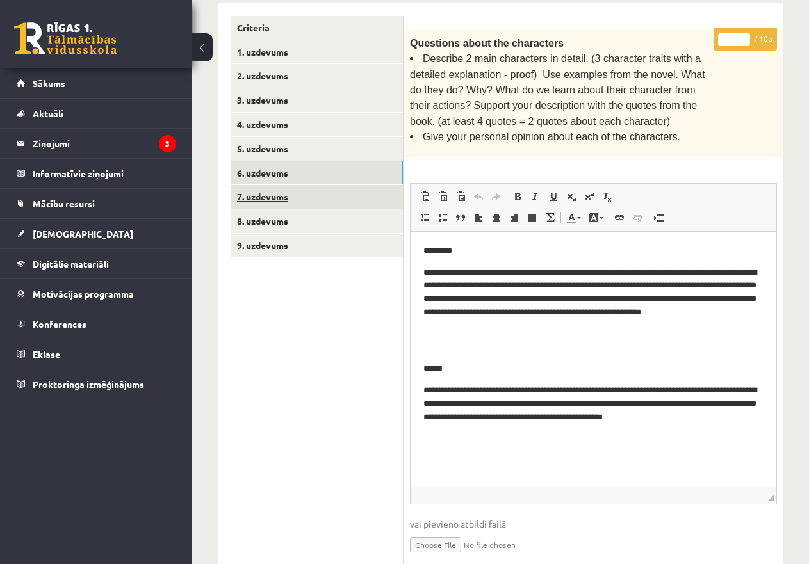
click at [269, 192] on link "7. uzdevums" at bounding box center [317, 197] width 172 height 24
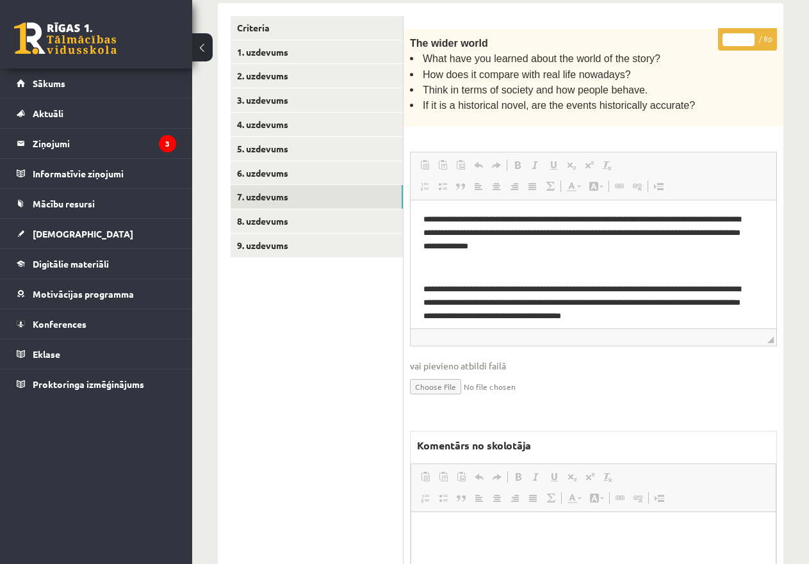
scroll to position [0, 0]
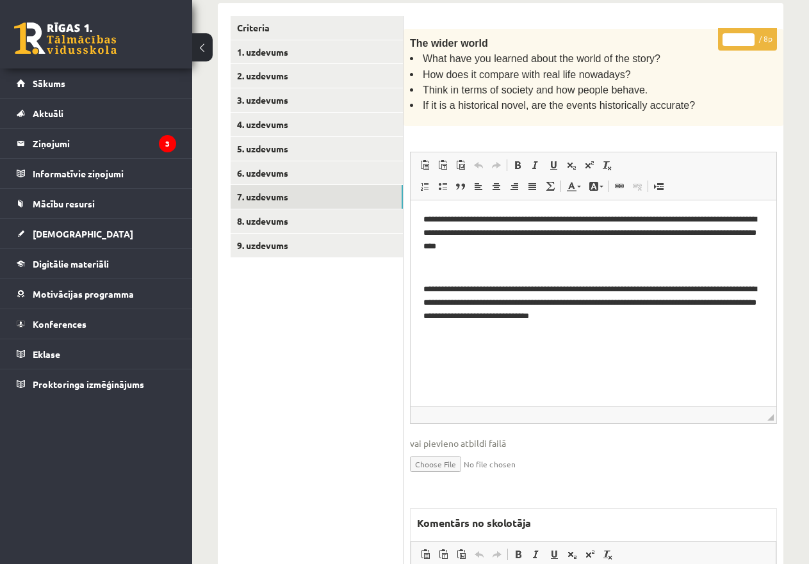
drag, startPoint x: 777, startPoint y: 380, endPoint x: 780, endPoint y: 426, distance: 46.2
click at [780, 426] on div "**********" at bounding box center [594, 400] width 380 height 742
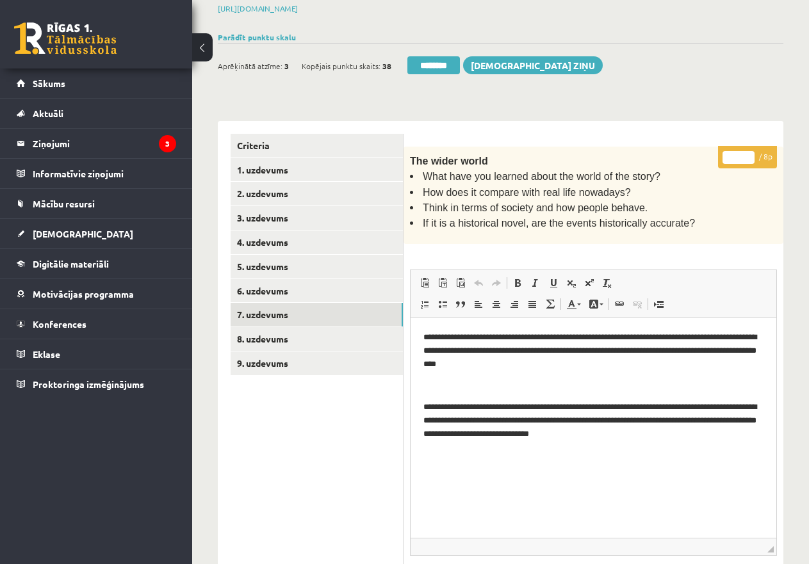
scroll to position [122, 0]
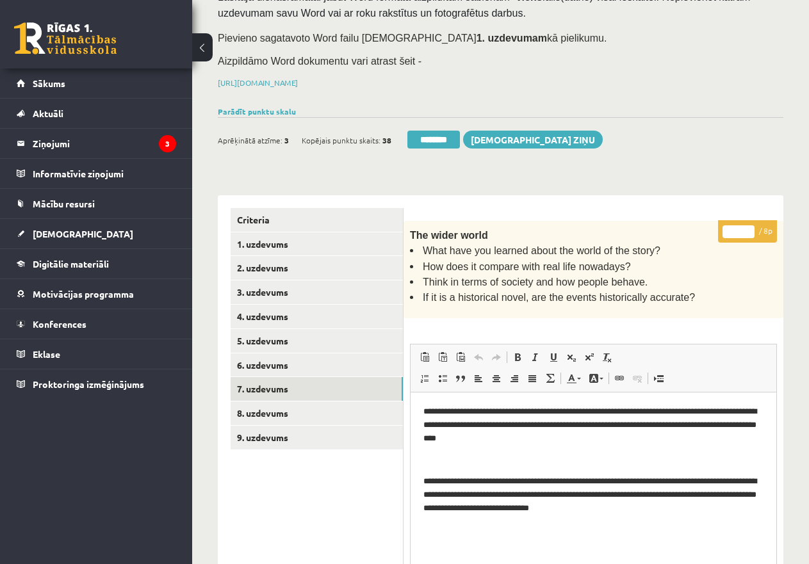
drag, startPoint x: 741, startPoint y: 228, endPoint x: 718, endPoint y: 228, distance: 22.4
click at [718, 228] on p "* / 8p" at bounding box center [747, 231] width 59 height 22
type input "*"
click at [263, 413] on link "8. uzdevums" at bounding box center [317, 414] width 172 height 24
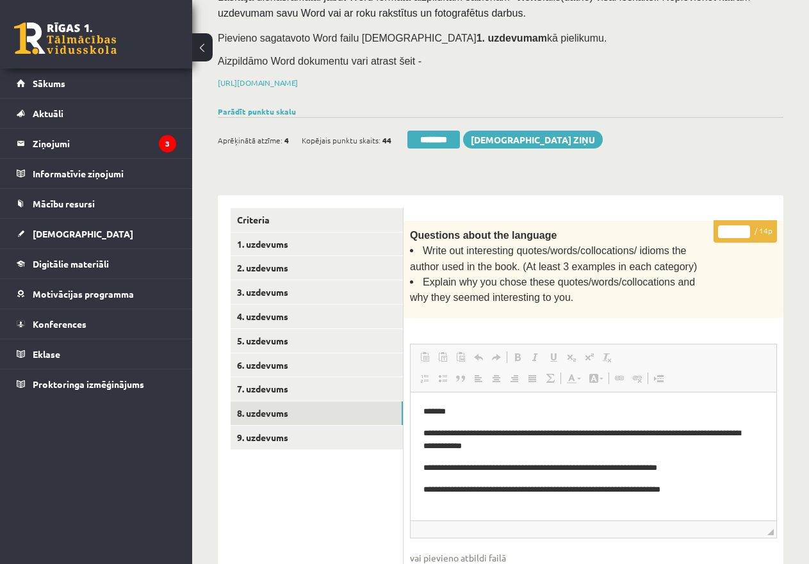
scroll to position [0, 0]
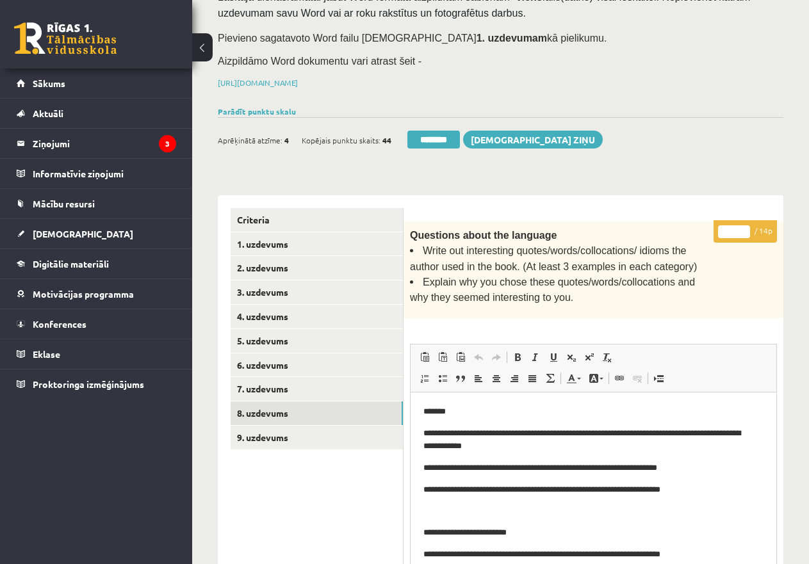
drag, startPoint x: 771, startPoint y: 529, endPoint x: 775, endPoint y: 587, distance: 58.4
click at [775, 442] on html "0 Dāvanas 4024 mP 48 xp Katrīne Laizāne (angļu valoda II - 12.a un c. klase, pr…" at bounding box center [404, 160] width 809 height 564
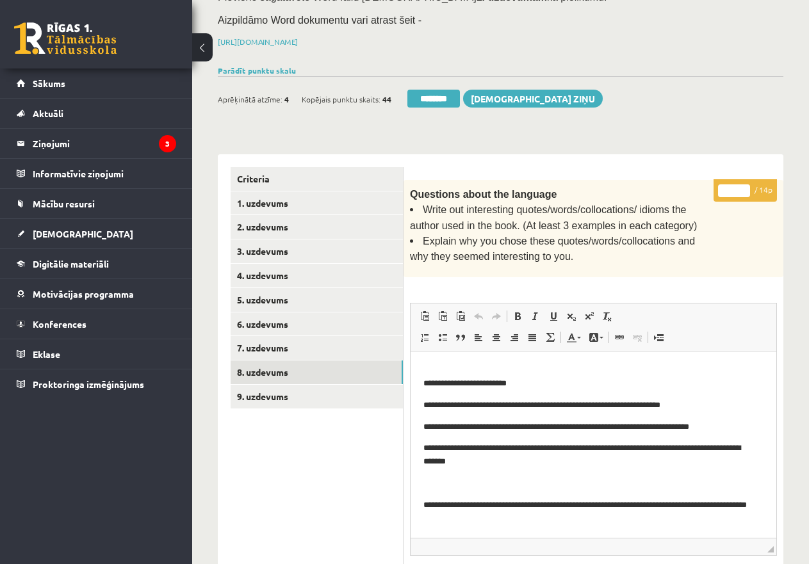
scroll to position [186, 0]
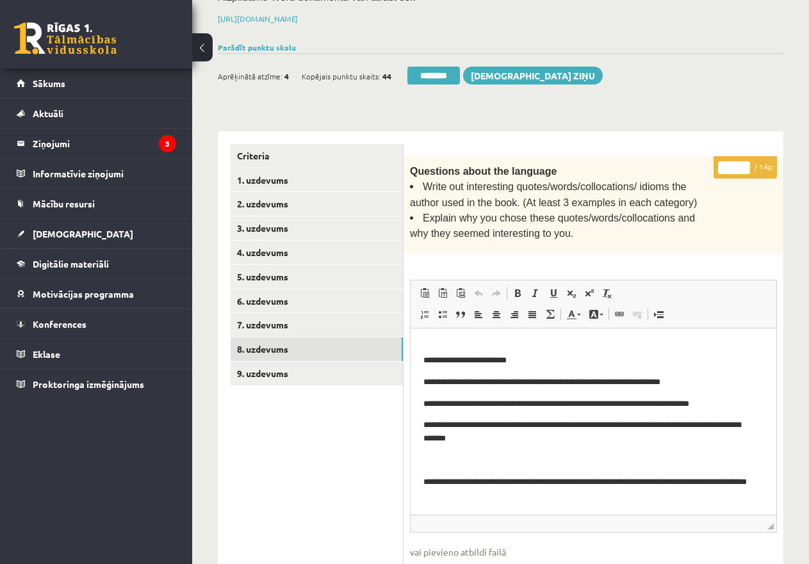
drag, startPoint x: 737, startPoint y: 168, endPoint x: 721, endPoint y: 167, distance: 16.0
click at [721, 167] on input "*" at bounding box center [734, 167] width 32 height 13
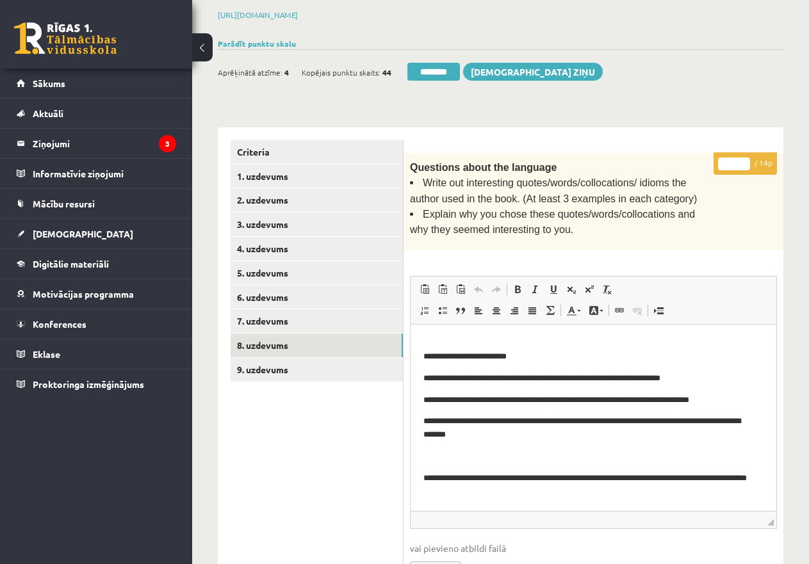
scroll to position [536, 0]
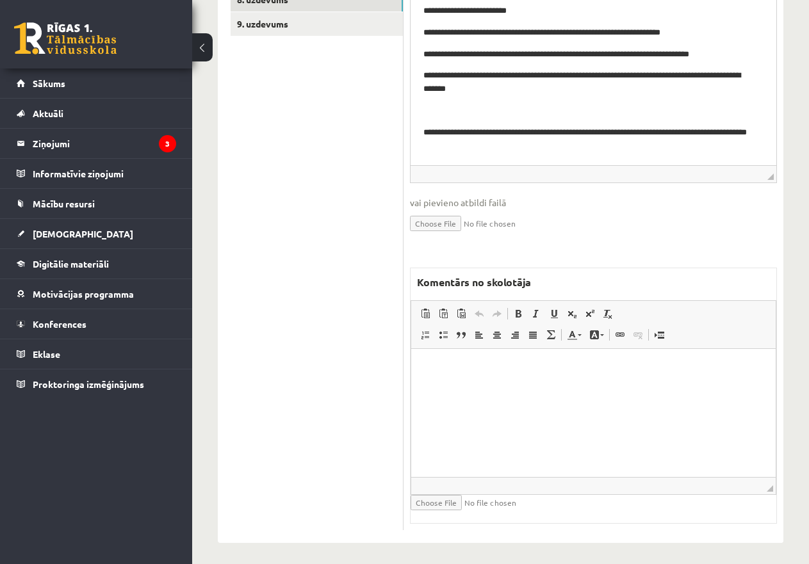
type input "*"
click at [465, 377] on html at bounding box center [593, 367] width 365 height 39
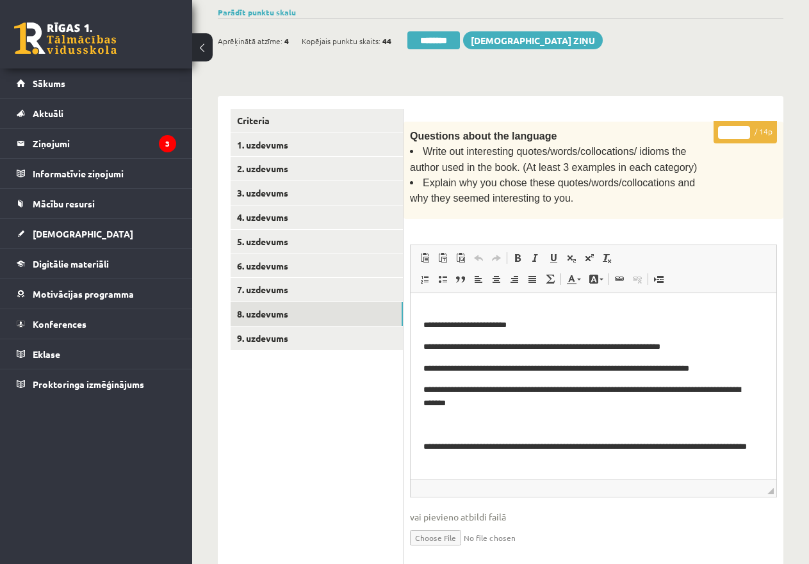
scroll to position [216, 0]
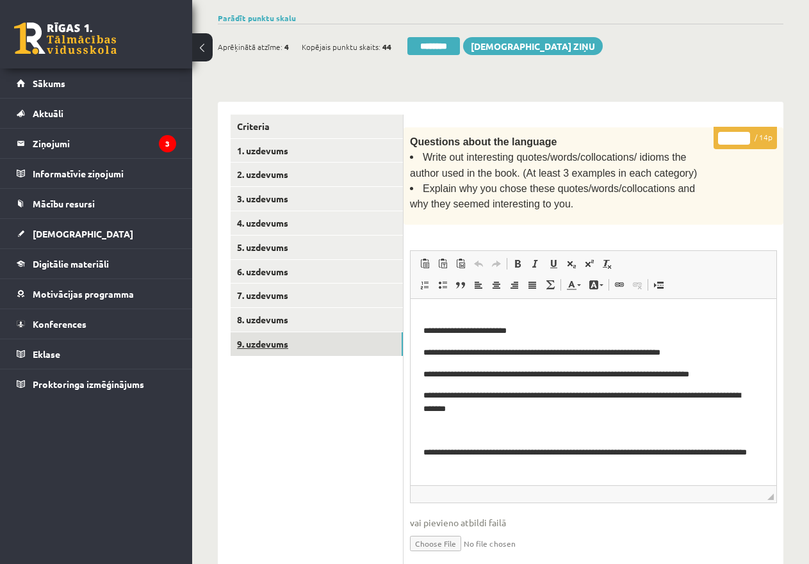
click at [263, 340] on link "9. uzdevums" at bounding box center [317, 344] width 172 height 24
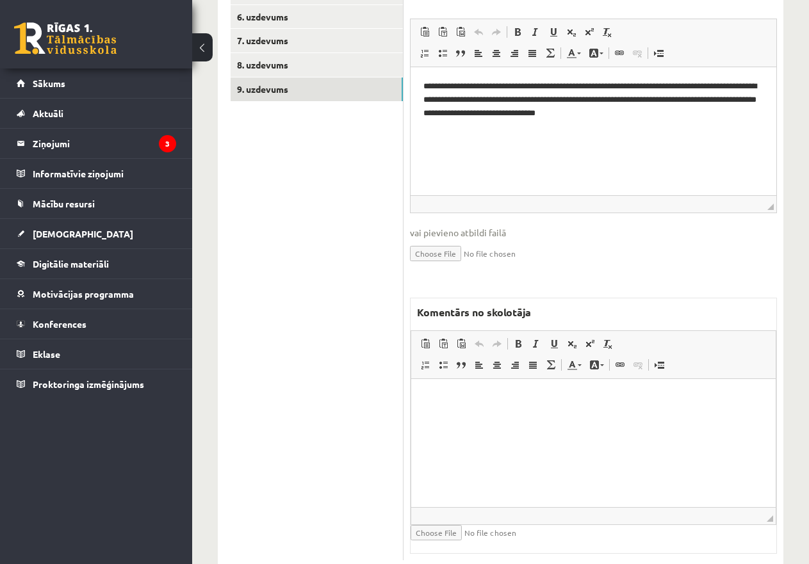
scroll to position [472, 0]
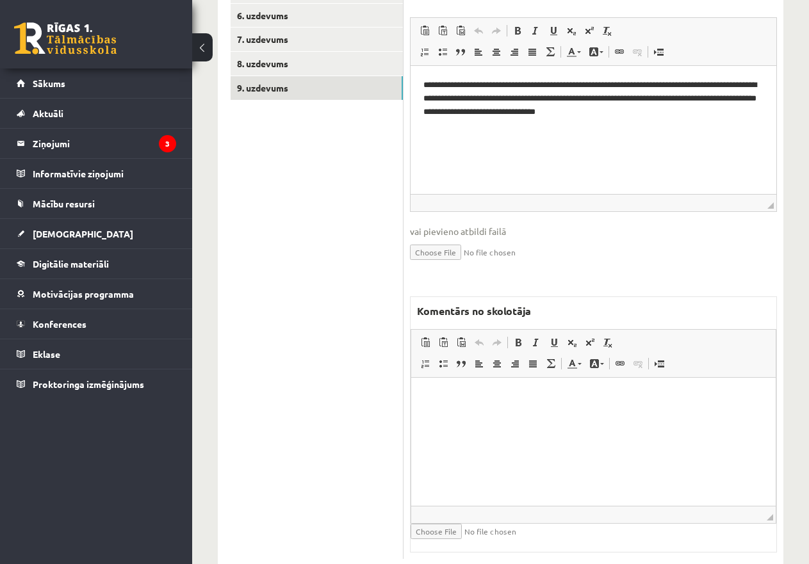
click at [429, 389] on html at bounding box center [593, 397] width 365 height 39
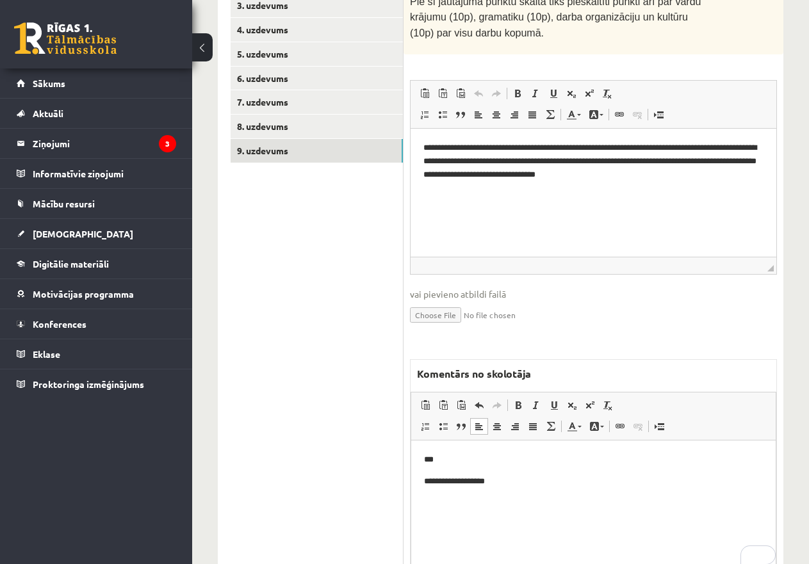
scroll to position [88, 0]
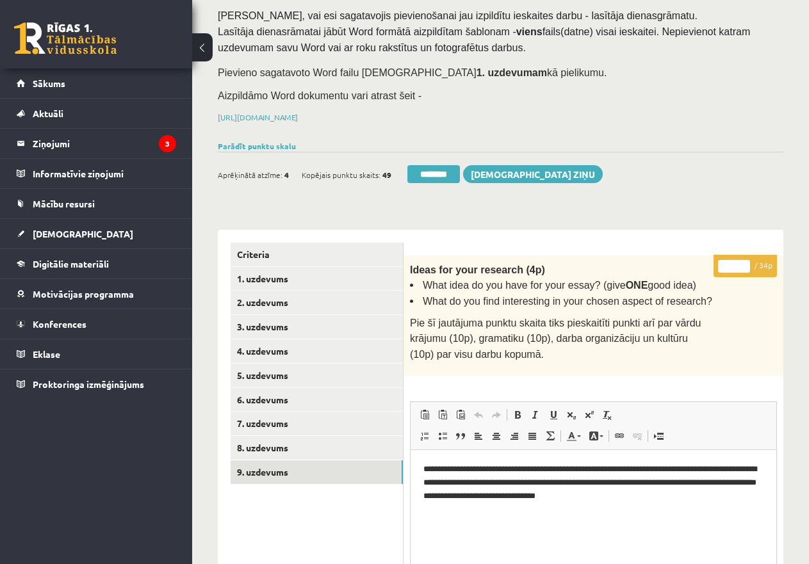
drag, startPoint x: 734, startPoint y: 259, endPoint x: 700, endPoint y: 259, distance: 34.6
type input "**"
click at [284, 449] on link "8. uzdevums" at bounding box center [317, 448] width 172 height 24
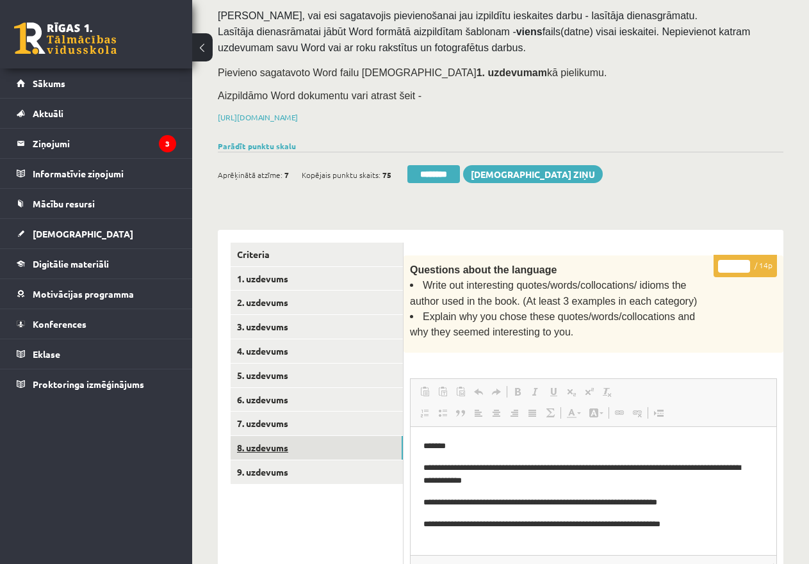
scroll to position [0, 0]
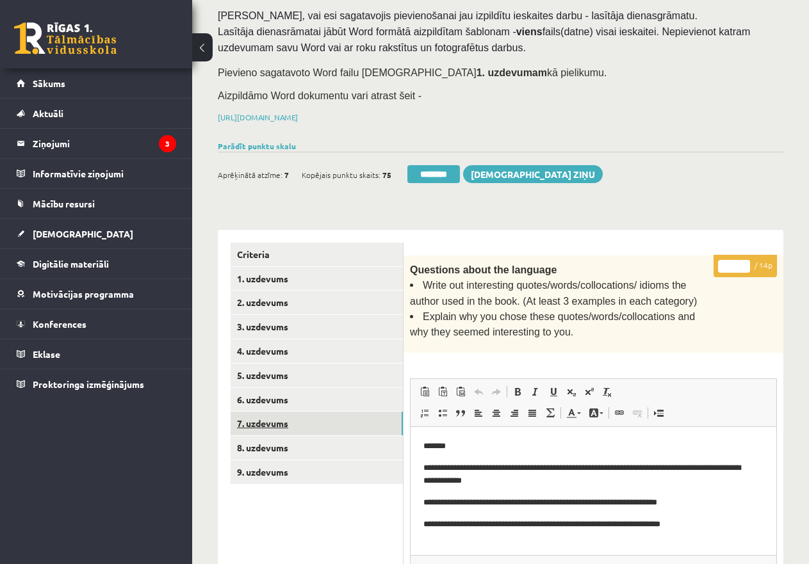
click at [280, 422] on link "7. uzdevums" at bounding box center [317, 424] width 172 height 24
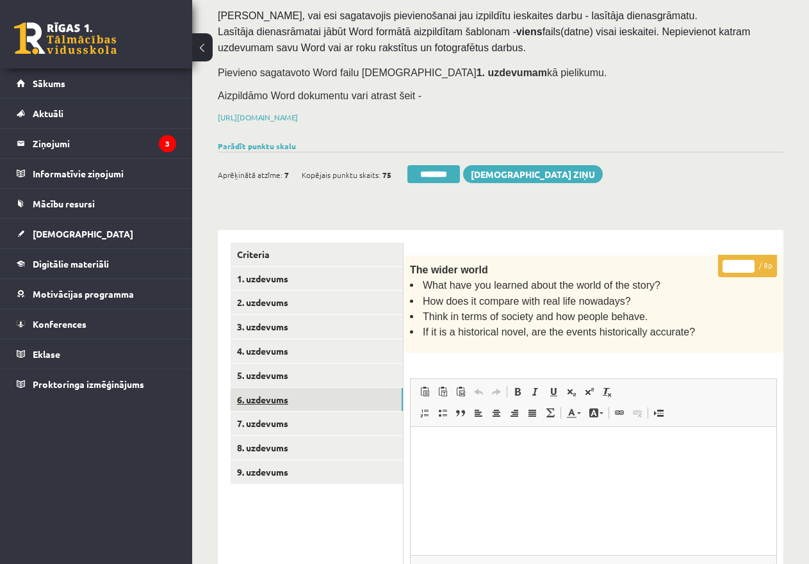
click at [287, 395] on link "6. uzdevums" at bounding box center [317, 400] width 172 height 24
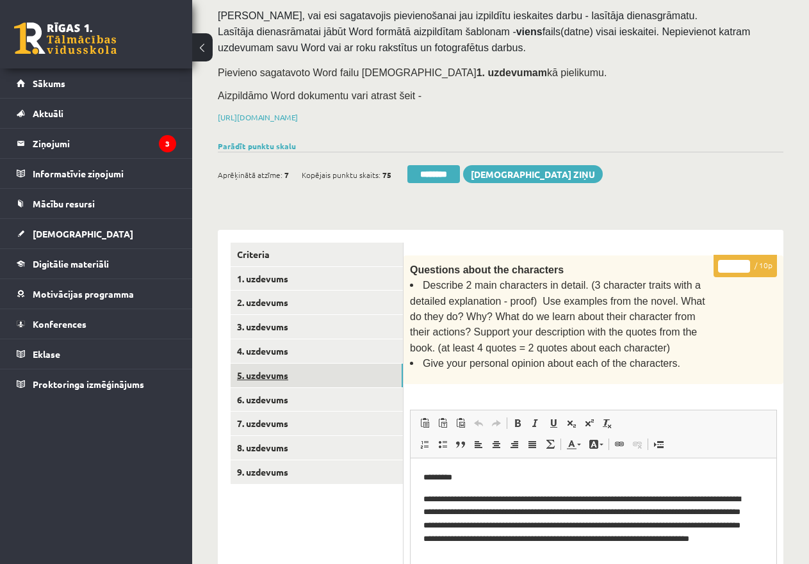
click at [284, 371] on link "5. uzdevums" at bounding box center [317, 376] width 172 height 24
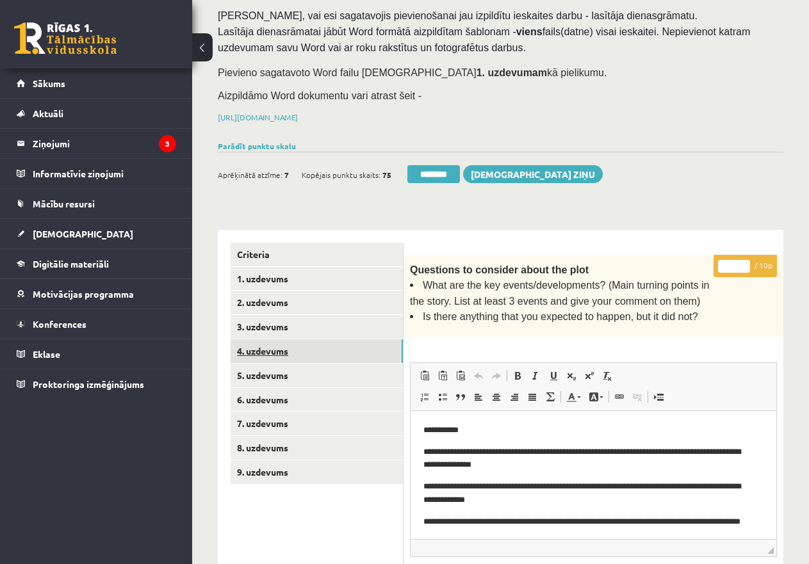
click at [282, 348] on link "4. uzdevums" at bounding box center [317, 352] width 172 height 24
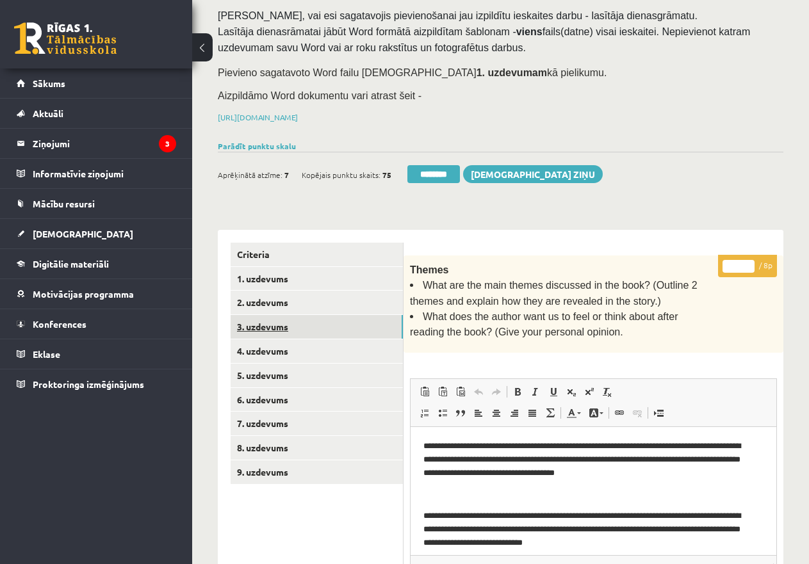
click at [284, 322] on link "3. uzdevums" at bounding box center [317, 327] width 172 height 24
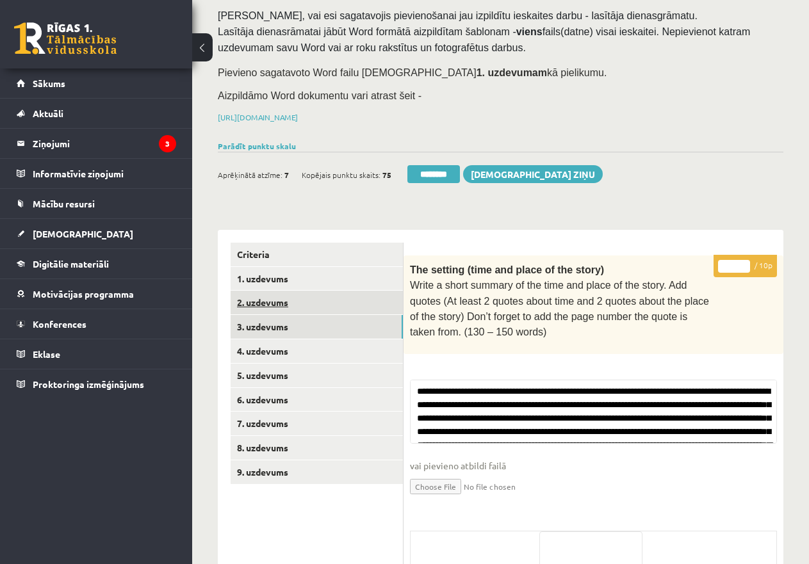
click at [279, 299] on link "2. uzdevums" at bounding box center [317, 303] width 172 height 24
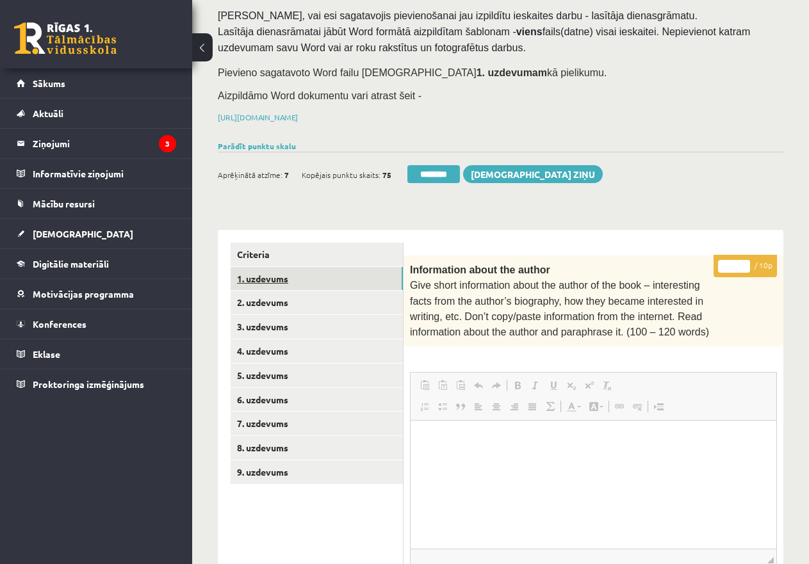
click at [286, 275] on link "1. uzdevums" at bounding box center [317, 279] width 172 height 24
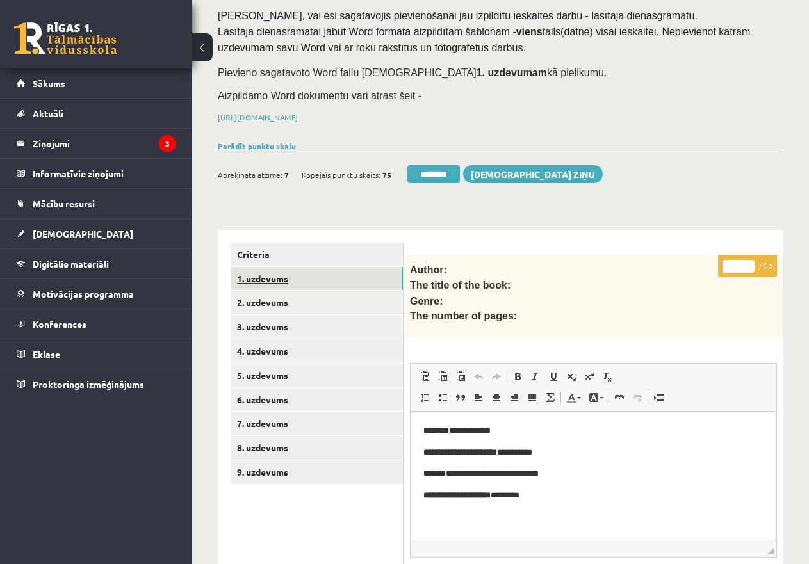
click at [282, 277] on link "1. uzdevums" at bounding box center [317, 279] width 172 height 24
click at [270, 250] on link "Criteria" at bounding box center [317, 255] width 172 height 24
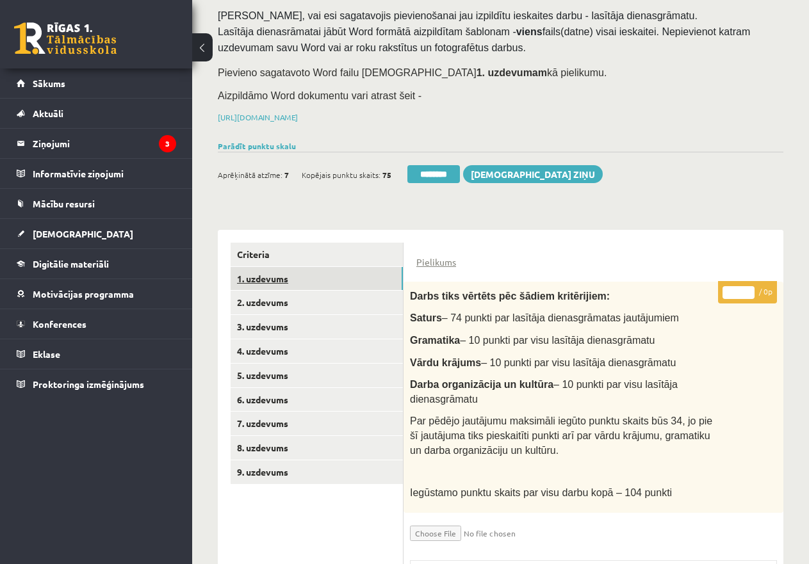
click at [275, 274] on link "1. uzdevums" at bounding box center [317, 279] width 172 height 24
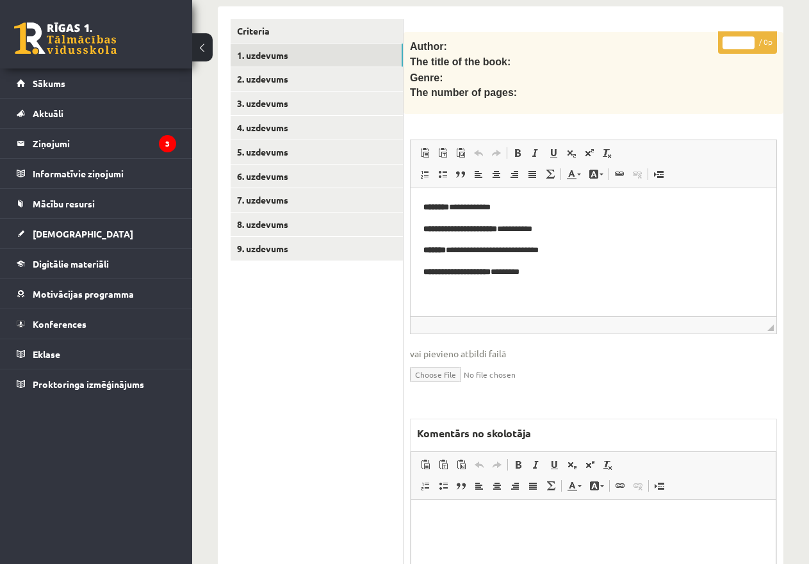
scroll to position [152, 0]
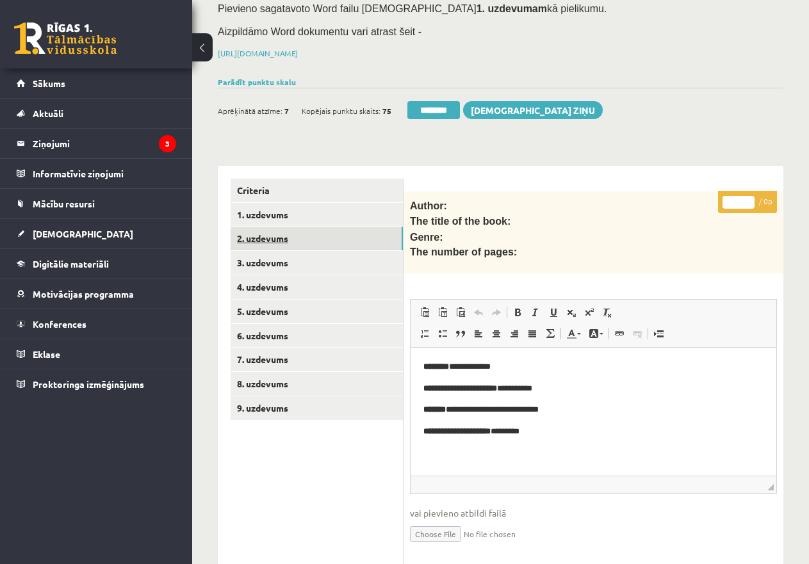
click at [331, 236] on link "2. uzdevums" at bounding box center [317, 239] width 172 height 24
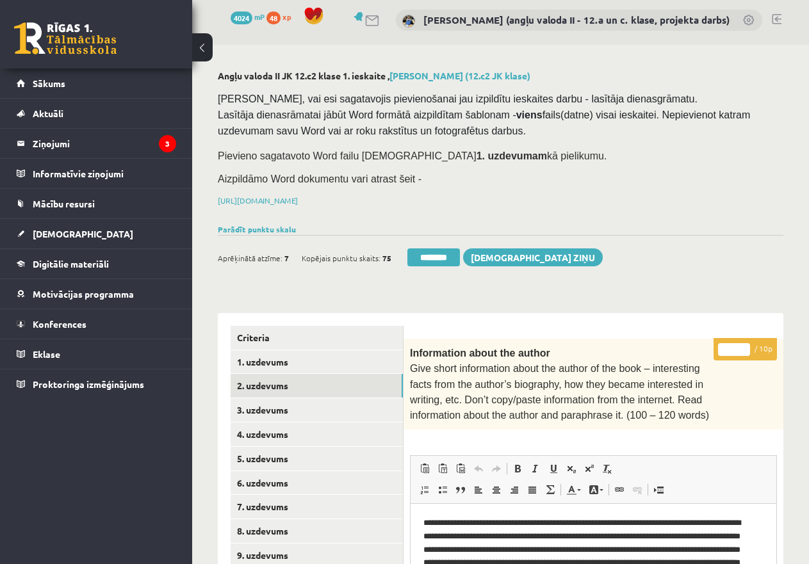
scroll to position [0, 0]
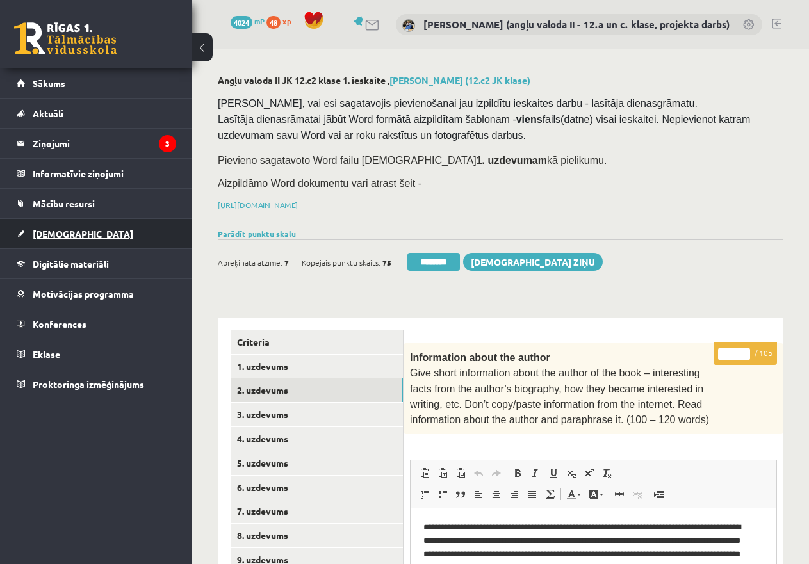
click at [53, 233] on span "[DEMOGRAPHIC_DATA]" at bounding box center [83, 234] width 101 height 12
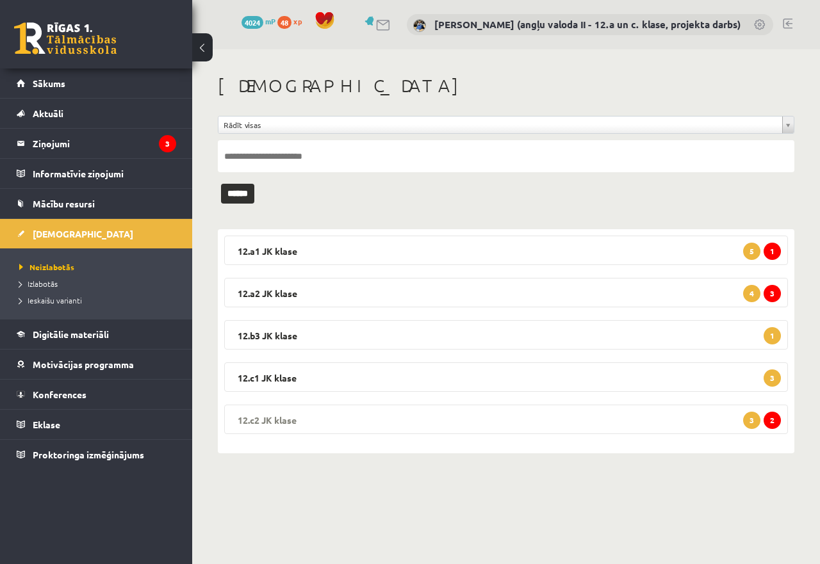
click at [363, 414] on legend "12.c2 JK klase 2 3" at bounding box center [506, 419] width 564 height 29
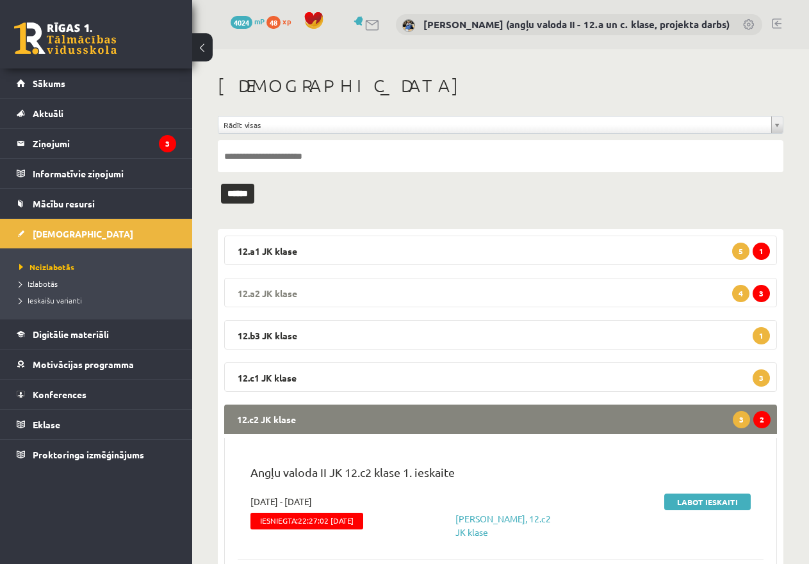
click at [330, 290] on legend "12.a2 JK klase 3 4" at bounding box center [500, 292] width 553 height 29
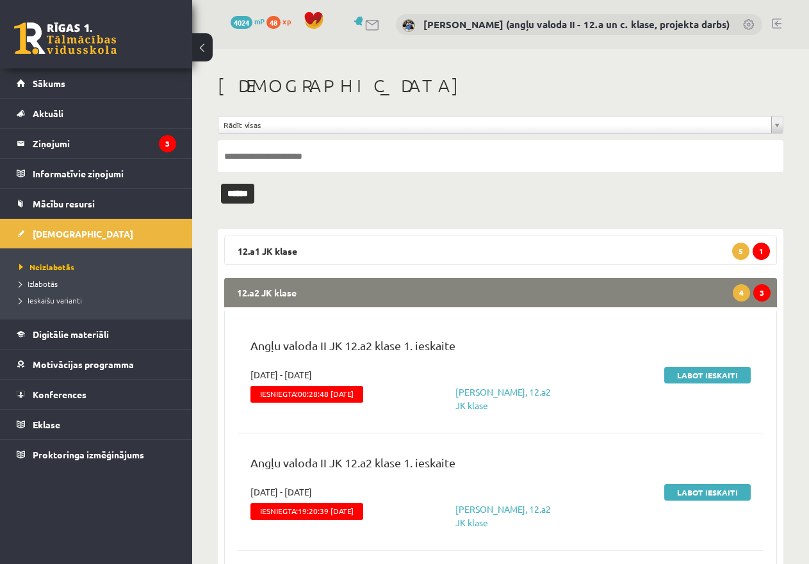
click at [330, 290] on legend "12.a2 JK klase 3 4" at bounding box center [500, 292] width 553 height 29
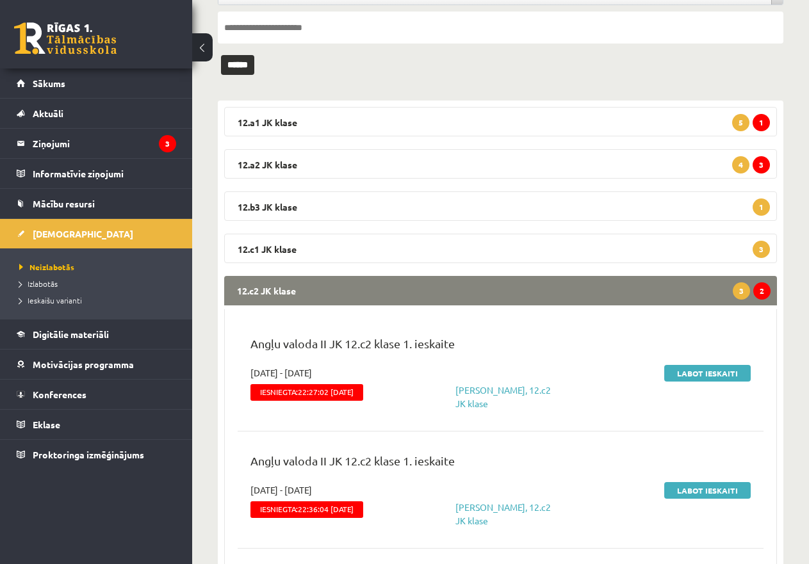
scroll to position [192, 0]
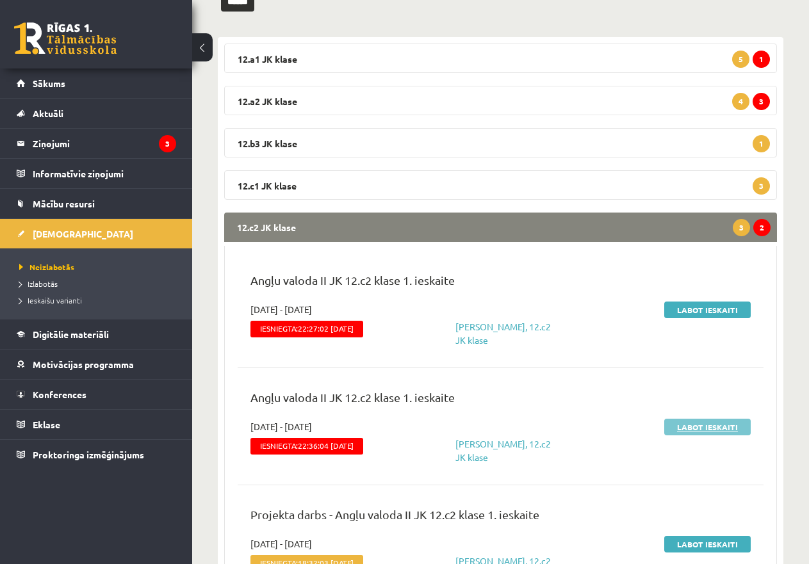
click at [707, 429] on link "Labot ieskaiti" at bounding box center [707, 427] width 86 height 17
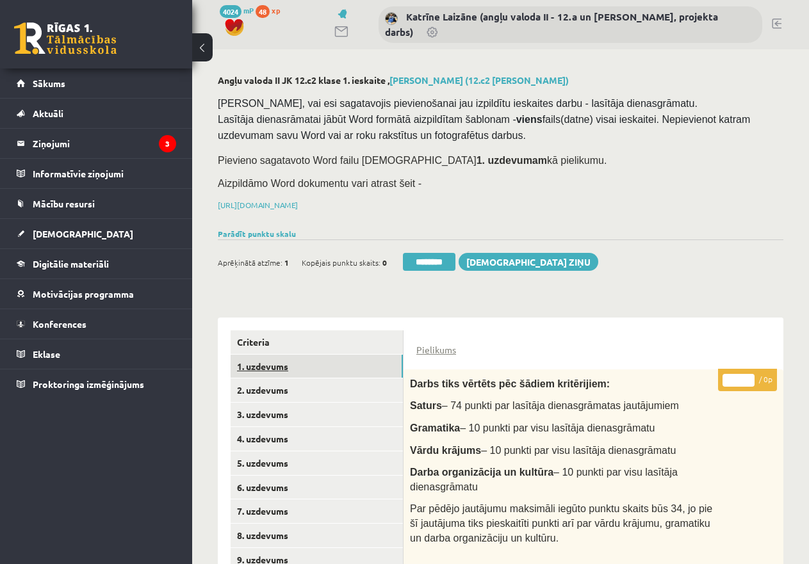
click at [256, 365] on link "1. uzdevums" at bounding box center [317, 367] width 172 height 24
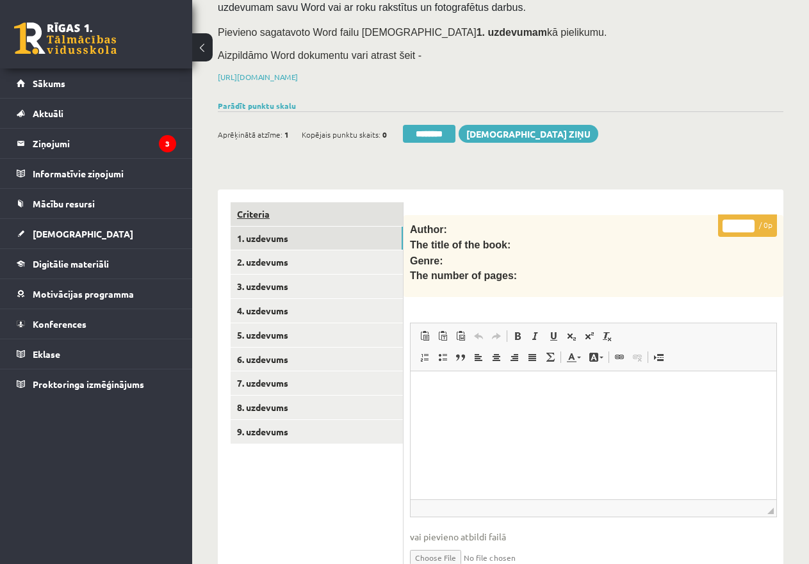
click at [245, 207] on link "Criteria" at bounding box center [317, 214] width 172 height 24
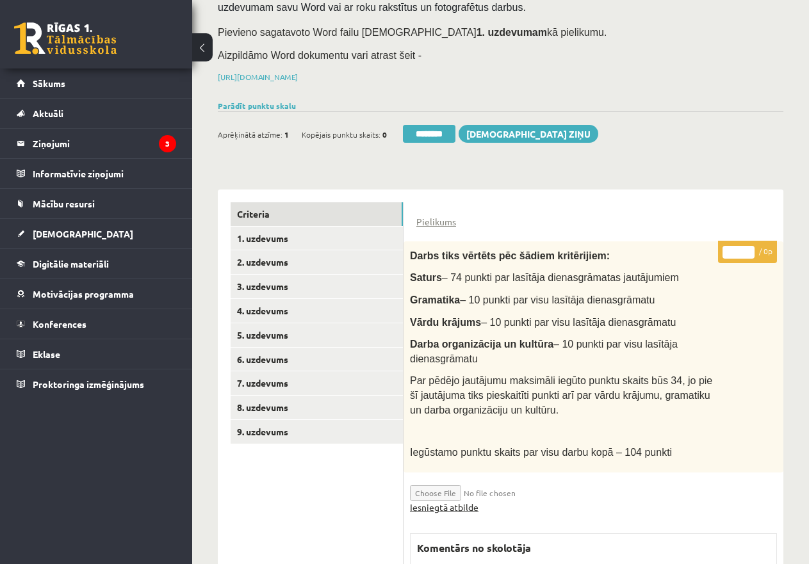
click at [446, 502] on link "Iesniegtā atbilde" at bounding box center [444, 507] width 69 height 13
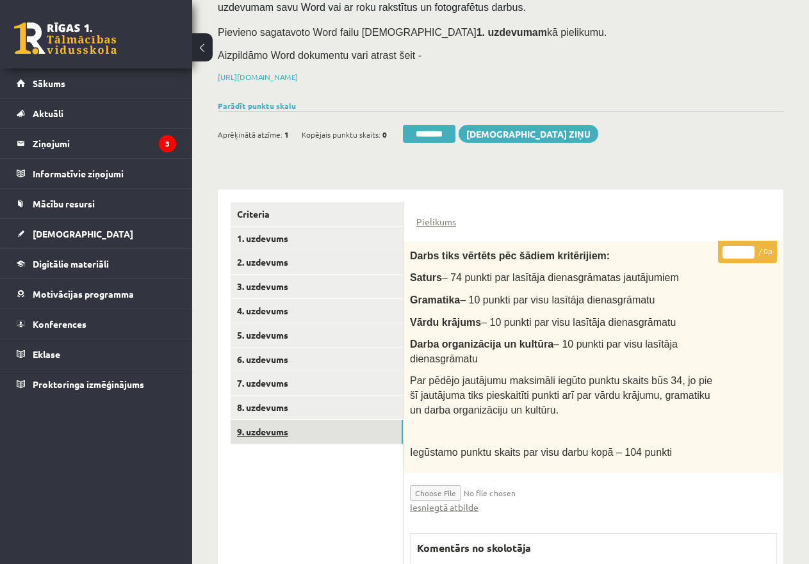
click at [280, 426] on link "9. uzdevums" at bounding box center [317, 432] width 172 height 24
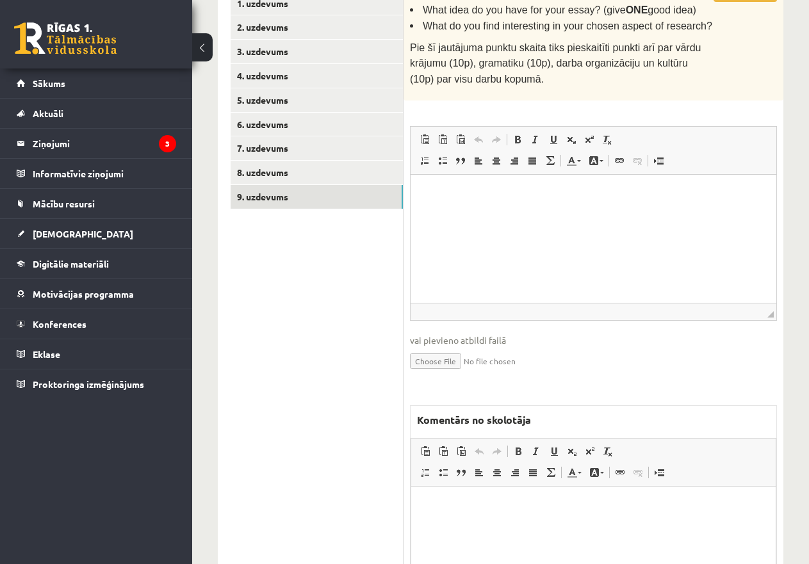
scroll to position [500, 0]
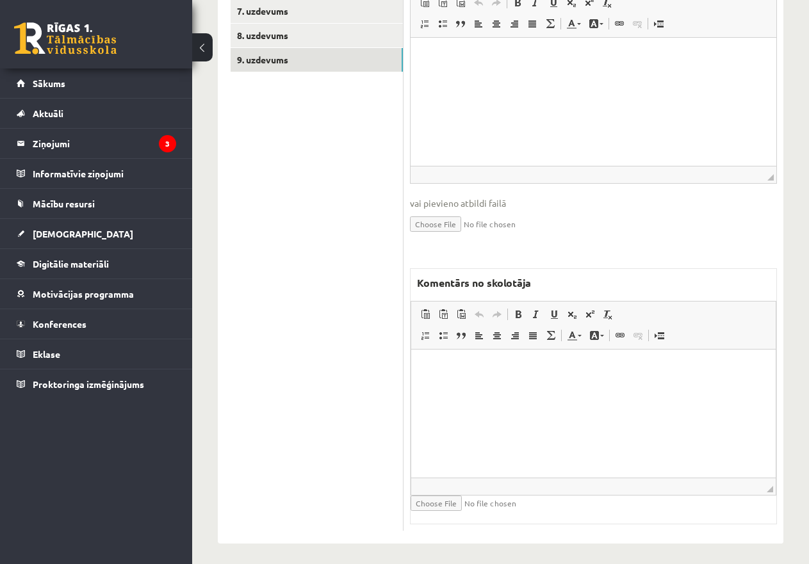
click at [477, 389] on html at bounding box center [593, 369] width 365 height 39
click at [433, 366] on p "**********" at bounding box center [593, 369] width 339 height 13
click at [436, 370] on p "**********" at bounding box center [593, 369] width 339 height 13
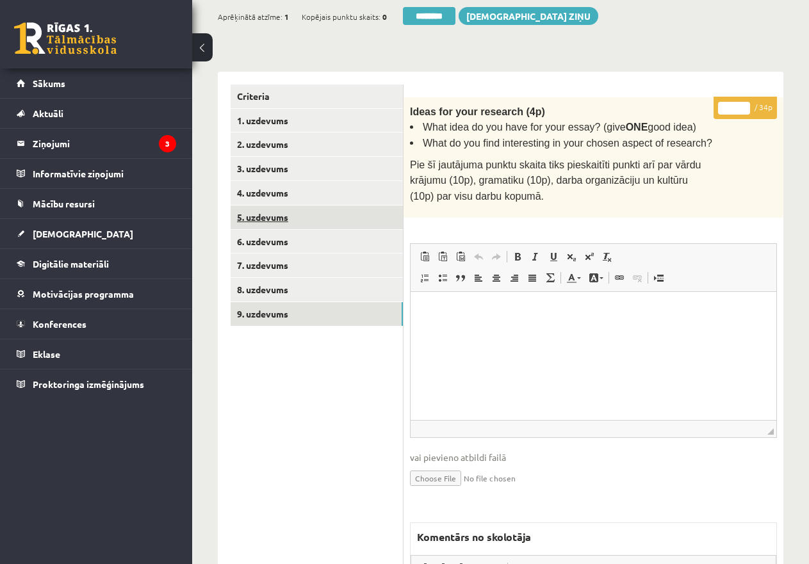
scroll to position [244, 0]
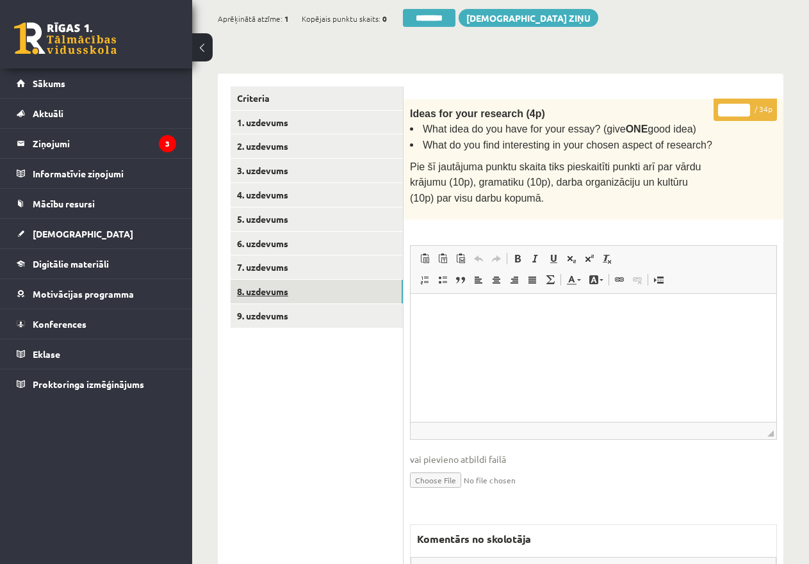
click at [278, 288] on link "8. uzdevums" at bounding box center [317, 292] width 172 height 24
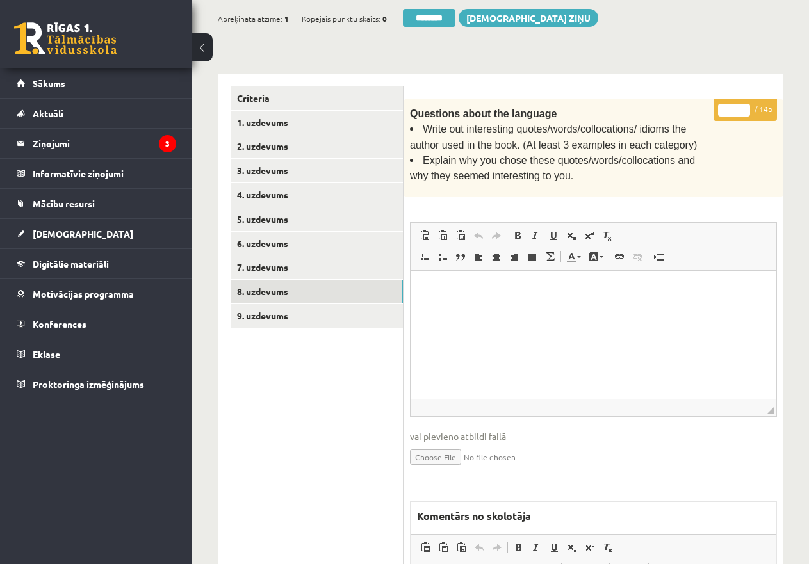
scroll to position [0, 0]
drag, startPoint x: 738, startPoint y: 104, endPoint x: 707, endPoint y: 106, distance: 30.8
click at [707, 106] on div "* / 14p Questions about the language Write out interesting quotes/words/colloca…" at bounding box center [594, 431] width 380 height 665
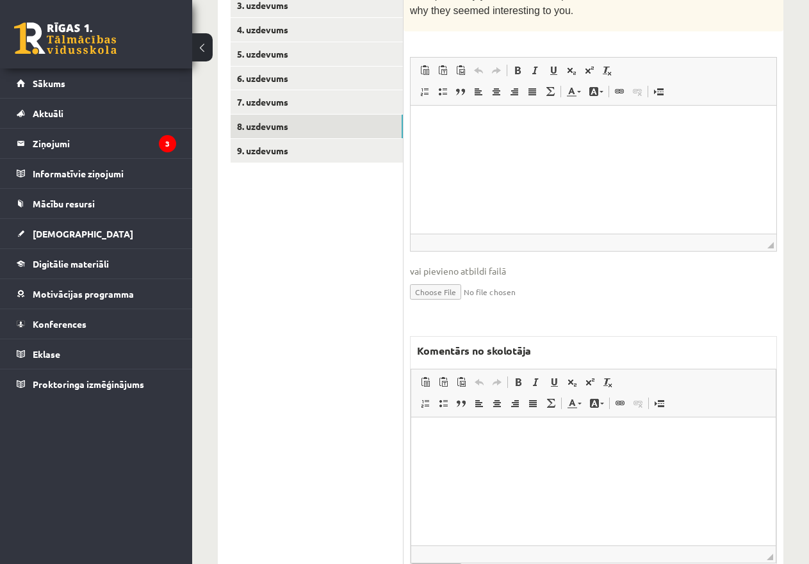
scroll to position [478, 0]
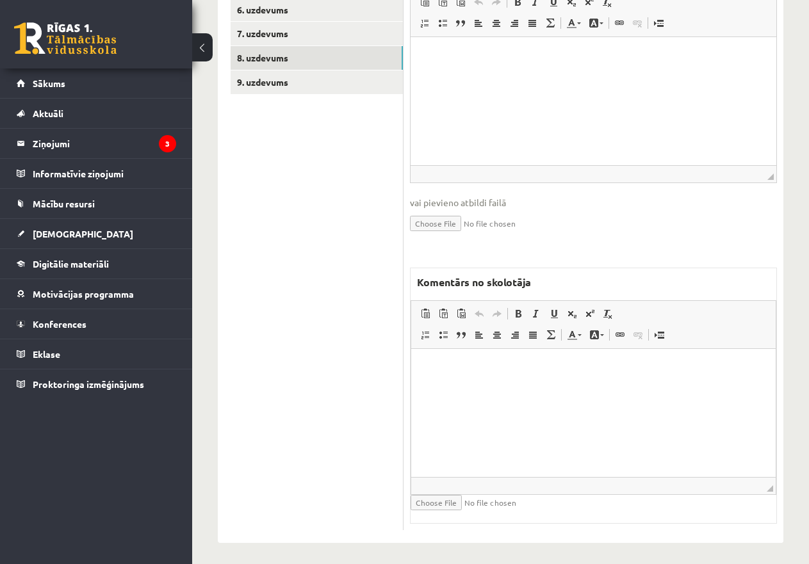
type input "*"
click at [477, 386] on html at bounding box center [593, 367] width 365 height 39
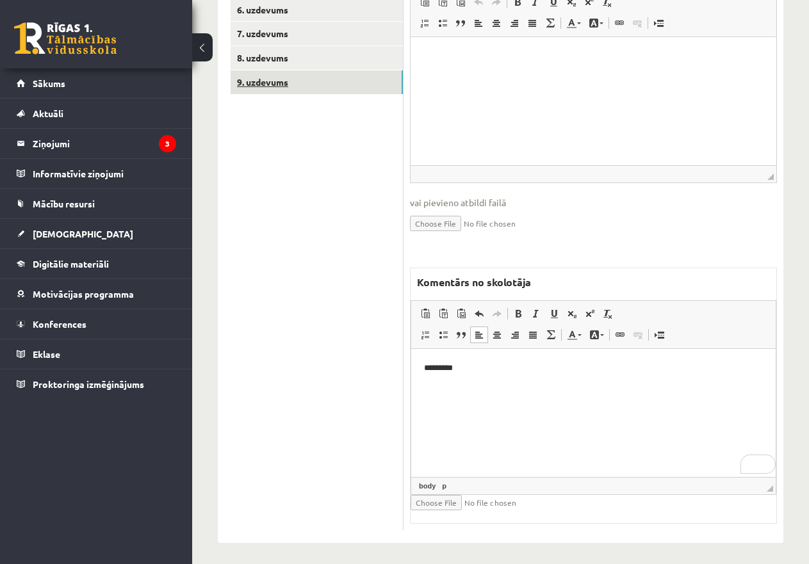
click at [272, 80] on link "9. uzdevums" at bounding box center [317, 82] width 172 height 24
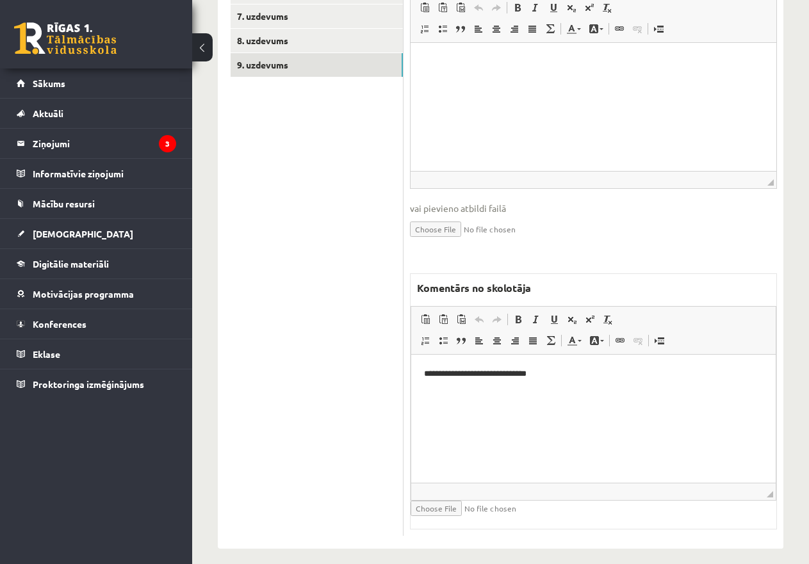
scroll to position [500, 0]
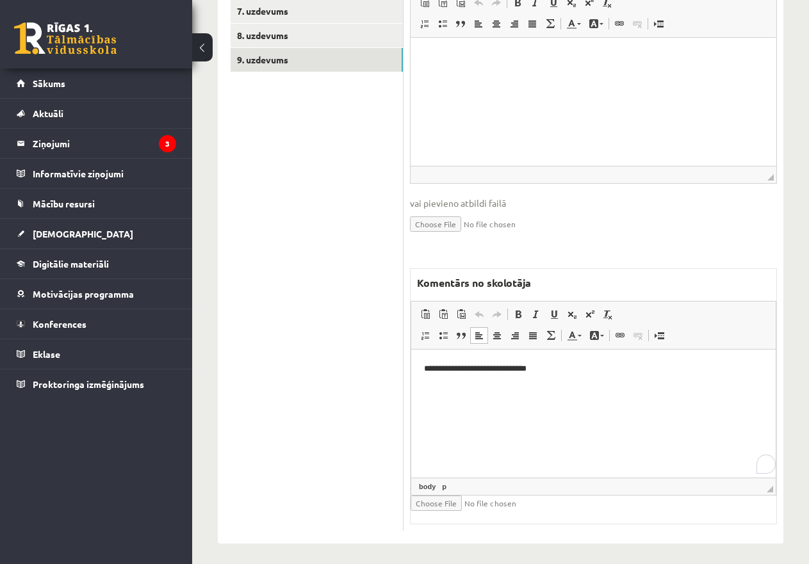
click at [561, 373] on p "**********" at bounding box center [593, 369] width 339 height 13
click at [454, 396] on p "**********" at bounding box center [593, 390] width 339 height 13
click at [463, 391] on p "**********" at bounding box center [593, 390] width 339 height 13
click at [564, 366] on p "**********" at bounding box center [593, 369] width 339 height 13
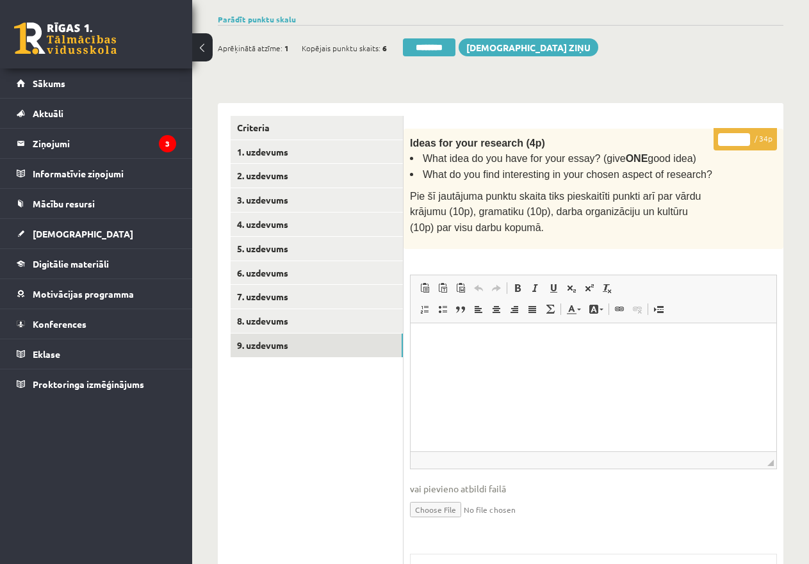
scroll to position [180, 0]
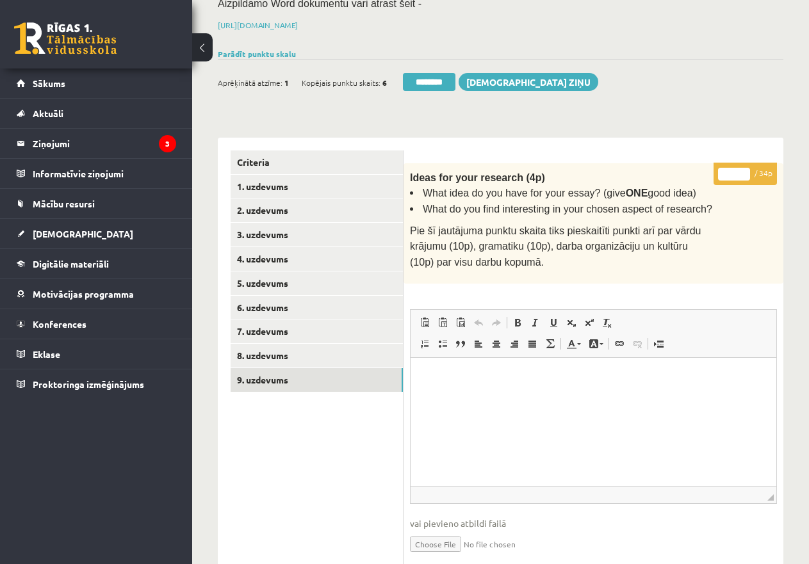
drag, startPoint x: 735, startPoint y: 168, endPoint x: 712, endPoint y: 169, distance: 23.1
click at [712, 169] on div "* / 34p Ideas for your research (4p) What idea do you have for your essay? (giv…" at bounding box center [594, 507] width 380 height 688
type input "**"
click at [310, 351] on link "8. uzdevums" at bounding box center [317, 356] width 172 height 24
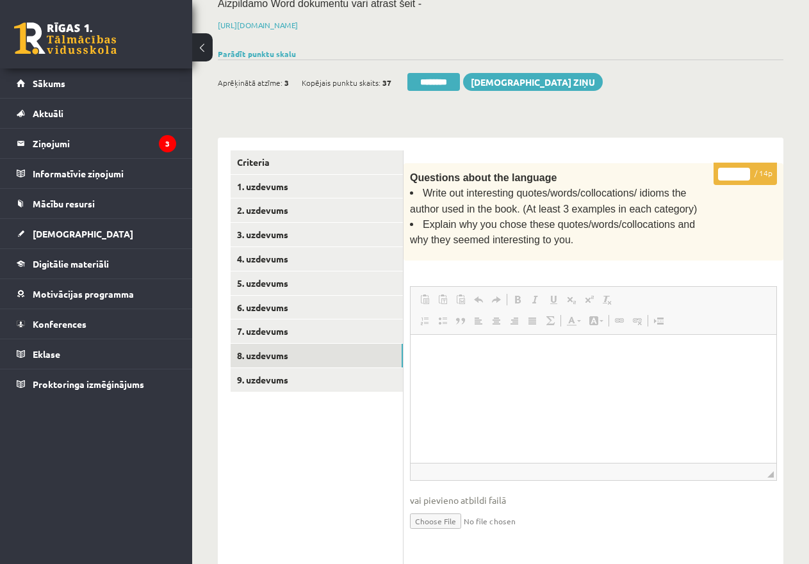
scroll to position [0, 0]
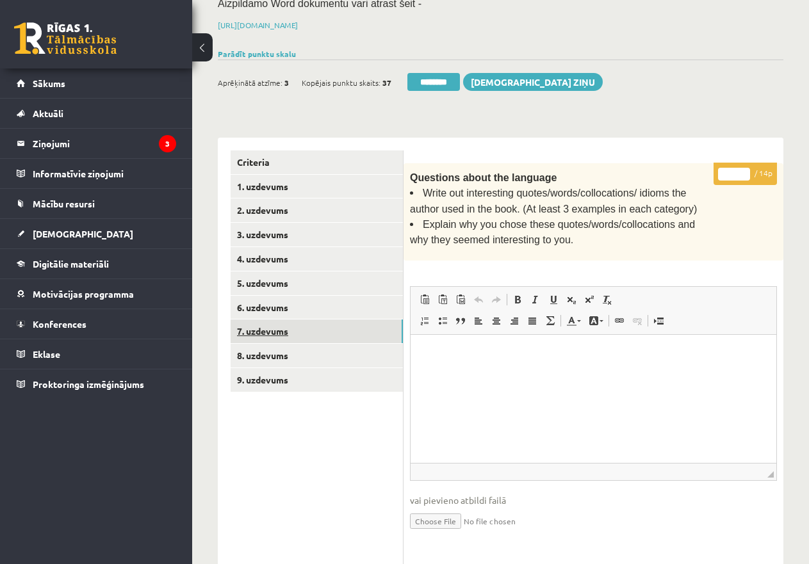
click at [315, 330] on link "7. uzdevums" at bounding box center [317, 332] width 172 height 24
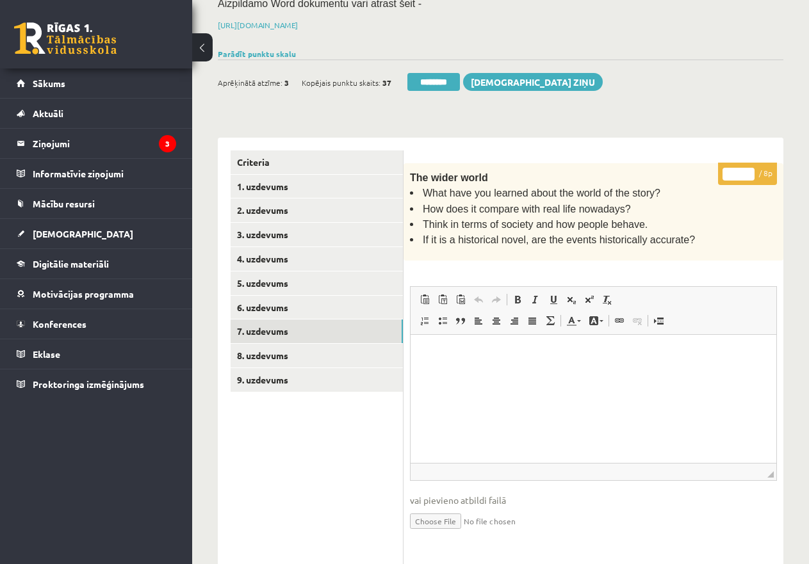
drag, startPoint x: 737, startPoint y: 169, endPoint x: 730, endPoint y: 167, distance: 6.7
click at [730, 168] on input "*" at bounding box center [739, 174] width 32 height 13
type input "*"
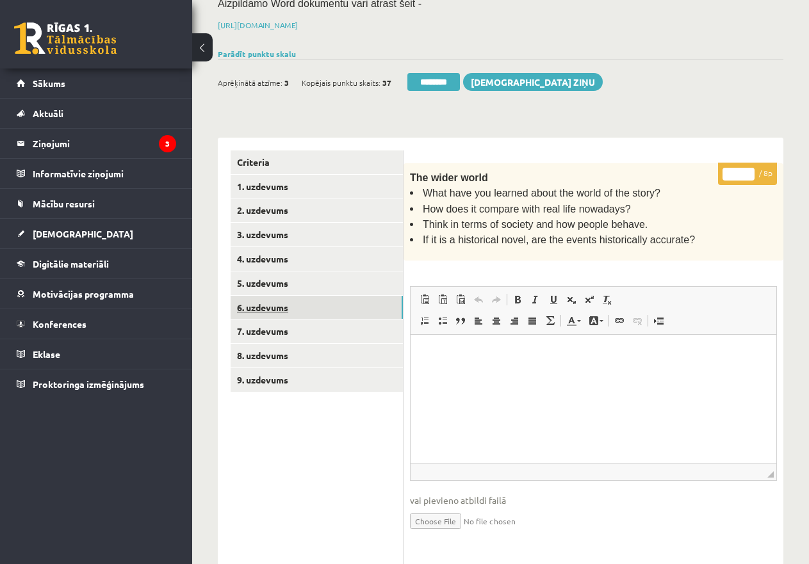
click at [299, 305] on link "6. uzdevums" at bounding box center [317, 308] width 172 height 24
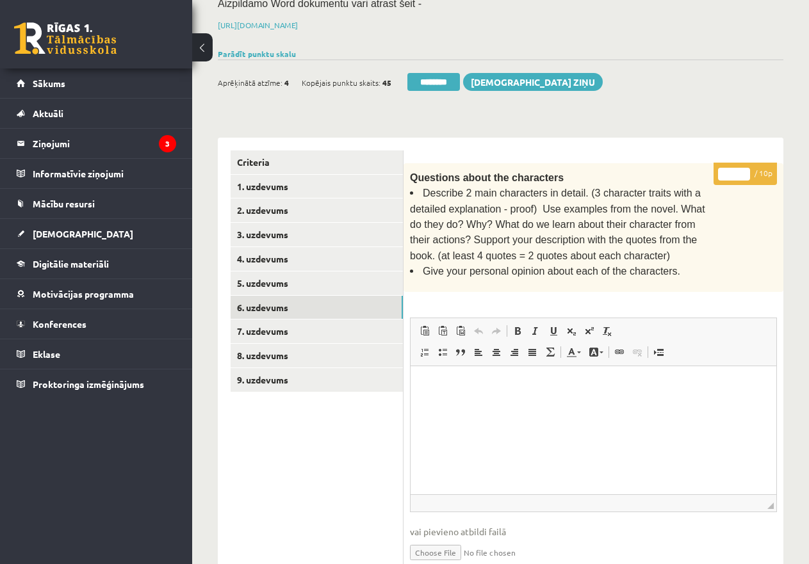
click at [721, 168] on input "*" at bounding box center [734, 174] width 32 height 13
type input "**"
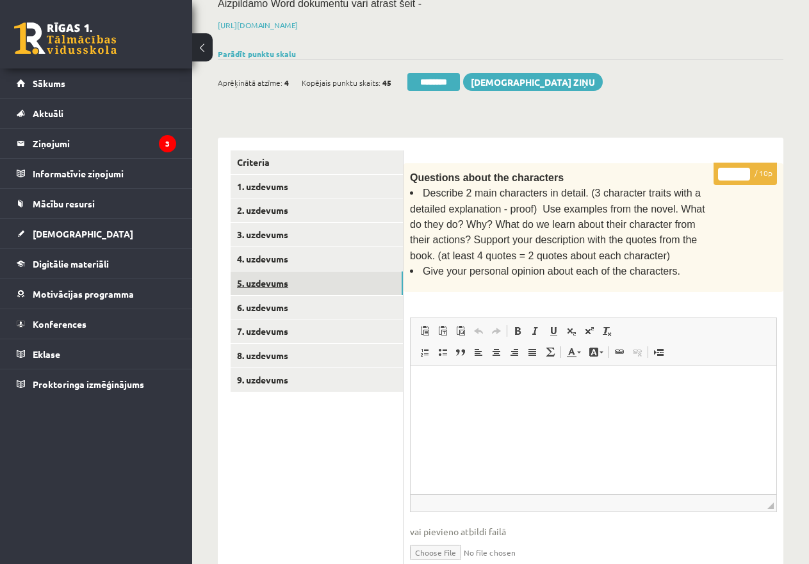
click at [341, 274] on link "5. uzdevums" at bounding box center [317, 284] width 172 height 24
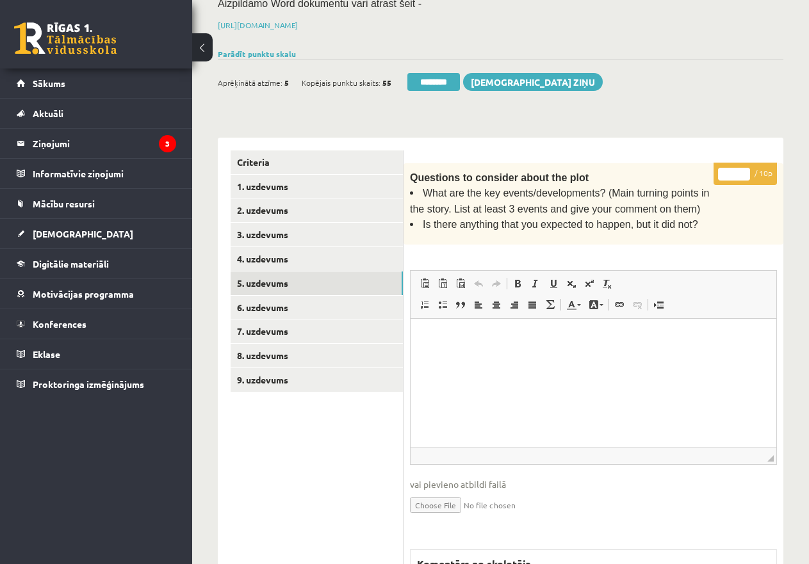
click at [726, 168] on input "*" at bounding box center [734, 174] width 32 height 13
type input "**"
click at [265, 254] on link "4. uzdevums" at bounding box center [317, 259] width 172 height 24
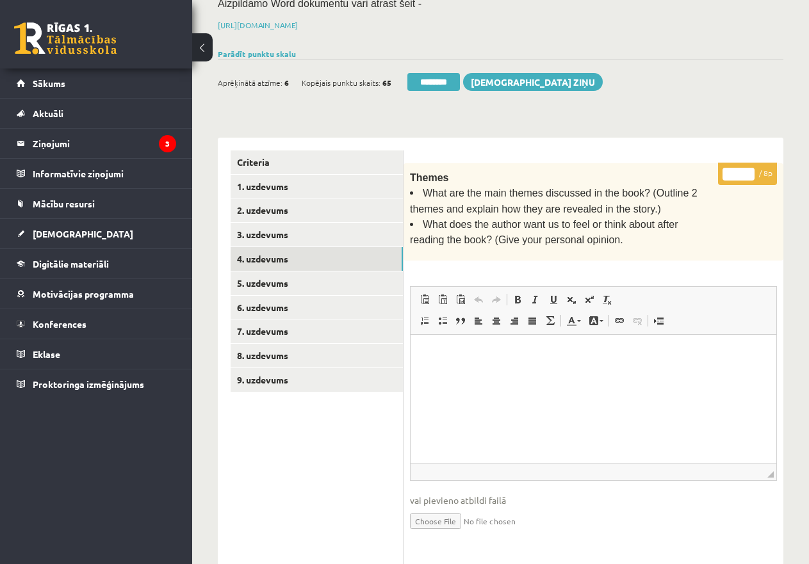
drag, startPoint x: 725, startPoint y: 171, endPoint x: 741, endPoint y: 171, distance: 16.0
click at [741, 171] on input "*" at bounding box center [739, 174] width 32 height 13
type input "*"
click at [304, 233] on link "3. uzdevums" at bounding box center [317, 235] width 172 height 24
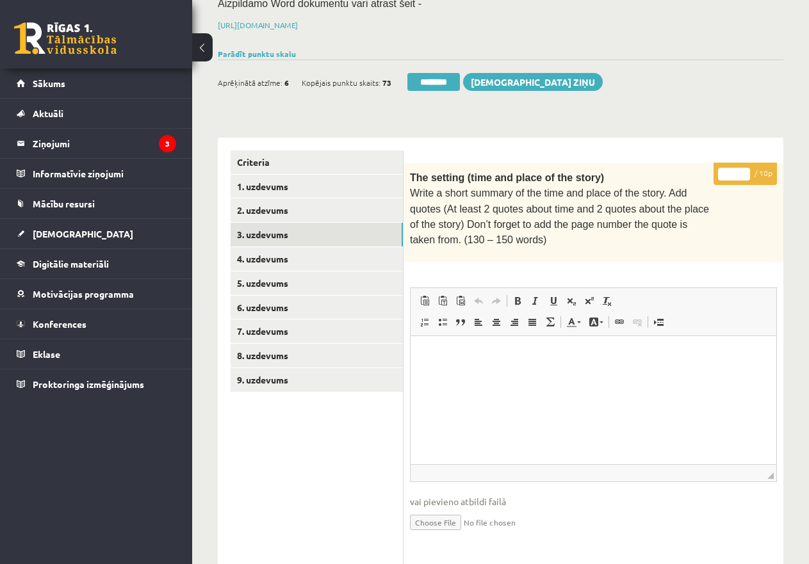
click at [723, 173] on input "*" at bounding box center [734, 174] width 32 height 13
type input "**"
click at [291, 208] on link "2. uzdevums" at bounding box center [317, 211] width 172 height 24
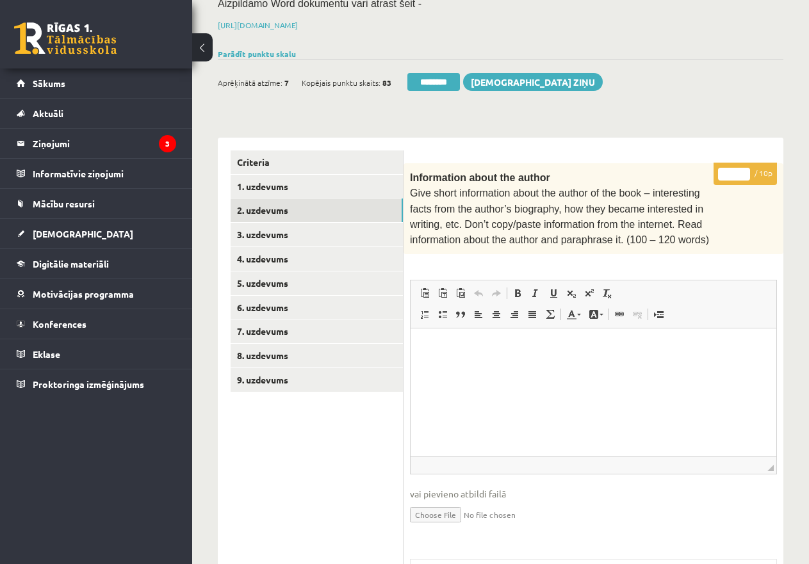
click at [723, 172] on input "*" at bounding box center [734, 174] width 32 height 13
type input "**"
click at [273, 180] on link "1. uzdevums" at bounding box center [317, 187] width 172 height 24
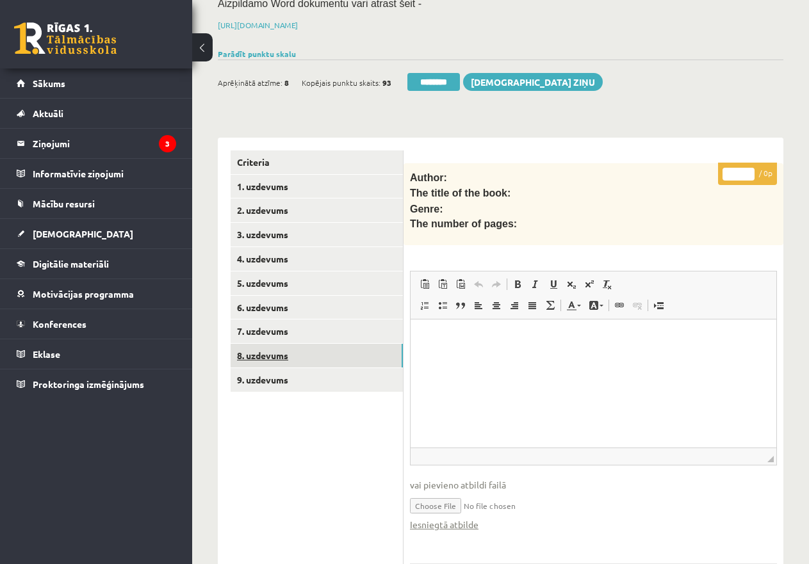
click at [275, 350] on link "8. uzdevums" at bounding box center [317, 356] width 172 height 24
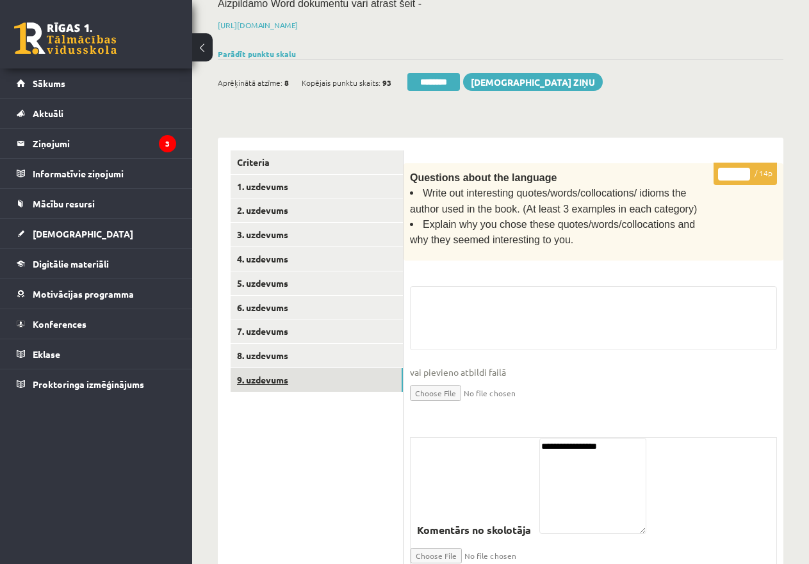
click at [281, 376] on link "9. uzdevums" at bounding box center [317, 380] width 172 height 24
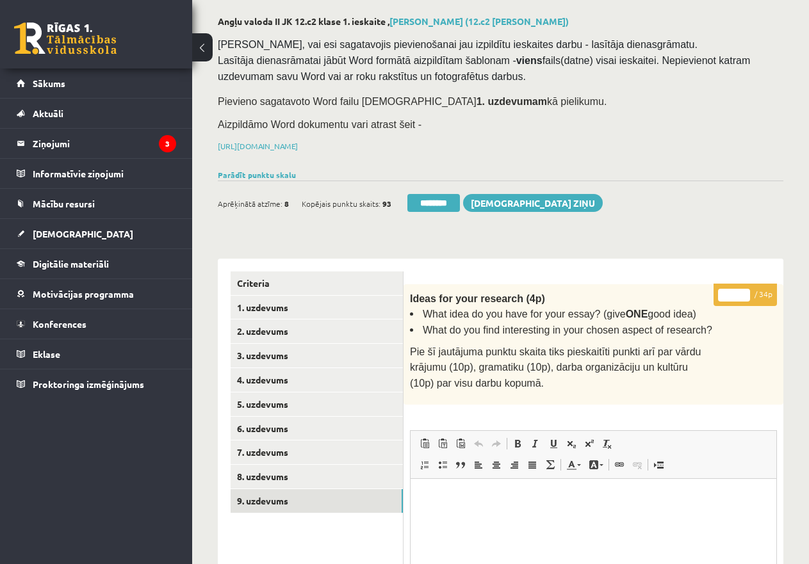
scroll to position [52, 0]
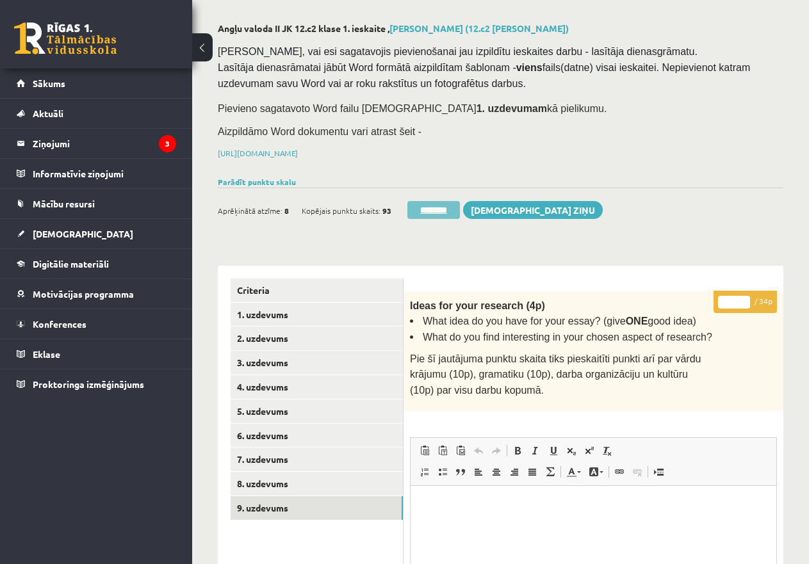
click at [439, 206] on input "********" at bounding box center [433, 210] width 53 height 18
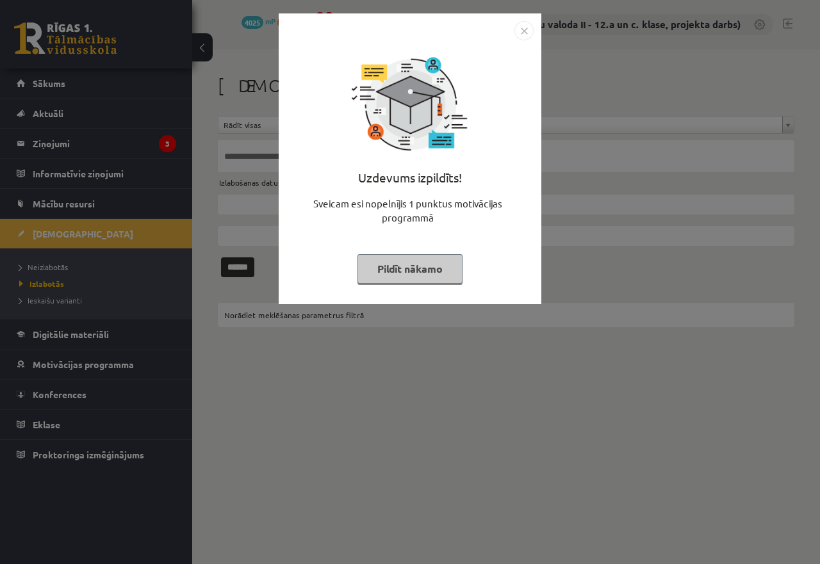
click at [414, 253] on div "Uzdevums izpildīts! Sveicam esi nopelnījis 1 punktus motivācijas programmā Pild…" at bounding box center [409, 168] width 247 height 256
click at [411, 259] on button "Pildīt nākamo" at bounding box center [409, 268] width 105 height 29
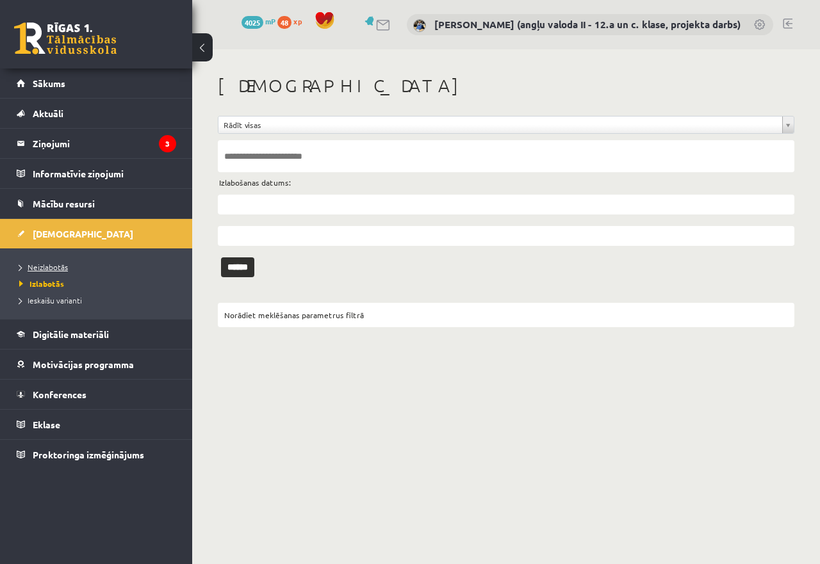
click at [66, 264] on span "Neizlabotās" at bounding box center [43, 267] width 49 height 10
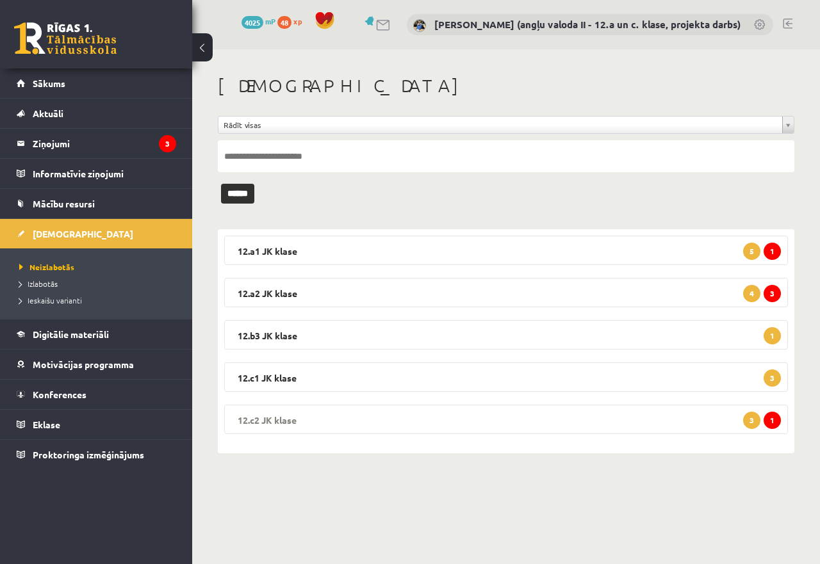
click at [558, 420] on legend "12.c2 JK klase 1 3" at bounding box center [506, 419] width 564 height 29
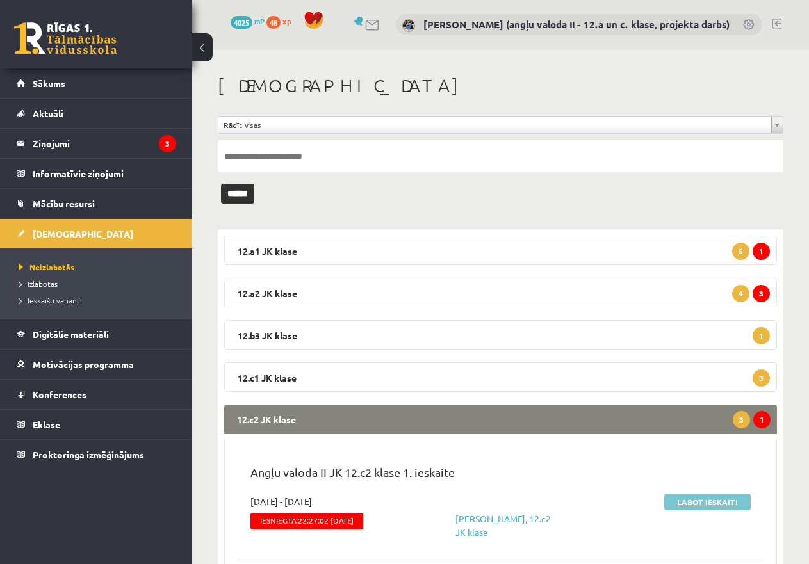
click at [709, 501] on link "Labot ieskaiti" at bounding box center [707, 502] width 86 height 17
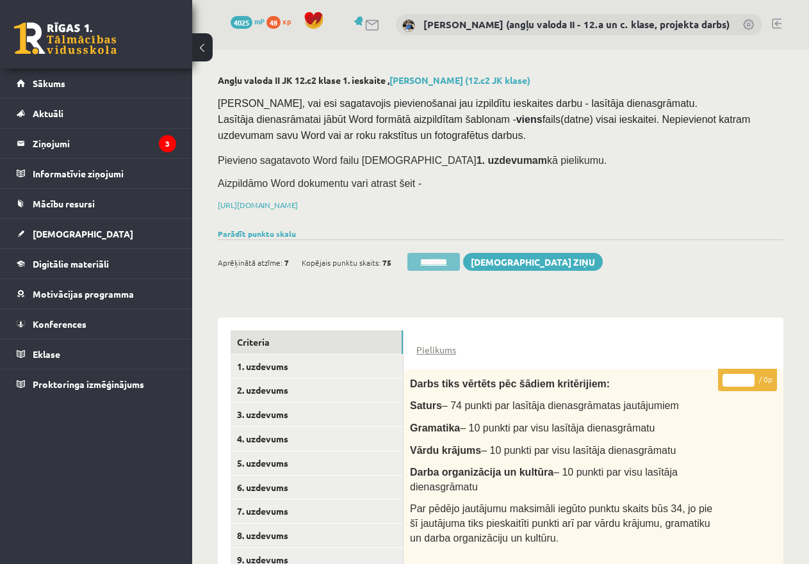
click at [450, 257] on input "********" at bounding box center [433, 262] width 53 height 18
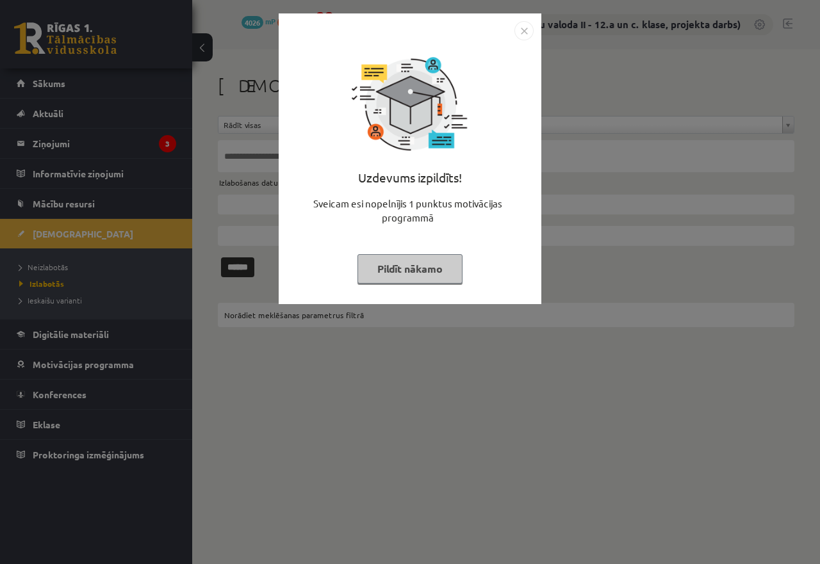
drag, startPoint x: 397, startPoint y: 266, endPoint x: 113, endPoint y: 311, distance: 286.8
click at [397, 267] on button "Pildīt nākamo" at bounding box center [409, 268] width 105 height 29
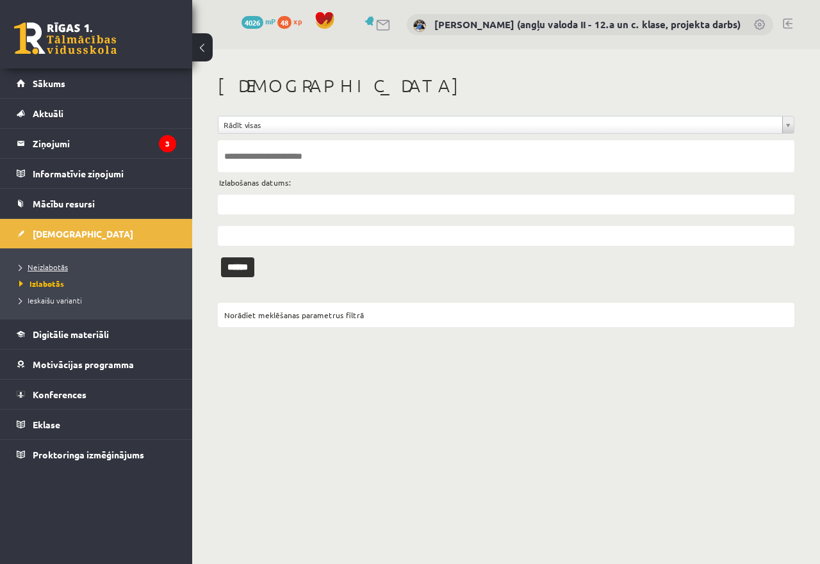
click at [49, 266] on span "Neizlabotās" at bounding box center [43, 267] width 49 height 10
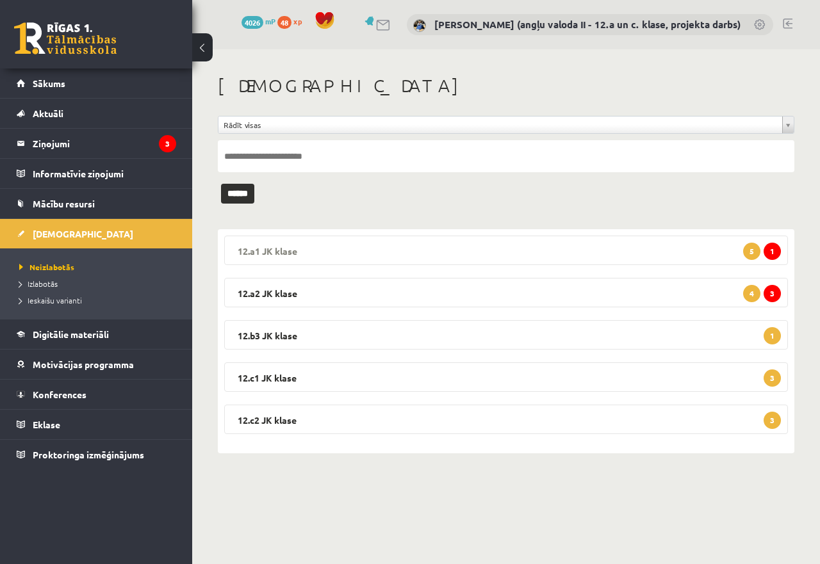
click at [502, 245] on legend "12.a1 JK klase 1 5" at bounding box center [506, 250] width 564 height 29
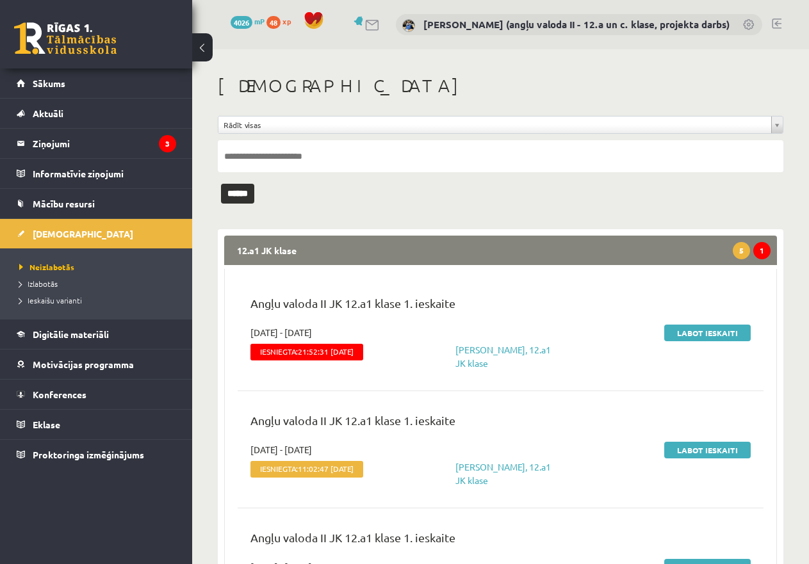
click at [500, 249] on legend "12.a1 JK klase 1 5" at bounding box center [500, 250] width 553 height 29
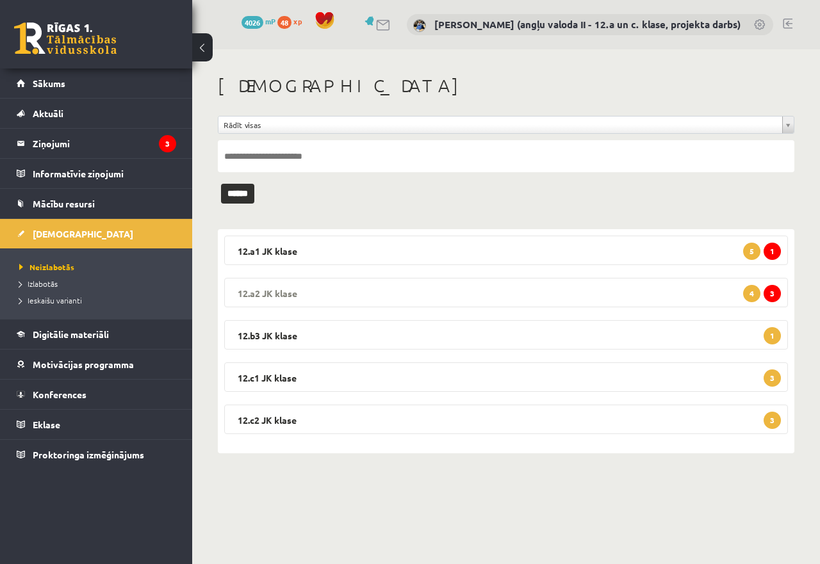
click at [485, 292] on legend "12.a2 JK klase 3 4" at bounding box center [506, 292] width 564 height 29
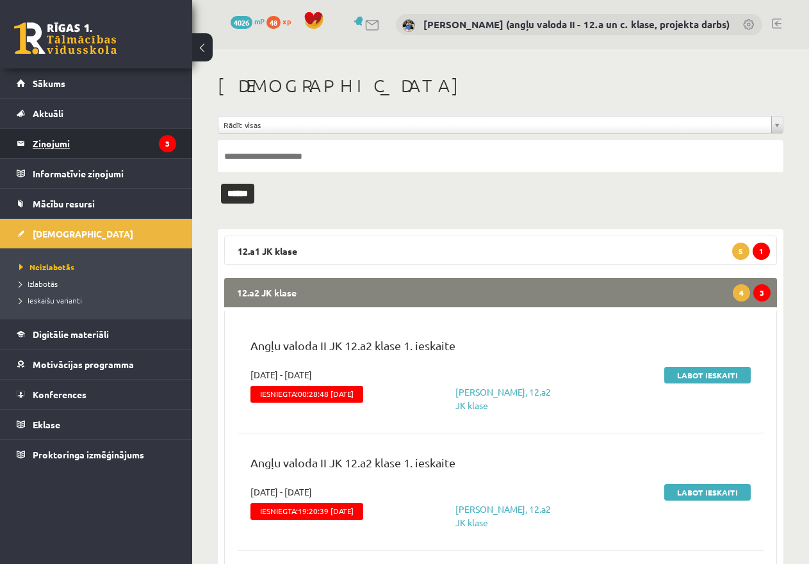
click at [67, 142] on legend "Ziņojumi 3" at bounding box center [104, 143] width 143 height 29
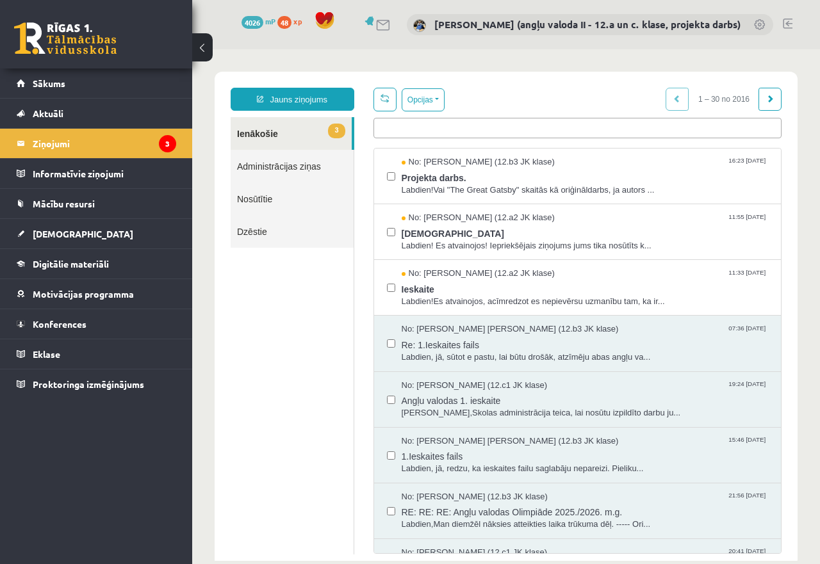
click at [240, 195] on link "Nosūtītie" at bounding box center [292, 199] width 123 height 33
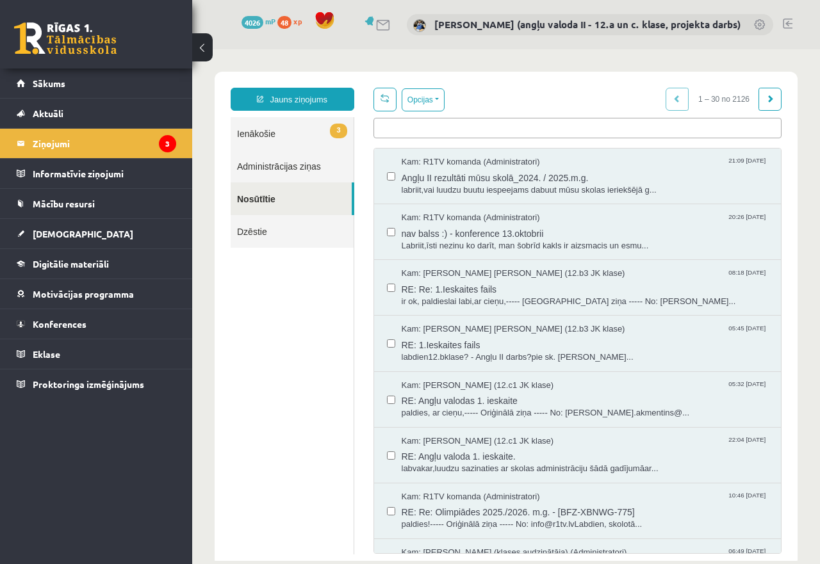
click at [250, 134] on link "3 Ienākošie" at bounding box center [292, 133] width 123 height 33
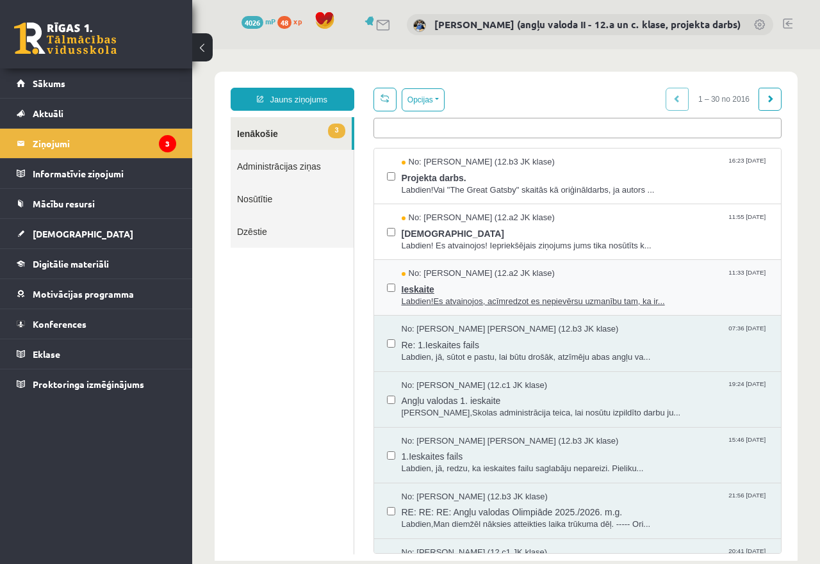
click at [455, 296] on span "Labdien!Es atvainojos, acīmredzot es nepievērsu uzmanību tam, ka ir..." at bounding box center [585, 302] width 367 height 12
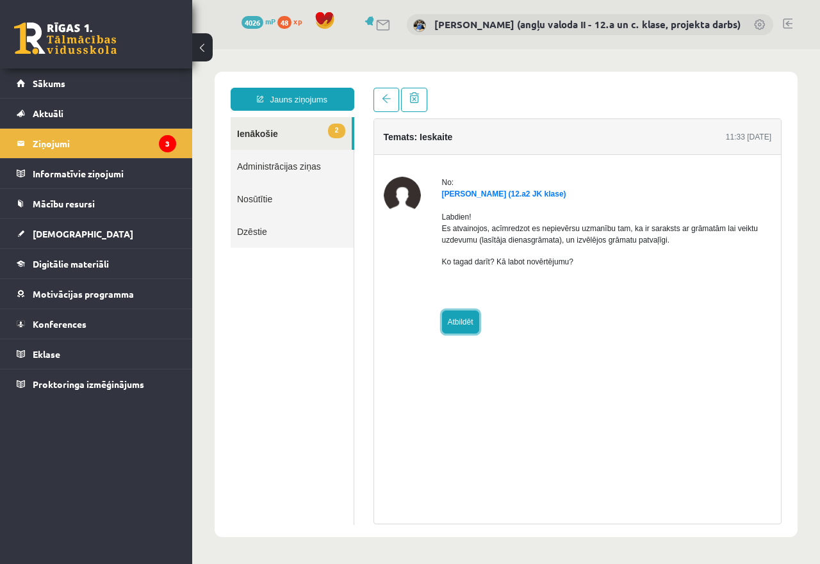
click at [458, 320] on link "Atbildēt" at bounding box center [460, 322] width 37 height 23
type input "**********"
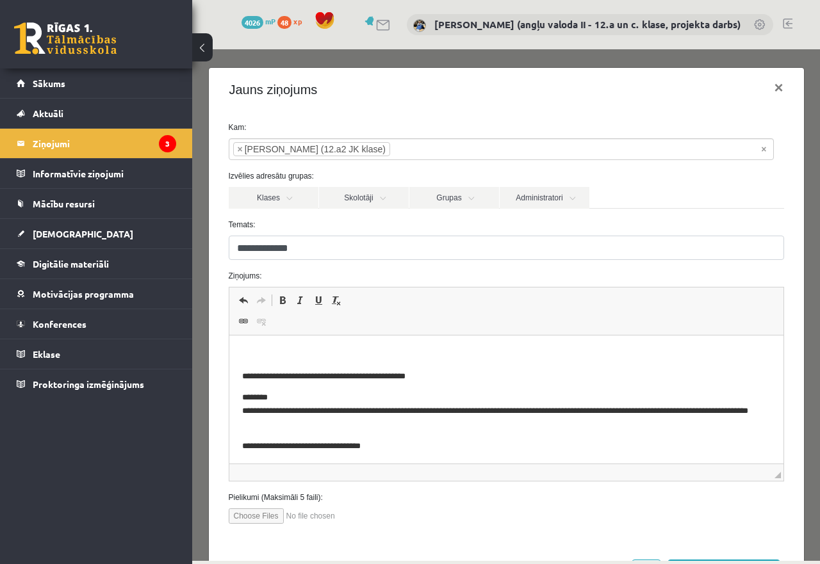
click at [257, 356] on p "Editor, wiswyg-editor-47433898987260-1760297768-24" at bounding box center [506, 354] width 529 height 13
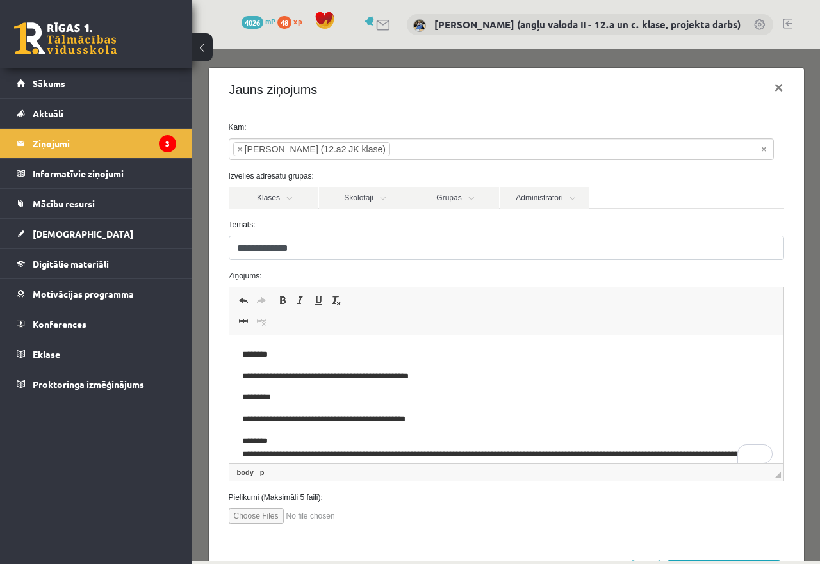
click at [454, 379] on p "**********" at bounding box center [495, 376] width 507 height 13
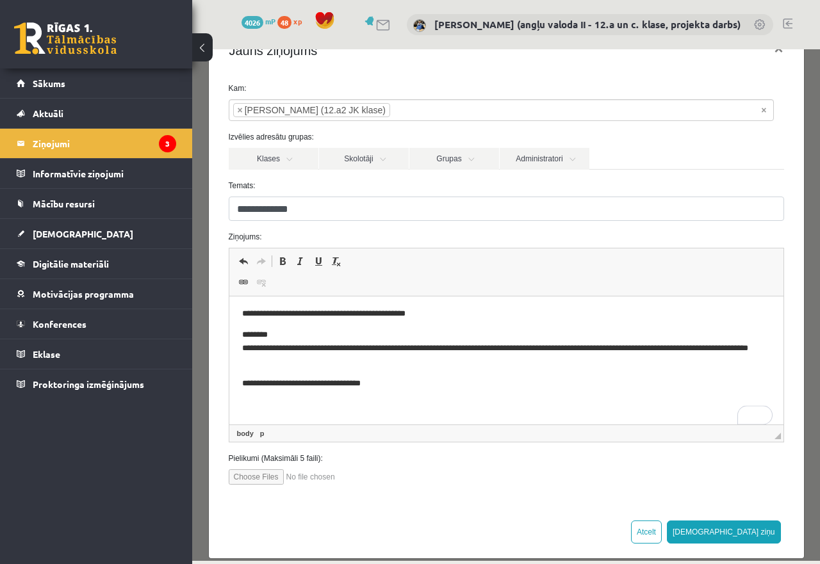
scroll to position [55, 0]
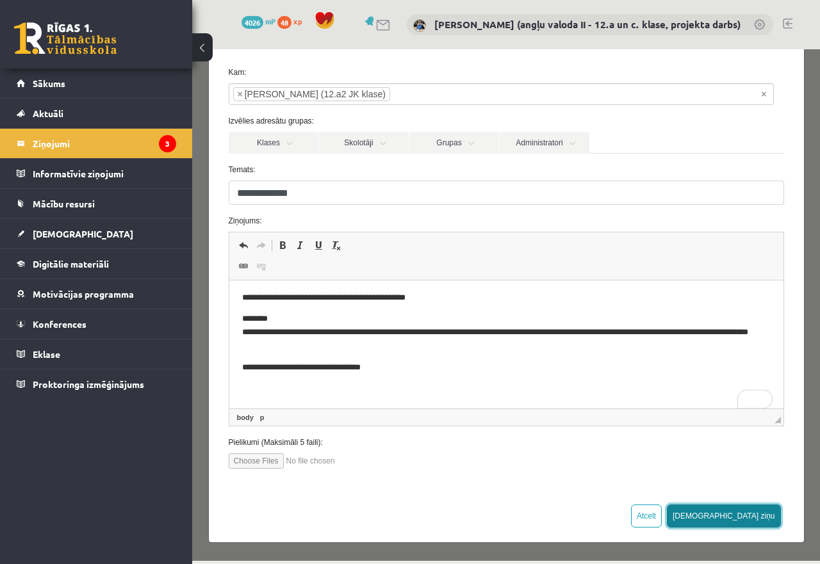
click at [746, 518] on button "[DEMOGRAPHIC_DATA] ziņu" at bounding box center [724, 516] width 114 height 23
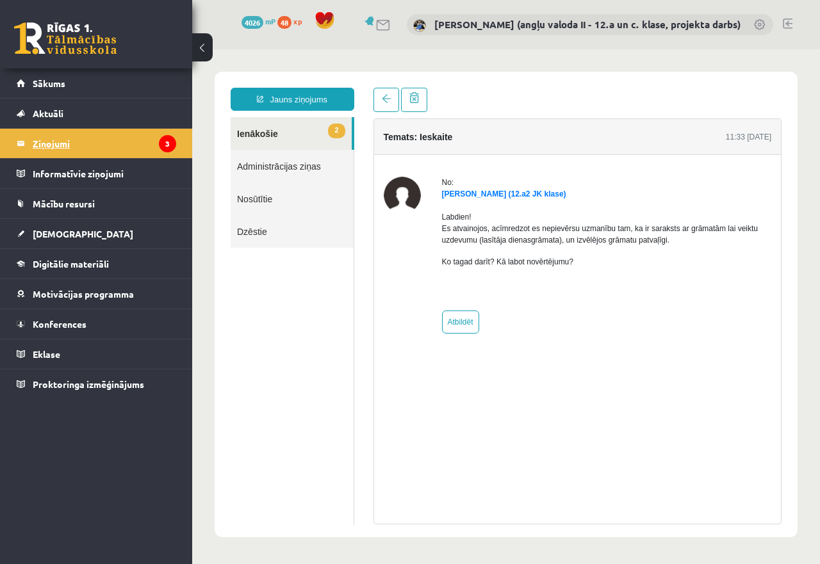
scroll to position [0, 0]
click at [36, 143] on legend "Ziņojumi 3" at bounding box center [104, 143] width 143 height 29
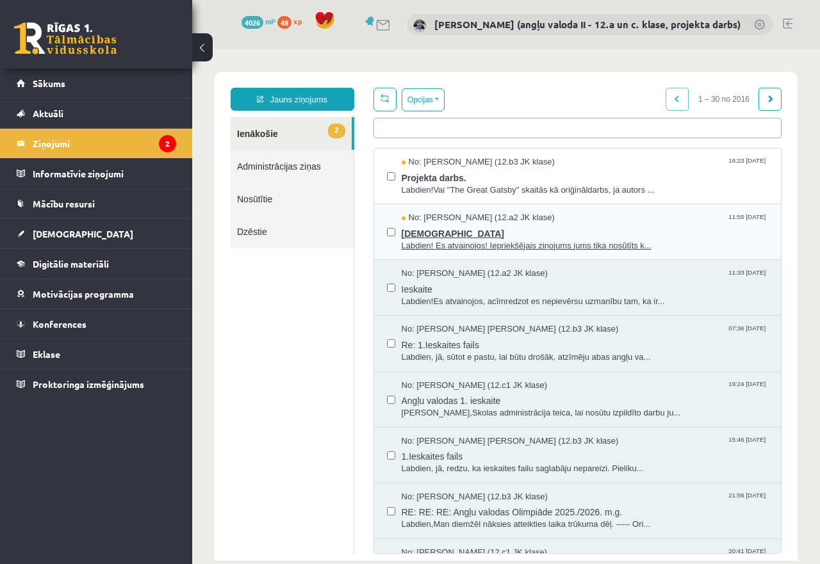
click at [521, 243] on span "Labdien! Es atvainojos! Iepriekšējais ziņojums jums tika nosūtīts k..." at bounding box center [585, 246] width 367 height 12
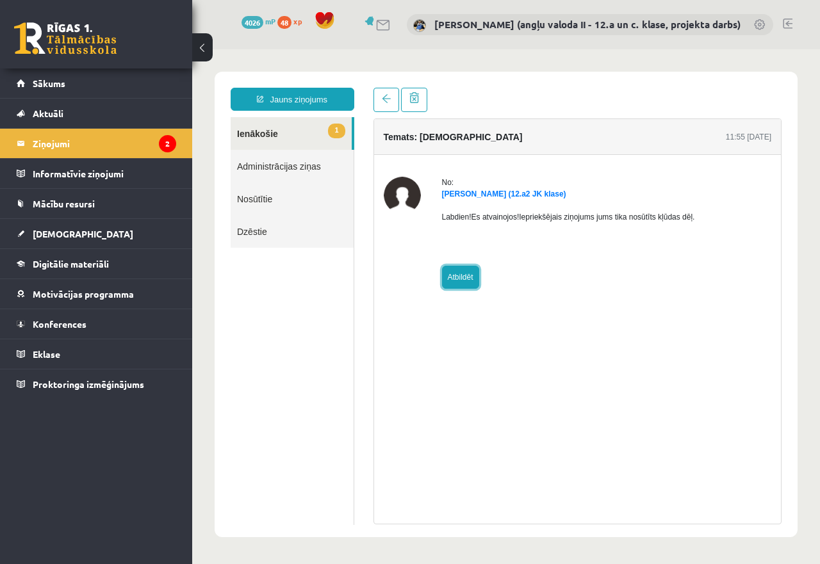
click at [459, 275] on link "Atbildēt" at bounding box center [460, 277] width 37 height 23
type input "**********"
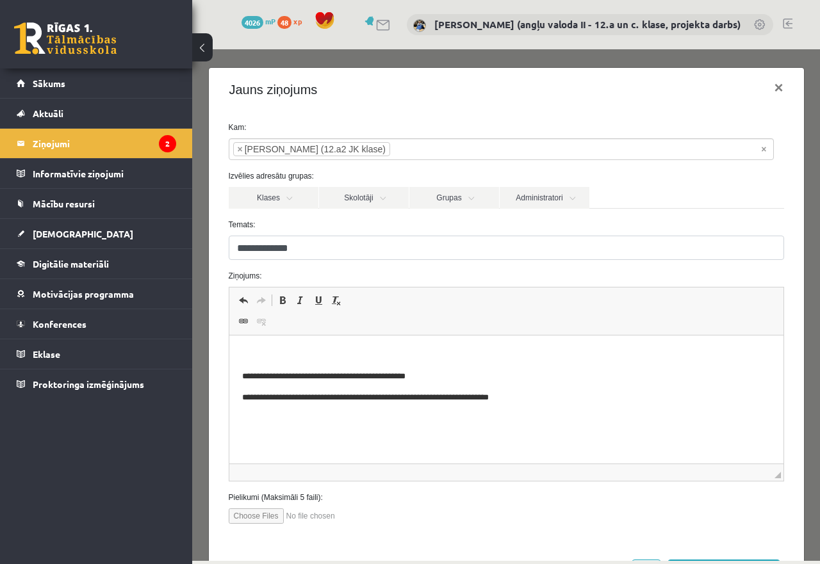
click at [243, 349] on p "Editor, wiswyg-editor-47434002339000-1760297860-341" at bounding box center [506, 354] width 529 height 13
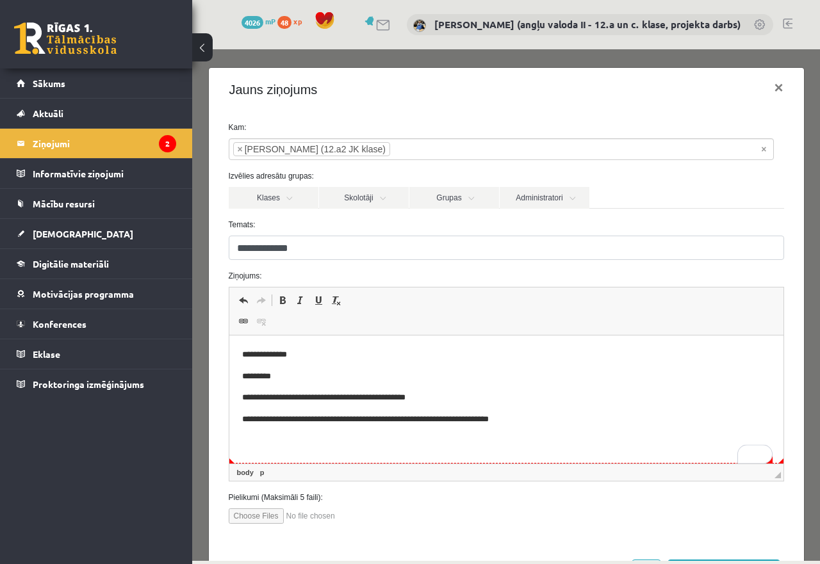
scroll to position [55, 0]
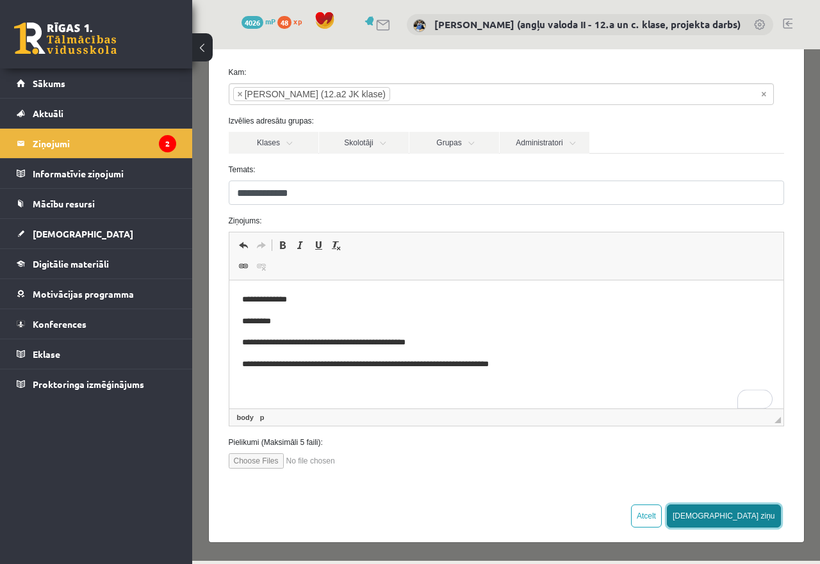
click at [753, 511] on button "[DEMOGRAPHIC_DATA] ziņu" at bounding box center [724, 516] width 114 height 23
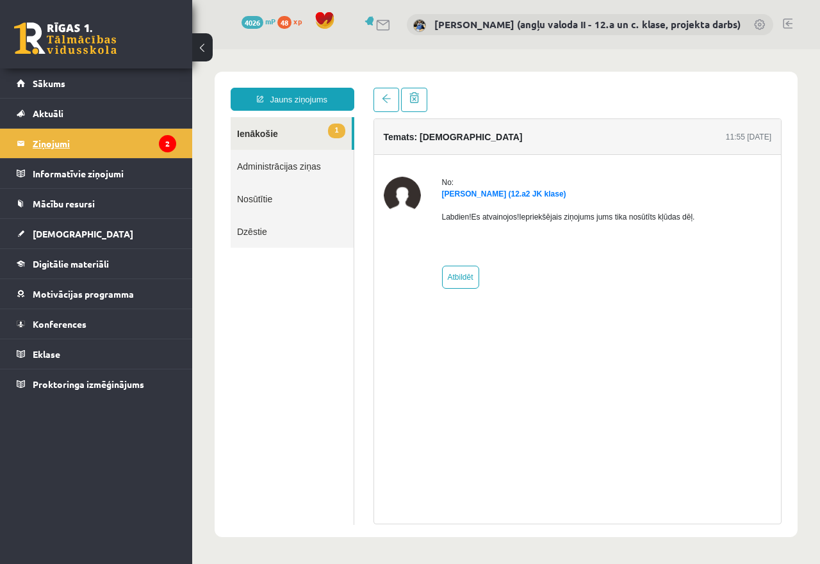
scroll to position [0, 0]
click at [47, 140] on legend "Ziņojumi 2" at bounding box center [104, 143] width 143 height 29
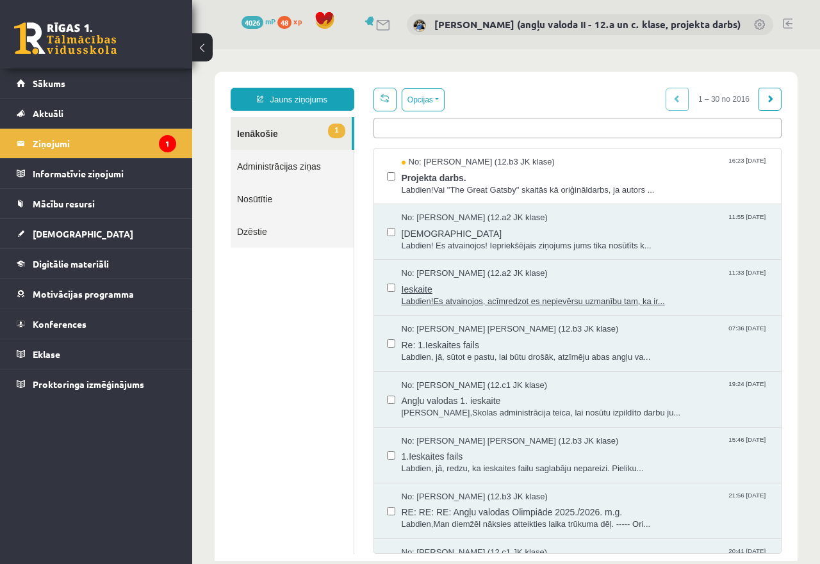
click at [461, 297] on span "Labdien!Es atvainojos, acīmredzot es nepievērsu uzmanību tam, ka ir..." at bounding box center [585, 302] width 367 height 12
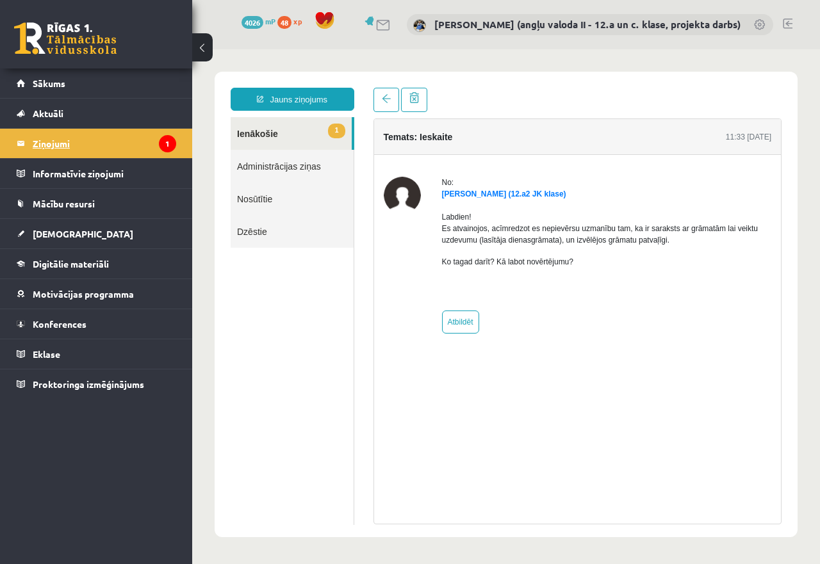
click at [47, 142] on legend "Ziņojumi 1" at bounding box center [104, 143] width 143 height 29
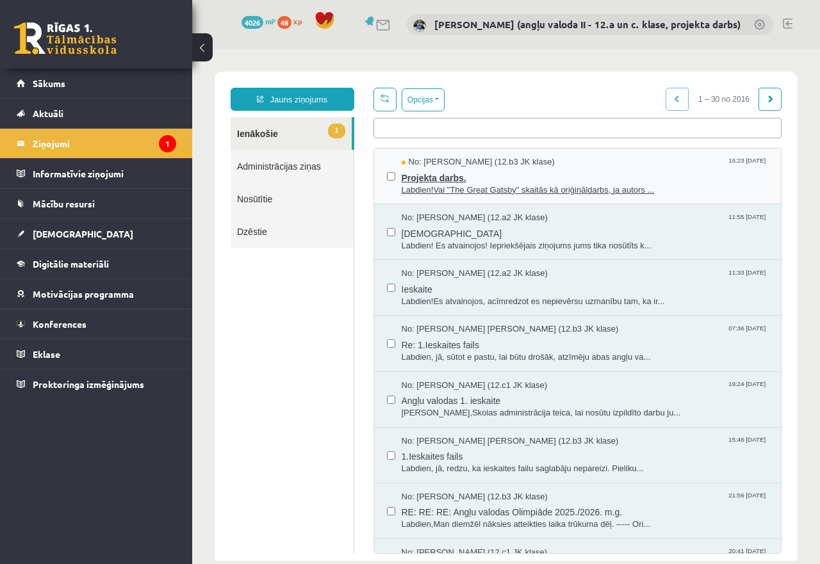
click at [443, 178] on span "Projekta darbs." at bounding box center [585, 176] width 367 height 16
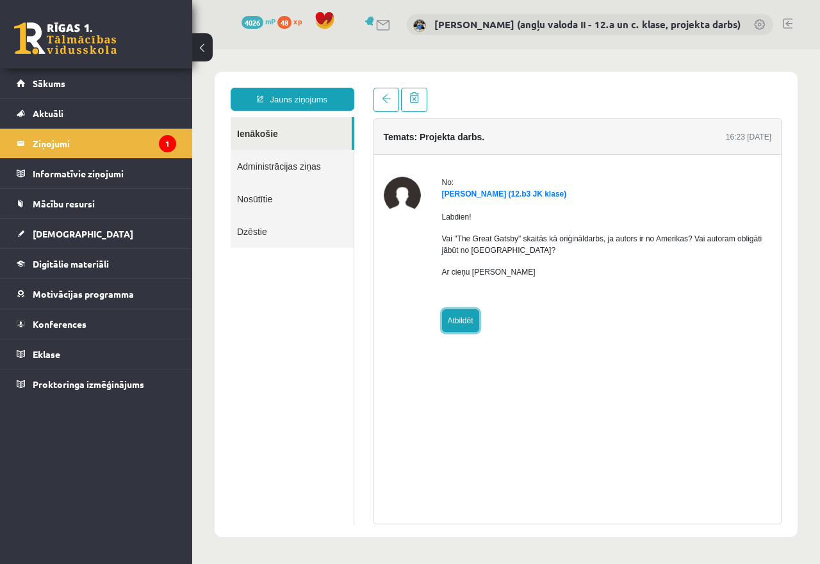
click at [452, 320] on link "Atbildēt" at bounding box center [460, 320] width 37 height 23
type input "**********"
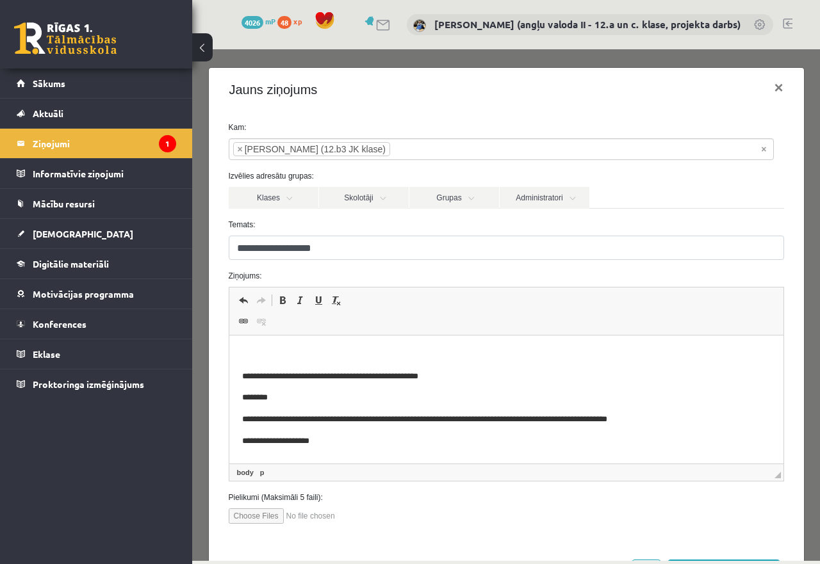
click at [359, 348] on p "Editor, wiswyg-editor-47433965378200-1760297905-363" at bounding box center [506, 354] width 529 height 13
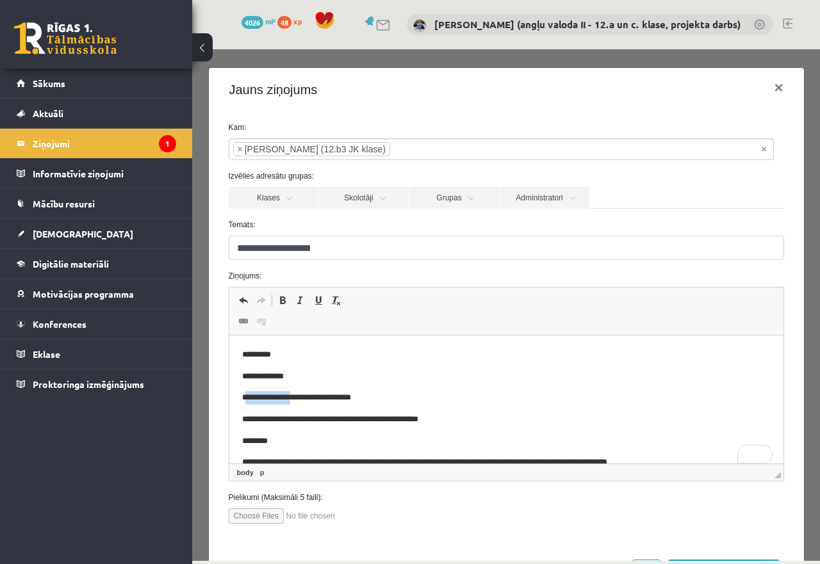
drag, startPoint x: 313, startPoint y: 398, endPoint x: 245, endPoint y: 401, distance: 68.0
click at [245, 401] on p "**********" at bounding box center [495, 397] width 507 height 13
click at [345, 401] on p "**********" at bounding box center [495, 397] width 507 height 13
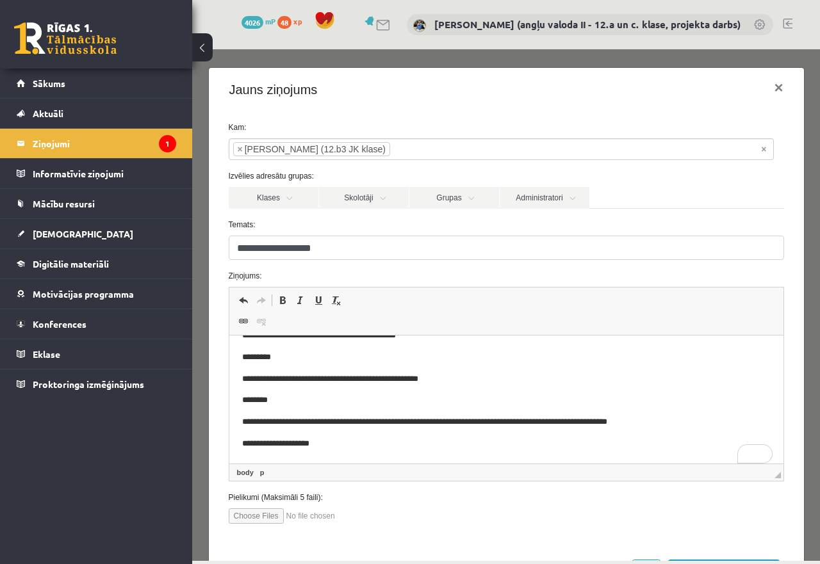
scroll to position [55, 0]
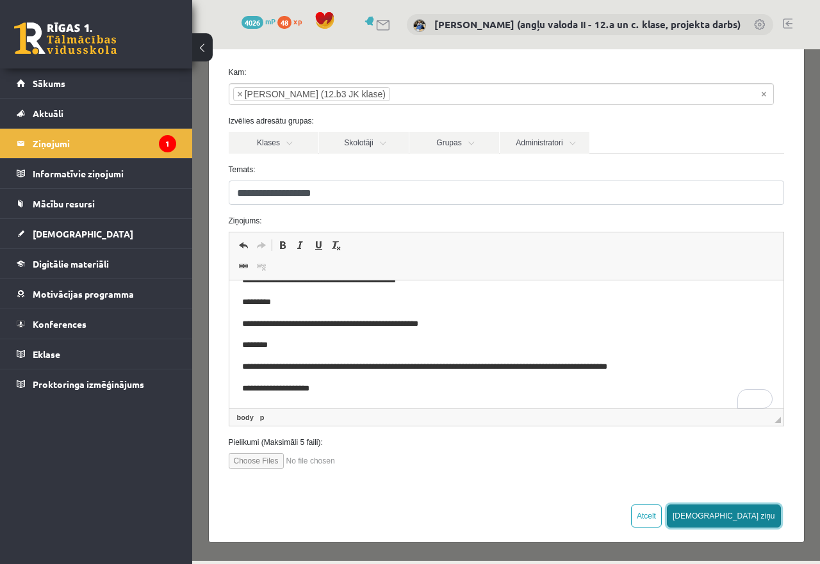
click at [745, 516] on button "[DEMOGRAPHIC_DATA] ziņu" at bounding box center [724, 516] width 114 height 23
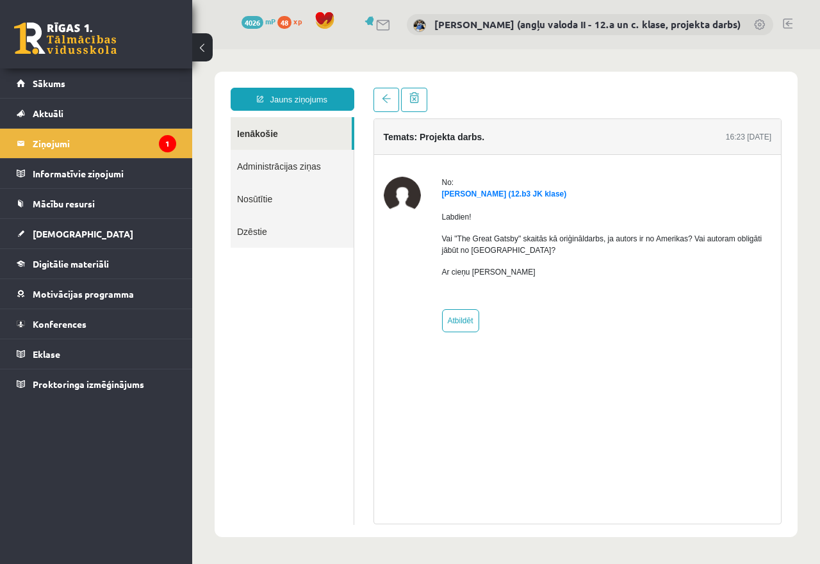
scroll to position [0, 0]
click at [42, 140] on legend "Ziņojumi 1" at bounding box center [104, 143] width 143 height 29
